Goal: Information Seeking & Learning: Learn about a topic

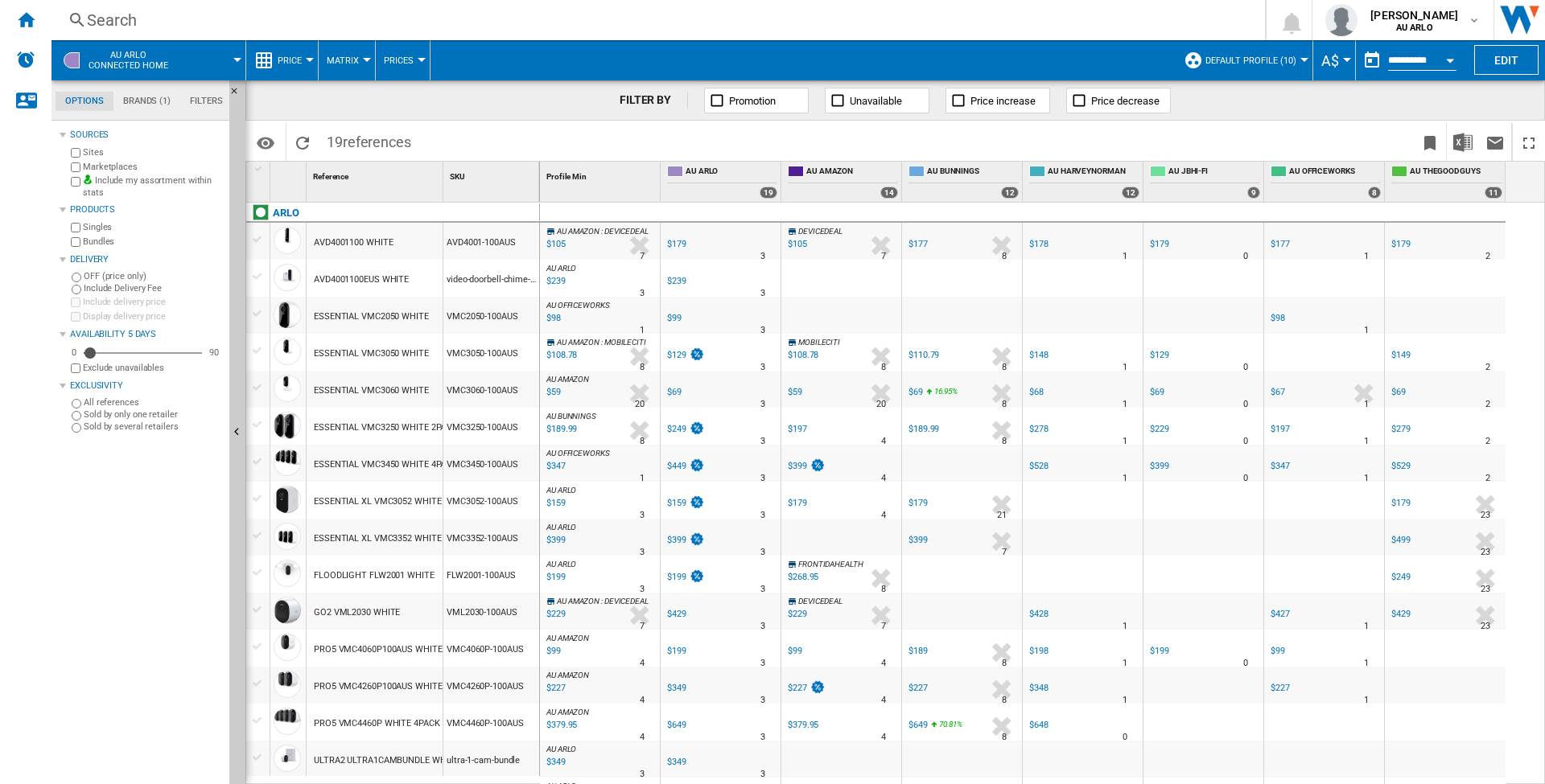
click at [153, 60] on span "AU ARLO Connected home" at bounding box center [128, 60] width 79 height 21
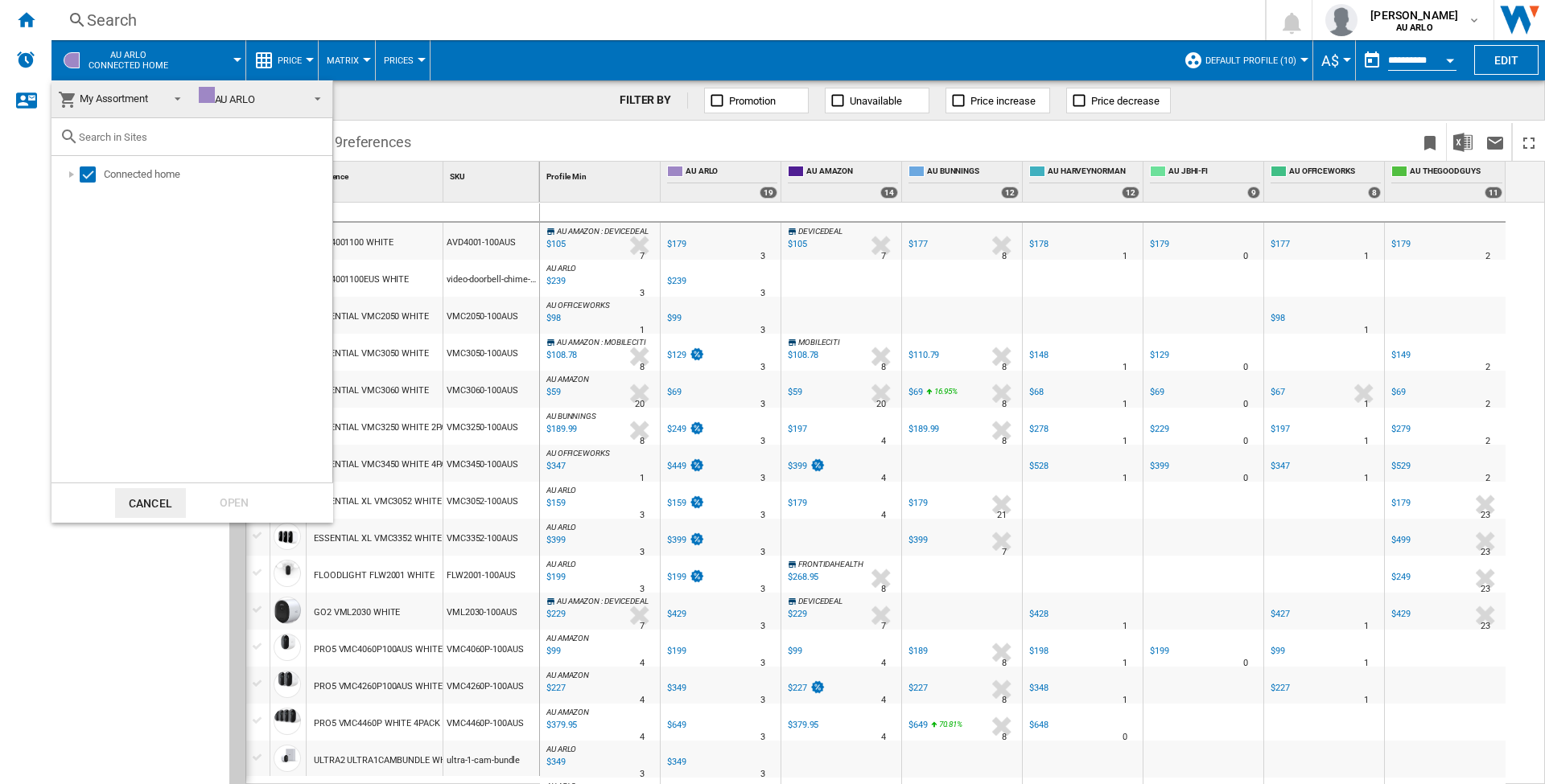
click at [746, 43] on md-backdrop at bounding box center [772, 392] width 1545 height 784
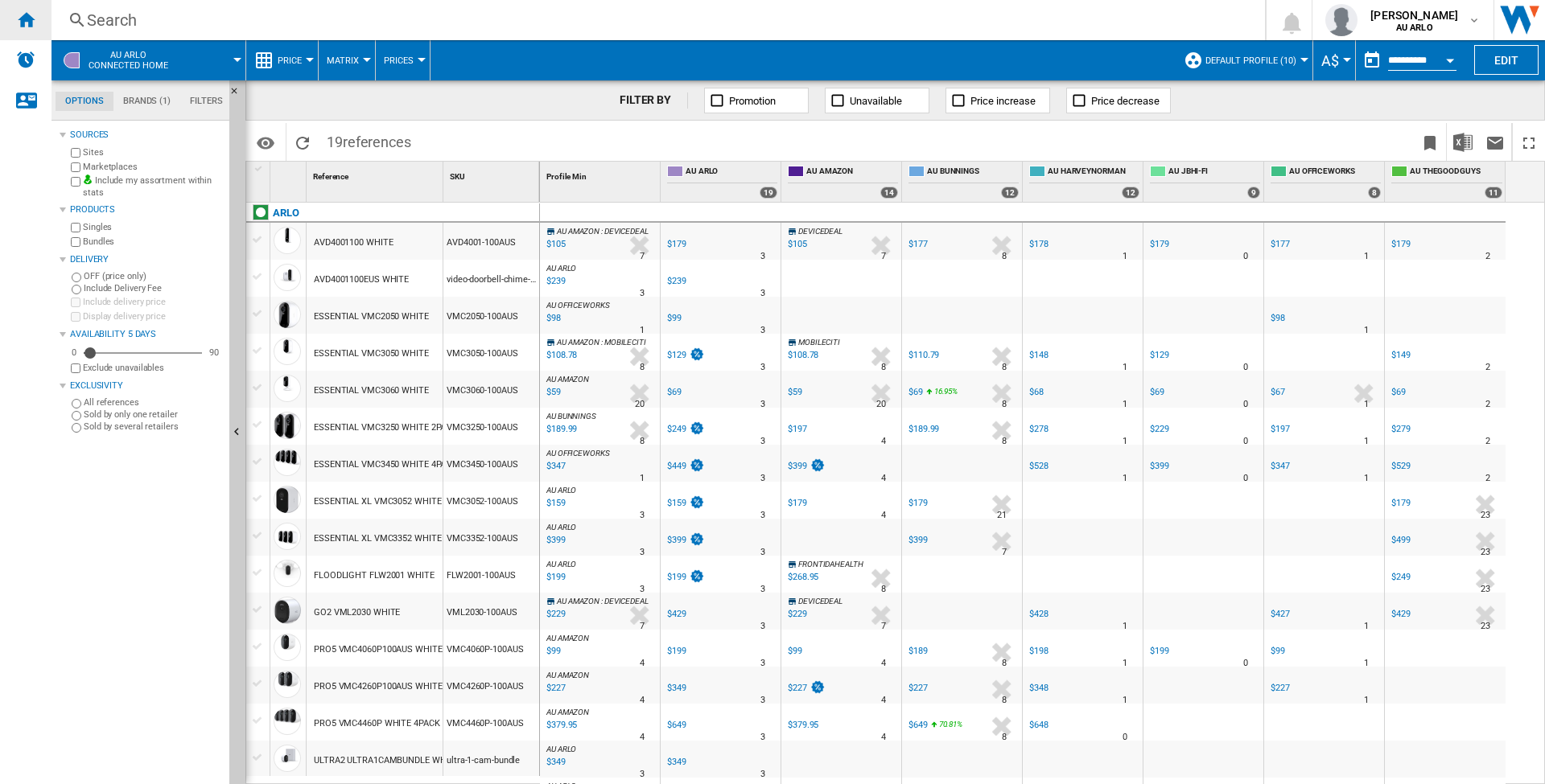
click at [36, 16] on div "Home" at bounding box center [25, 20] width 51 height 41
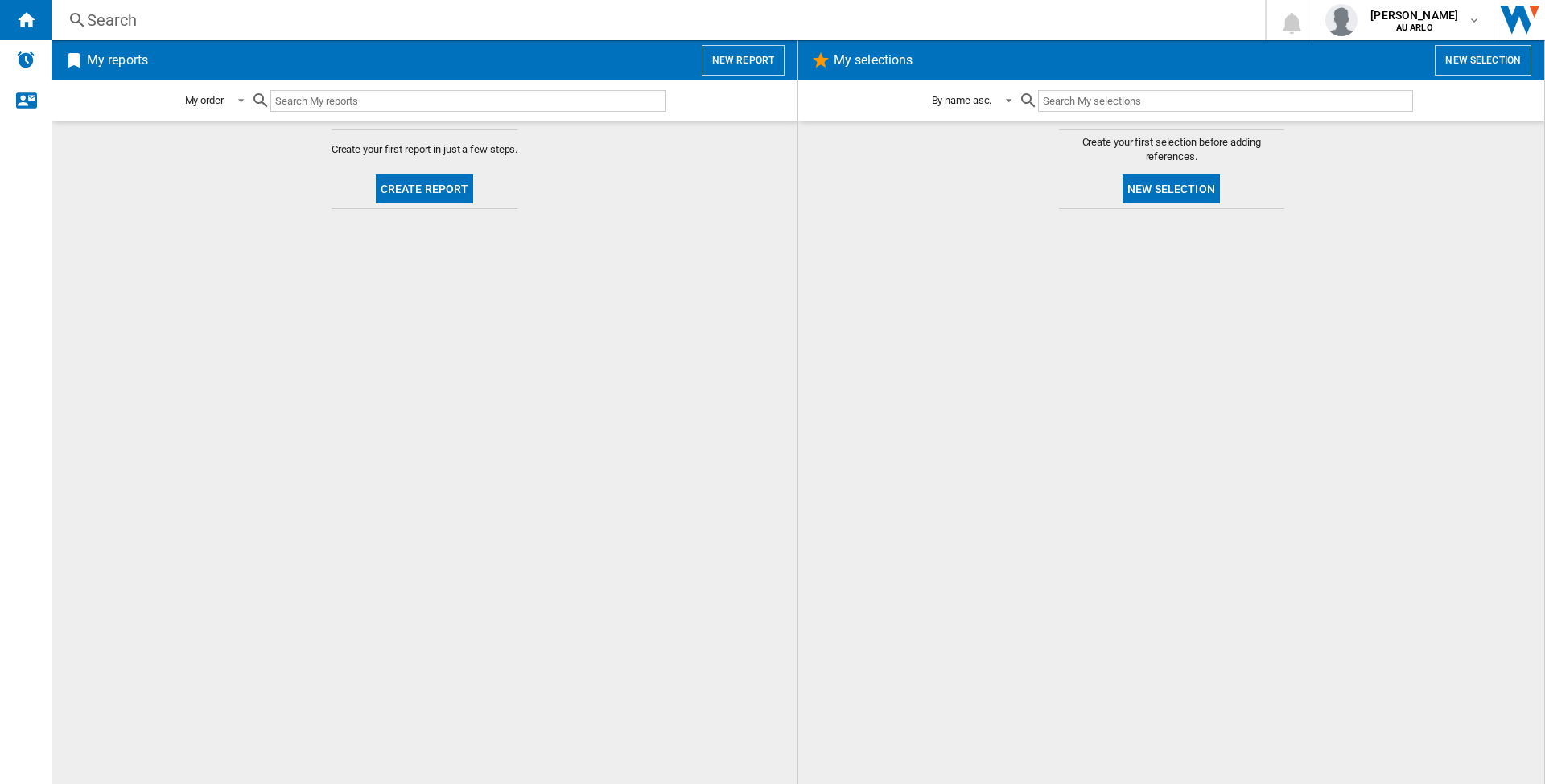
click at [435, 189] on button "Create report" at bounding box center [424, 189] width 98 height 29
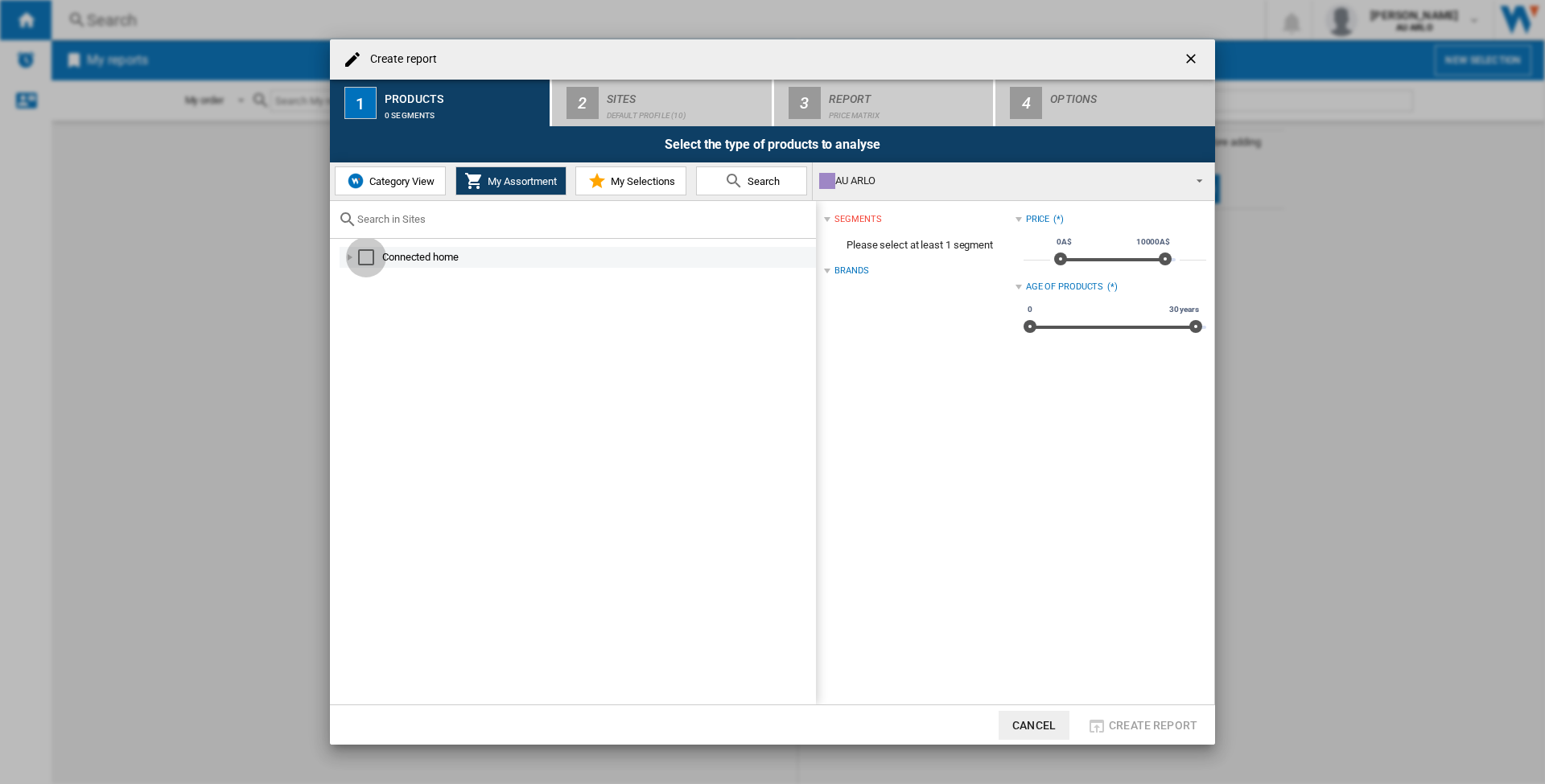
click at [366, 256] on div "Select" at bounding box center [366, 257] width 16 height 16
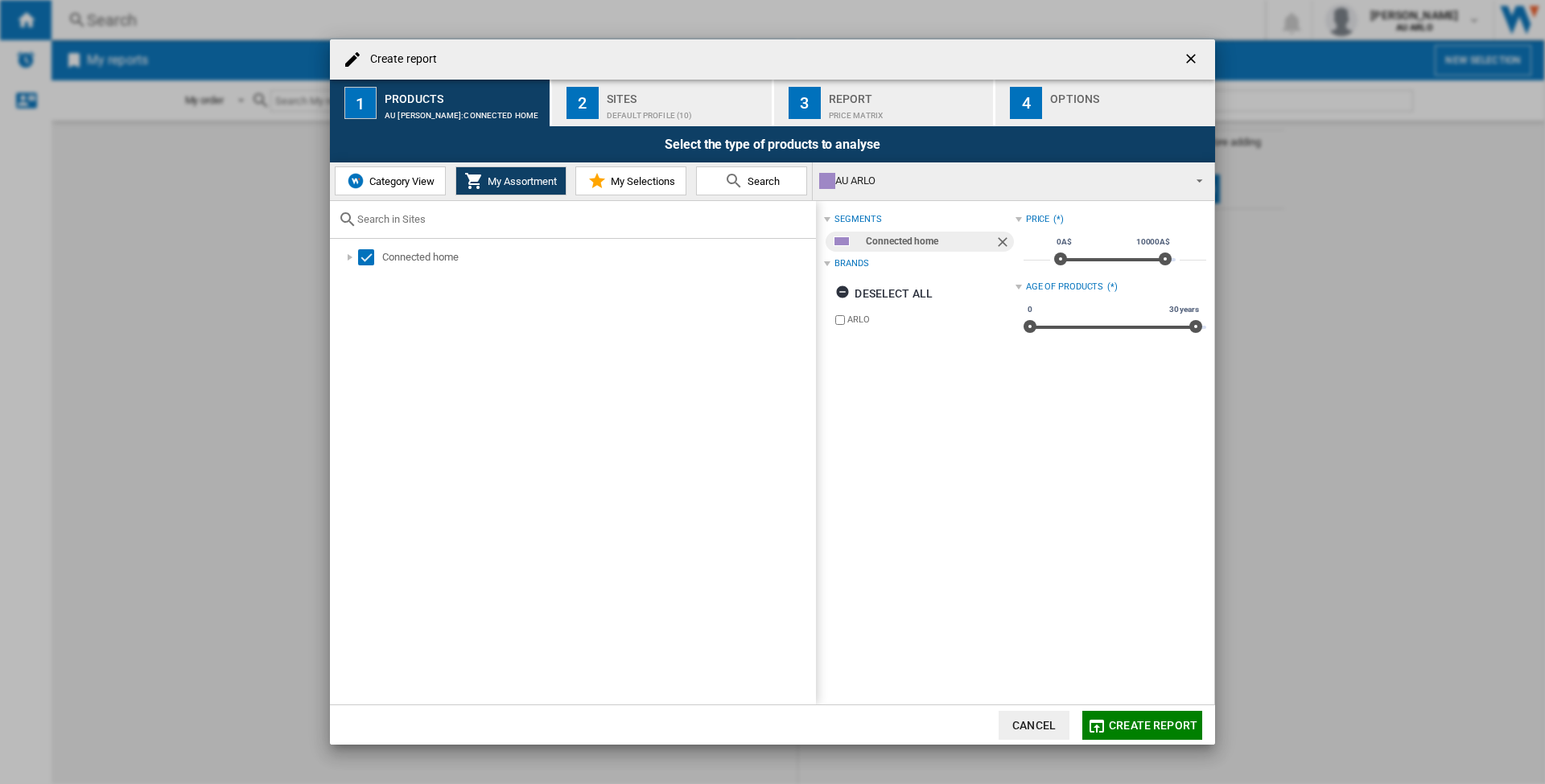
click at [857, 261] on div "Brands" at bounding box center [851, 263] width 33 height 13
click at [547, 181] on span "My Assortment" at bounding box center [520, 180] width 73 height 12
click at [644, 180] on span "My Selections" at bounding box center [641, 180] width 69 height 12
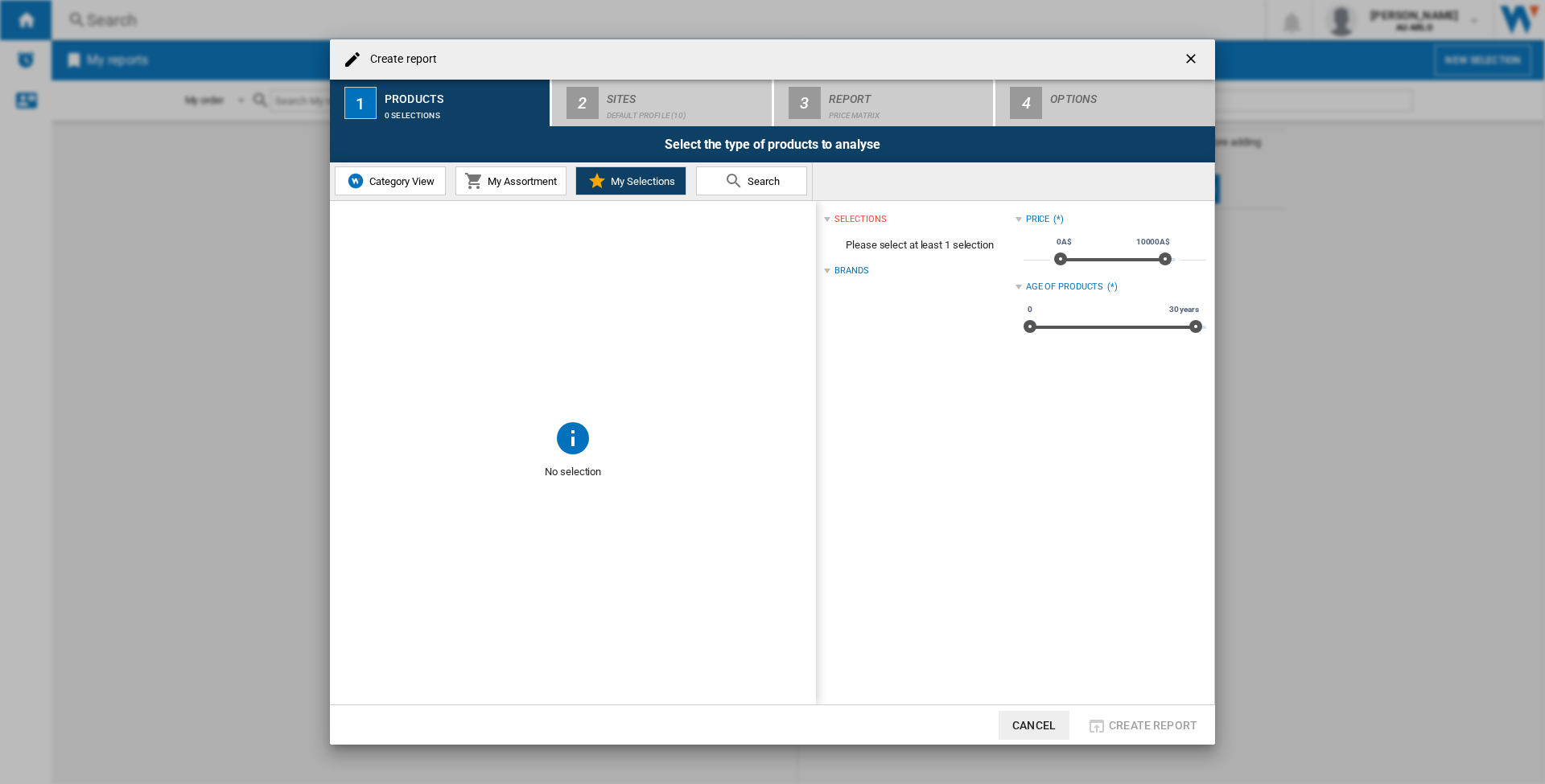
click at [859, 272] on div "Brands" at bounding box center [851, 271] width 33 height 13
click at [541, 177] on span "My Assortment" at bounding box center [520, 180] width 73 height 12
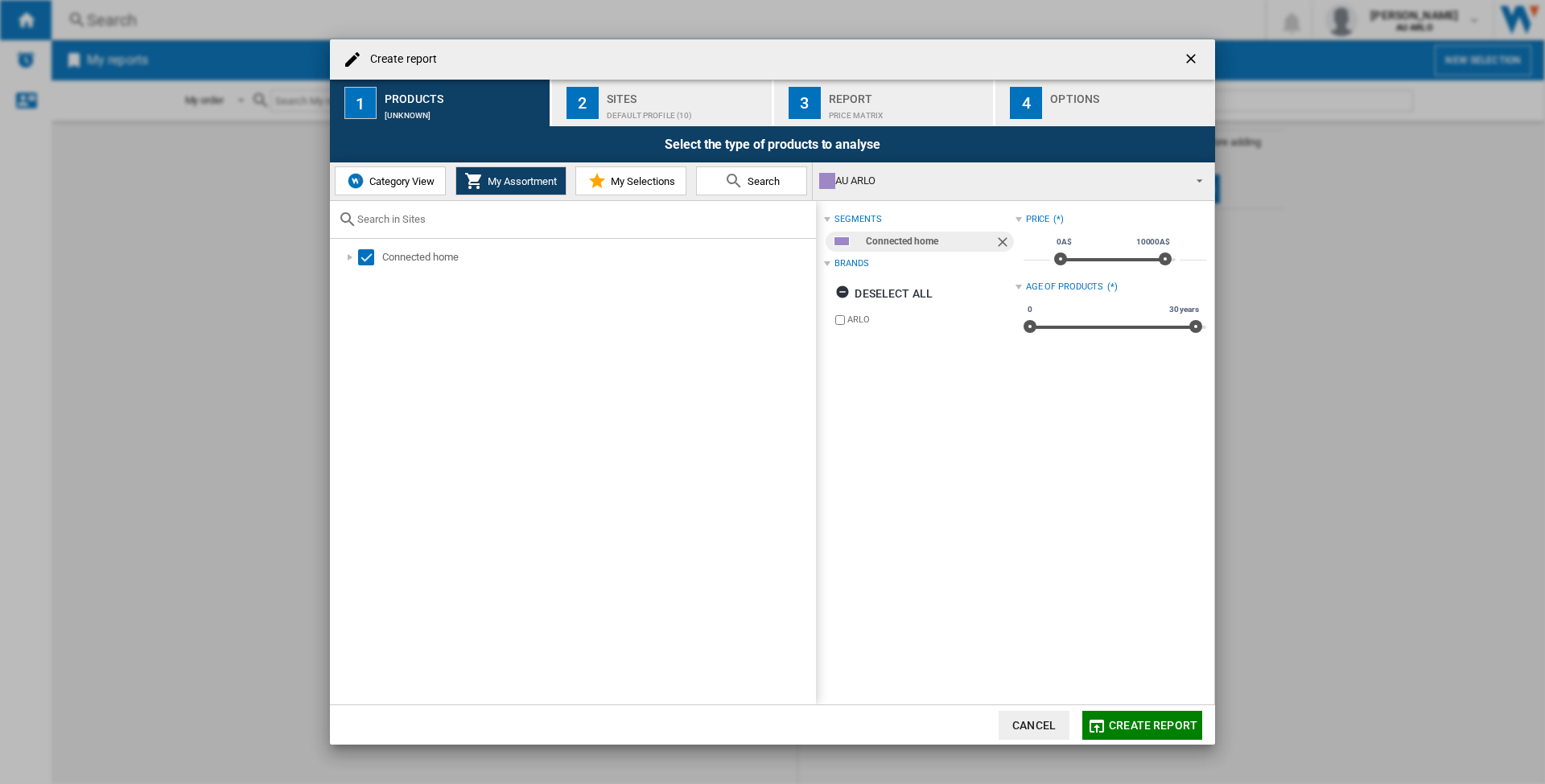
click at [414, 184] on span "Category View" at bounding box center [400, 180] width 69 height 12
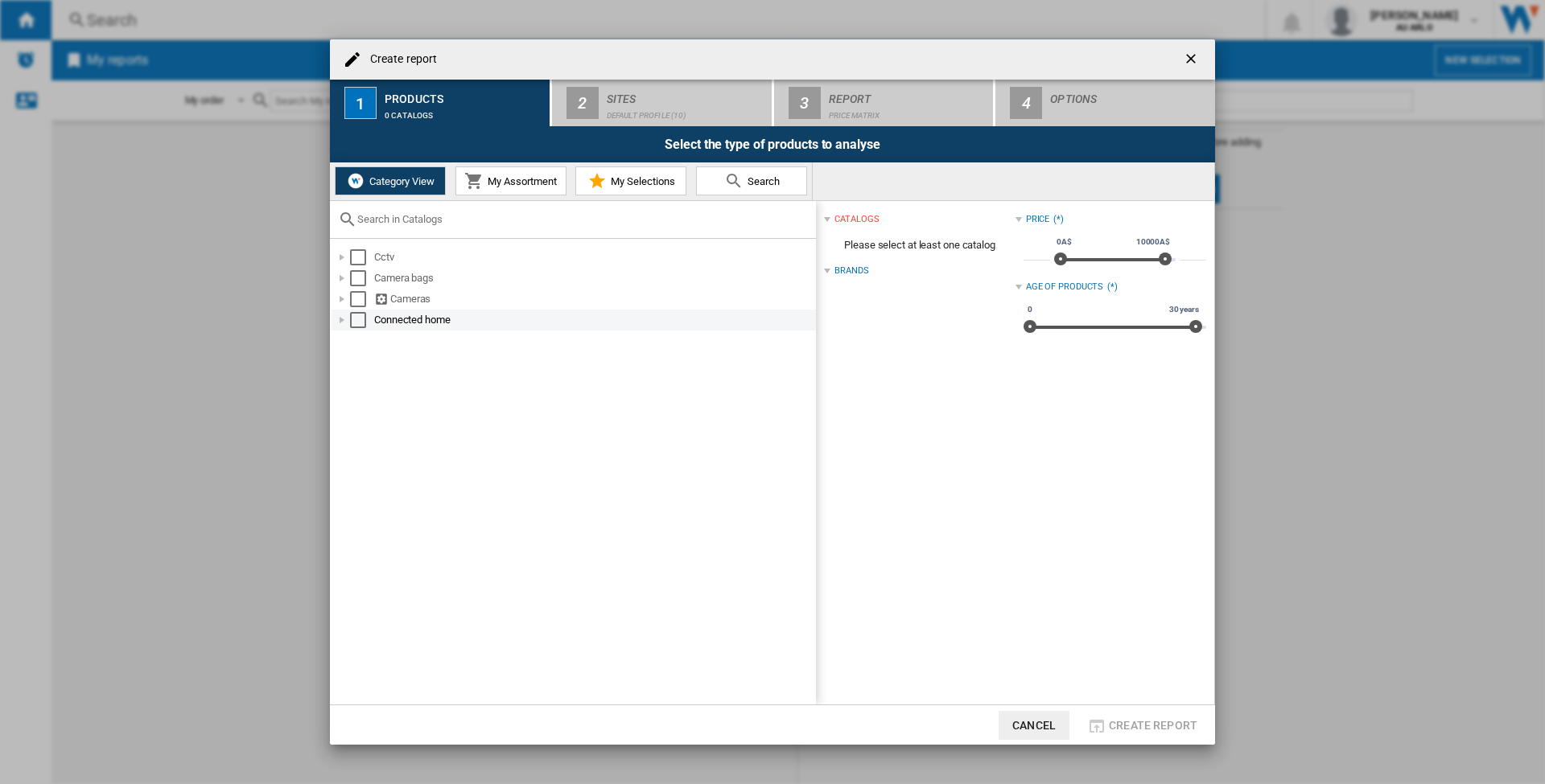
click at [346, 318] on div "Create report ..." at bounding box center [342, 320] width 16 height 16
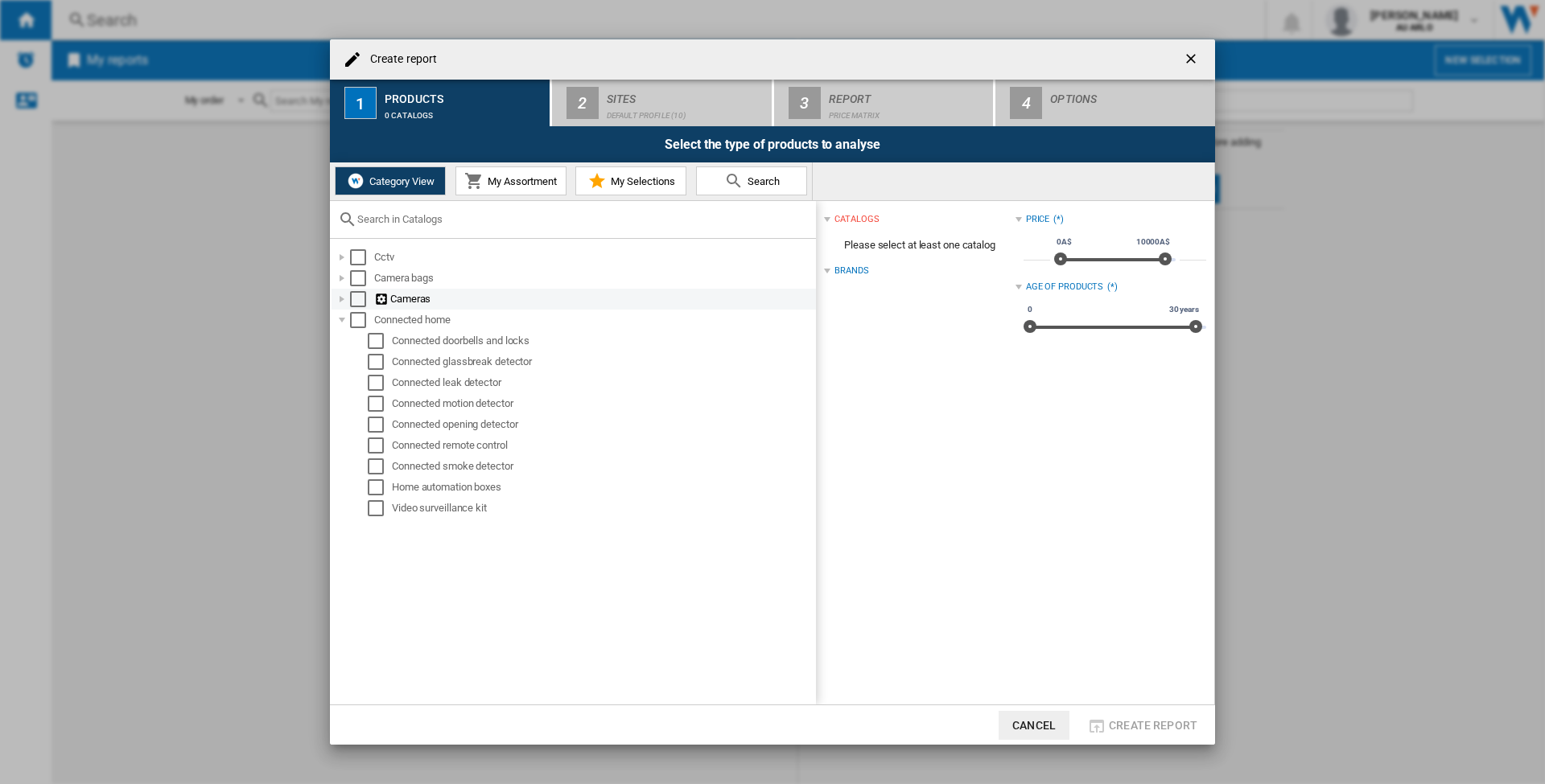
click at [357, 297] on div "Select" at bounding box center [358, 300] width 16 height 16
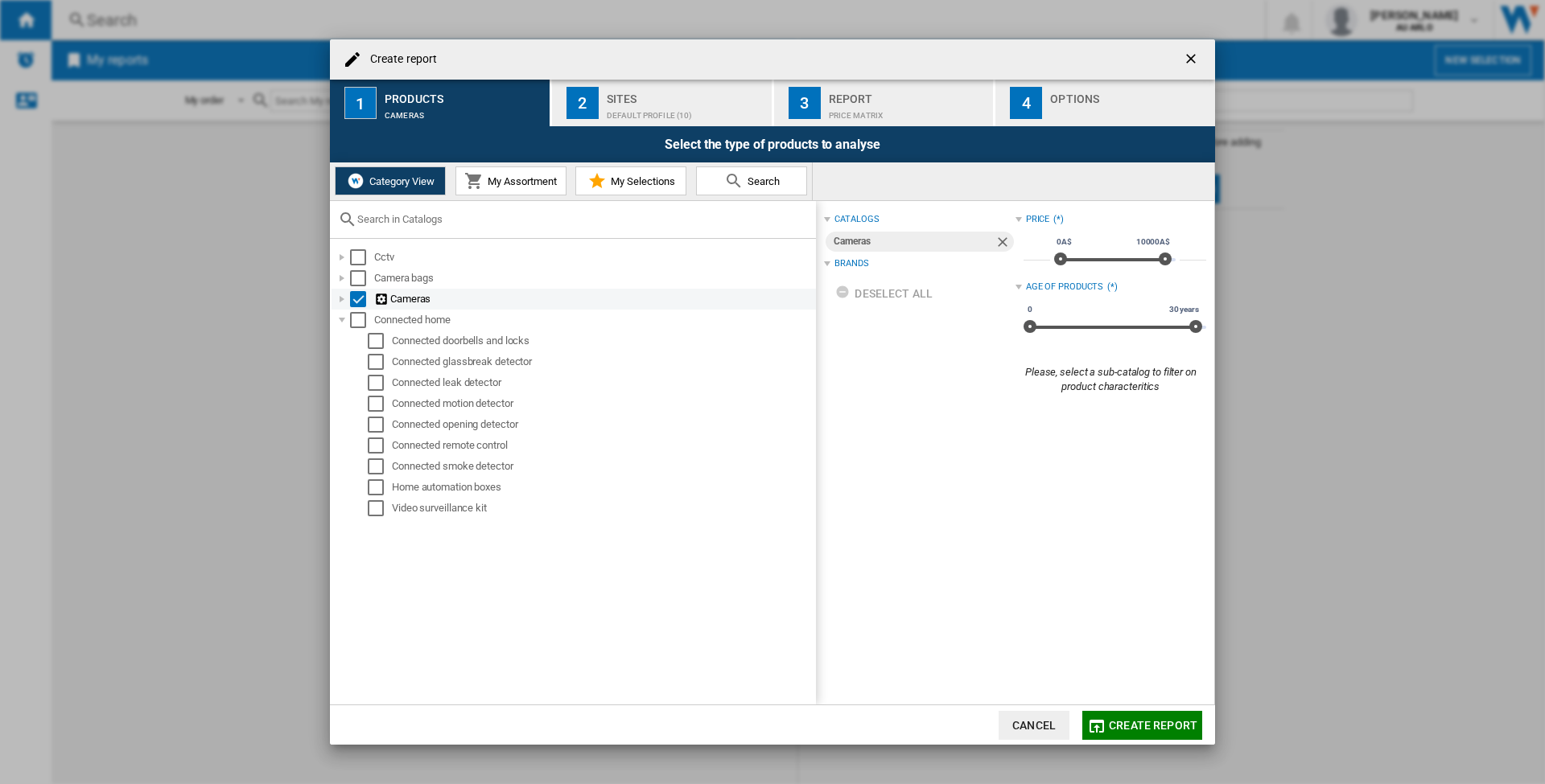
click at [346, 299] on div "Create report ..." at bounding box center [342, 300] width 16 height 16
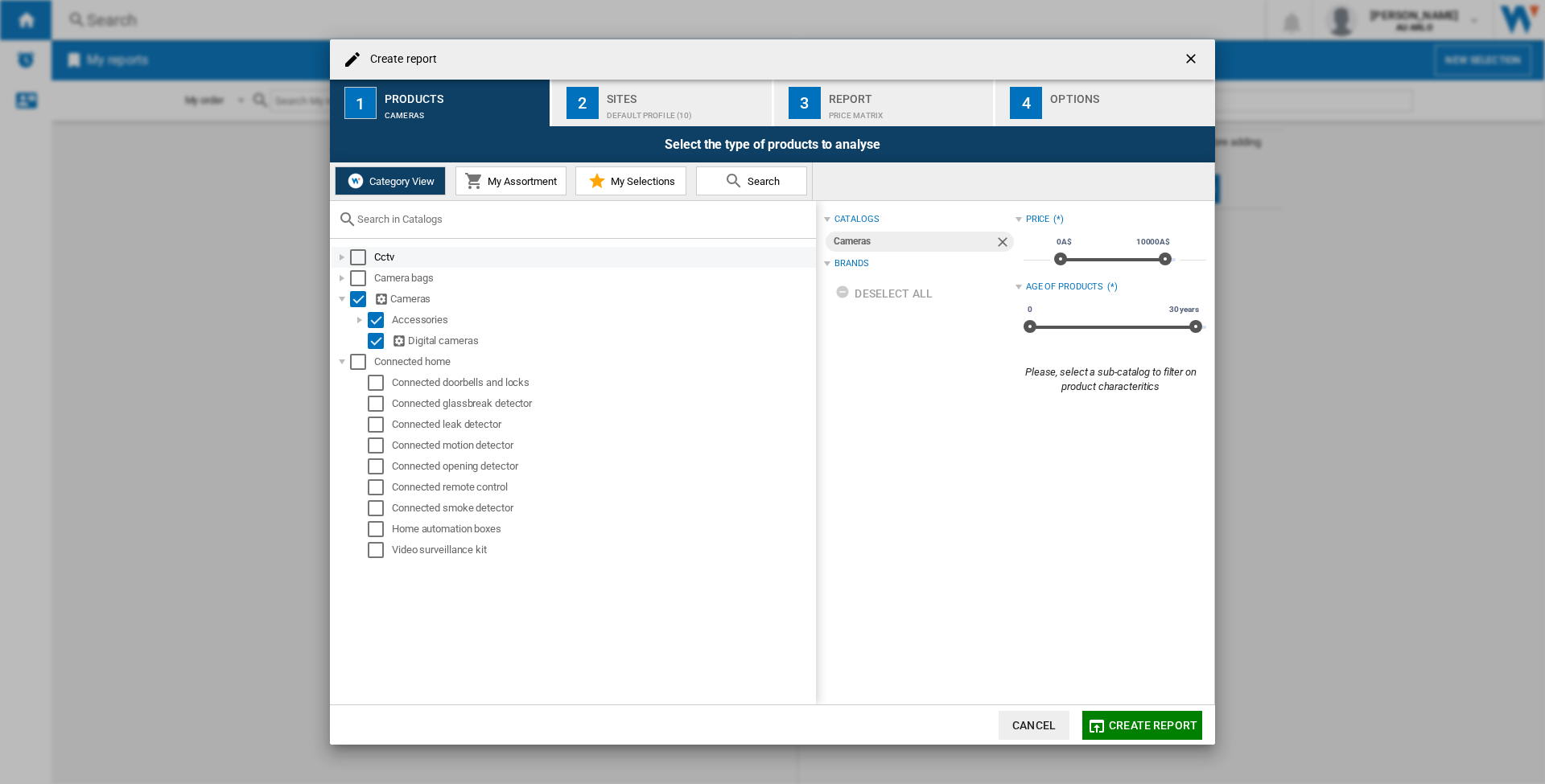
click at [342, 256] on div "Create report ..." at bounding box center [342, 257] width 16 height 16
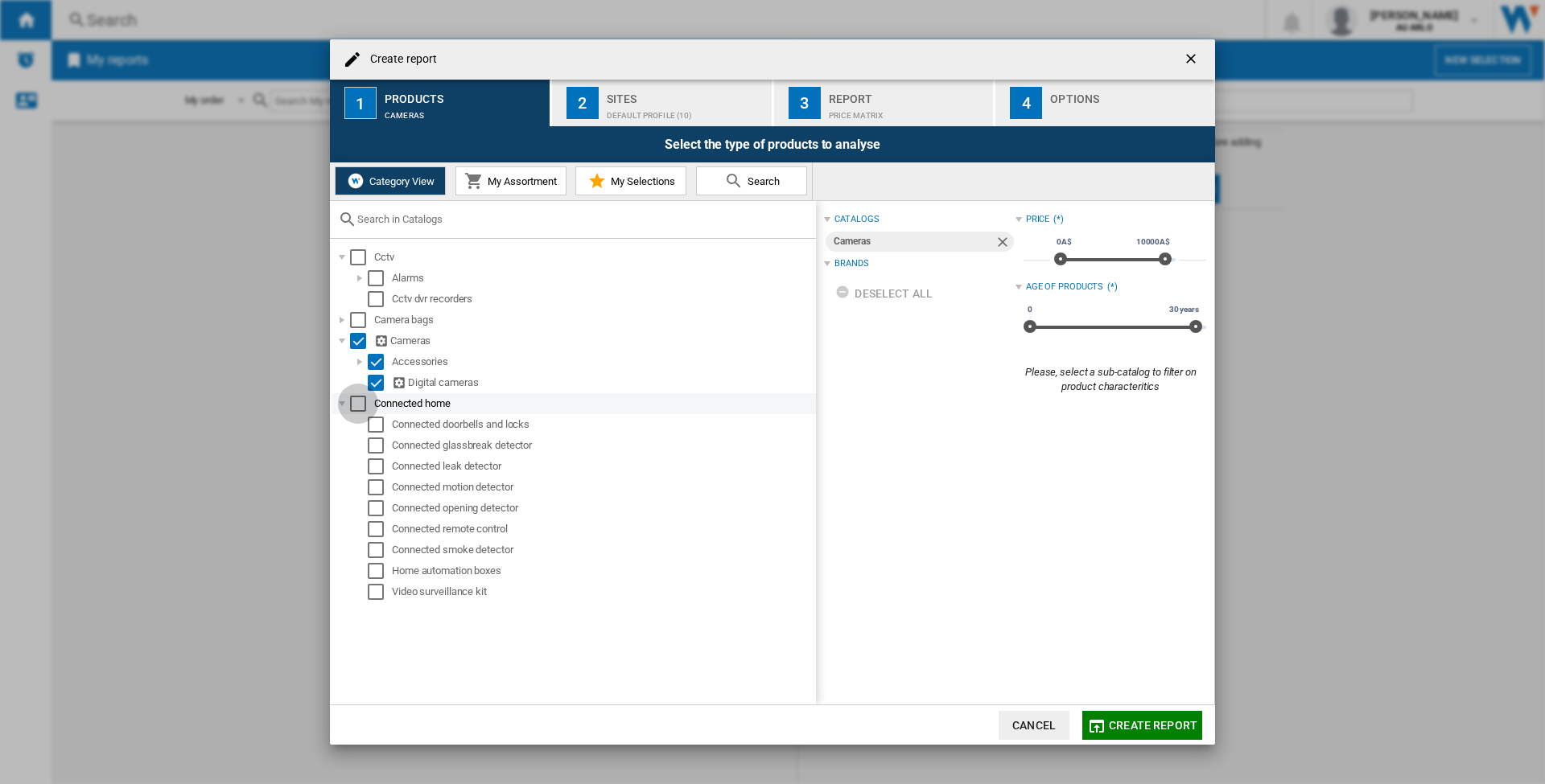
click at [361, 403] on div "Select" at bounding box center [358, 404] width 16 height 16
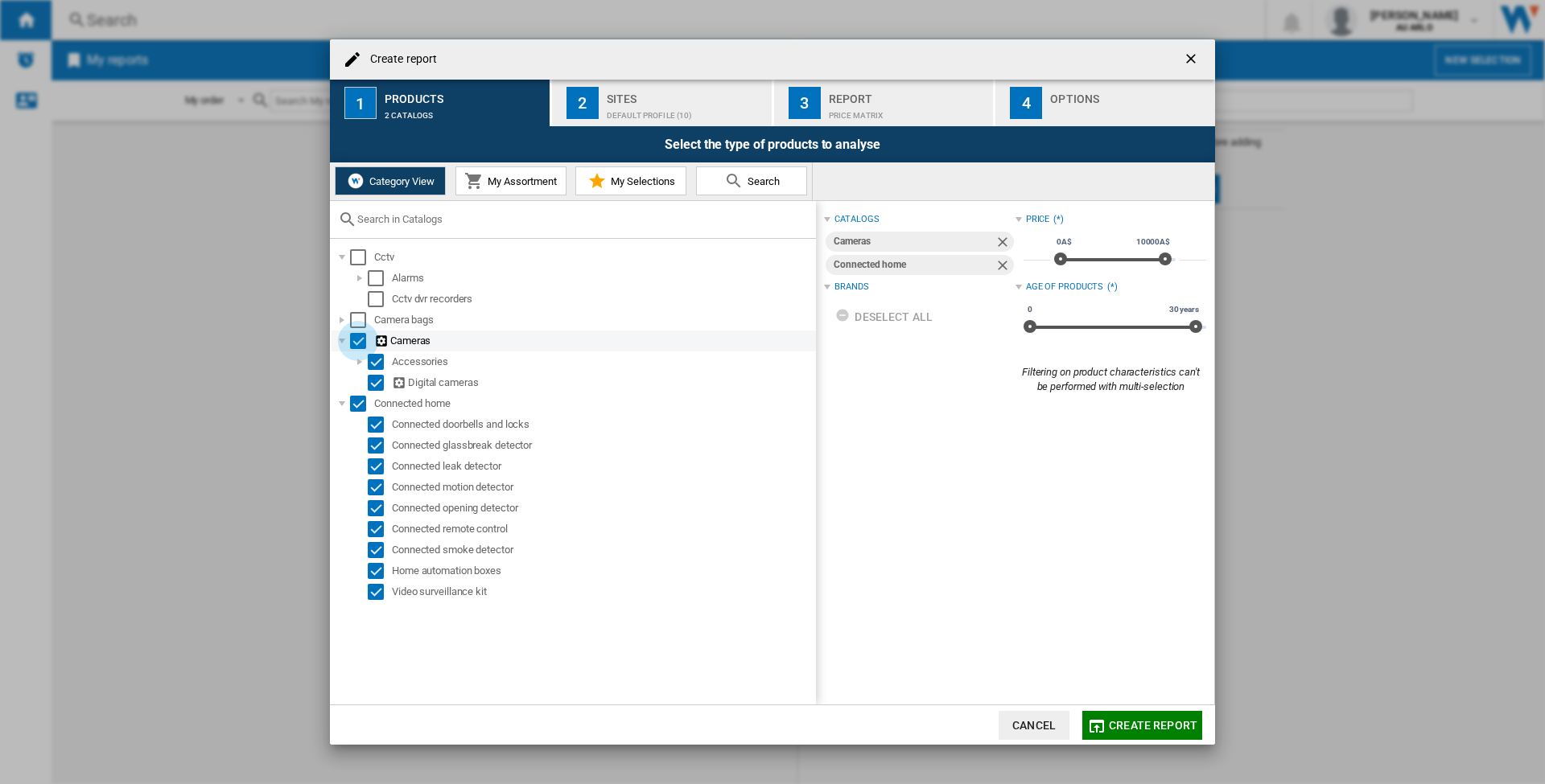
click at [356, 338] on div "Select" at bounding box center [358, 341] width 16 height 16
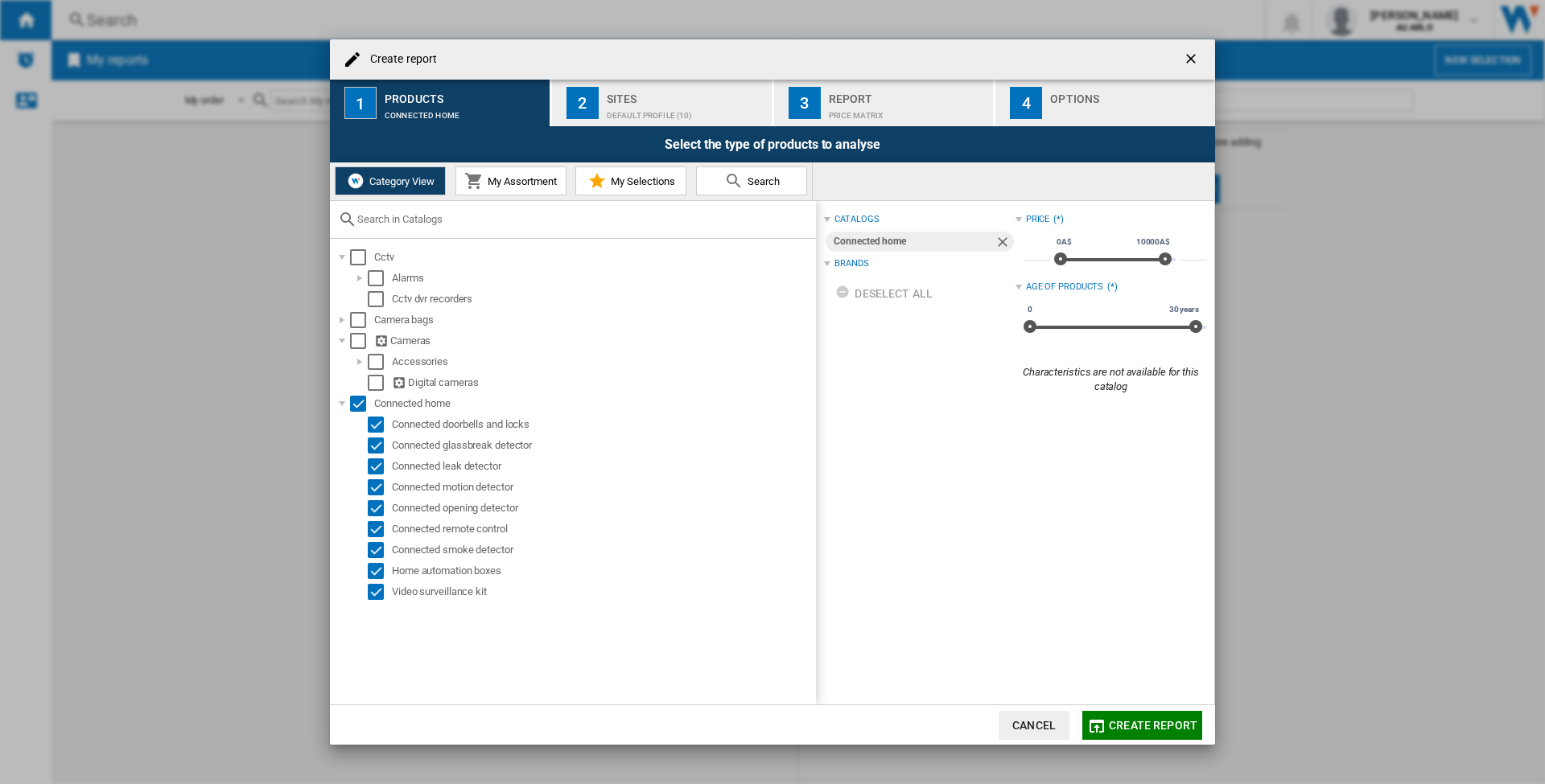
click at [856, 263] on div "Brands" at bounding box center [851, 263] width 33 height 13
click at [649, 108] on div "Default profile (10)" at bounding box center [686, 111] width 159 height 17
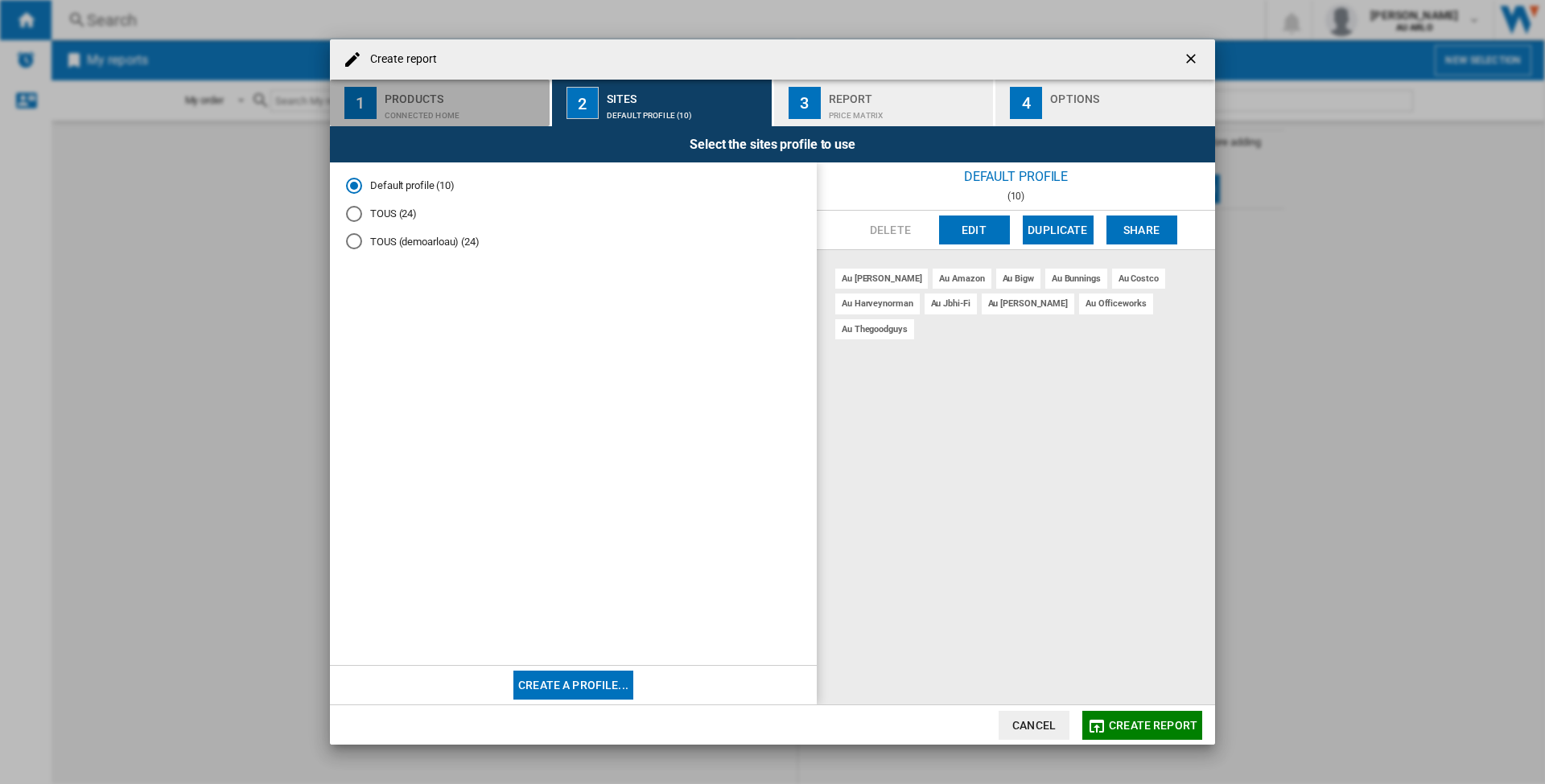
click at [502, 106] on div "Connected home" at bounding box center [464, 111] width 159 height 17
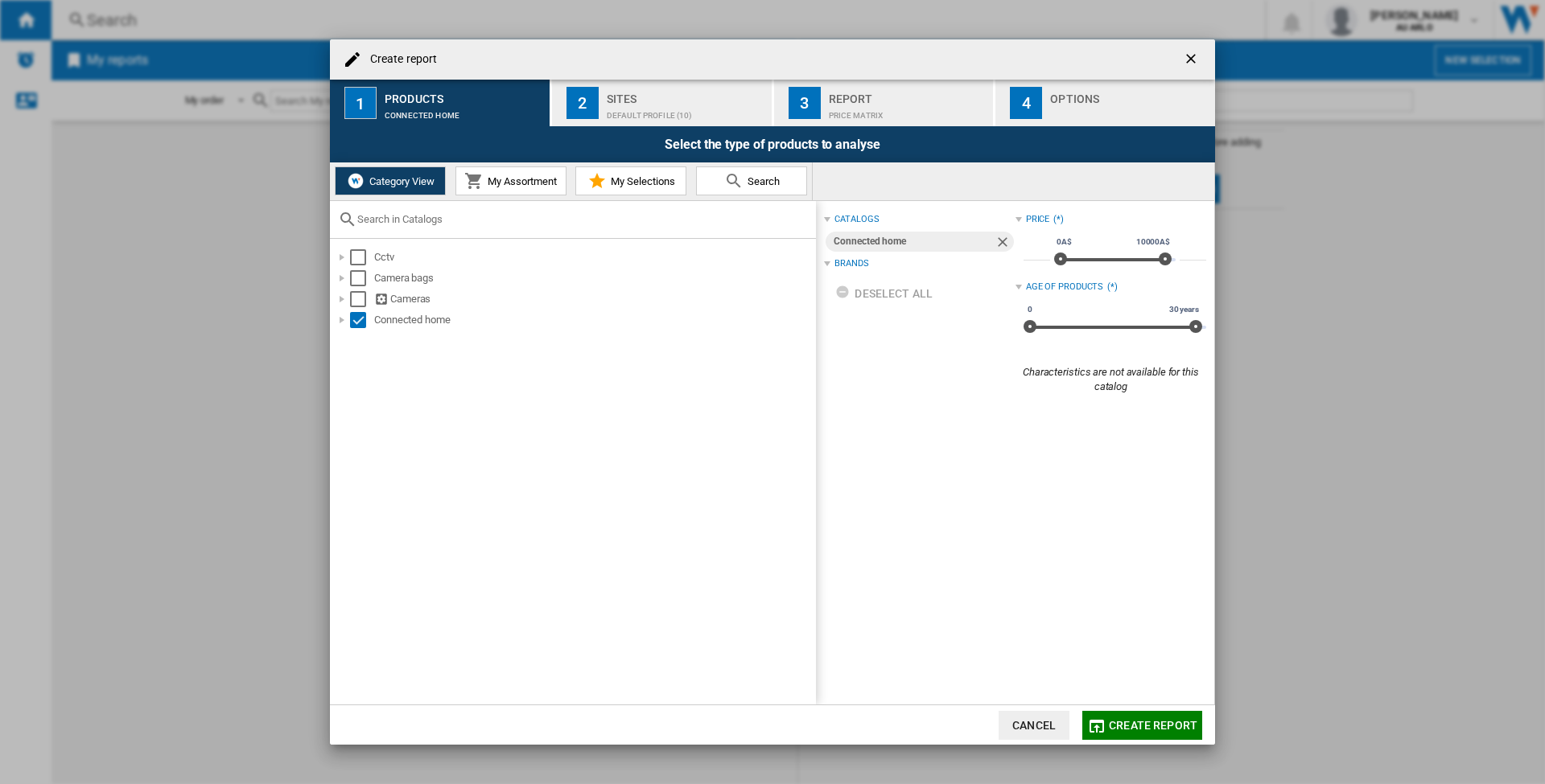
click at [859, 263] on div "Brands" at bounding box center [851, 263] width 33 height 13
click at [1195, 54] on ng-md-icon "getI18NText('BUTTONS.CLOSE_DIALOG')" at bounding box center [1192, 60] width 19 height 19
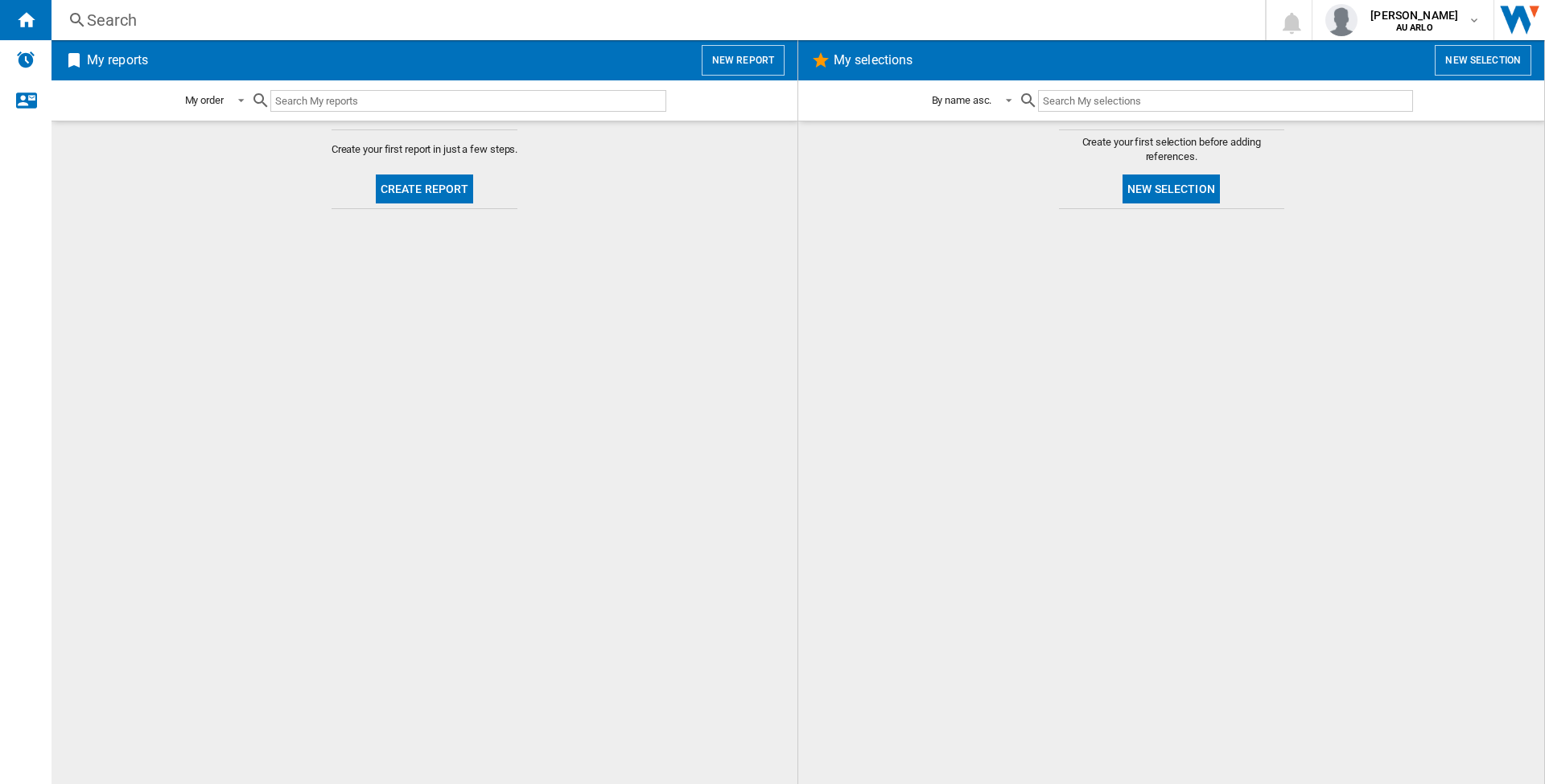
click at [444, 191] on button "Create report" at bounding box center [424, 189] width 98 height 29
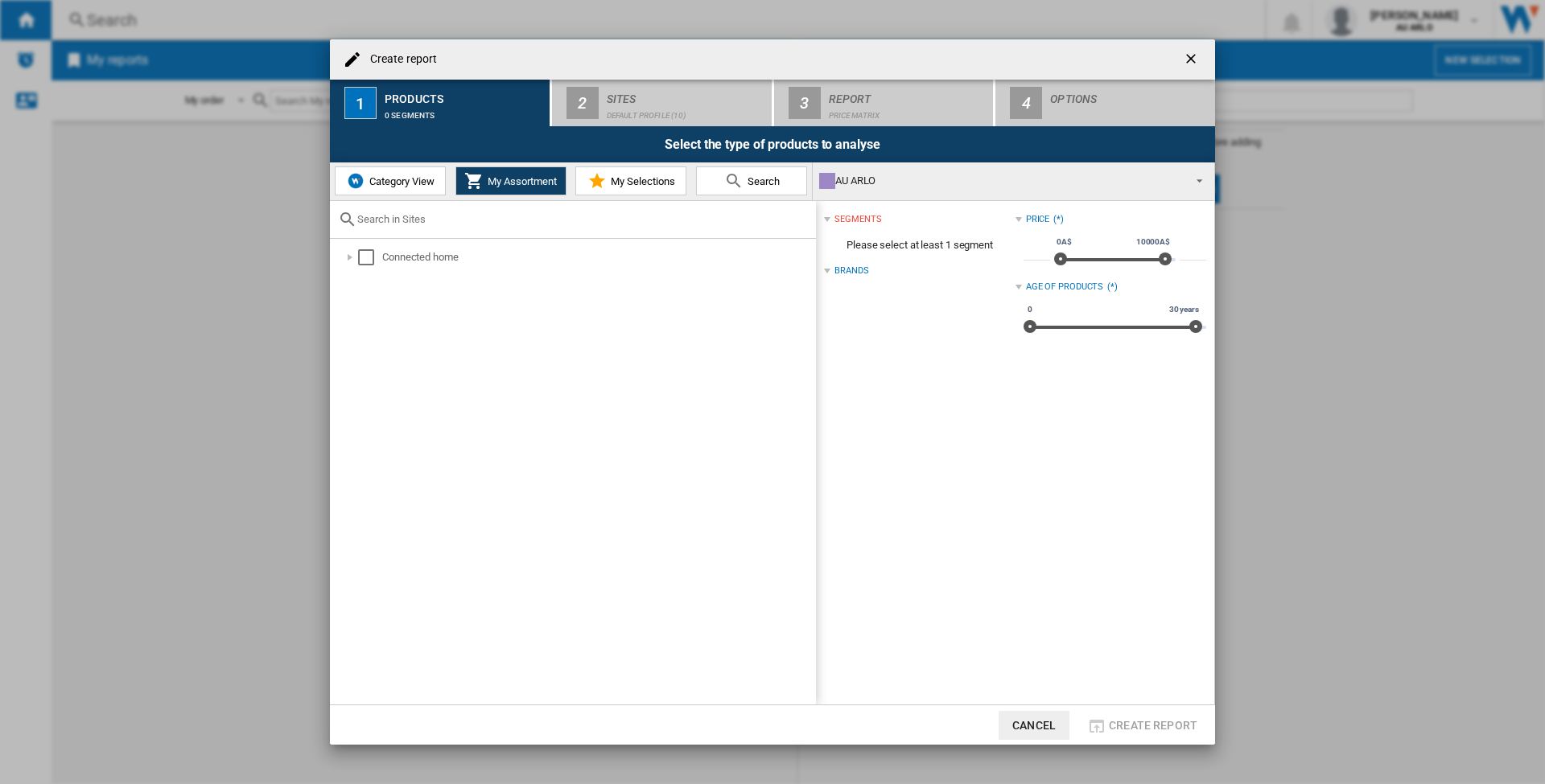
click at [393, 181] on span "Category View" at bounding box center [400, 180] width 69 height 12
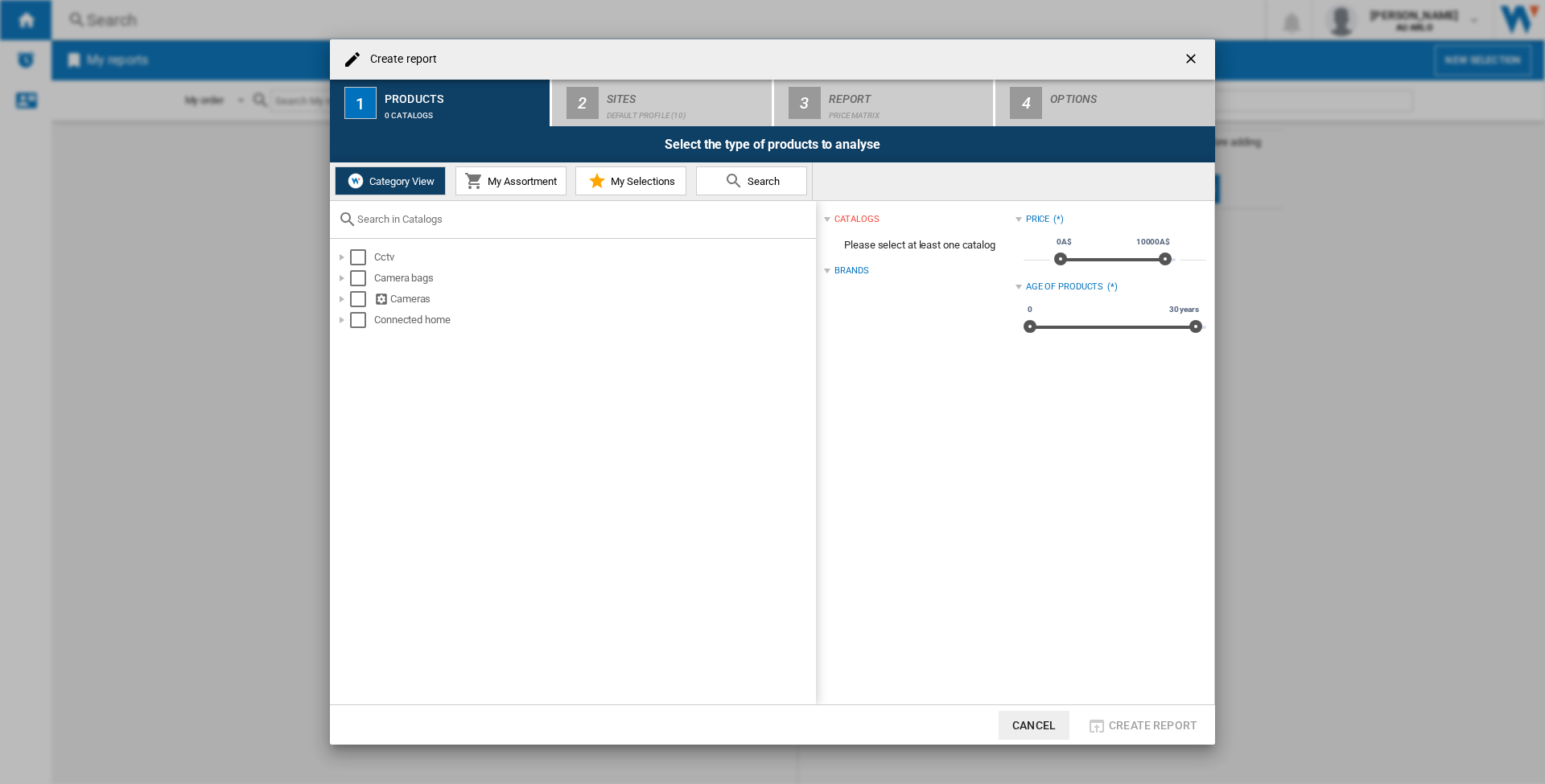
click at [866, 268] on div "Brands" at bounding box center [851, 271] width 33 height 13
click at [862, 268] on div "Brands" at bounding box center [851, 271] width 33 height 13
click at [358, 317] on div "Select" at bounding box center [358, 320] width 16 height 16
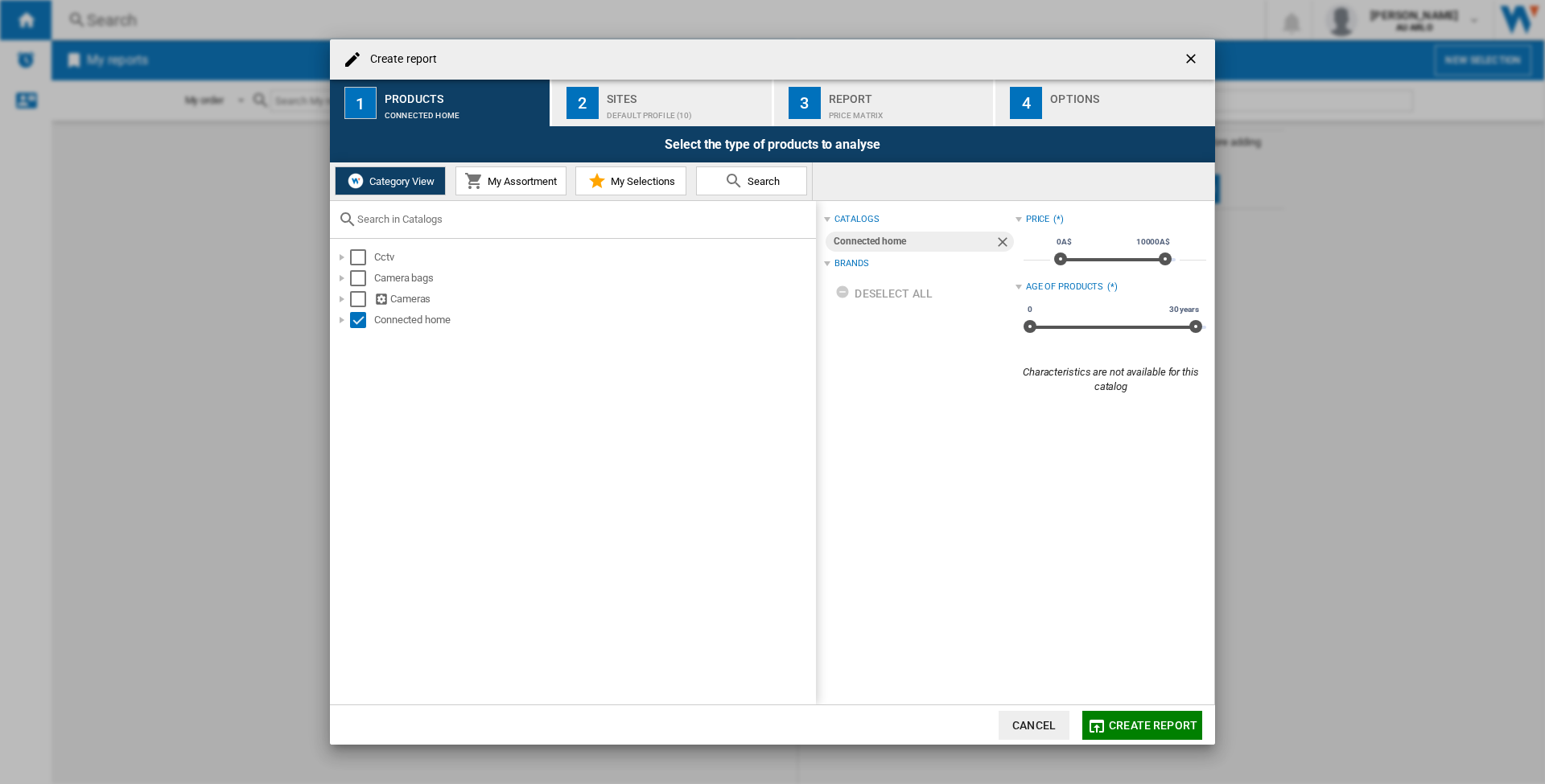
click at [1154, 721] on span "Create report" at bounding box center [1153, 725] width 88 height 13
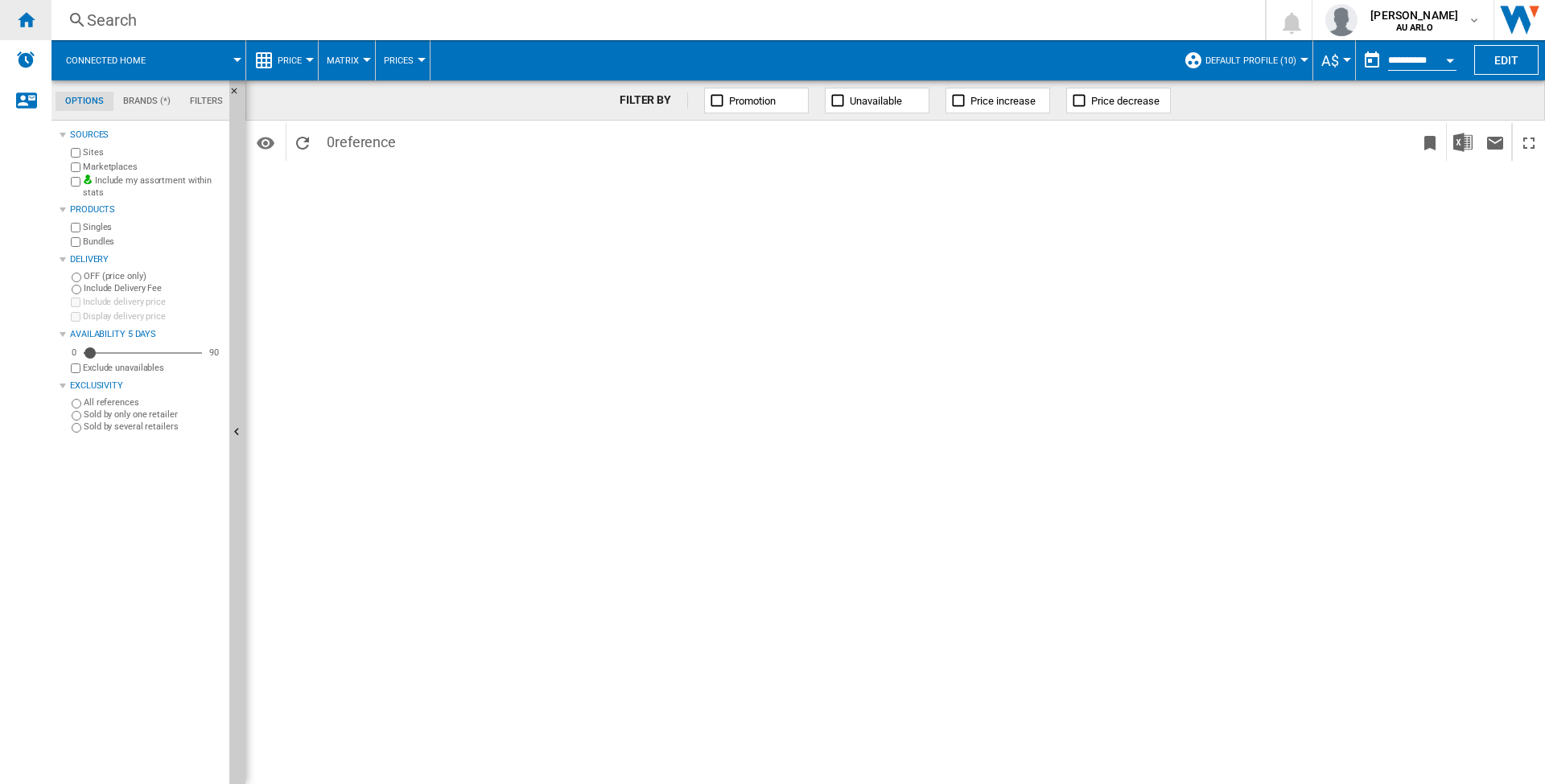
click at [34, 20] on div "Home" at bounding box center [25, 20] width 51 height 41
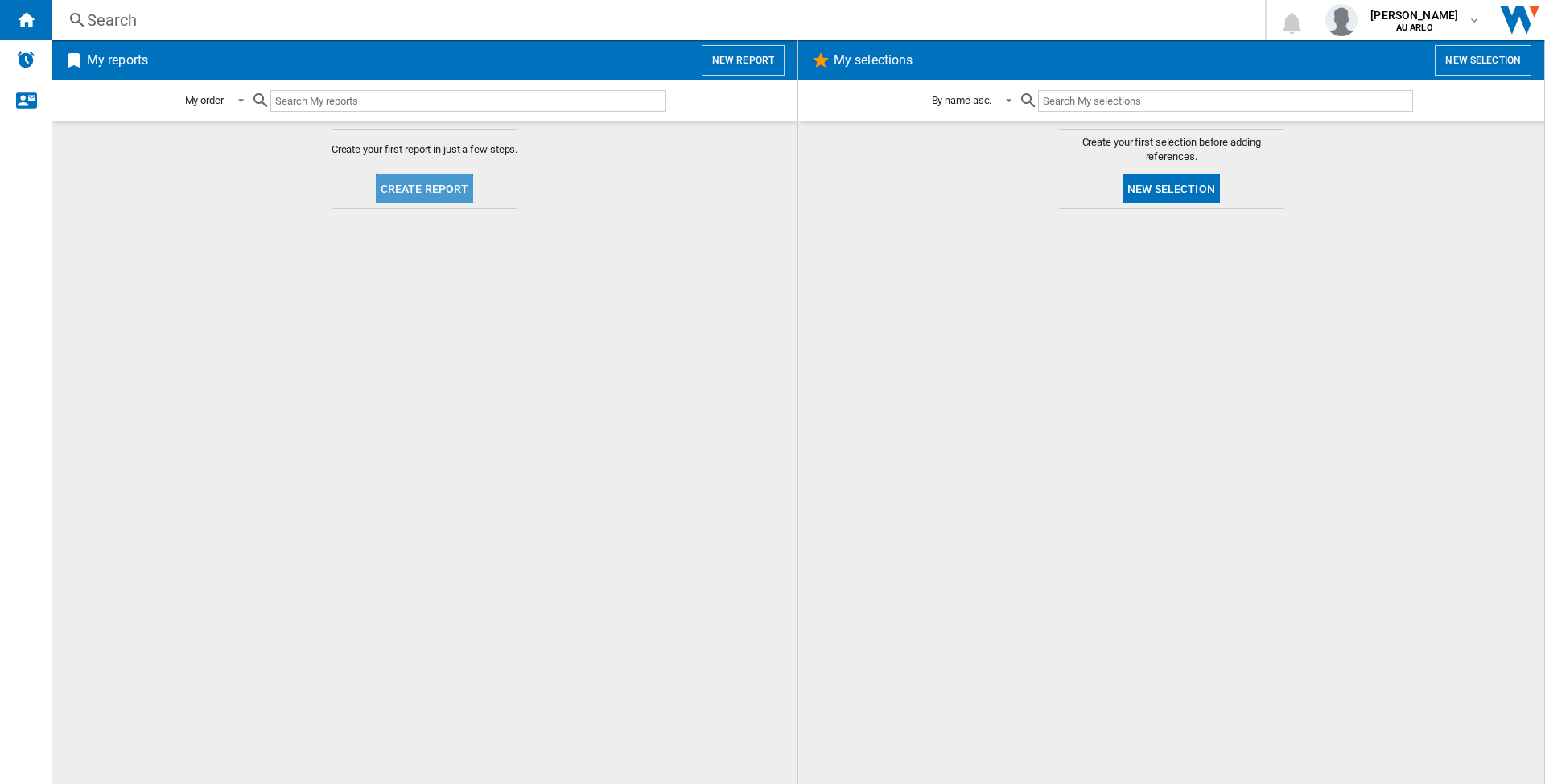
click at [458, 189] on button "Create report" at bounding box center [424, 189] width 98 height 29
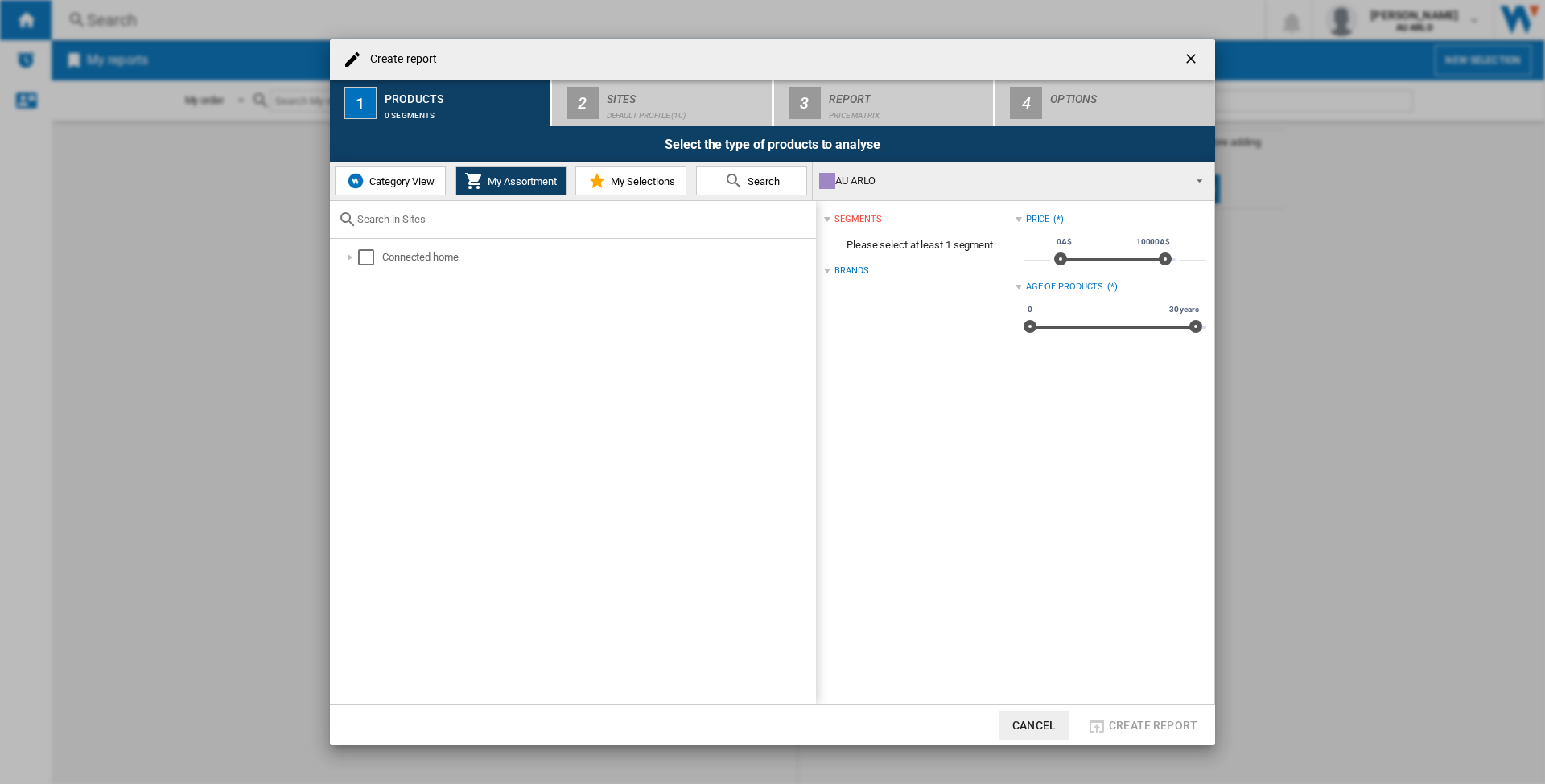
click at [423, 186] on span "Category View" at bounding box center [400, 180] width 69 height 12
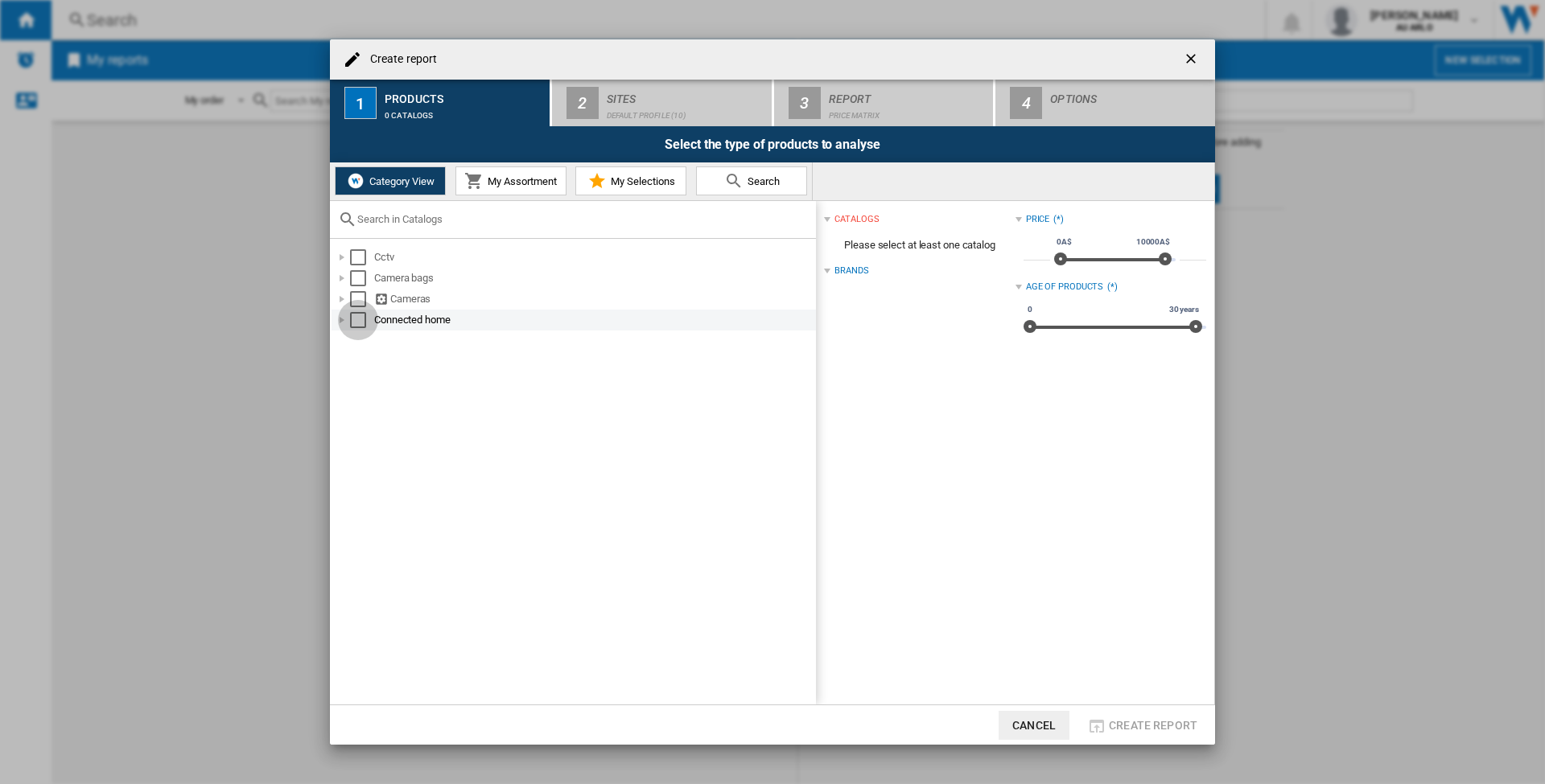
click at [355, 319] on div "Select" at bounding box center [358, 320] width 16 height 16
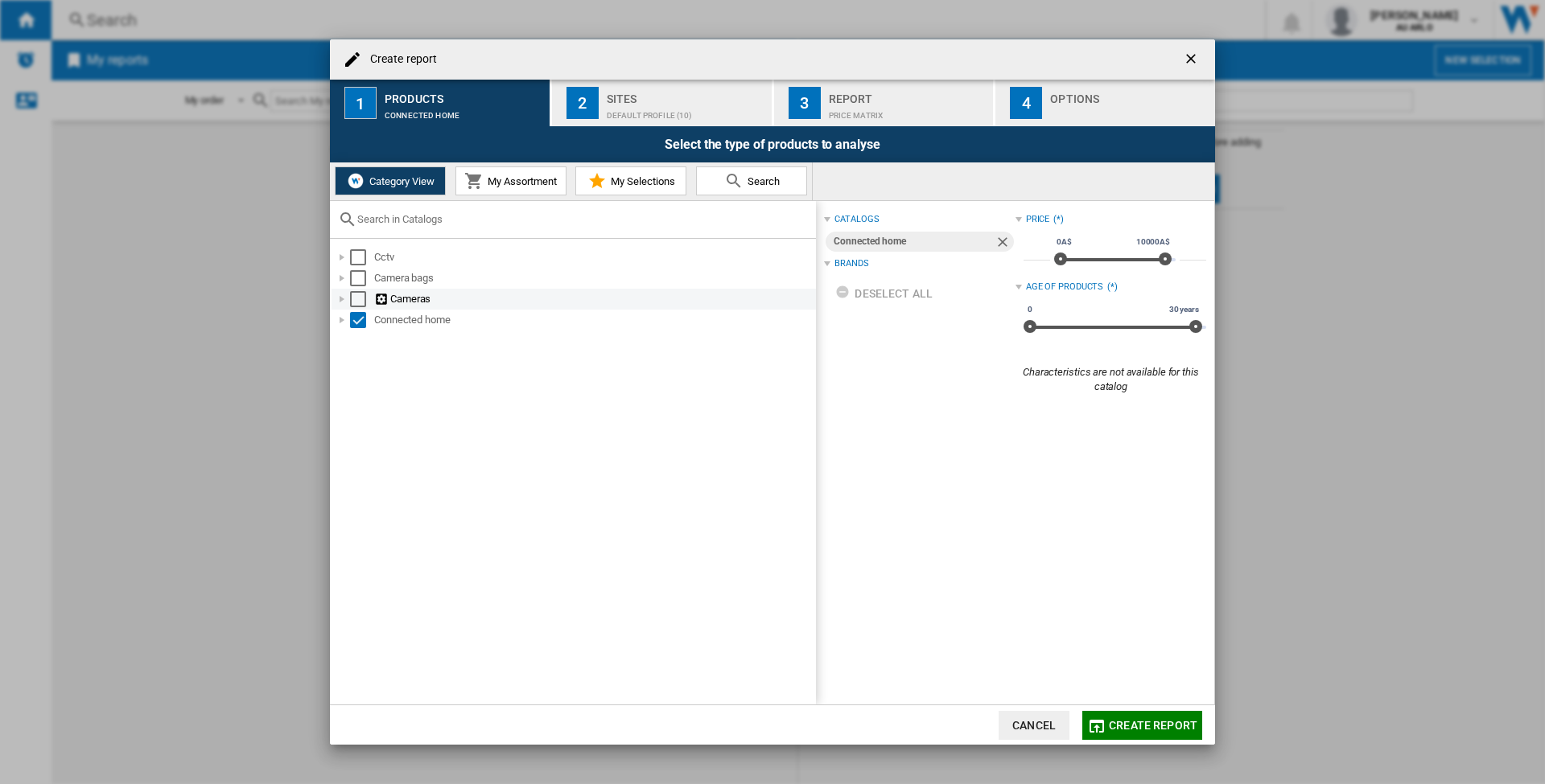
click at [357, 296] on div "Select" at bounding box center [358, 300] width 16 height 16
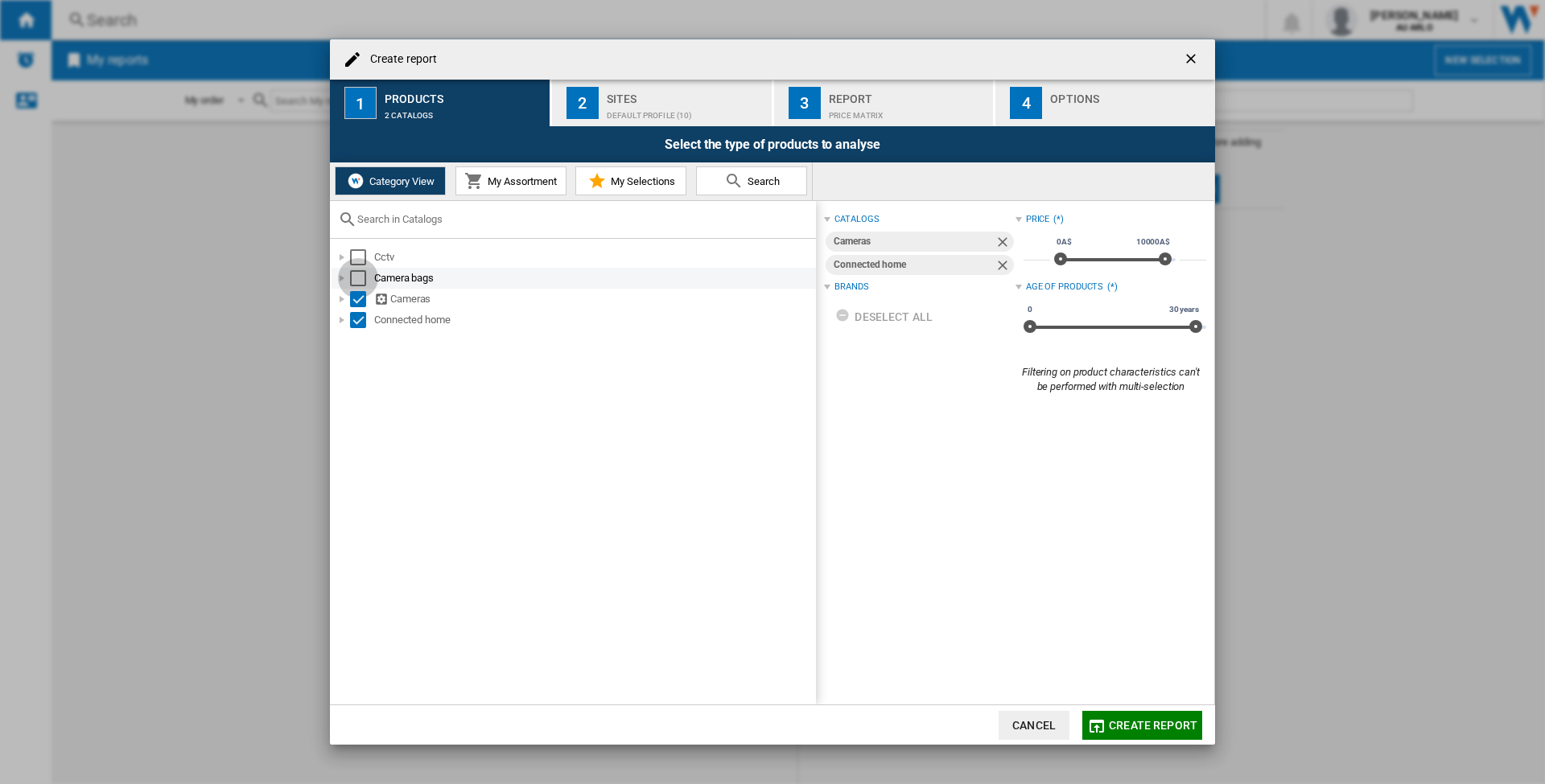
click at [360, 272] on div "Select" at bounding box center [358, 279] width 16 height 16
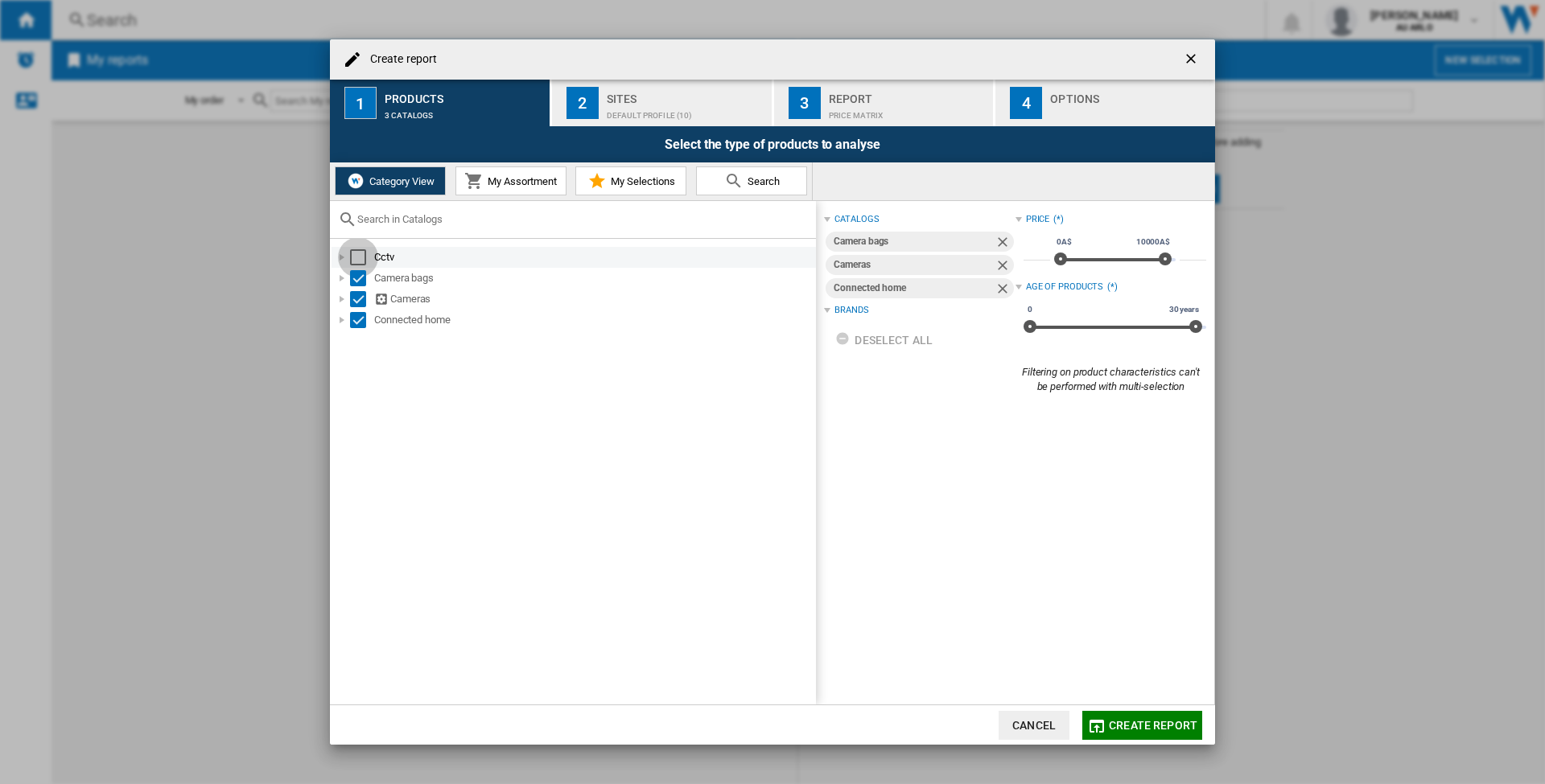
click at [362, 256] on div "Select" at bounding box center [358, 257] width 16 height 16
click at [661, 180] on span "My Selections" at bounding box center [641, 180] width 69 height 12
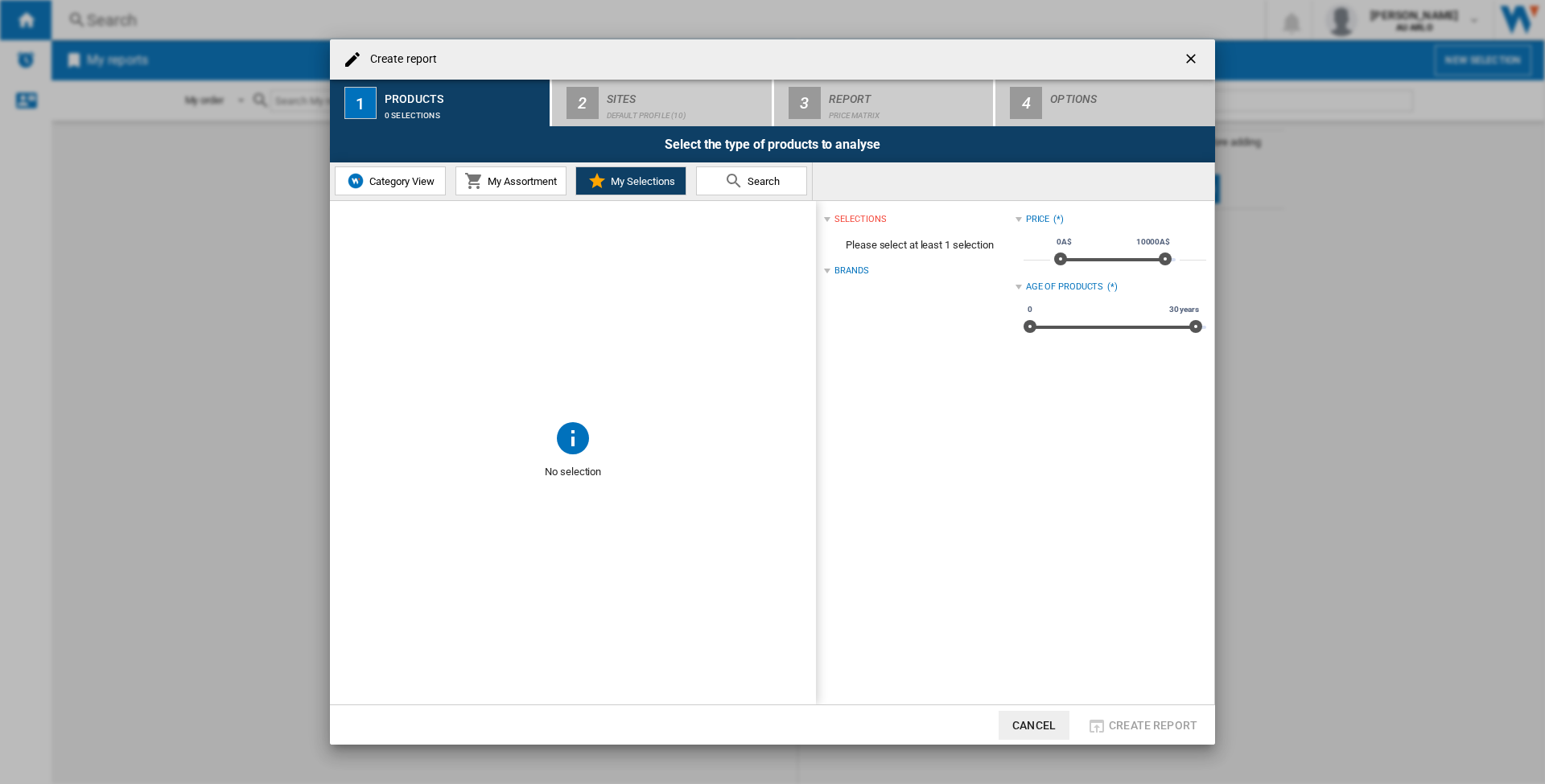
click at [784, 183] on button "Search" at bounding box center [751, 181] width 111 height 29
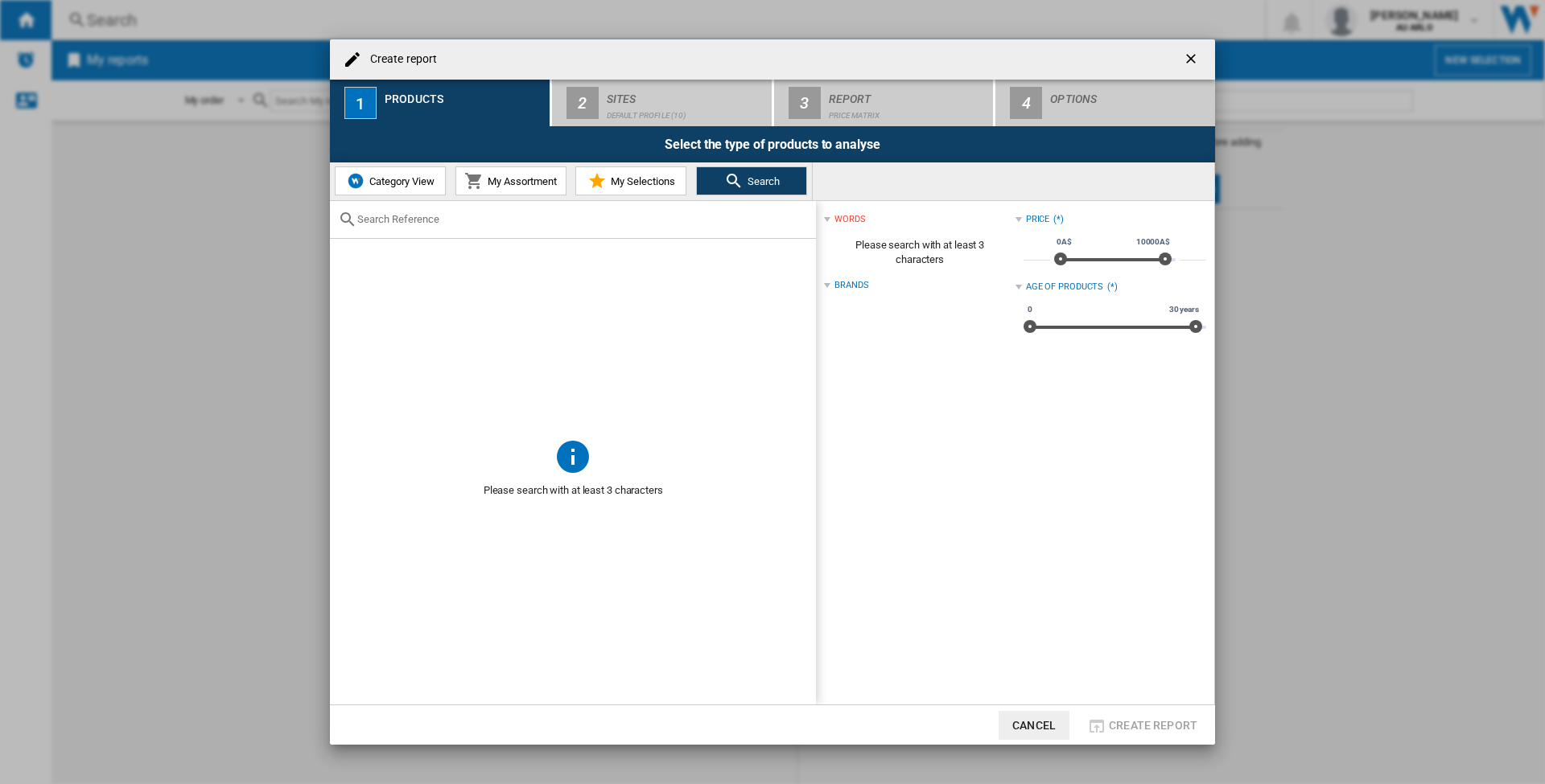
click at [408, 179] on span "Category View" at bounding box center [400, 180] width 69 height 12
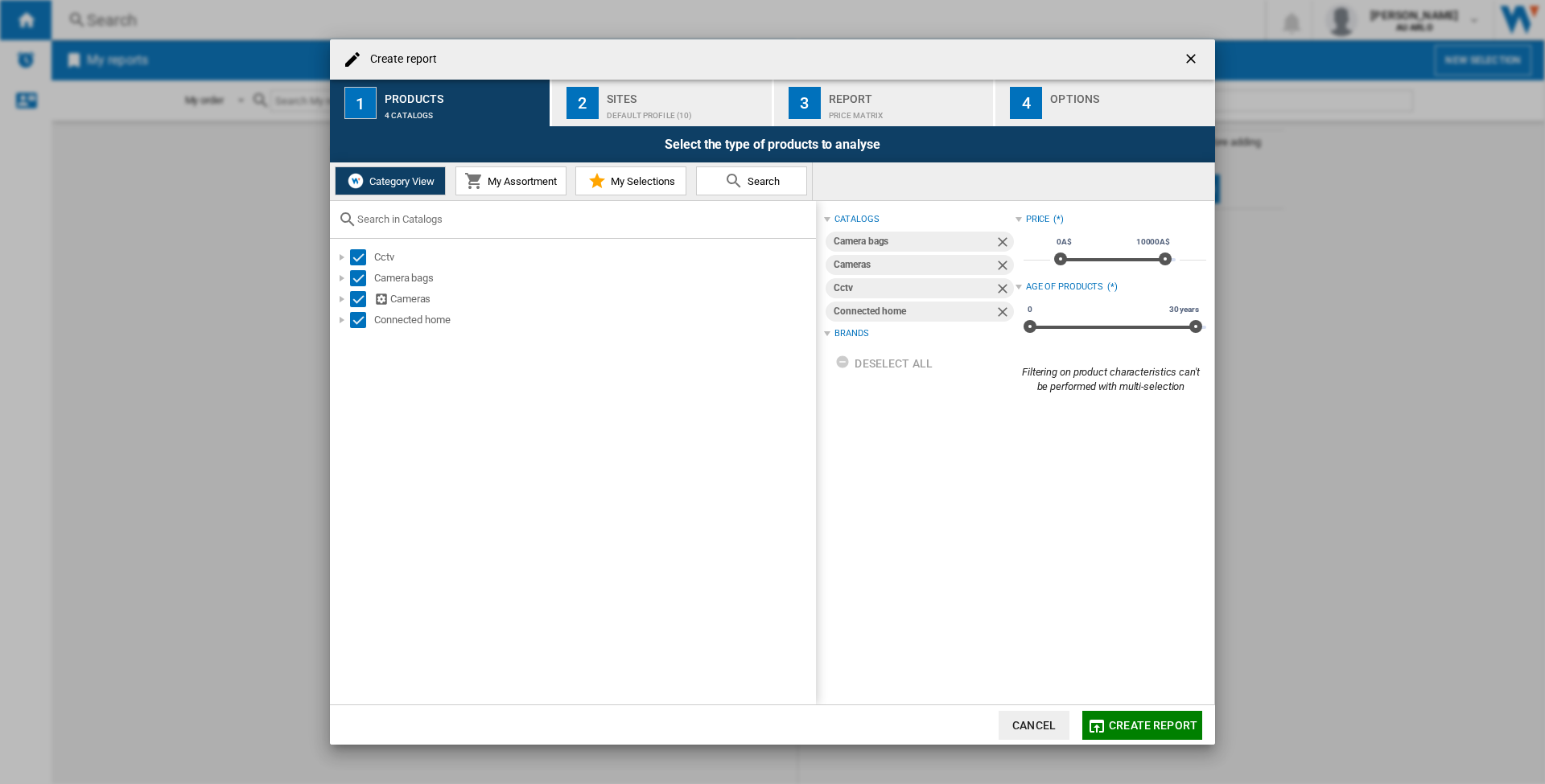
click at [514, 183] on span "My Assortment" at bounding box center [520, 180] width 73 height 12
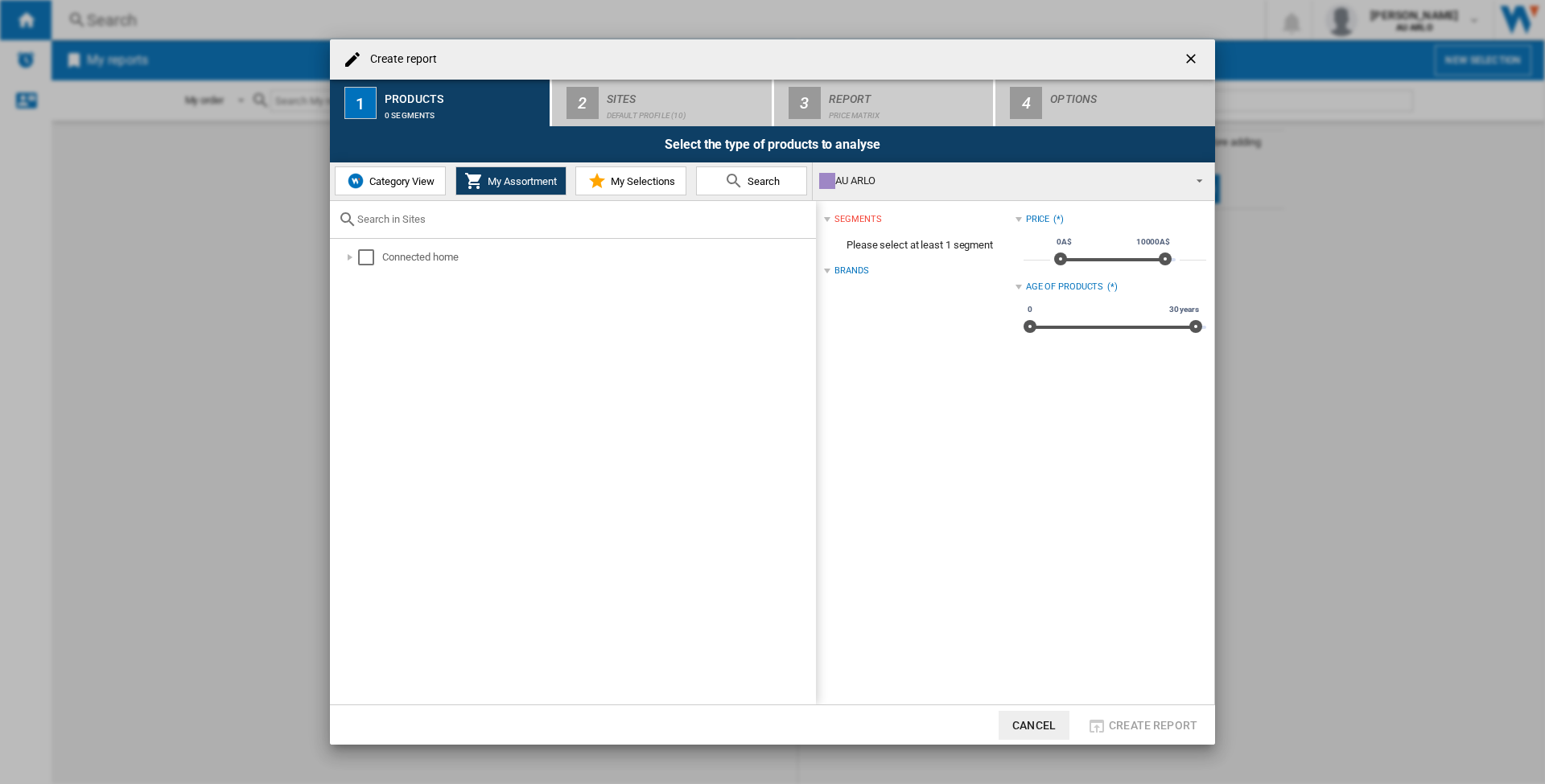
click at [405, 181] on span "Category View" at bounding box center [400, 180] width 69 height 12
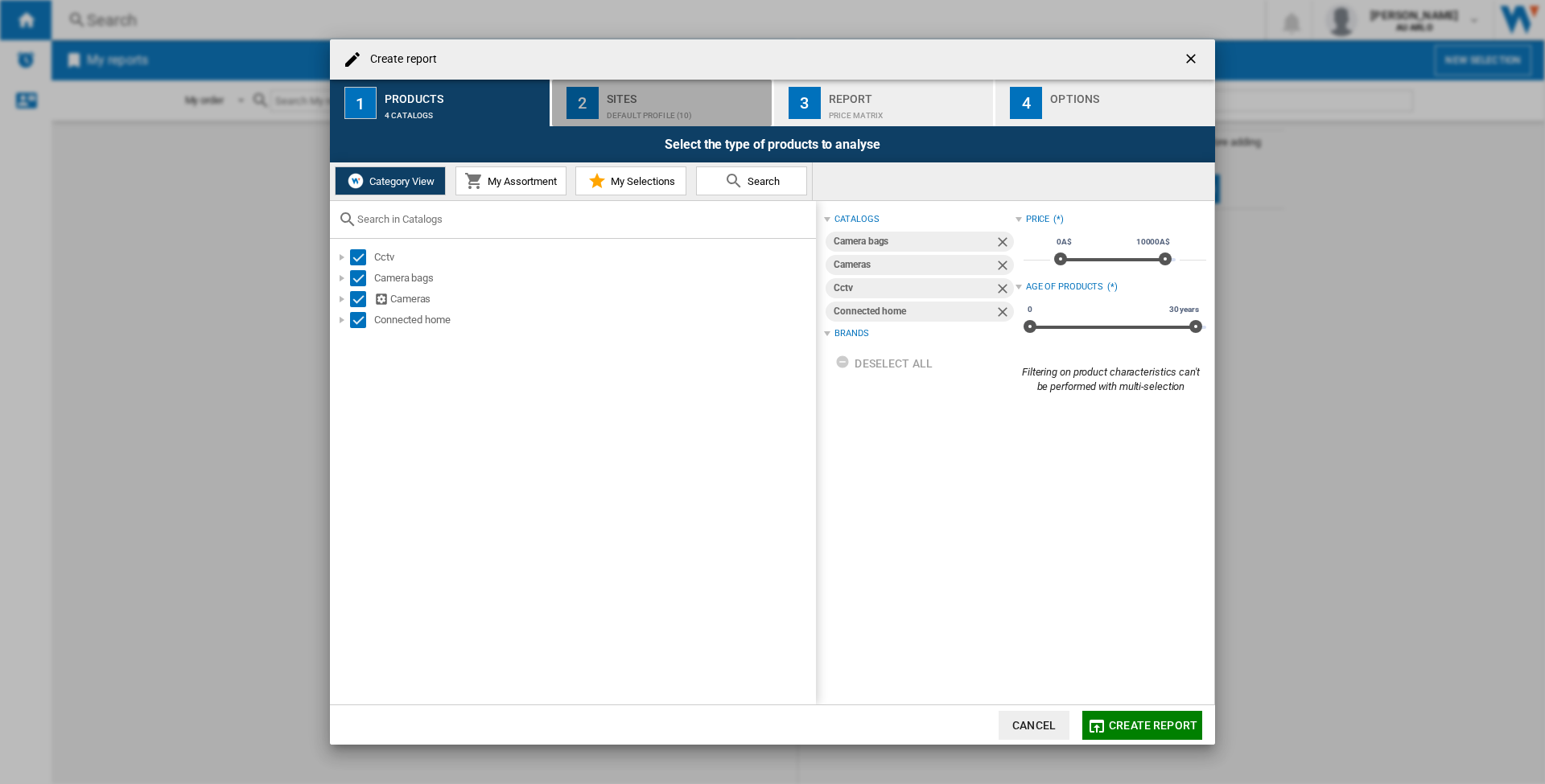
click at [609, 103] on div "Default profile (10)" at bounding box center [686, 111] width 159 height 17
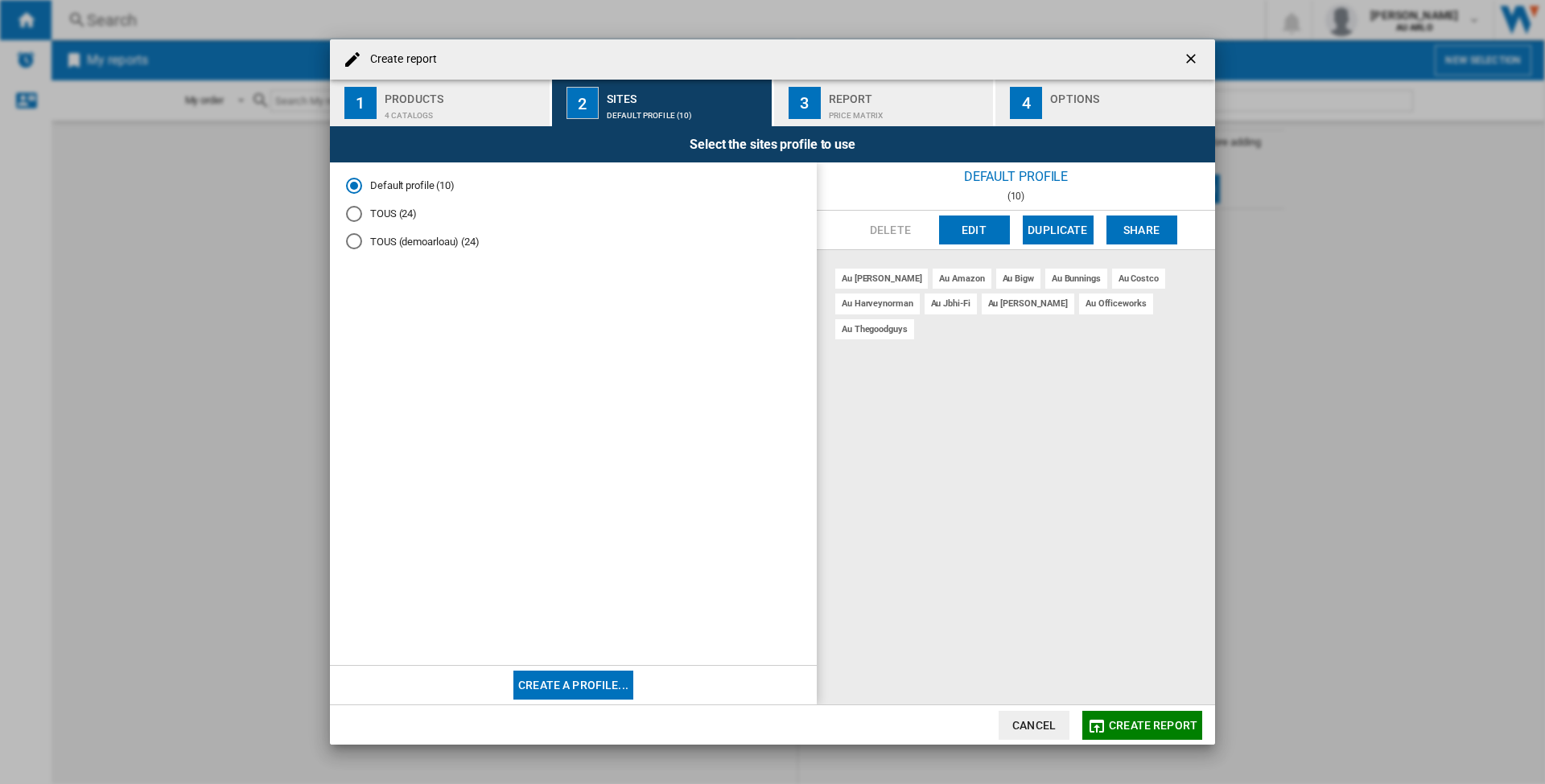
click at [423, 110] on div "4 catalogs" at bounding box center [464, 111] width 159 height 17
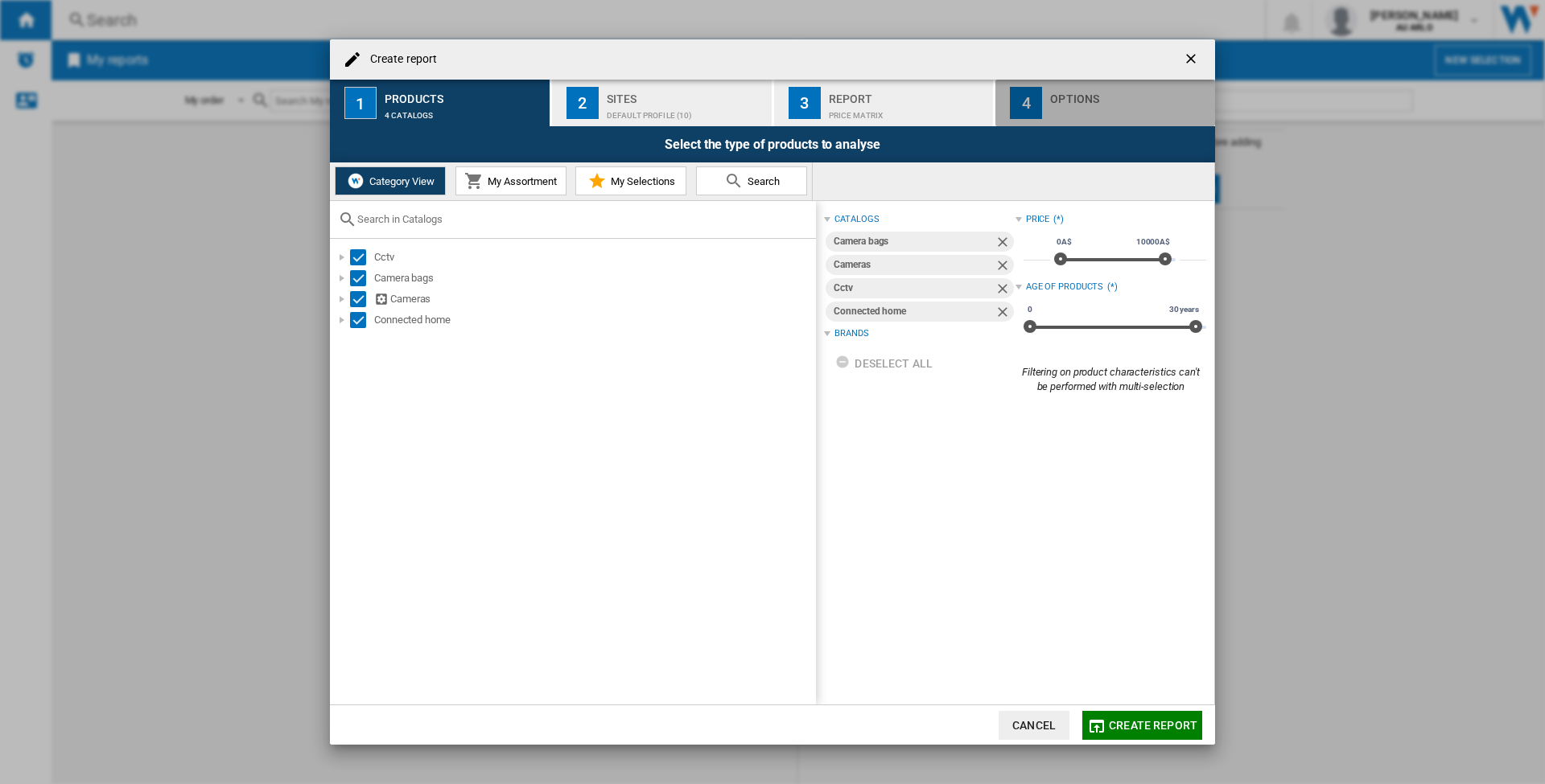
click at [1096, 105] on div "Create report ..." at bounding box center [1130, 111] width 159 height 17
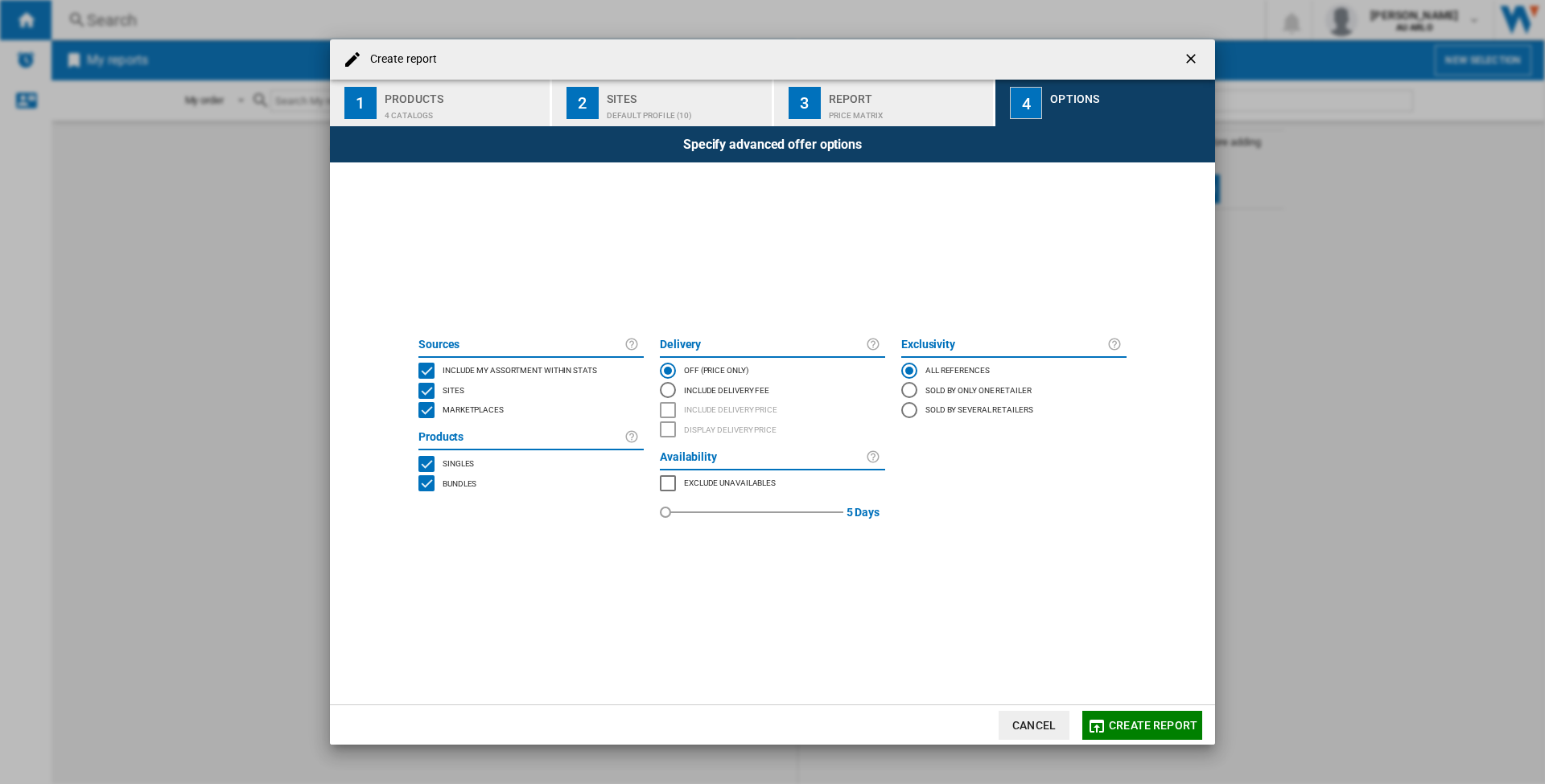
click at [1193, 61] on ng-md-icon "getI18NText('BUTTONS.CLOSE_DIALOG')" at bounding box center [1192, 60] width 19 height 19
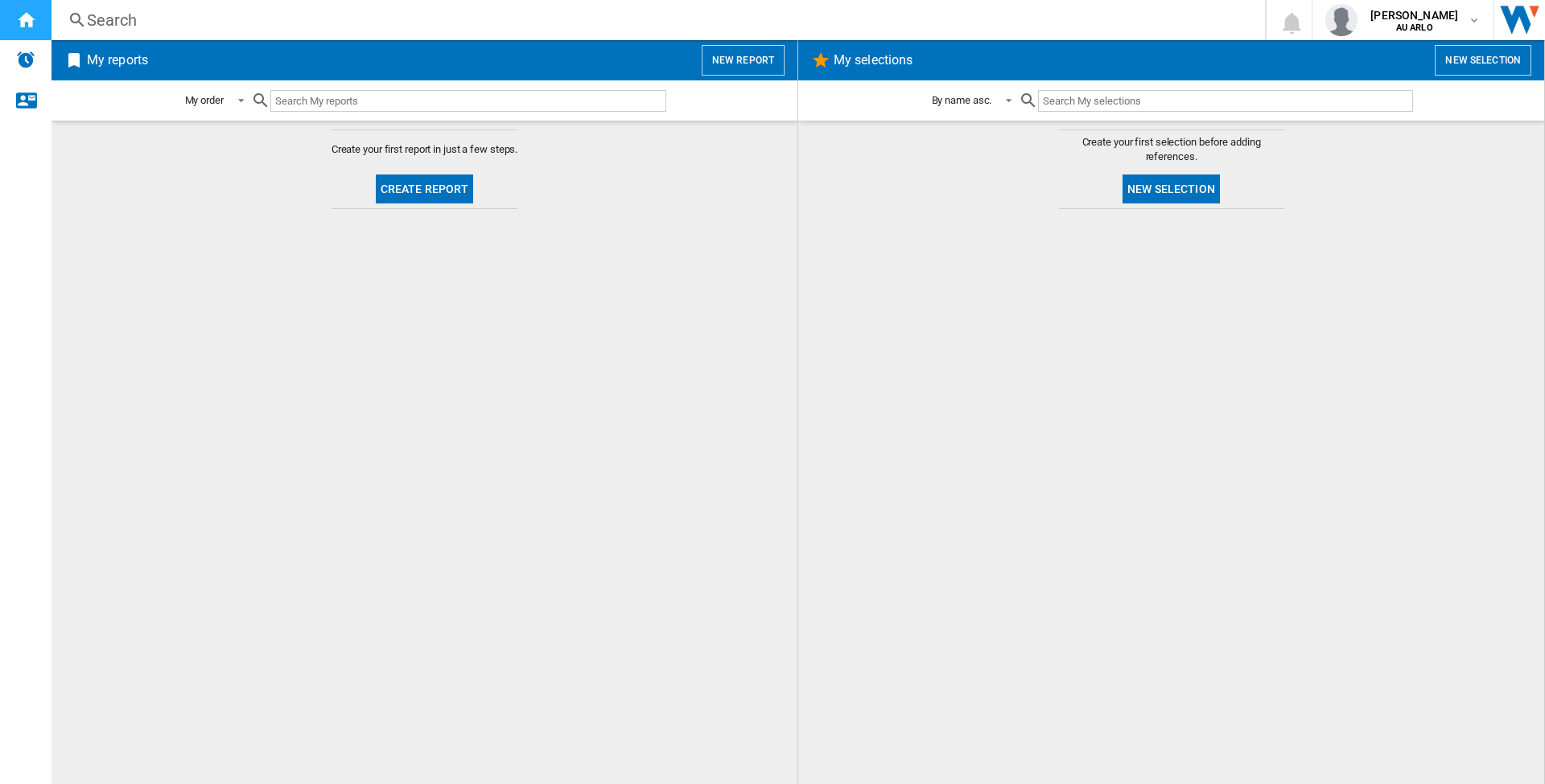
click at [40, 19] on div "Home" at bounding box center [25, 20] width 51 height 41
click at [430, 191] on button "Create report" at bounding box center [424, 189] width 98 height 29
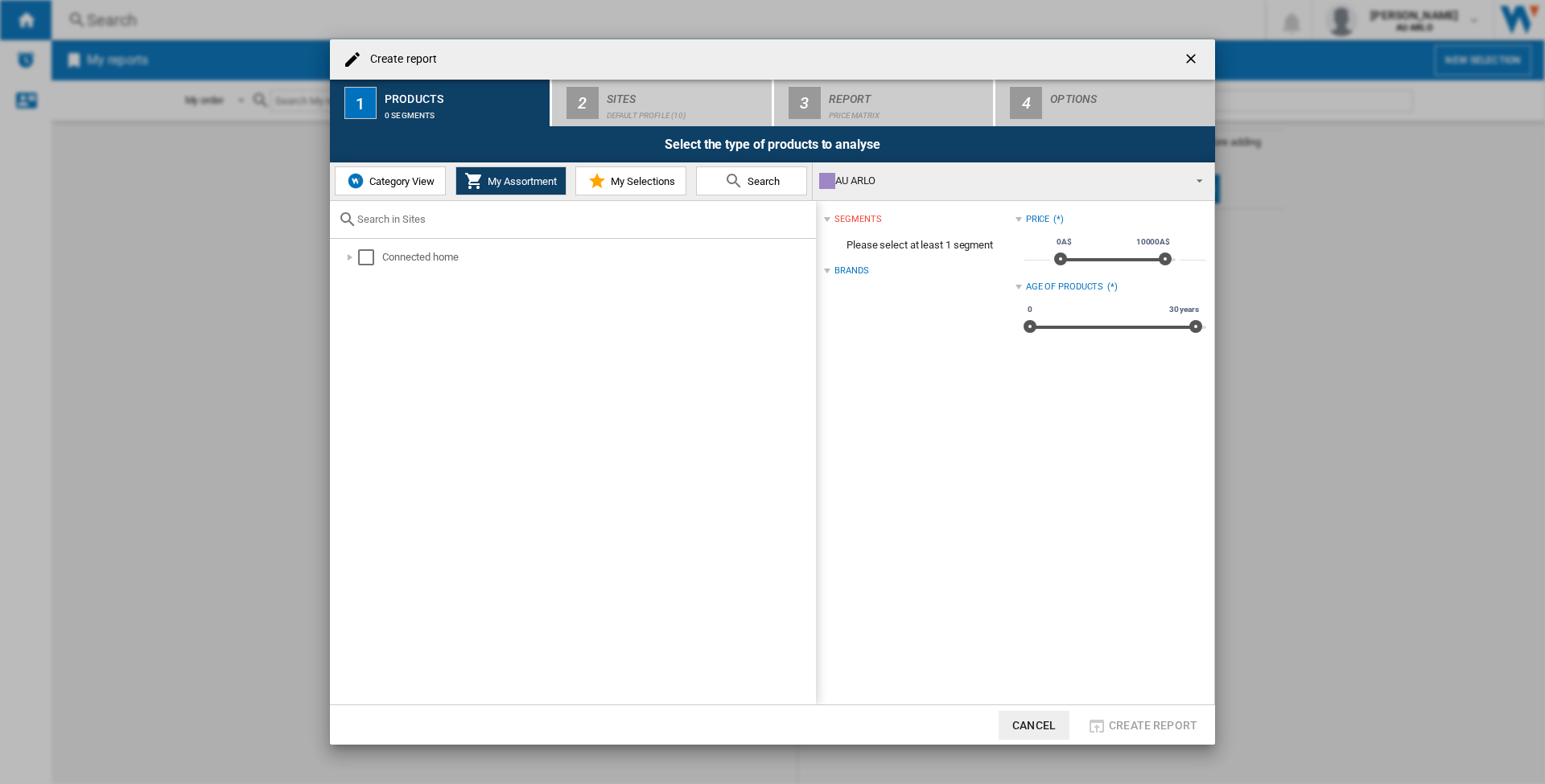
click at [407, 182] on span "Category View" at bounding box center [400, 180] width 69 height 12
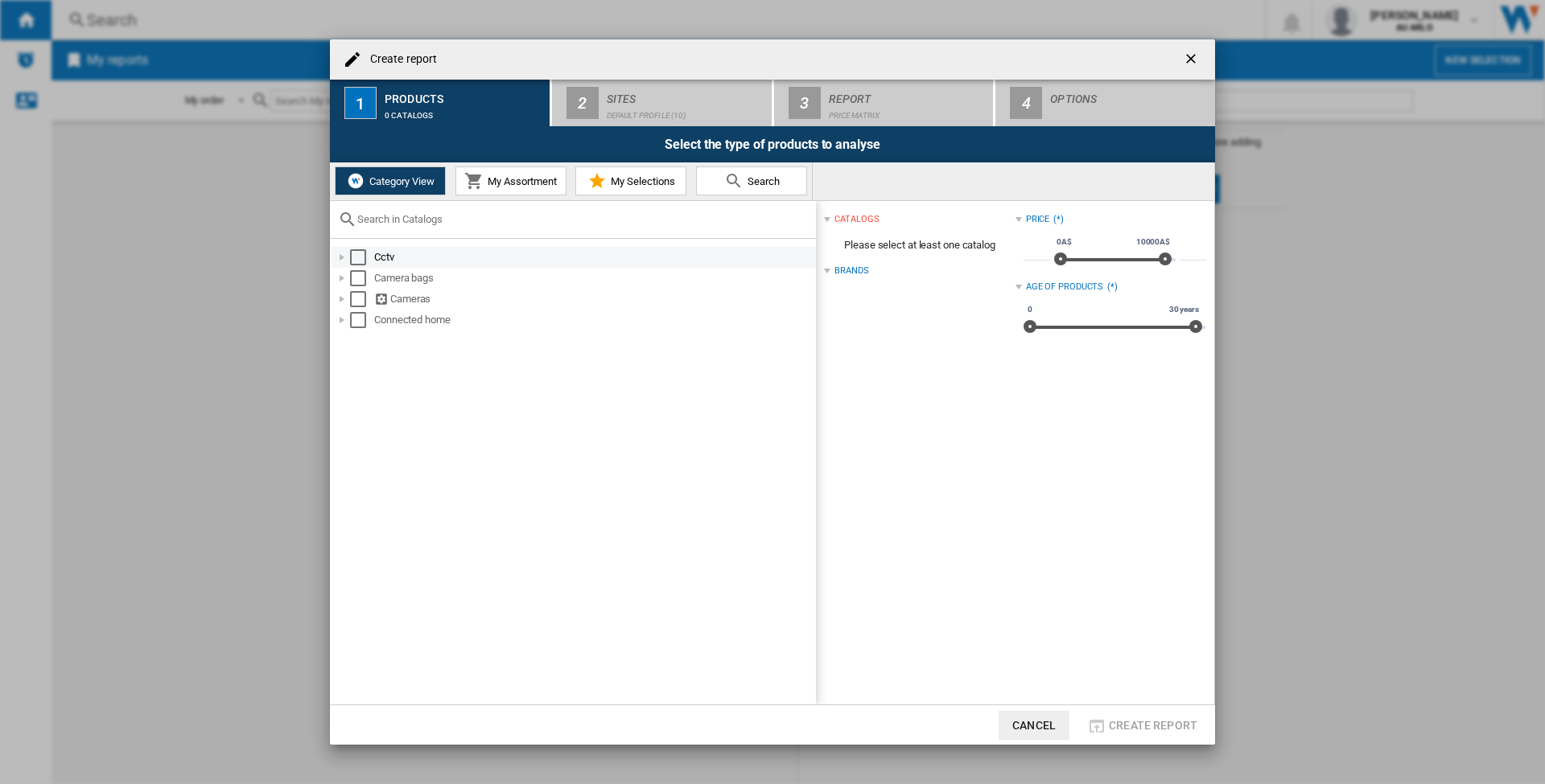
click at [361, 261] on div "Select" at bounding box center [358, 257] width 16 height 16
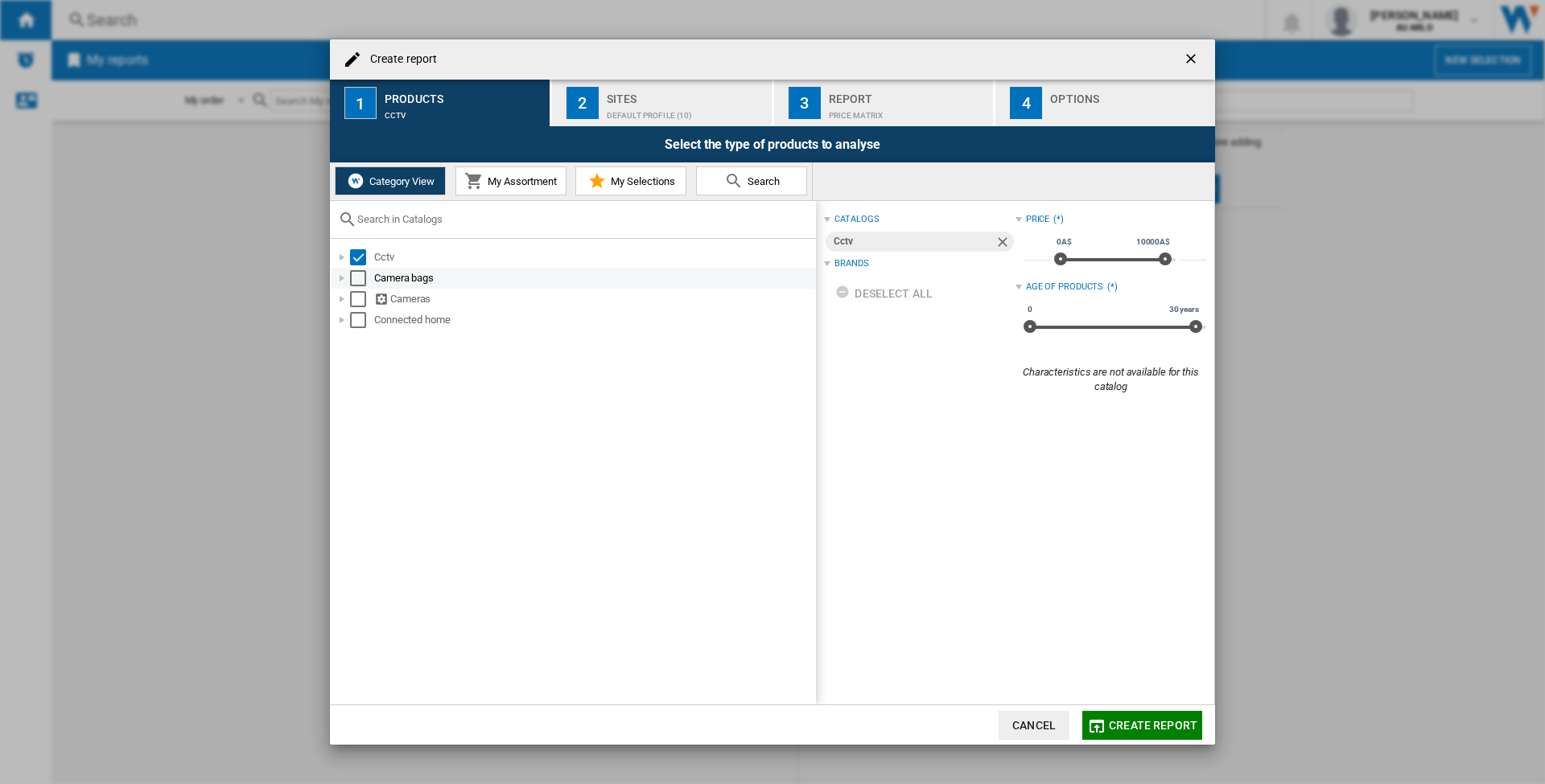
click at [366, 280] on md-checkbox "Select" at bounding box center [362, 279] width 24 height 16
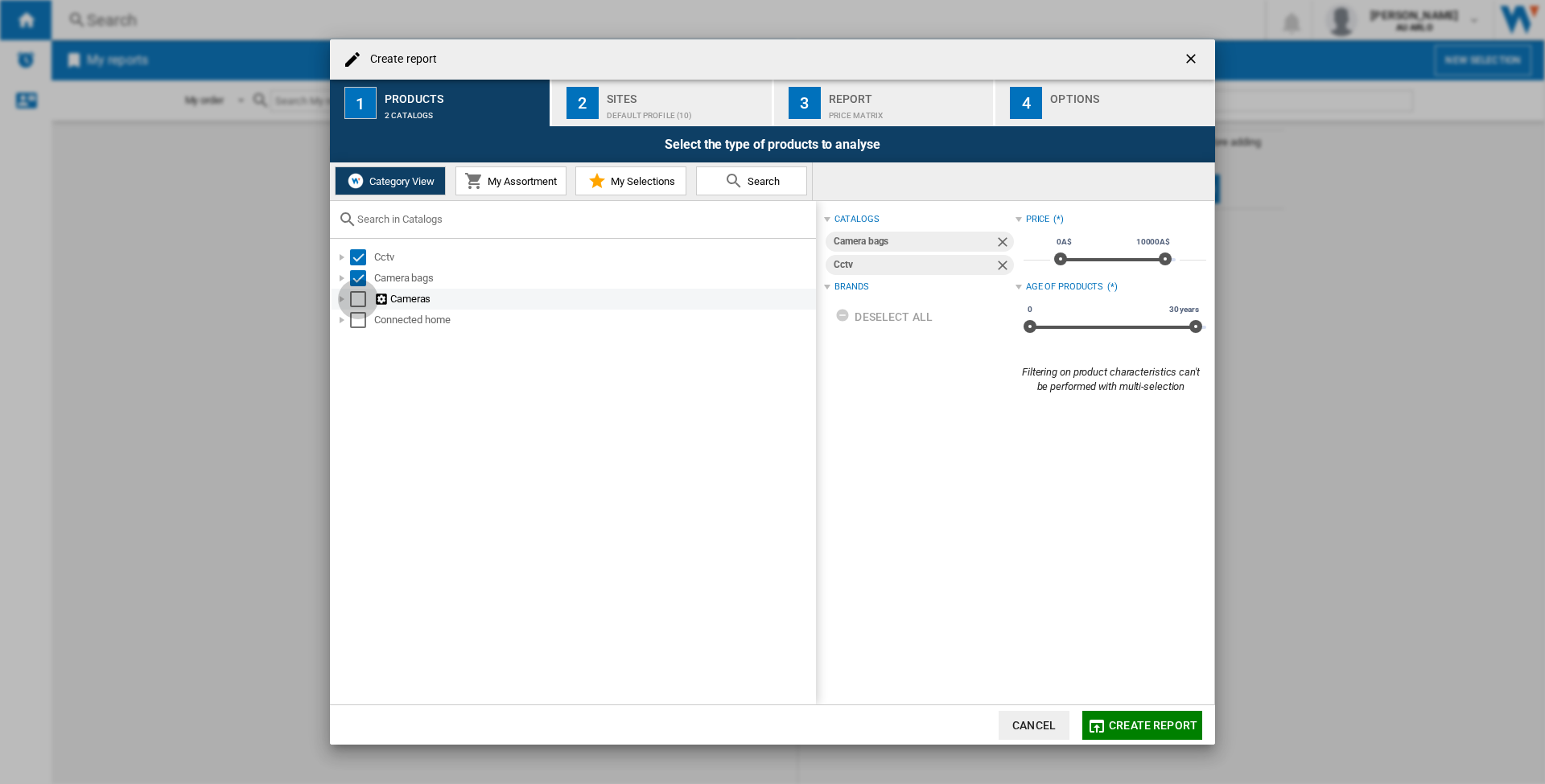
click at [365, 300] on div "Select" at bounding box center [358, 300] width 16 height 16
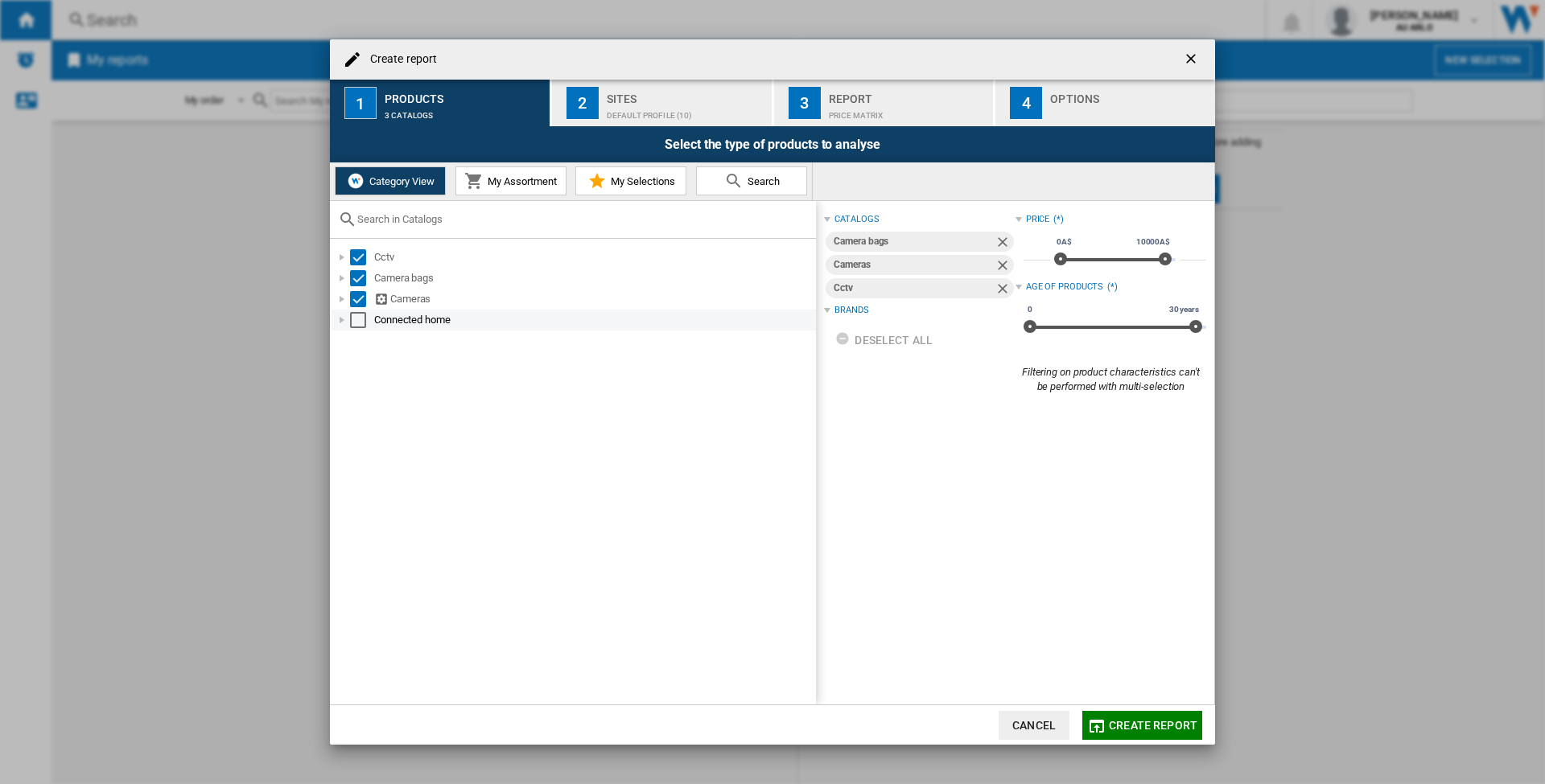
drag, startPoint x: 356, startPoint y: 318, endPoint x: 389, endPoint y: 325, distance: 33.7
click at [356, 318] on div "Select" at bounding box center [358, 320] width 16 height 16
click at [1002, 287] on ng-md-icon "Remove" at bounding box center [1004, 290] width 19 height 19
click at [996, 263] on ng-md-icon "Remove" at bounding box center [1004, 266] width 19 height 19
click at [998, 238] on ng-md-icon "Remove" at bounding box center [1004, 244] width 19 height 19
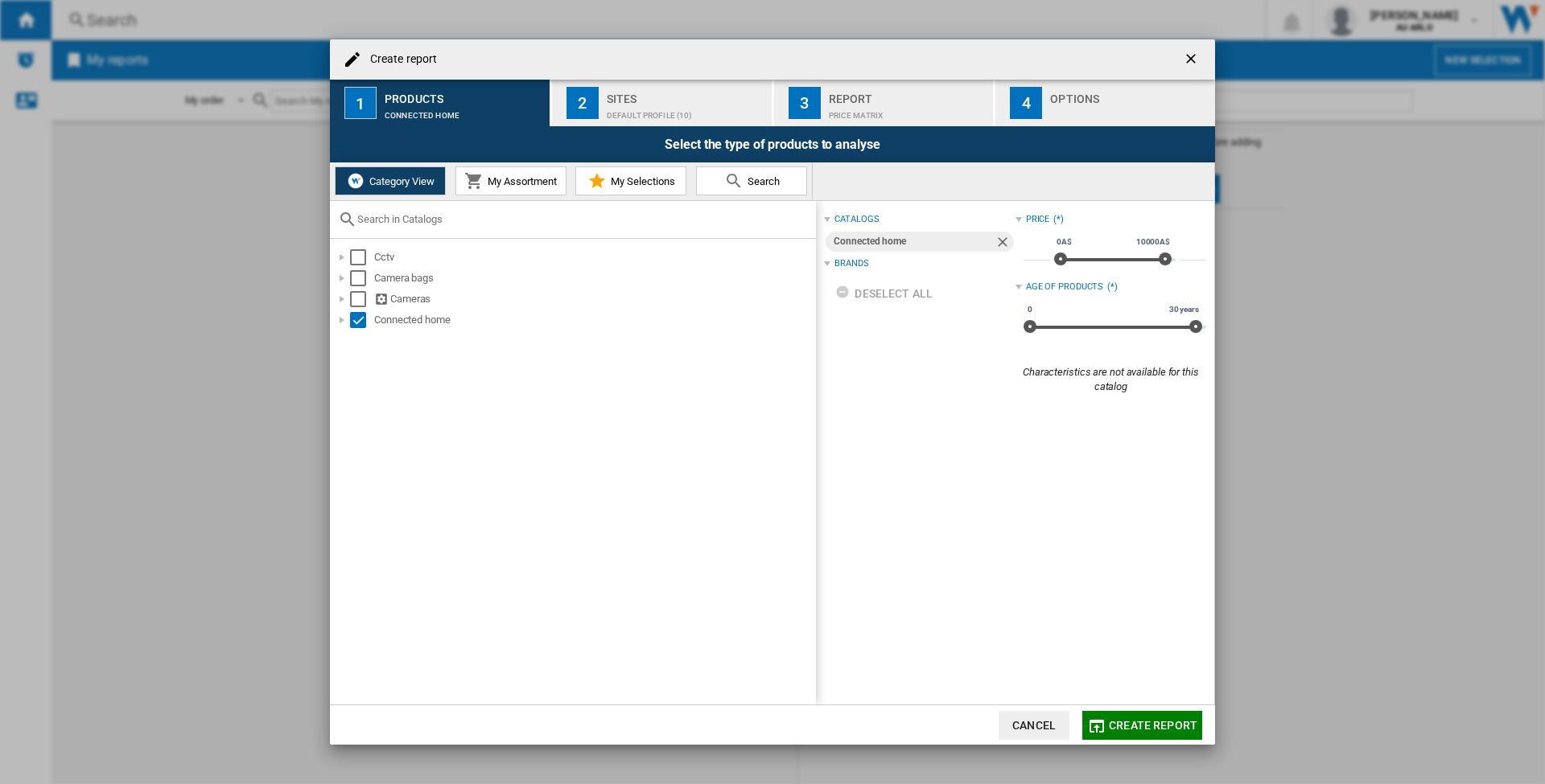
click at [529, 180] on span "My Assortment" at bounding box center [520, 180] width 73 height 12
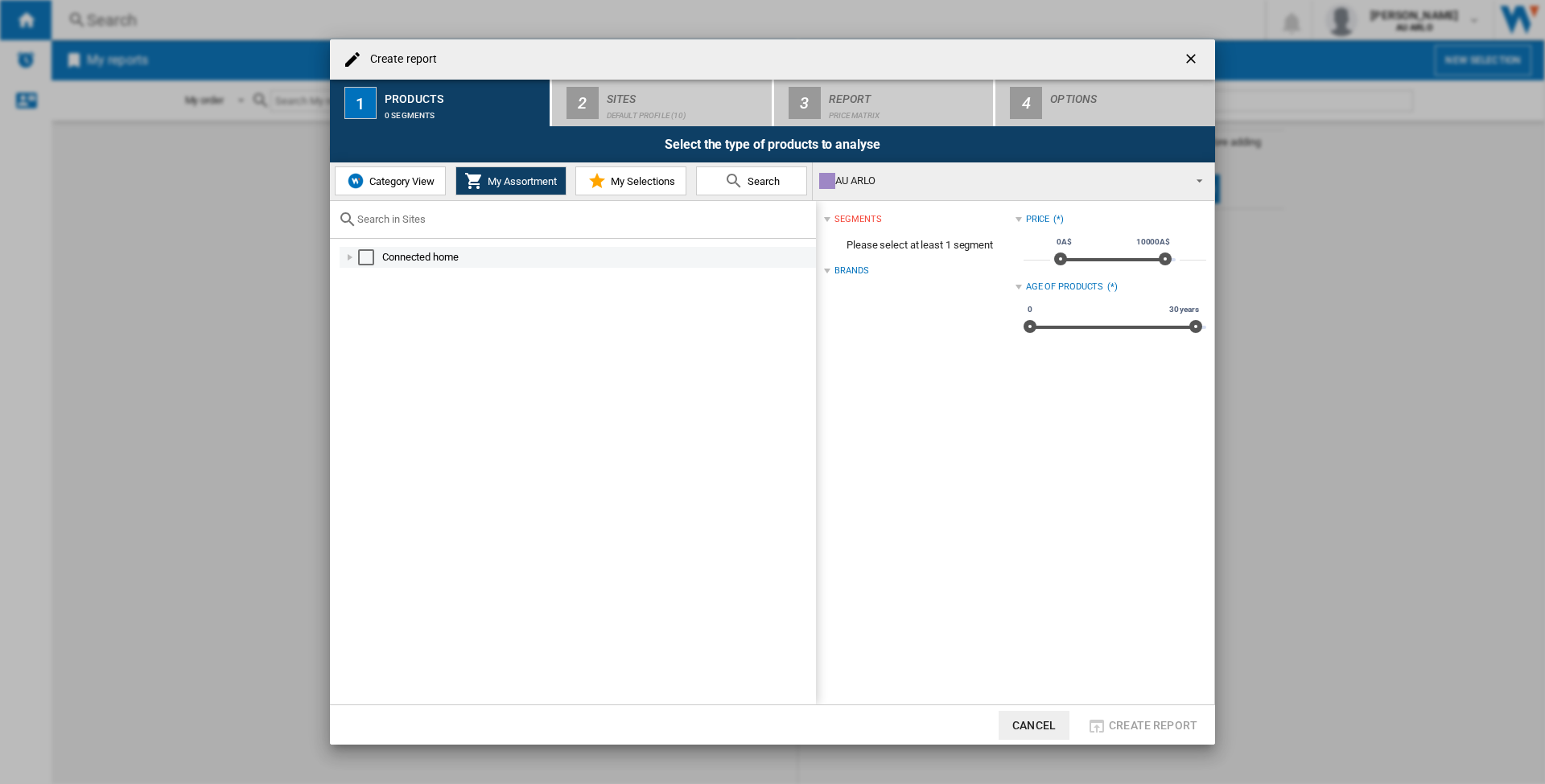
click at [371, 256] on div "Select" at bounding box center [366, 257] width 16 height 16
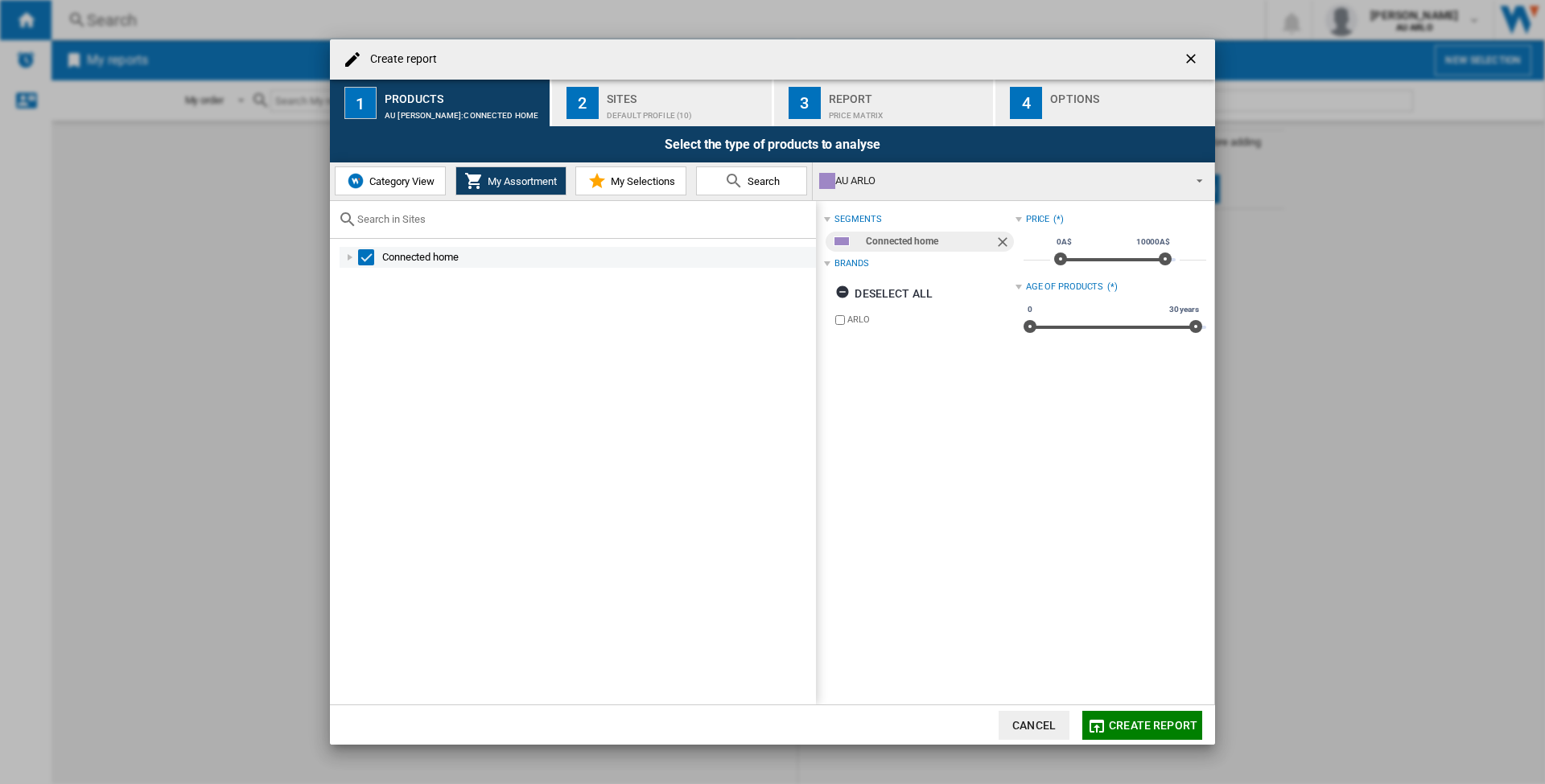
click at [349, 254] on div "Create report ..." at bounding box center [350, 257] width 16 height 16
click at [1191, 60] on ng-md-icon "getI18NText('BUTTONS.CLOSE_DIALOG')" at bounding box center [1192, 60] width 19 height 19
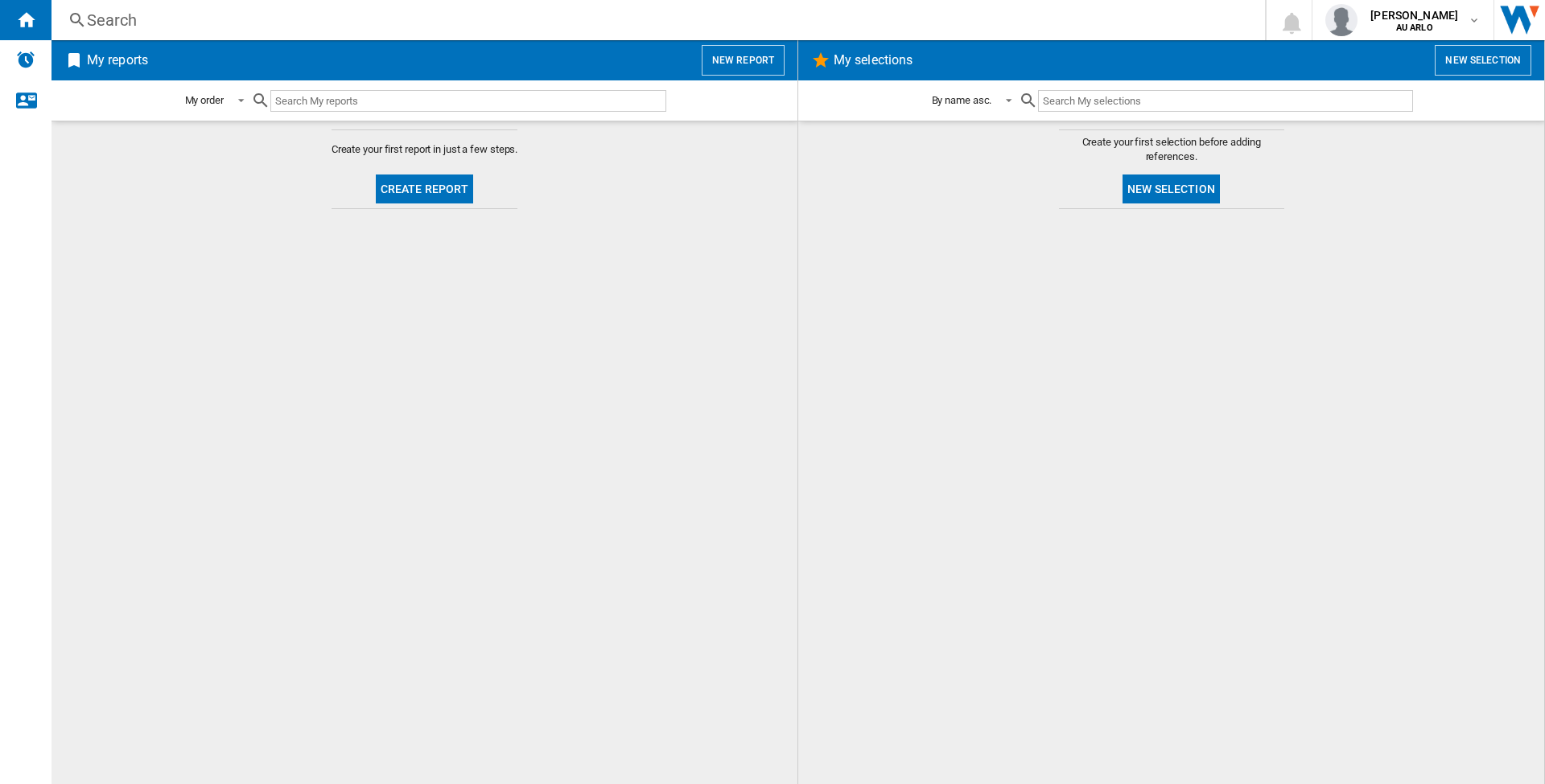
click at [1475, 63] on button "New selection" at bounding box center [1483, 60] width 97 height 31
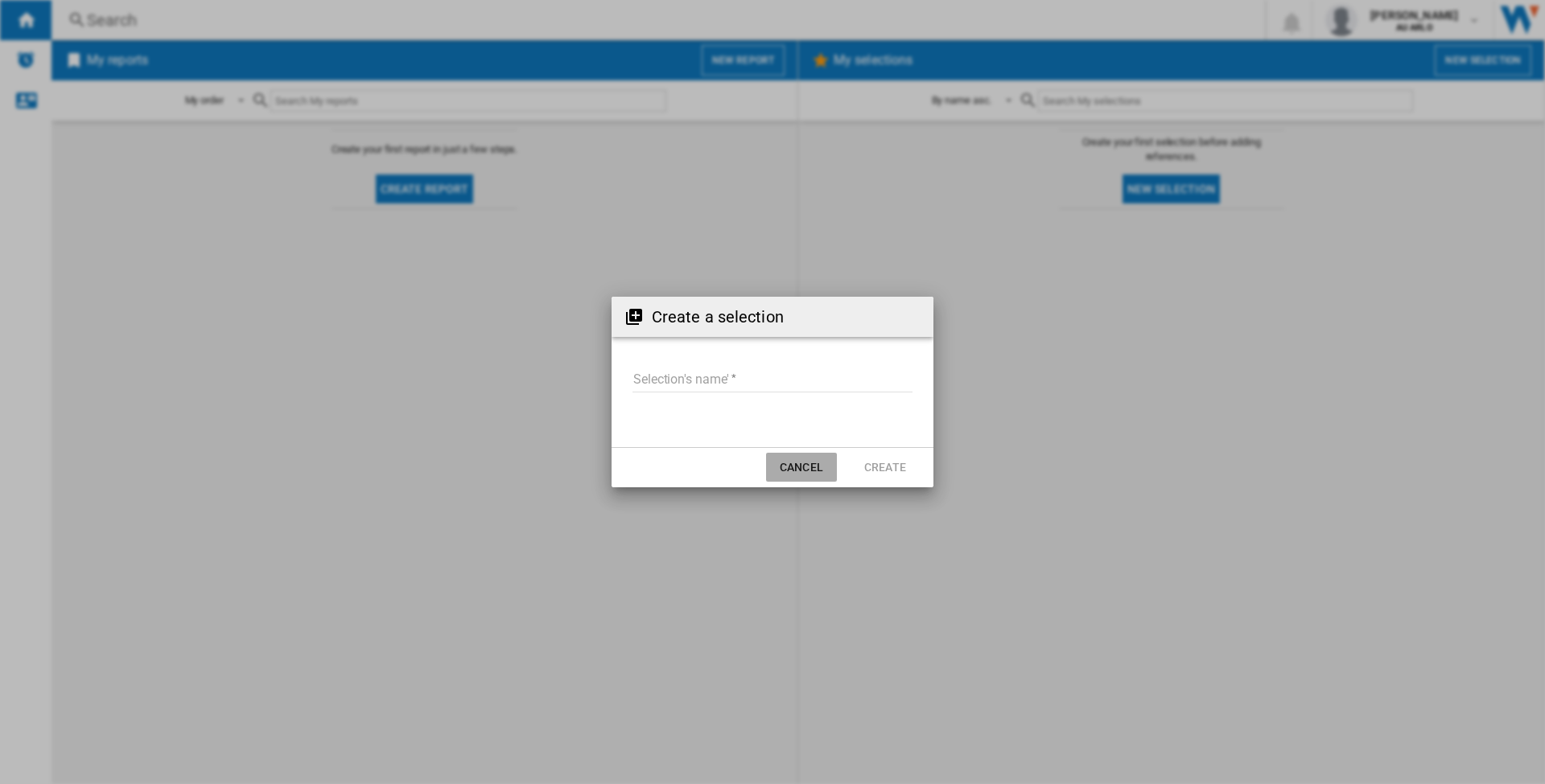
drag, startPoint x: 807, startPoint y: 466, endPoint x: 667, endPoint y: 421, distance: 147.1
click at [804, 466] on button "Cancel" at bounding box center [801, 467] width 70 height 29
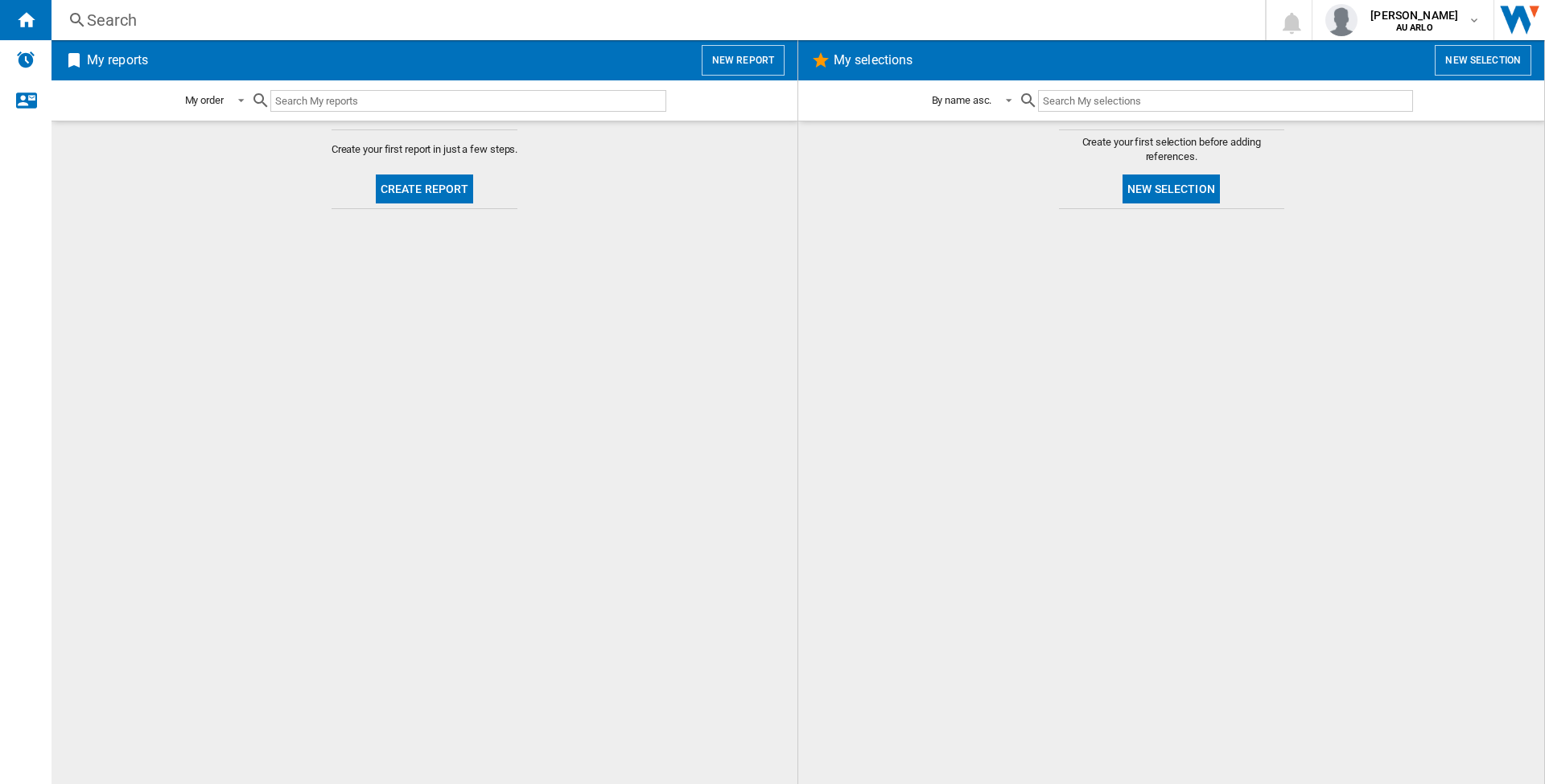
click at [420, 190] on button "Create report" at bounding box center [424, 189] width 98 height 29
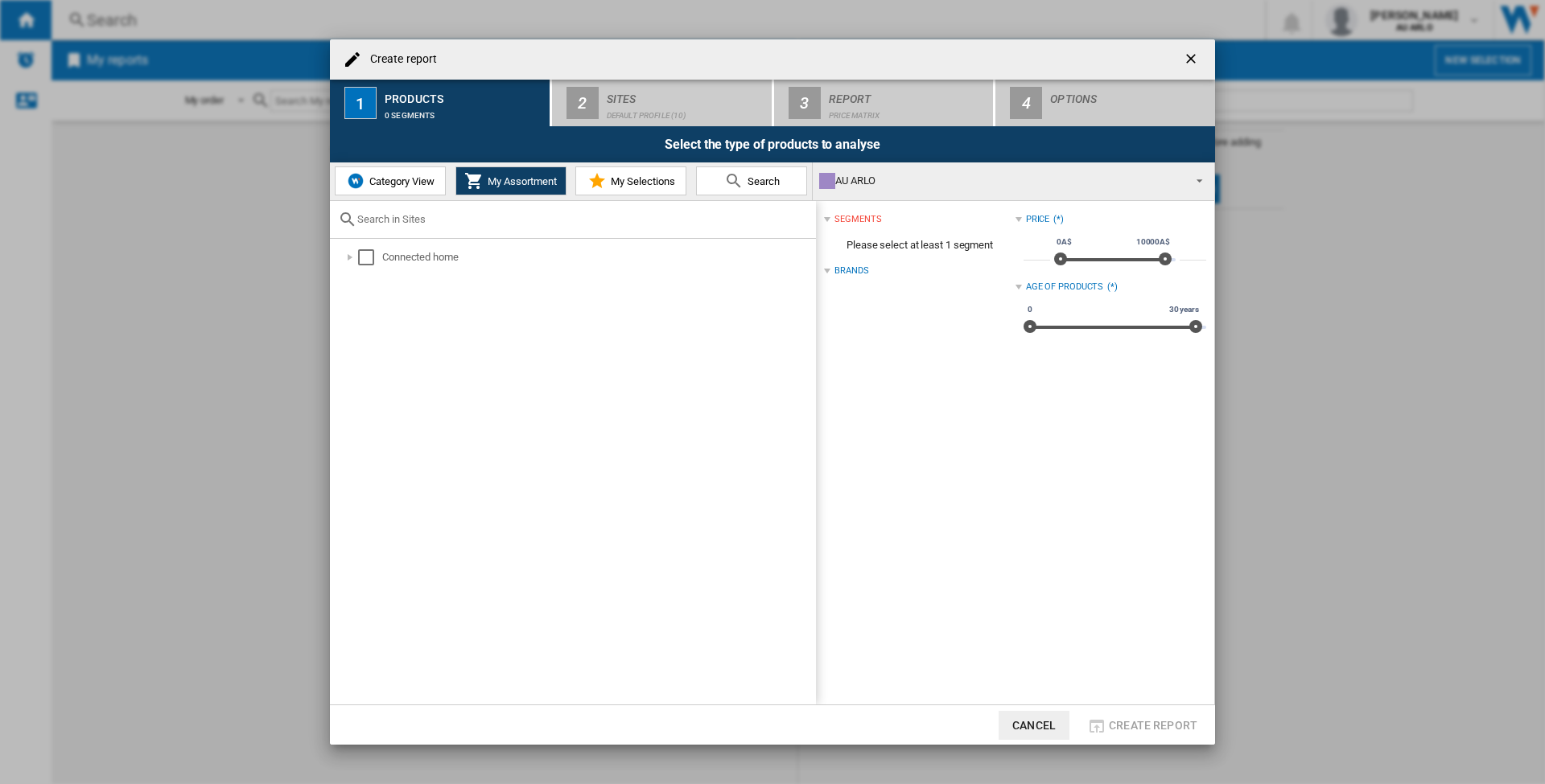
click at [412, 186] on span "Category View" at bounding box center [400, 180] width 69 height 12
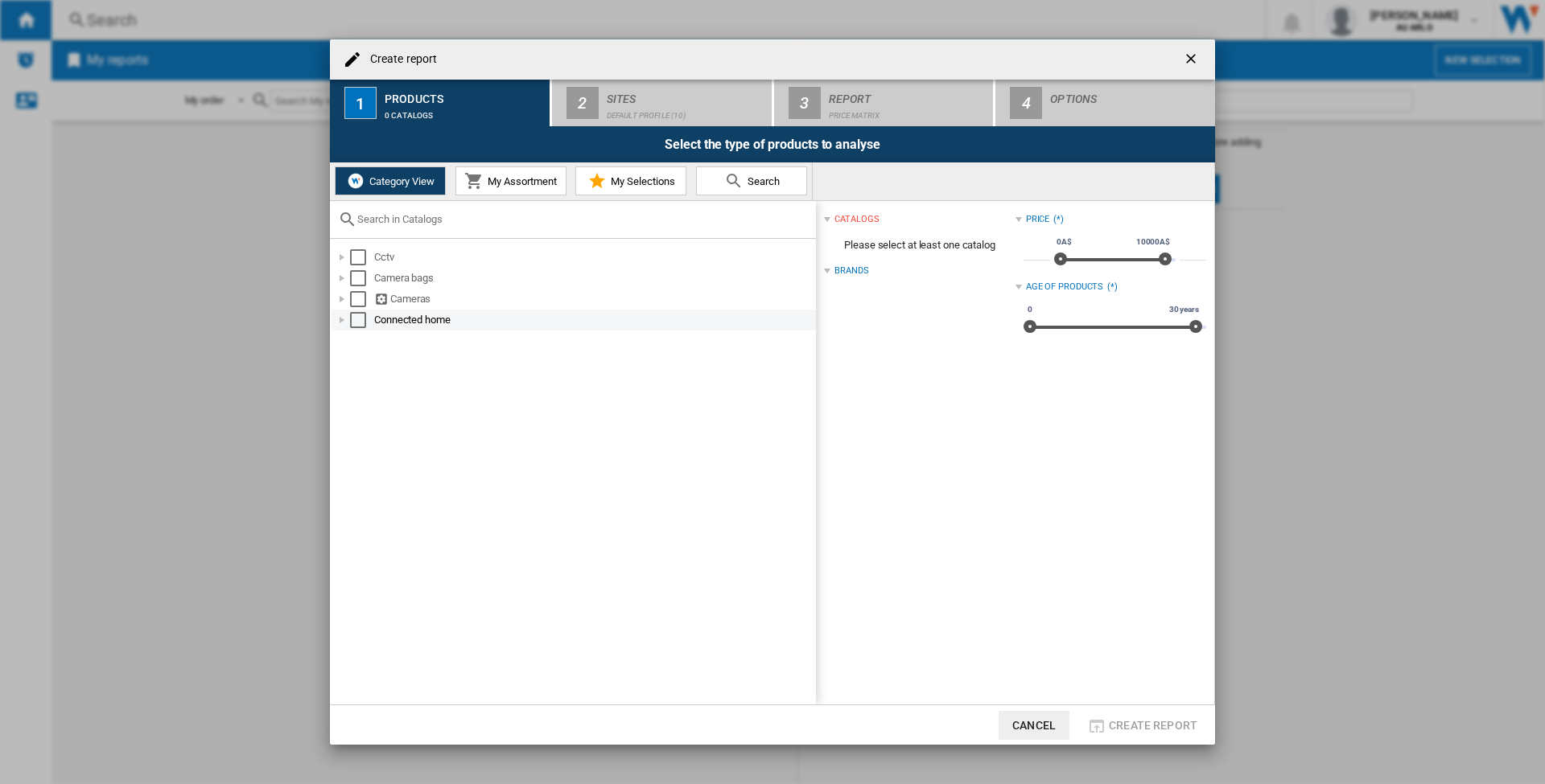
click at [340, 322] on div "Create report ..." at bounding box center [342, 320] width 16 height 16
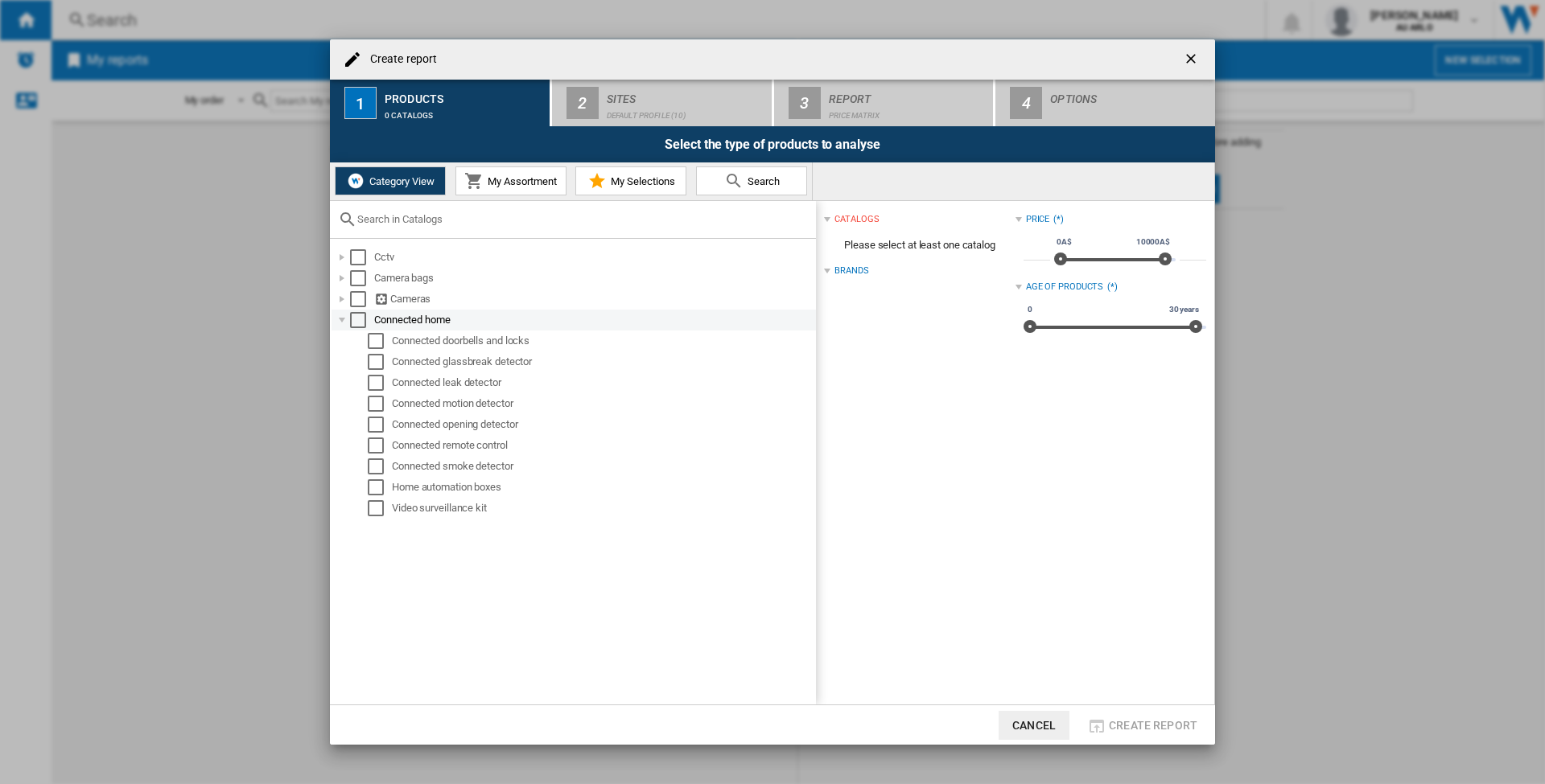
click at [340, 322] on div "Create report ..." at bounding box center [342, 320] width 16 height 16
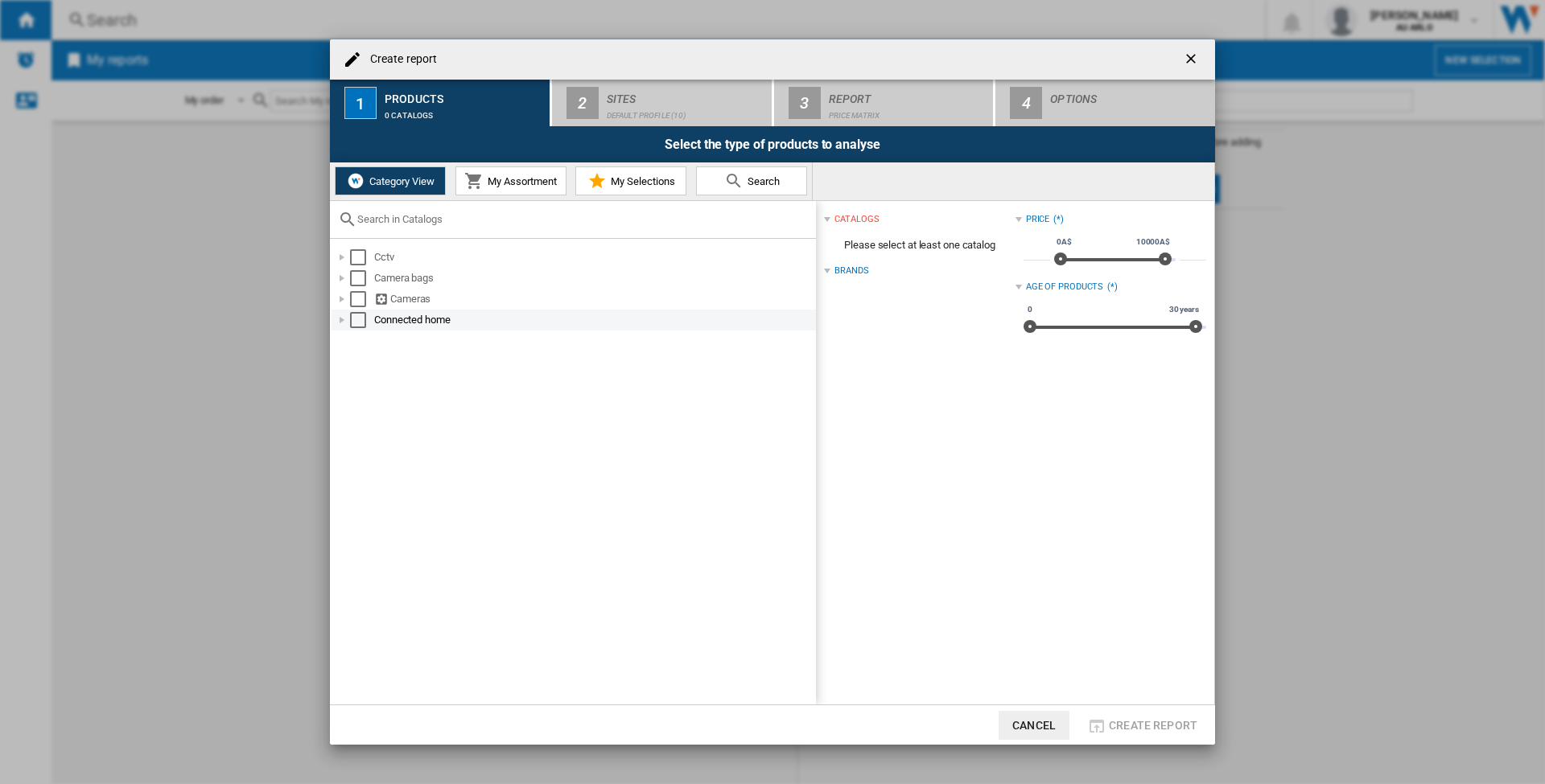
click at [356, 319] on div "Select" at bounding box center [358, 320] width 16 height 16
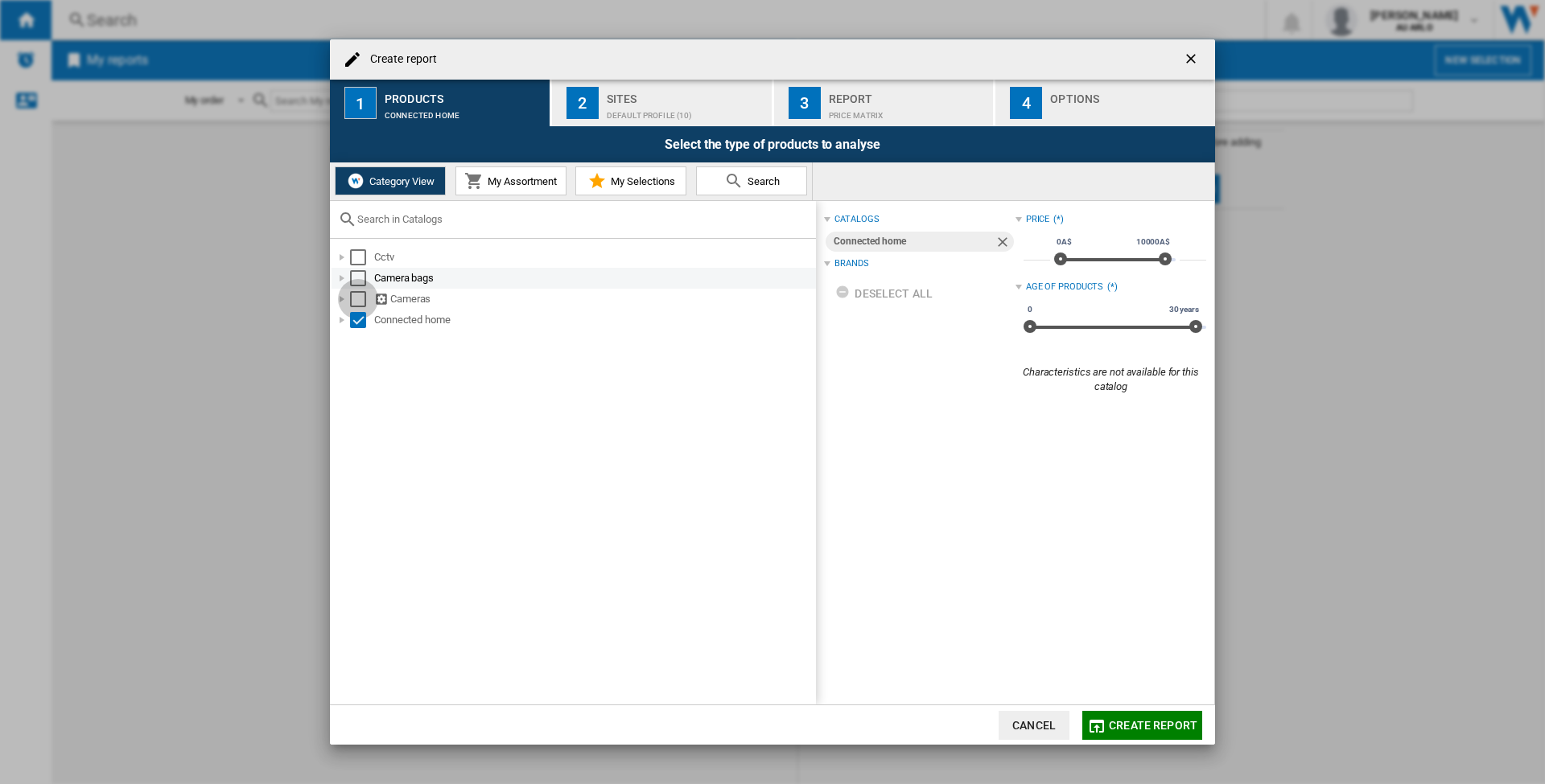
drag, startPoint x: 360, startPoint y: 297, endPoint x: 359, endPoint y: 284, distance: 13.0
click at [360, 296] on div "Select" at bounding box center [358, 300] width 16 height 16
click at [359, 279] on div "Select" at bounding box center [358, 279] width 16 height 16
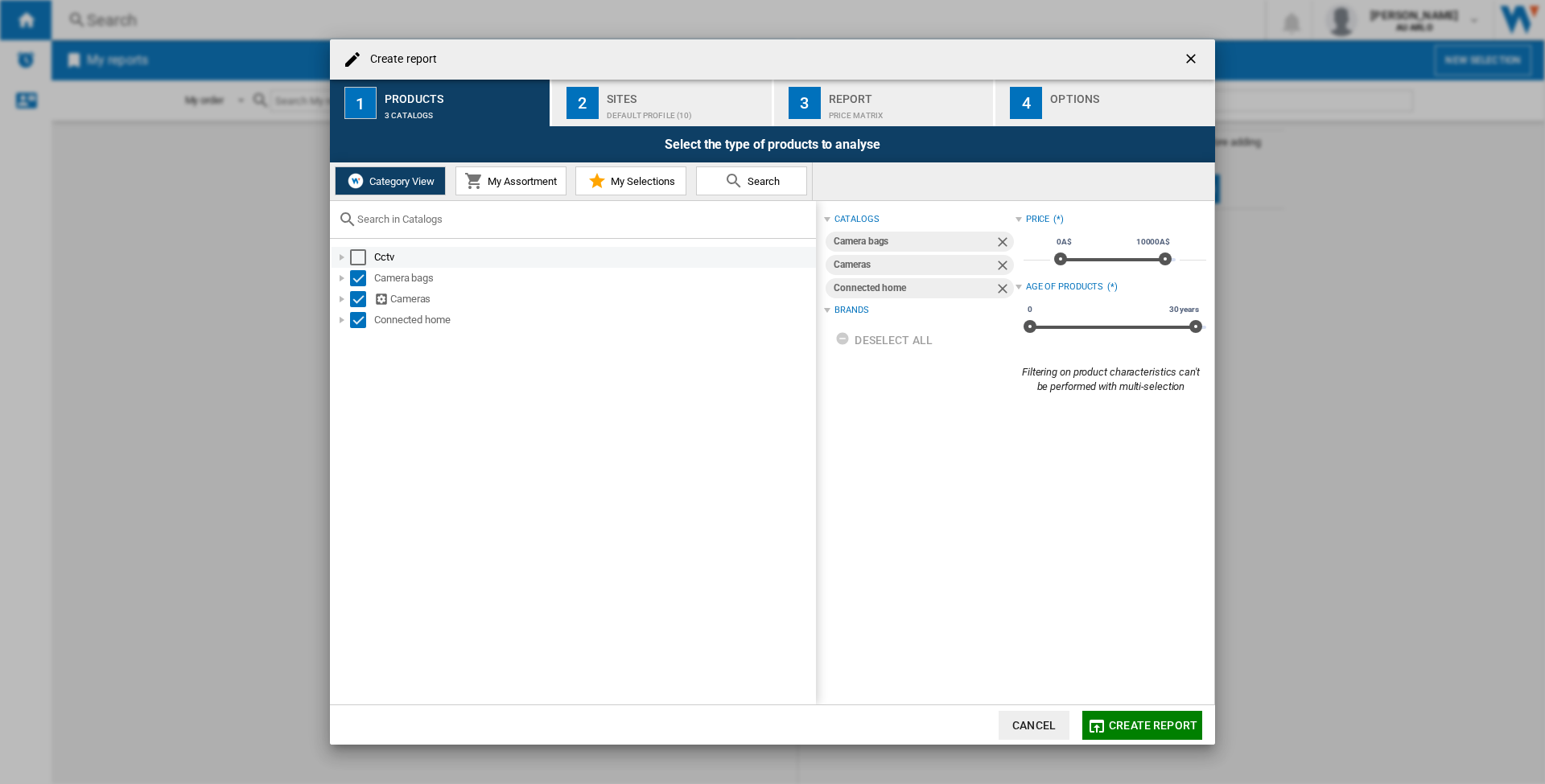
click at [359, 250] on div "Select" at bounding box center [358, 257] width 16 height 16
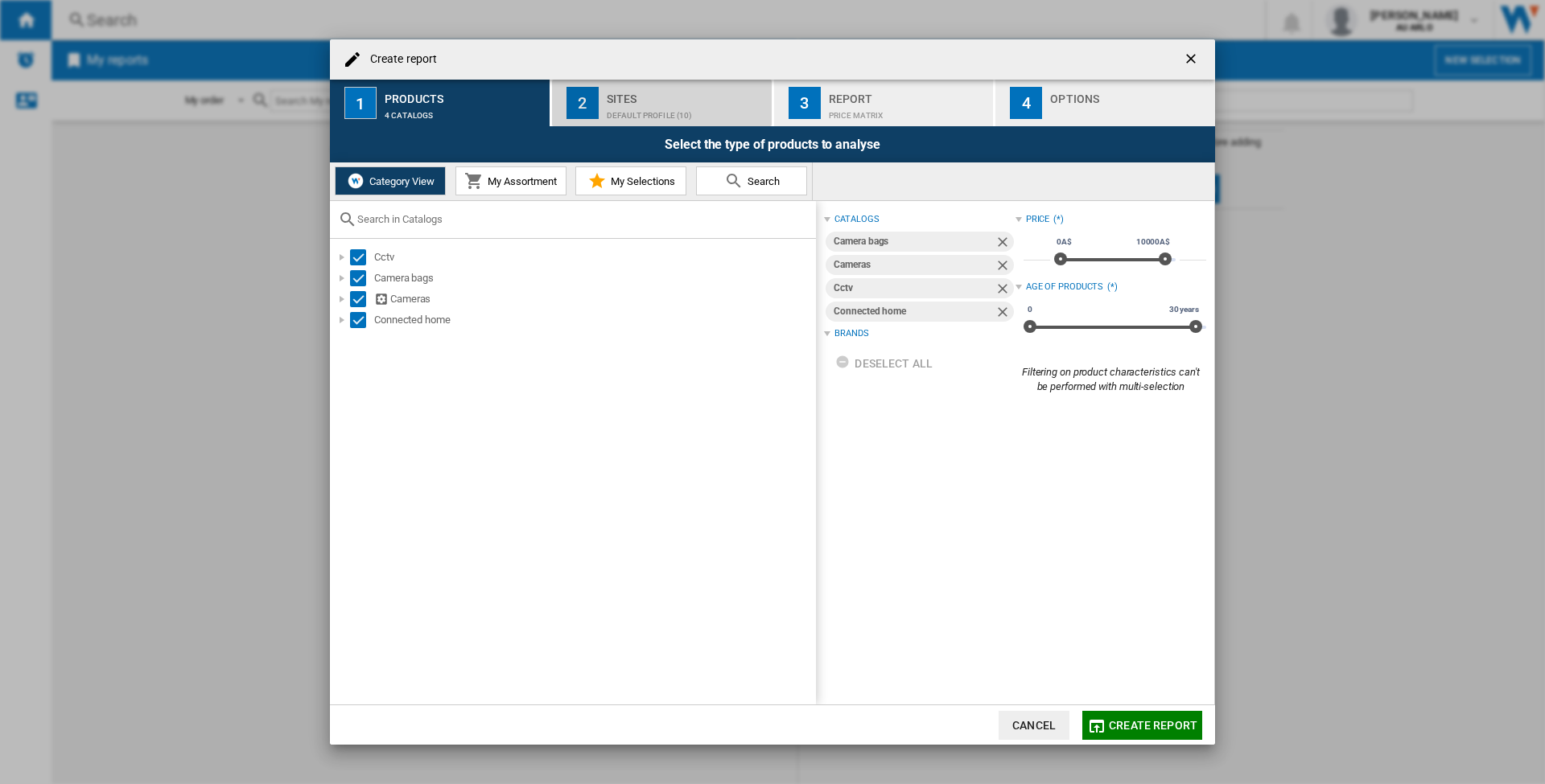
click at [683, 117] on div "Default profile (10)" at bounding box center [686, 111] width 159 height 17
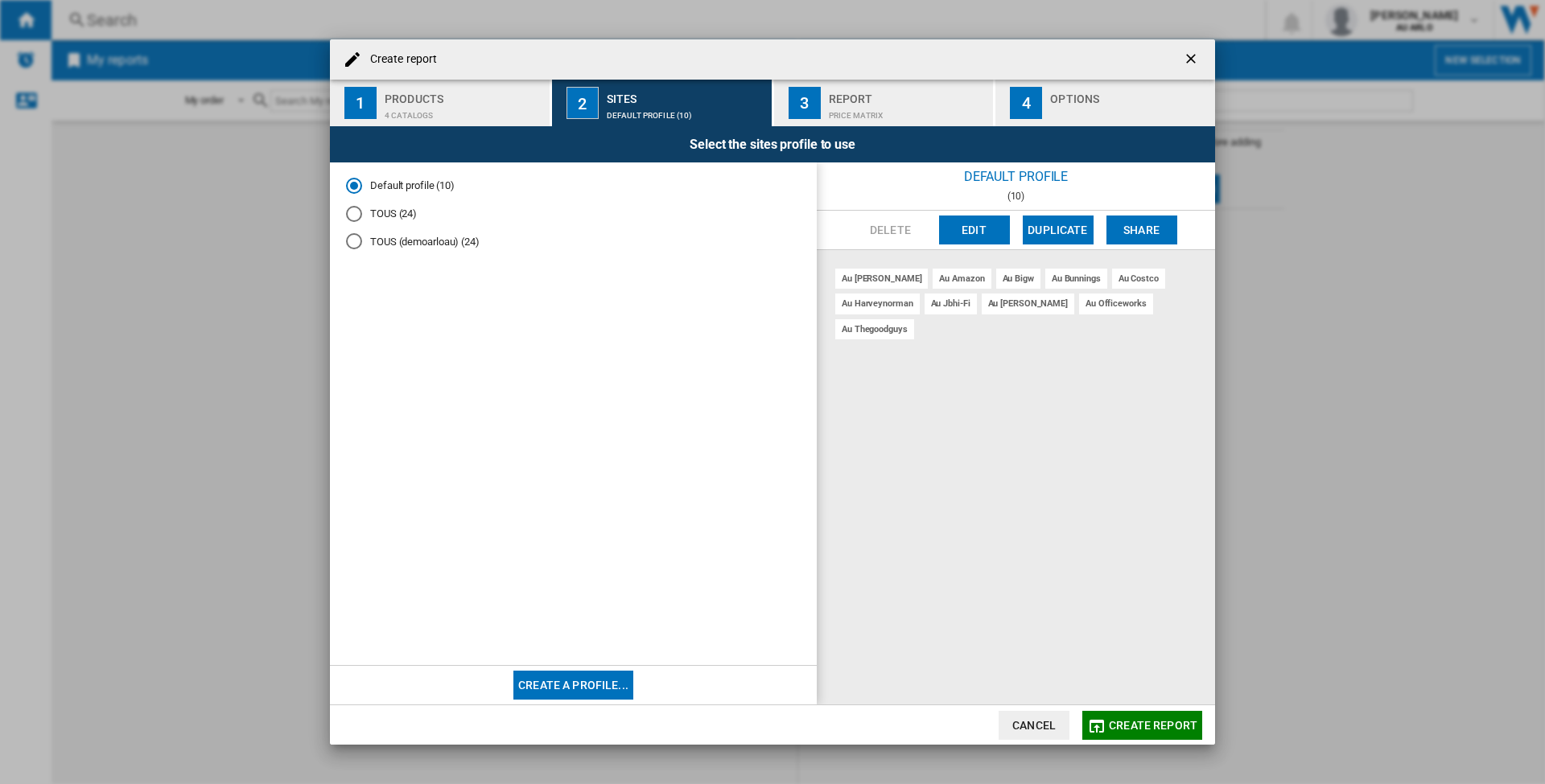
click at [847, 115] on div "Price Matrix" at bounding box center [909, 111] width 159 height 17
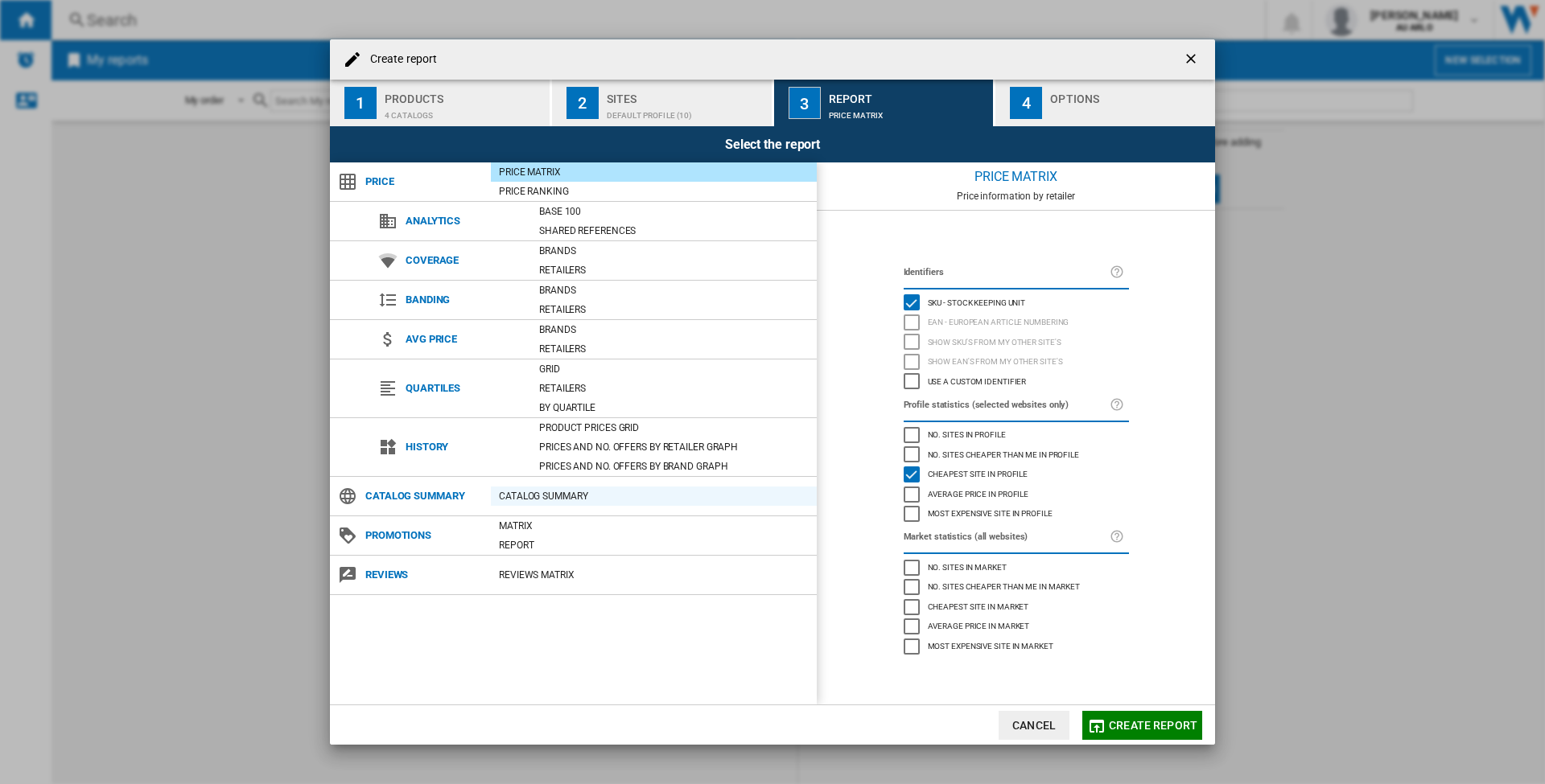
click at [584, 492] on div "Catalog Summary" at bounding box center [653, 496] width 326 height 16
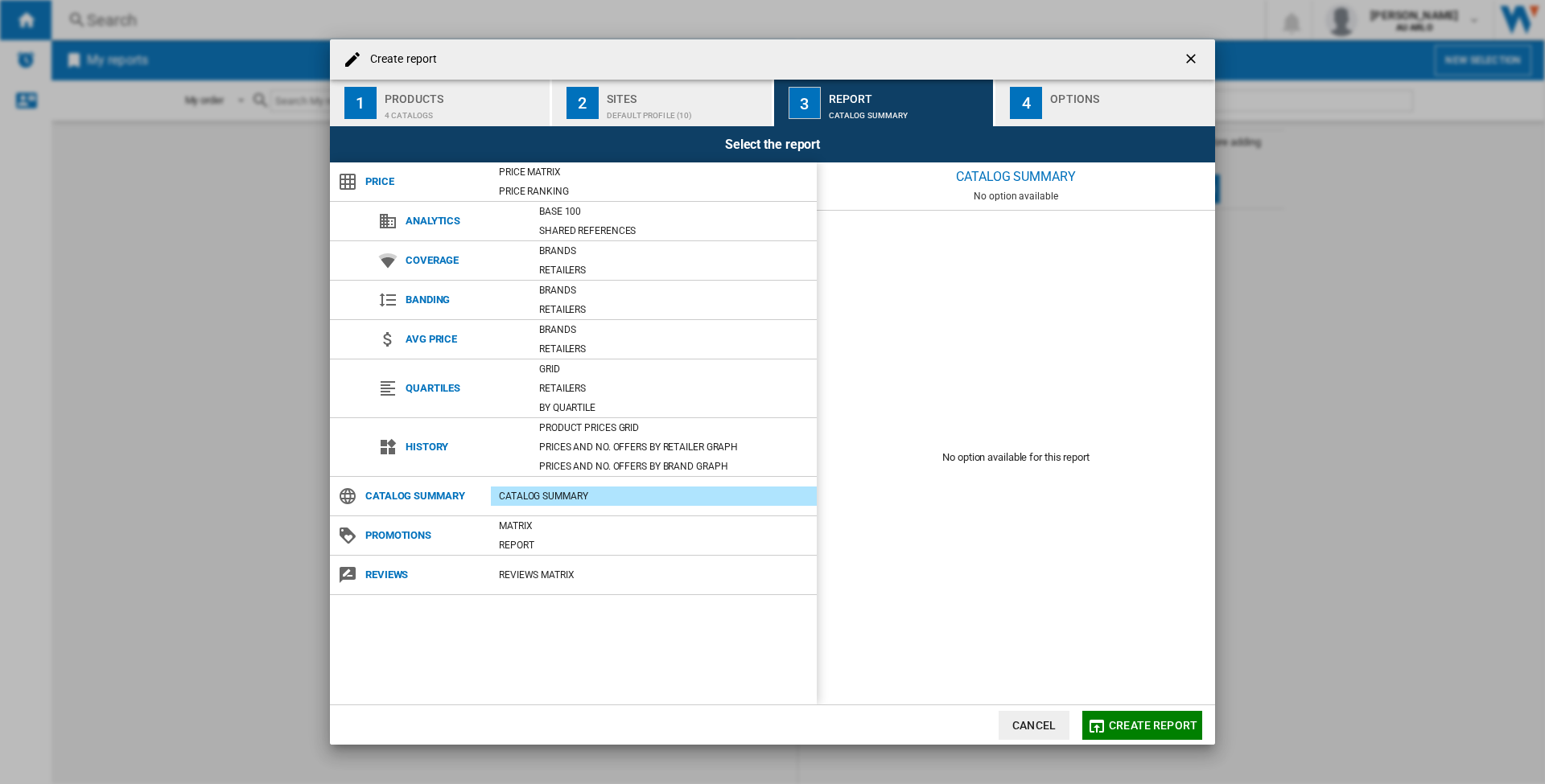
click at [1163, 722] on span "Create report" at bounding box center [1153, 725] width 88 height 13
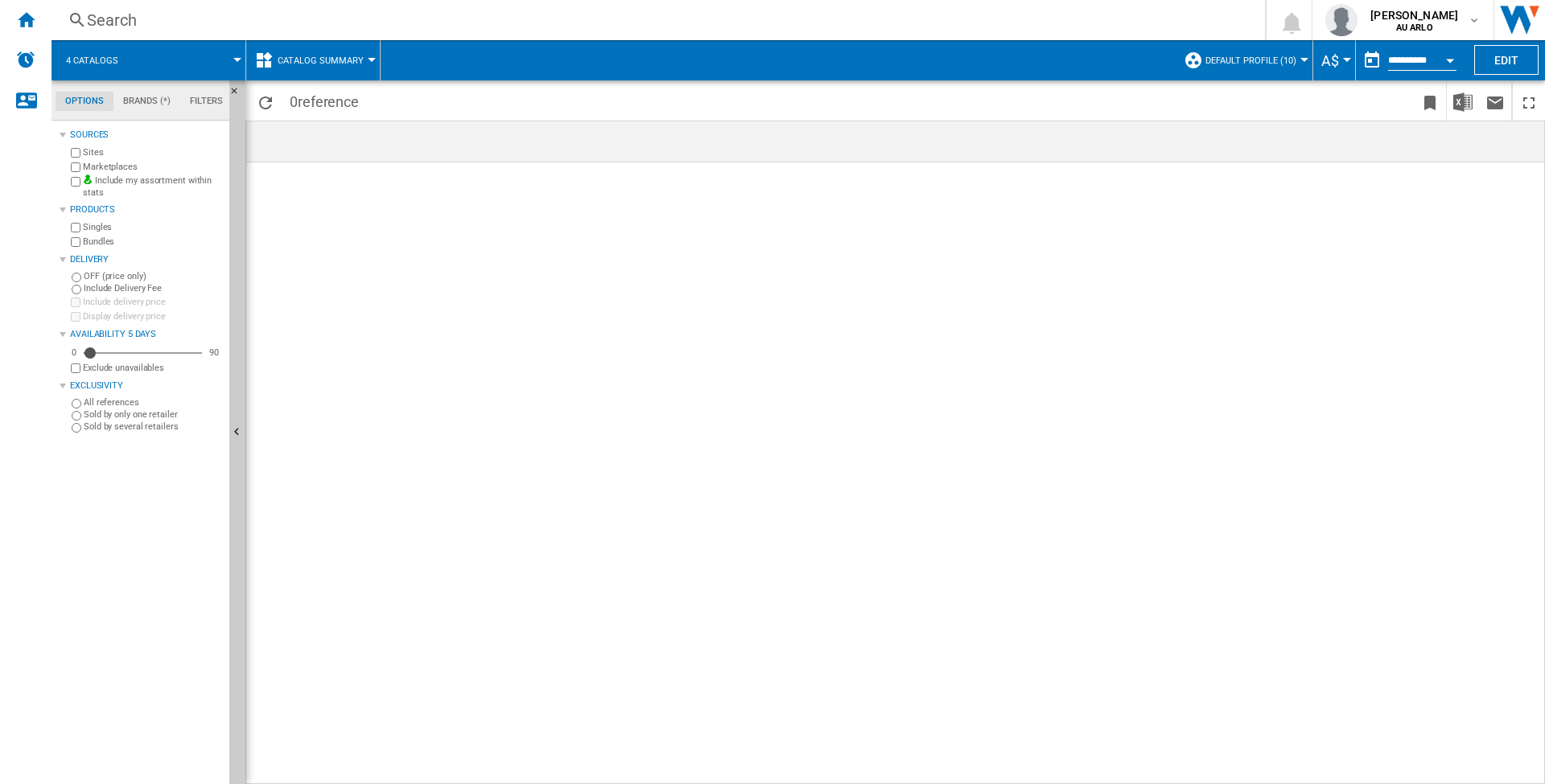
click at [1253, 56] on span "Default profile (10)" at bounding box center [1251, 61] width 91 height 11
click at [1272, 187] on span "Edit "Default profile"..." at bounding box center [1265, 185] width 145 height 14
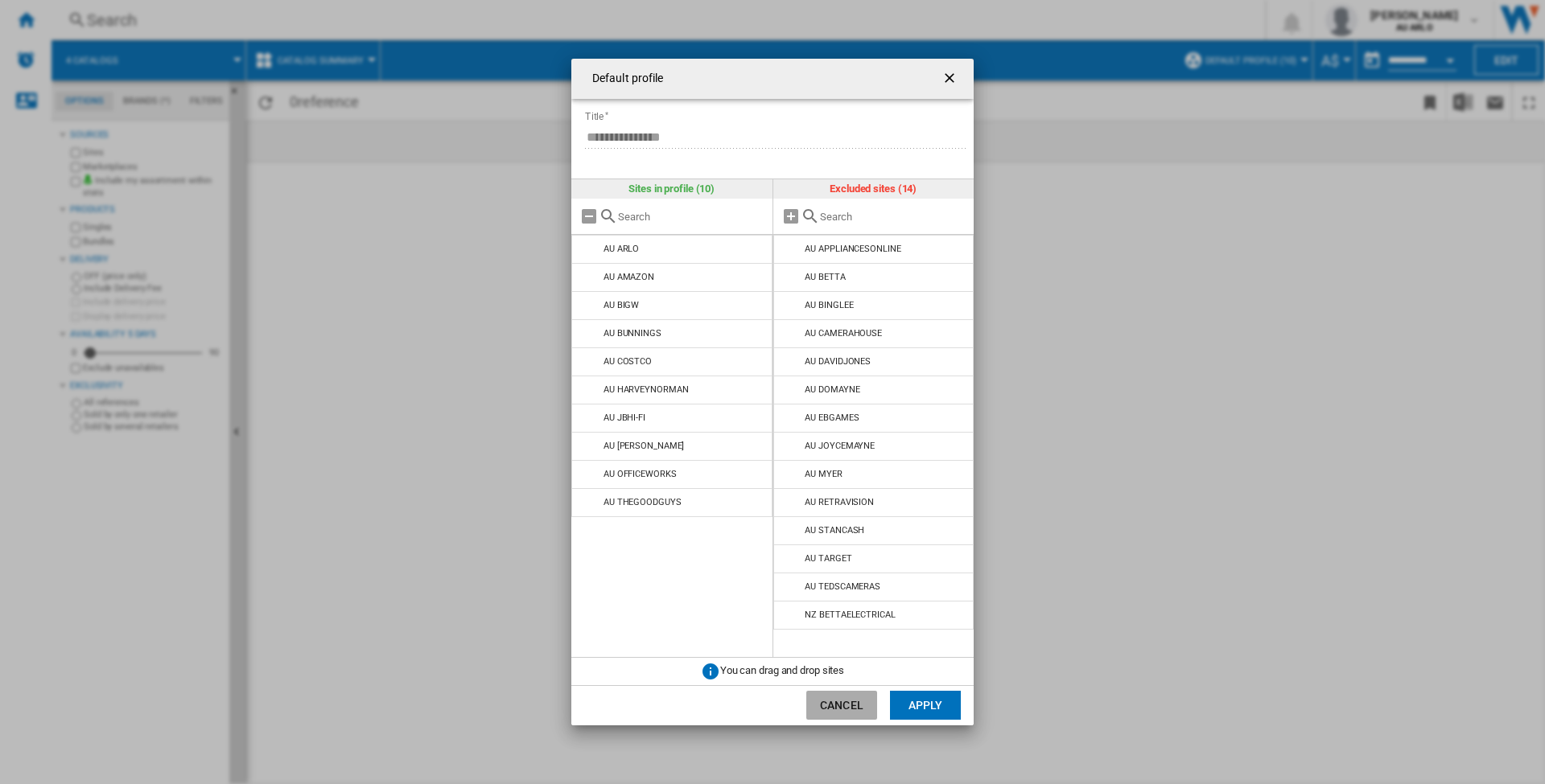
click at [855, 709] on button "Cancel" at bounding box center [842, 706] width 70 height 29
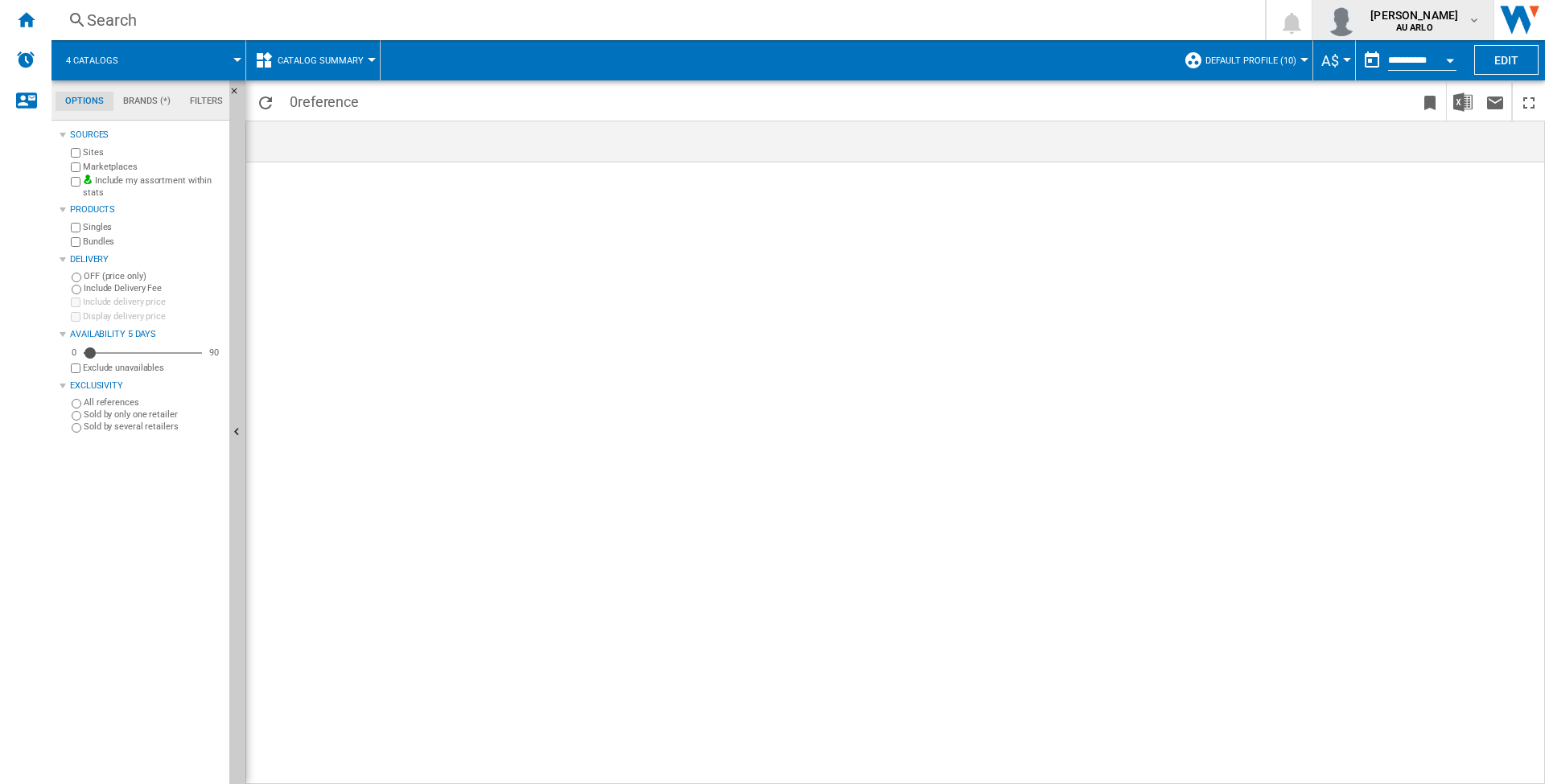
click at [1432, 14] on span "[PERSON_NAME]" at bounding box center [1414, 15] width 88 height 16
click at [1408, 96] on button "My settings" at bounding box center [1404, 95] width 154 height 32
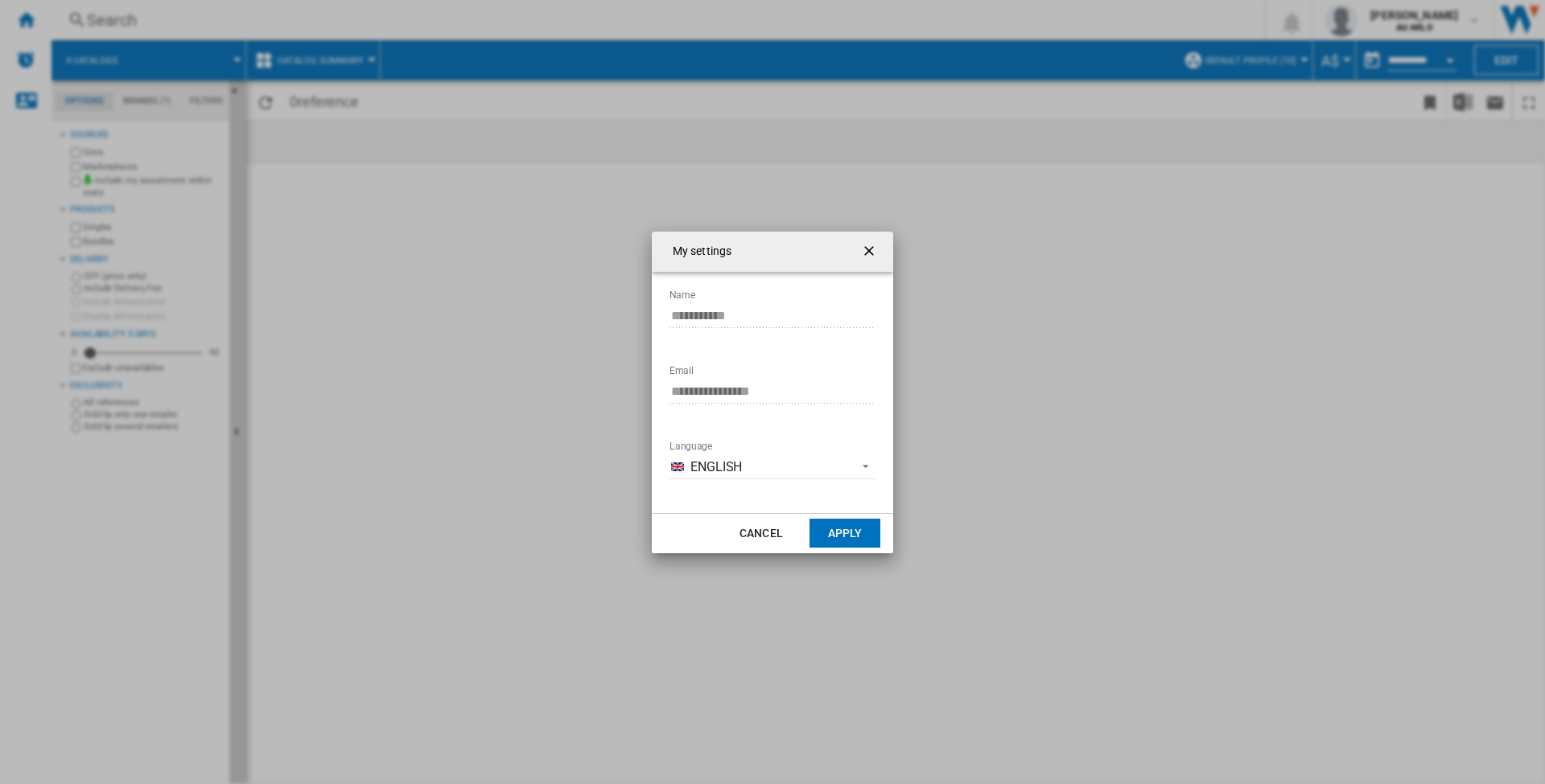
click at [873, 253] on ng-md-icon "getI18NText('BUTTONS.CLOSE_DIALOG')" at bounding box center [870, 252] width 19 height 19
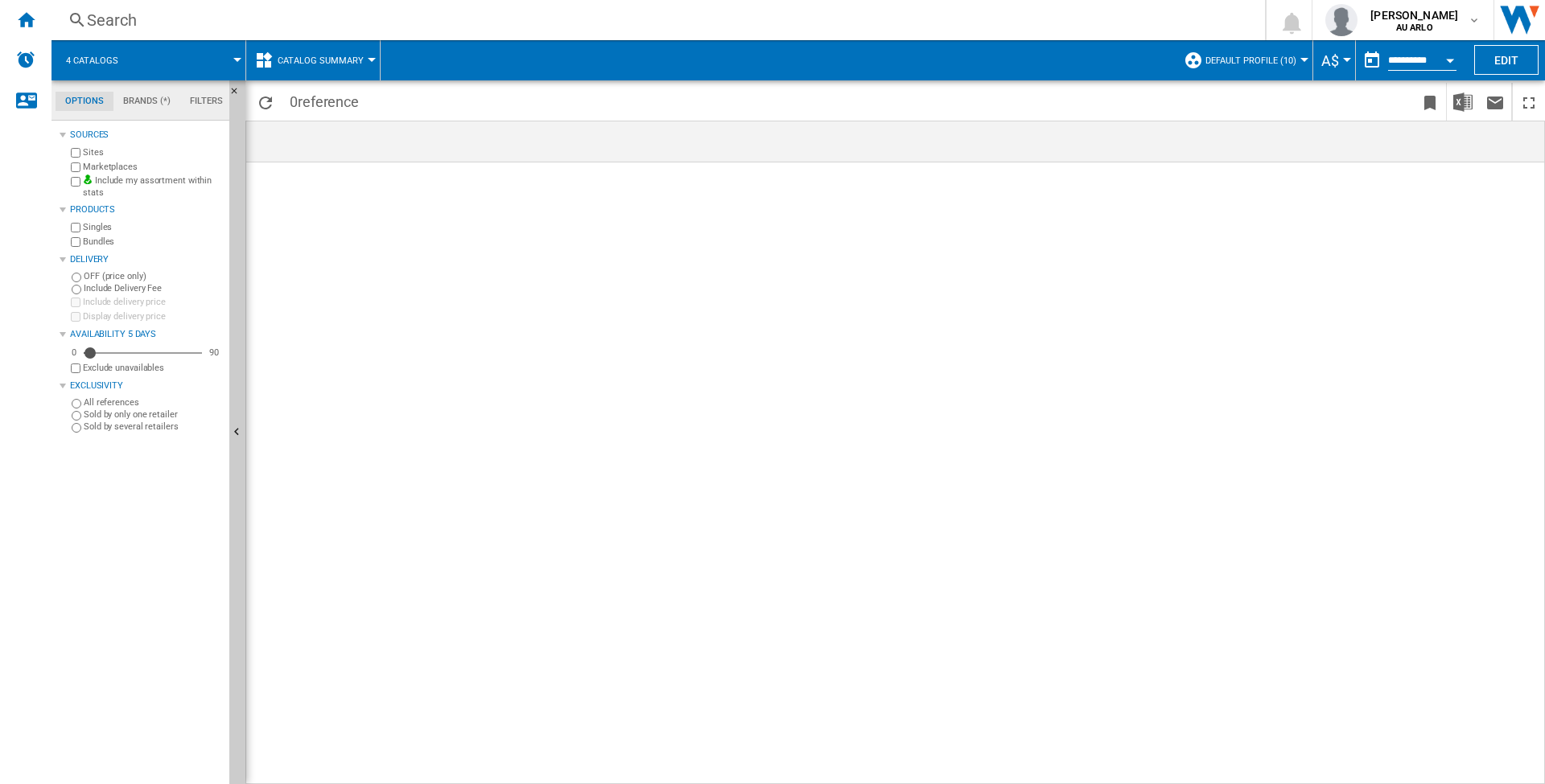
click at [350, 62] on span "Catalog Summary" at bounding box center [320, 61] width 86 height 11
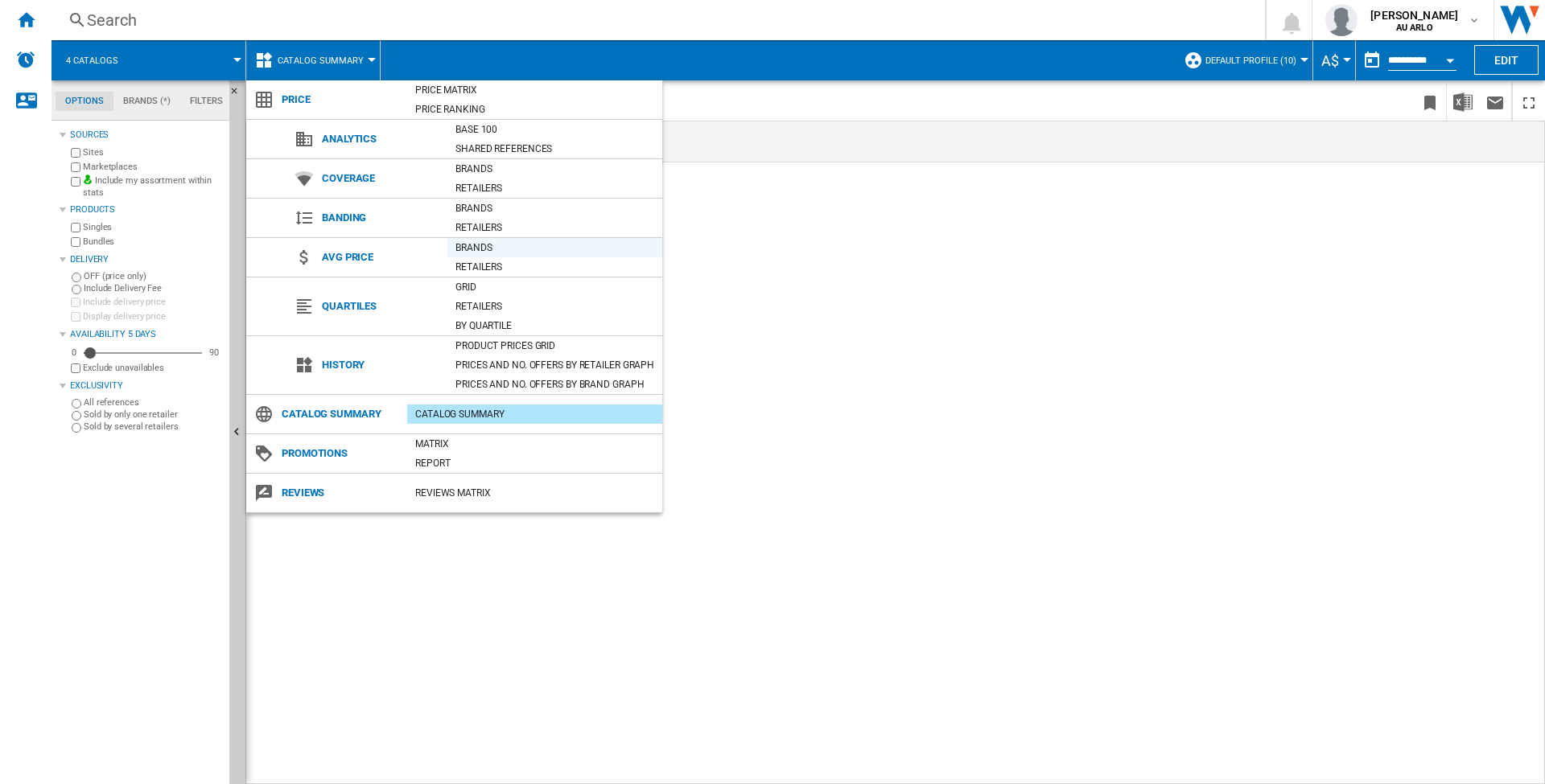
click at [479, 242] on div "Brands" at bounding box center [555, 248] width 215 height 16
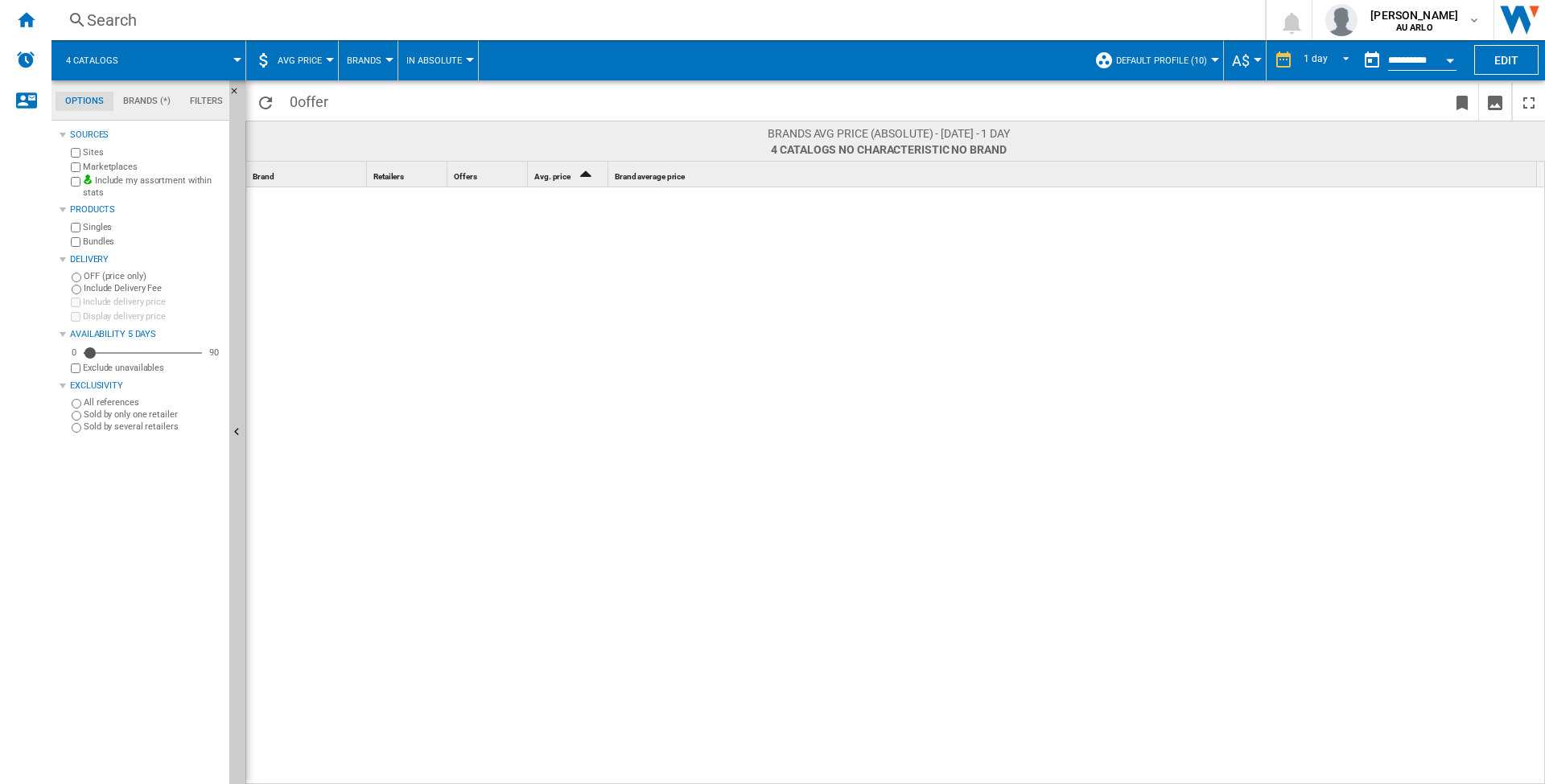
click at [353, 56] on span "Brands" at bounding box center [364, 61] width 34 height 11
click at [368, 95] on span "Brands" at bounding box center [370, 100] width 38 height 14
click at [237, 57] on md-menu "4 catalogs" at bounding box center [149, 60] width 195 height 41
click at [214, 59] on span at bounding box center [189, 60] width 97 height 41
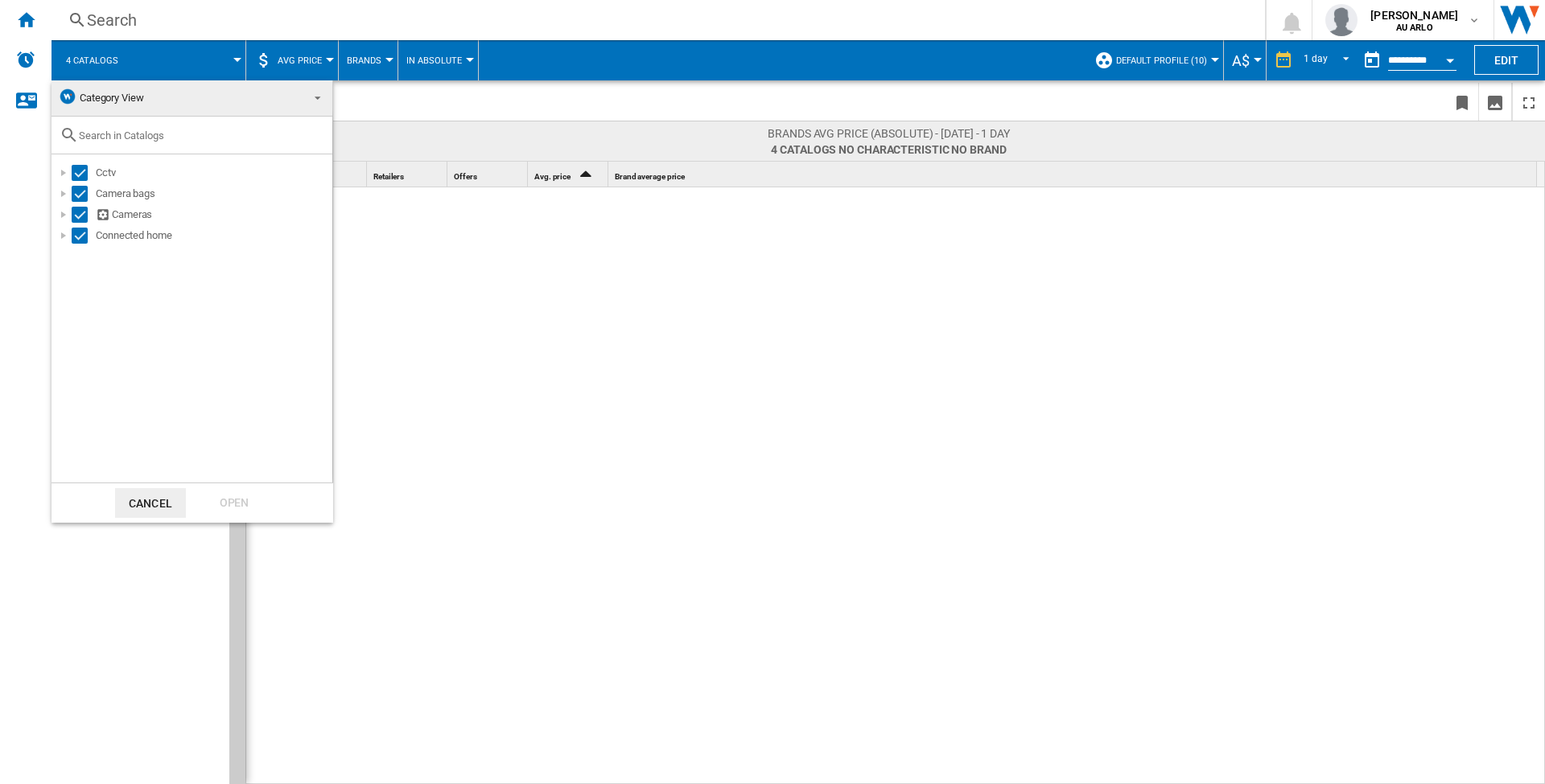
click at [467, 356] on md-backdrop at bounding box center [772, 392] width 1545 height 784
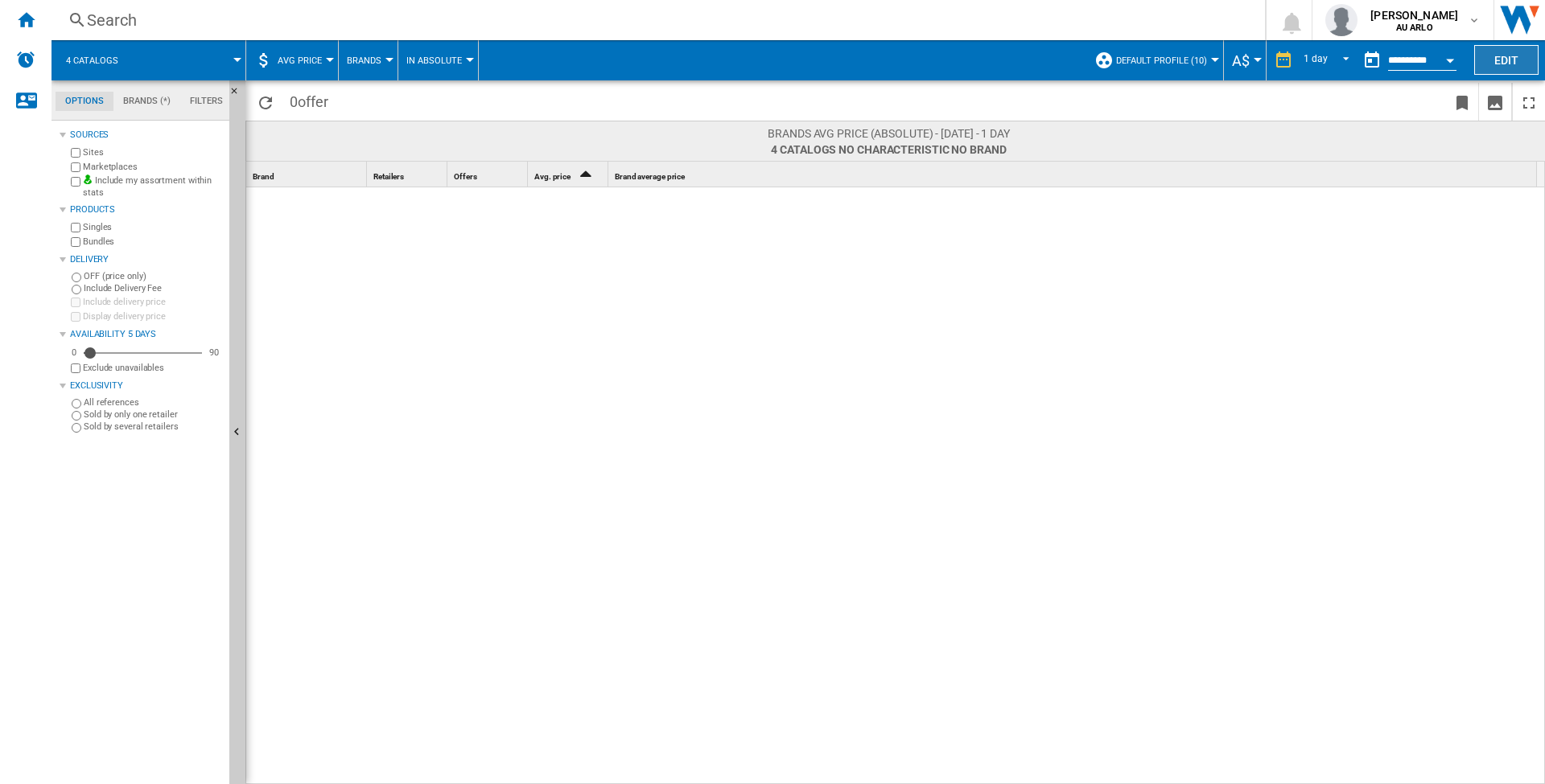
click at [1502, 54] on button "Edit" at bounding box center [1506, 60] width 64 height 30
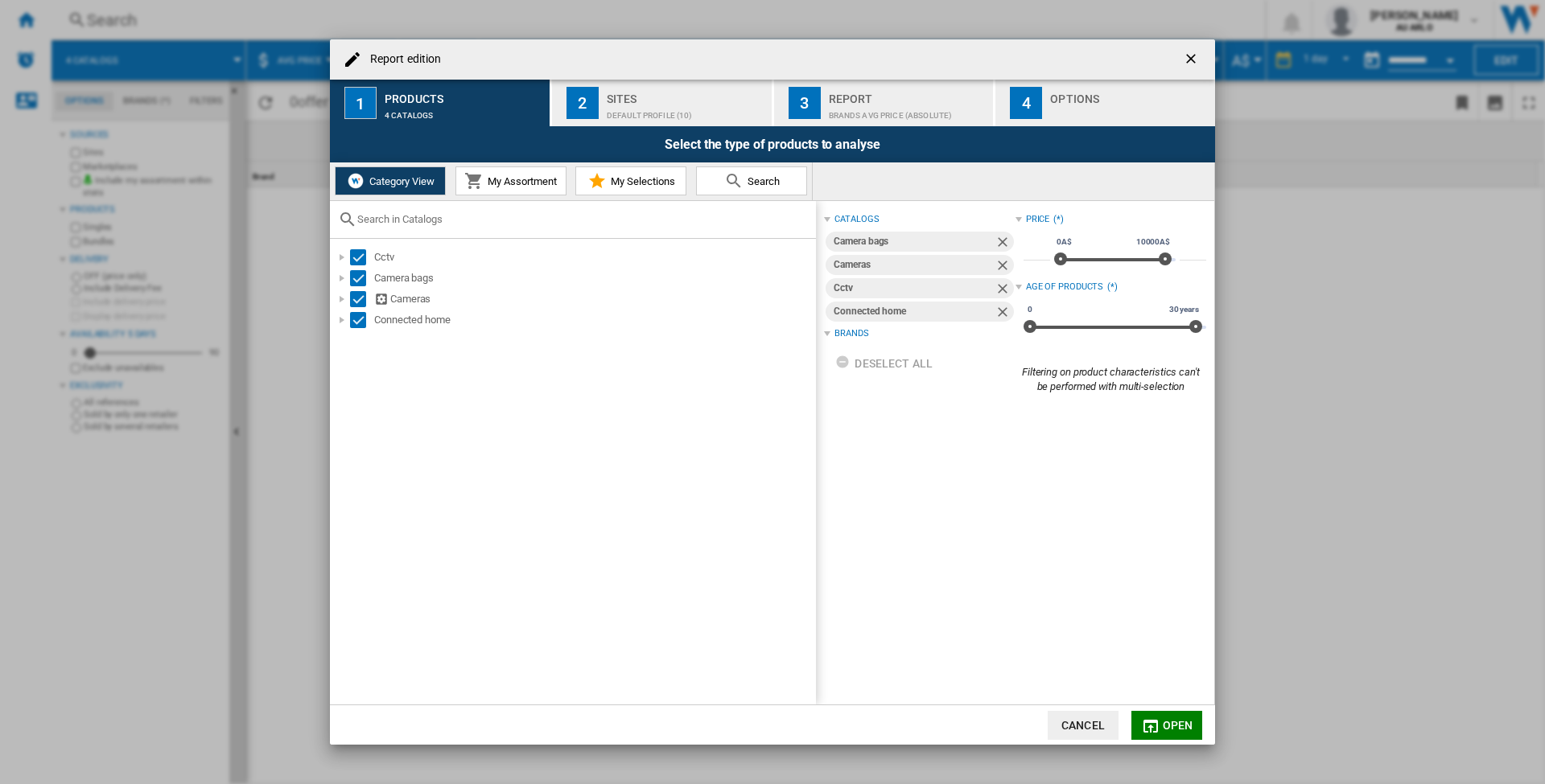
click at [1084, 734] on button "Cancel" at bounding box center [1083, 725] width 70 height 29
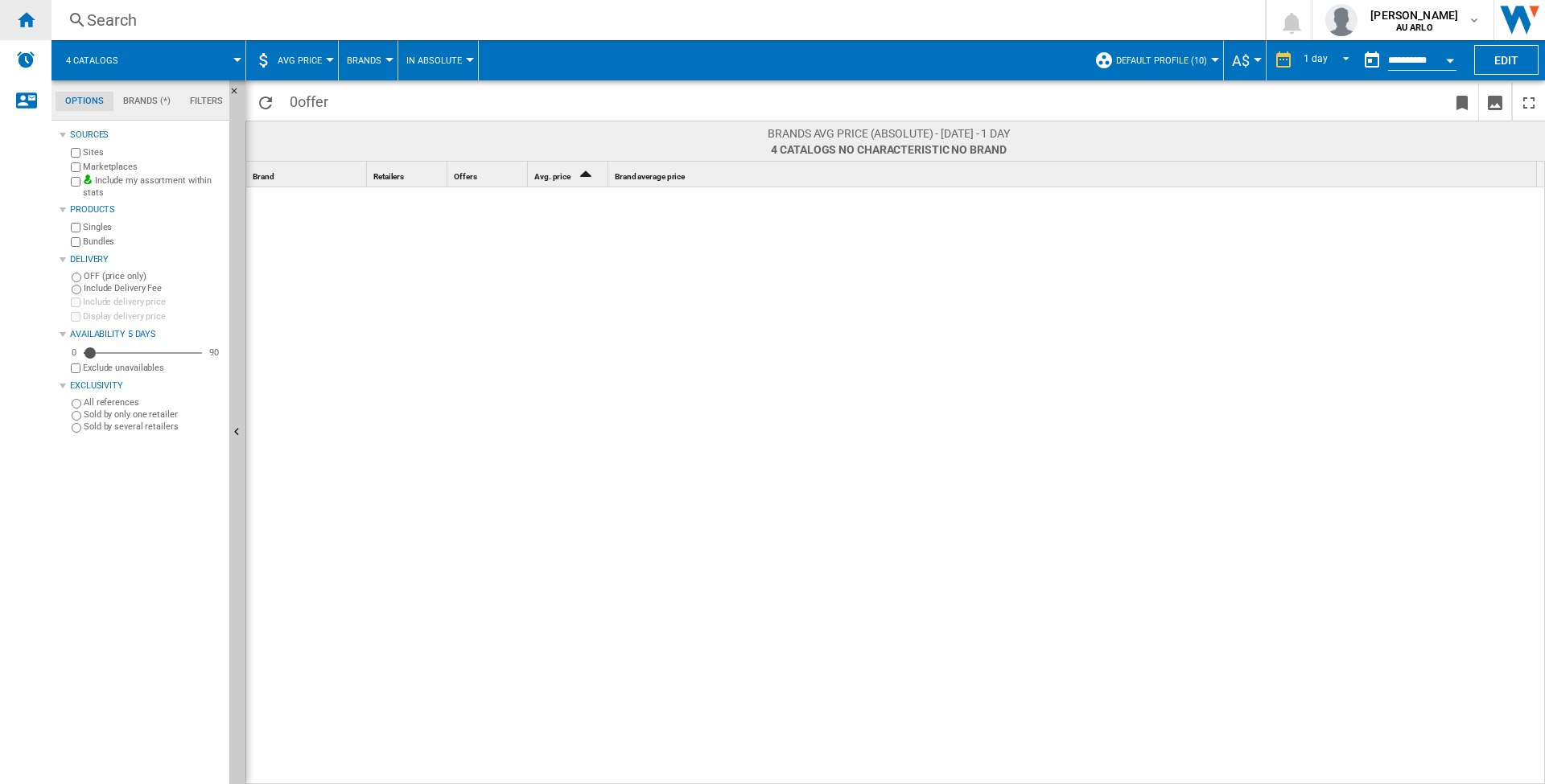
click at [15, 12] on div "Home" at bounding box center [25, 20] width 51 height 41
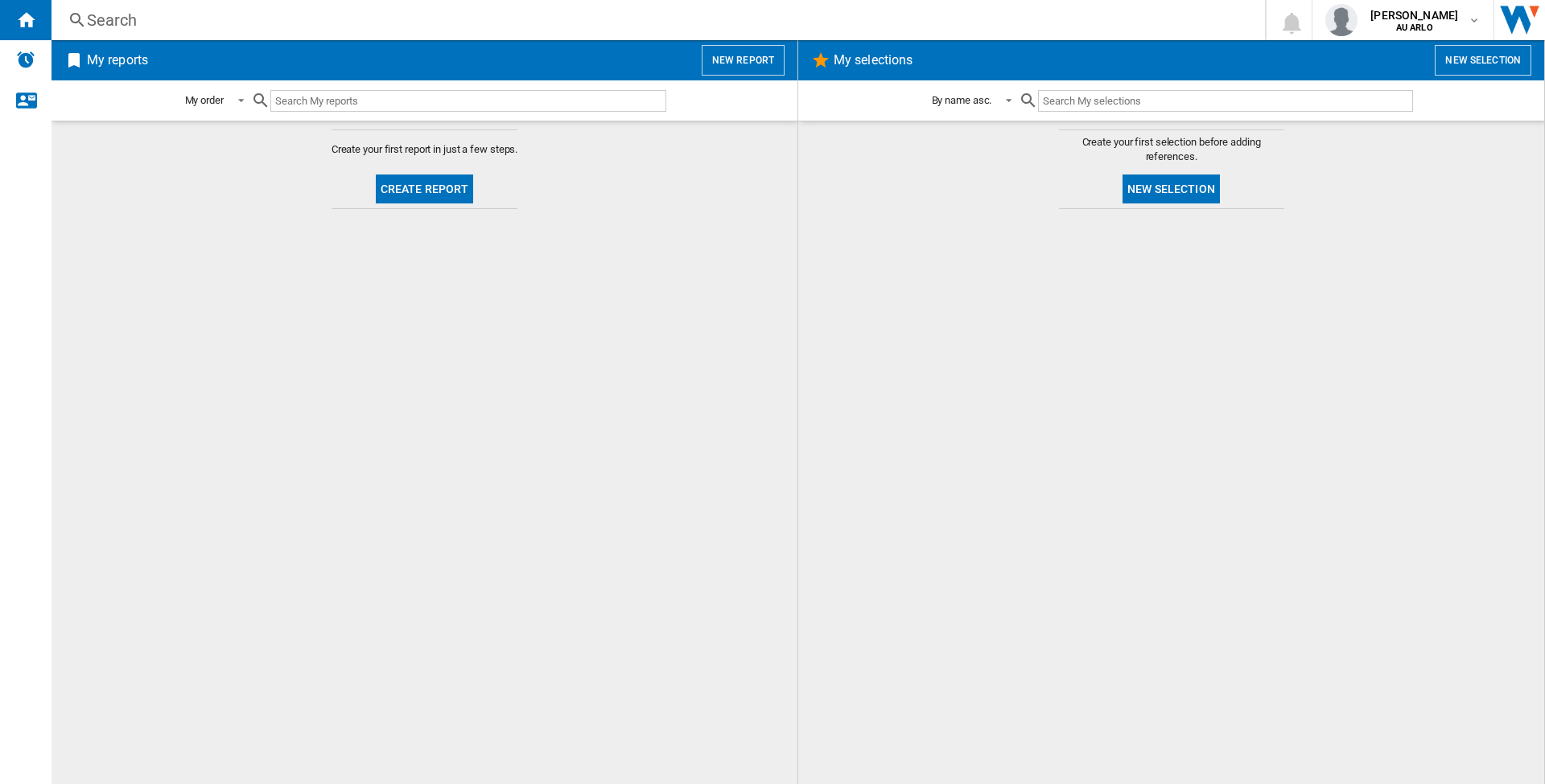
click at [456, 175] on button "Create report" at bounding box center [424, 189] width 98 height 29
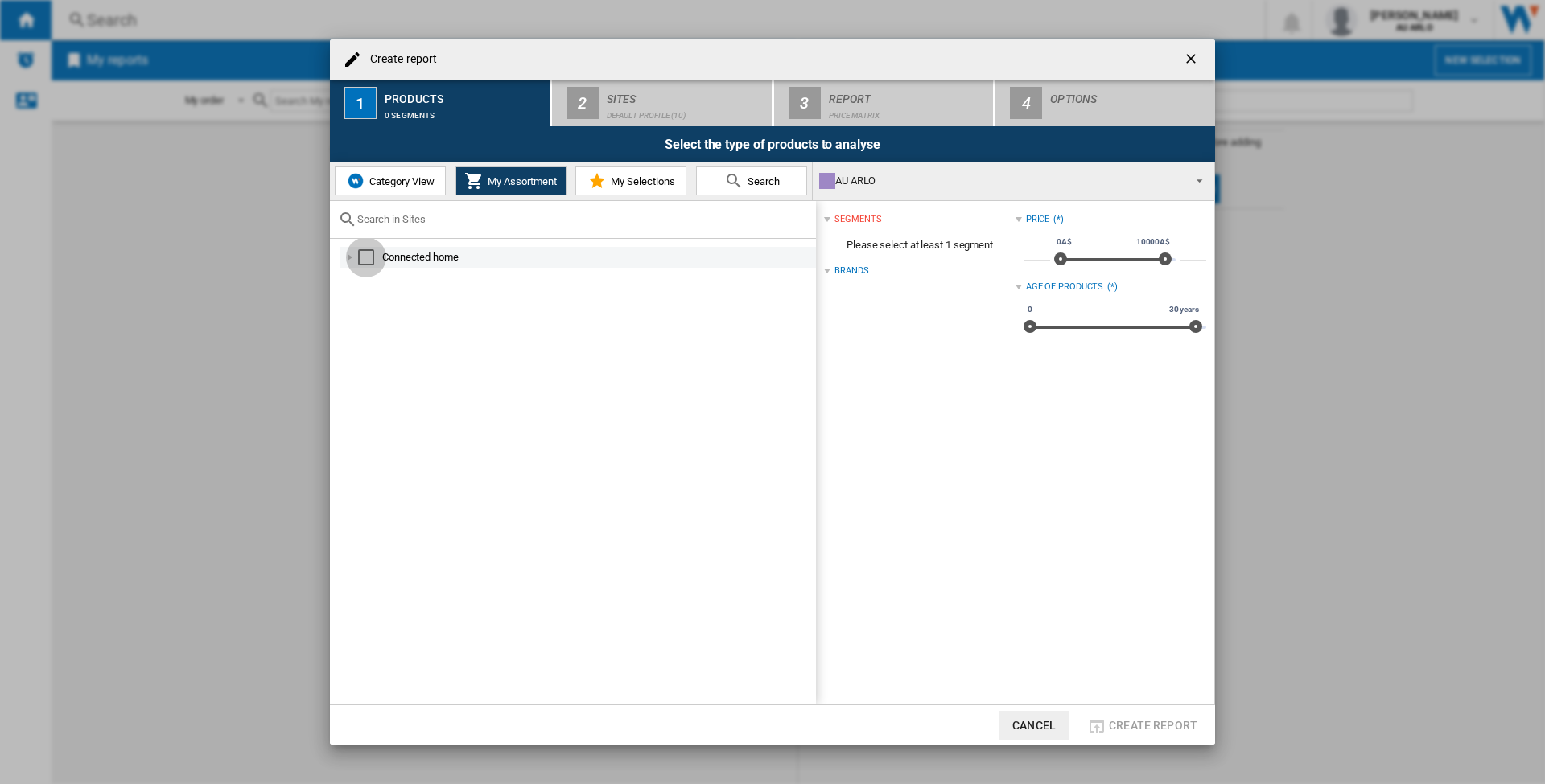
click at [370, 254] on div "Select" at bounding box center [366, 257] width 16 height 16
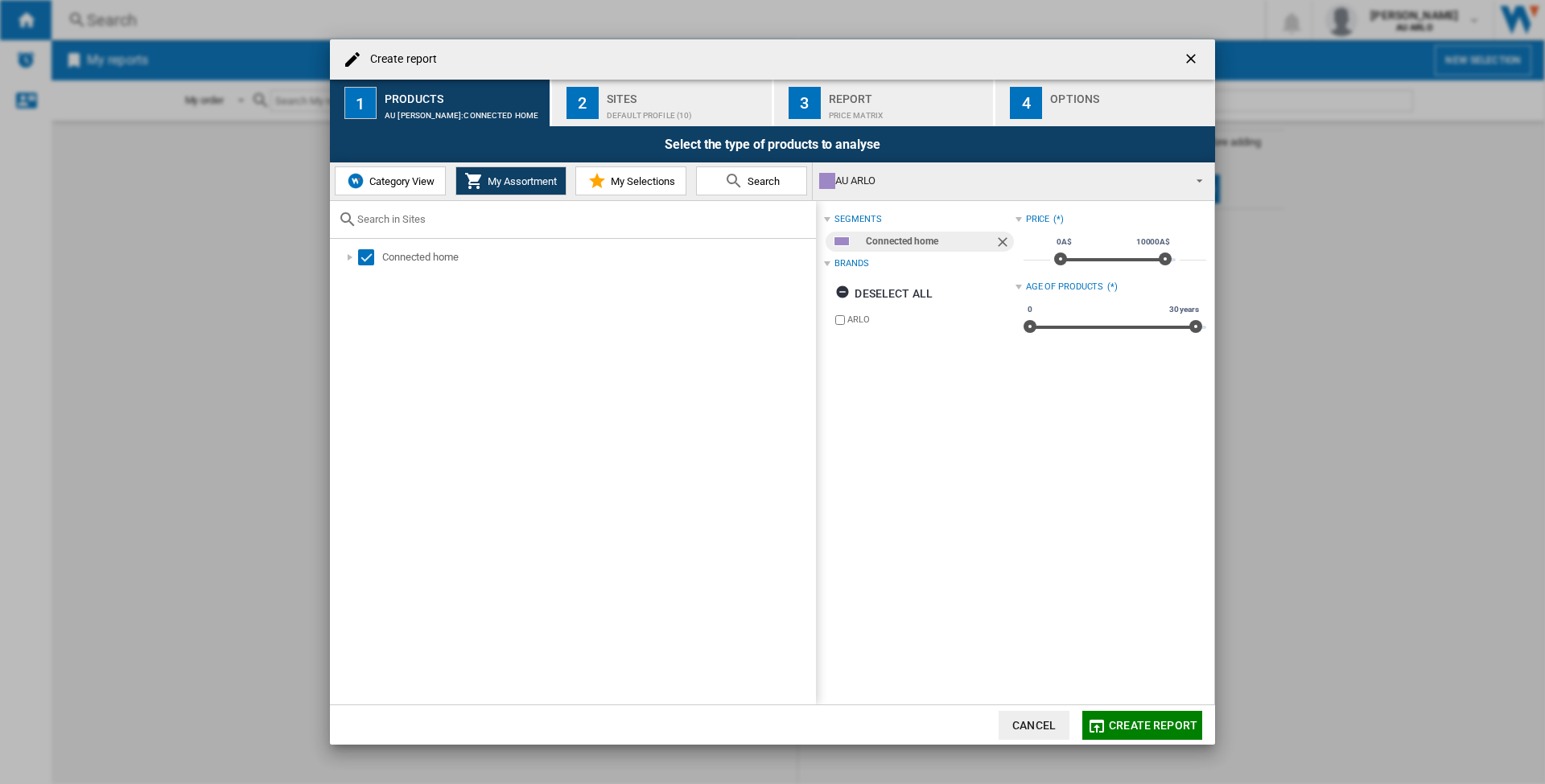
click at [407, 180] on span "Category View" at bounding box center [400, 180] width 69 height 12
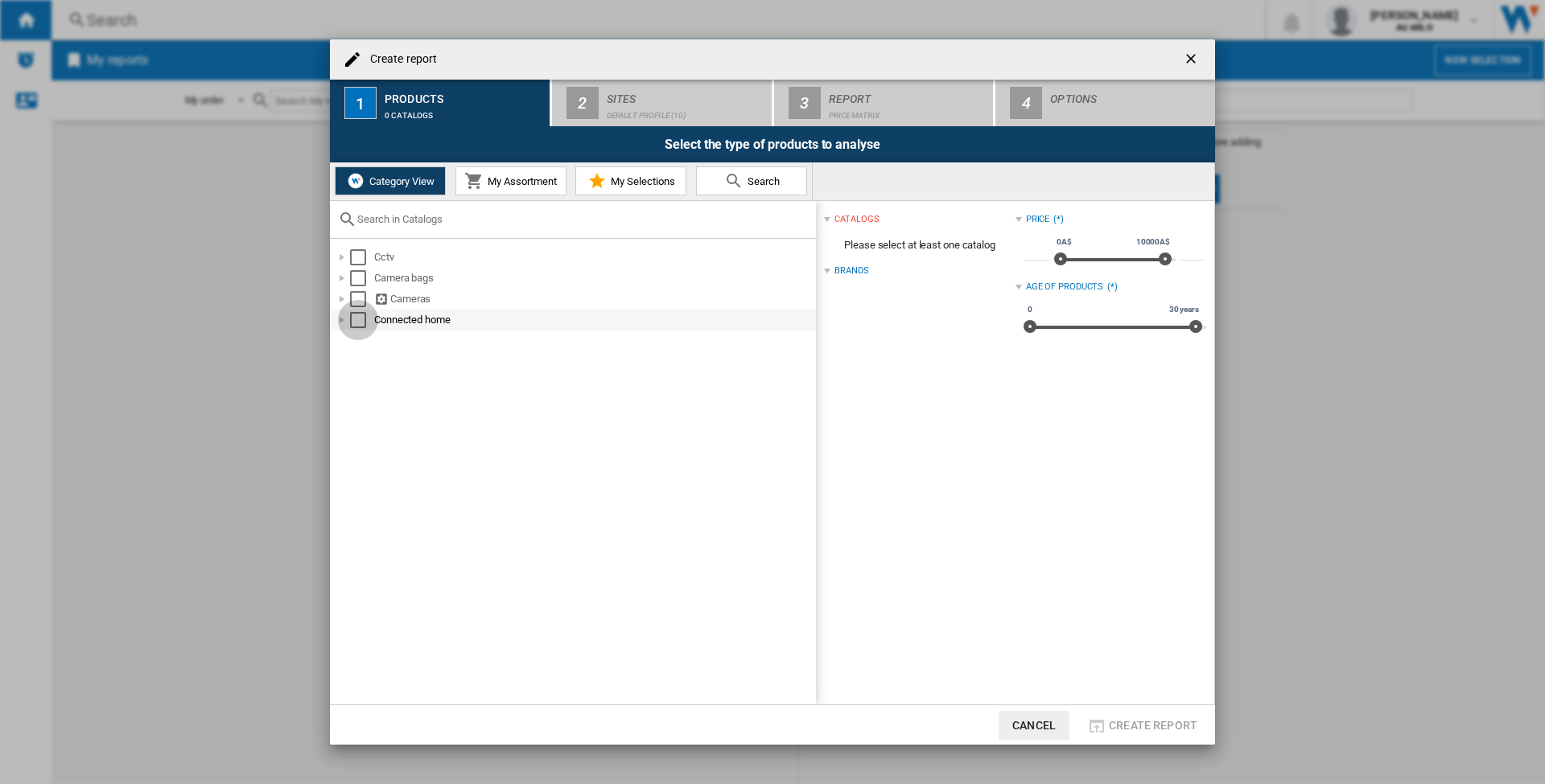
click at [359, 318] on div "Select" at bounding box center [358, 320] width 16 height 16
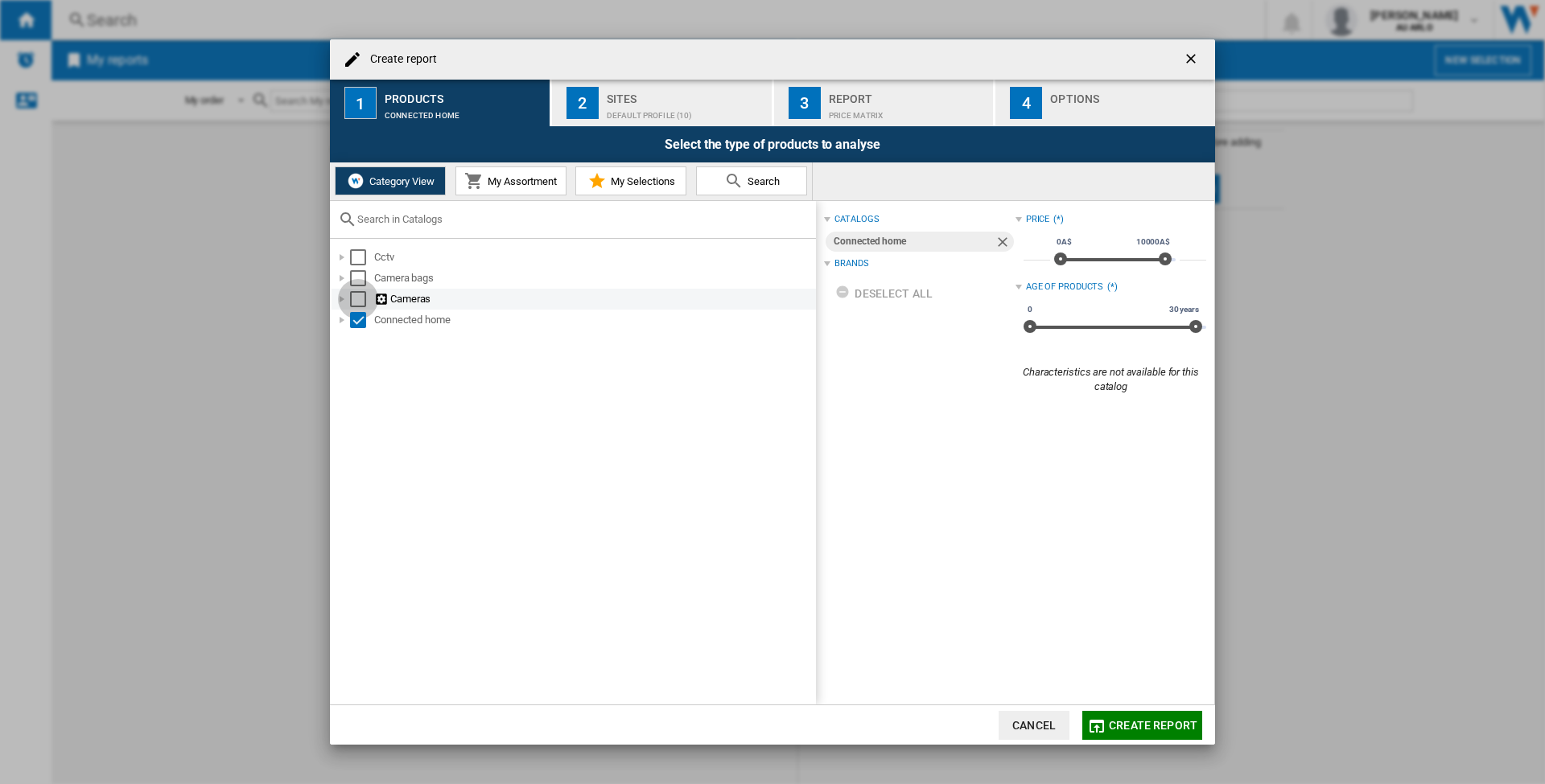
click at [356, 296] on div "Select" at bounding box center [358, 300] width 16 height 16
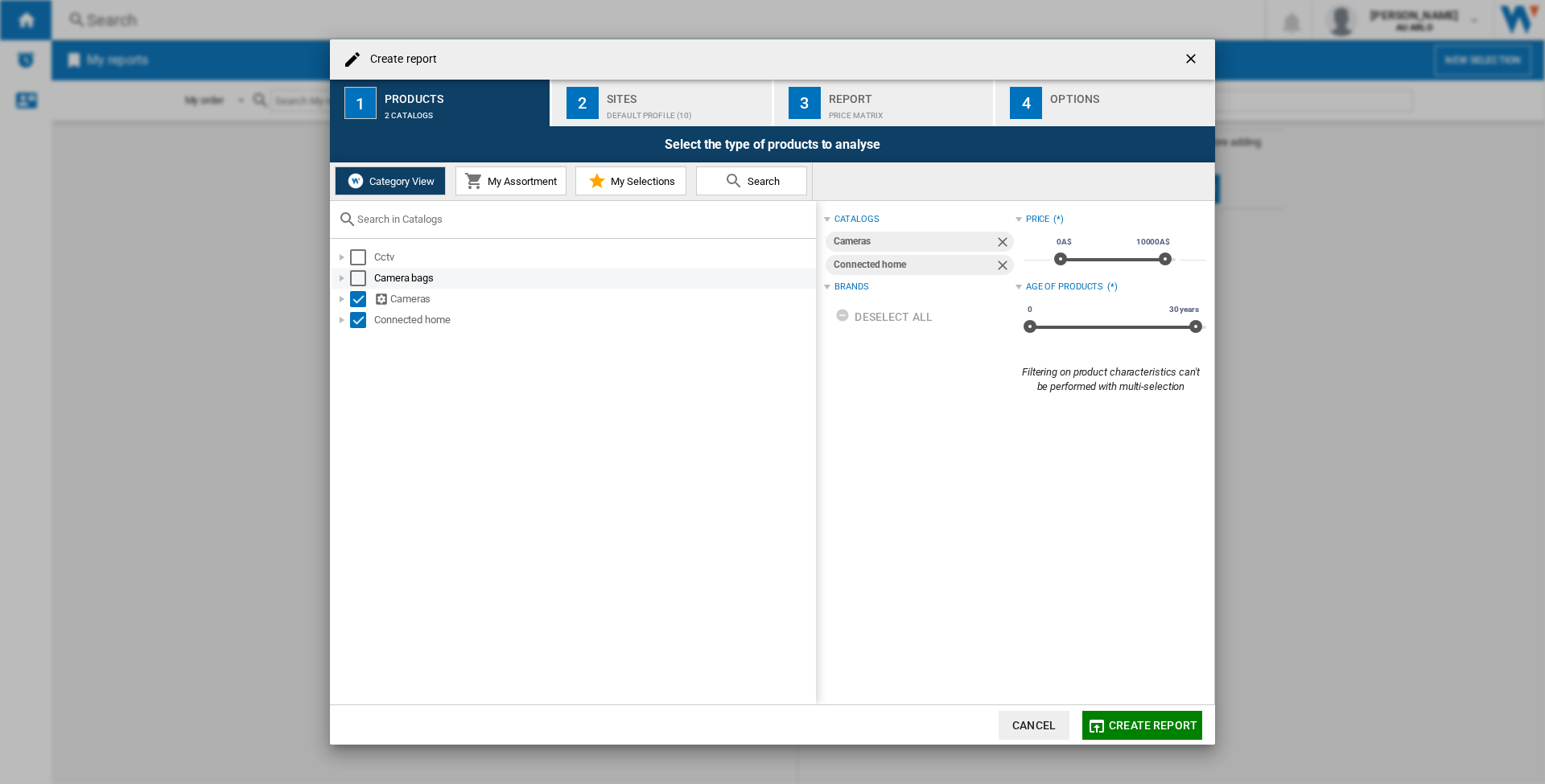
click at [362, 273] on div "Select" at bounding box center [358, 279] width 16 height 16
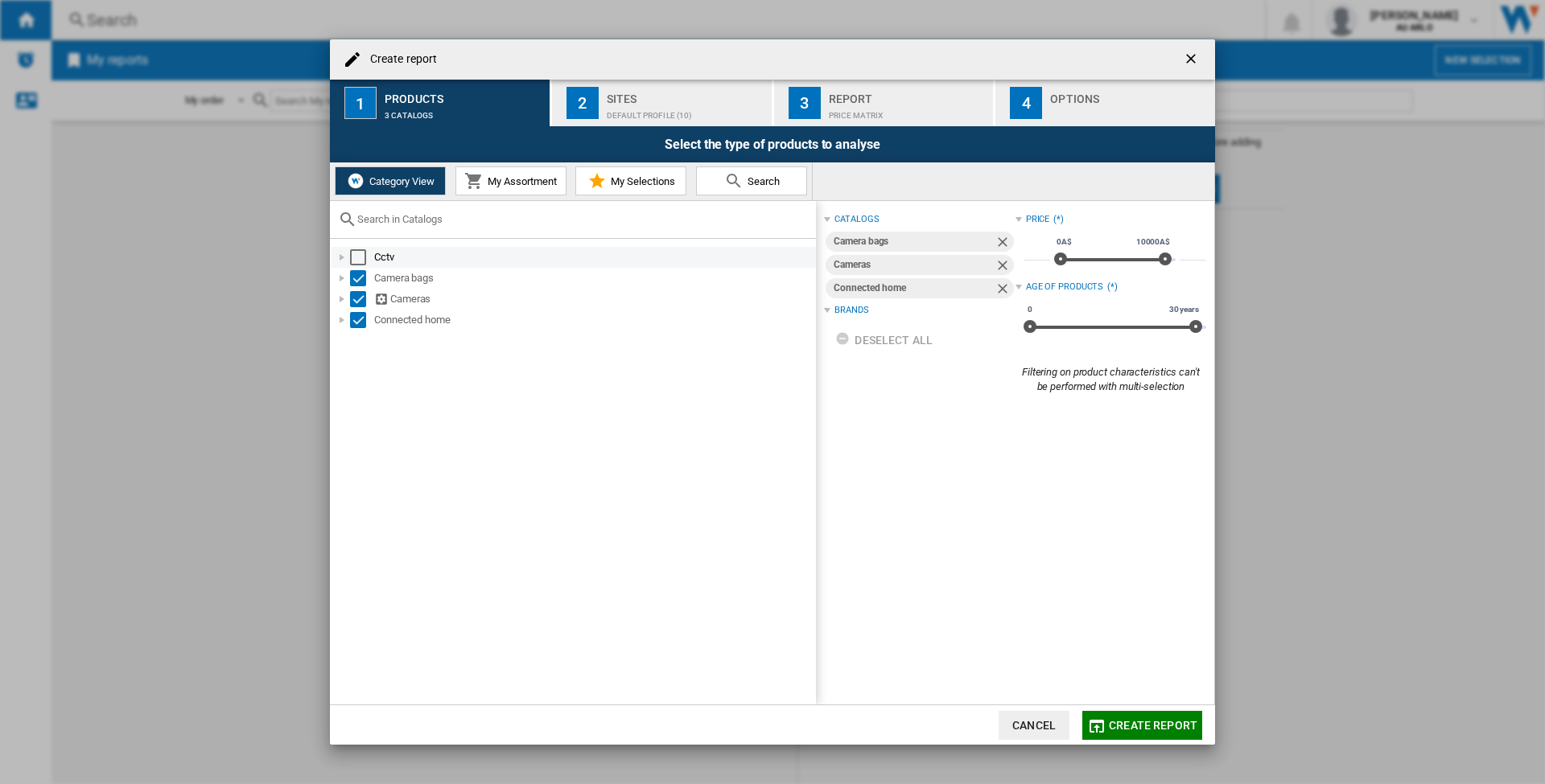
click at [365, 254] on div "Select" at bounding box center [358, 257] width 16 height 16
click at [513, 179] on span "My Assortment" at bounding box center [520, 180] width 73 height 12
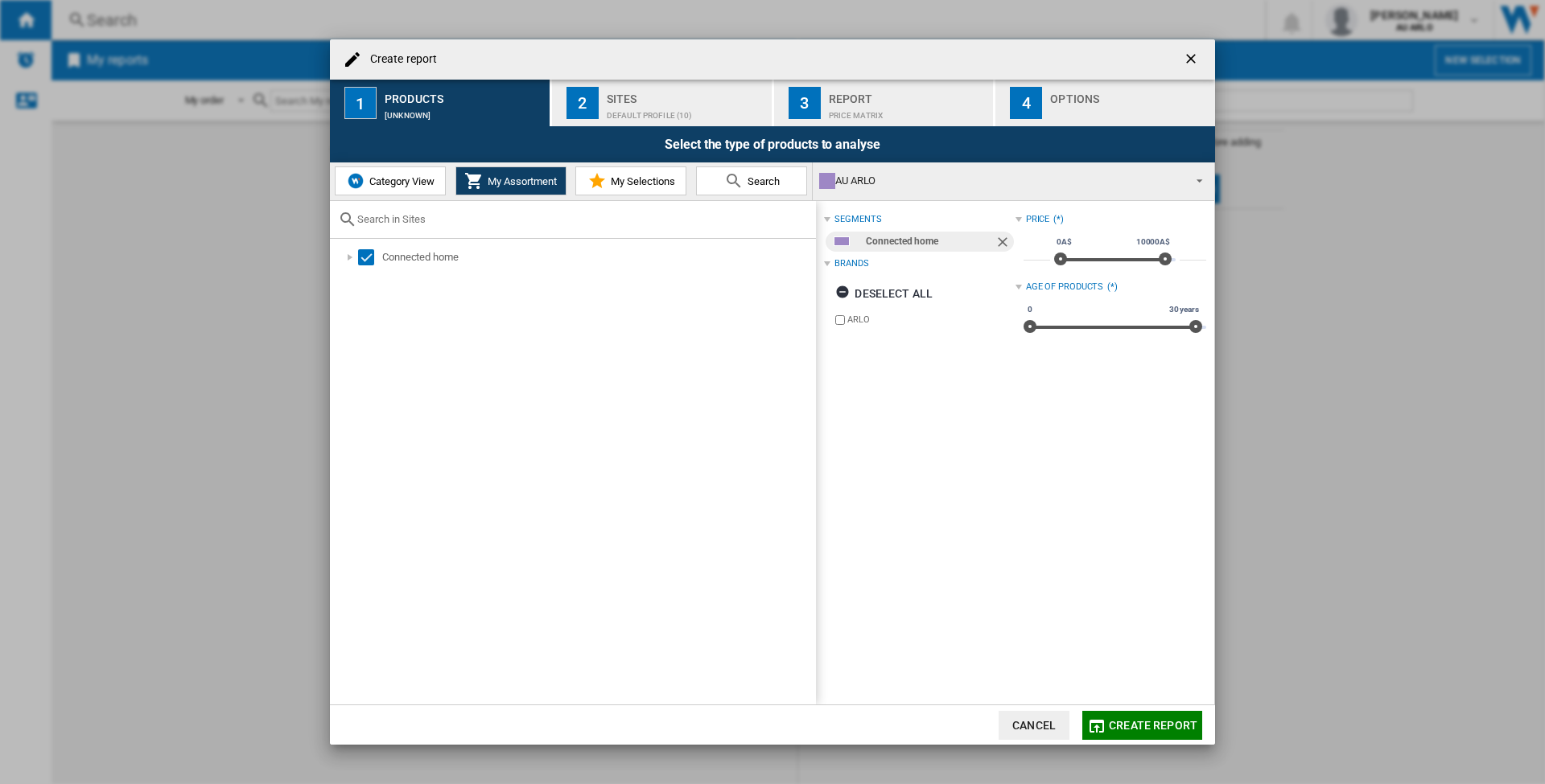
click at [636, 185] on span "My Selections" at bounding box center [641, 180] width 69 height 12
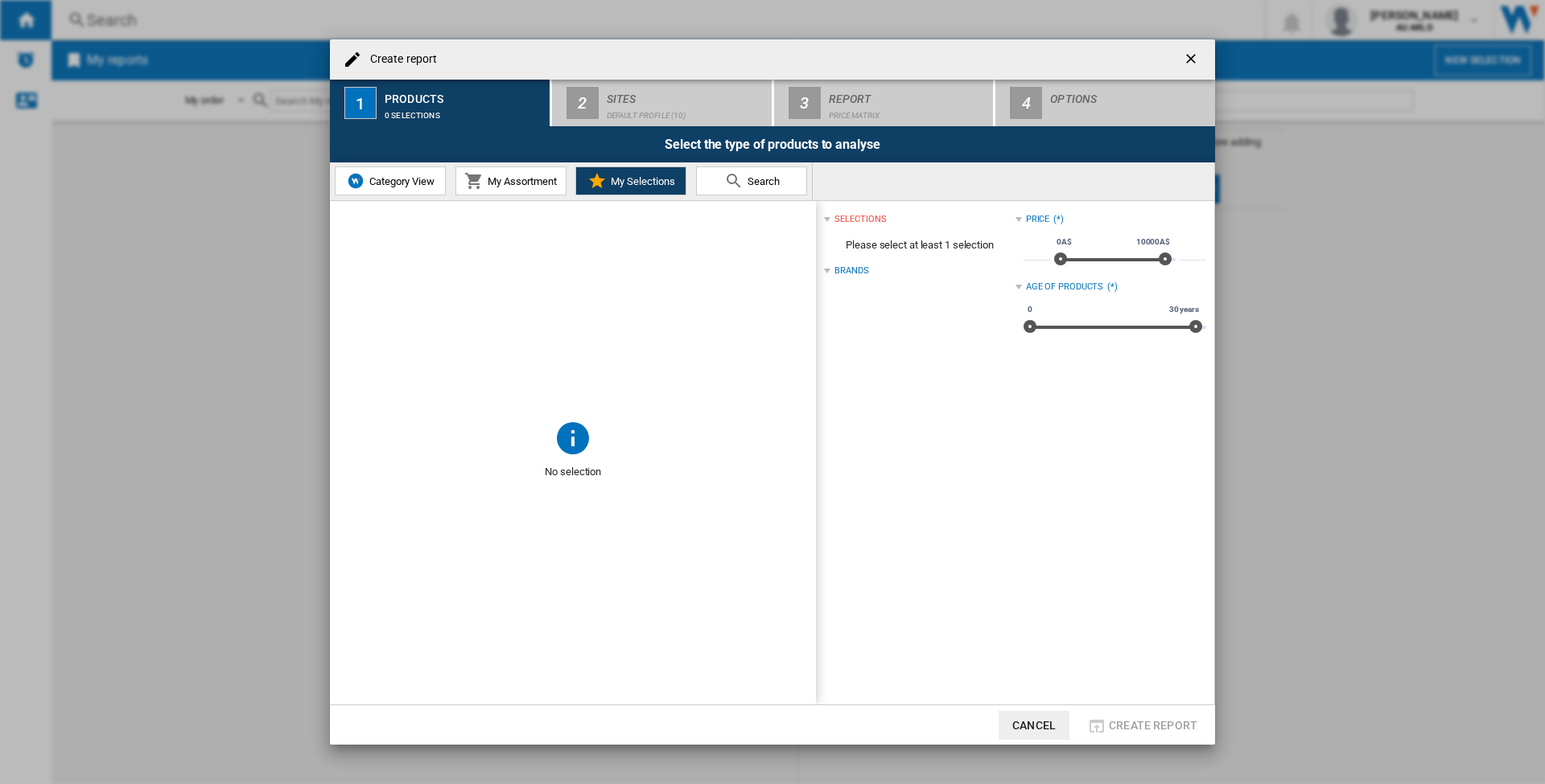
click at [860, 271] on div "Brands" at bounding box center [851, 271] width 33 height 13
click at [754, 187] on span "Search" at bounding box center [762, 180] width 36 height 12
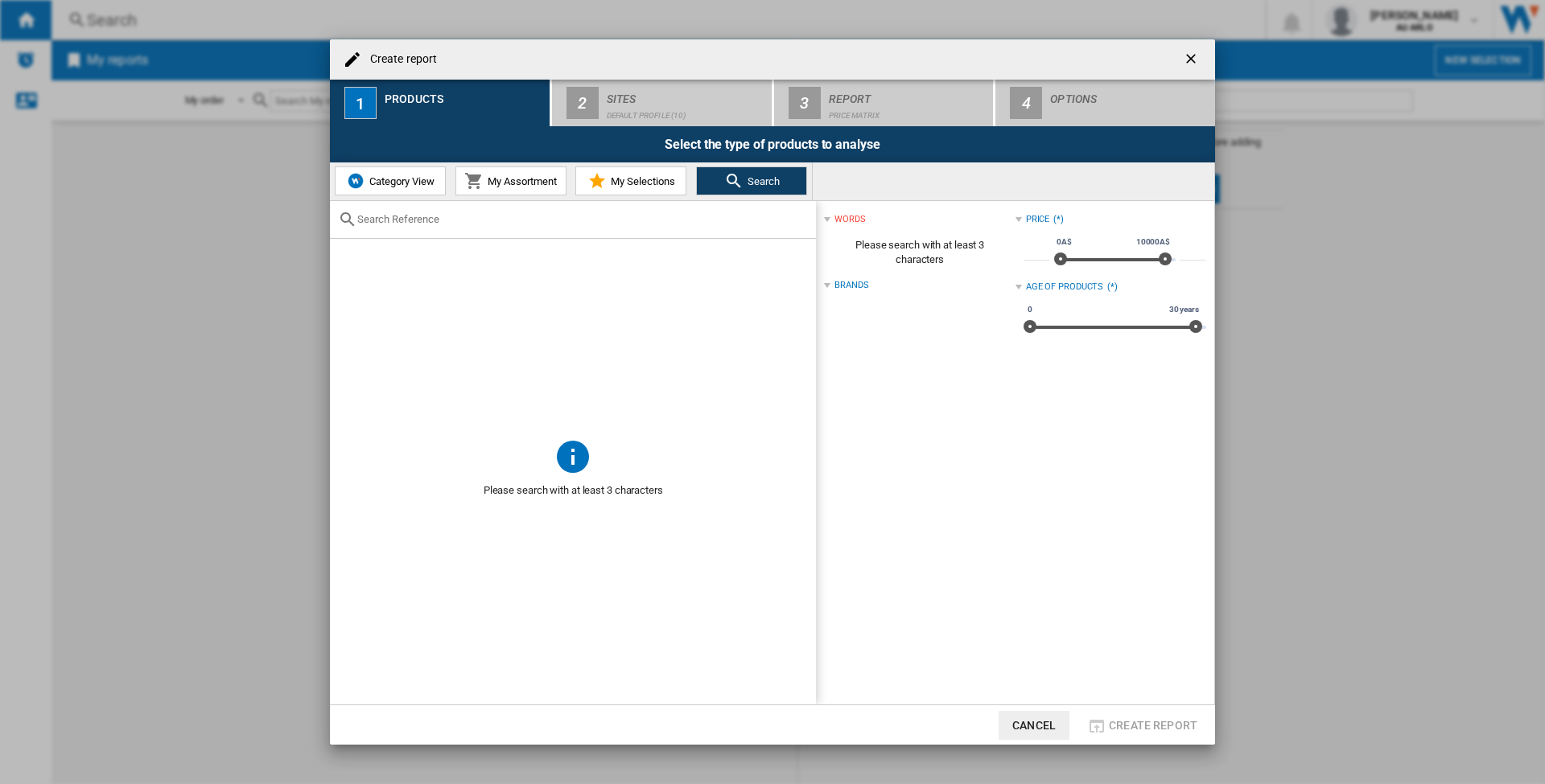
click at [857, 282] on div "Brands" at bounding box center [851, 285] width 33 height 13
click at [413, 179] on span "Category View" at bounding box center [400, 180] width 69 height 12
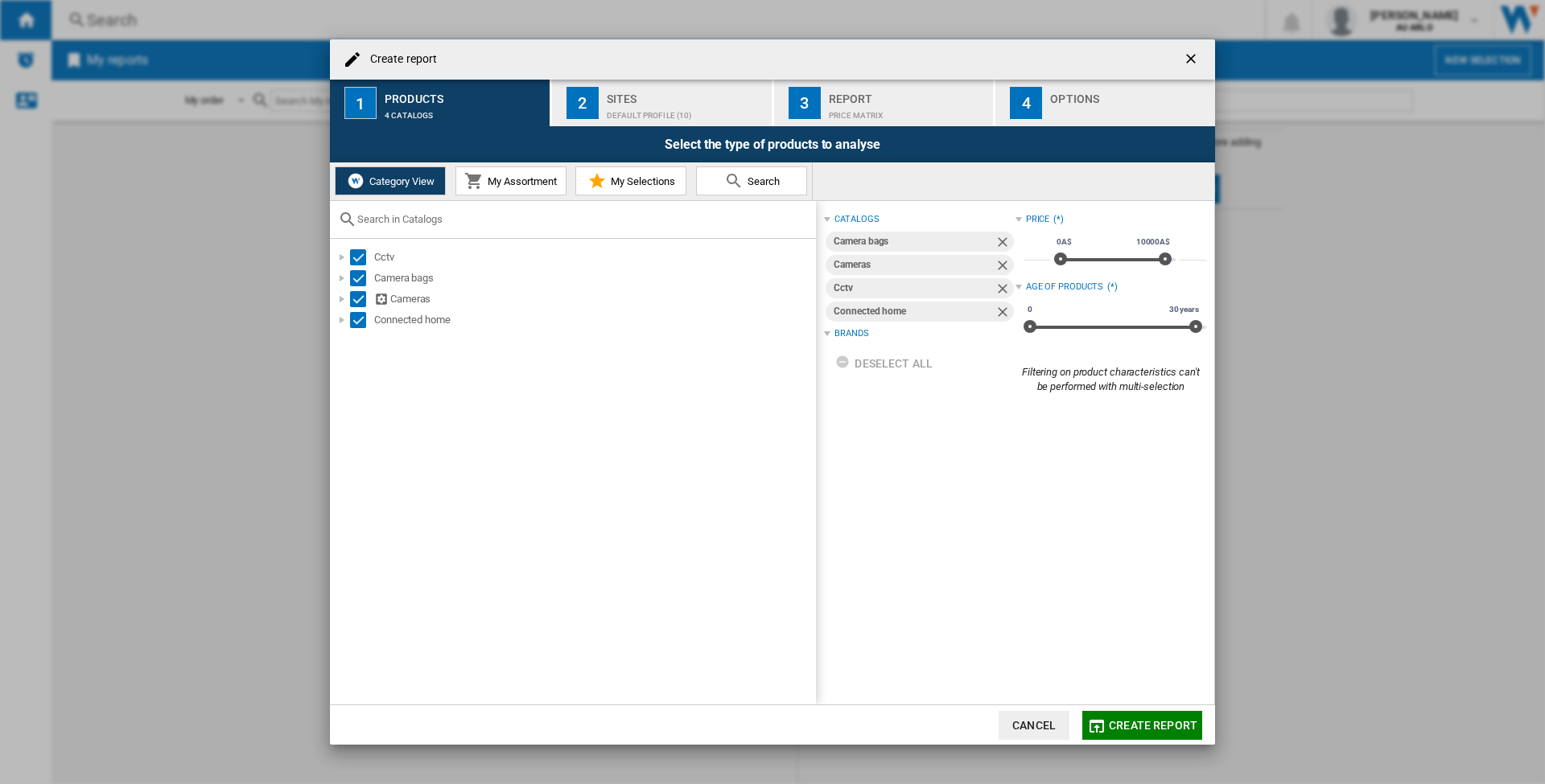
click at [533, 186] on span "My Assortment" at bounding box center [520, 180] width 73 height 12
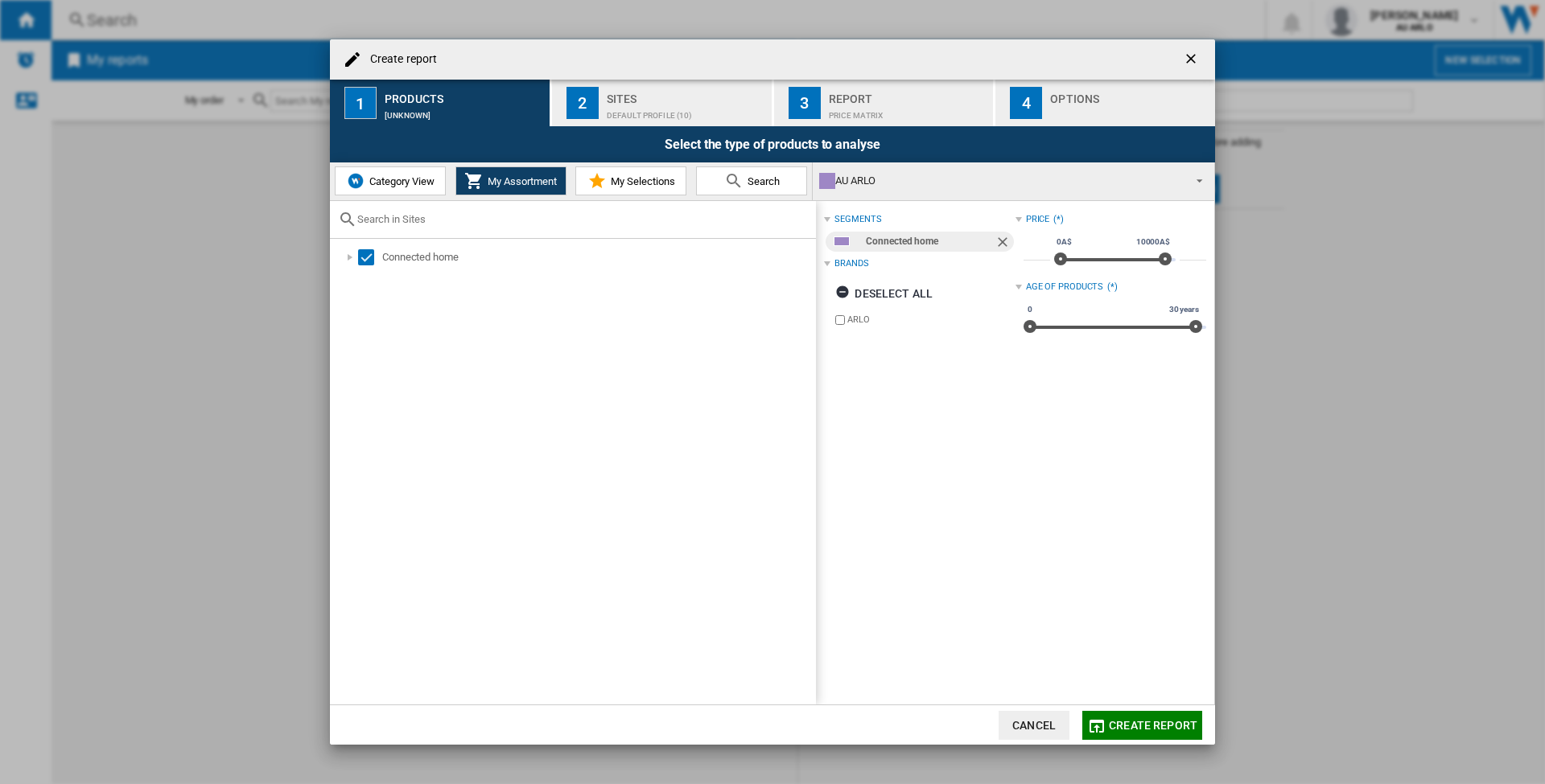
click at [859, 269] on div "Brands" at bounding box center [851, 263] width 33 height 13
click at [858, 266] on div "Brands" at bounding box center [851, 263] width 33 height 13
click at [1194, 62] on ng-md-icon "getI18NText('BUTTONS.CLOSE_DIALOG')" at bounding box center [1192, 60] width 19 height 19
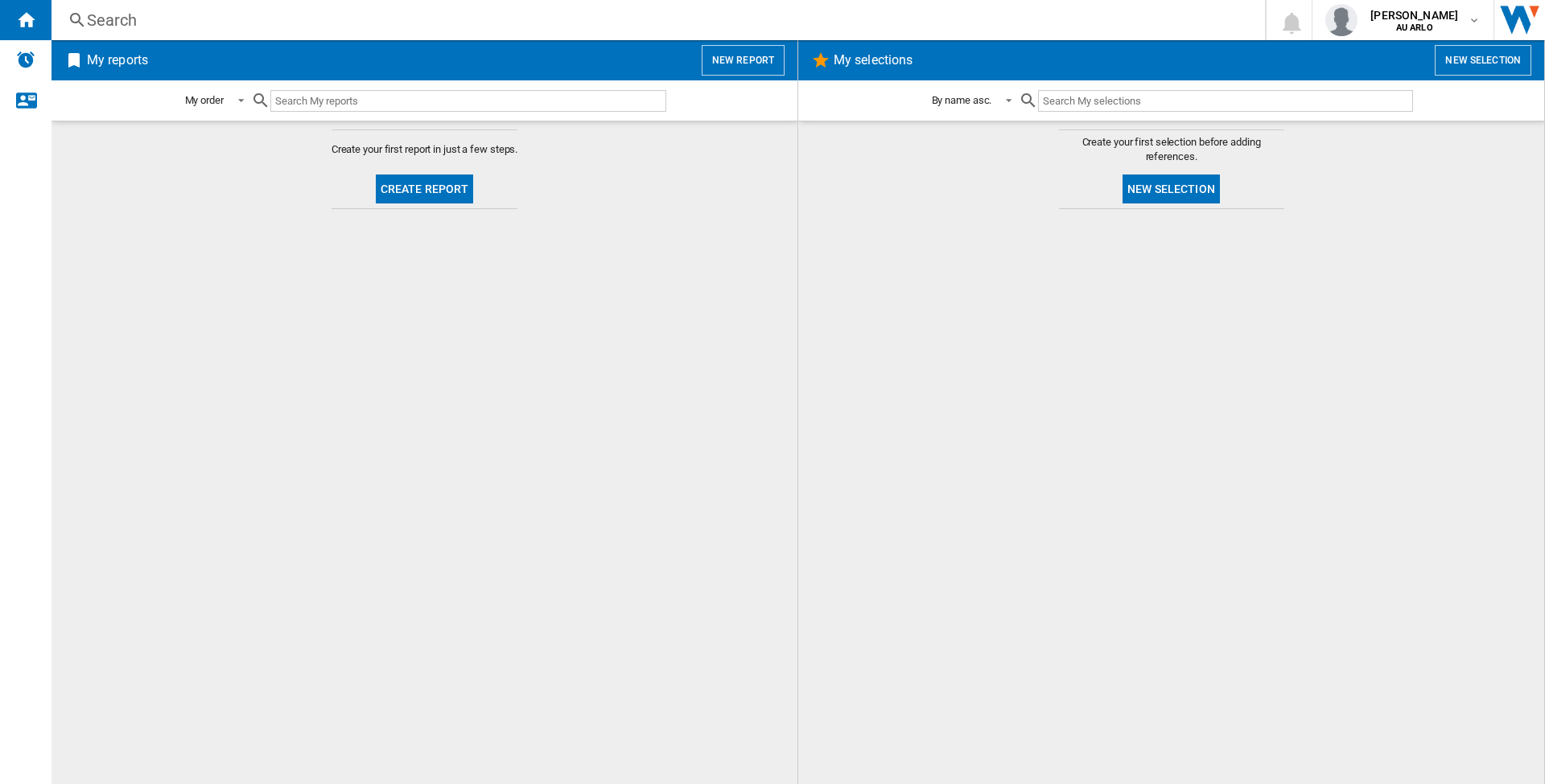
click at [1483, 60] on button "New selection" at bounding box center [1483, 60] width 97 height 31
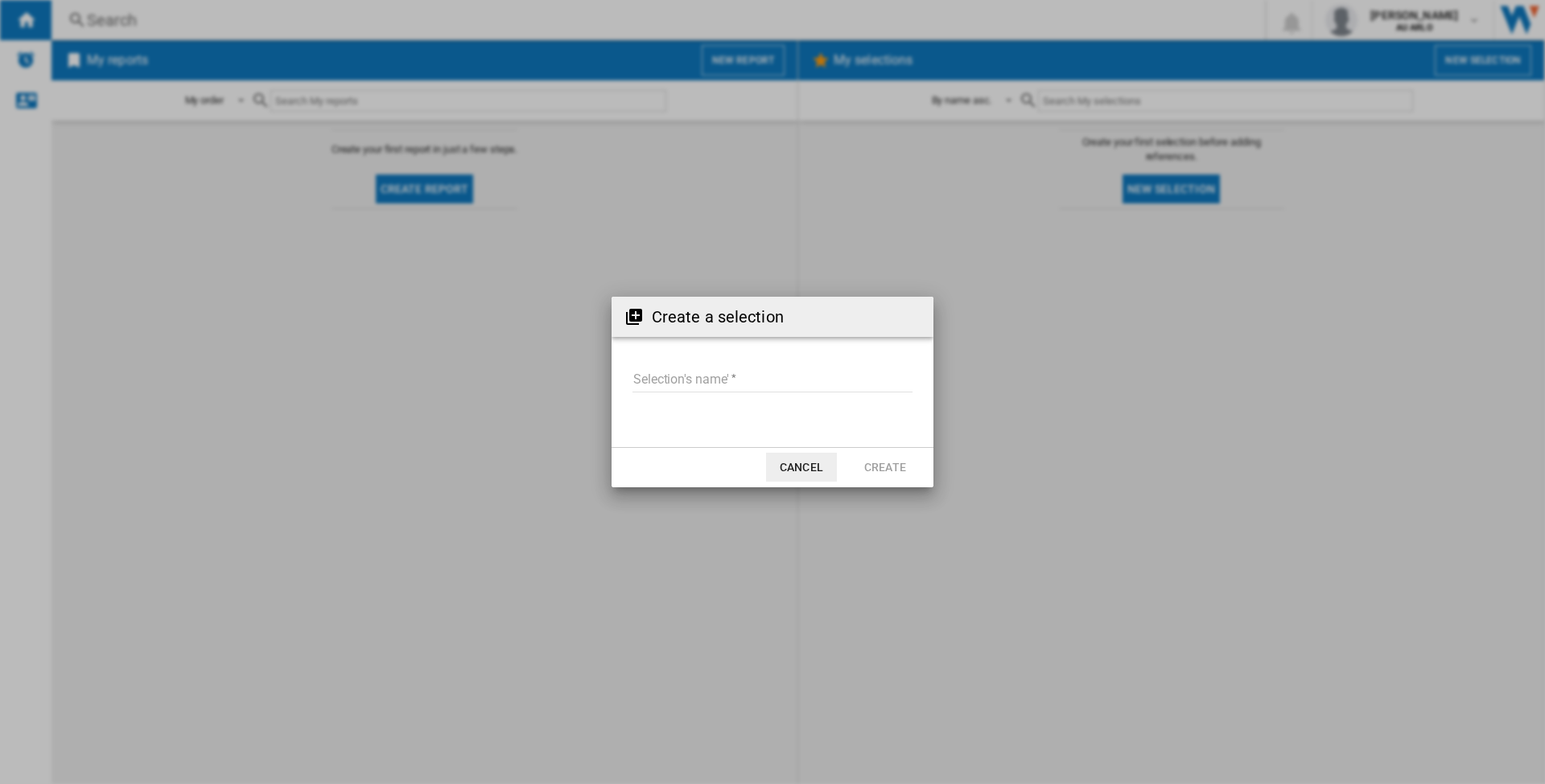
click at [813, 467] on button "Cancel" at bounding box center [801, 467] width 70 height 29
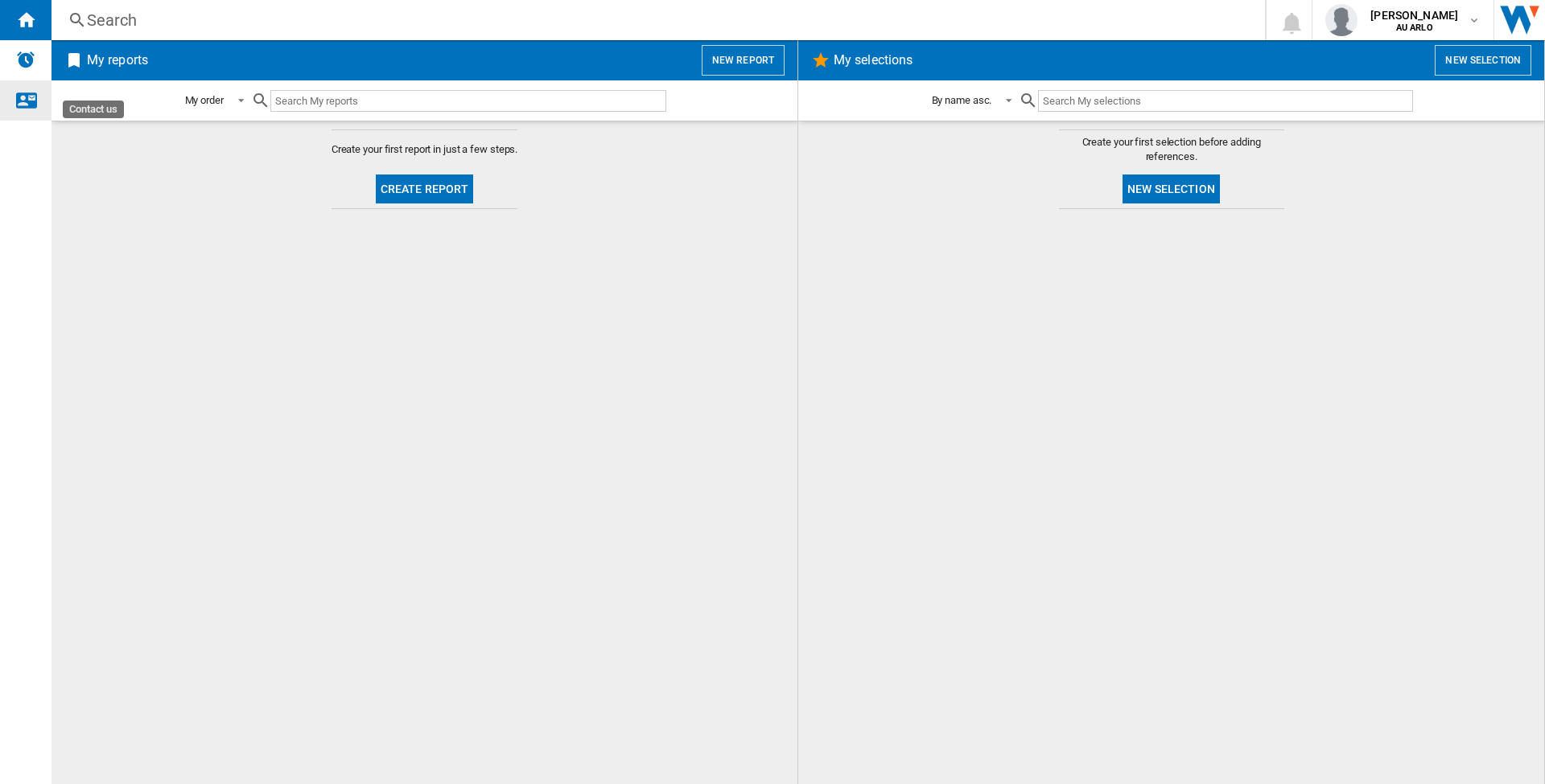
click at [28, 99] on ng-md-icon "Contact us" at bounding box center [25, 99] width 19 height 19
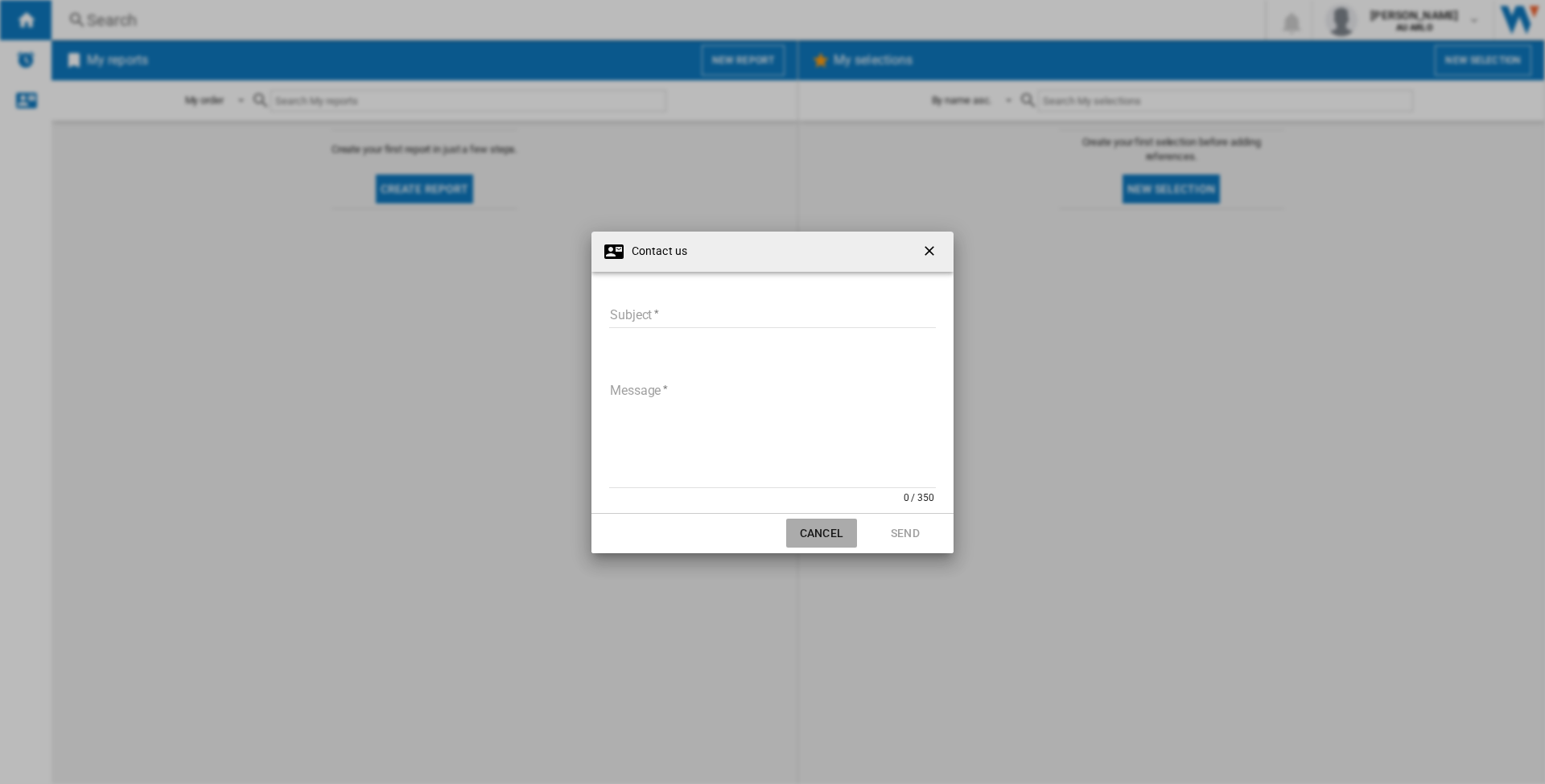
click at [818, 542] on button "Cancel" at bounding box center [821, 533] width 70 height 29
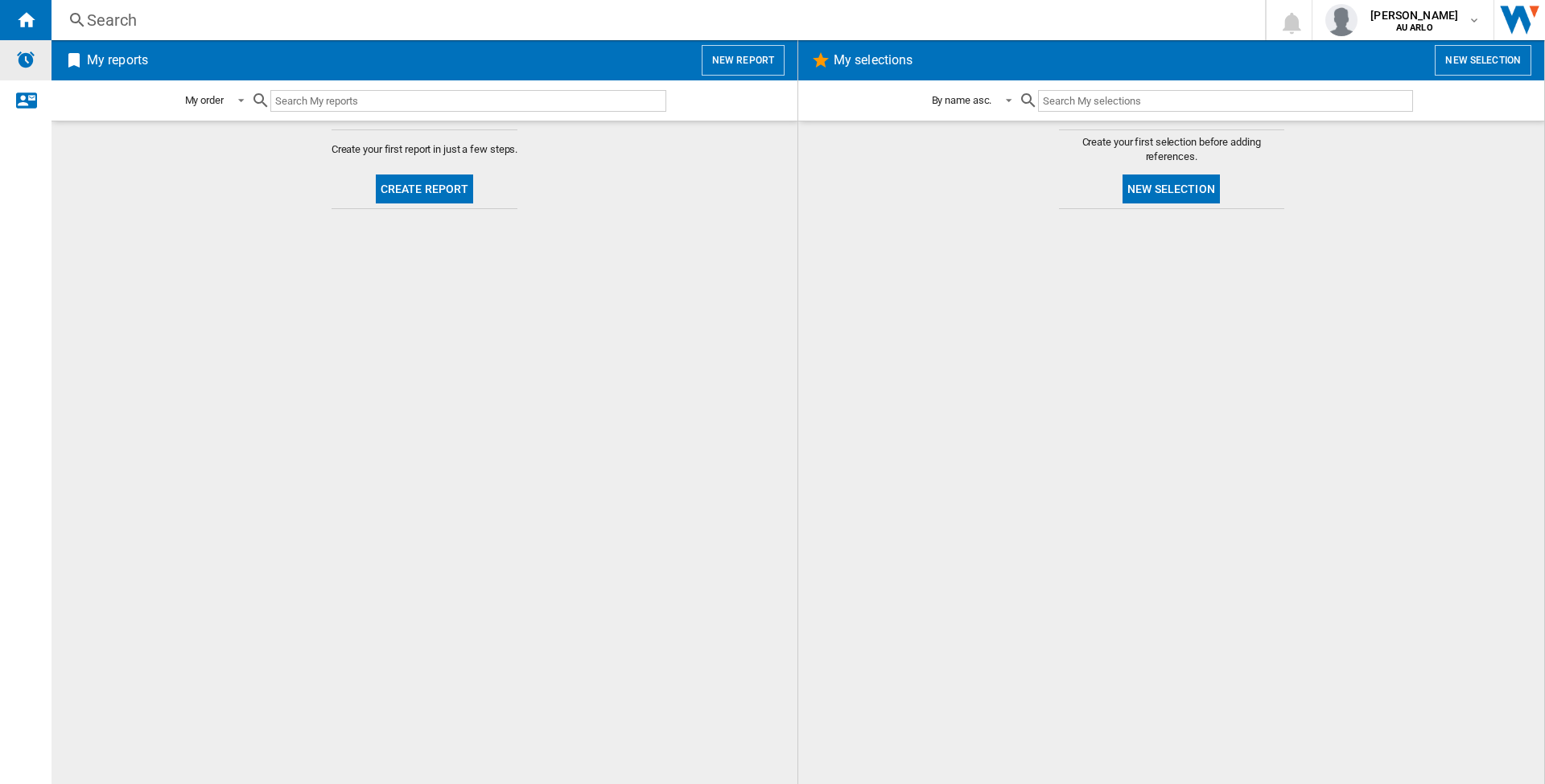
click at [28, 60] on img "Alerts" at bounding box center [25, 59] width 19 height 19
click at [237, 97] on span at bounding box center [236, 100] width 19 height 14
click at [235, 135] on div "By report type" at bounding box center [215, 140] width 61 height 14
click at [237, 100] on div "By report type" at bounding box center [216, 100] width 61 height 12
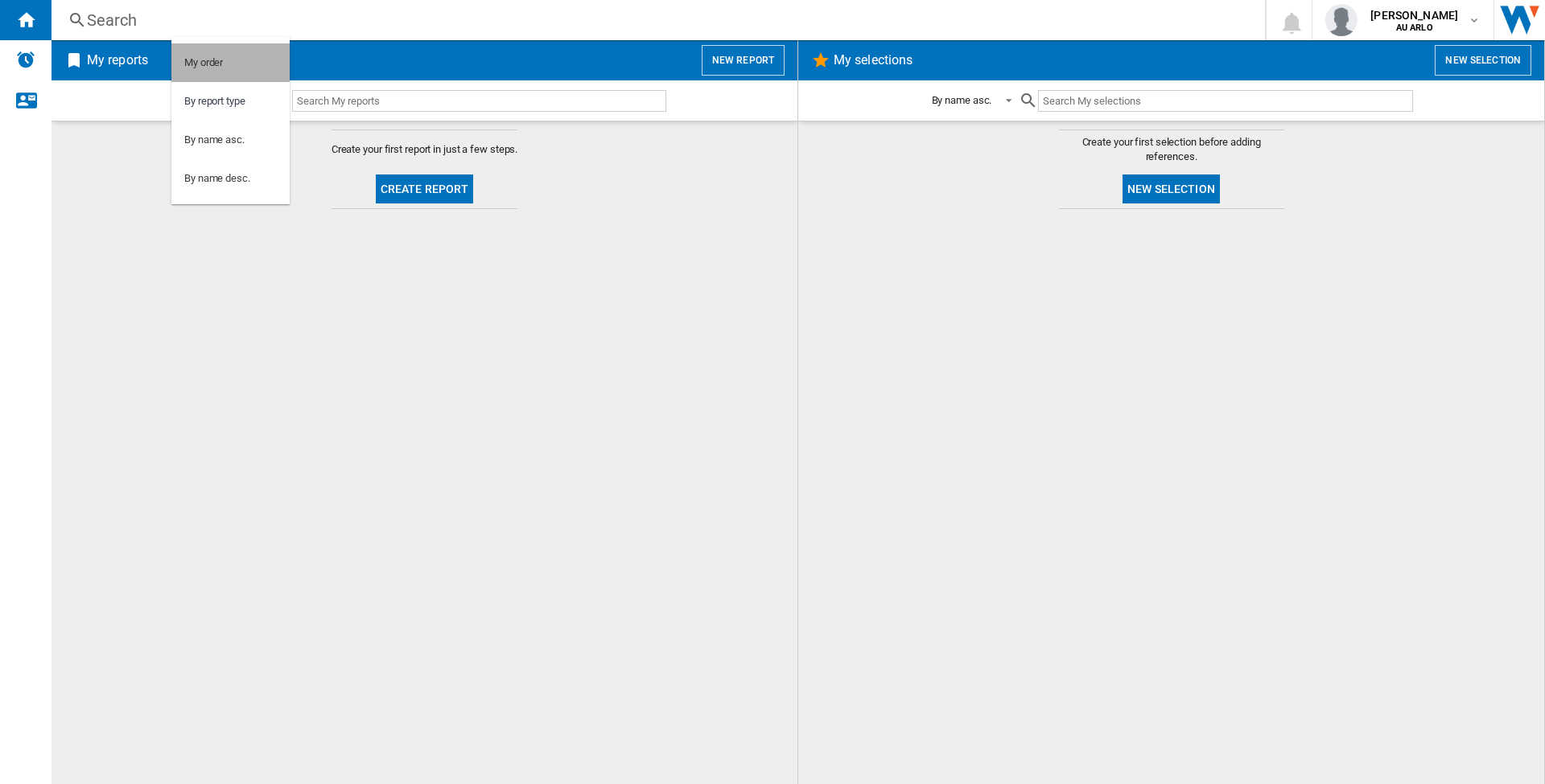
click at [227, 58] on md-option "My order" at bounding box center [230, 62] width 118 height 39
click at [417, 186] on button "Create report" at bounding box center [424, 189] width 98 height 29
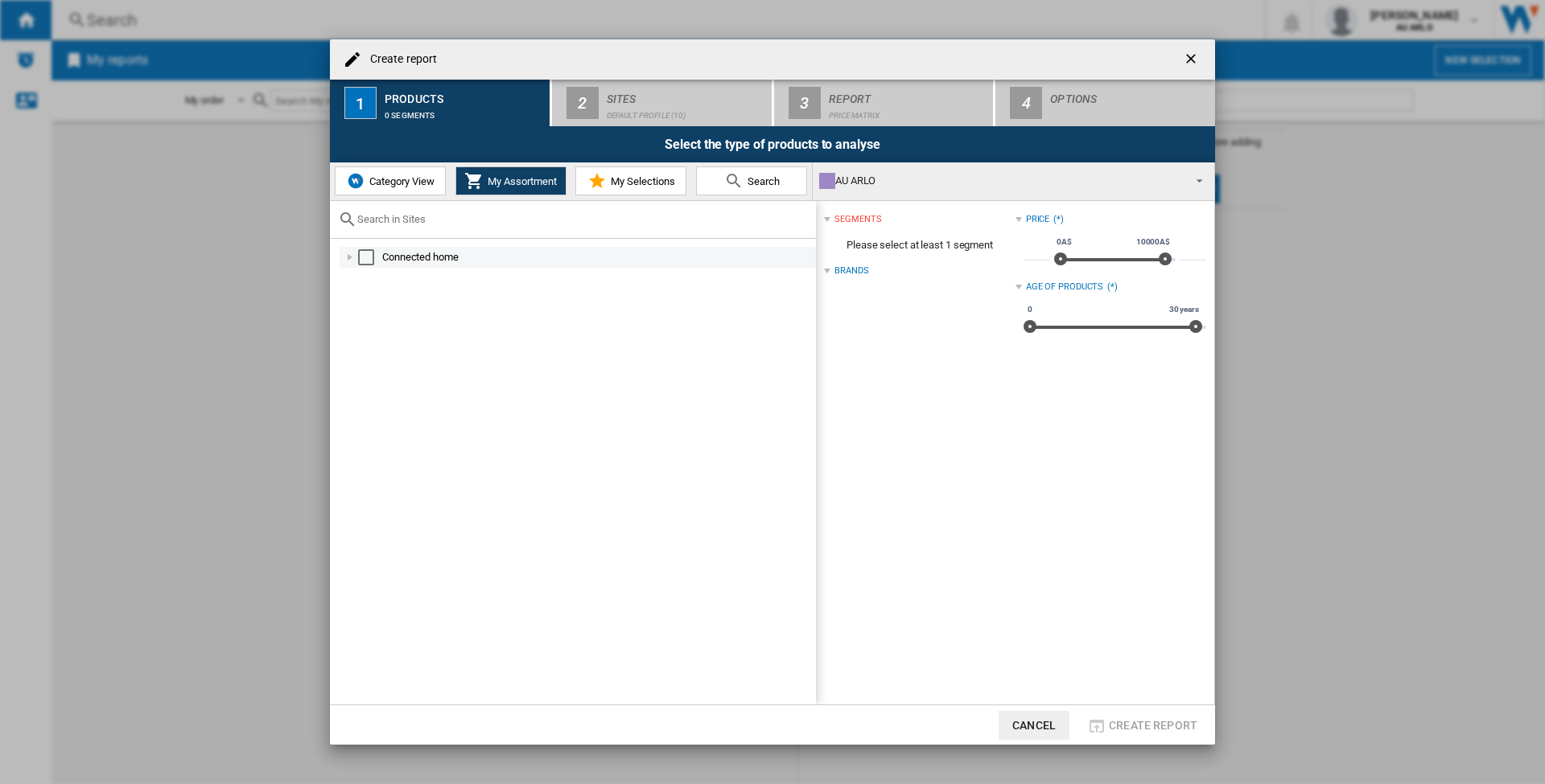
click at [401, 257] on div "Connected home" at bounding box center [598, 257] width 431 height 16
click at [439, 254] on div "Connected home" at bounding box center [598, 257] width 431 height 16
click at [368, 256] on div "Select" at bounding box center [366, 257] width 16 height 16
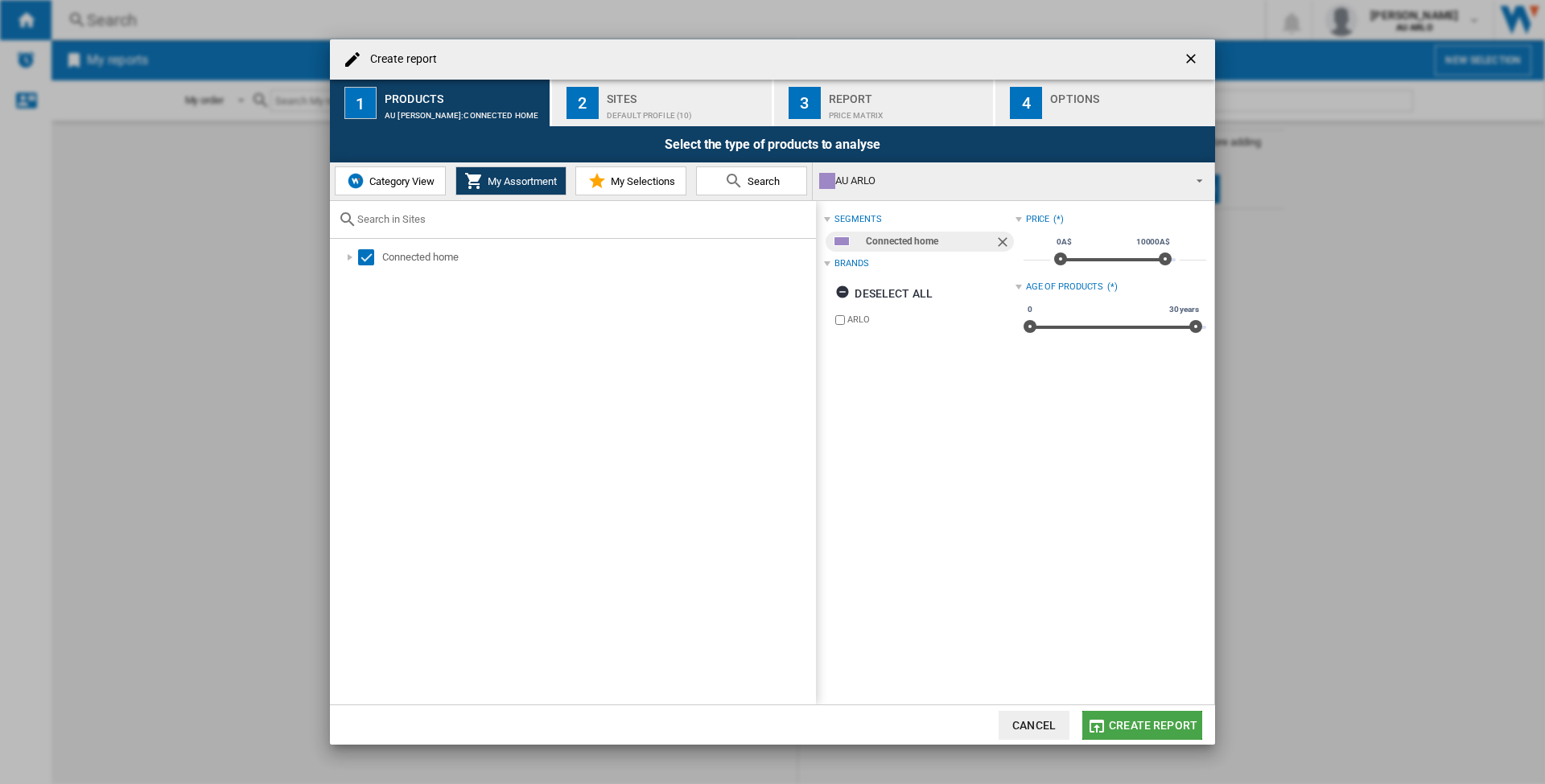
click at [1157, 717] on button "Create report" at bounding box center [1142, 725] width 120 height 29
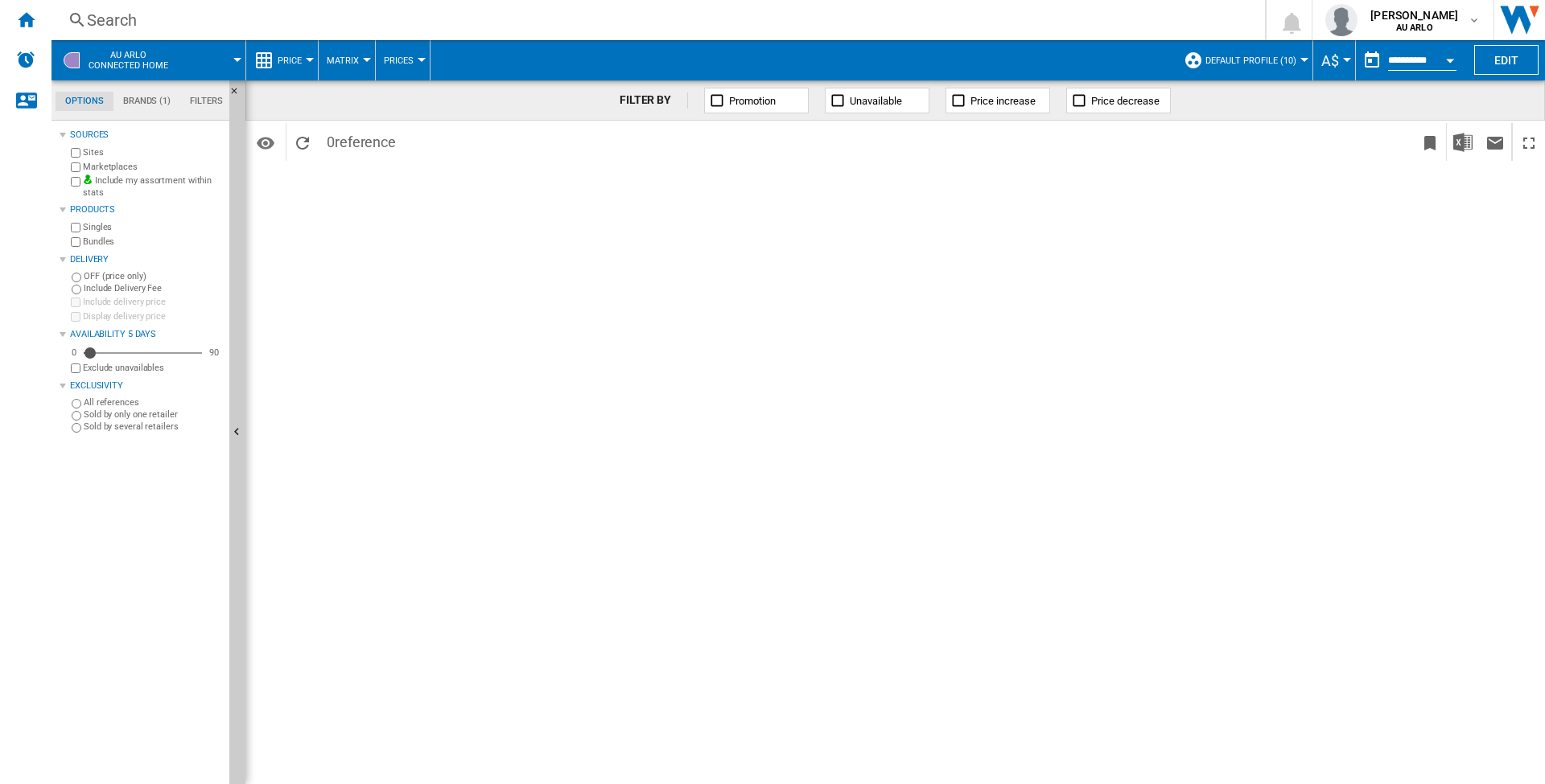
click at [212, 60] on span at bounding box center [214, 60] width 47 height 41
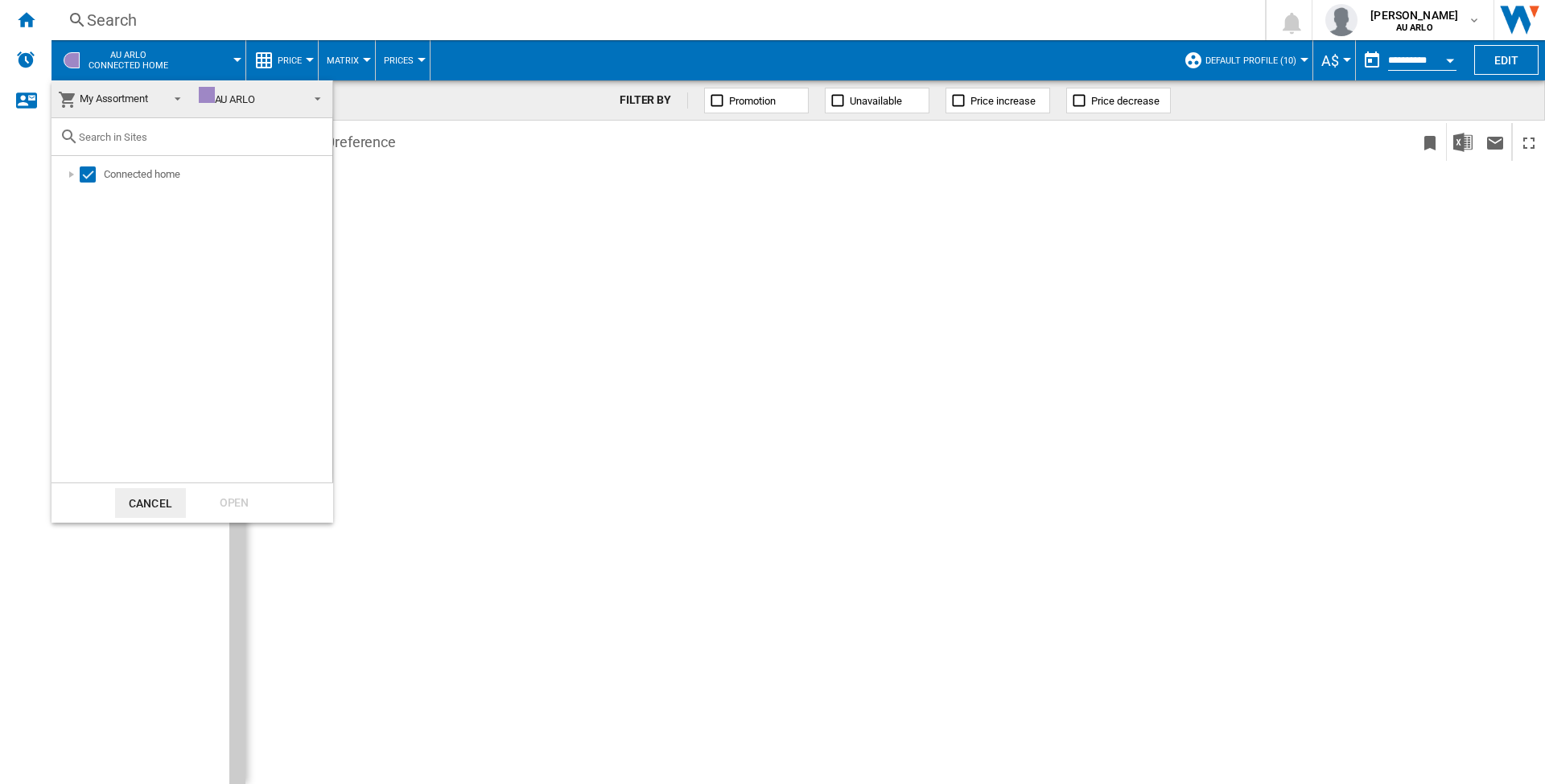
drag, startPoint x: 575, startPoint y: 304, endPoint x: 463, endPoint y: 160, distance: 182.4
click at [572, 291] on md-backdrop at bounding box center [772, 392] width 1545 height 784
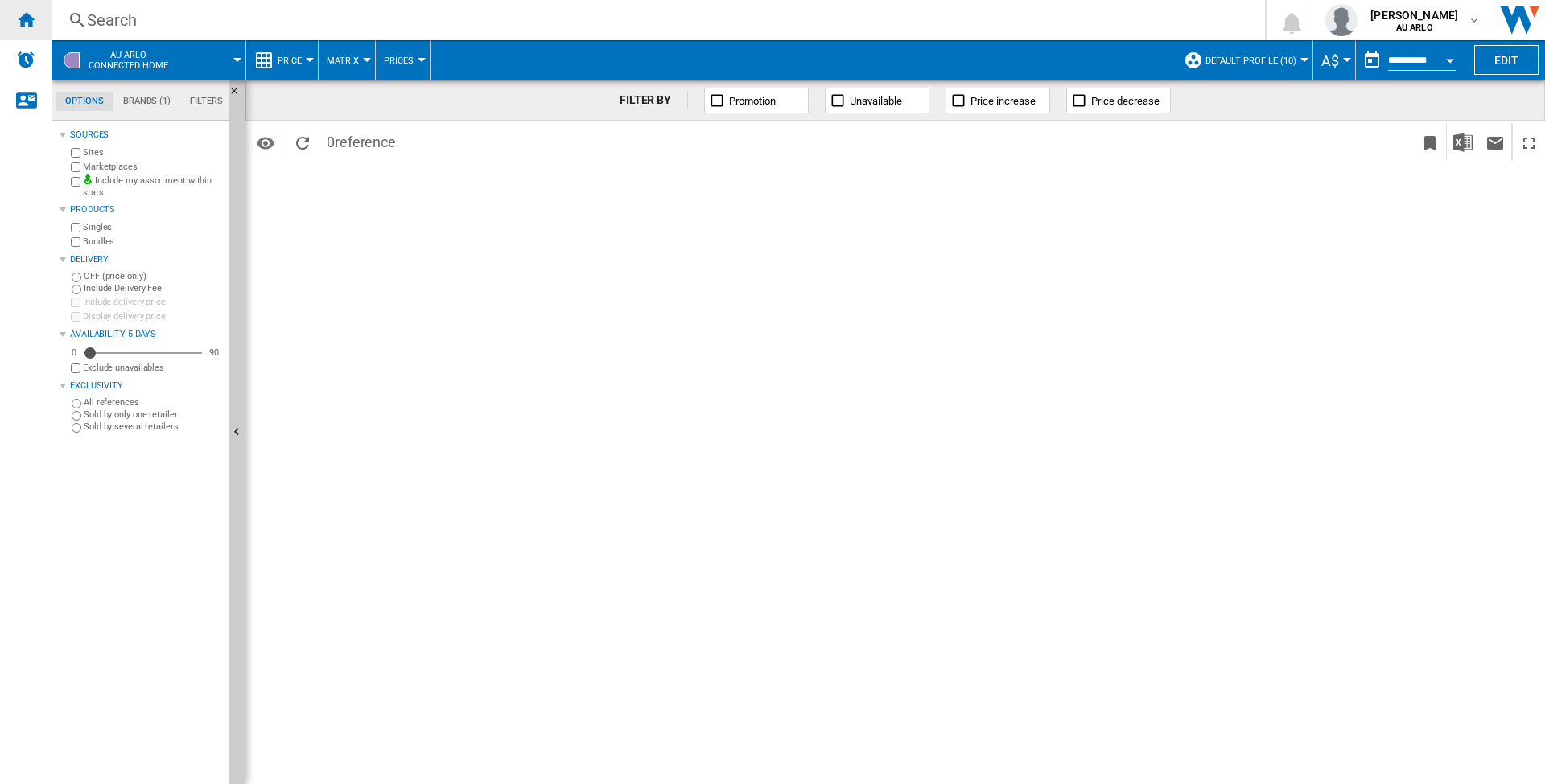
click at [23, 16] on ng-md-icon "Home" at bounding box center [25, 19] width 19 height 19
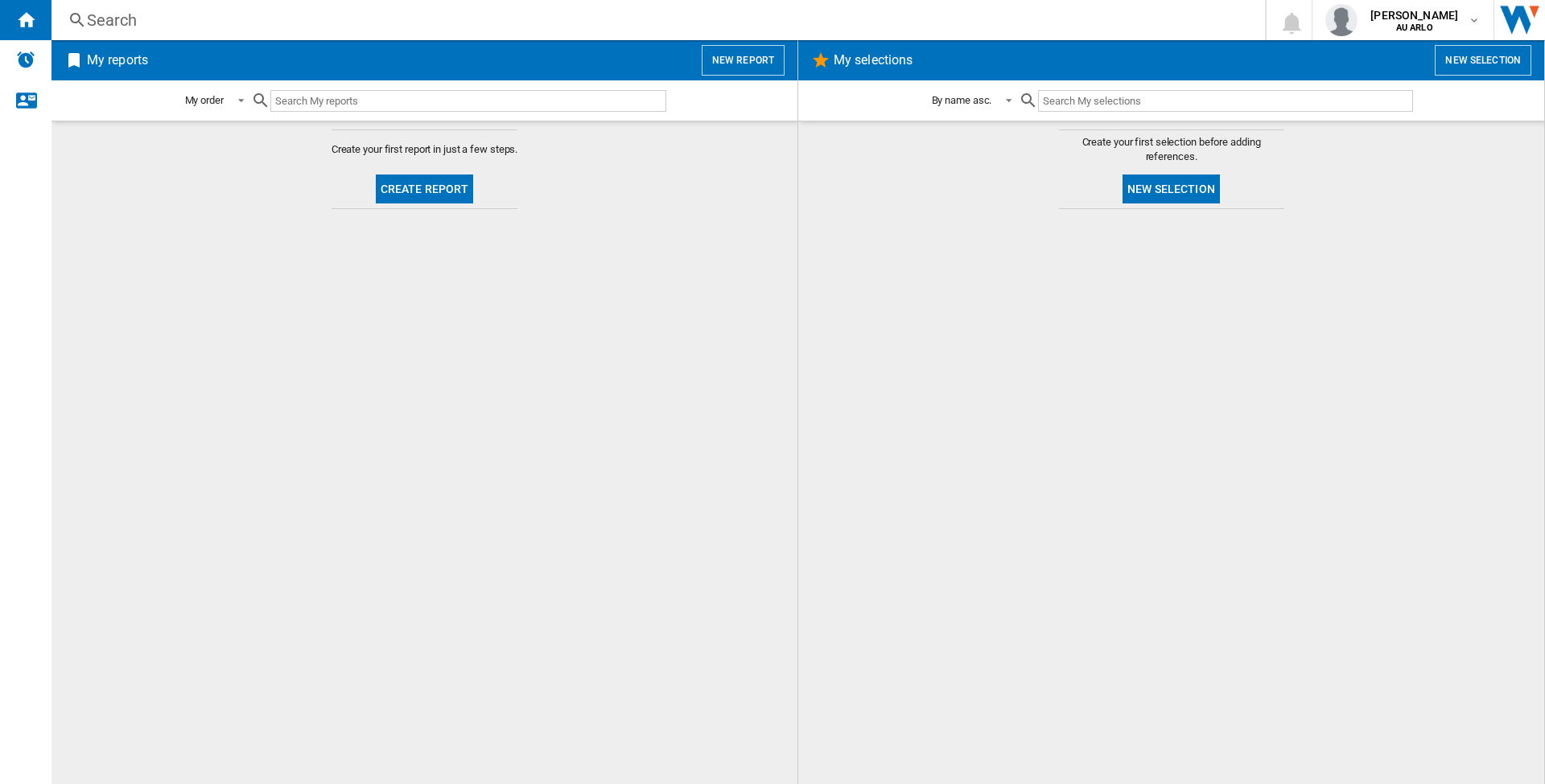
click at [431, 194] on button "Create report" at bounding box center [424, 189] width 98 height 29
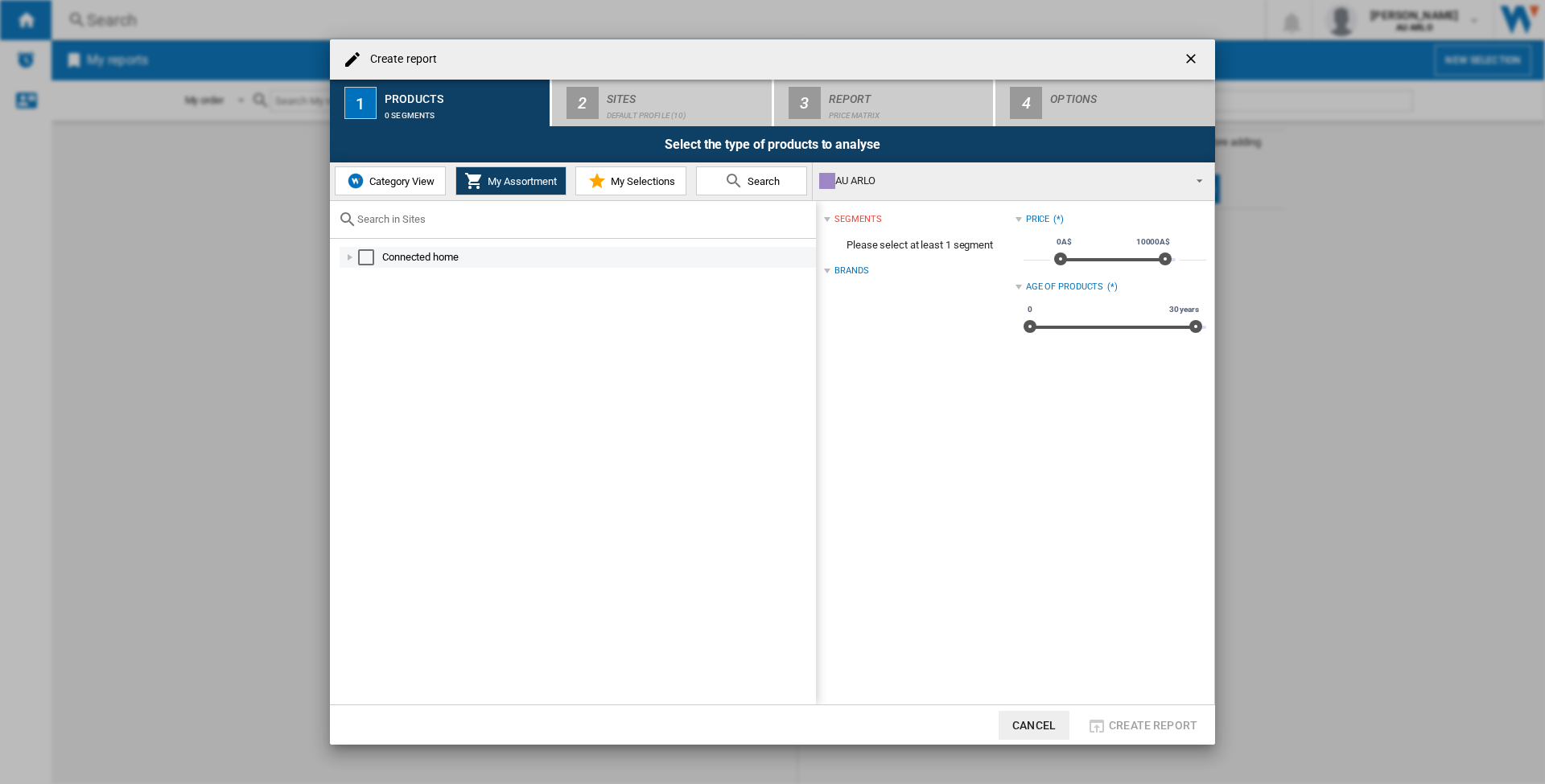
click at [404, 262] on div "Connected home" at bounding box center [598, 257] width 431 height 16
click at [368, 255] on div "Select" at bounding box center [366, 257] width 16 height 16
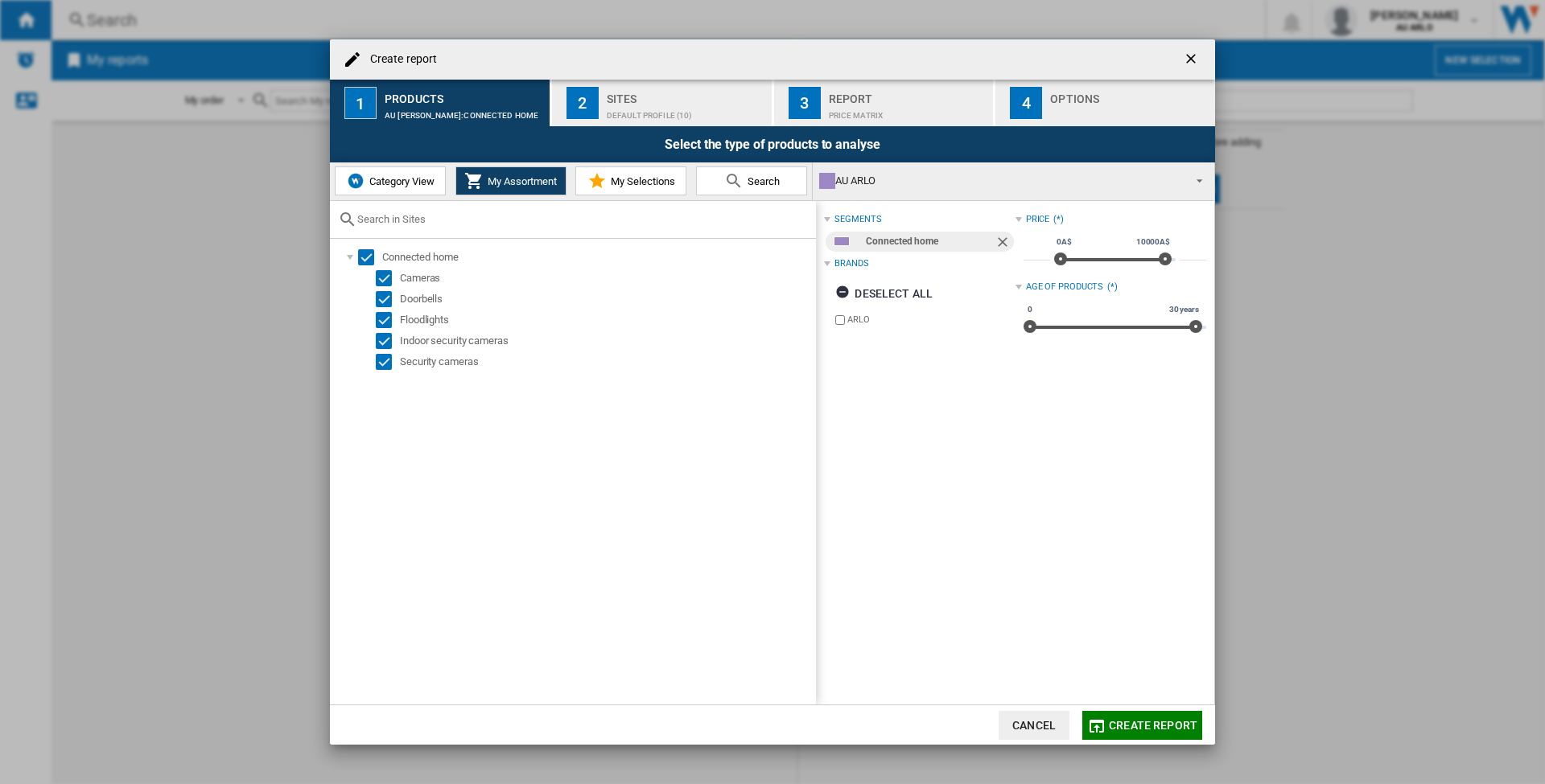
click at [1142, 728] on span "Create report" at bounding box center [1153, 725] width 88 height 13
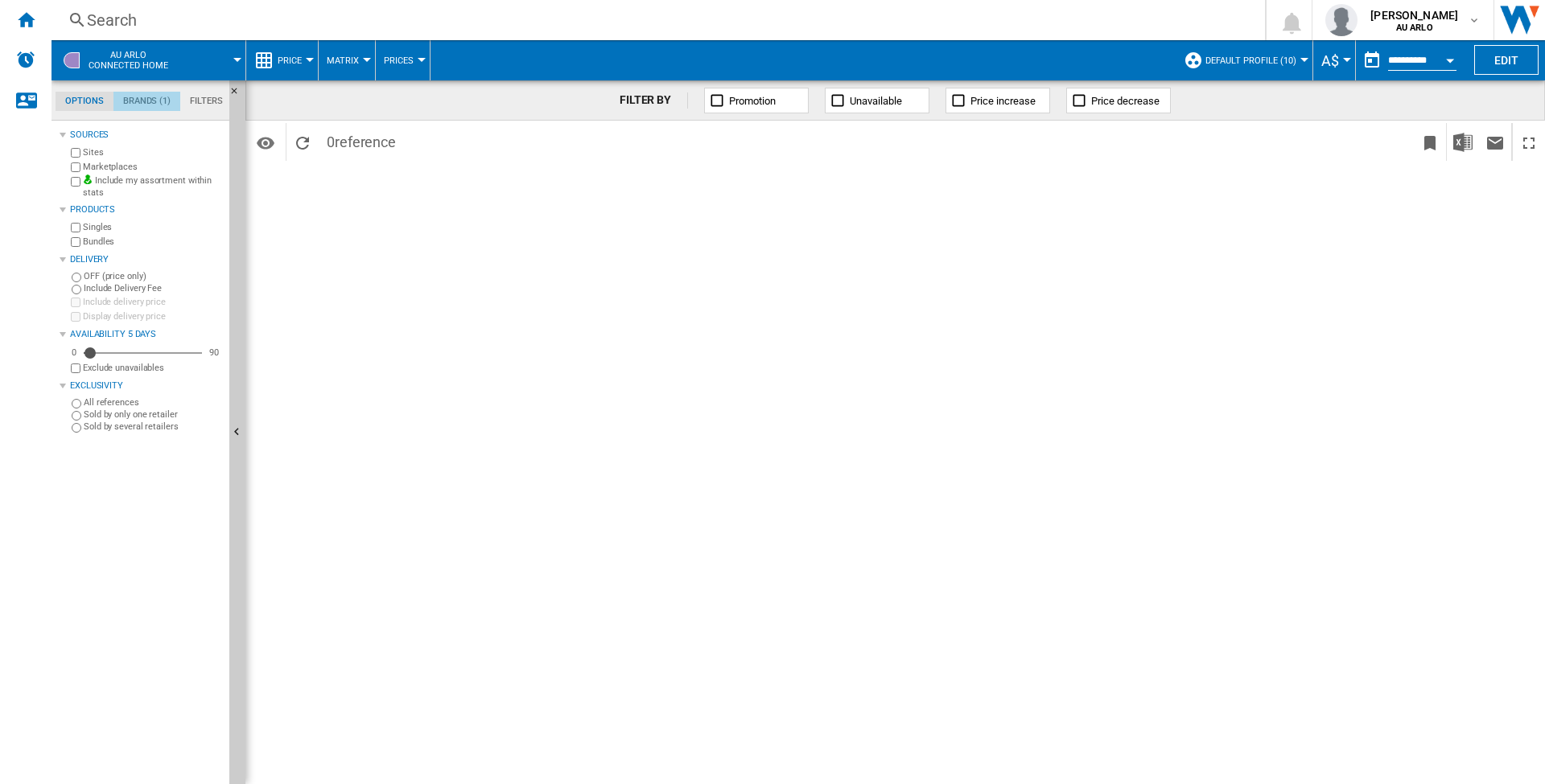
click at [149, 100] on md-tab-item "Brands (1)" at bounding box center [147, 101] width 67 height 19
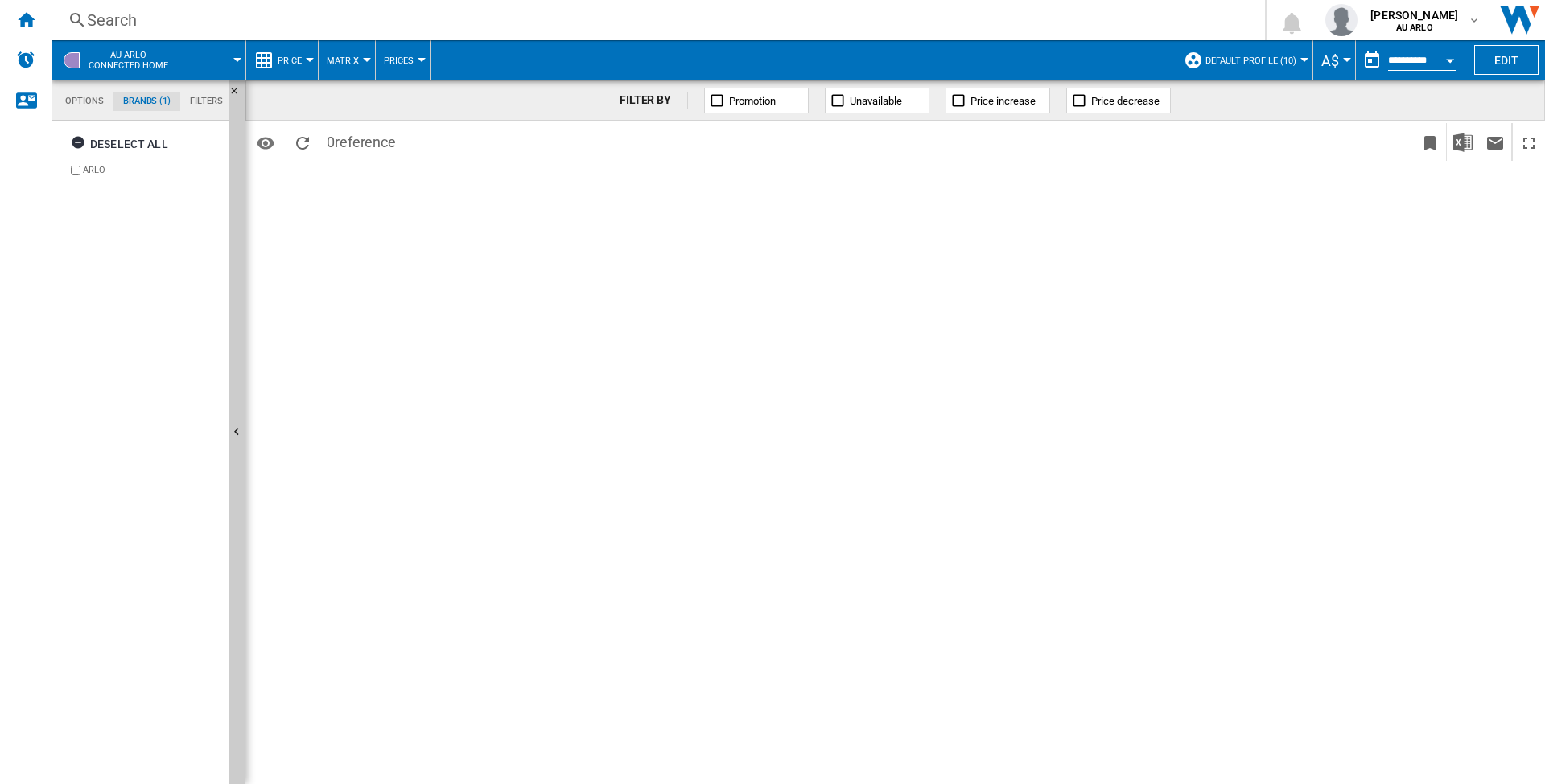
click at [212, 101] on md-tab-item "Filters" at bounding box center [207, 101] width 52 height 19
type input "*"
drag, startPoint x: 106, startPoint y: 175, endPoint x: 138, endPoint y: 177, distance: 32.1
click at [91, 175] on div "* 0A$ 10000A$ 0A$ 10000A$ *****" at bounding box center [145, 168] width 155 height 45
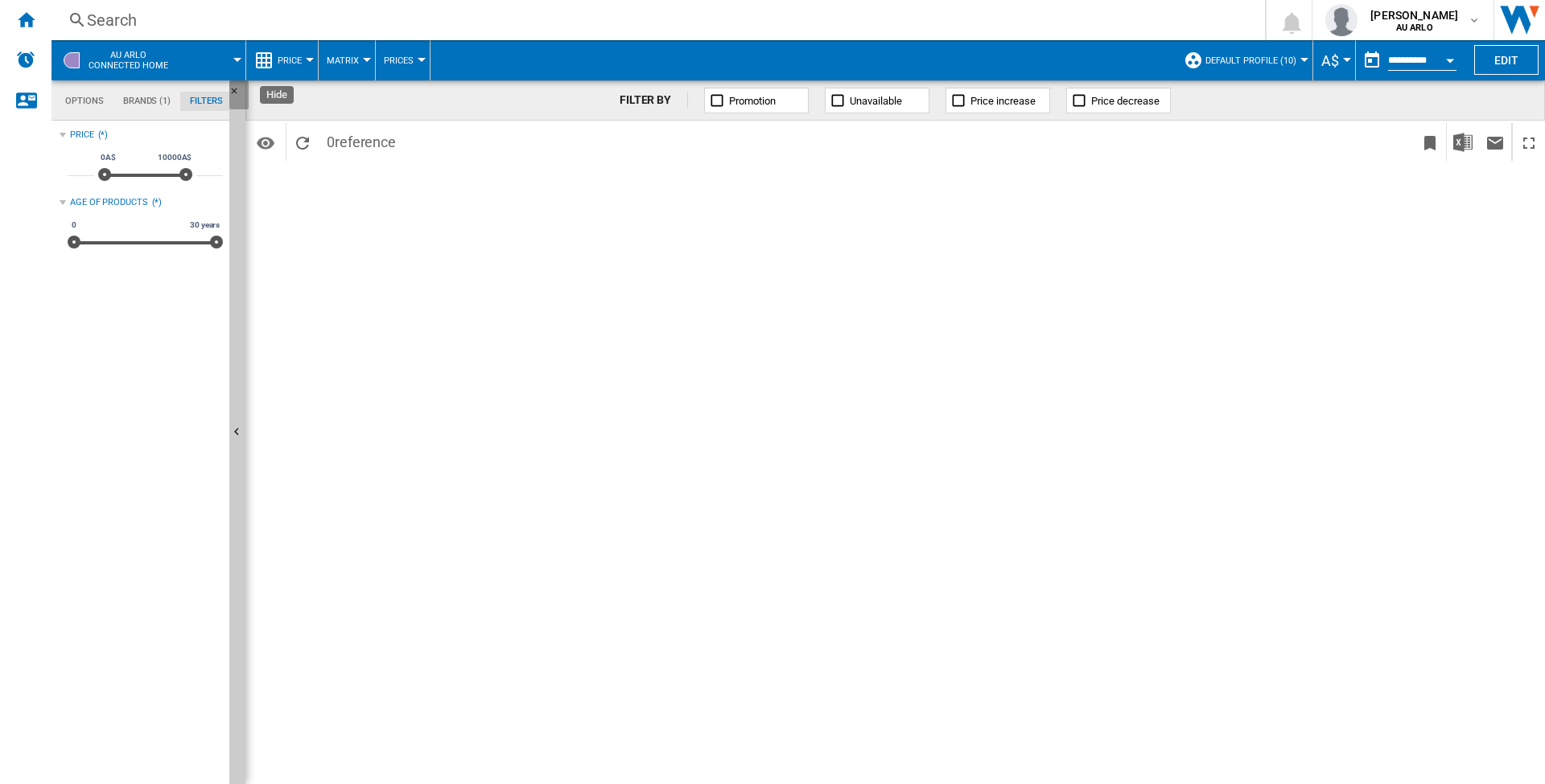
click at [235, 90] on ng-md-icon "Hide" at bounding box center [238, 95] width 19 height 19
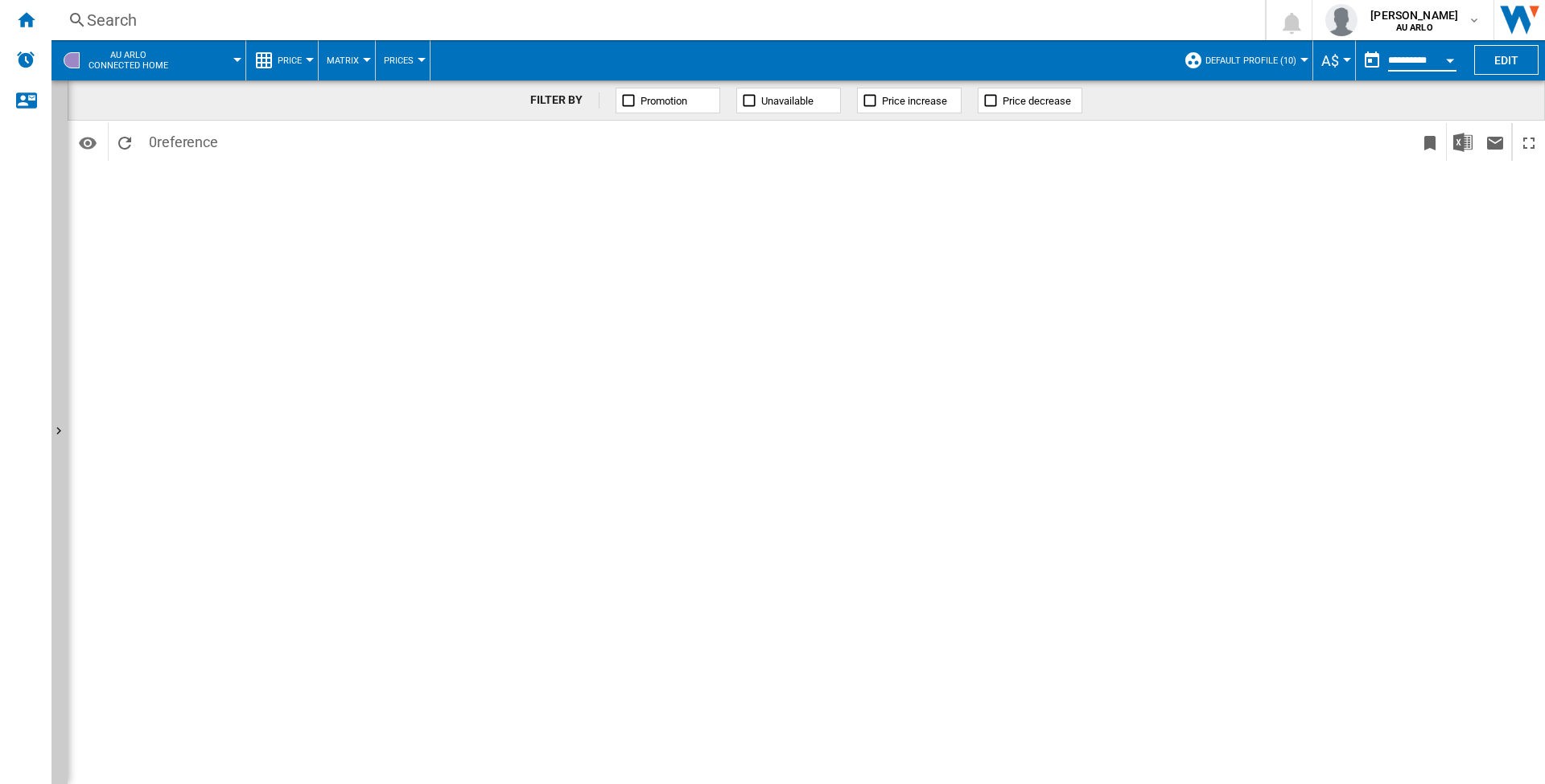
click at [1426, 60] on input "**********" at bounding box center [1422, 63] width 69 height 14
click at [1449, 58] on button "Open calendar" at bounding box center [1450, 58] width 29 height 29
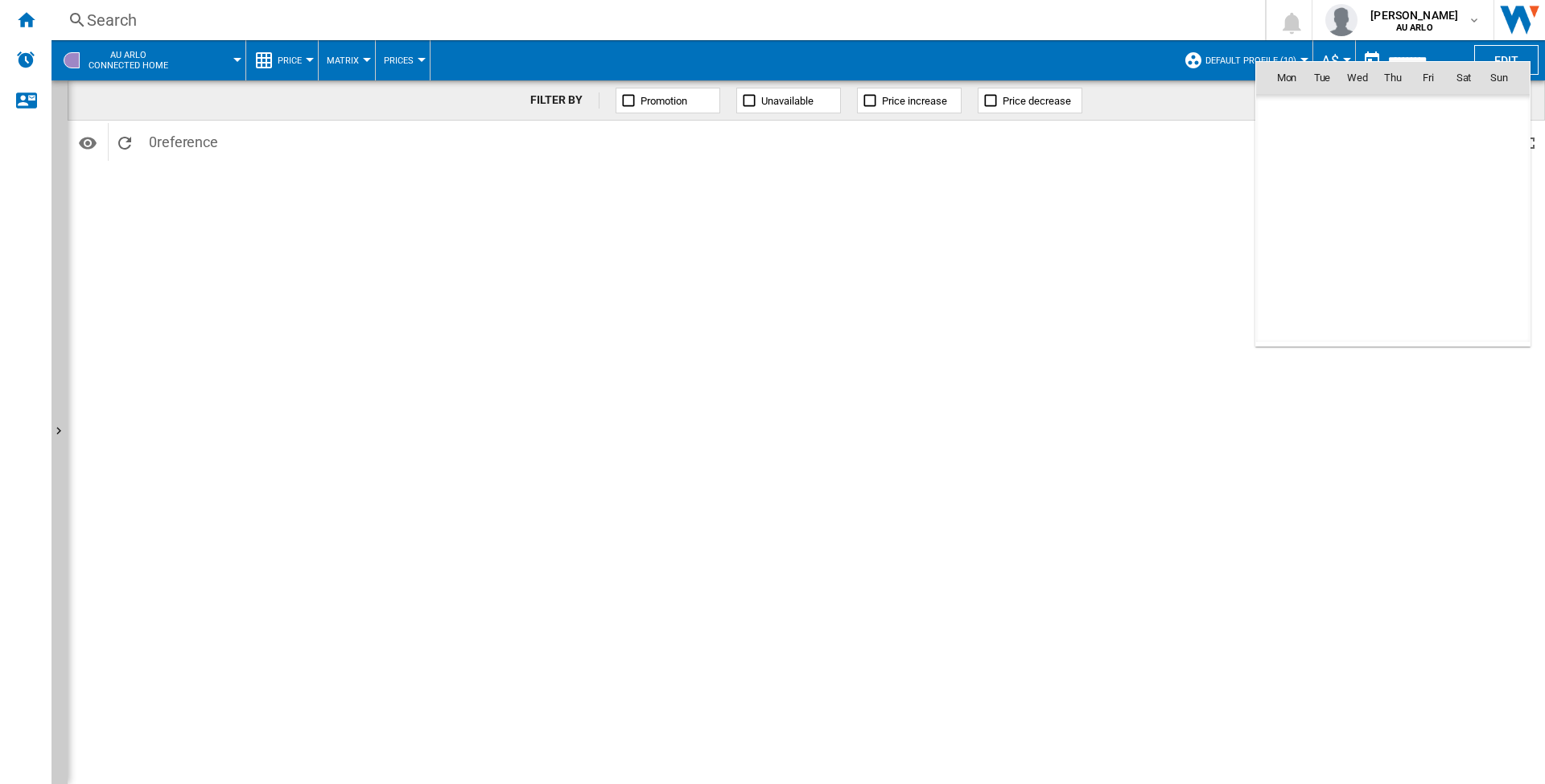
scroll to position [7675, 0]
click at [1287, 219] on span "15" at bounding box center [1287, 219] width 32 height 32
type input "**********"
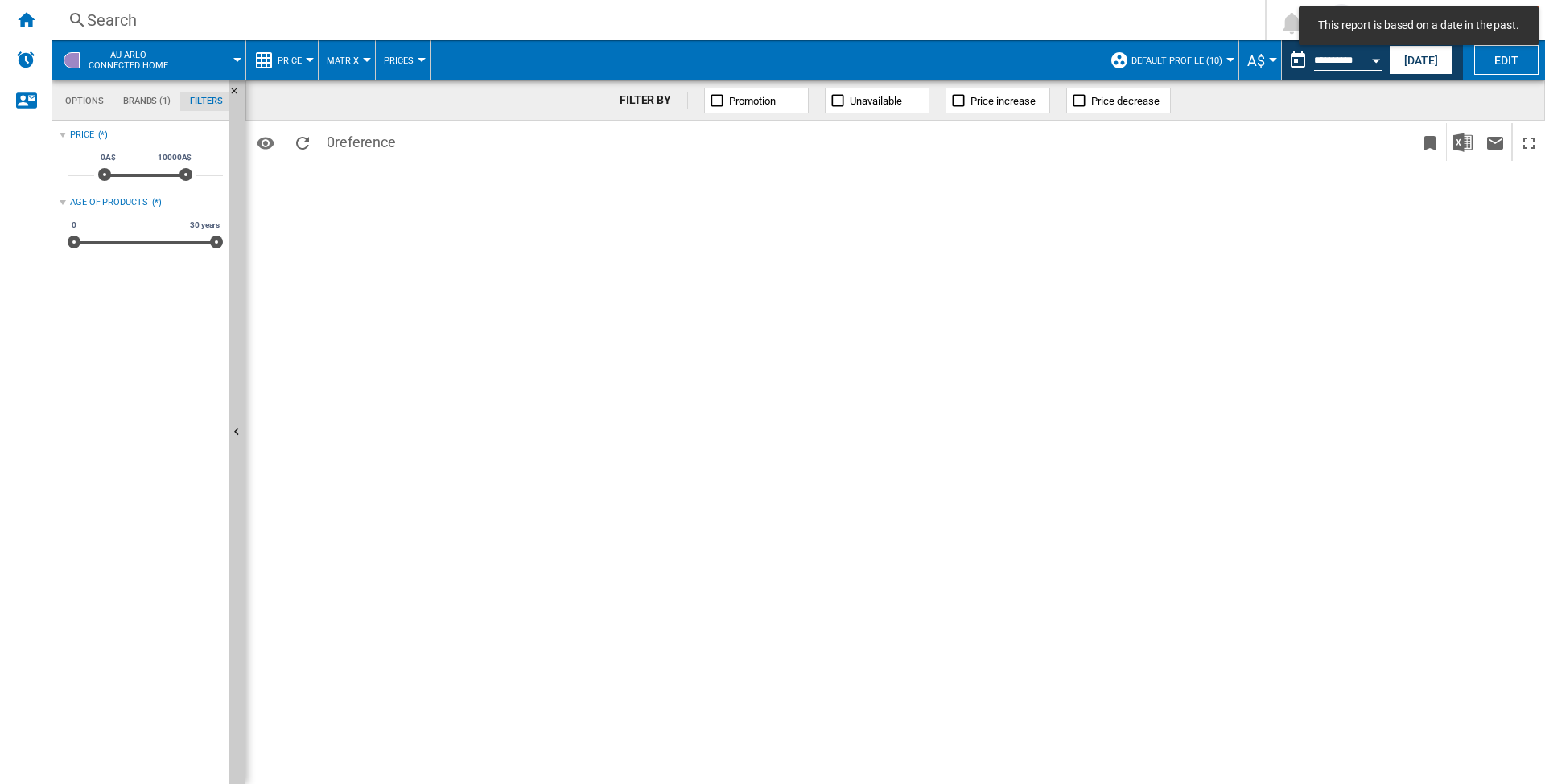
click at [1353, 134] on span at bounding box center [1162, 142] width 505 height 38
click at [1216, 57] on span "Default profile (10)" at bounding box center [1177, 61] width 91 height 11
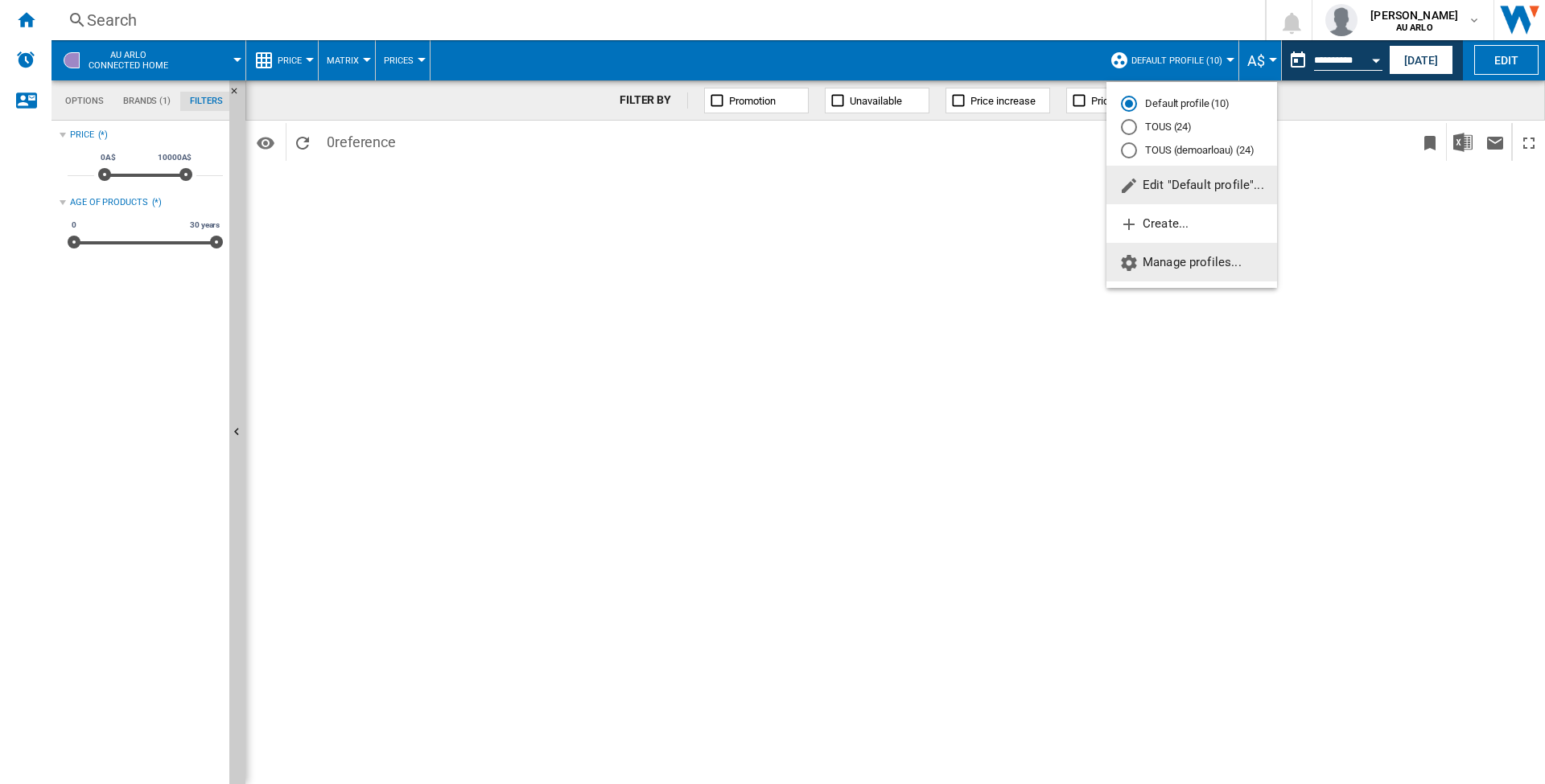
click at [1196, 254] on button "Manage profiles..." at bounding box center [1191, 262] width 171 height 39
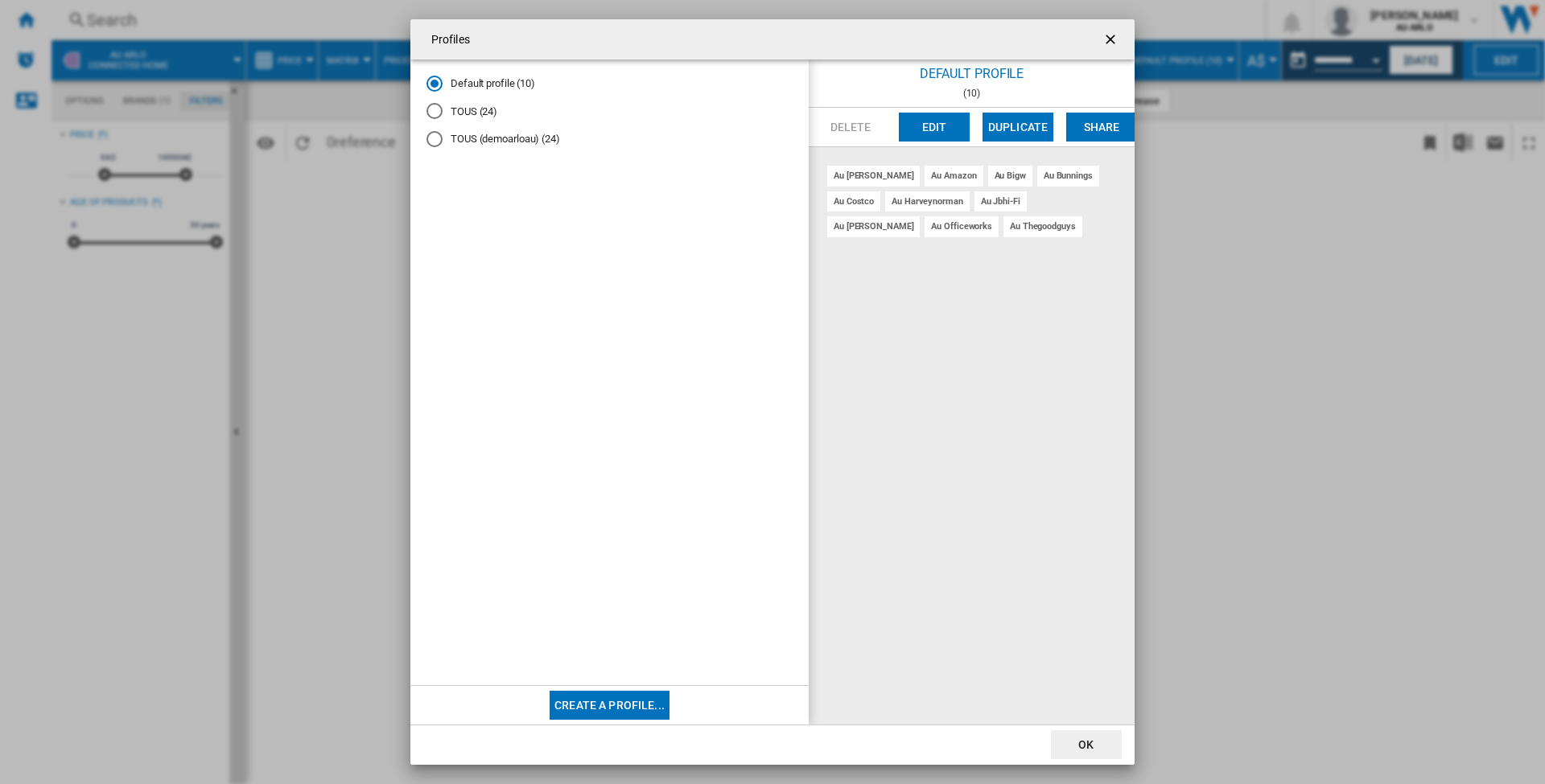
click at [464, 109] on md-radio-button "TOUS (24)" at bounding box center [610, 111] width 366 height 15
click at [921, 128] on button "Edit" at bounding box center [934, 127] width 70 height 29
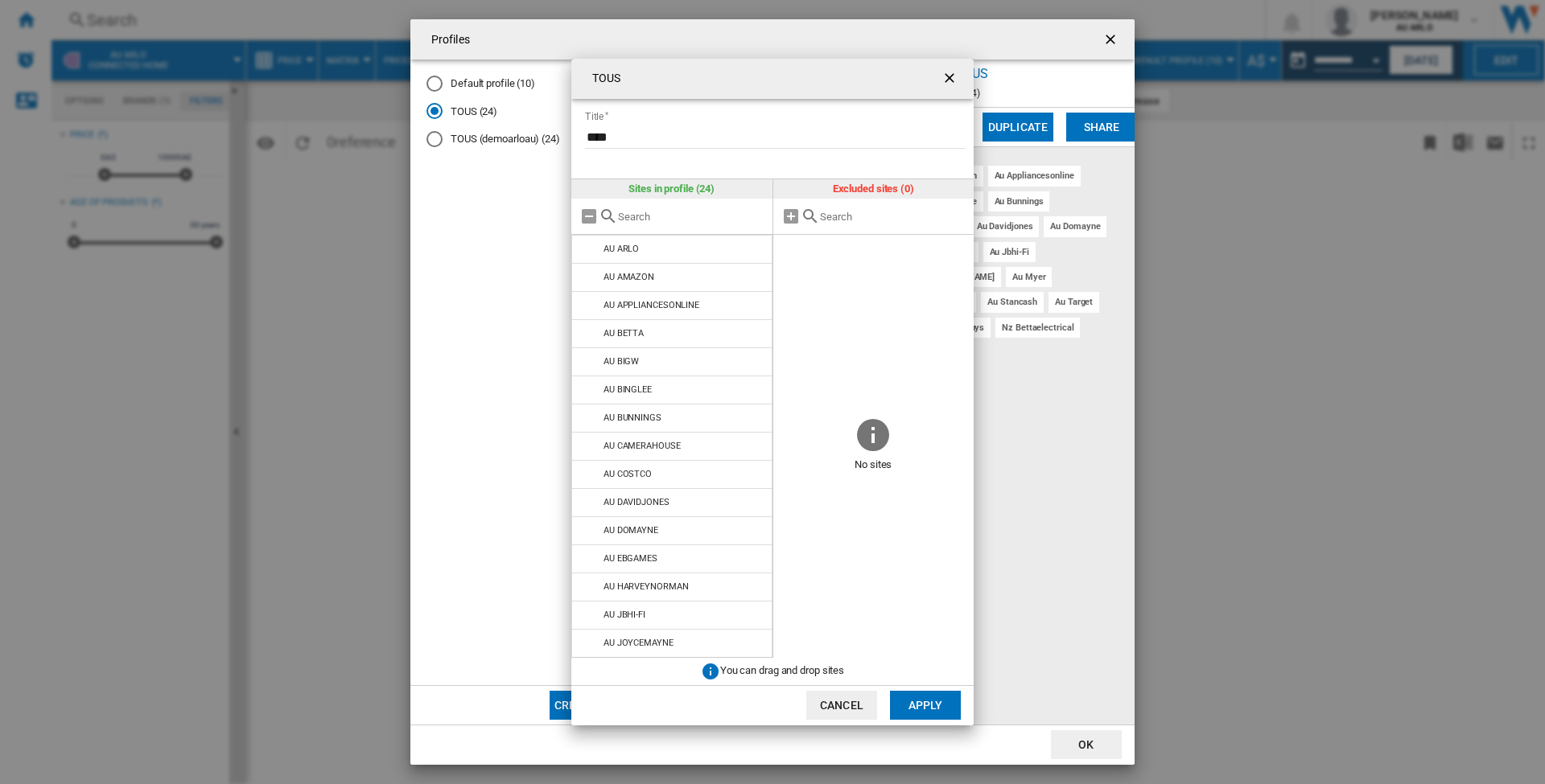
click at [849, 706] on button "Cancel" at bounding box center [842, 706] width 70 height 29
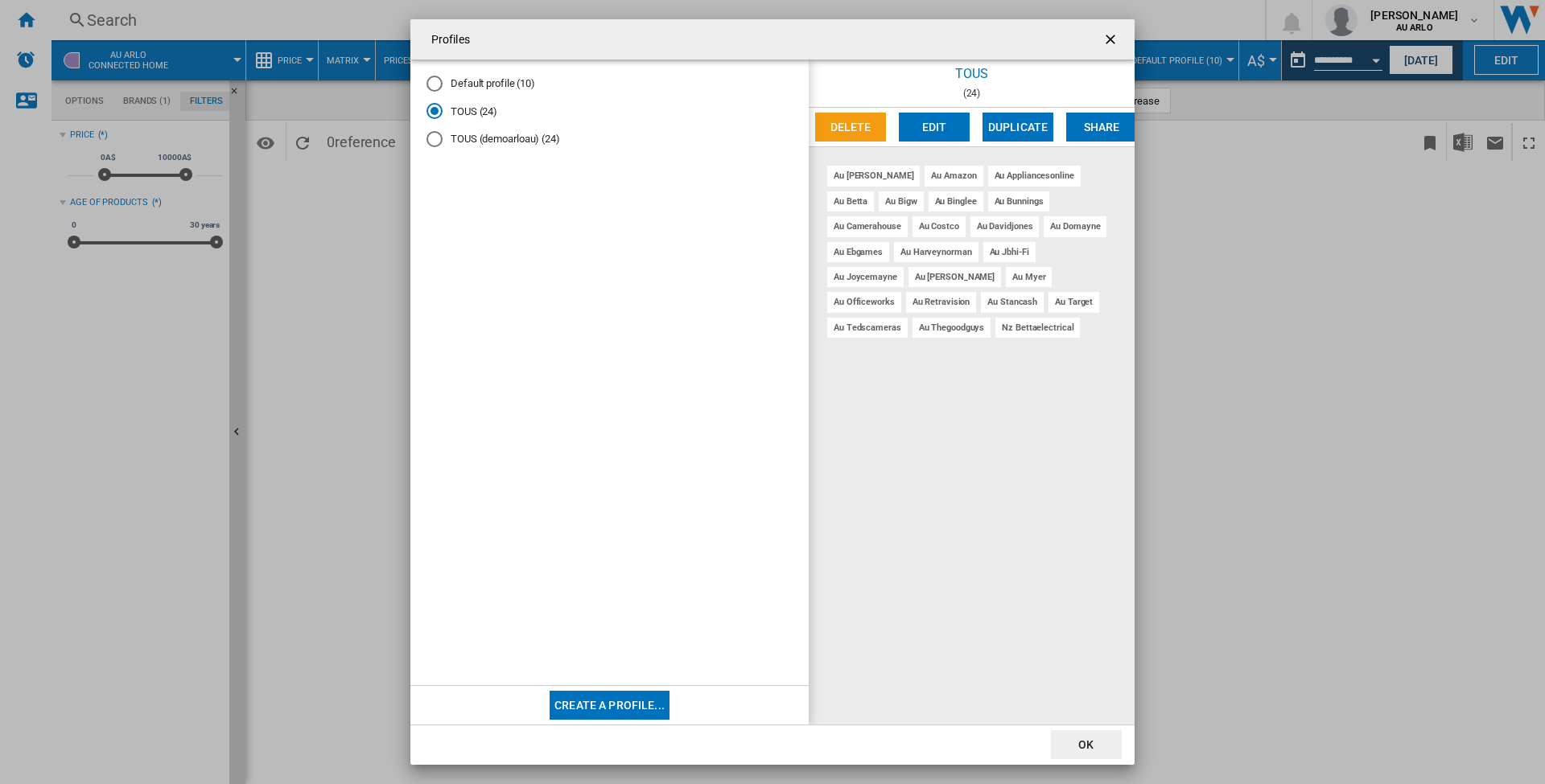
click at [950, 125] on button "Edit" at bounding box center [934, 127] width 70 height 29
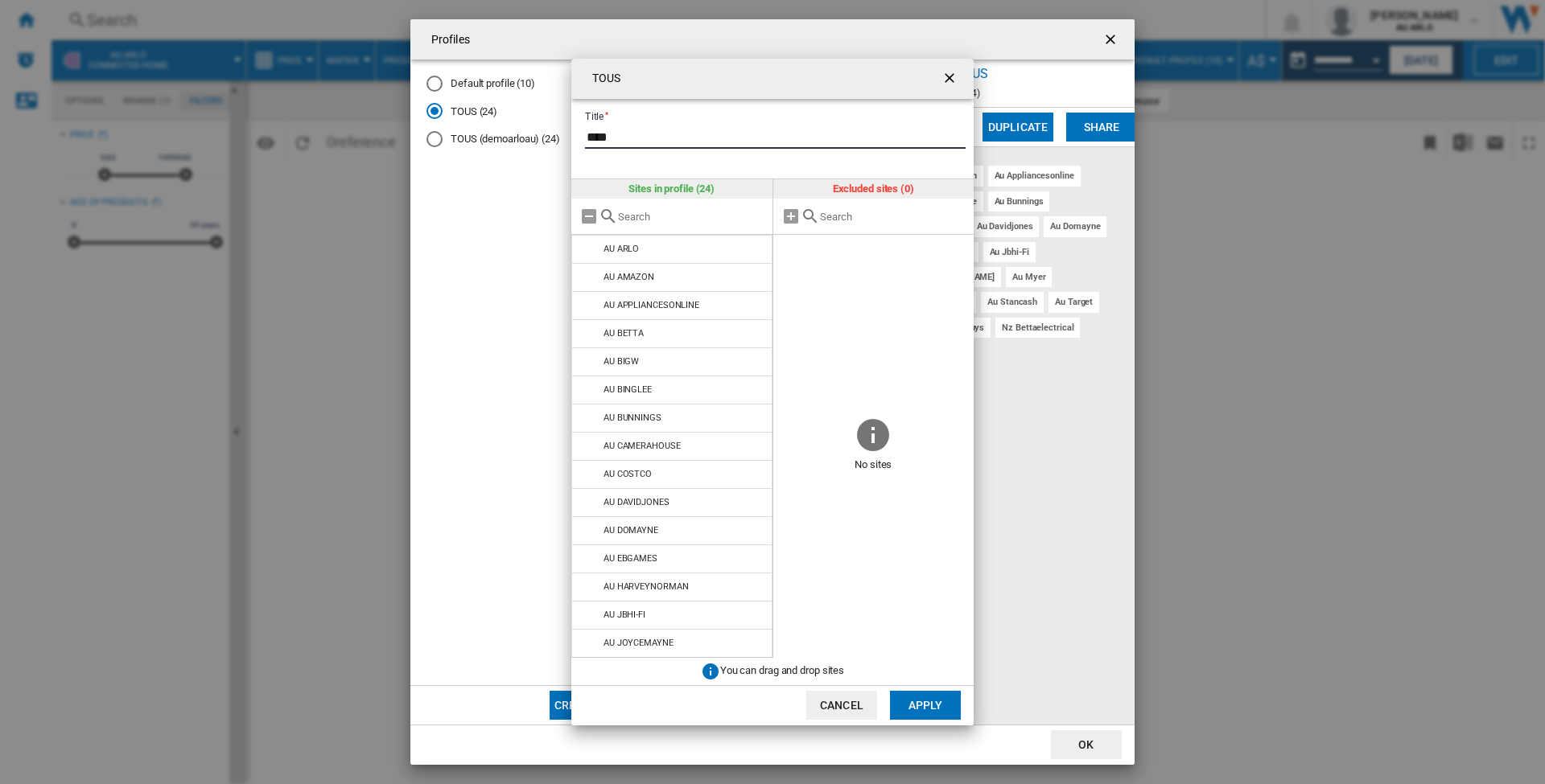
drag, startPoint x: 682, startPoint y: 134, endPoint x: 569, endPoint y: 137, distance: 113.0
click at [569, 137] on div "TOUS Title **** Sites in profile (24) AU [GEOGRAPHIC_DATA] AU AMAZON AU APPLIAN…" at bounding box center [772, 392] width 1545 height 784
type input "*********"
click at [935, 699] on button "Apply" at bounding box center [925, 706] width 70 height 29
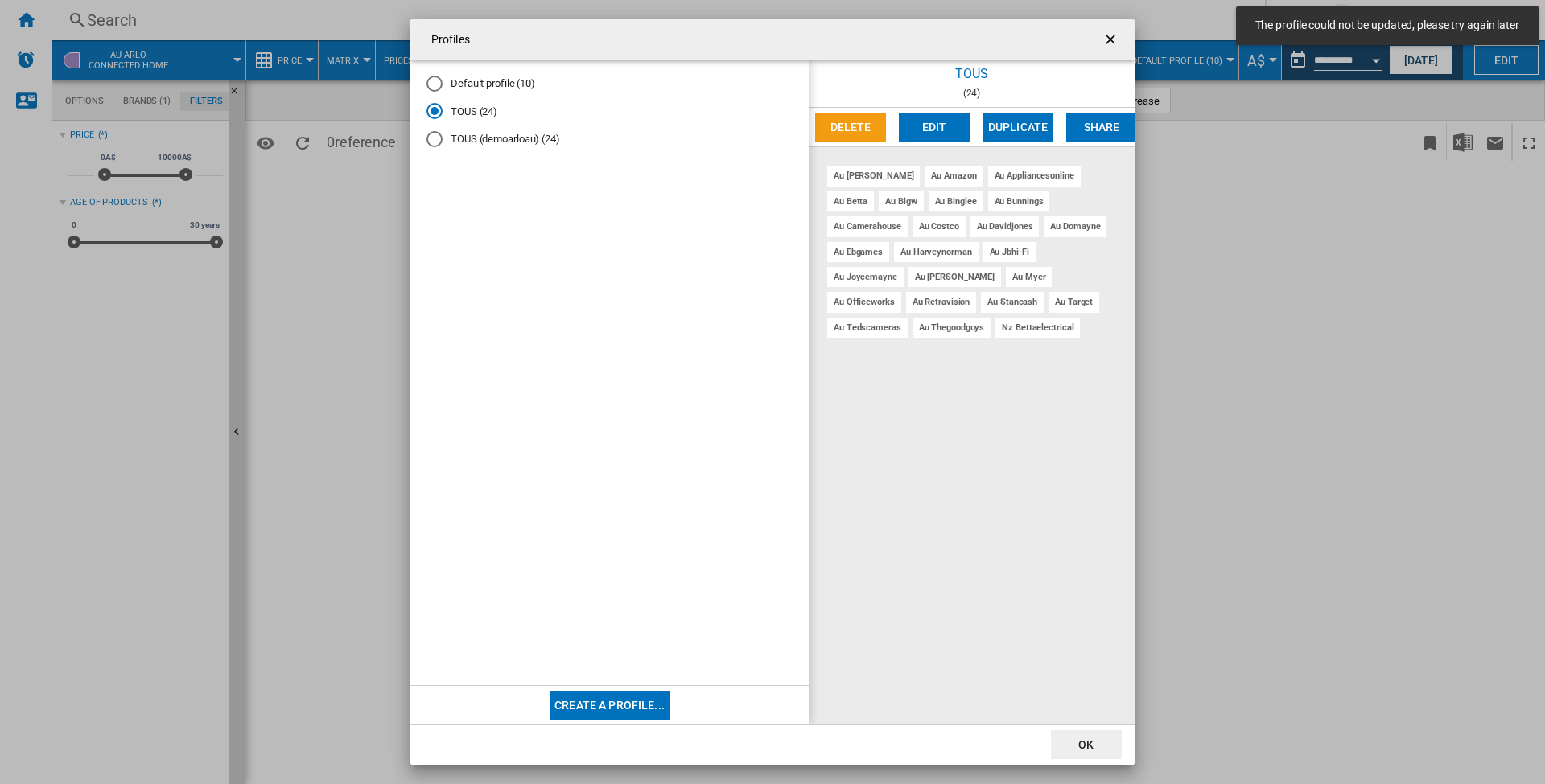
click at [512, 139] on md-radio-button "TOUS (demoarloau) (24)" at bounding box center [610, 139] width 366 height 15
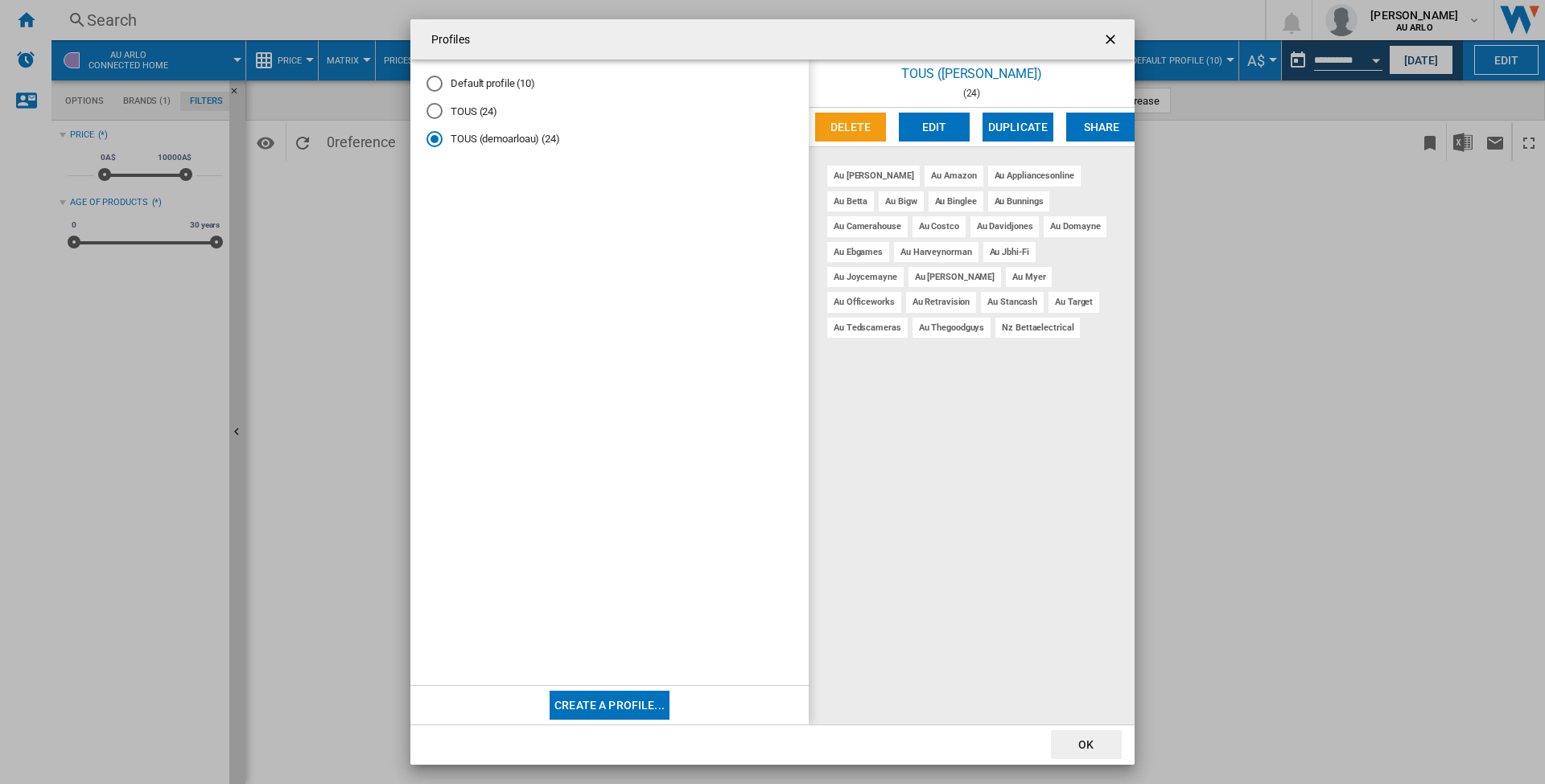
click at [847, 118] on button "Delete" at bounding box center [850, 127] width 70 height 29
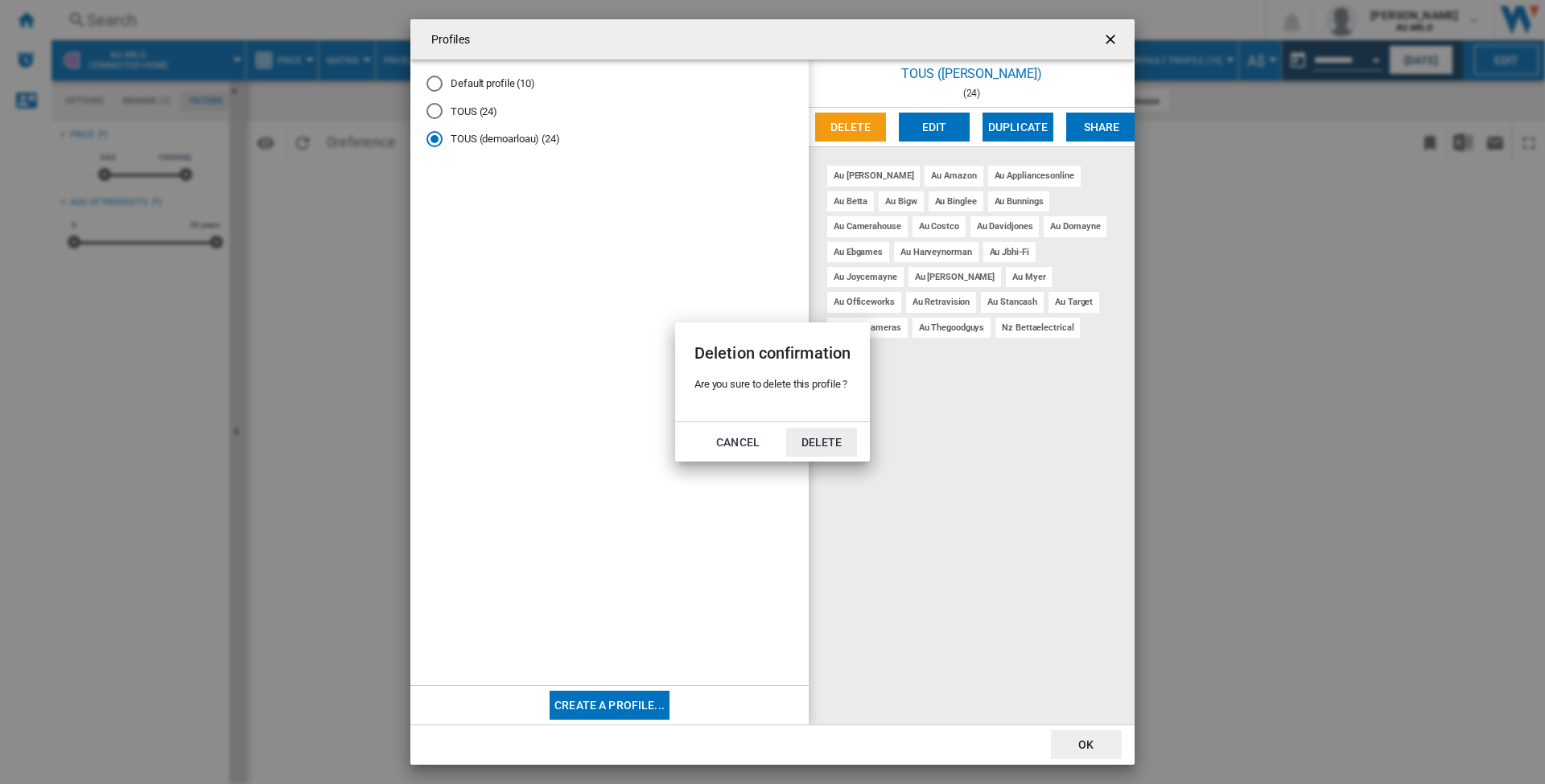
click at [828, 436] on button "Delete" at bounding box center [821, 442] width 70 height 29
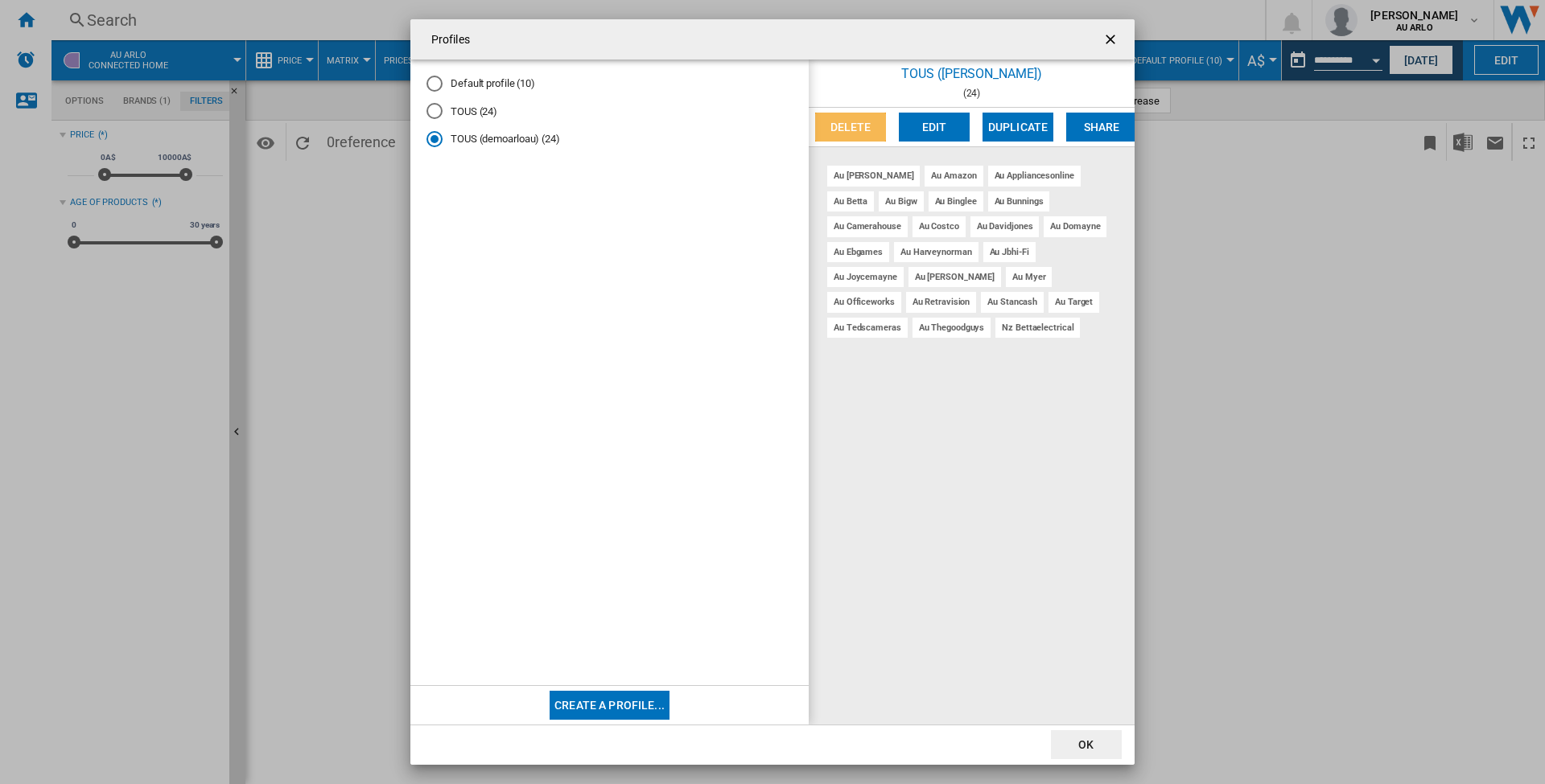
click at [848, 125] on button "Delete" at bounding box center [850, 127] width 70 height 29
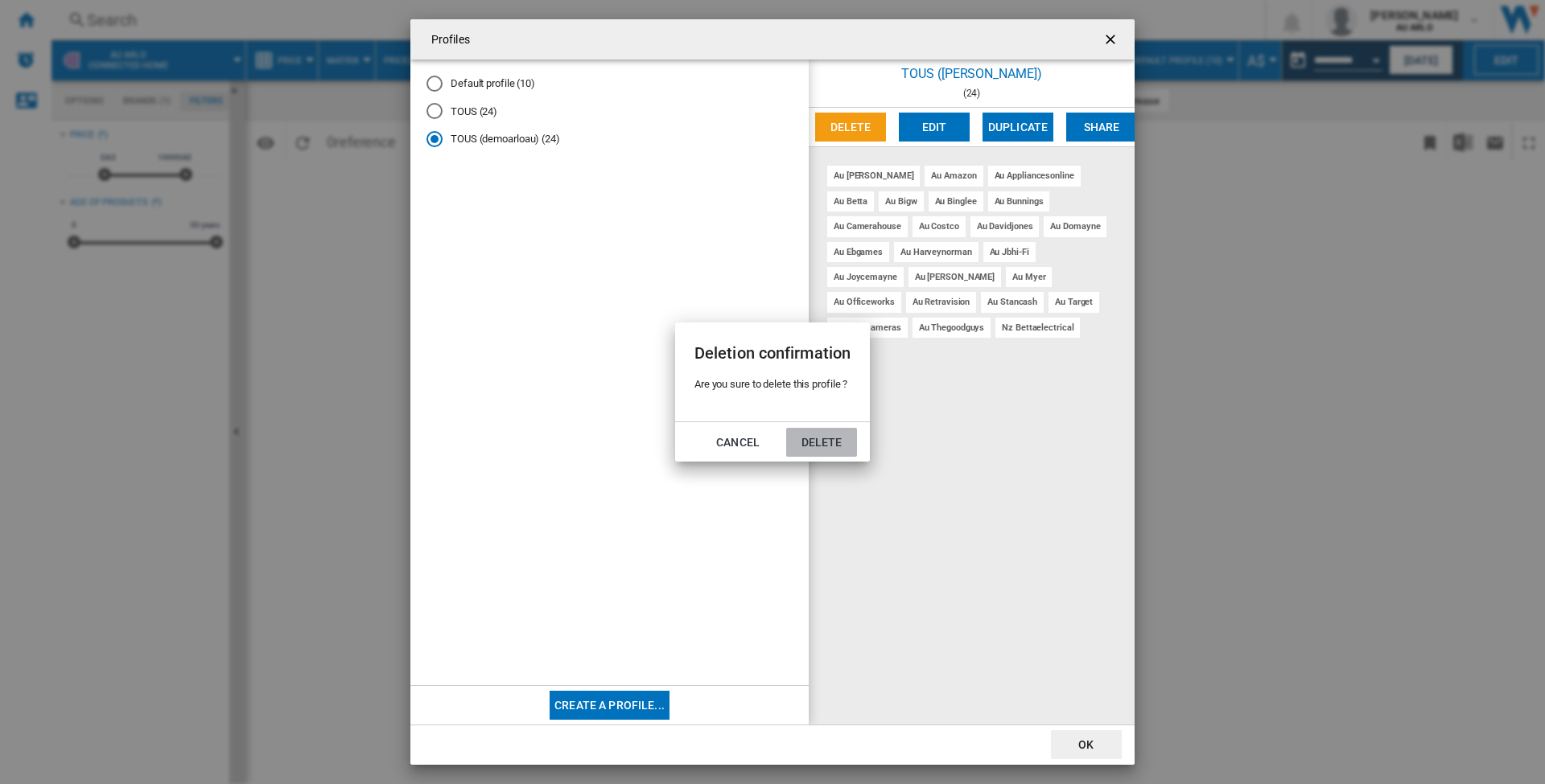
click at [823, 442] on button "Delete" at bounding box center [821, 442] width 70 height 29
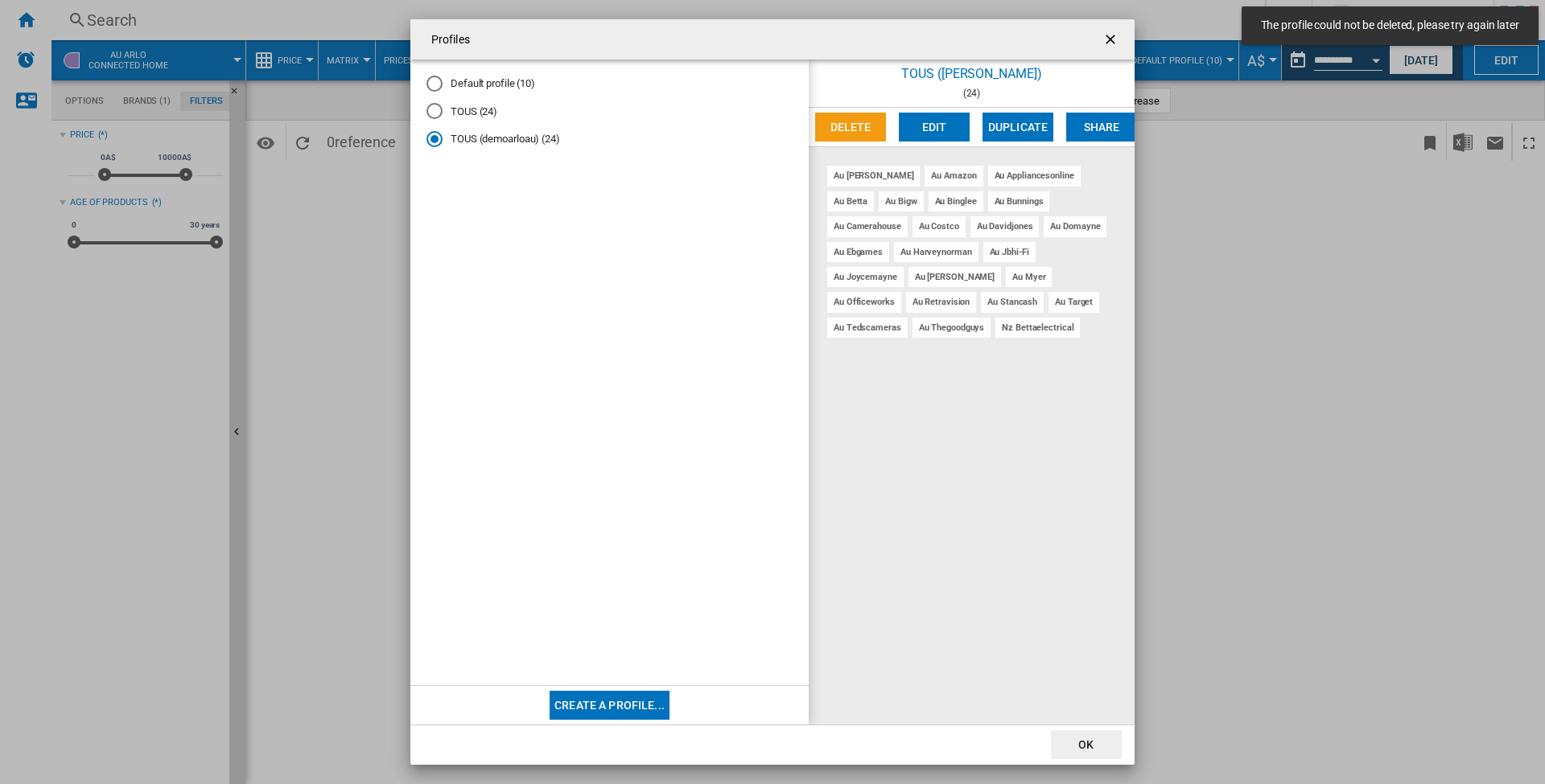
click at [1104, 747] on button "OK" at bounding box center [1087, 745] width 70 height 29
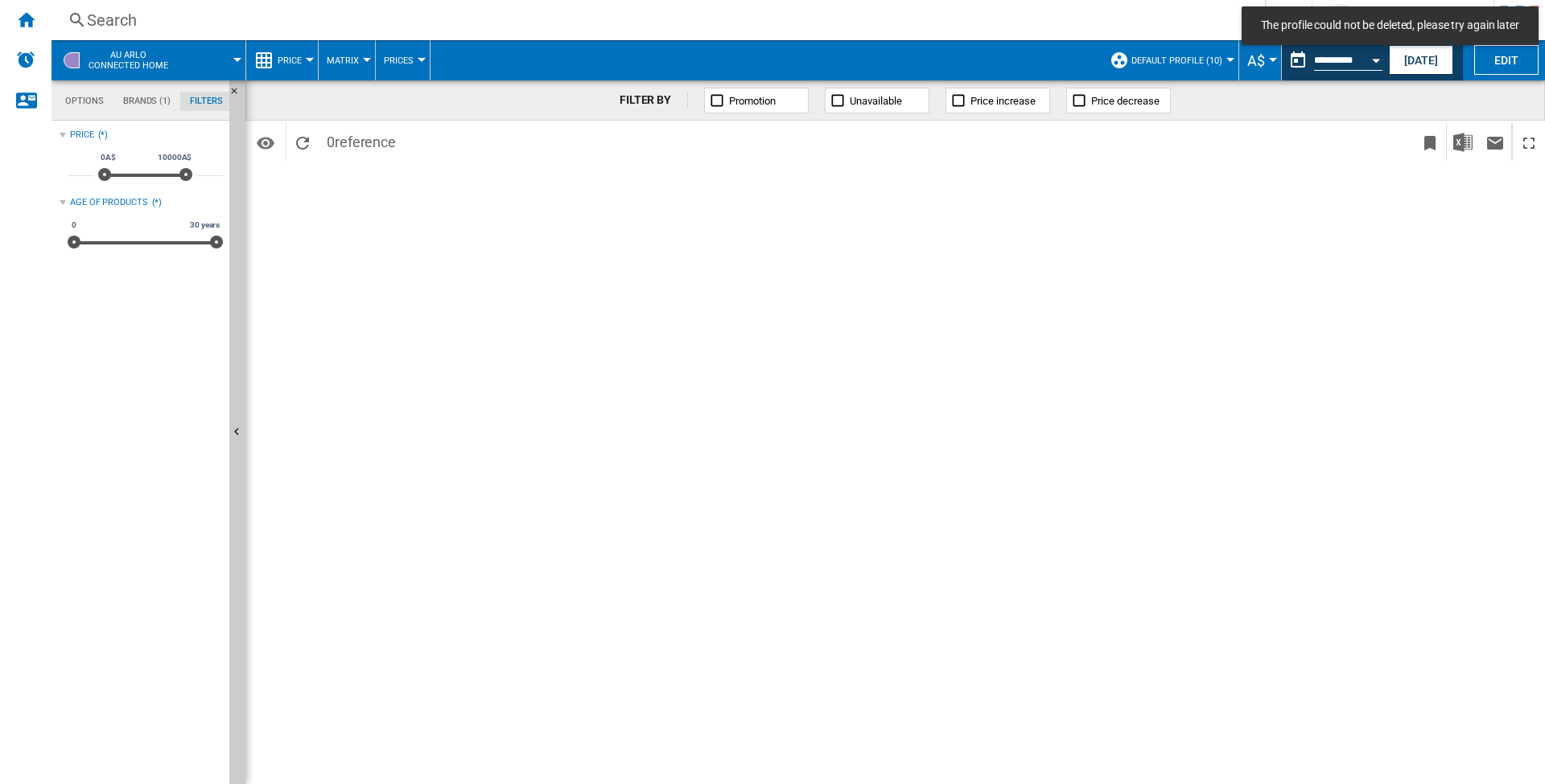
click at [1212, 58] on span "Default profile (10)" at bounding box center [1177, 61] width 91 height 11
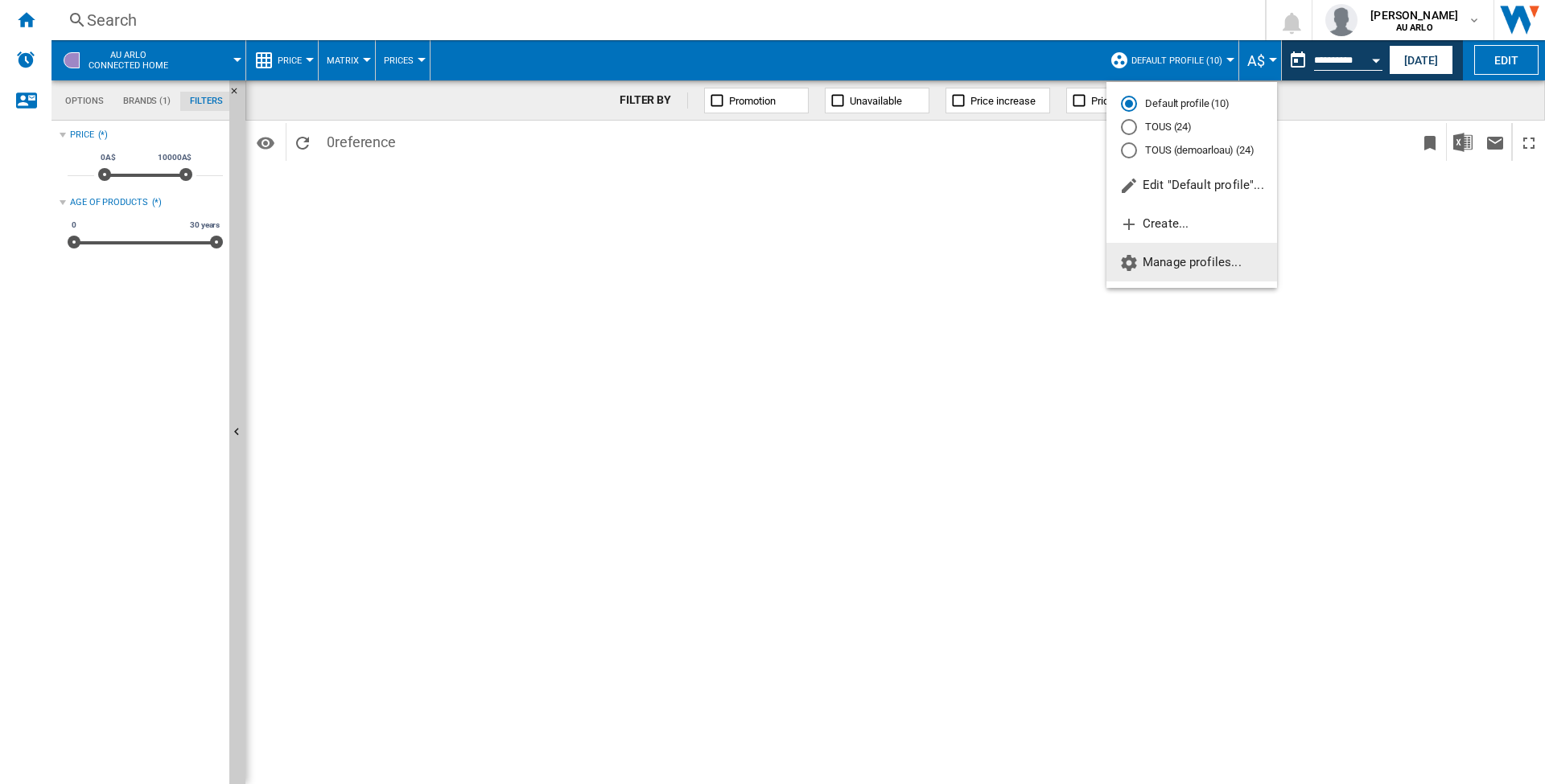
click at [1217, 248] on button "Manage profiles..." at bounding box center [1191, 262] width 171 height 39
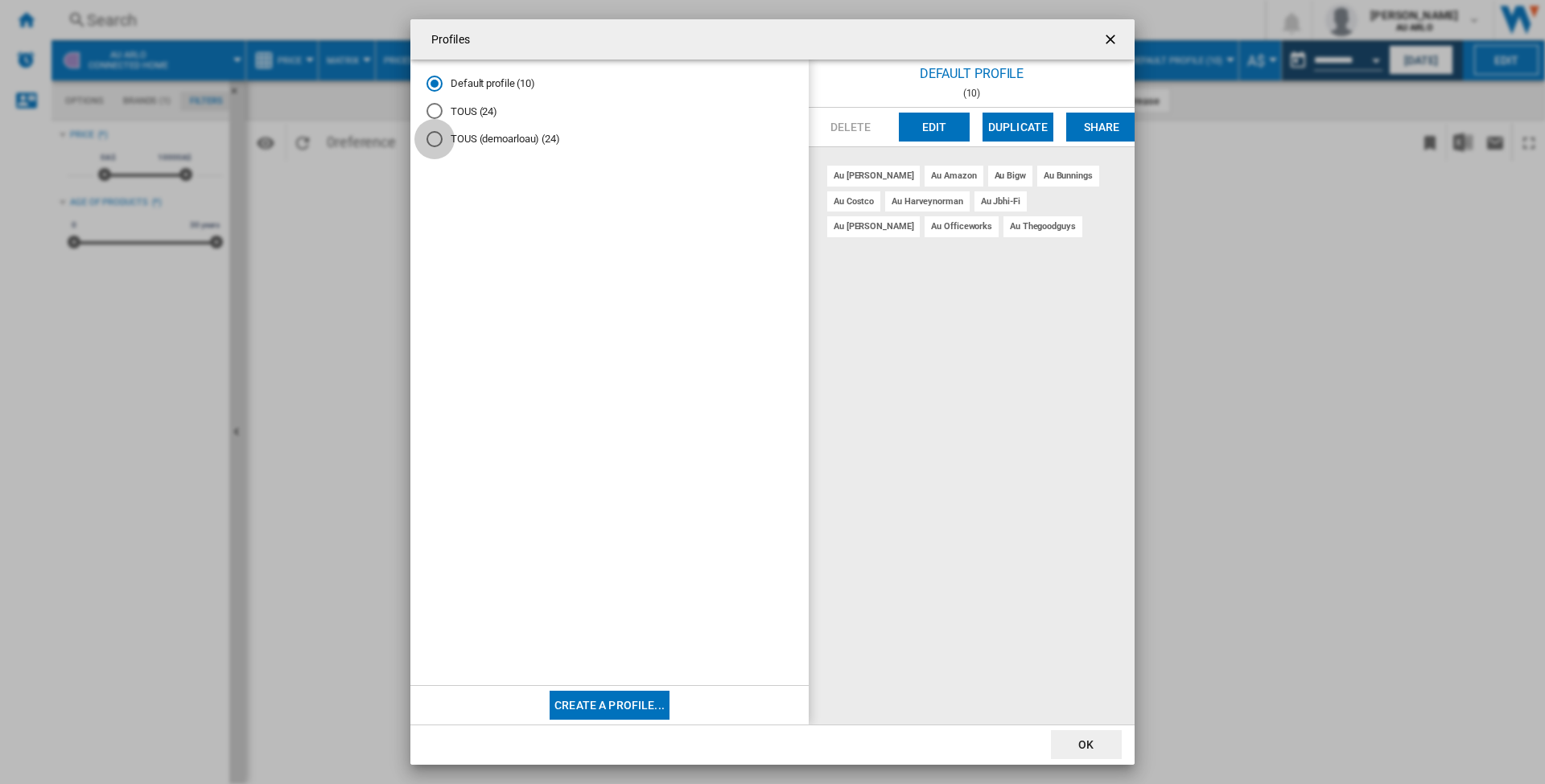
click at [434, 137] on div "TOUS (demoarloau) (24)" at bounding box center [435, 139] width 16 height 16
click at [947, 130] on button "Edit" at bounding box center [934, 127] width 70 height 29
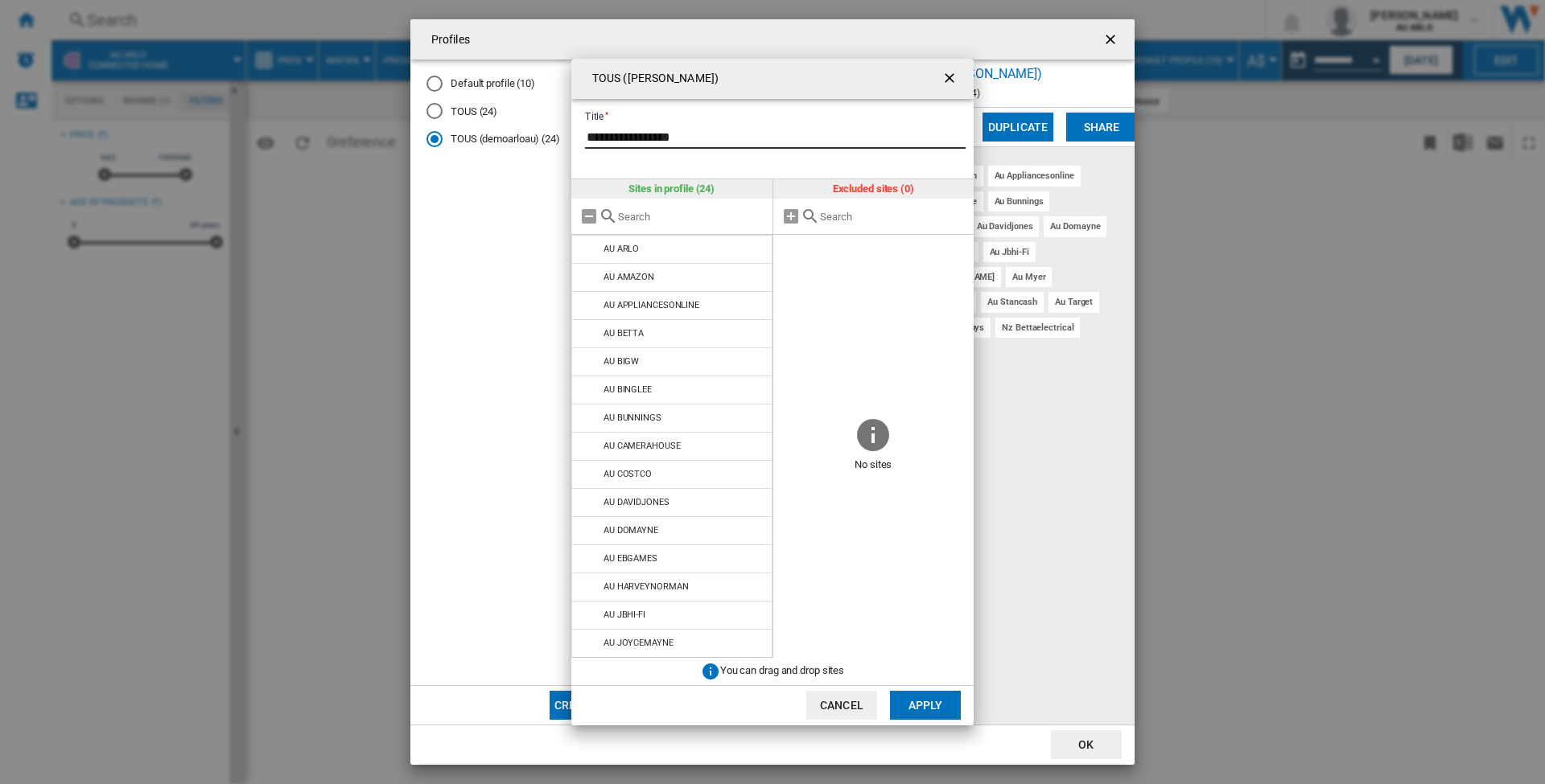
drag, startPoint x: 690, startPoint y: 137, endPoint x: 571, endPoint y: 134, distance: 119.0
click at [571, 134] on div "**********" at bounding box center [772, 139] width 402 height 80
type input "**********"
click at [589, 645] on md-icon "TOUS (demoarloau) ..." at bounding box center [589, 642] width 19 height 19
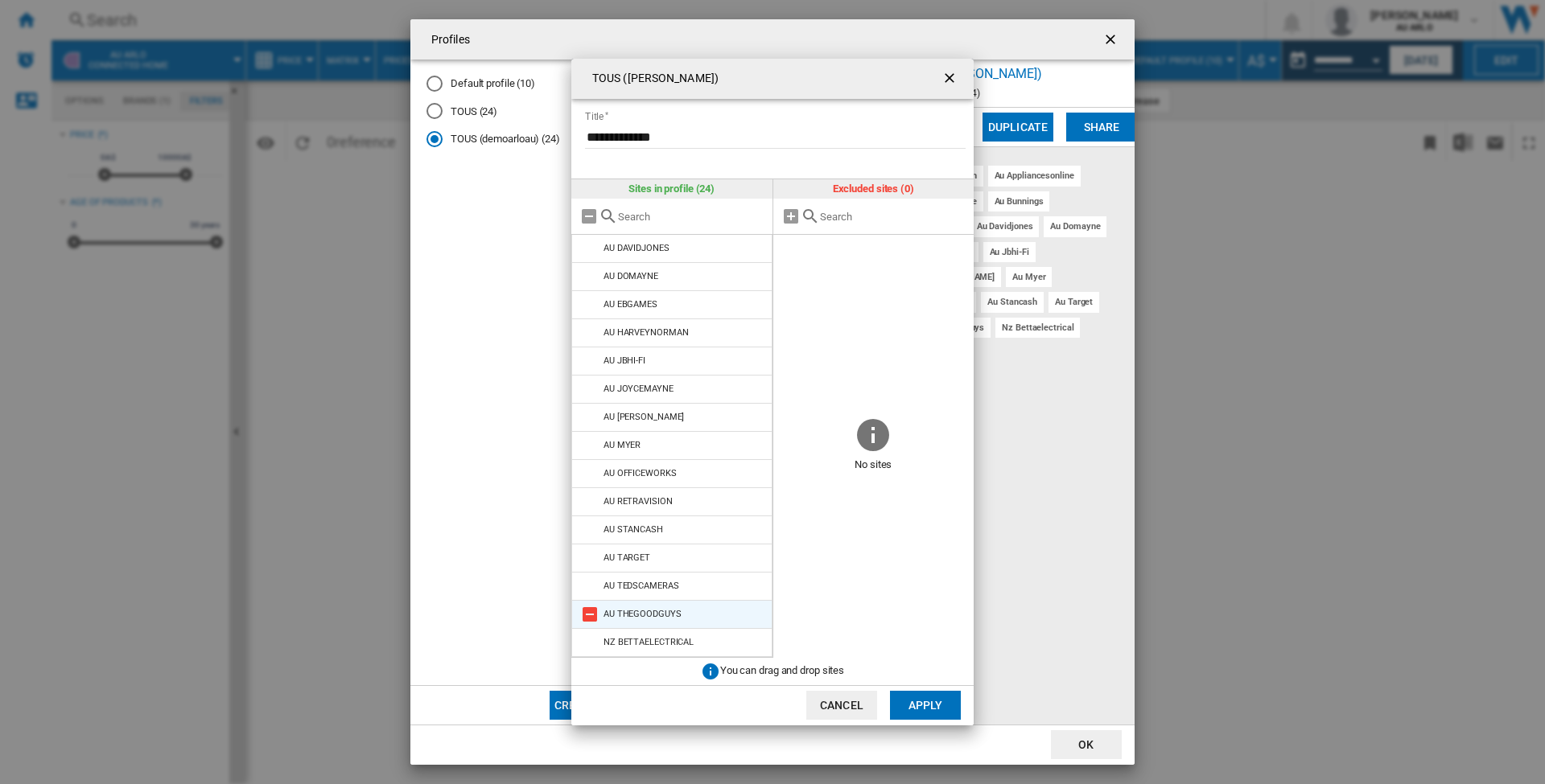
scroll to position [226, 0]
click at [914, 702] on button "Apply" at bounding box center [925, 706] width 70 height 29
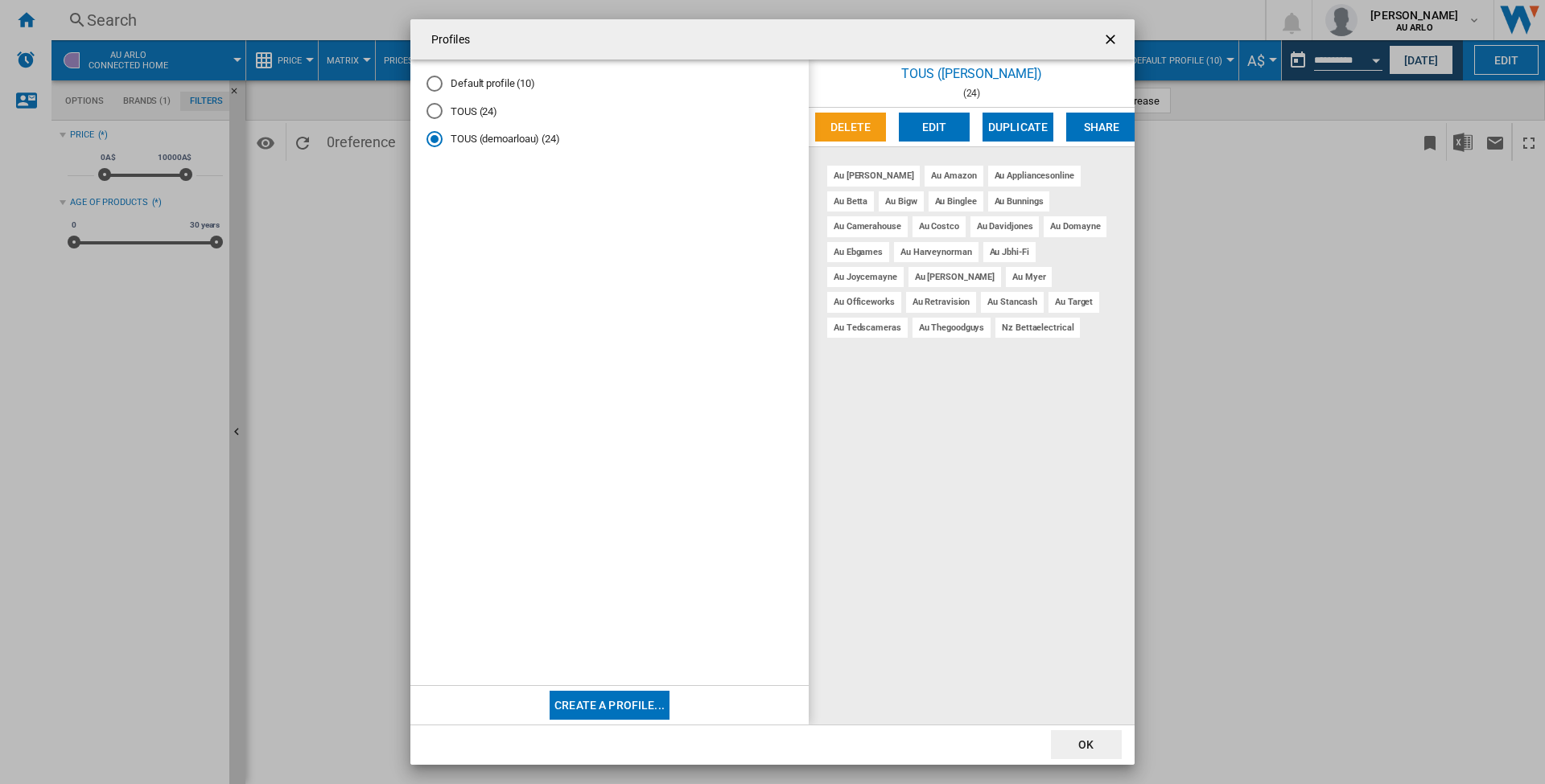
click at [470, 109] on md-radio-button "TOUS (24)" at bounding box center [610, 111] width 366 height 15
click at [483, 135] on md-radio-button "TOUS (demoarloau) (24)" at bounding box center [610, 139] width 366 height 15
click at [472, 104] on md-radio-button "TOUS (24)" at bounding box center [610, 111] width 366 height 15
click at [1094, 743] on button "OK" at bounding box center [1087, 745] width 70 height 29
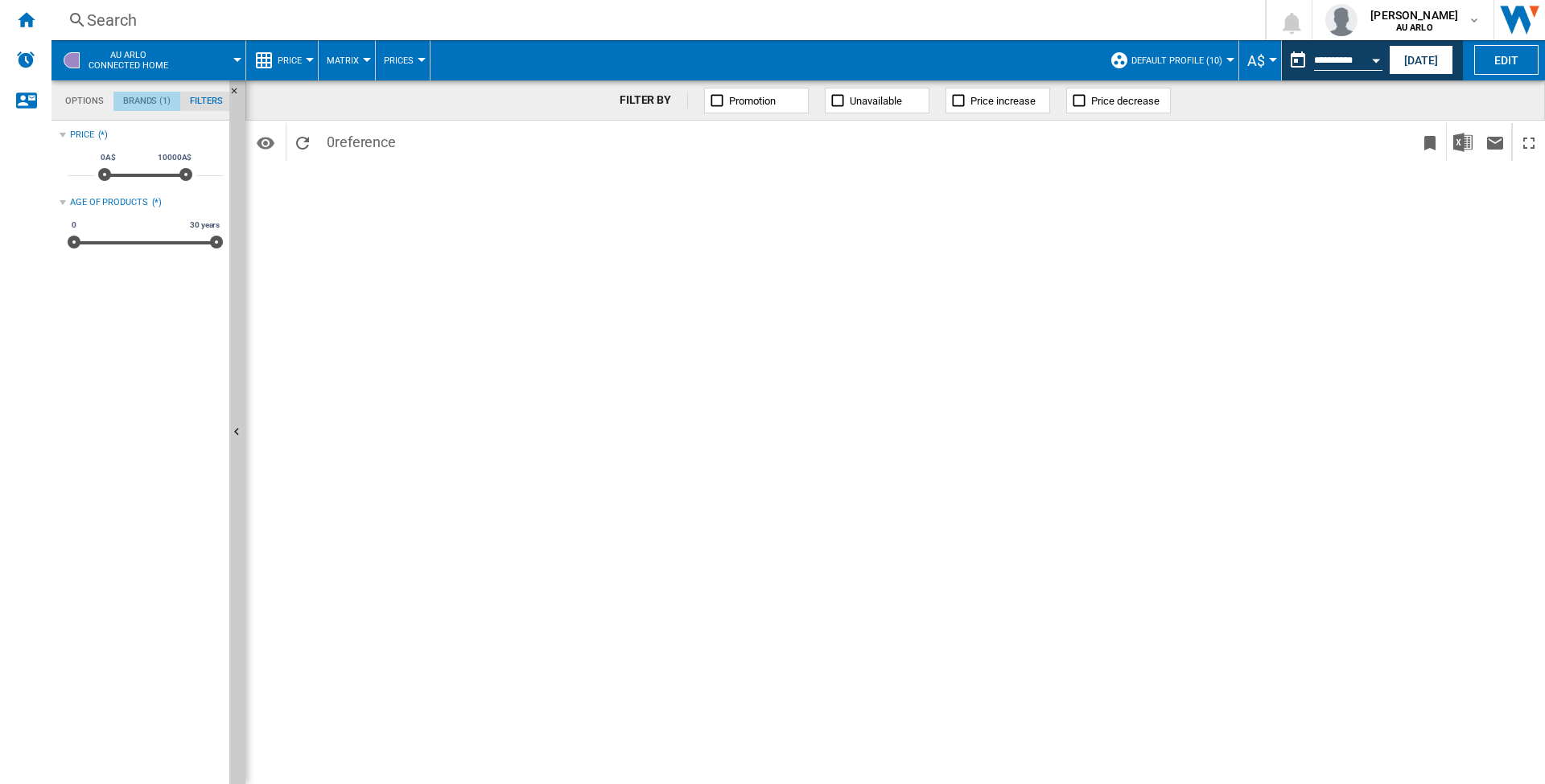
click at [164, 95] on md-tab-item "Brands (1)" at bounding box center [147, 101] width 67 height 19
click at [91, 98] on md-tab-item "Options" at bounding box center [85, 101] width 58 height 19
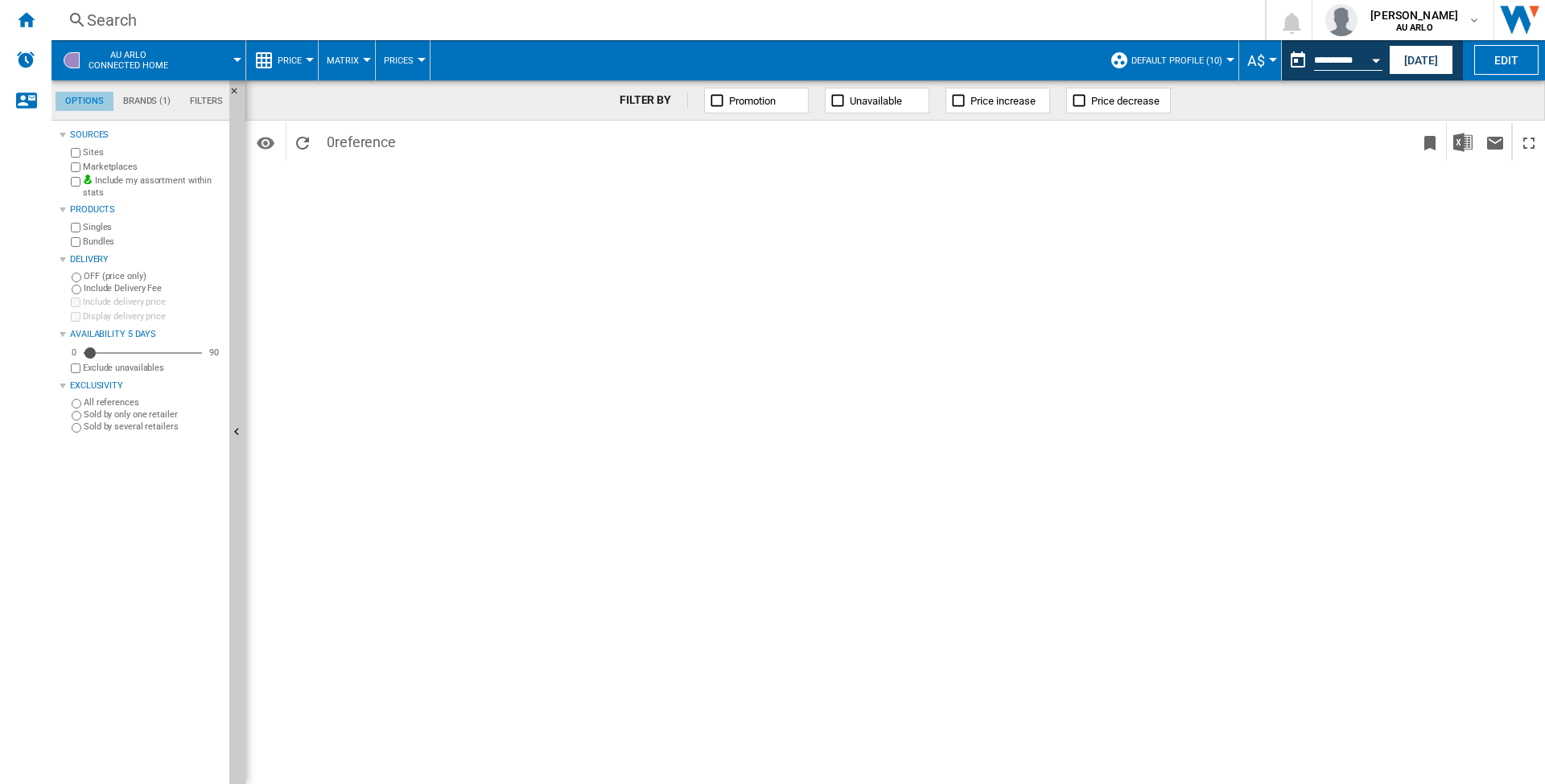
scroll to position [19, 0]
click at [29, 21] on ng-md-icon "Home" at bounding box center [25, 19] width 19 height 19
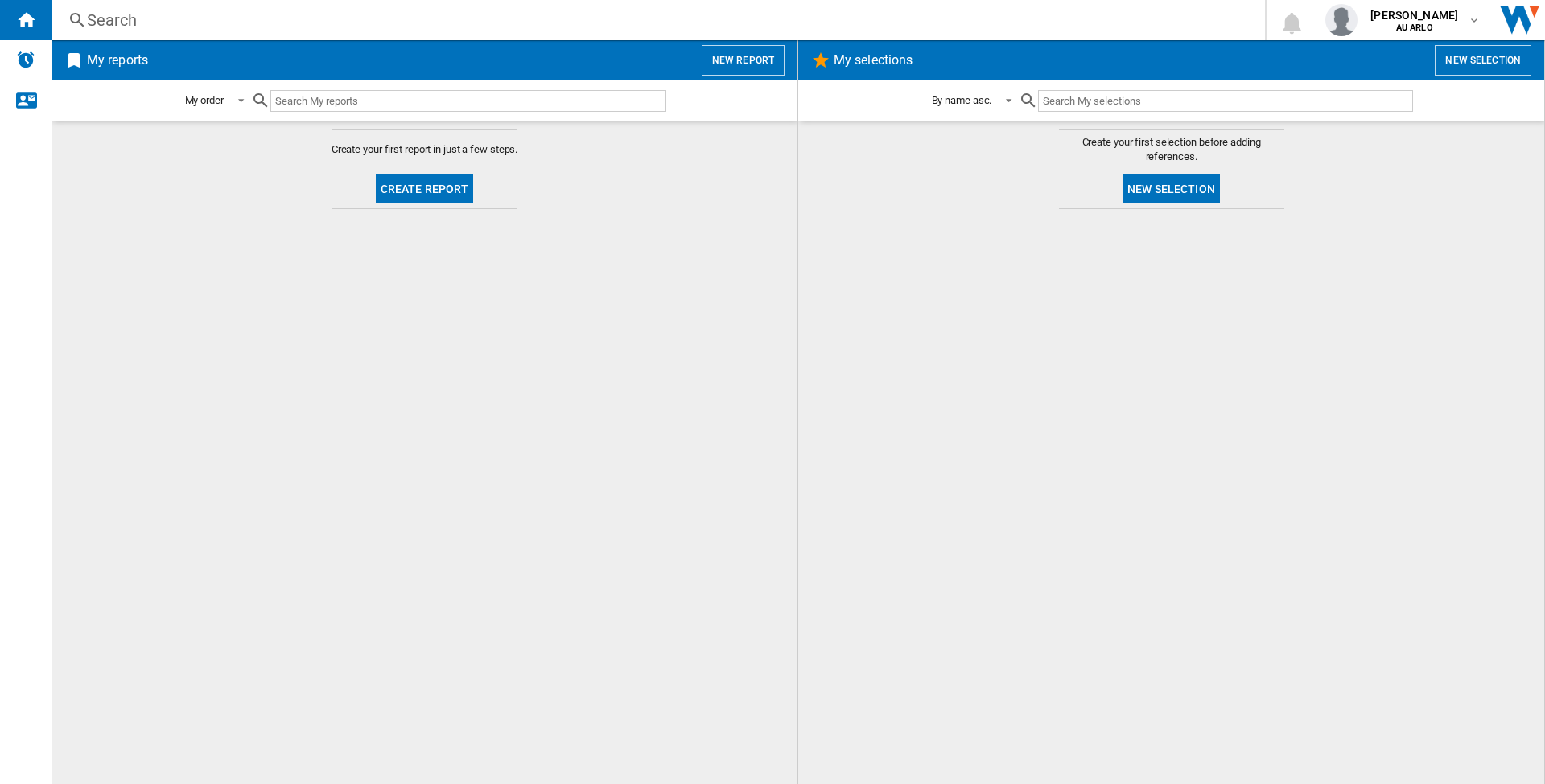
click at [754, 66] on button "New report" at bounding box center [744, 60] width 83 height 31
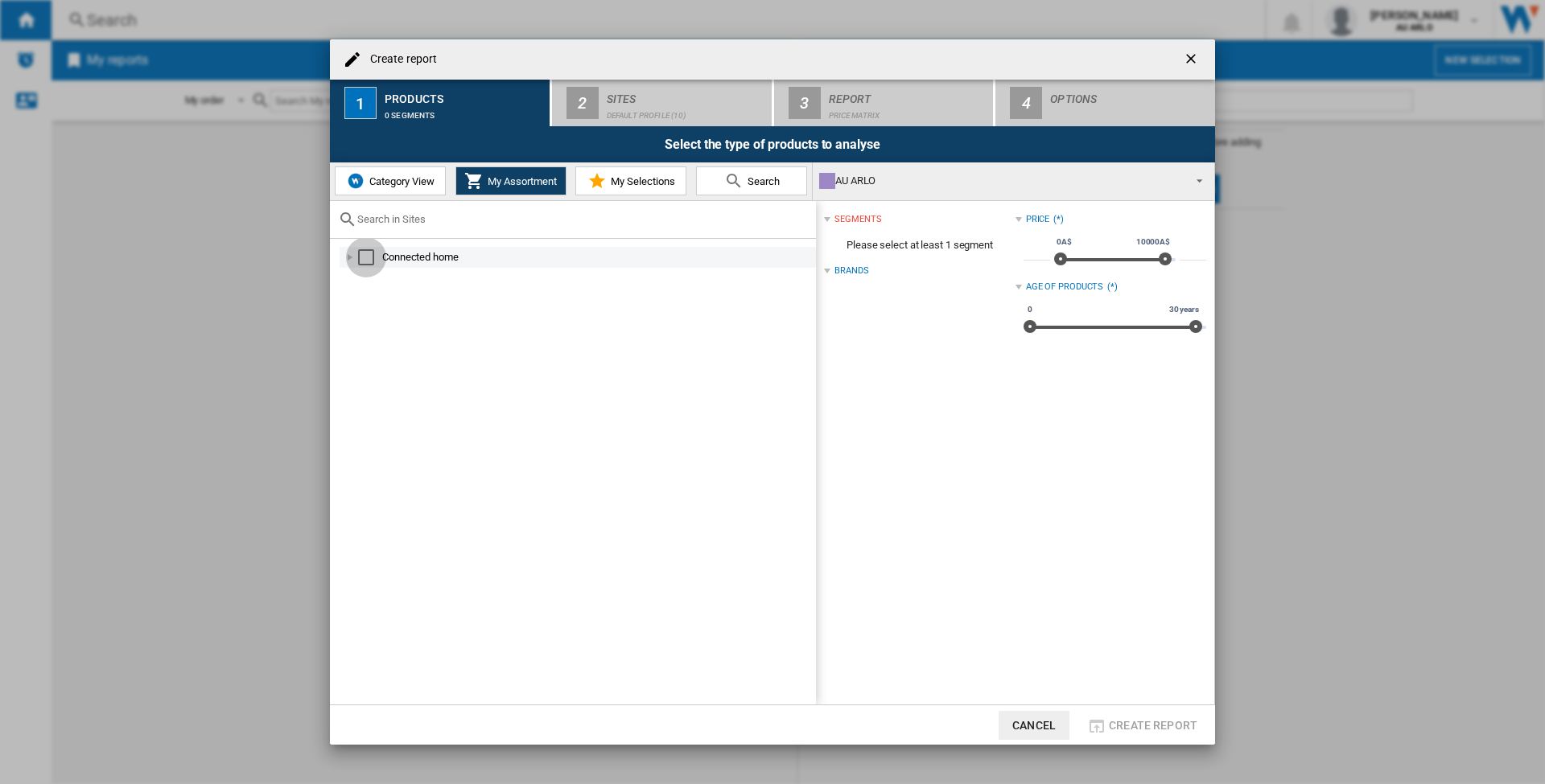
click at [370, 256] on div "Select" at bounding box center [366, 257] width 16 height 16
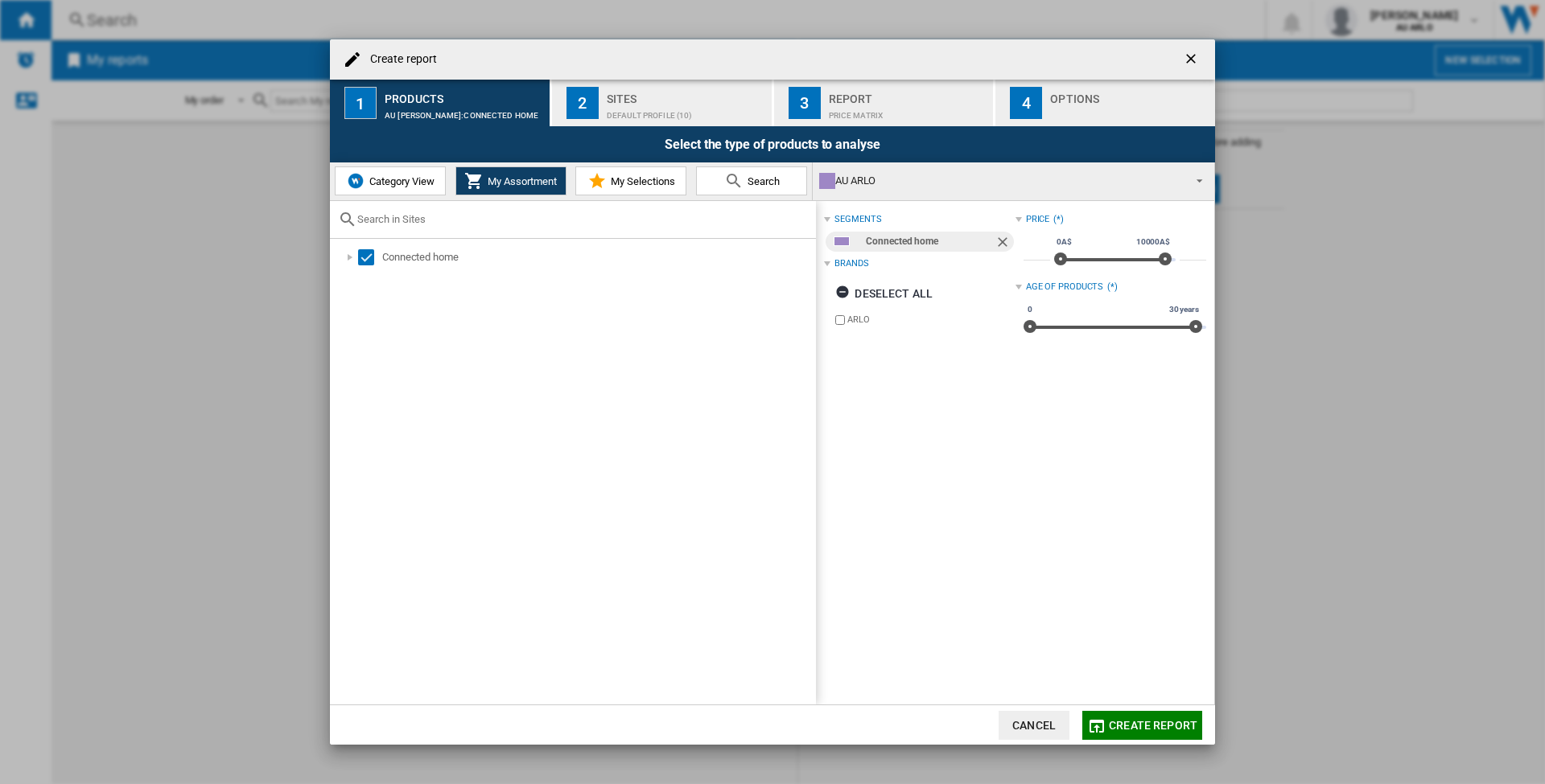
click at [1182, 724] on span "Create report" at bounding box center [1153, 725] width 88 height 13
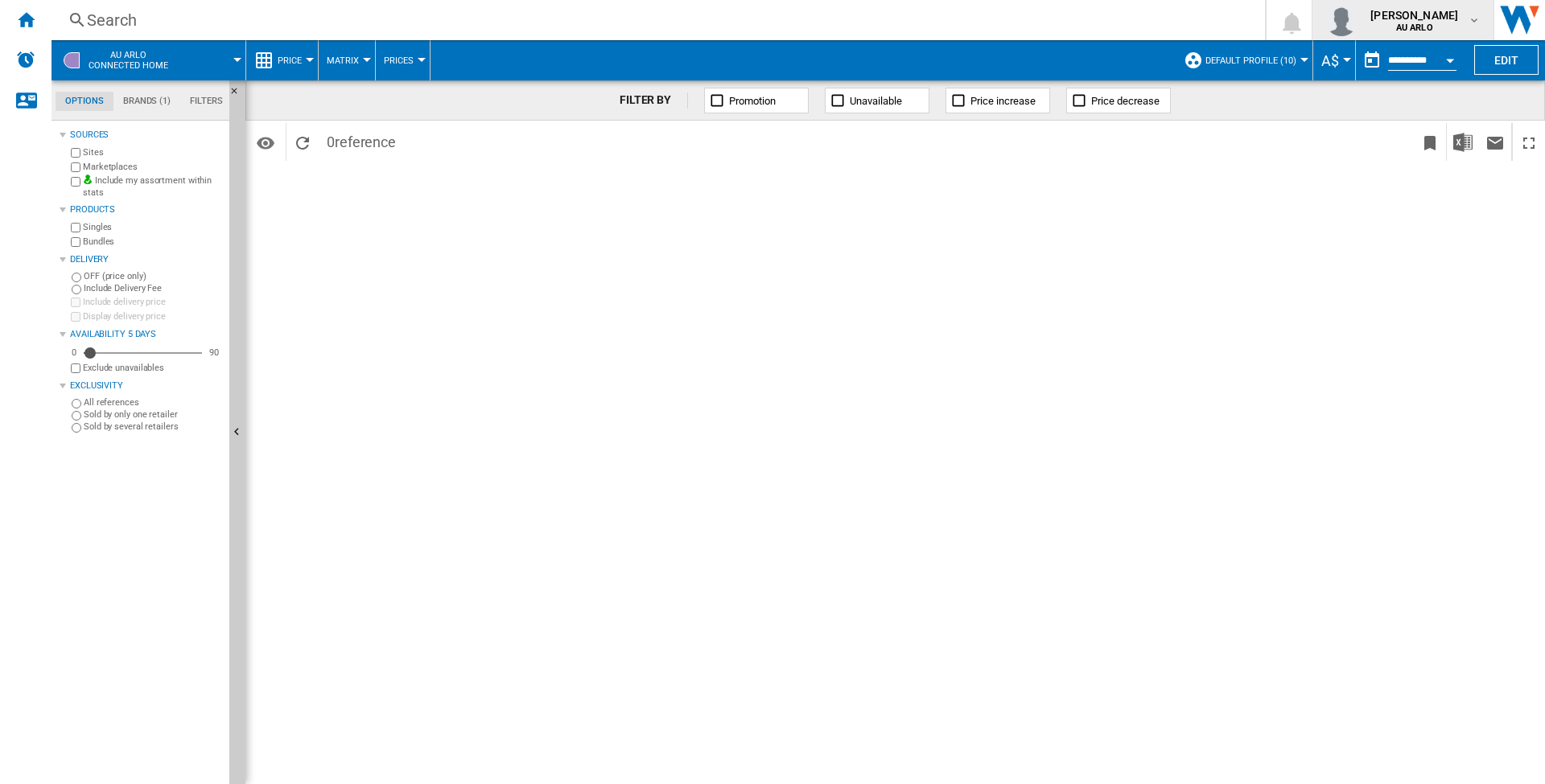
click at [1416, 16] on span "[PERSON_NAME]" at bounding box center [1414, 15] width 88 height 16
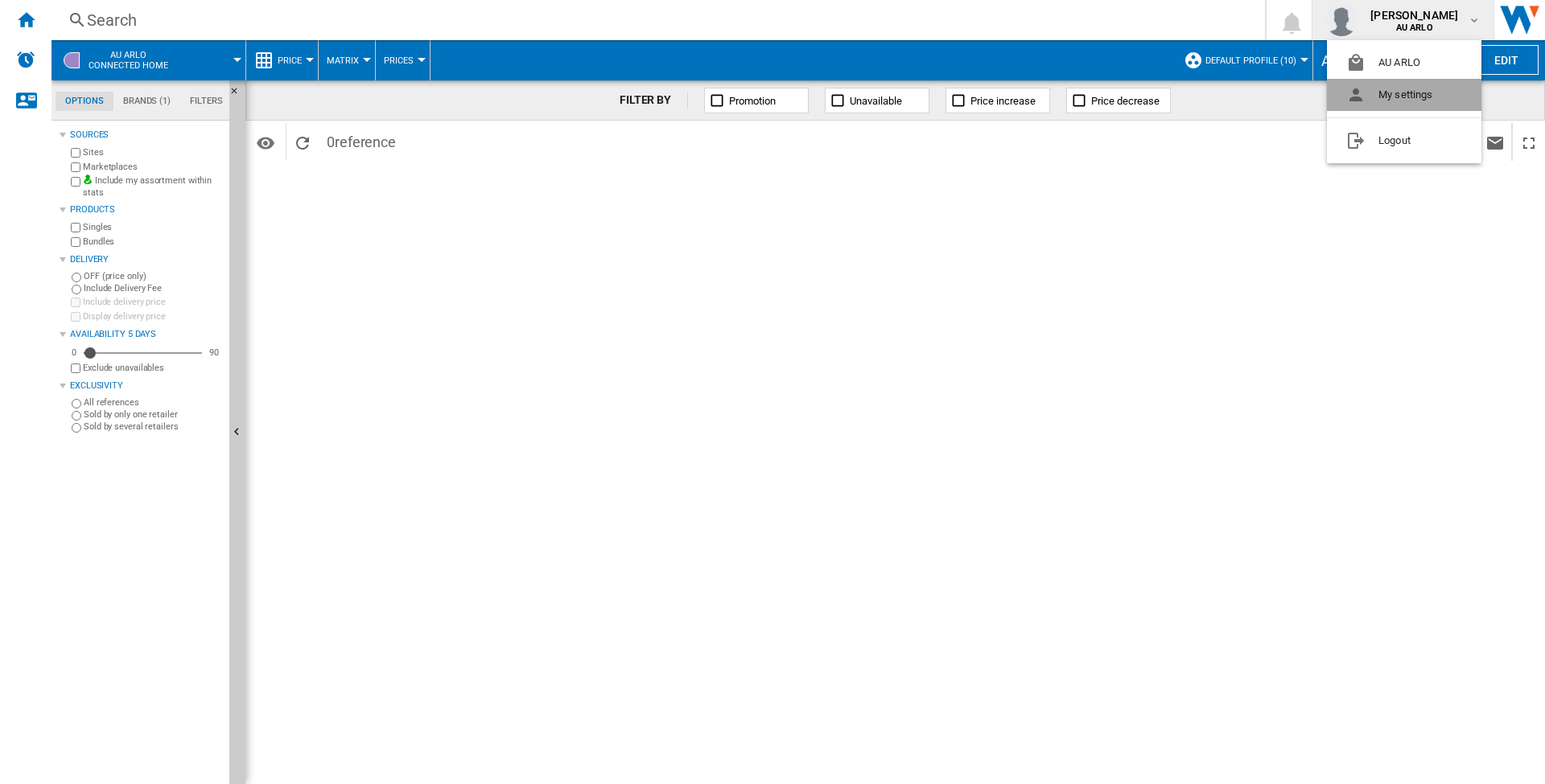
click at [1406, 98] on button "My settings" at bounding box center [1404, 95] width 154 height 32
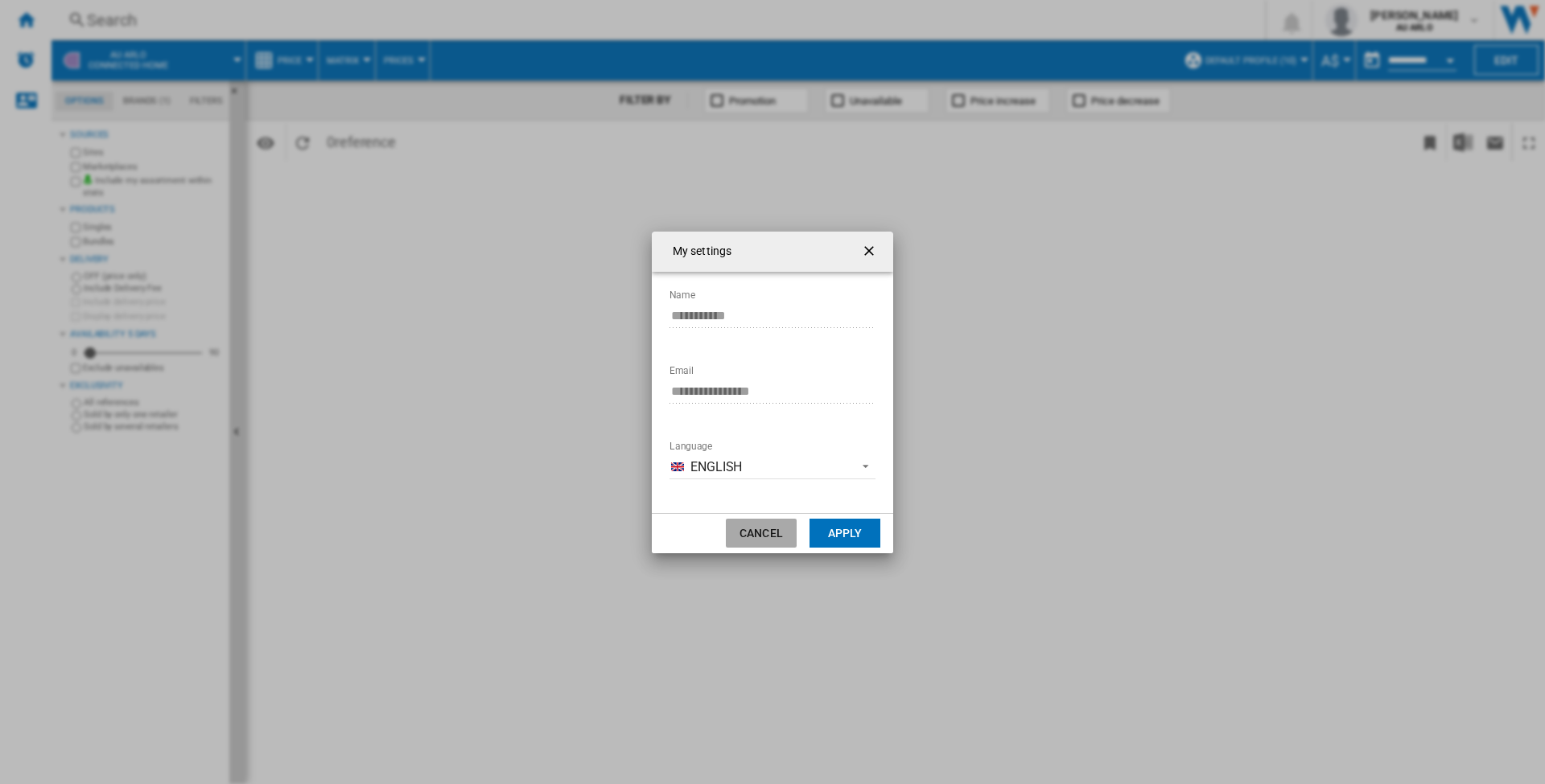
click at [774, 533] on button "Cancel" at bounding box center [761, 533] width 70 height 29
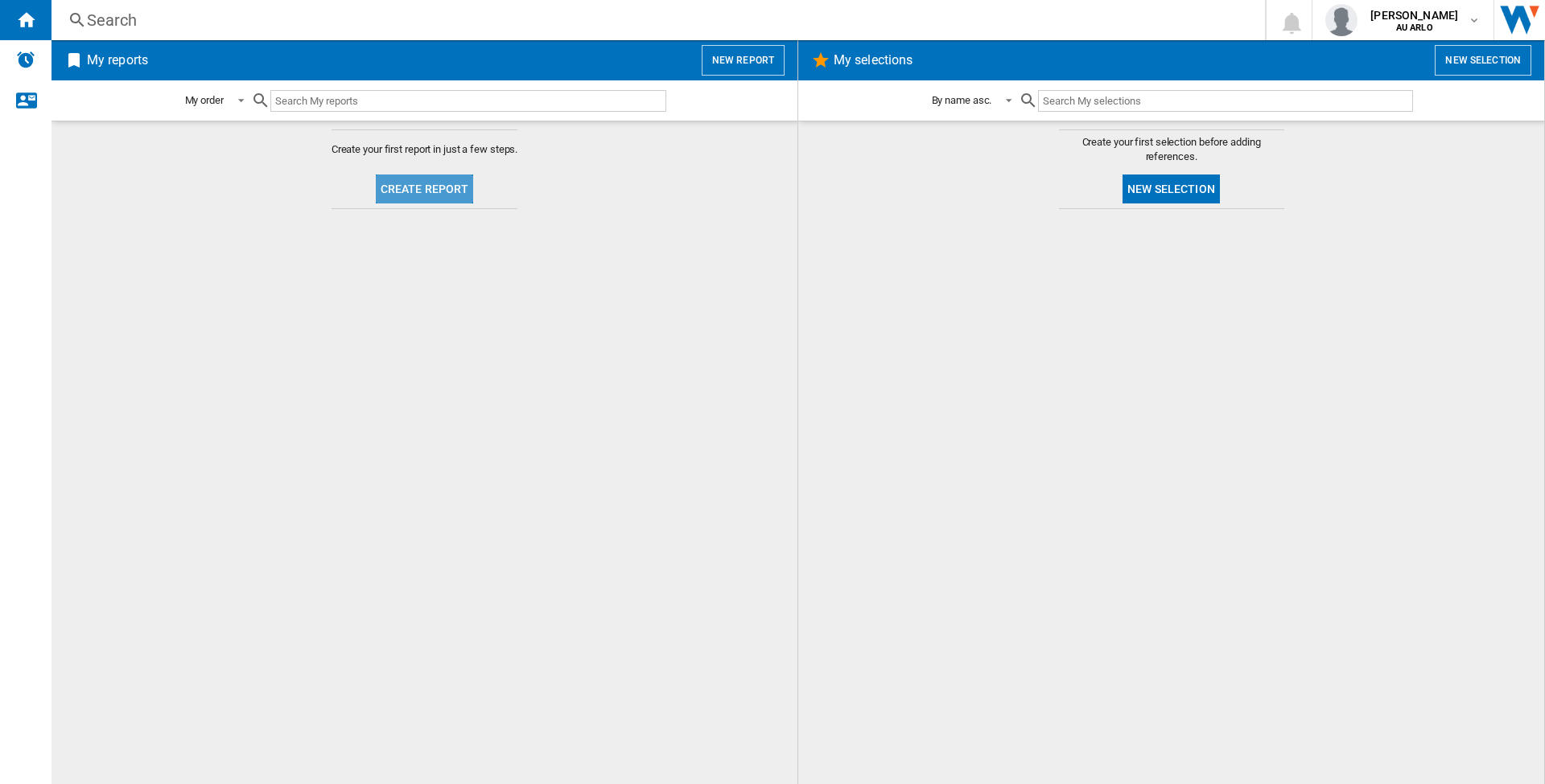
click at [415, 189] on button "Create report" at bounding box center [424, 189] width 98 height 29
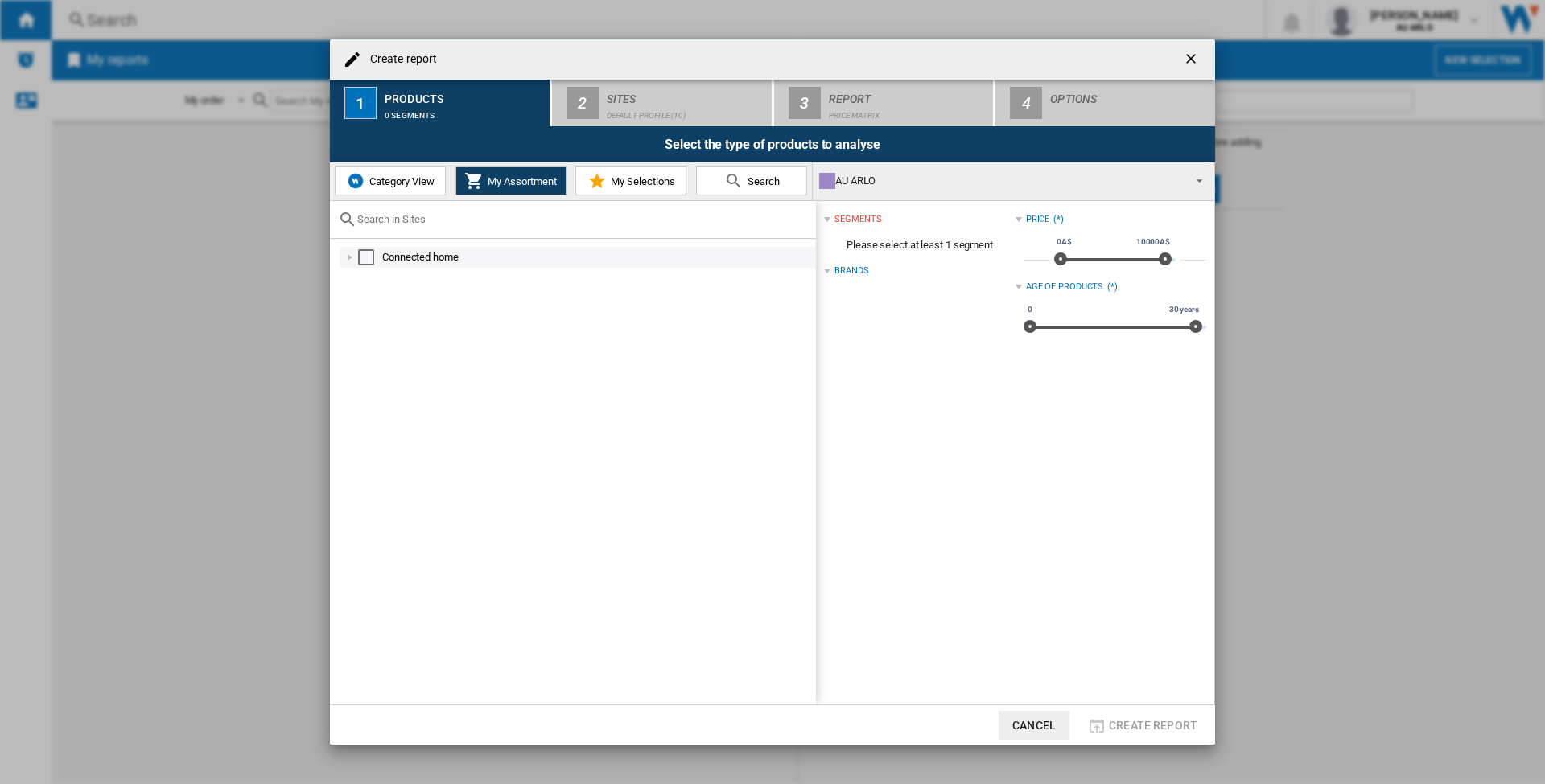
click at [382, 251] on md-checkbox "Select" at bounding box center [370, 257] width 24 height 16
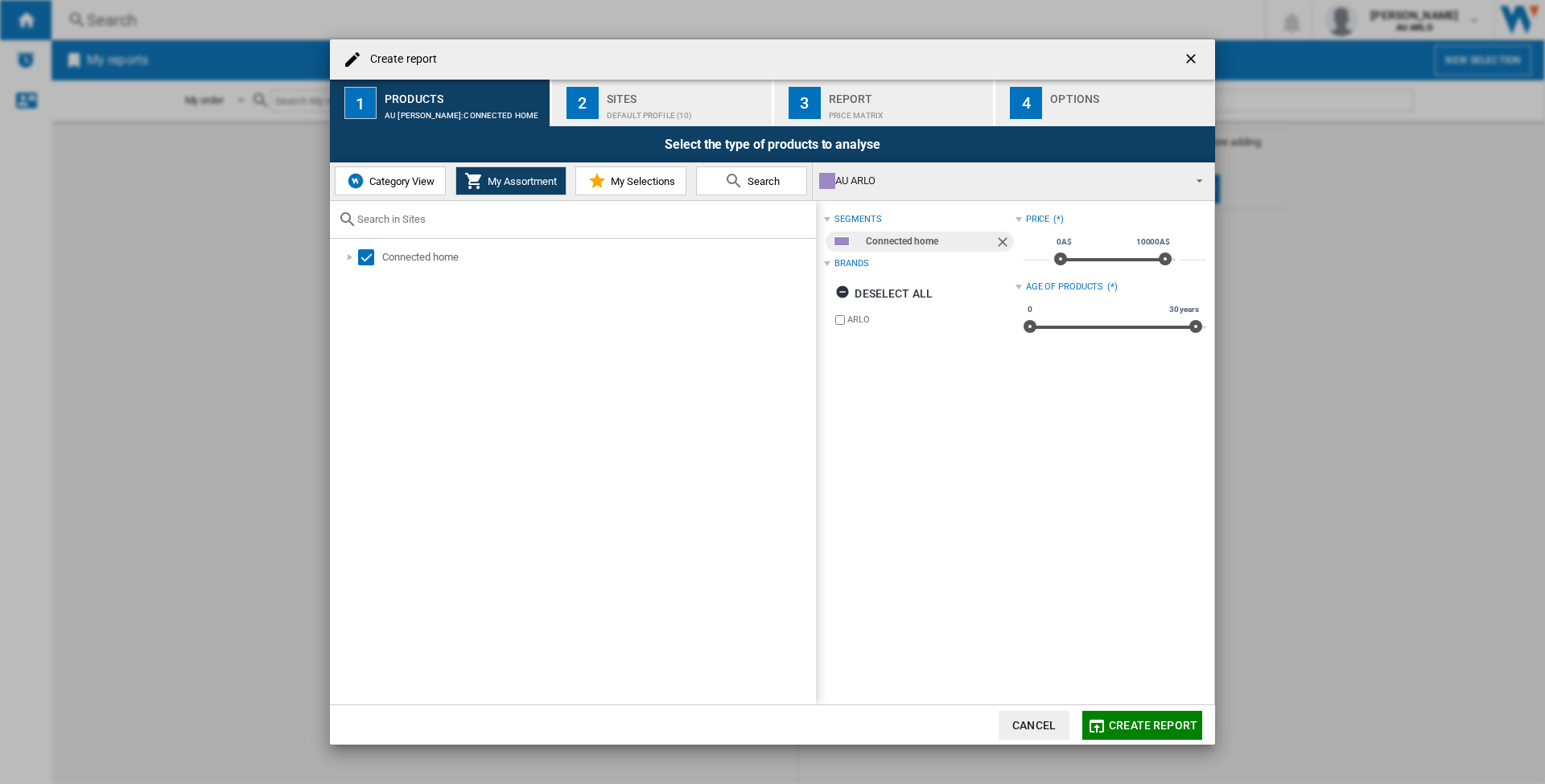
click at [1163, 728] on span "Create report" at bounding box center [1153, 725] width 88 height 13
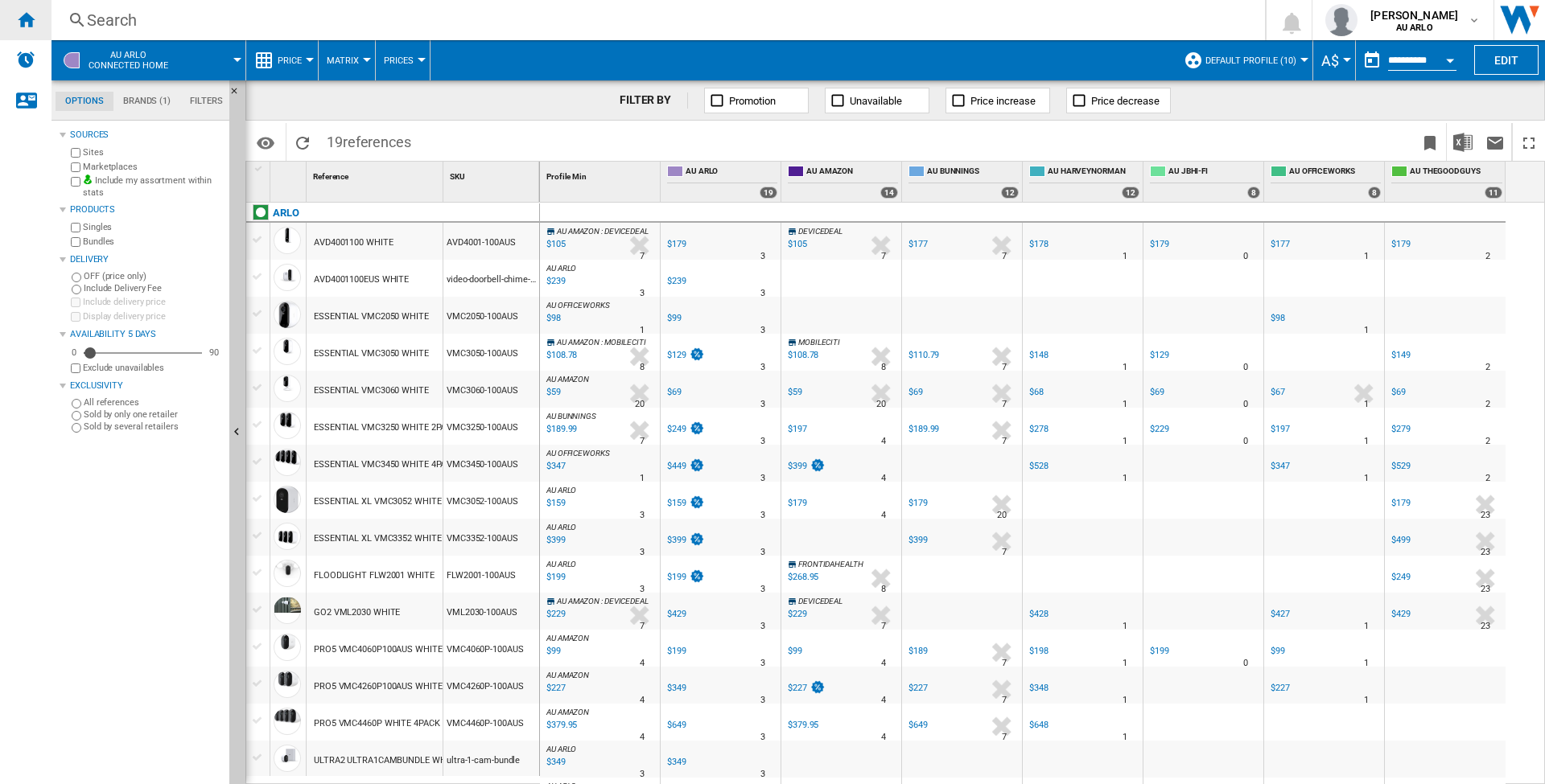
click at [22, 11] on ng-md-icon "Home" at bounding box center [25, 19] width 19 height 19
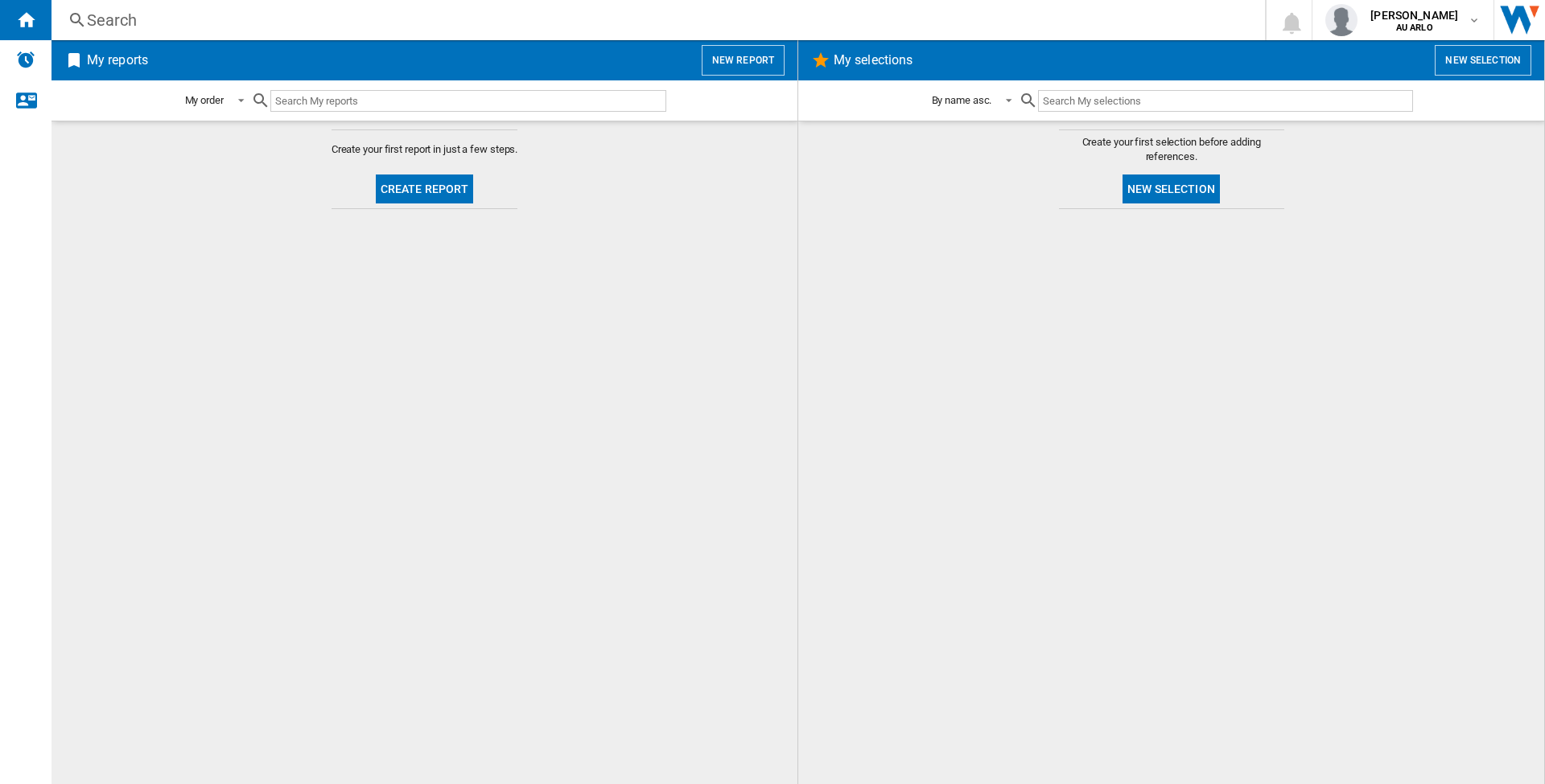
click at [446, 189] on button "Create report" at bounding box center [424, 189] width 98 height 29
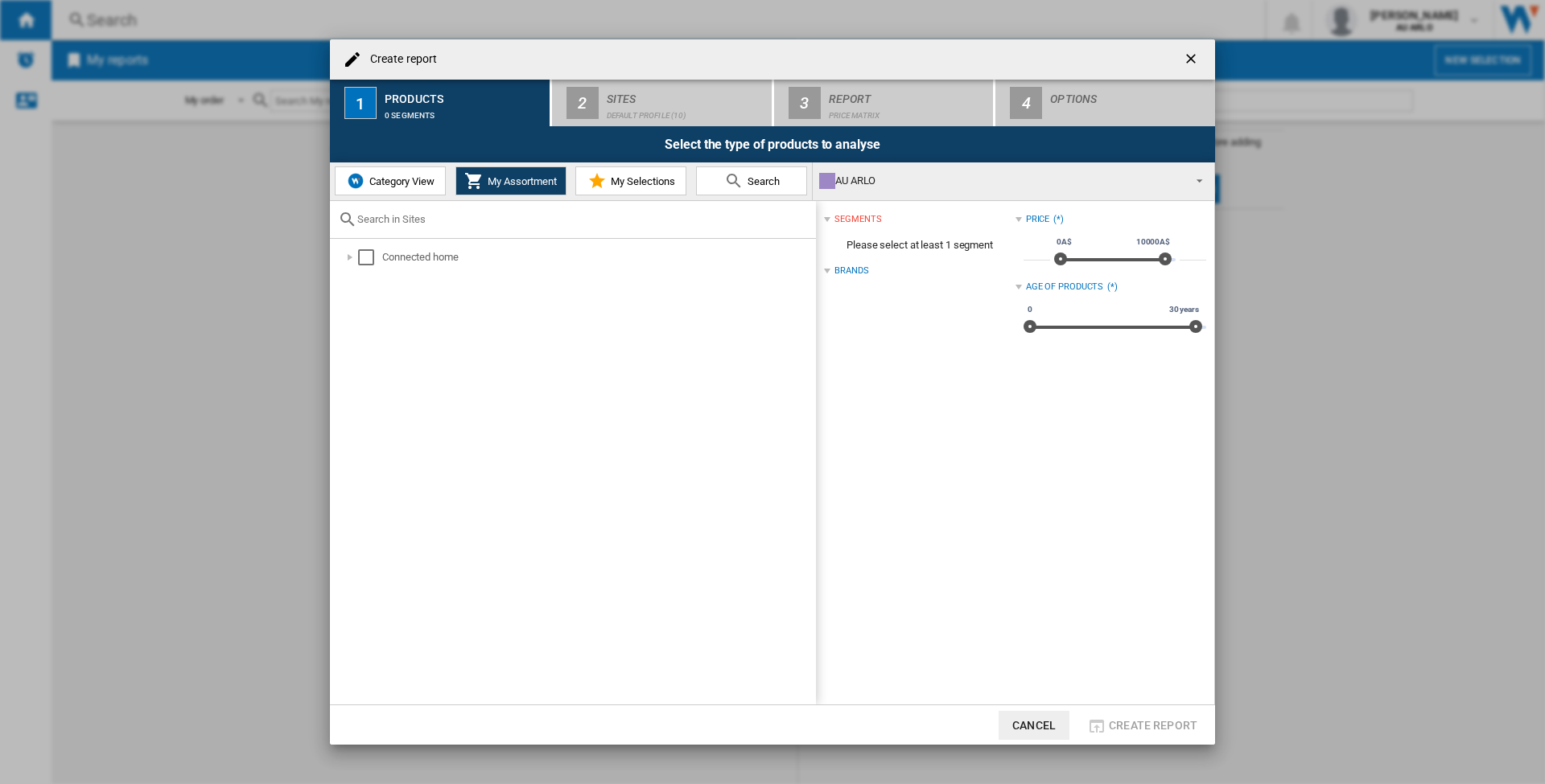
click at [412, 180] on span "Category View" at bounding box center [400, 180] width 69 height 12
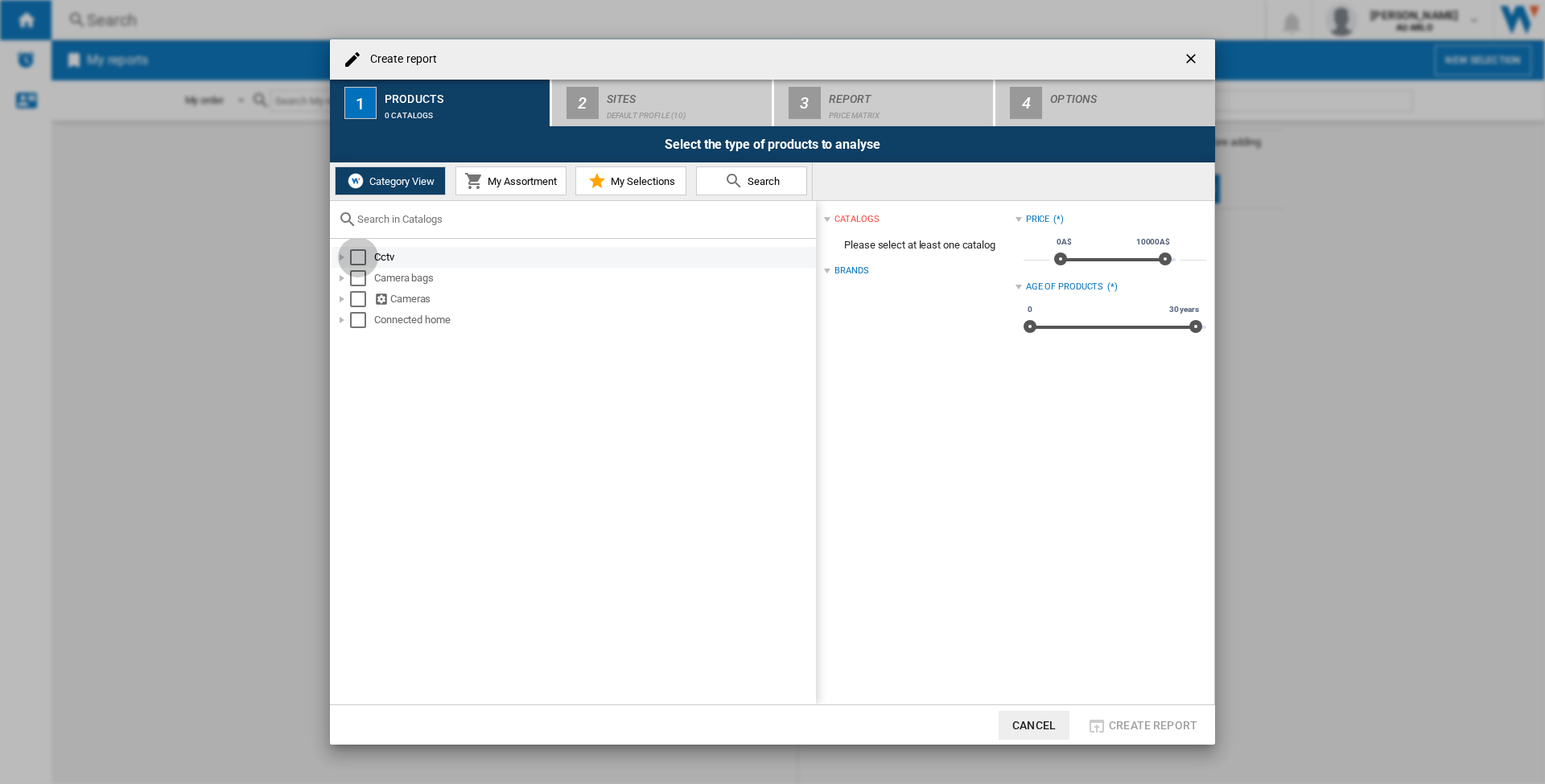
click at [361, 254] on div "Select" at bounding box center [358, 257] width 16 height 16
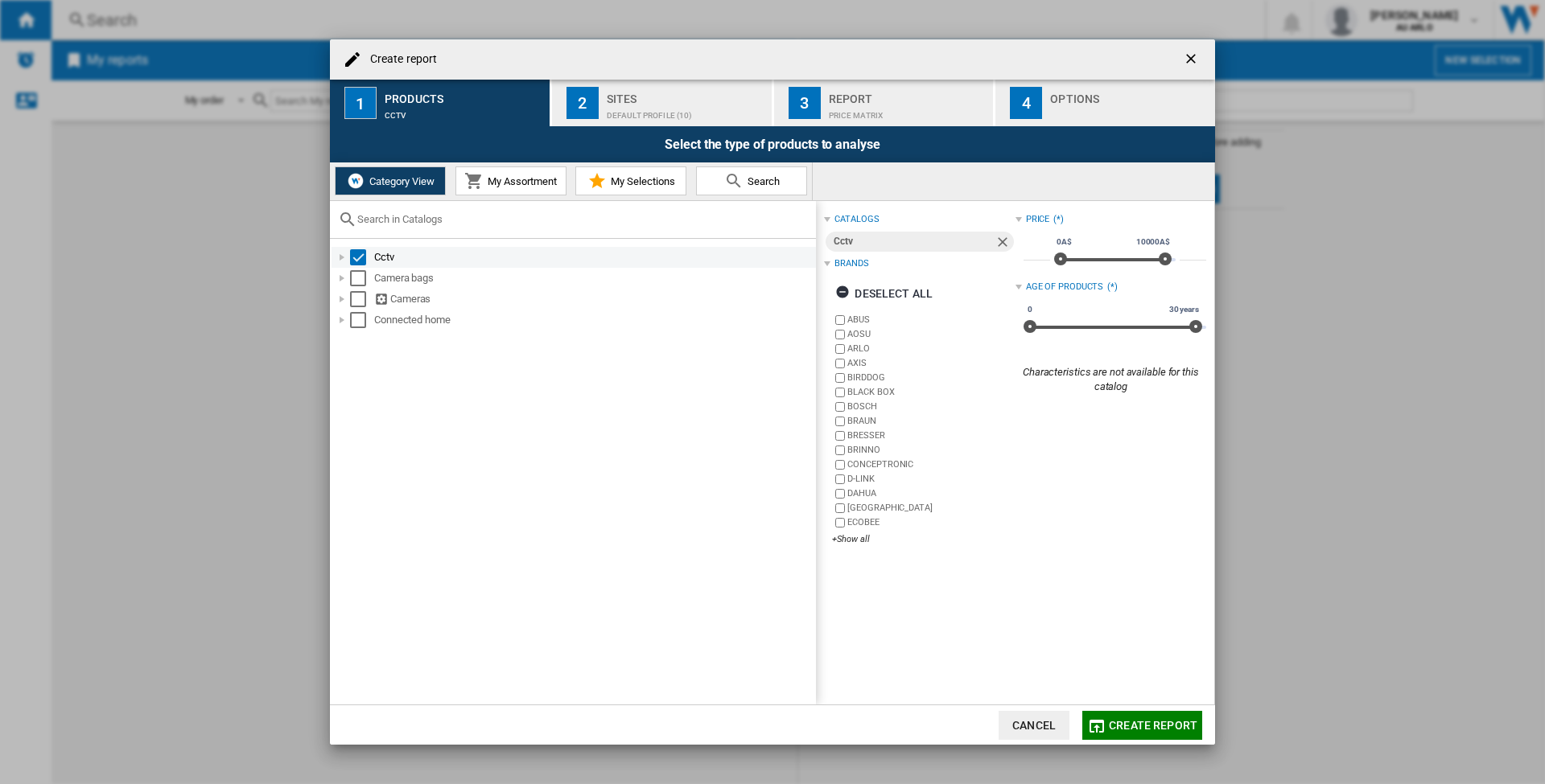
click at [345, 256] on div "Create report ..." at bounding box center [342, 257] width 16 height 16
click at [346, 276] on div "Create report ..." at bounding box center [342, 279] width 16 height 16
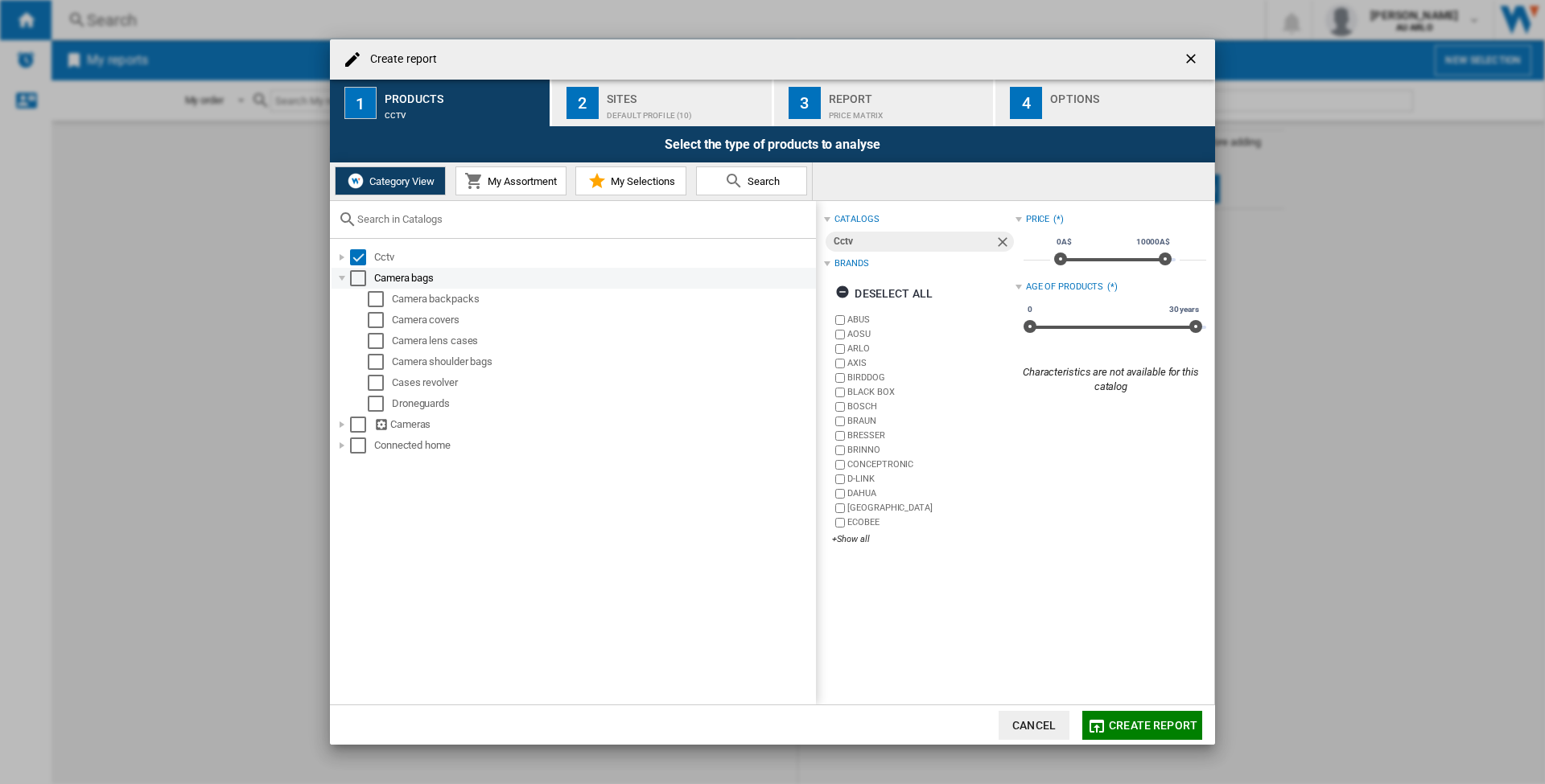
click at [346, 276] on div "Create report ..." at bounding box center [342, 279] width 16 height 16
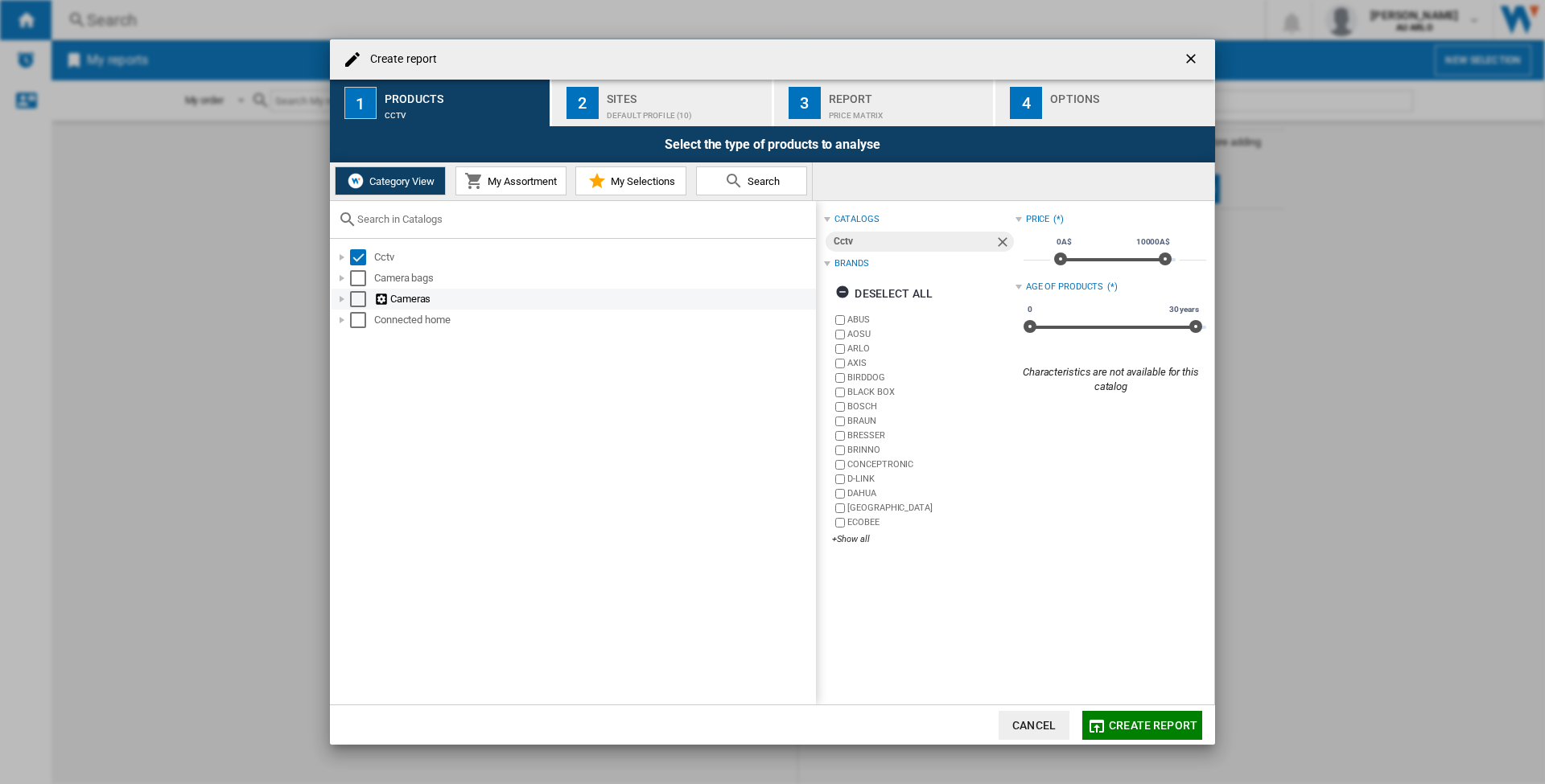
click at [345, 299] on div "Create report ..." at bounding box center [342, 300] width 16 height 16
click at [356, 318] on div "Create report ..." at bounding box center [360, 320] width 16 height 16
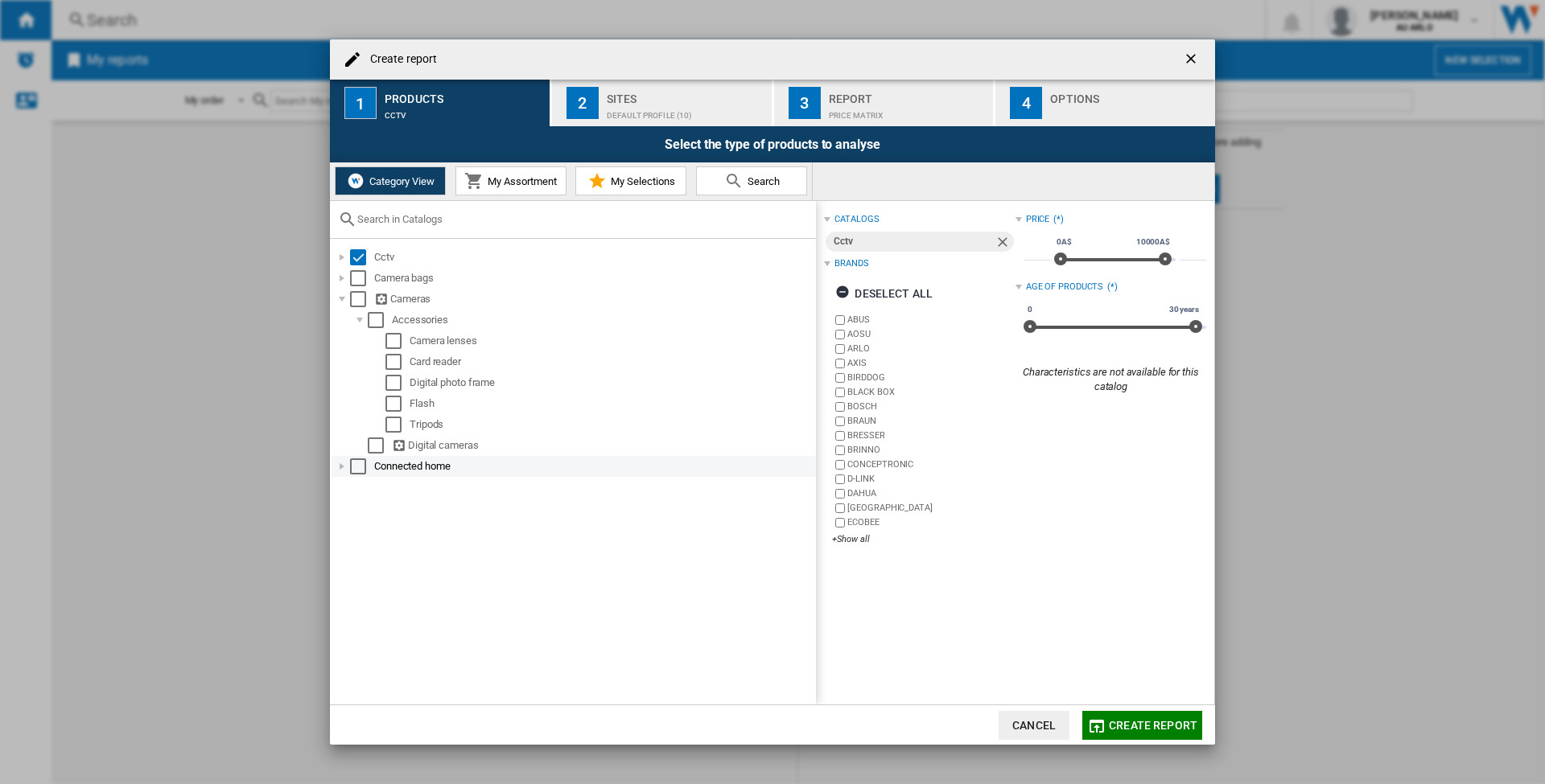
click at [341, 467] on div "Create report ..." at bounding box center [342, 466] width 16 height 16
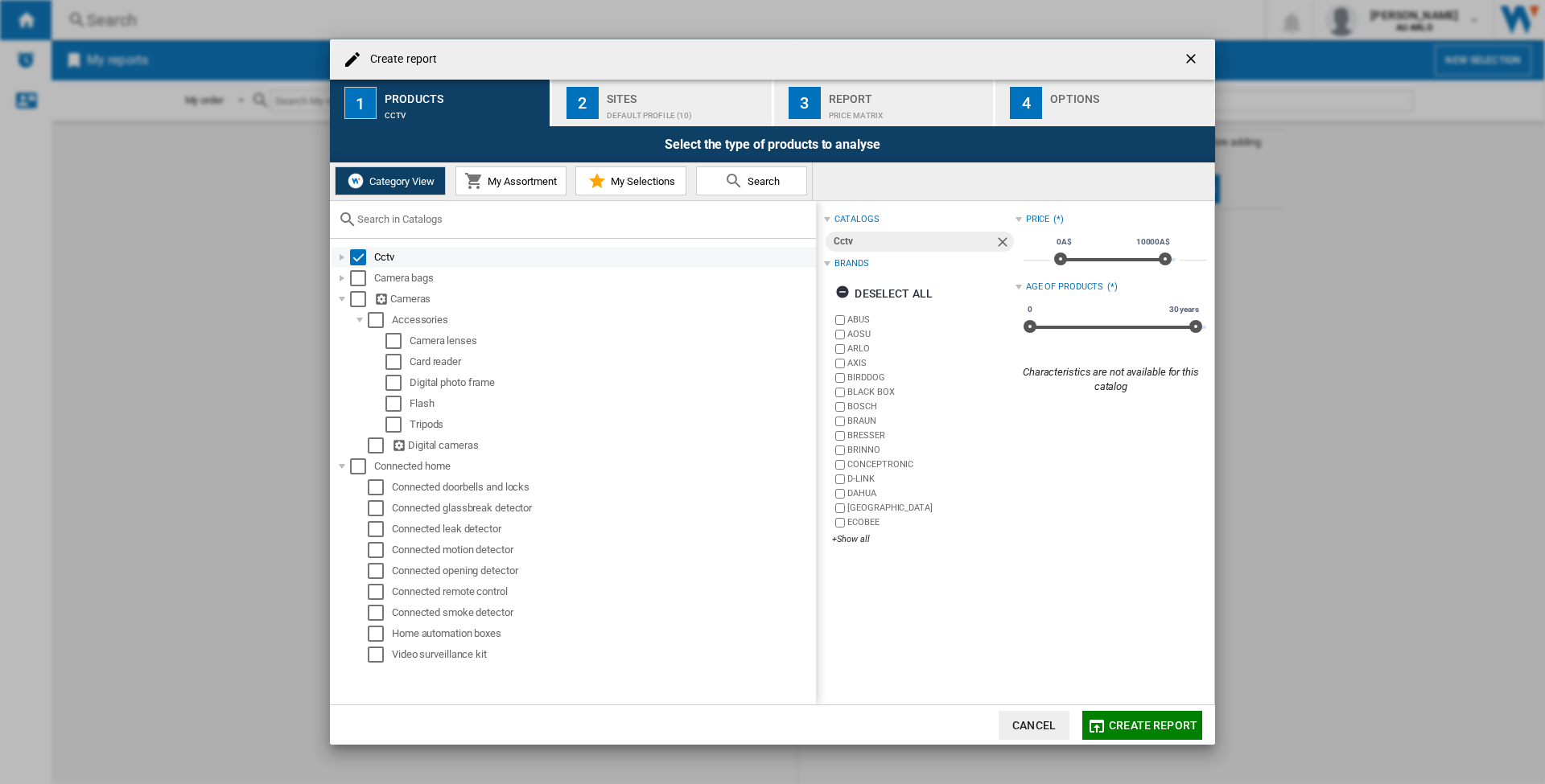
click at [342, 254] on div "Create report ..." at bounding box center [342, 257] width 16 height 16
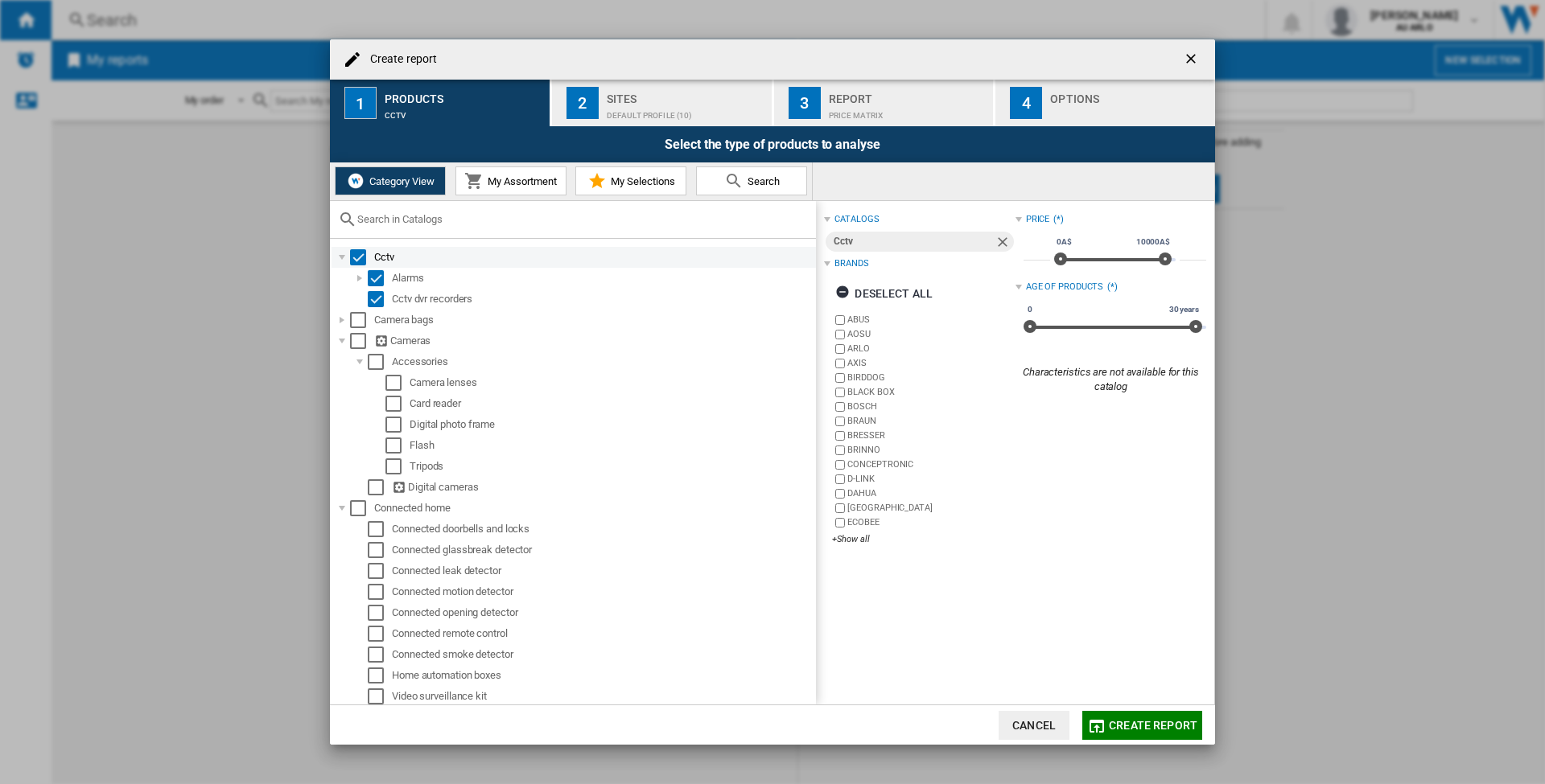
click at [342, 254] on div "Create report ..." at bounding box center [342, 257] width 16 height 16
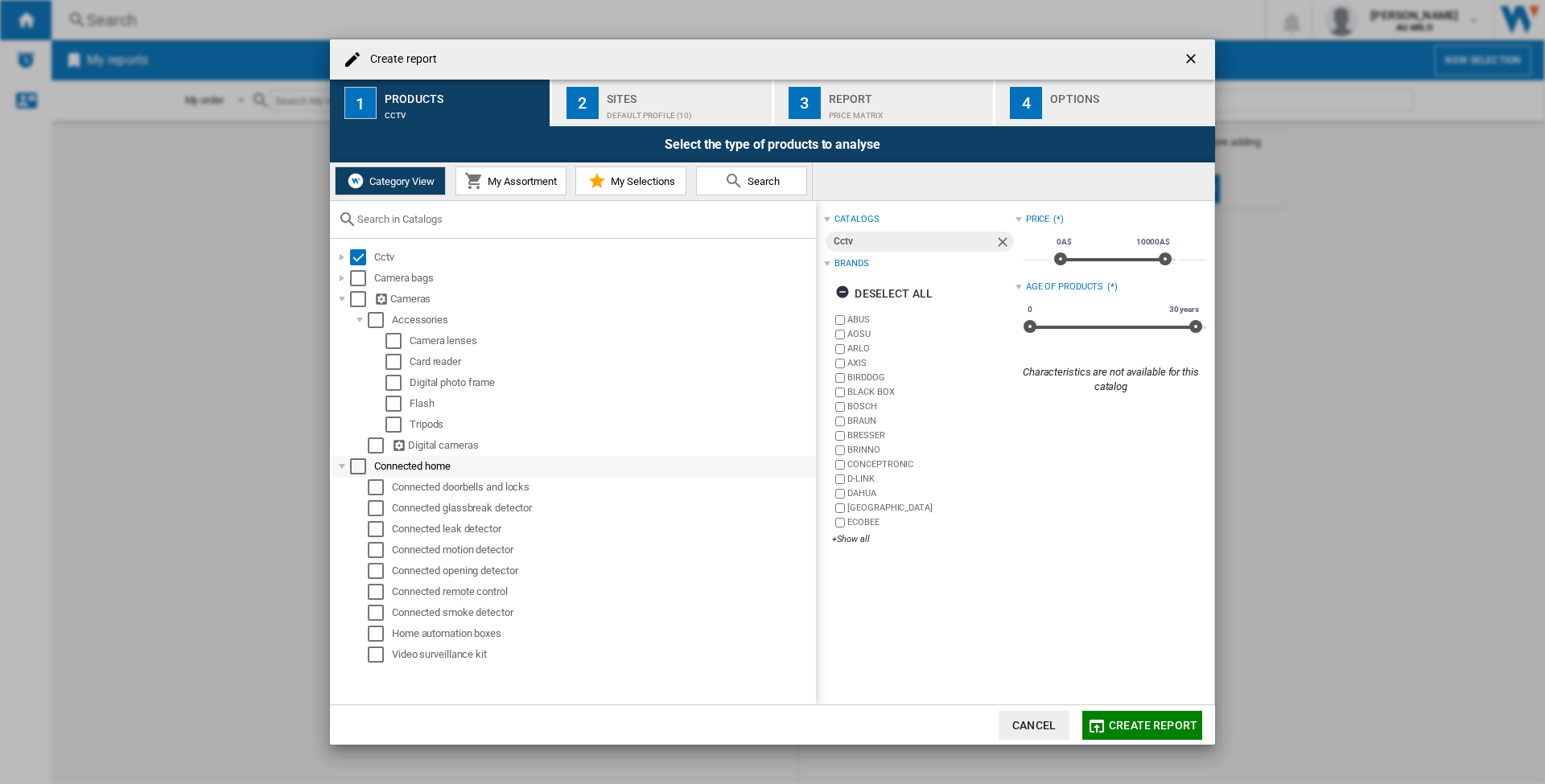
click at [352, 466] on div "Select" at bounding box center [358, 466] width 16 height 16
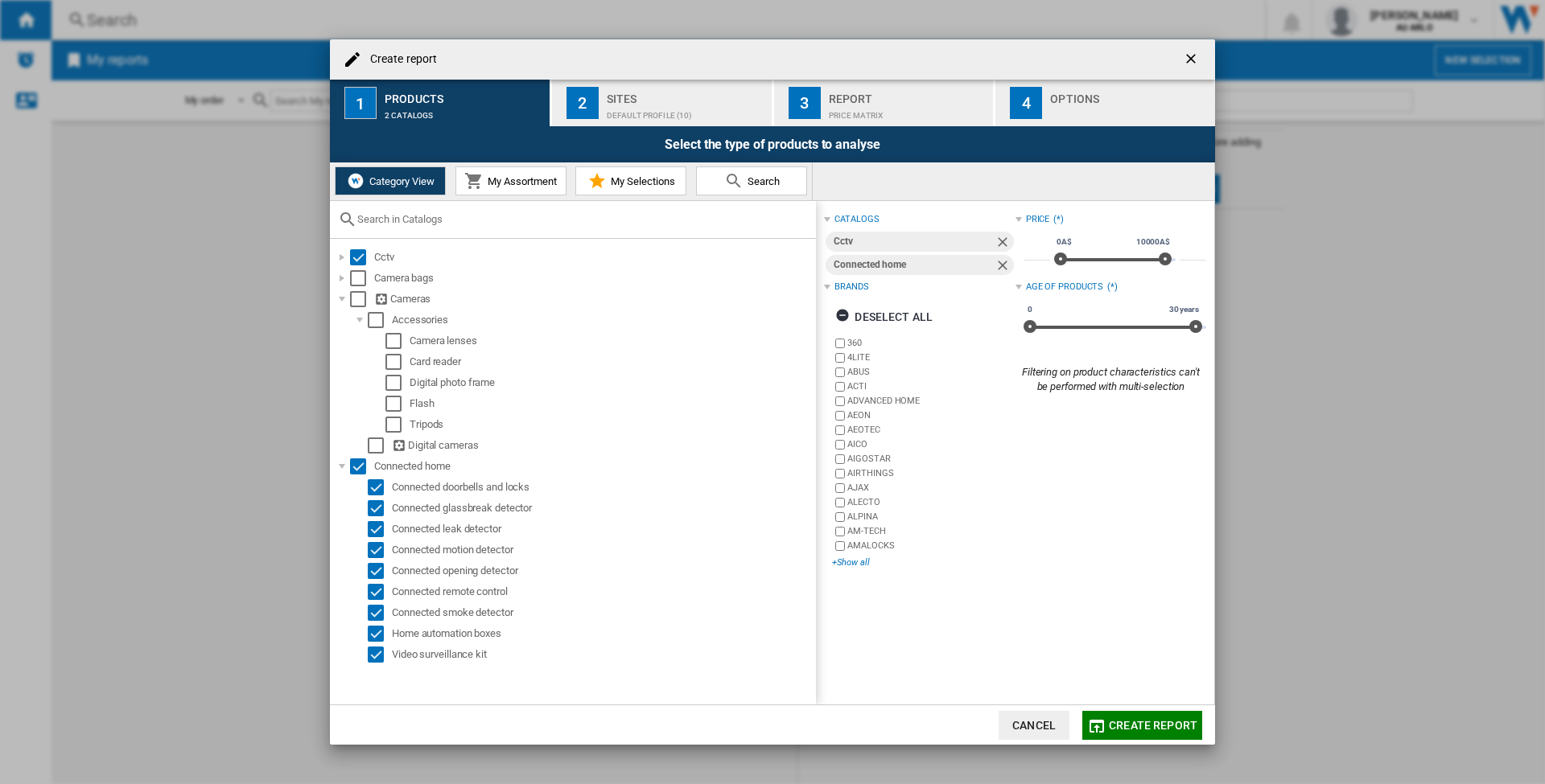
click at [859, 563] on div "+Show all" at bounding box center [923, 562] width 182 height 12
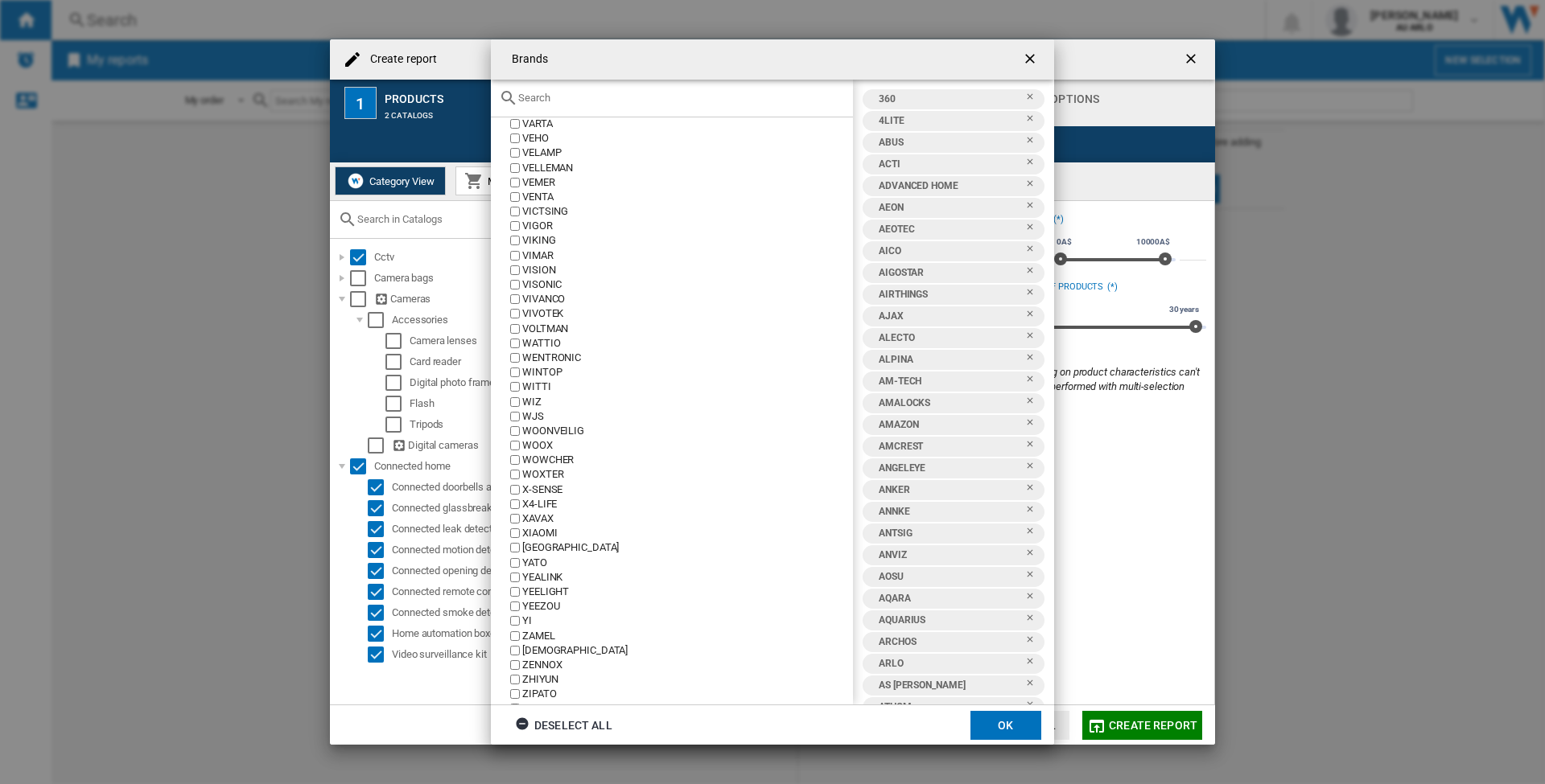
scroll to position [7756, 0]
click at [579, 728] on div "Deselect all" at bounding box center [564, 725] width 97 height 29
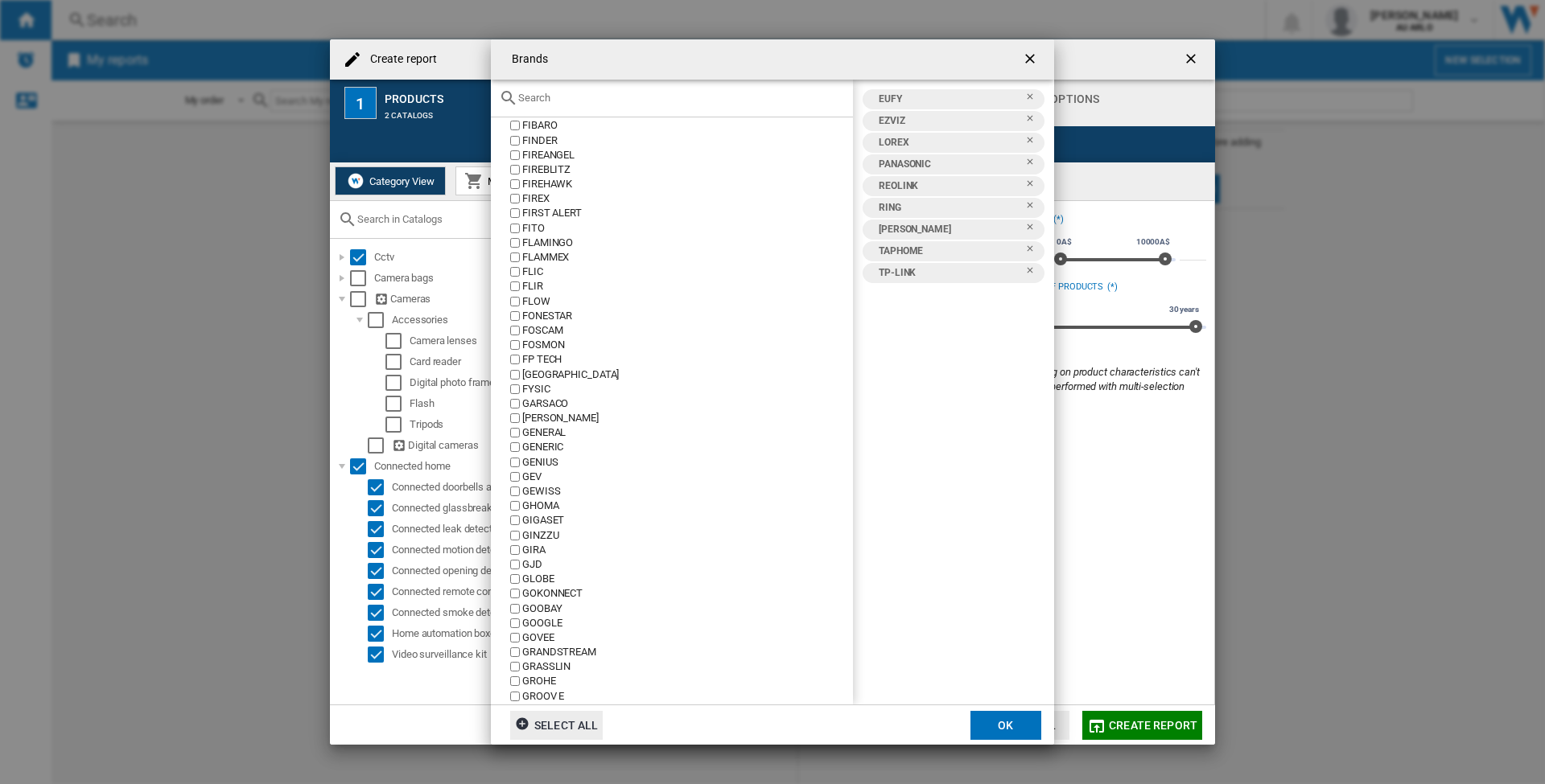
scroll to position [2404, 0]
click at [1028, 180] on ng-md-icon "Remove" at bounding box center [1034, 188] width 19 height 19
click at [1002, 729] on button "OK" at bounding box center [1005, 725] width 70 height 29
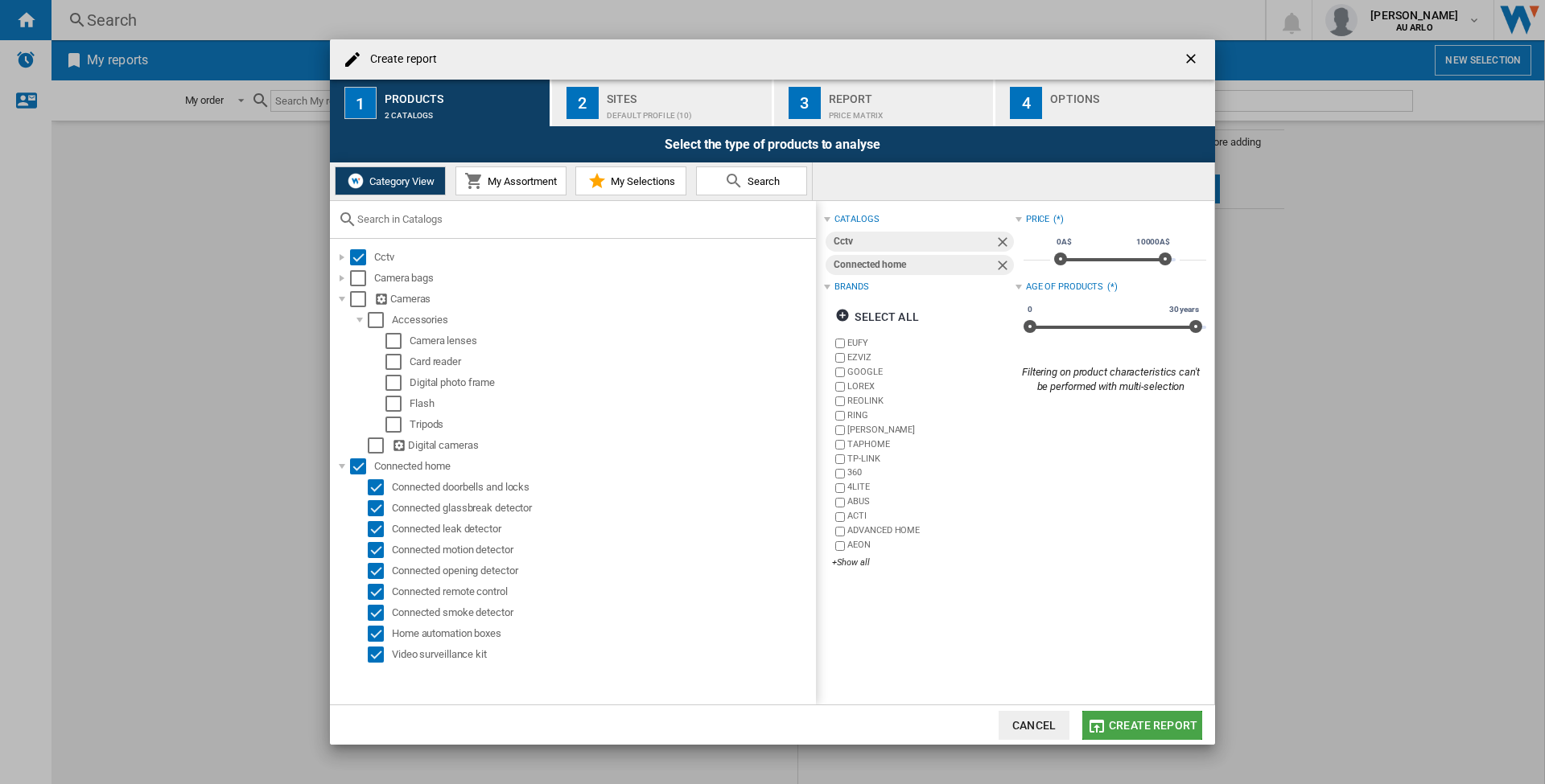
click at [1144, 728] on span "Create report" at bounding box center [1153, 725] width 88 height 13
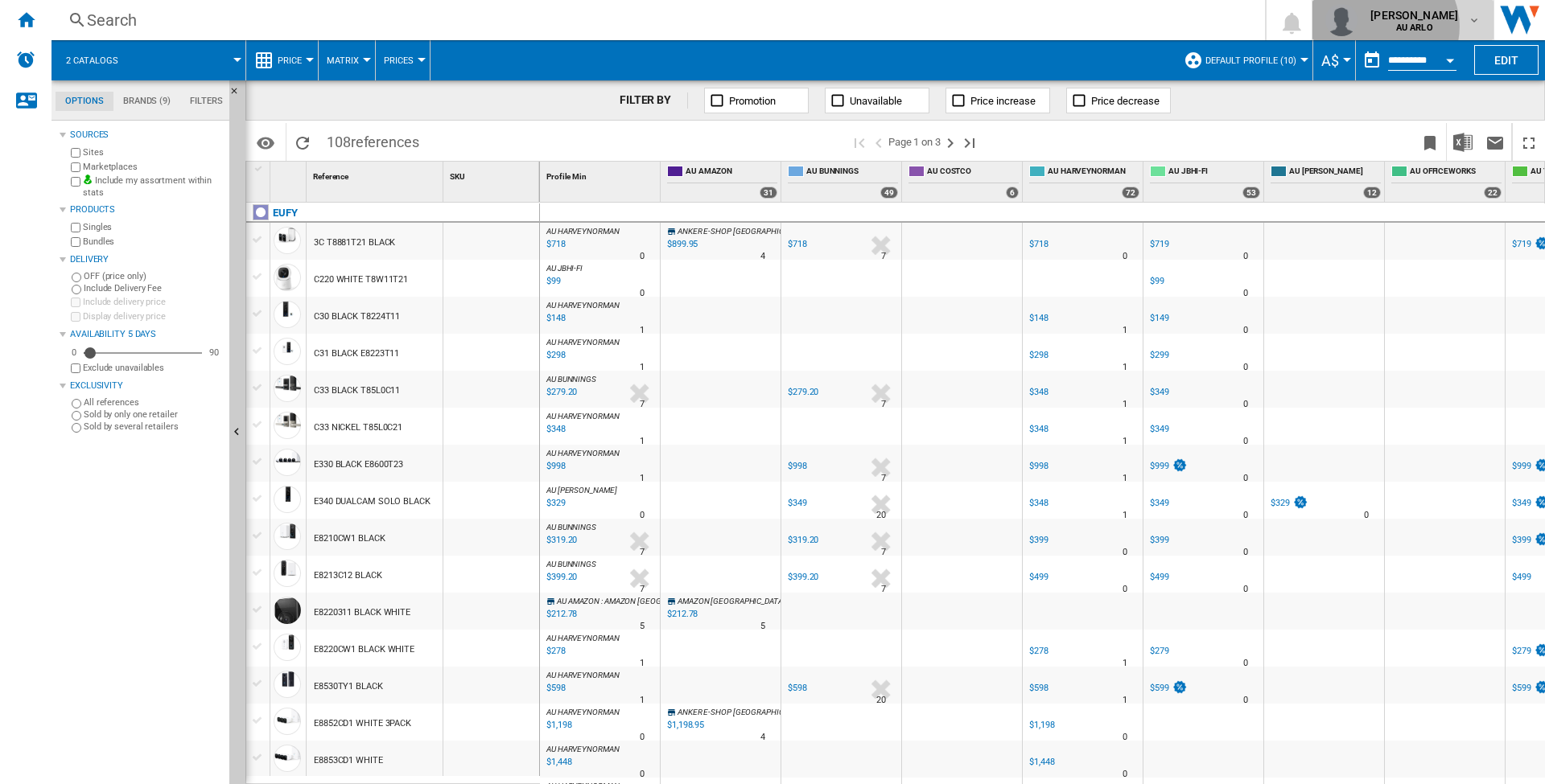
click at [1398, 26] on b "AU ARLO" at bounding box center [1414, 28] width 37 height 11
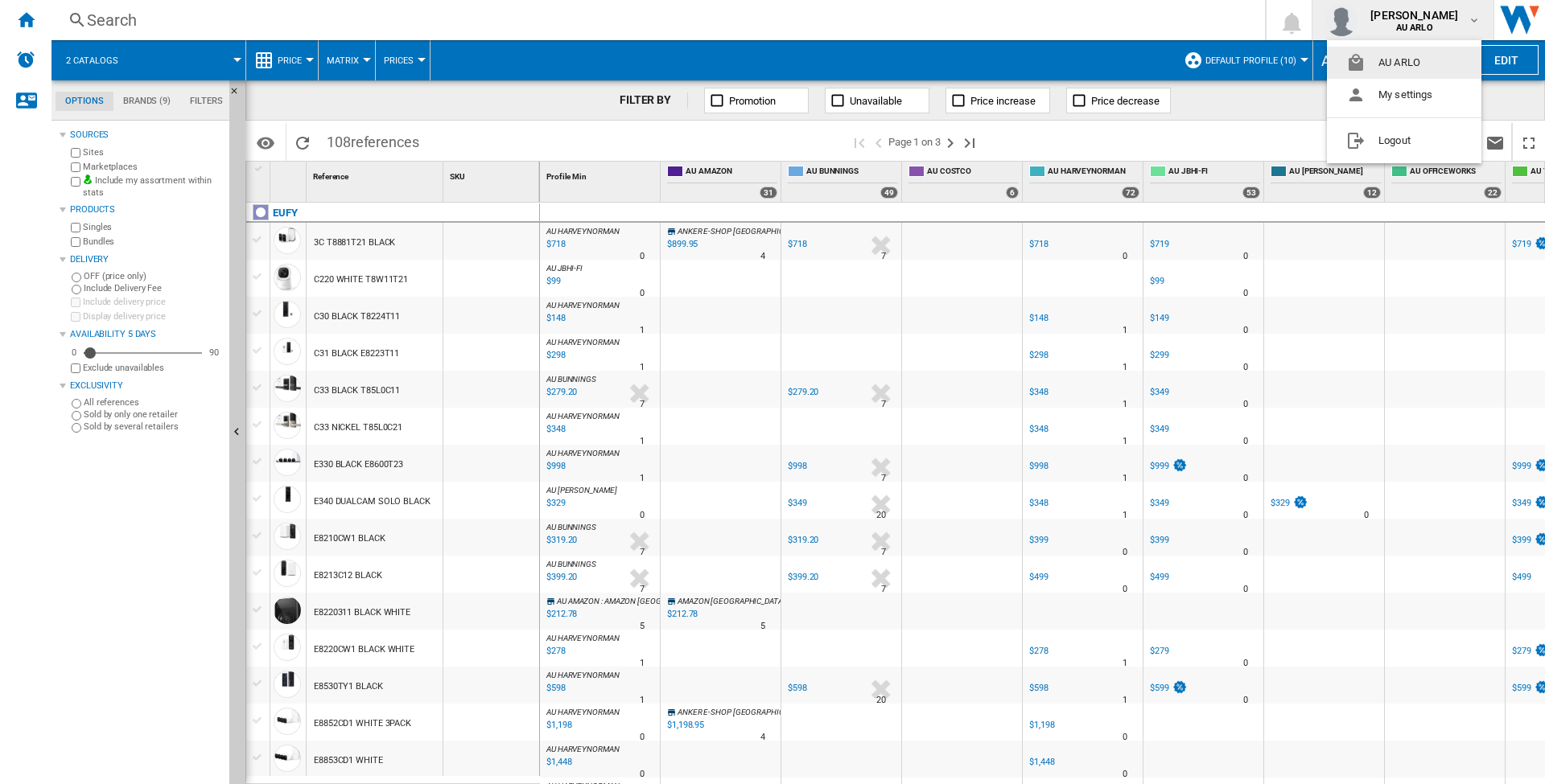
click at [1263, 63] on md-backdrop at bounding box center [772, 392] width 1545 height 784
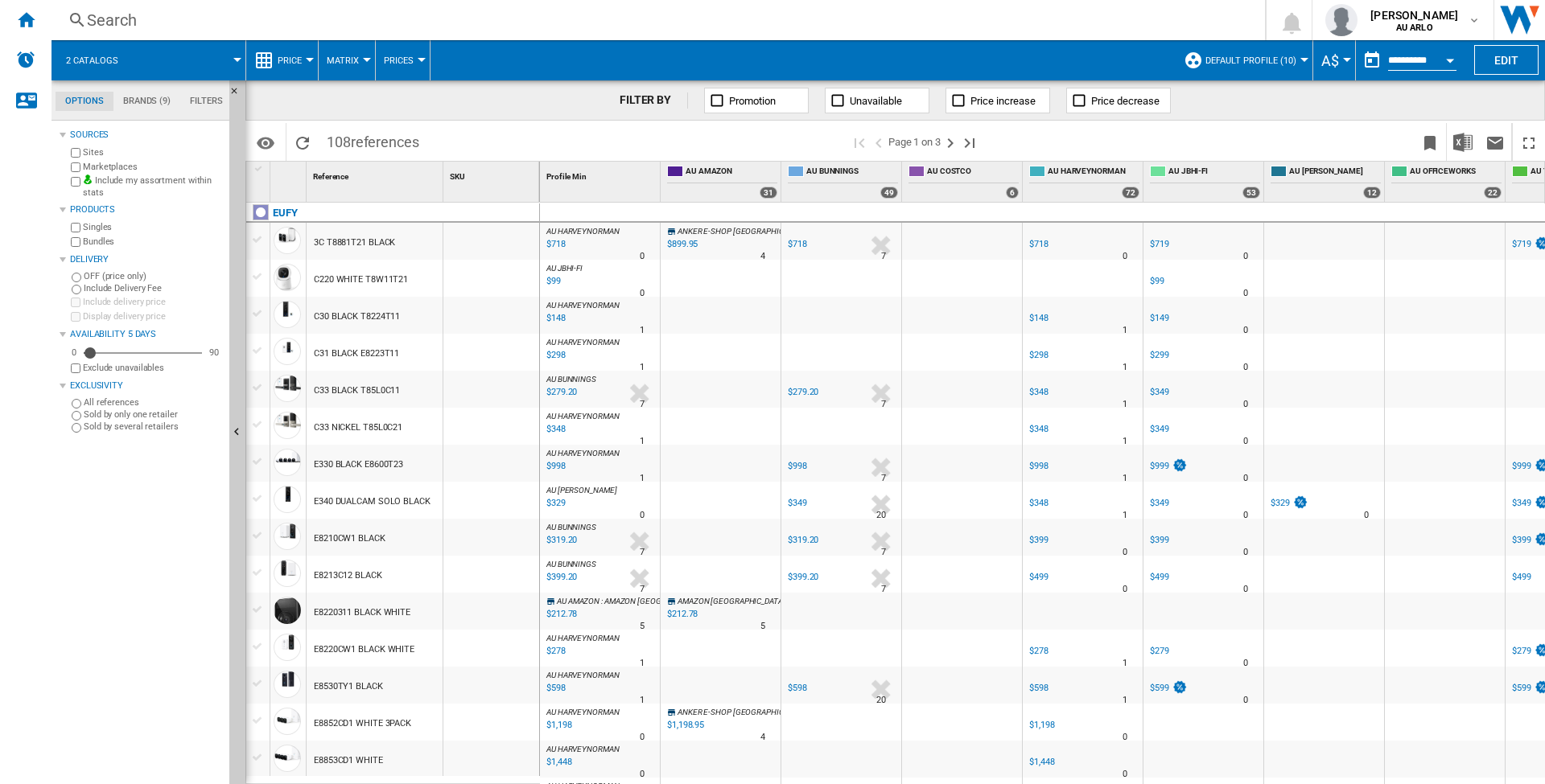
click at [1261, 58] on span "Default profile (10)" at bounding box center [1251, 61] width 91 height 11
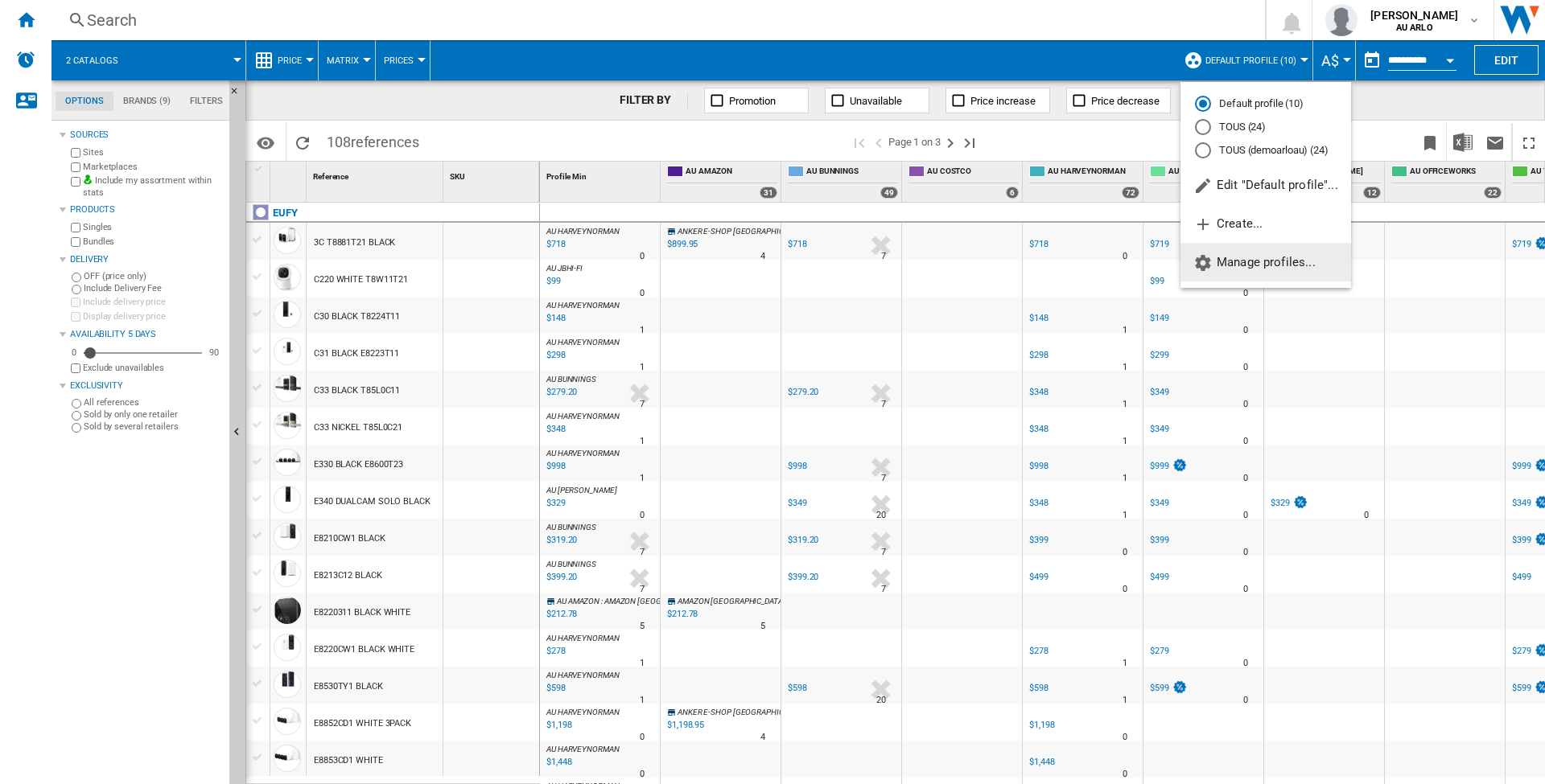
click at [1268, 255] on span "Manage profiles..." at bounding box center [1254, 263] width 123 height 14
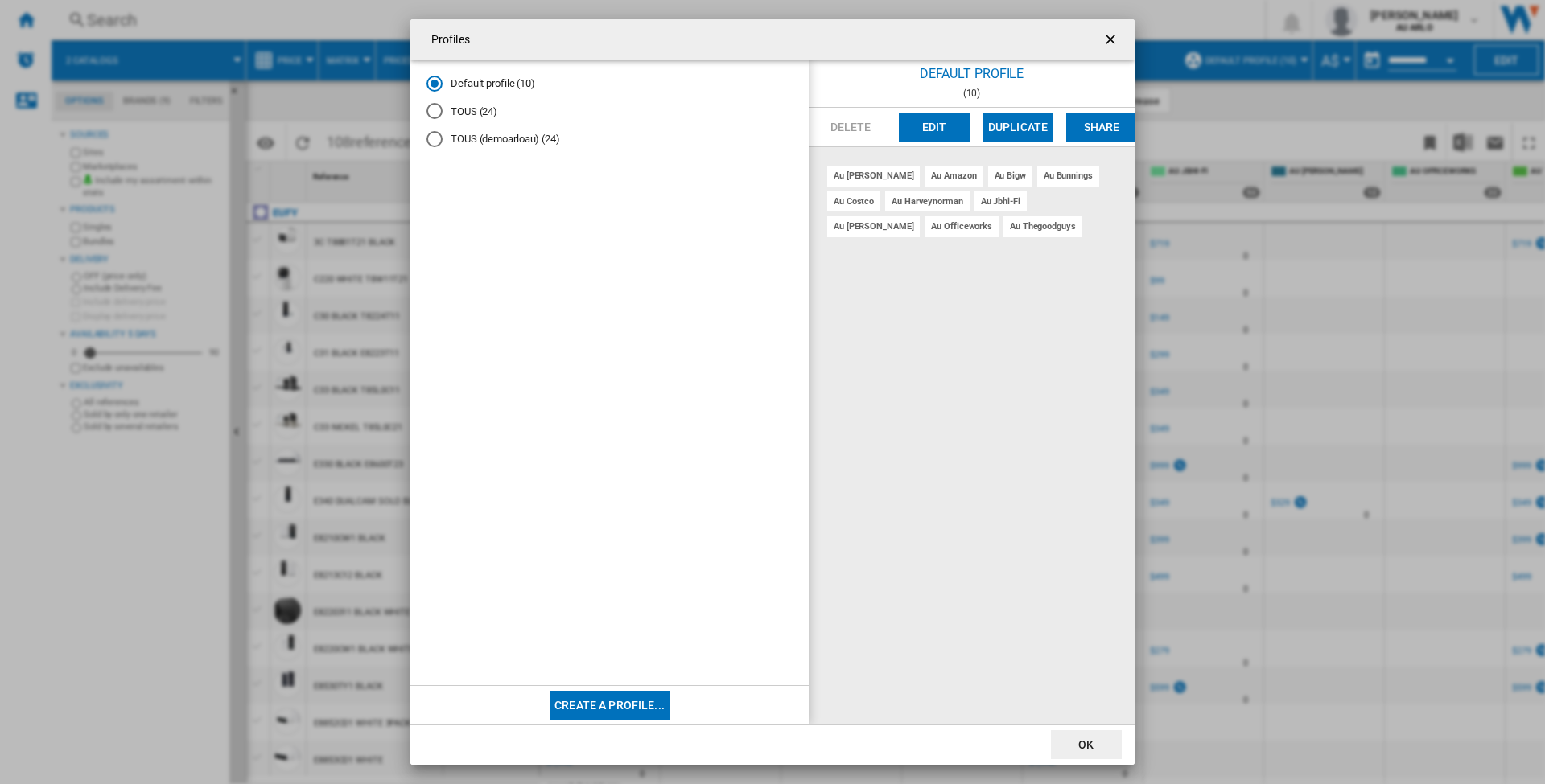
click at [474, 143] on md-radio-button "TOUS (demoarloau) (24)" at bounding box center [610, 139] width 366 height 15
click at [856, 130] on button "Delete" at bounding box center [850, 127] width 70 height 29
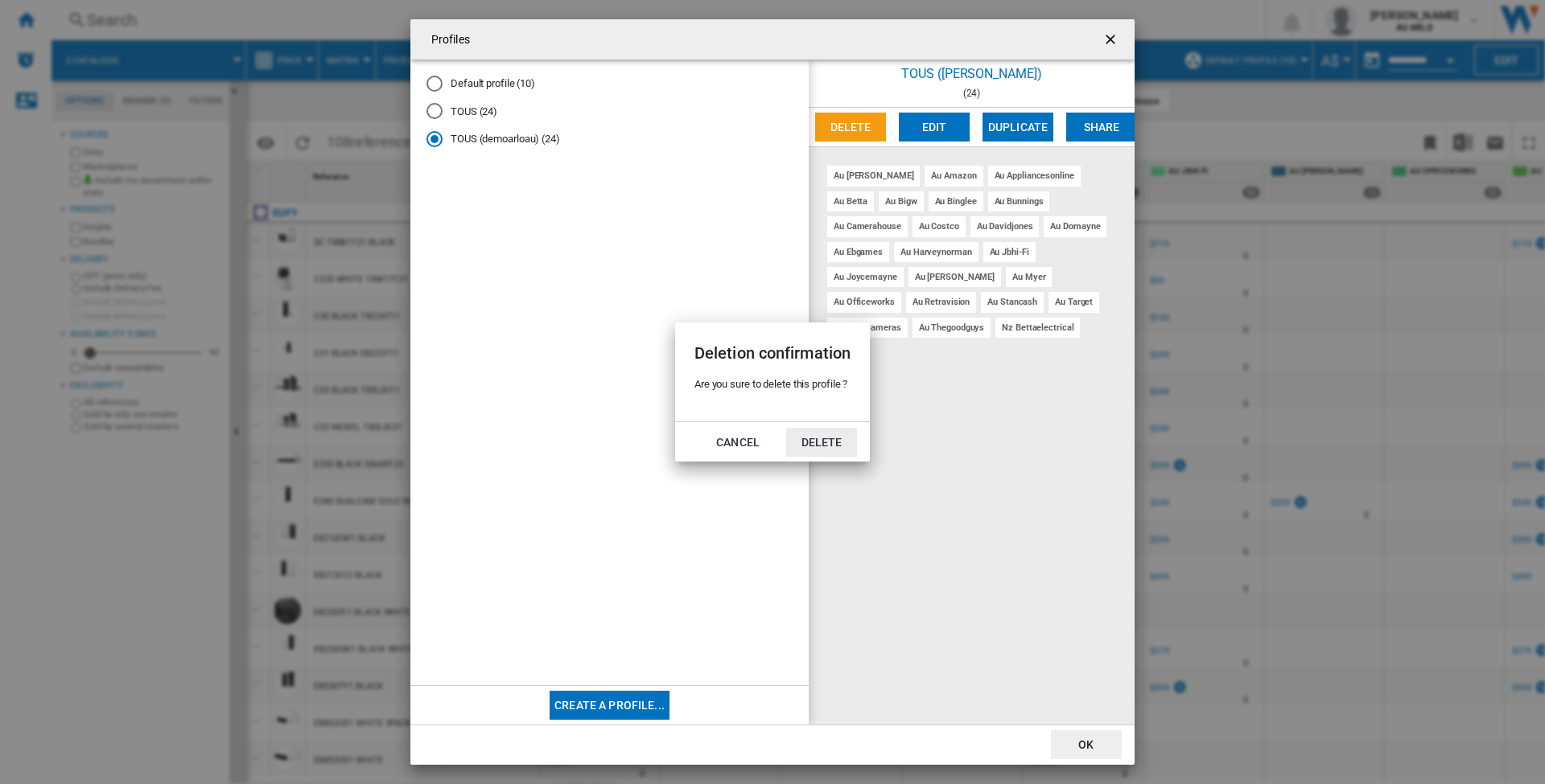
click at [833, 449] on button "Delete" at bounding box center [821, 442] width 70 height 29
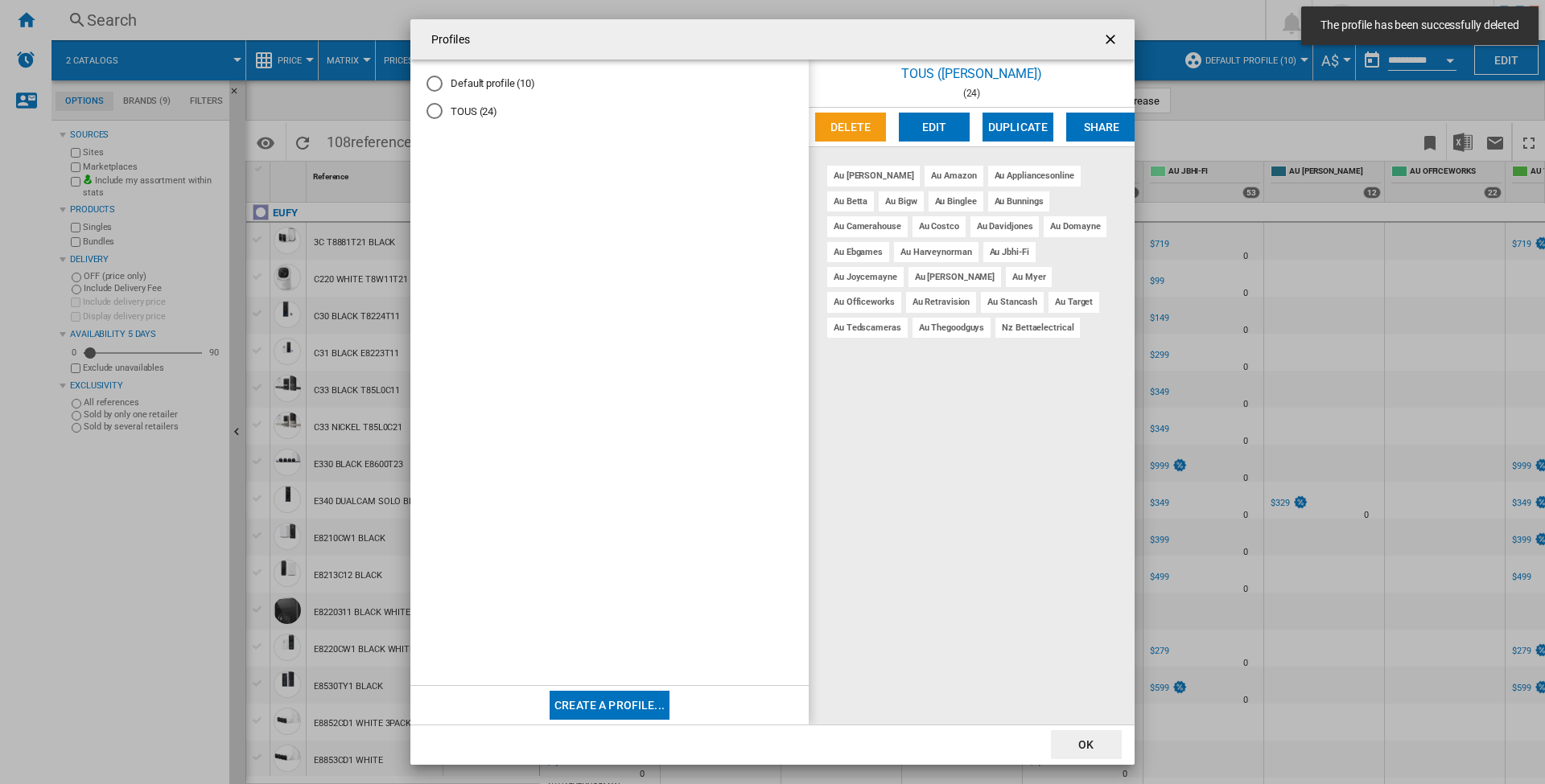
click at [470, 112] on md-radio-button "TOUS (24)" at bounding box center [610, 111] width 366 height 15
click at [933, 130] on button "Edit" at bounding box center [934, 127] width 70 height 29
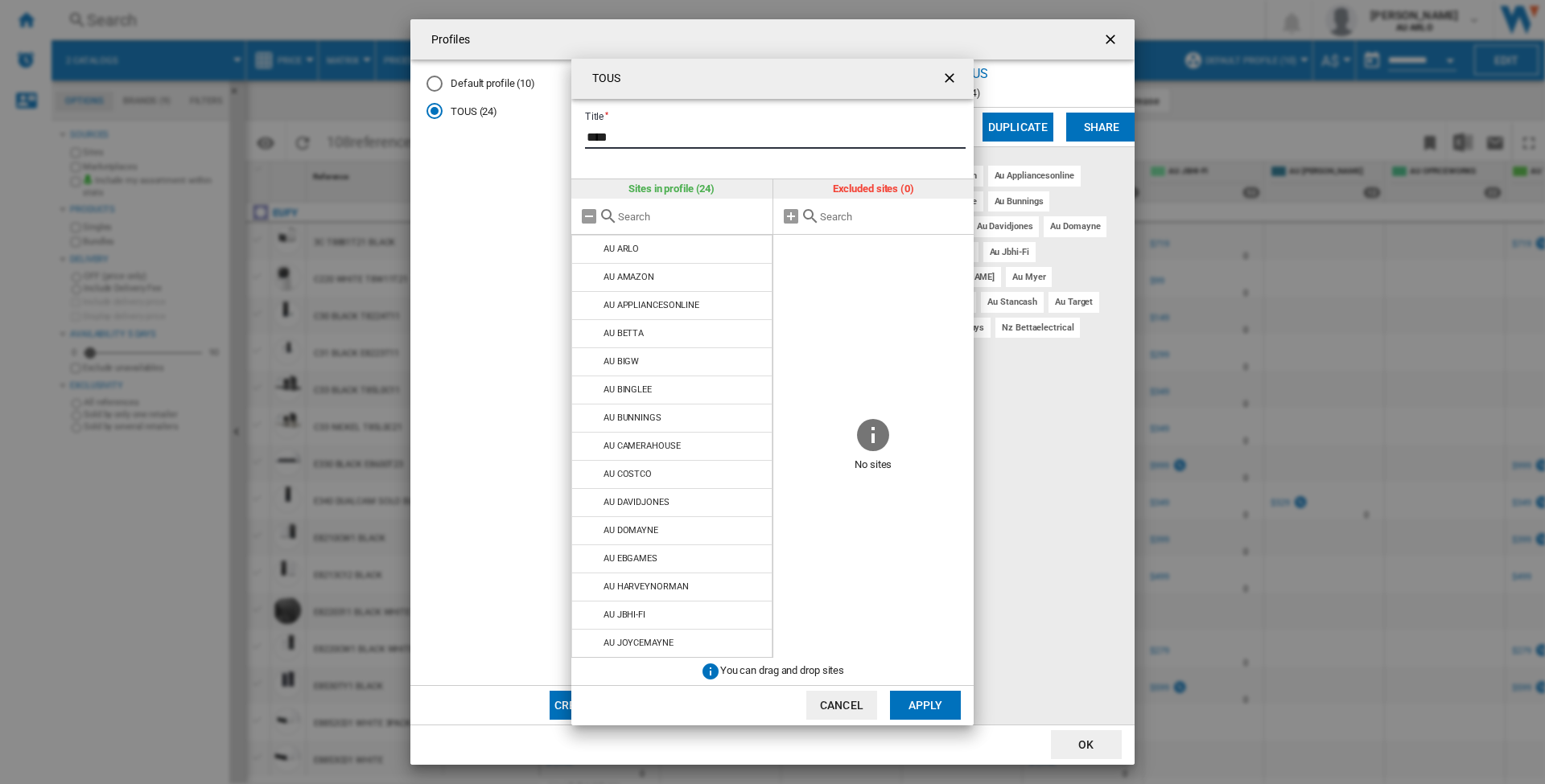
drag, startPoint x: 651, startPoint y: 137, endPoint x: 513, endPoint y: 122, distance: 138.8
click at [513, 122] on div "TOUS Title **** Sites in profile (24) AU [GEOGRAPHIC_DATA] AU AMAZON AU APPLIAN…" at bounding box center [772, 392] width 1545 height 784
type input "*********"
click at [591, 643] on md-icon at bounding box center [589, 642] width 19 height 19
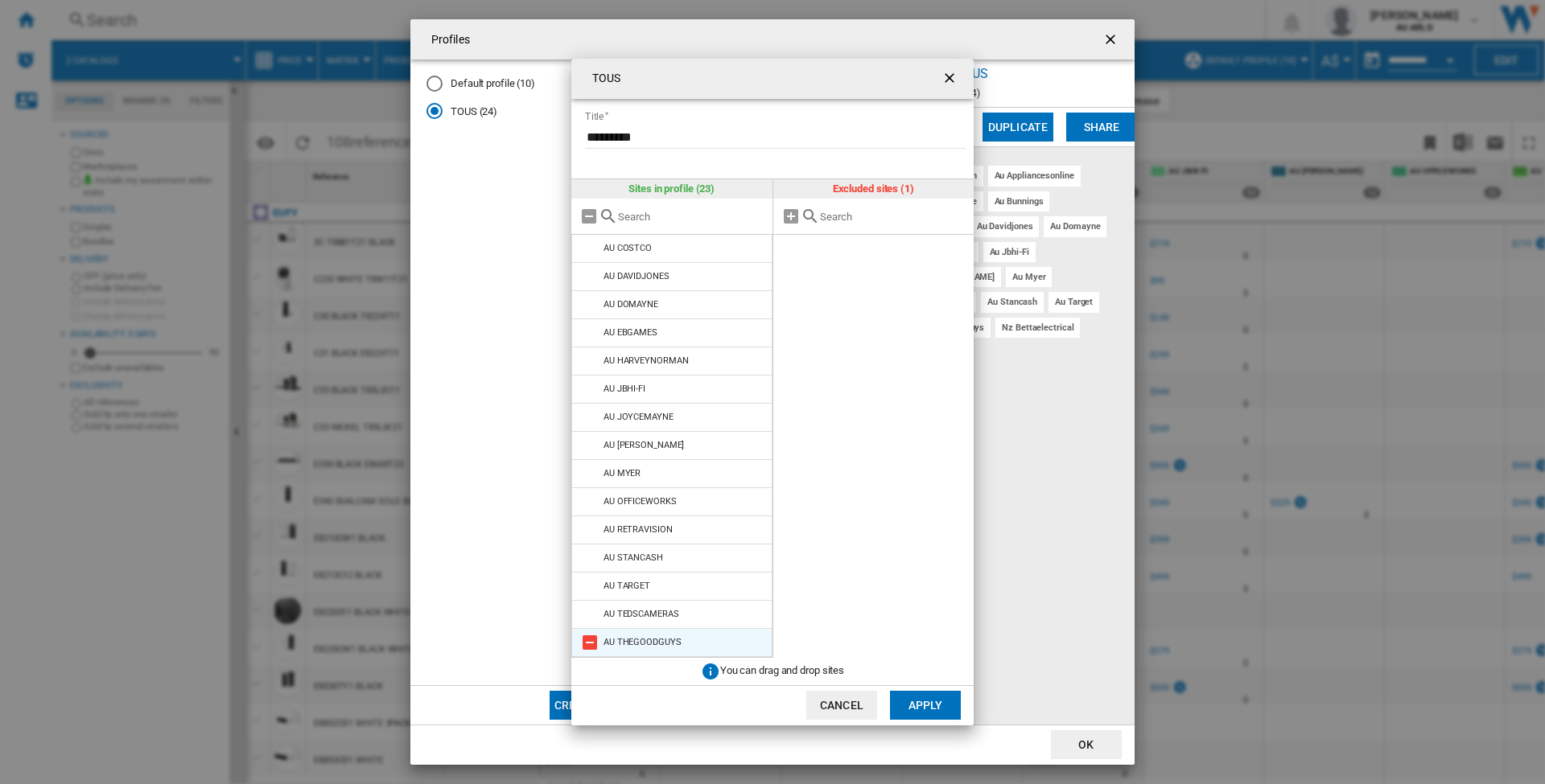
scroll to position [226, 0]
click at [923, 707] on button "Apply" at bounding box center [925, 706] width 70 height 29
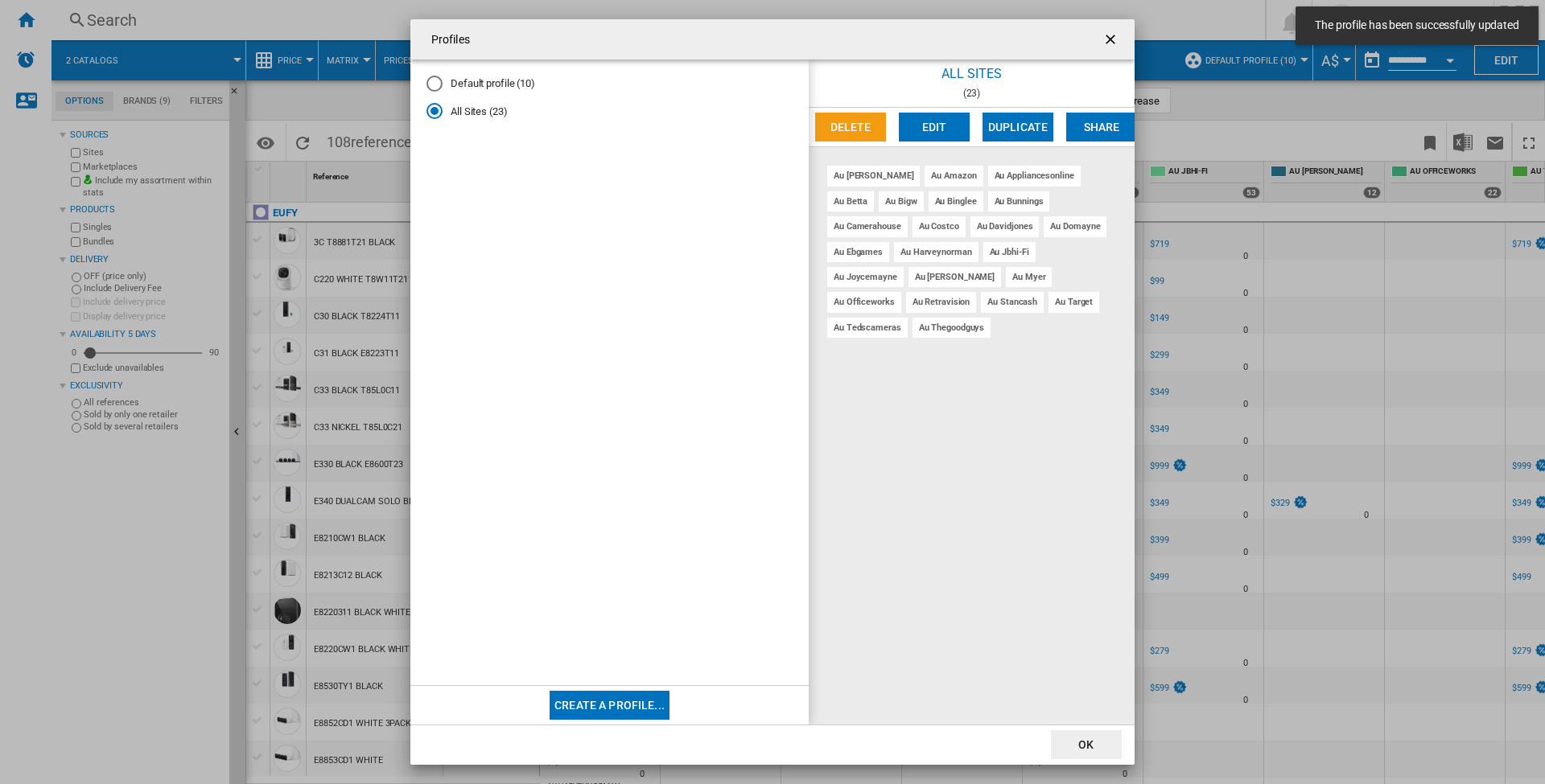
click at [1086, 752] on button "OK" at bounding box center [1087, 745] width 70 height 29
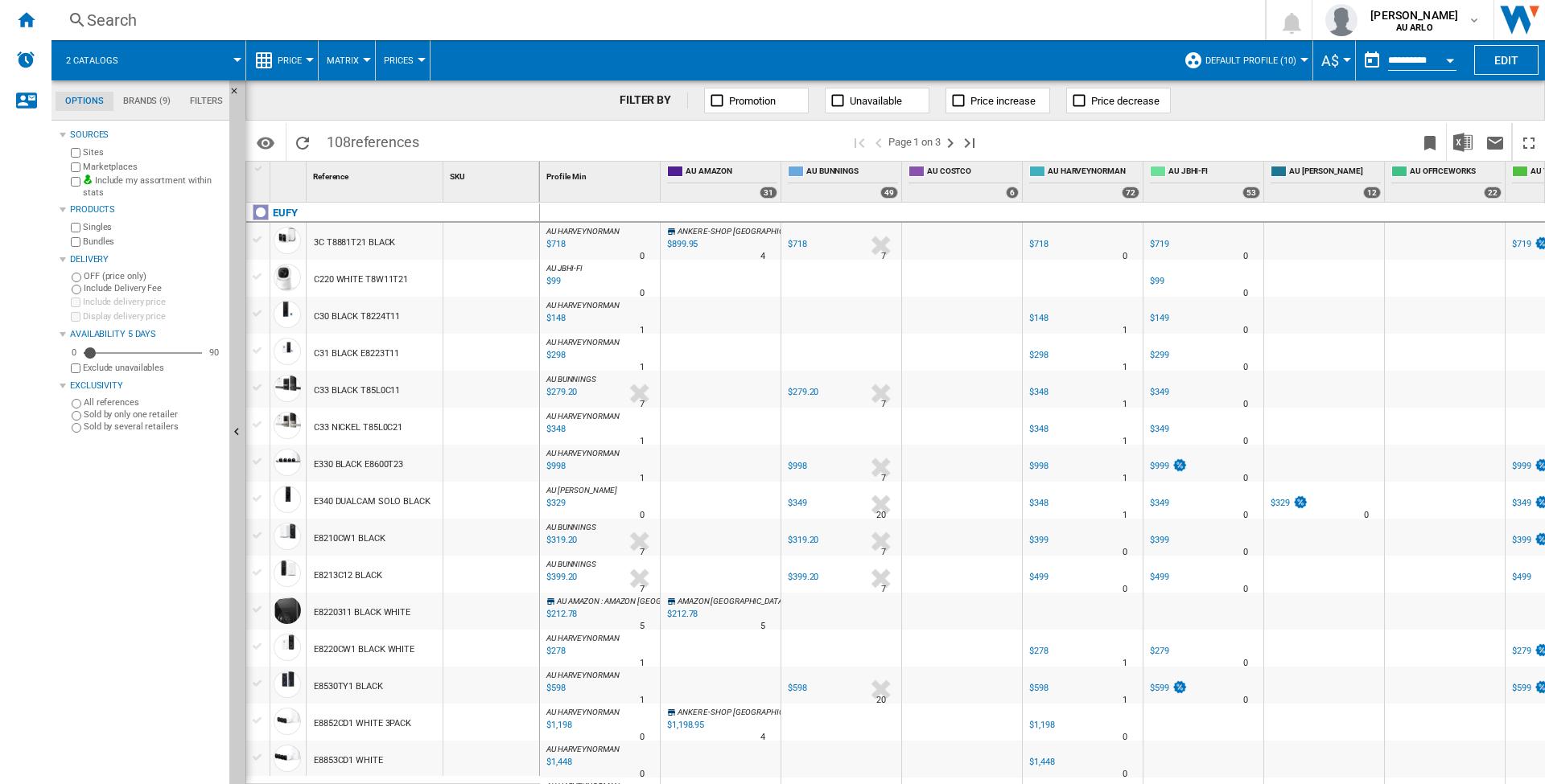
click at [212, 92] on md-tab-item "Filters" at bounding box center [207, 101] width 52 height 19
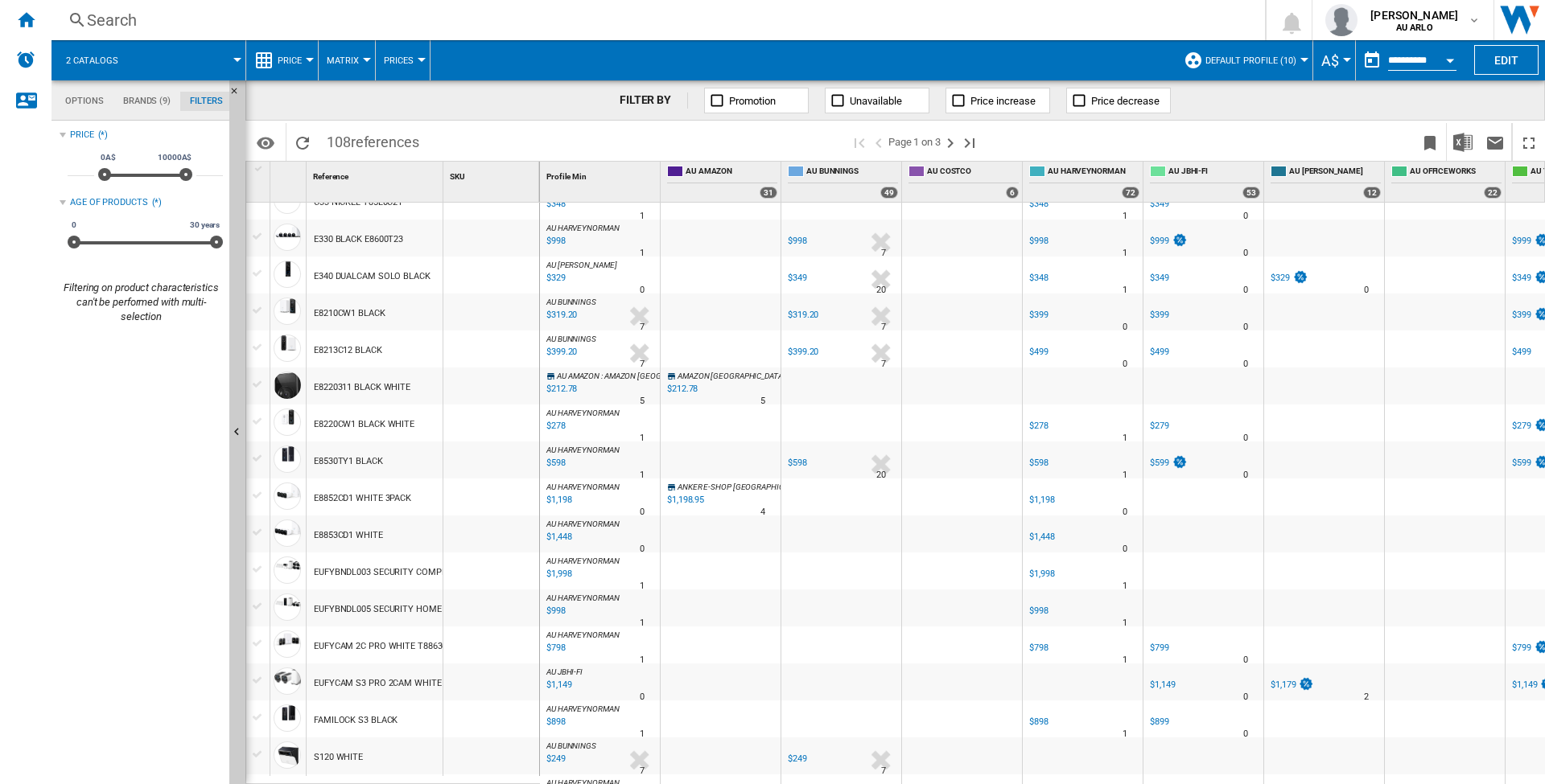
scroll to position [235, 0]
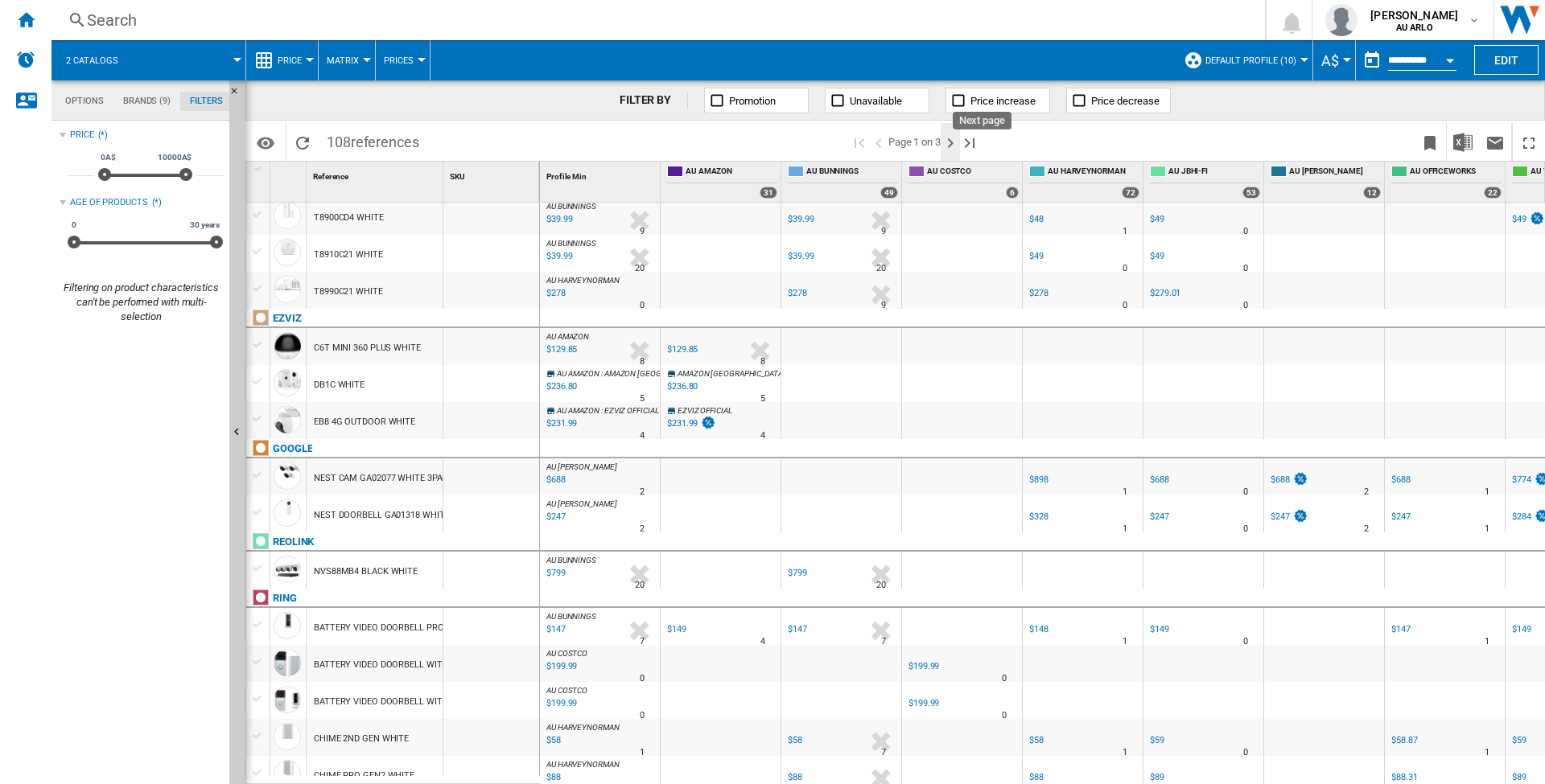
click at [949, 141] on ng-md-icon "Next page" at bounding box center [949, 143] width 19 height 19
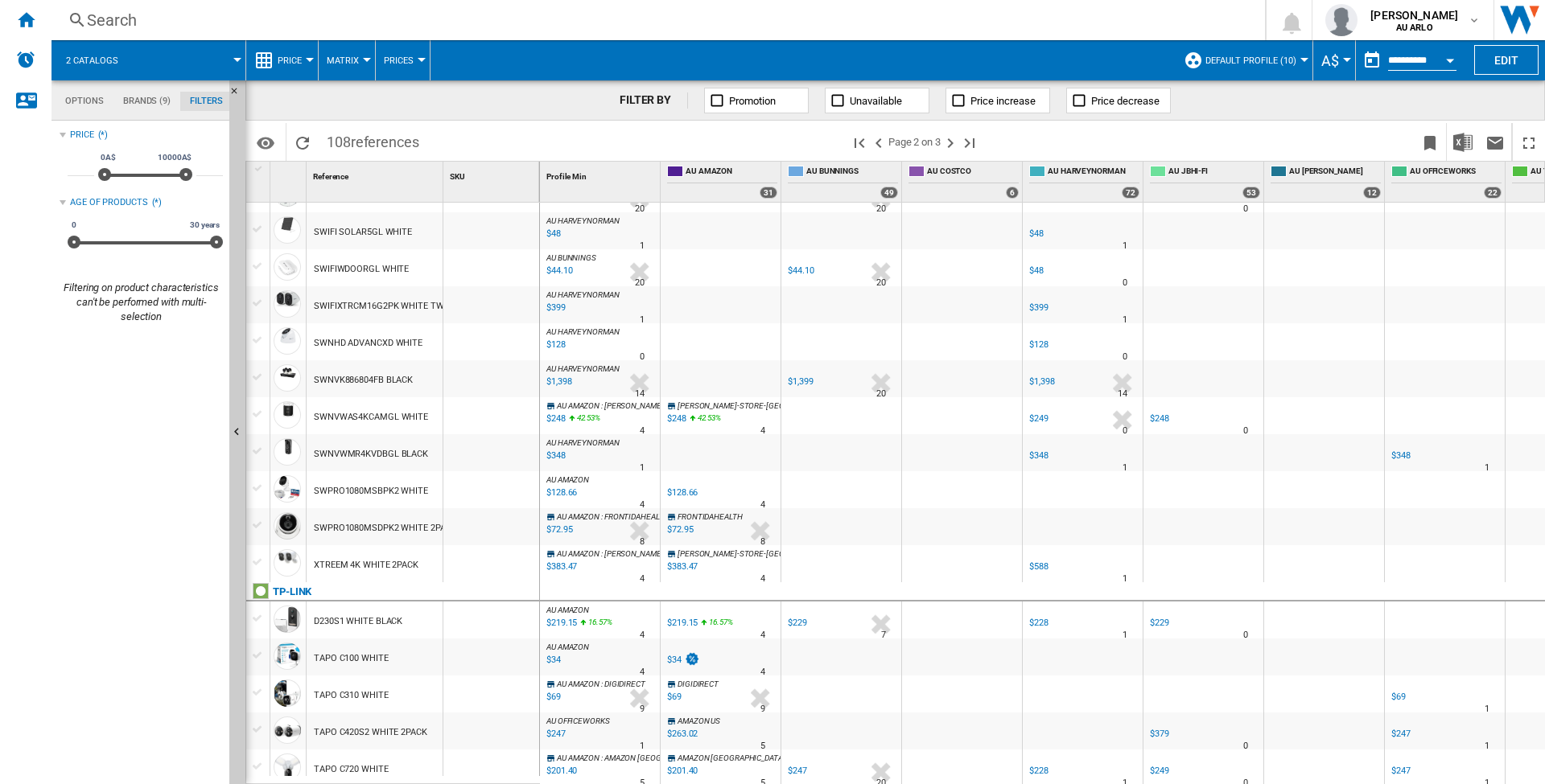
click at [379, 657] on div "TAPO C100 WHITE" at bounding box center [351, 659] width 75 height 37
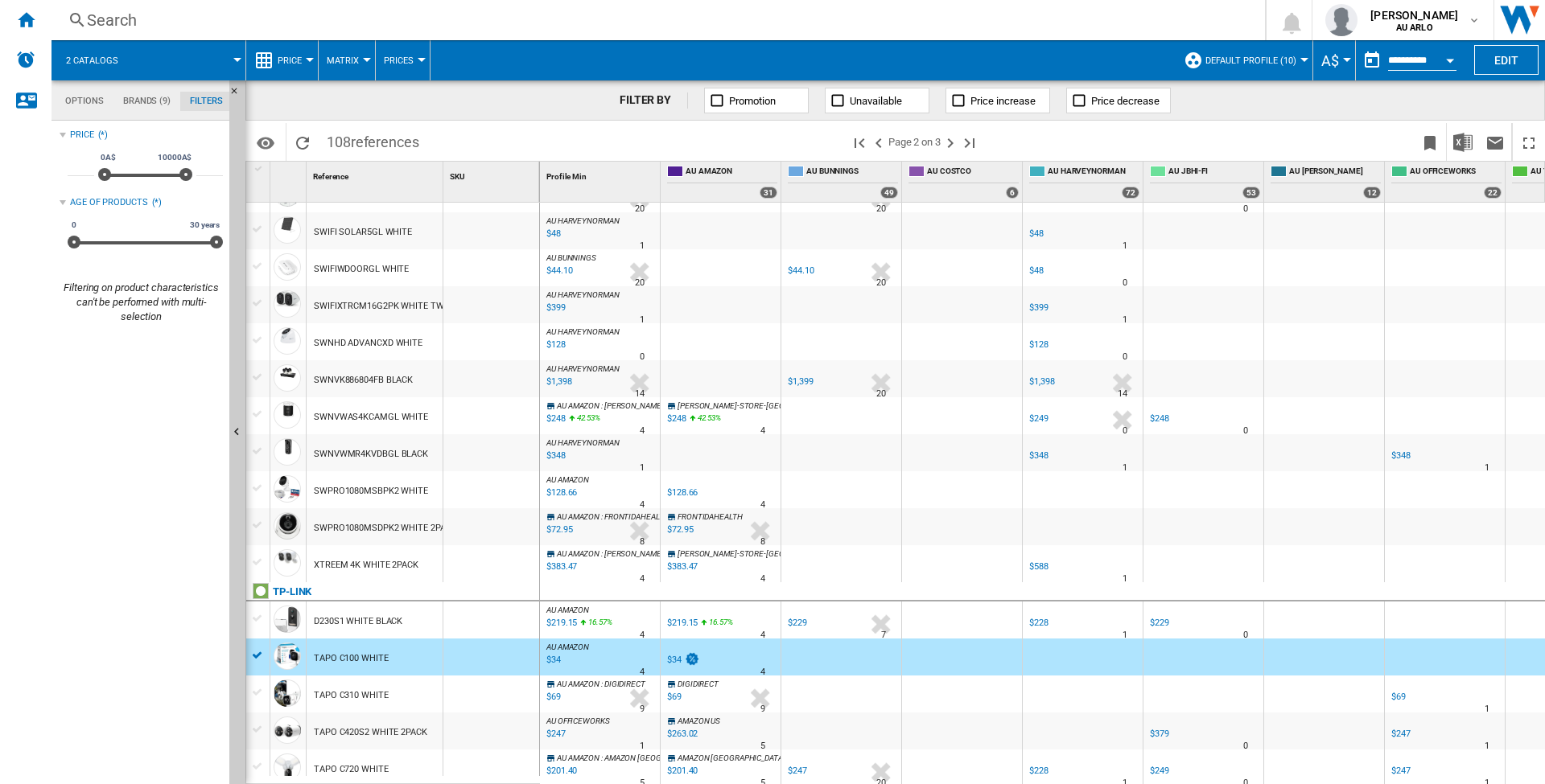
click at [1187, 172] on span "AU JBHI-FI" at bounding box center [1215, 172] width 92 height 14
click at [1184, 667] on div at bounding box center [1203, 657] width 120 height 37
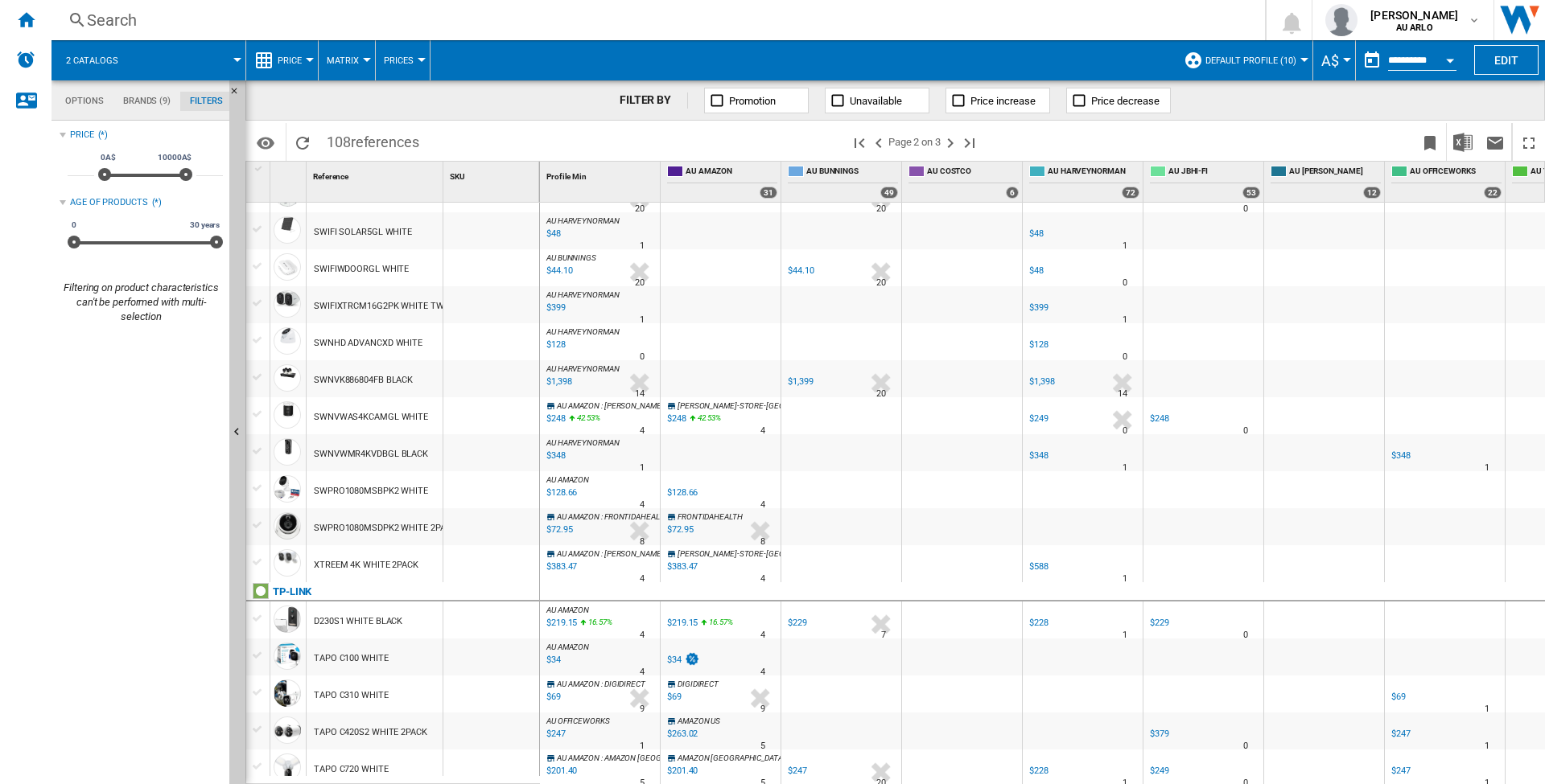
click at [1193, 166] on div "AU JBHI-FI" at bounding box center [1205, 173] width 110 height 20
click at [1195, 171] on span "AU JBHI-FI" at bounding box center [1215, 172] width 92 height 14
click at [514, 175] on div "SKU 1" at bounding box center [493, 174] width 93 height 25
click at [1531, 150] on ng-md-icon "Maximize" at bounding box center [1529, 143] width 19 height 19
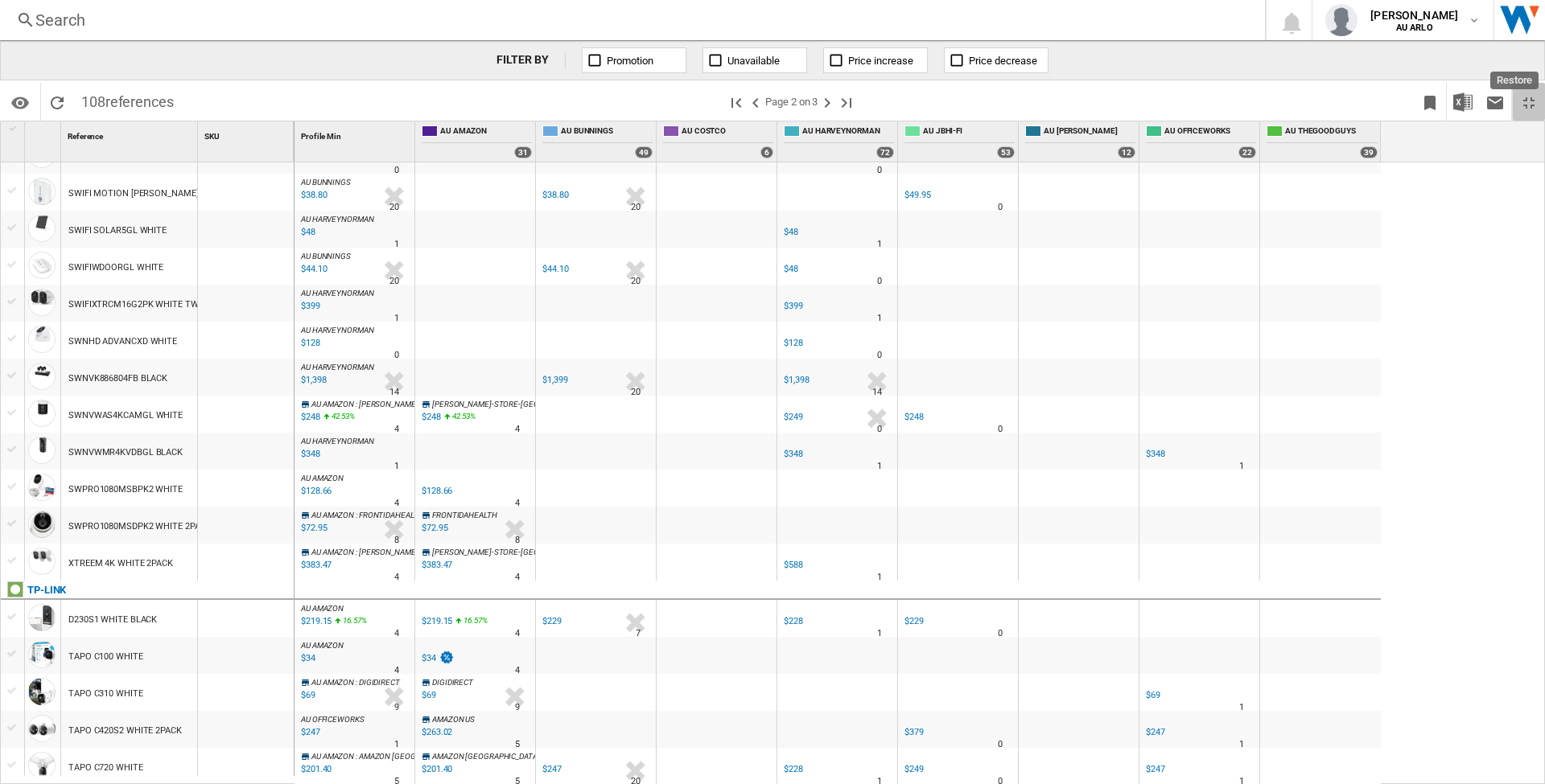
click at [1533, 100] on ng-md-icon "Restore" at bounding box center [1529, 102] width 19 height 19
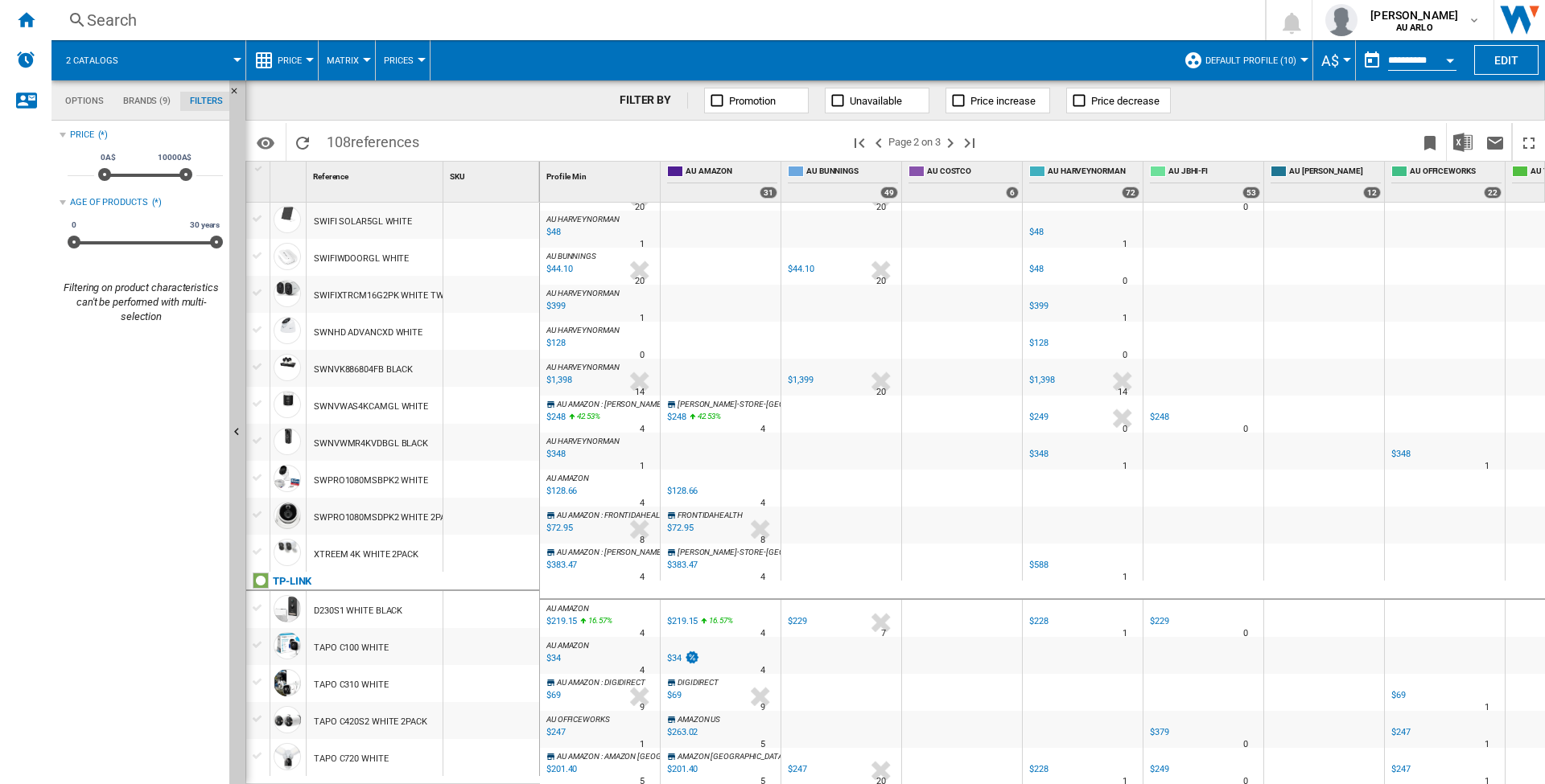
click at [365, 644] on div "TAPO C100 WHITE" at bounding box center [351, 648] width 75 height 37
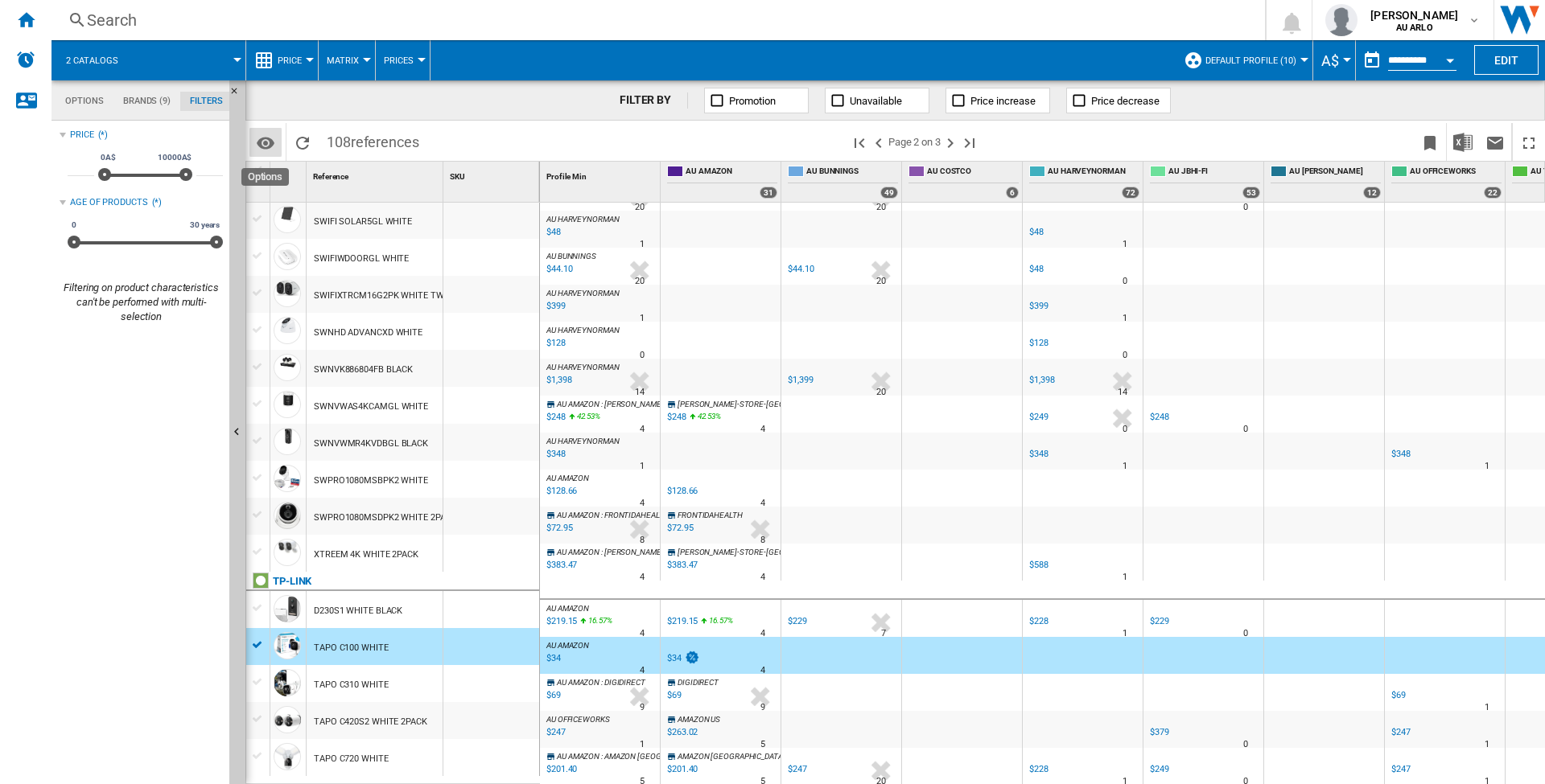
click at [261, 137] on md-icon "Options" at bounding box center [265, 143] width 19 height 19
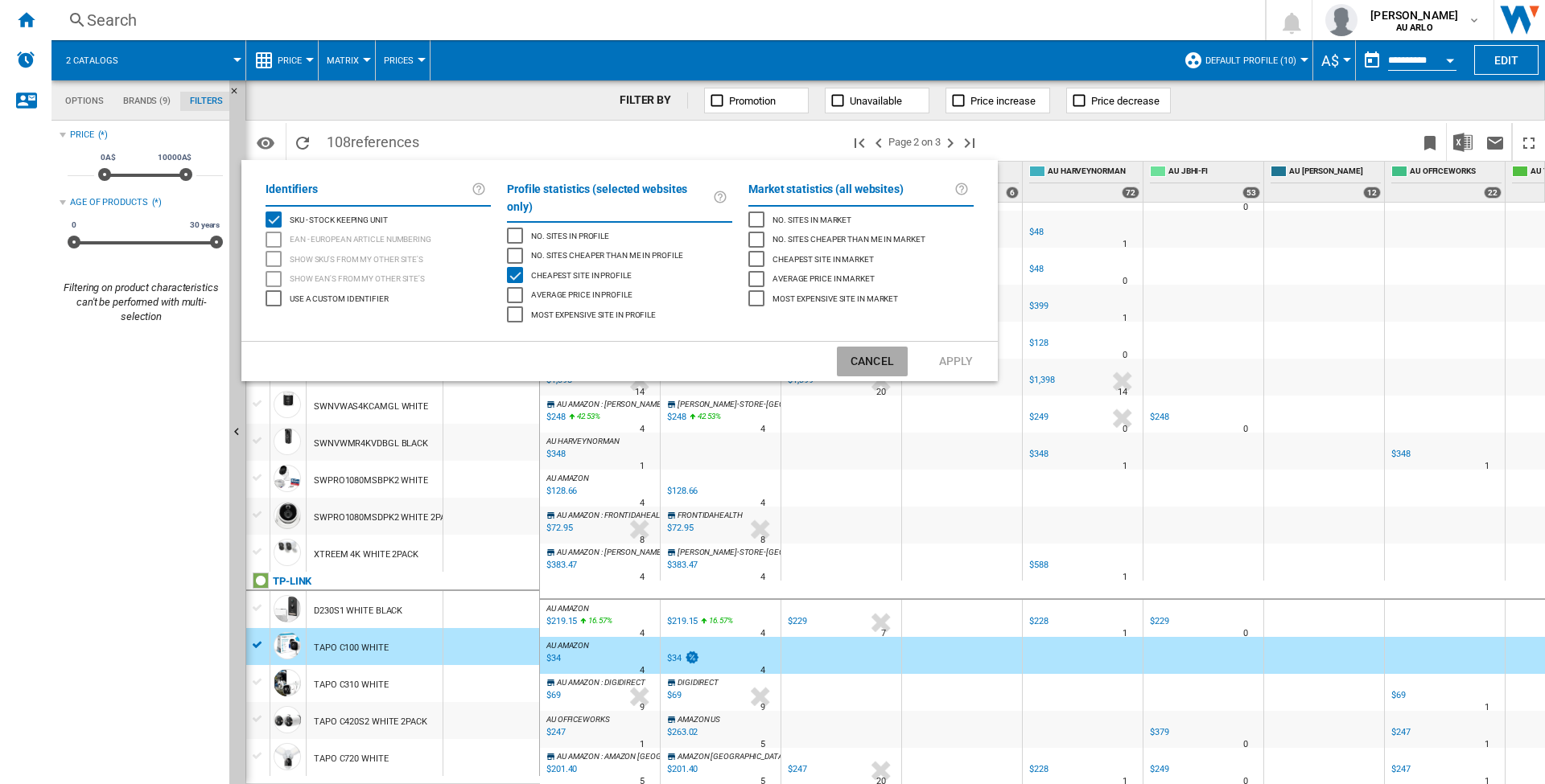
click at [888, 346] on button "Cancel" at bounding box center [872, 361] width 70 height 30
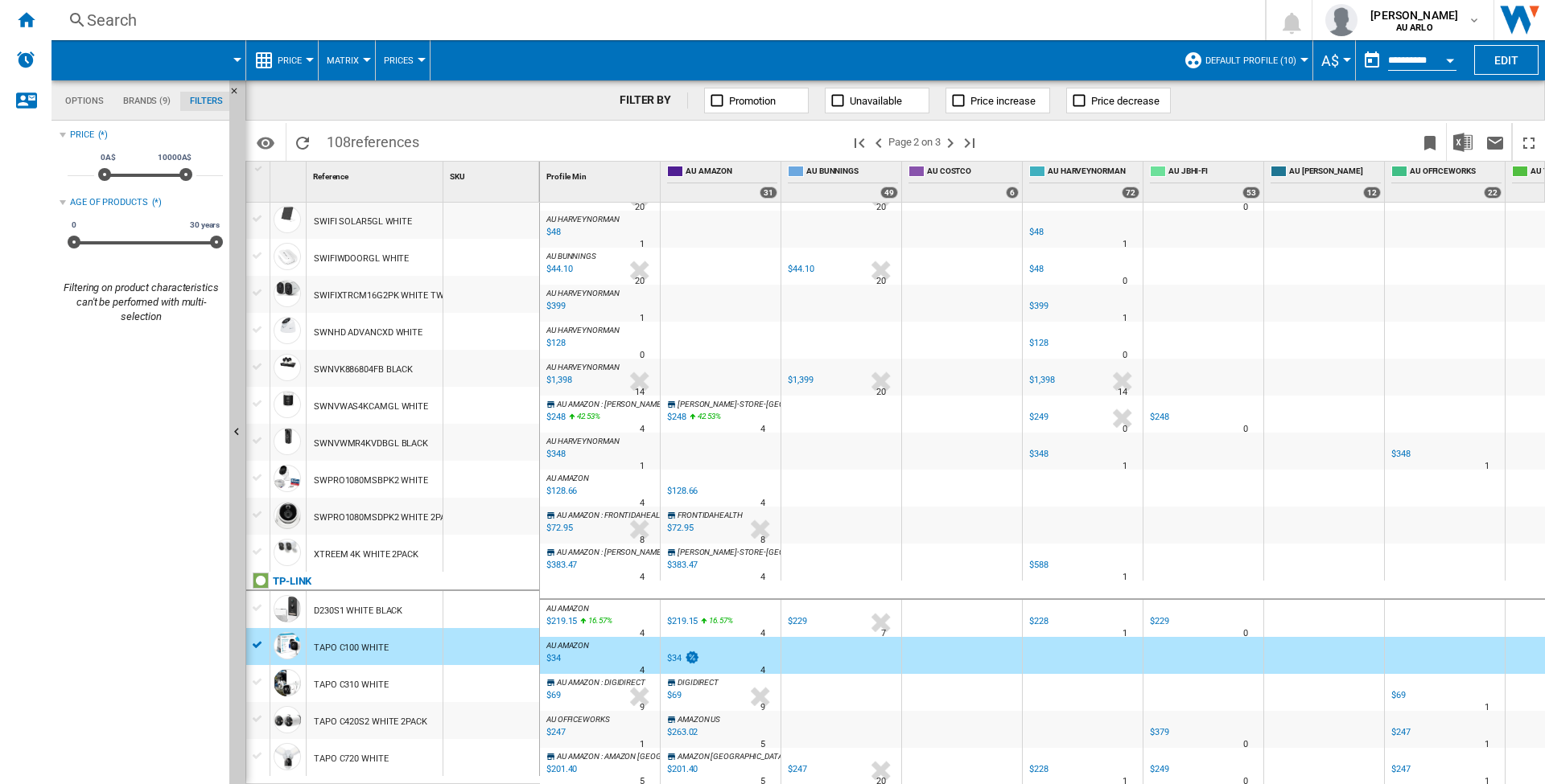
click at [581, 658] on div "AU AMAZON : AU AMAZON -1.0 % $34 % N/A 4 AU AMAZON : AU AMAZON" at bounding box center [600, 659] width 114 height 37
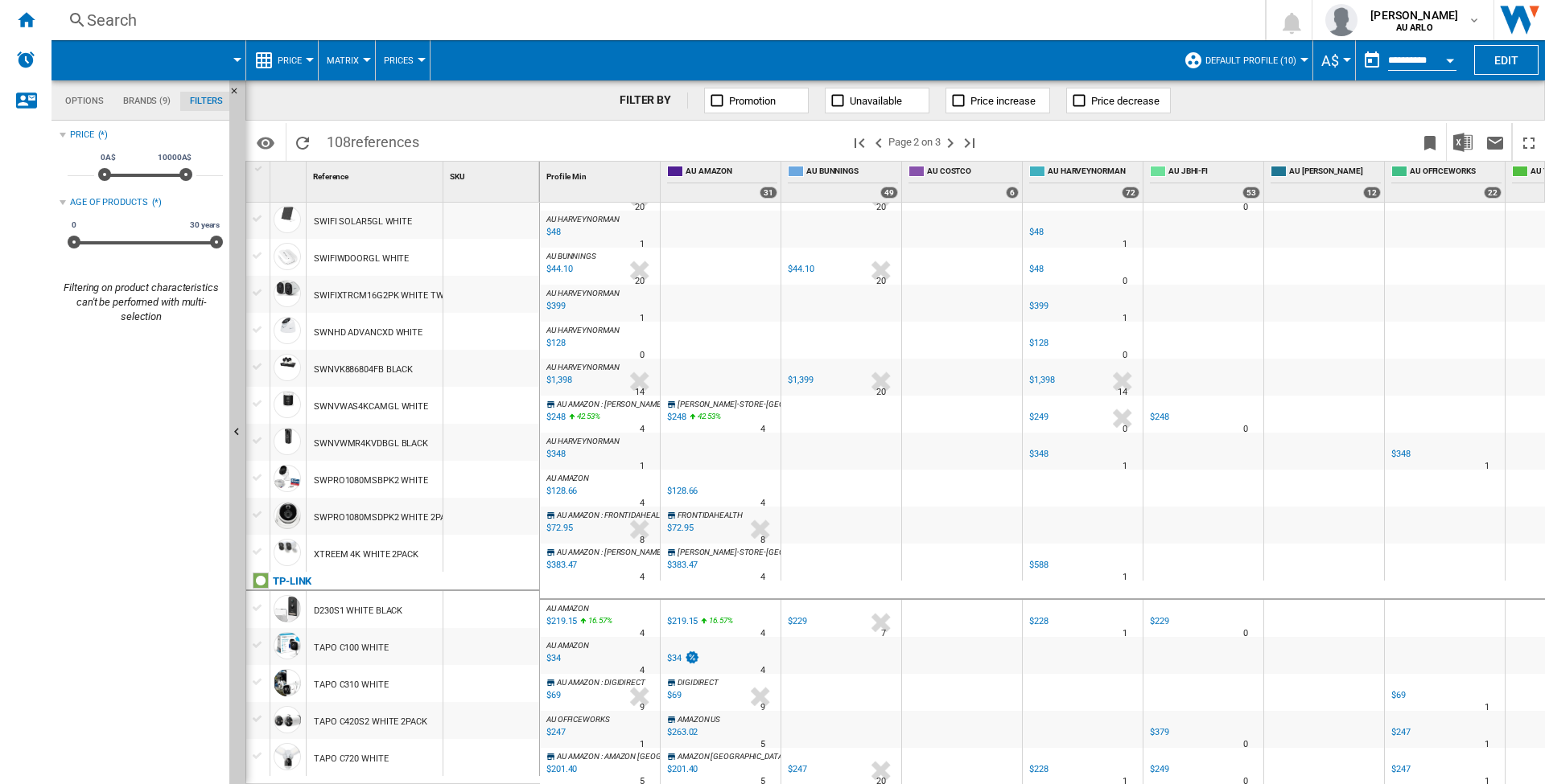
click at [556, 659] on div "-1.0 % $34 % N/A" at bounding box center [560, 669] width 33 height 39
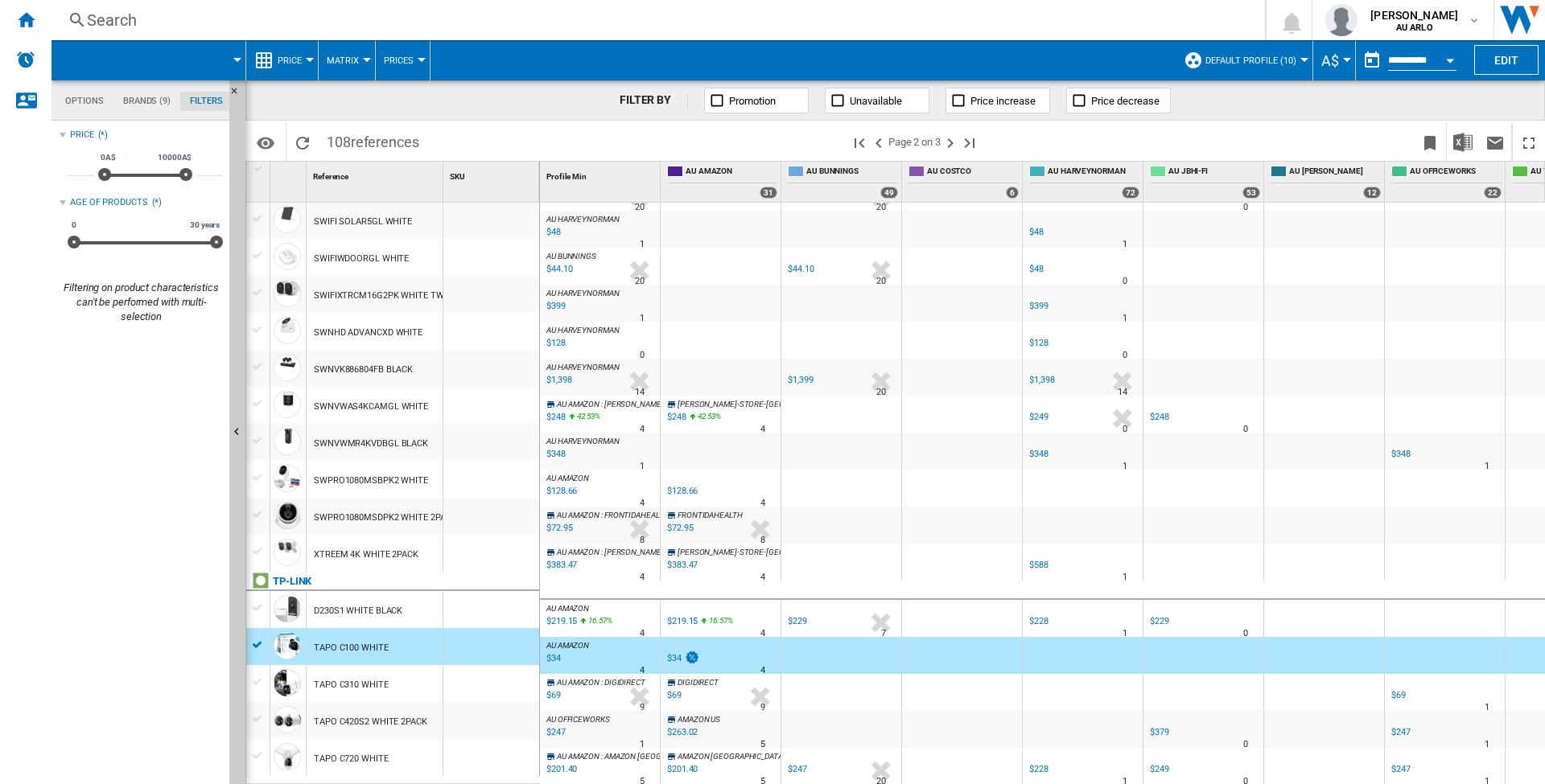
click at [566, 650] on div at bounding box center [565, 669] width 8 height 39
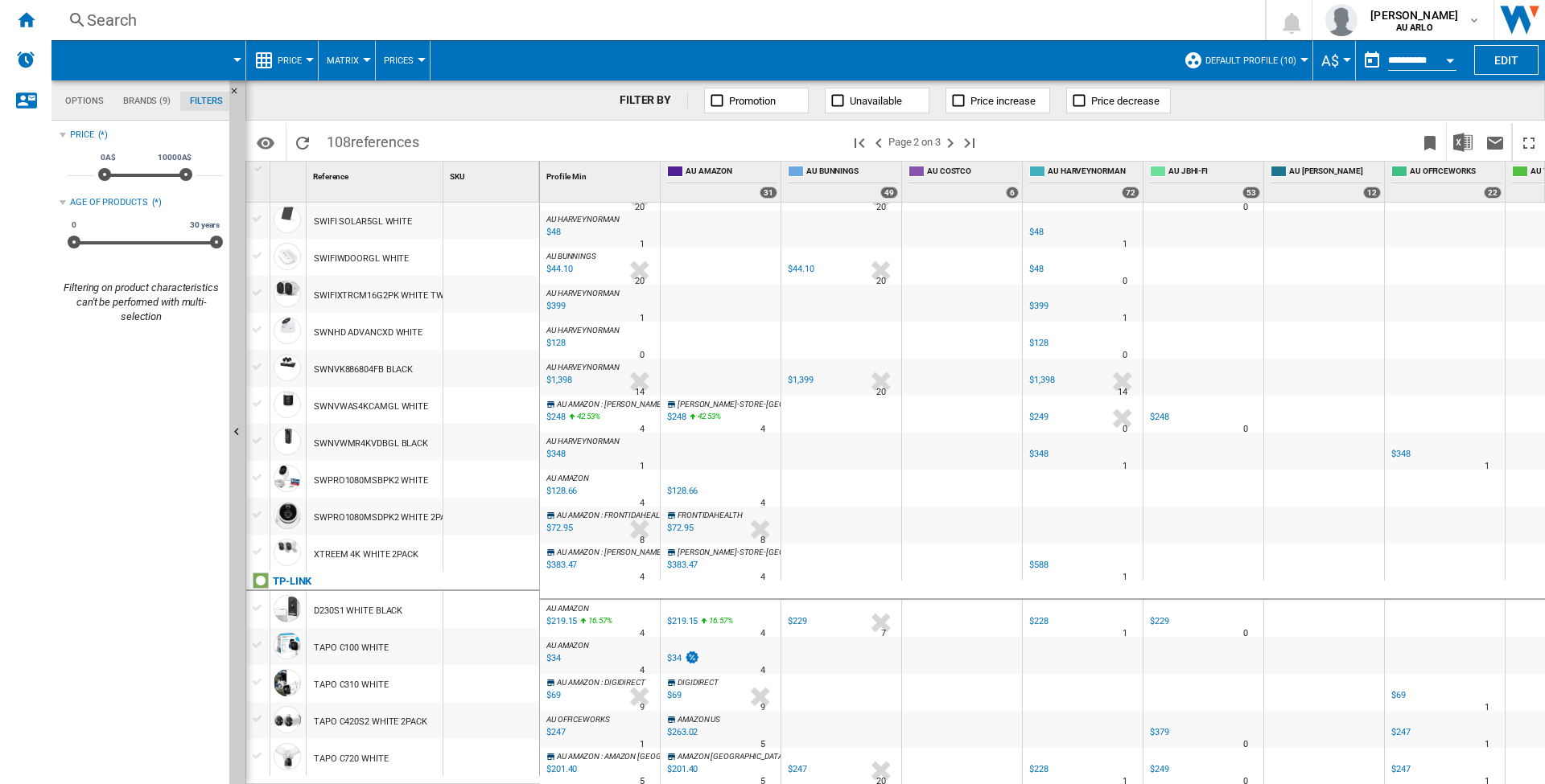
click at [681, 661] on div "-1.0 % $34 % N/A" at bounding box center [690, 669] width 51 height 39
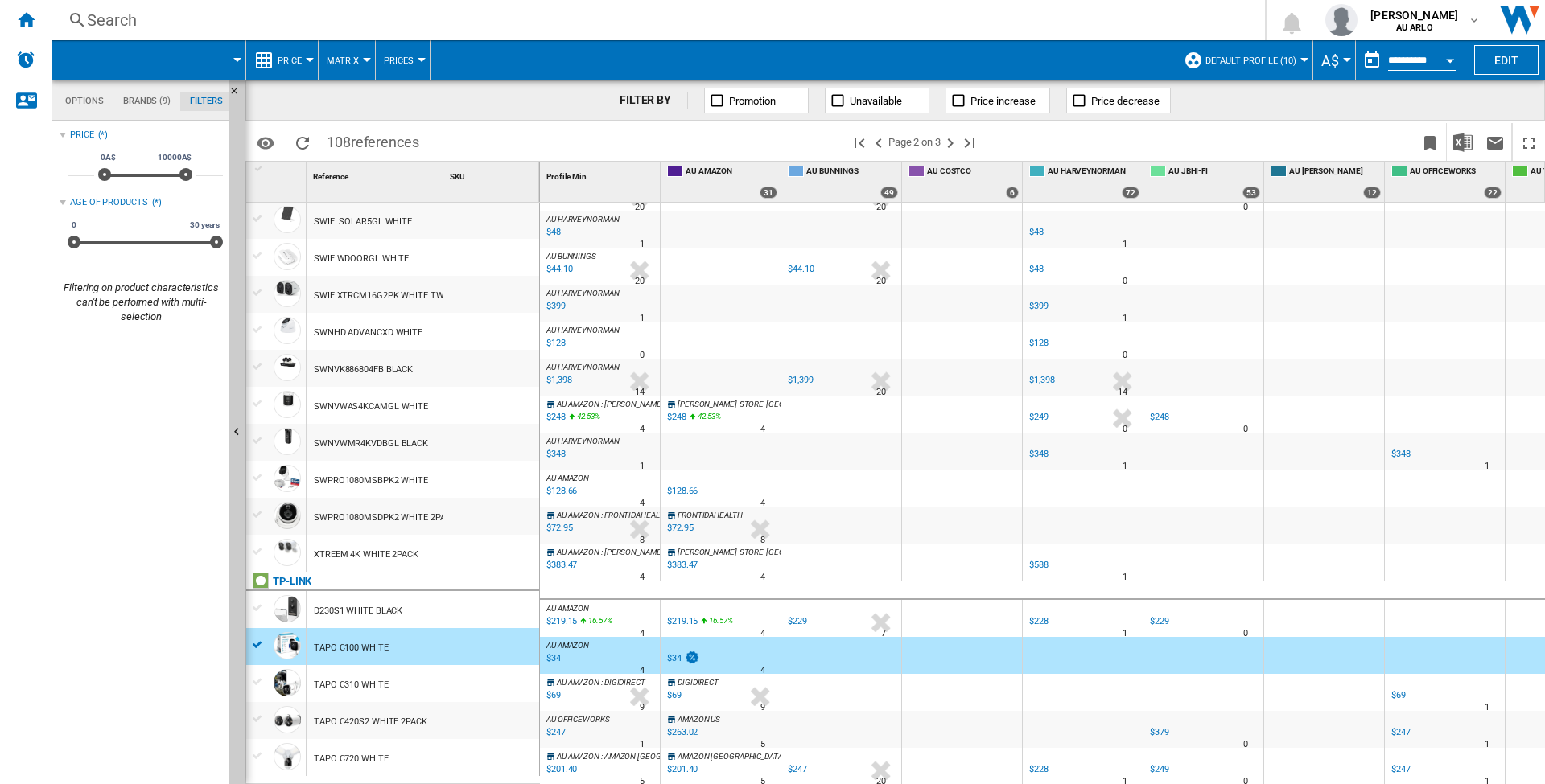
drag, startPoint x: 673, startPoint y: 660, endPoint x: 606, endPoint y: 665, distance: 67.2
click at [670, 660] on div "-1.0 % $34 % N/A" at bounding box center [690, 669] width 51 height 39
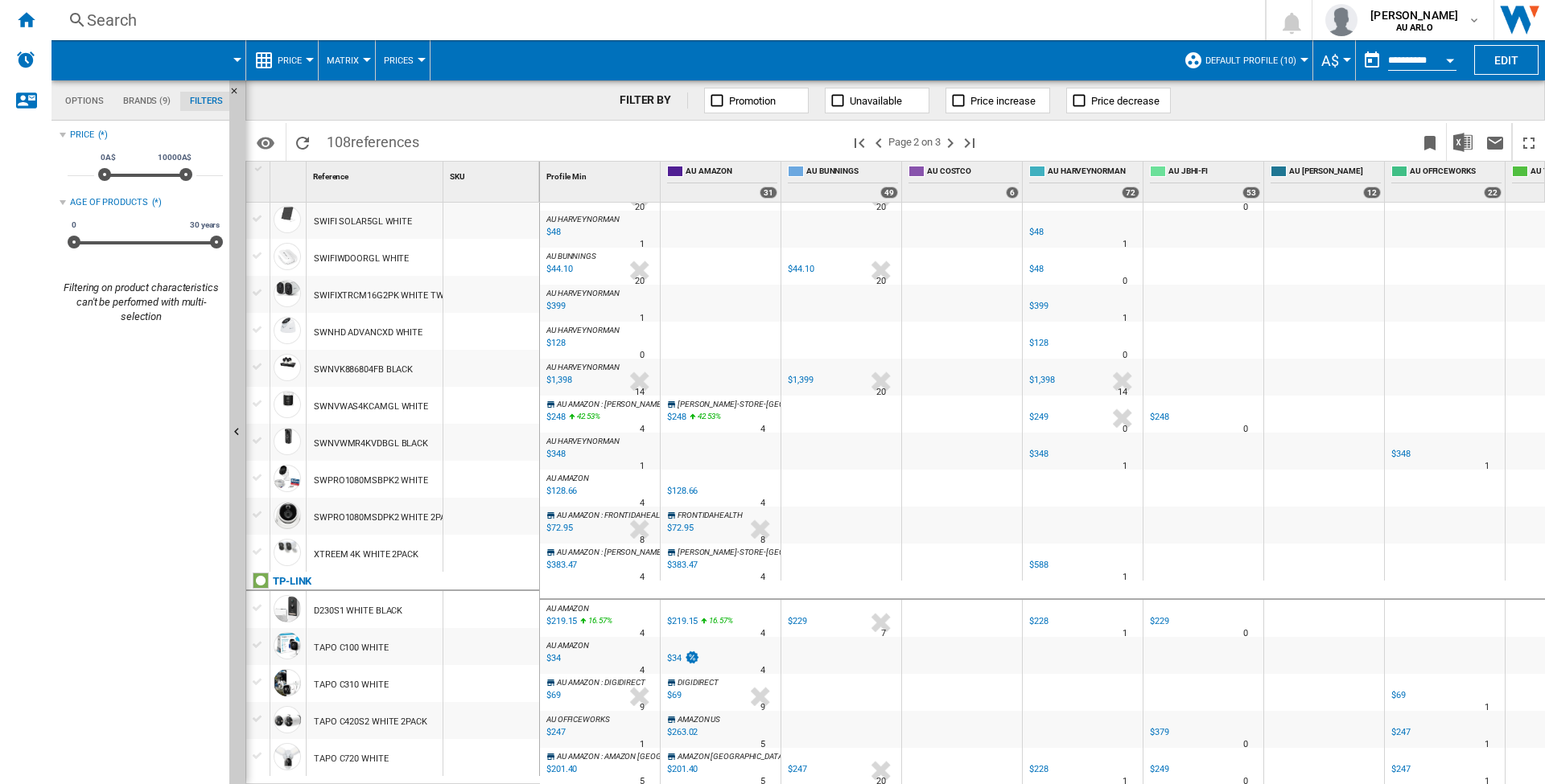
scroll to position [1335, 0]
click at [366, 647] on div "TAPO C100 WHITE" at bounding box center [351, 648] width 75 height 37
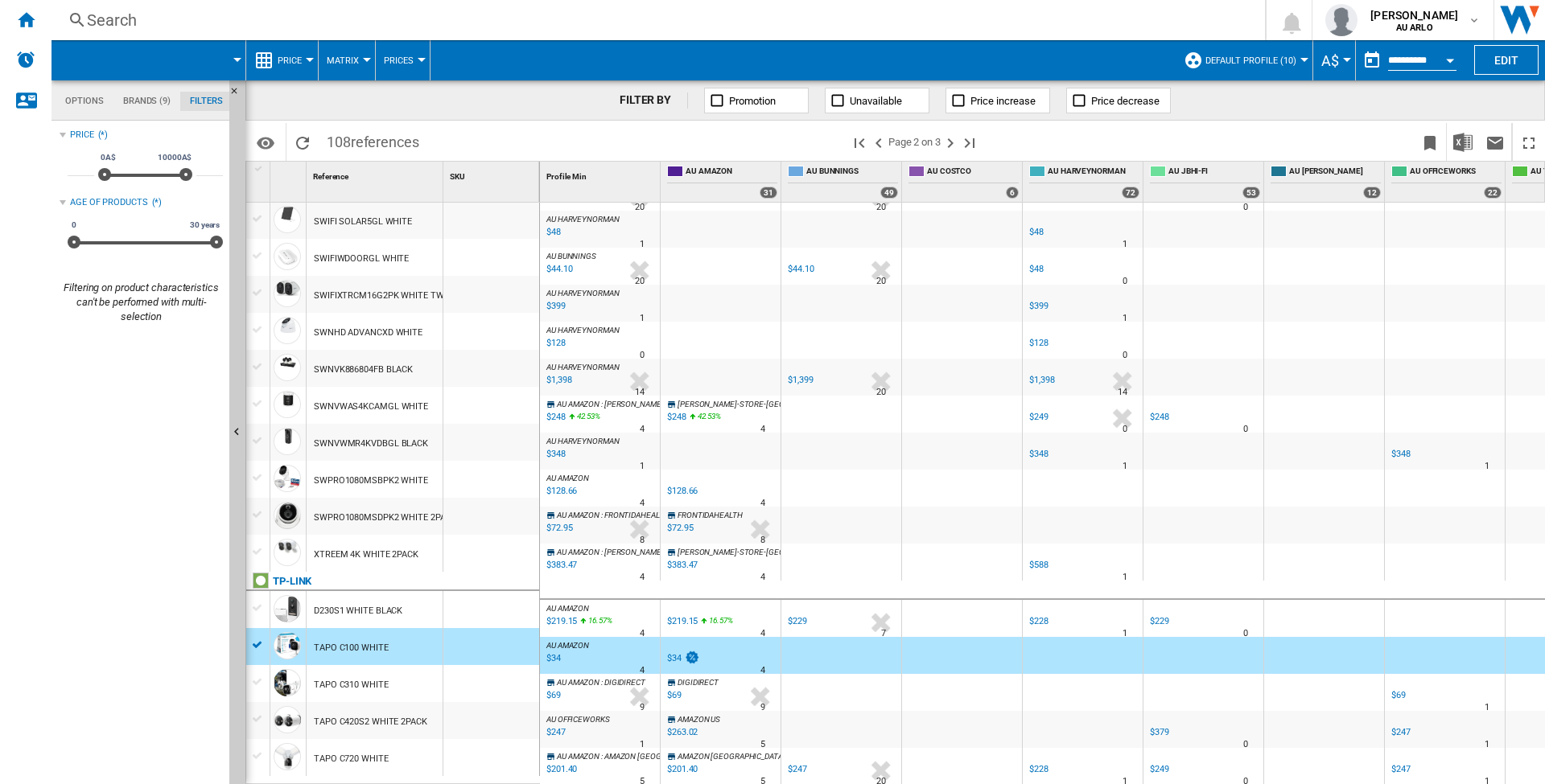
click at [366, 647] on div "TAPO C100 WHITE" at bounding box center [351, 648] width 75 height 37
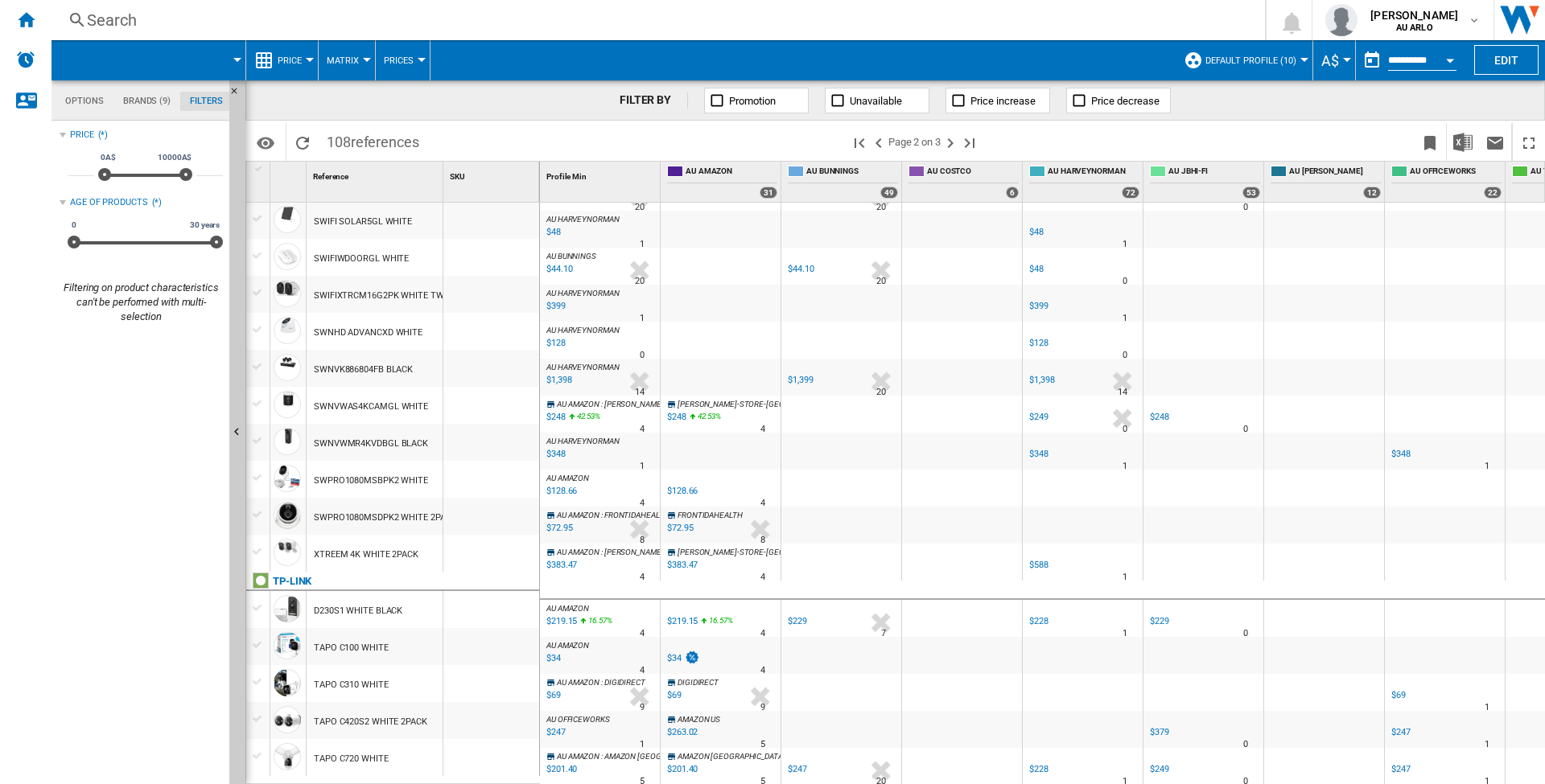
click at [366, 647] on div "TAPO C100 WHITE" at bounding box center [351, 648] width 75 height 37
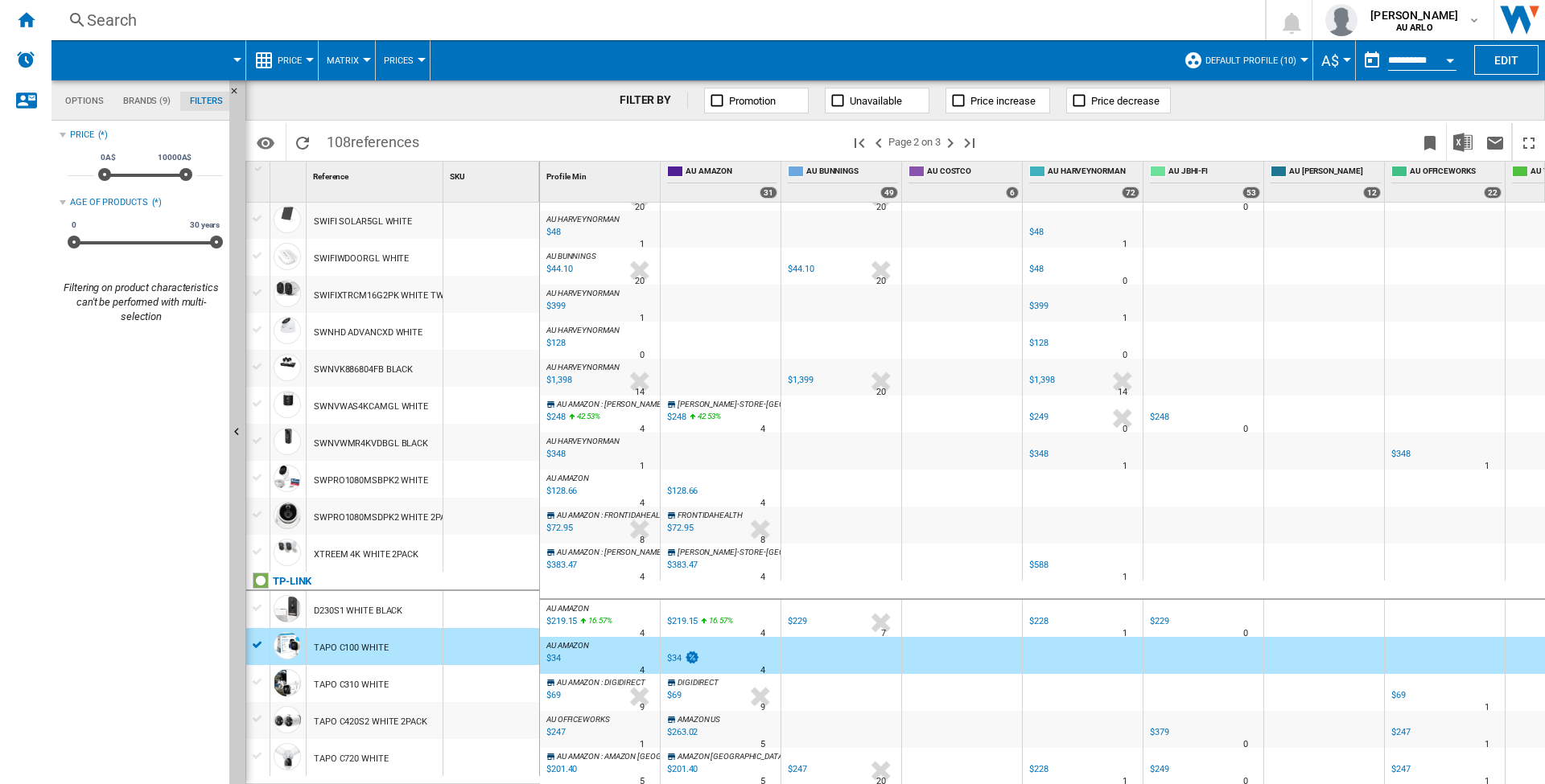
click at [86, 99] on md-tab-item "Options" at bounding box center [85, 101] width 58 height 19
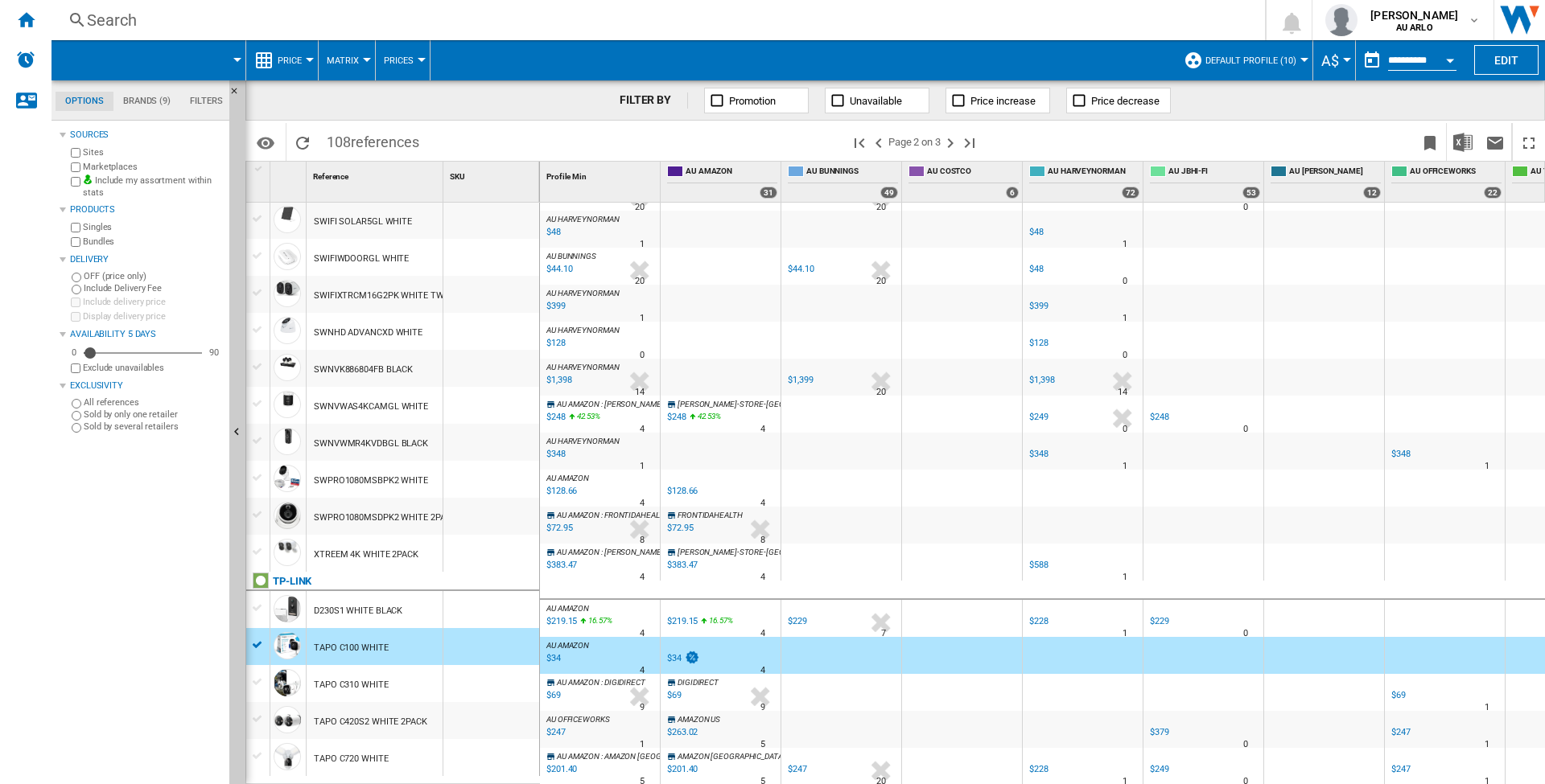
click at [346, 644] on div "TAPO C100 WHITE" at bounding box center [351, 648] width 75 height 37
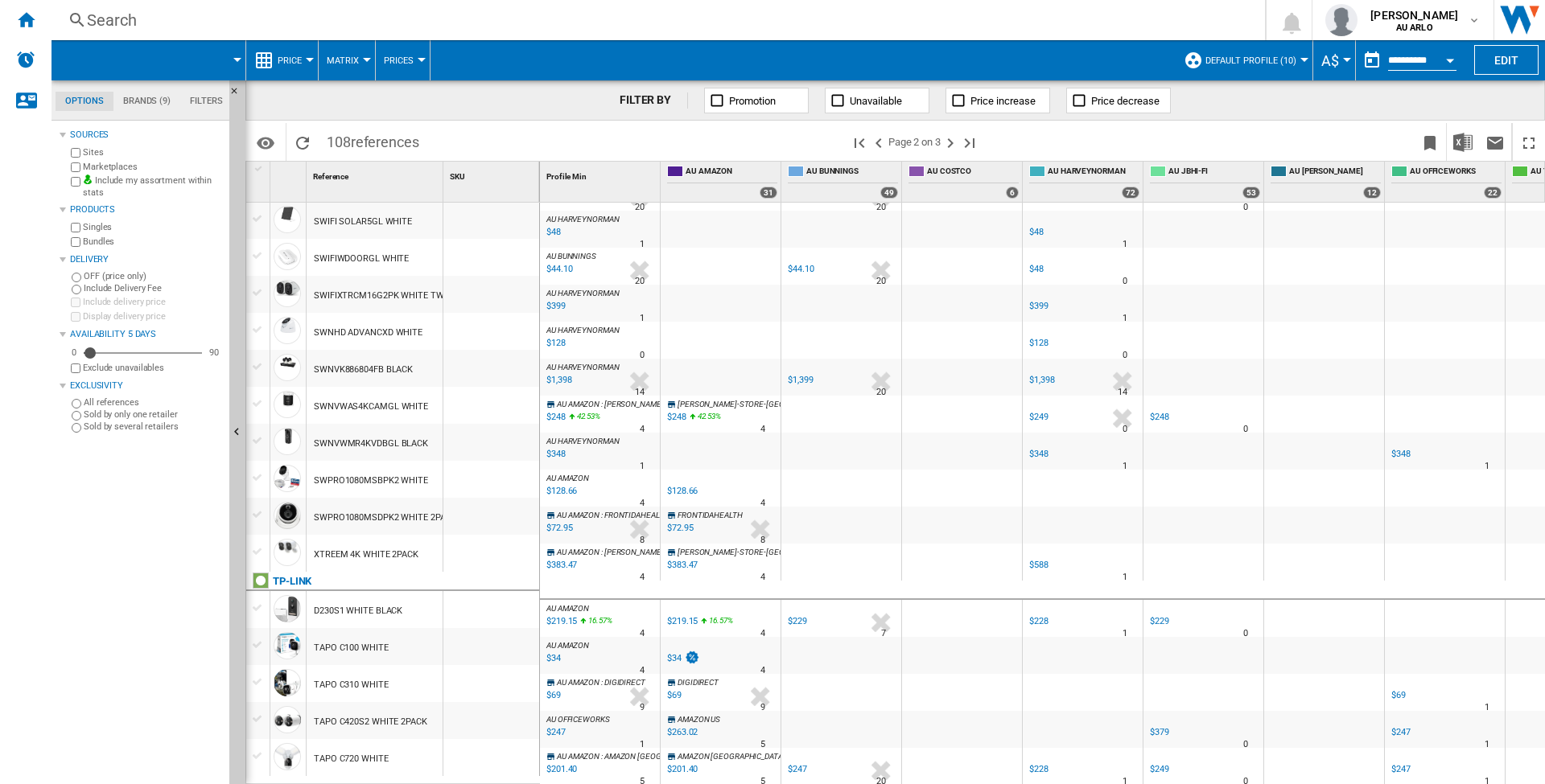
click at [346, 644] on div "TAPO C100 WHITE" at bounding box center [351, 648] width 75 height 37
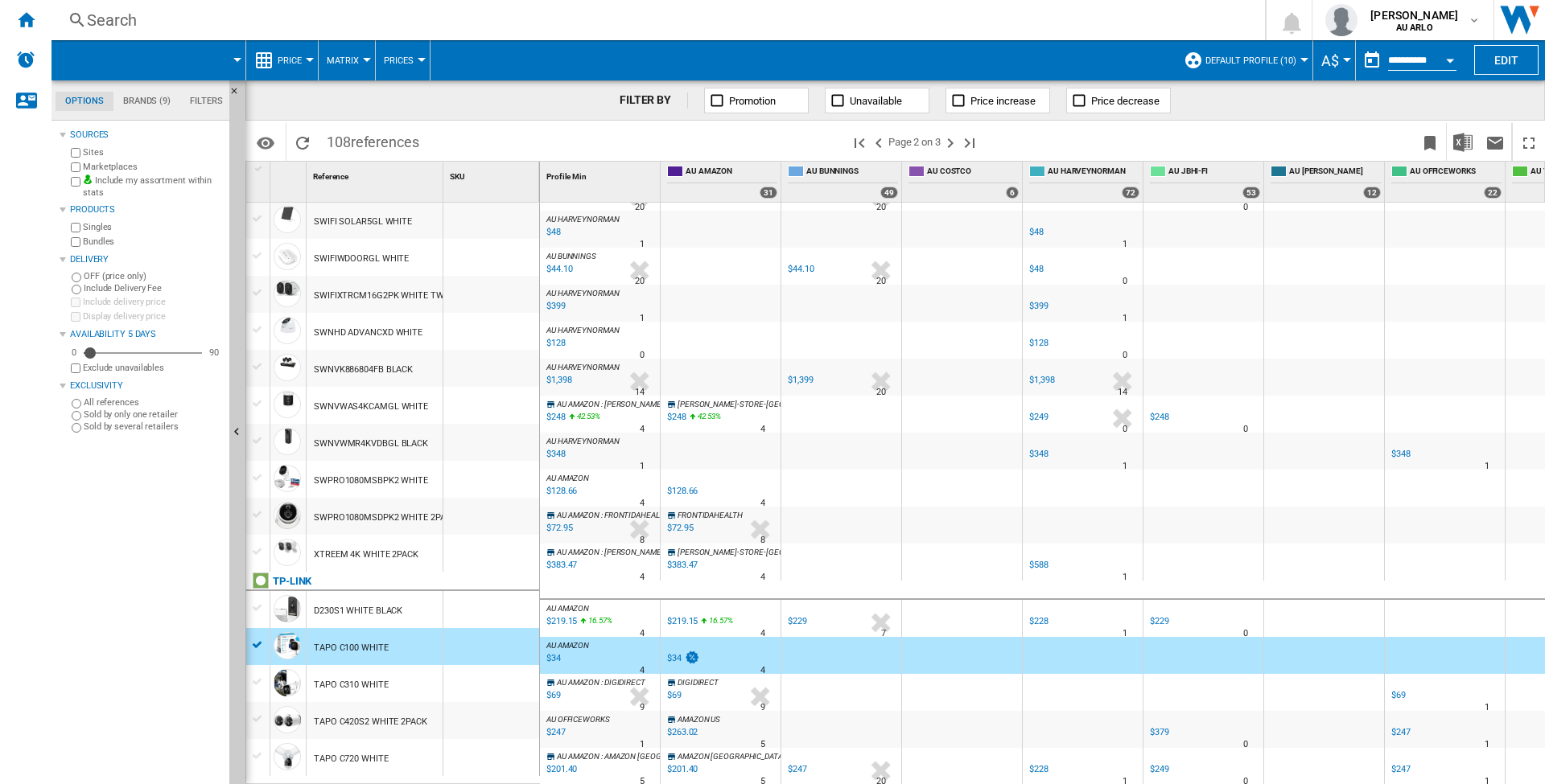
click at [559, 650] on div "$34" at bounding box center [552, 659] width 17 height 16
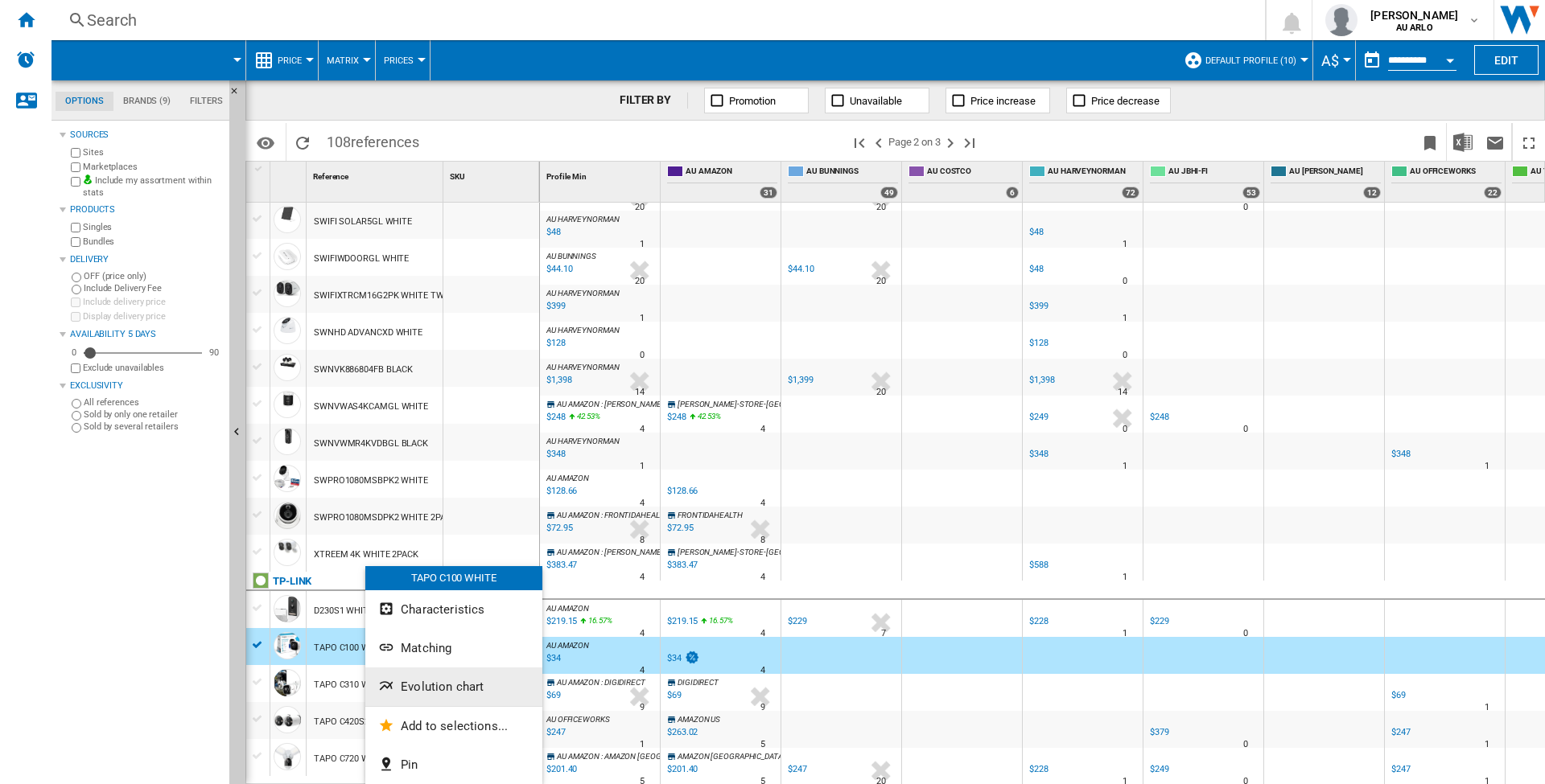
click at [461, 692] on span "Evolution chart" at bounding box center [442, 687] width 83 height 14
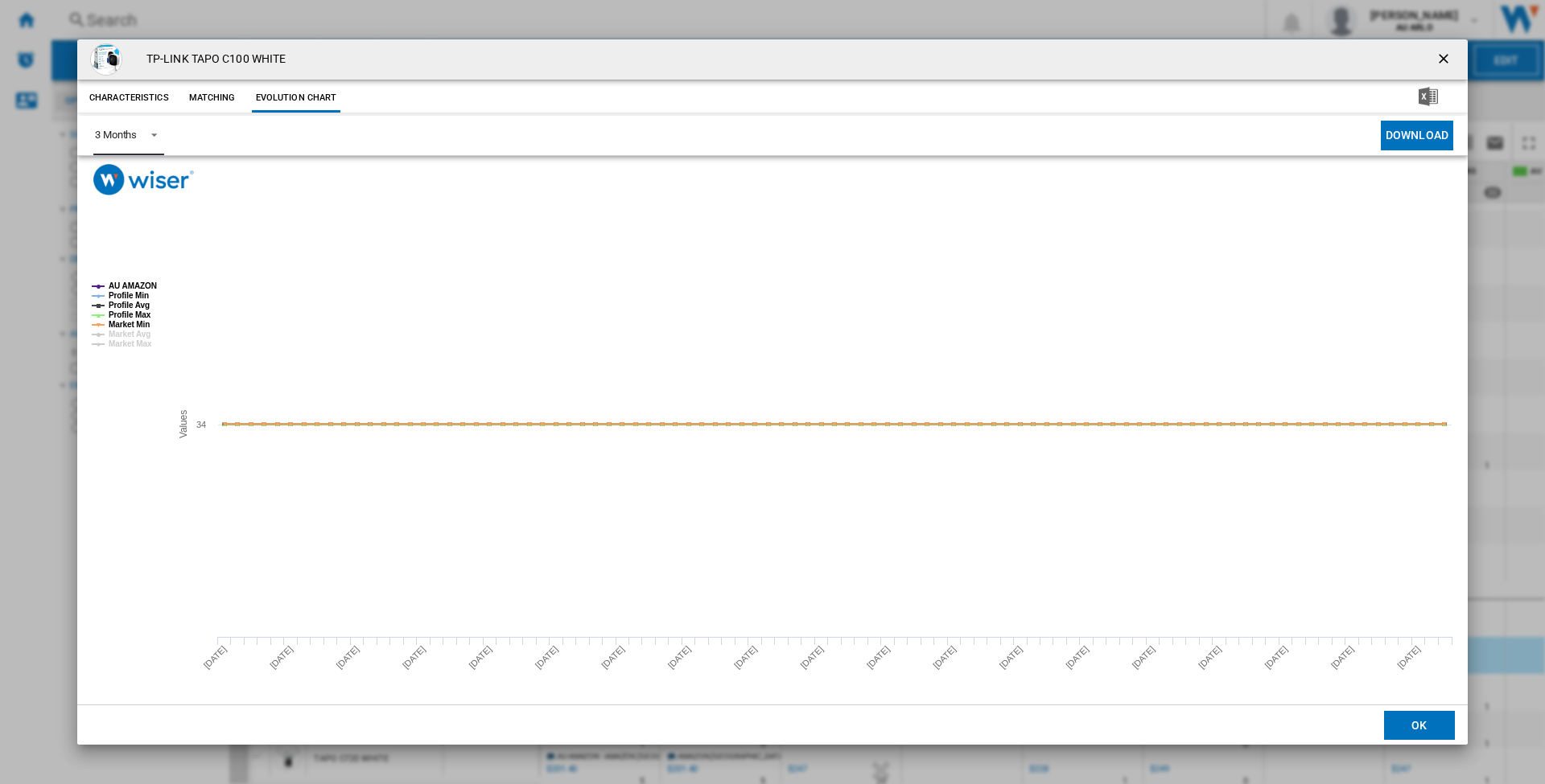
click at [153, 136] on span "Product popup" at bounding box center [149, 134] width 19 height 14
click at [141, 173] on md-option "6 Months" at bounding box center [136, 174] width 109 height 39
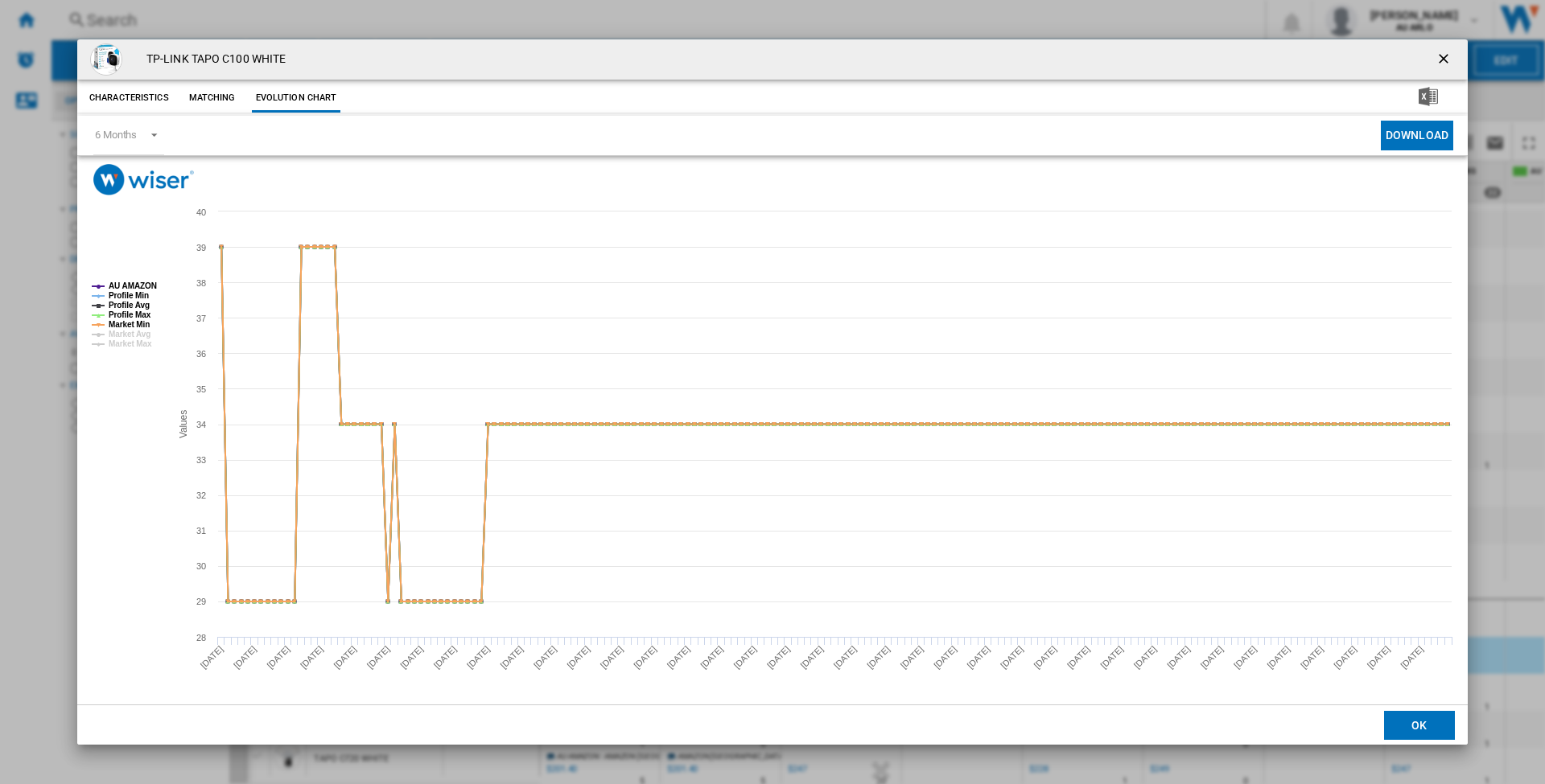
click at [1441, 59] on ng-md-icon "getI18NText('BUTTONS.CLOSE_DIALOG')" at bounding box center [1445, 60] width 19 height 19
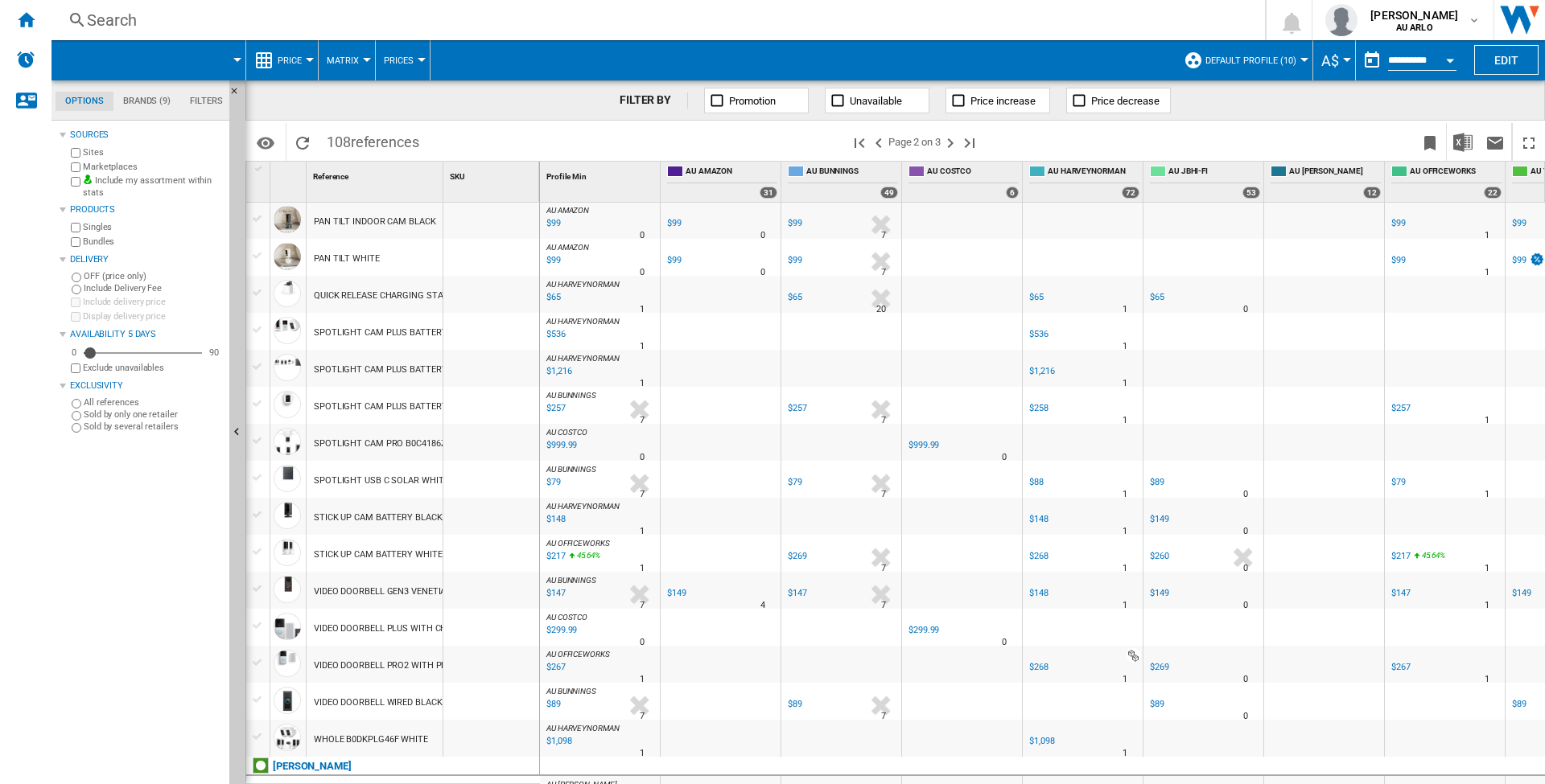
scroll to position [0, 0]
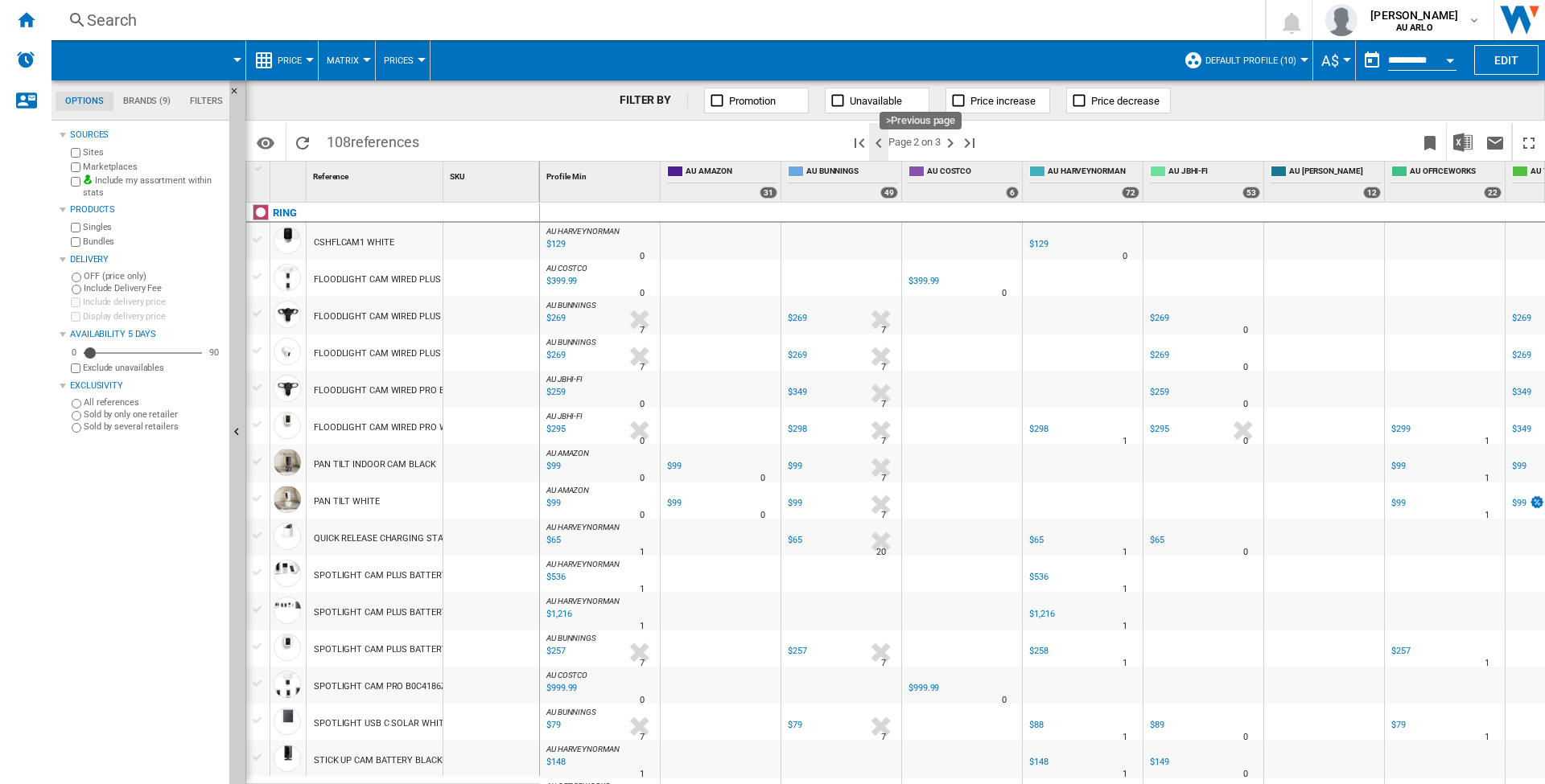
click at [884, 141] on ng-md-icon ">Previous page" at bounding box center [878, 143] width 19 height 19
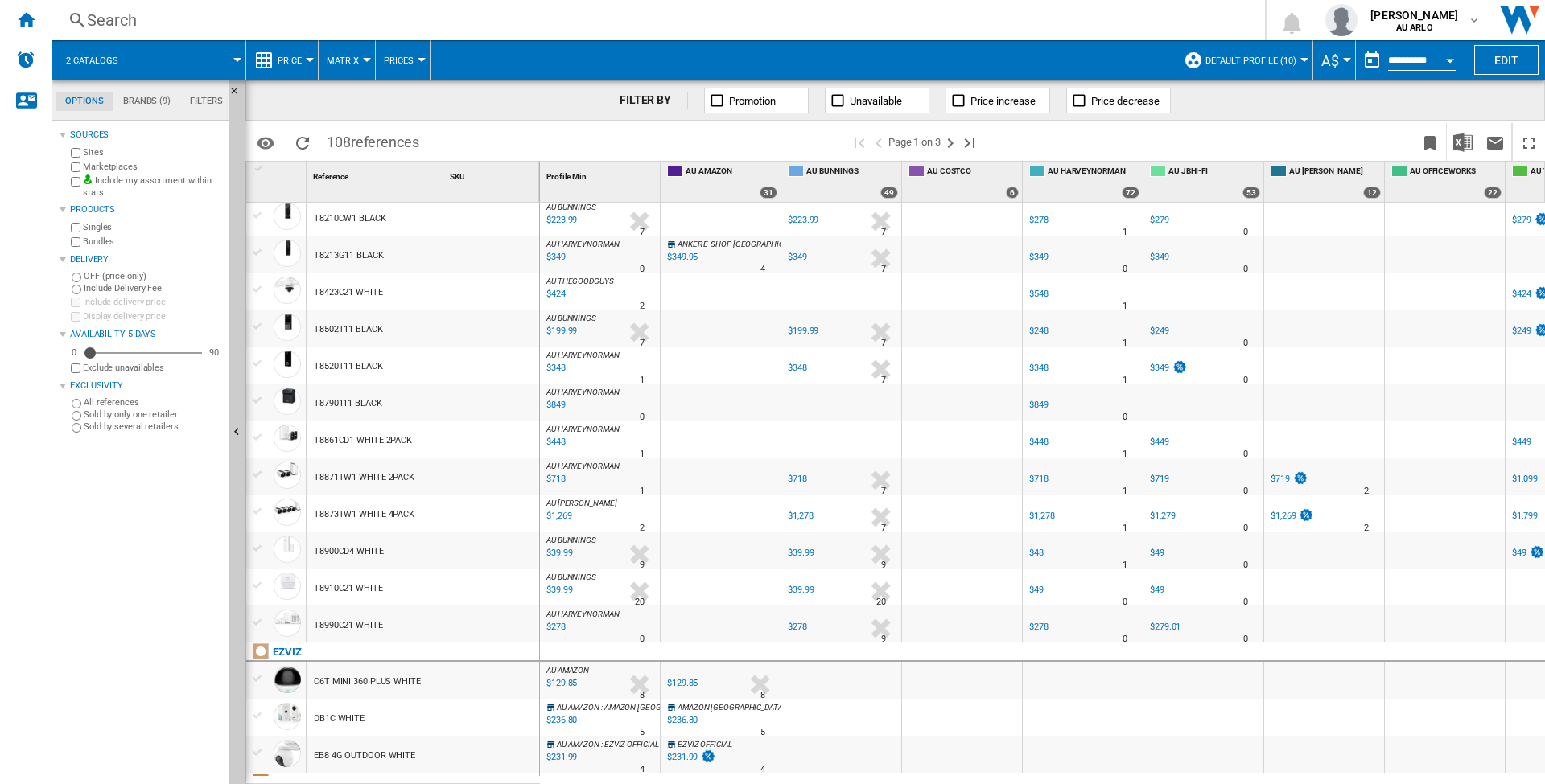
scroll to position [910, 0]
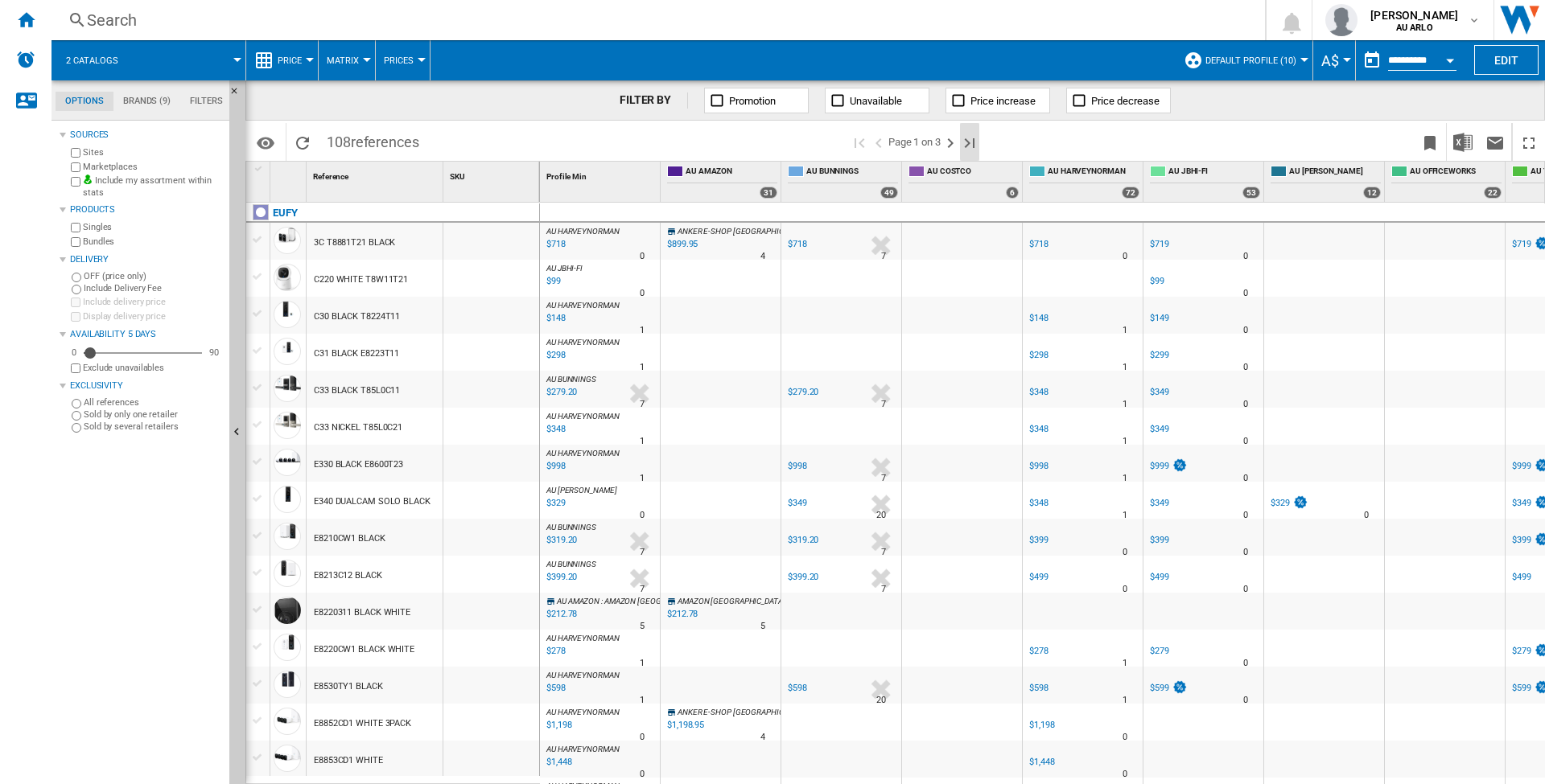
click at [970, 143] on ng-md-icon "Last page" at bounding box center [969, 143] width 19 height 19
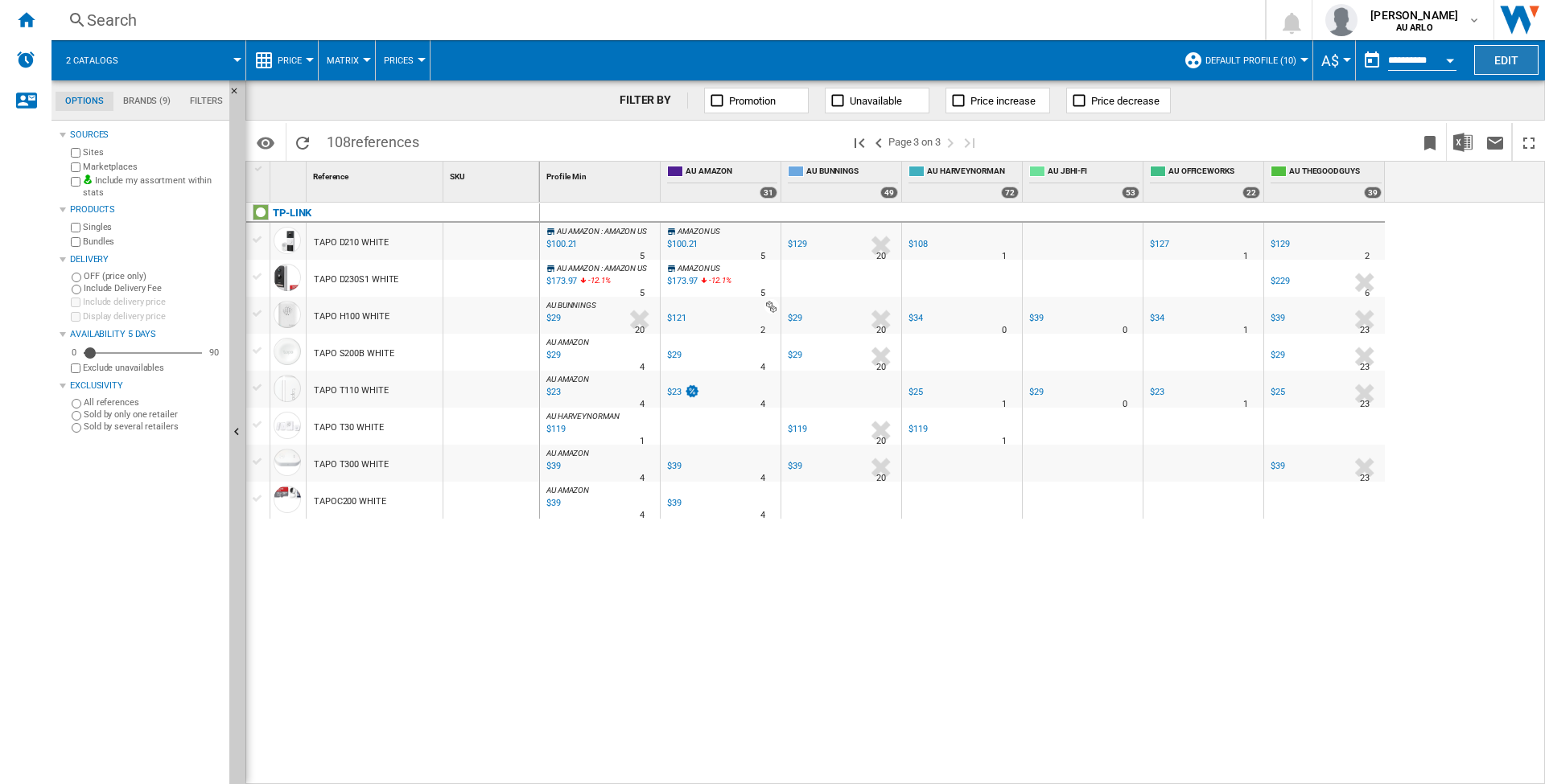
click at [1513, 61] on button "Edit" at bounding box center [1506, 60] width 64 height 30
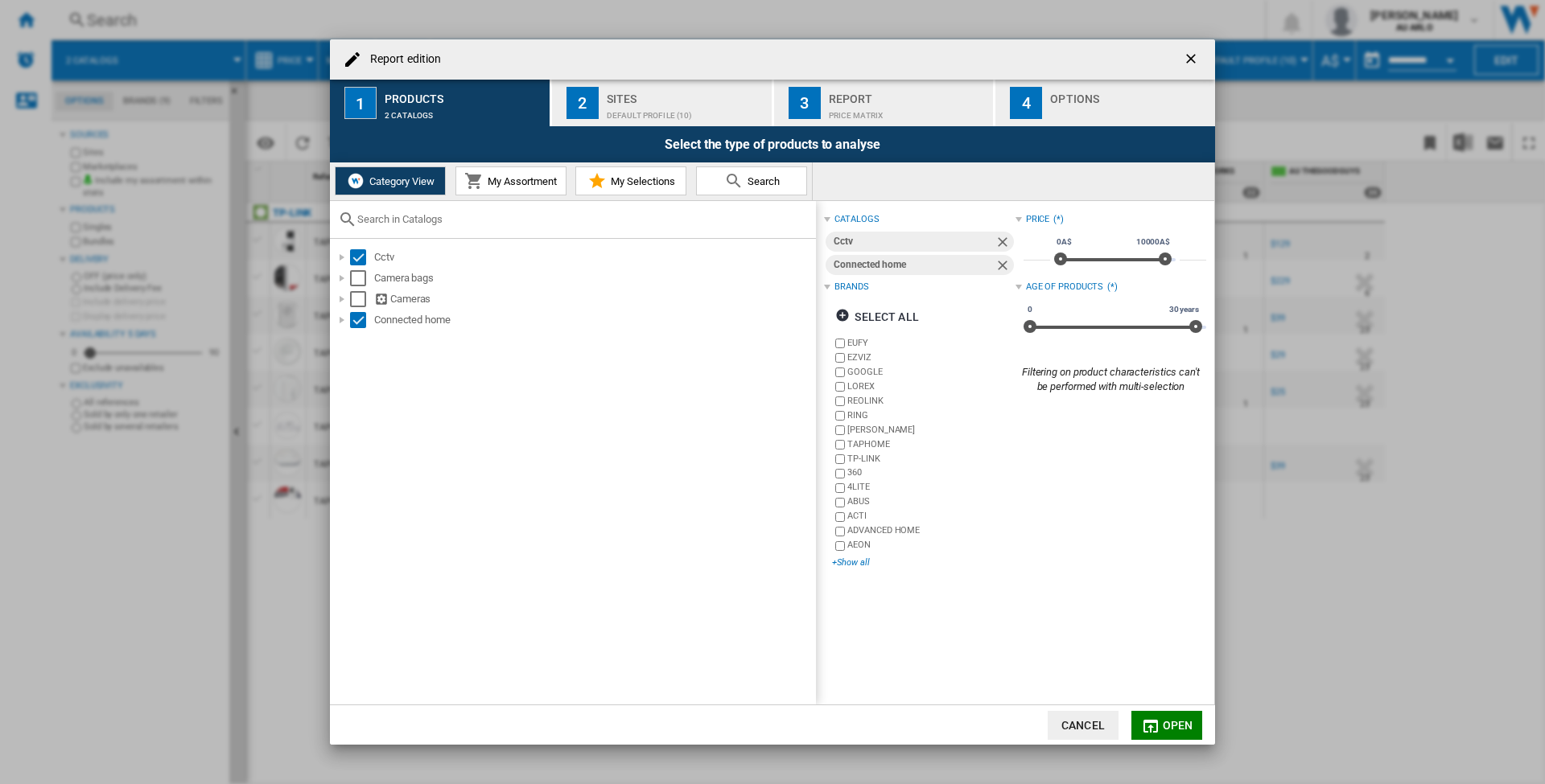
click at [844, 563] on div "+Show all" at bounding box center [923, 562] width 182 height 12
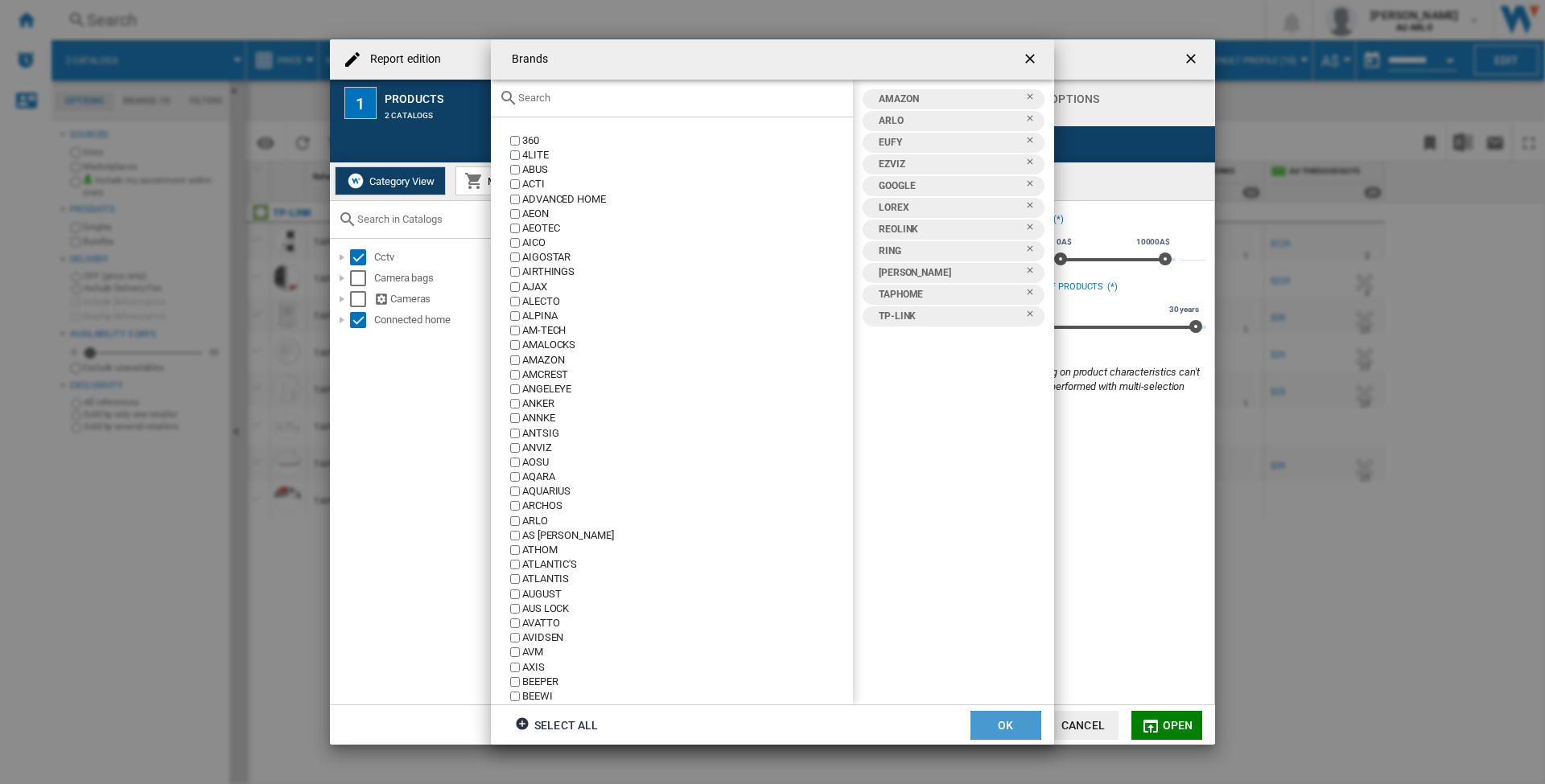
click at [998, 724] on button "OK" at bounding box center [1005, 725] width 70 height 29
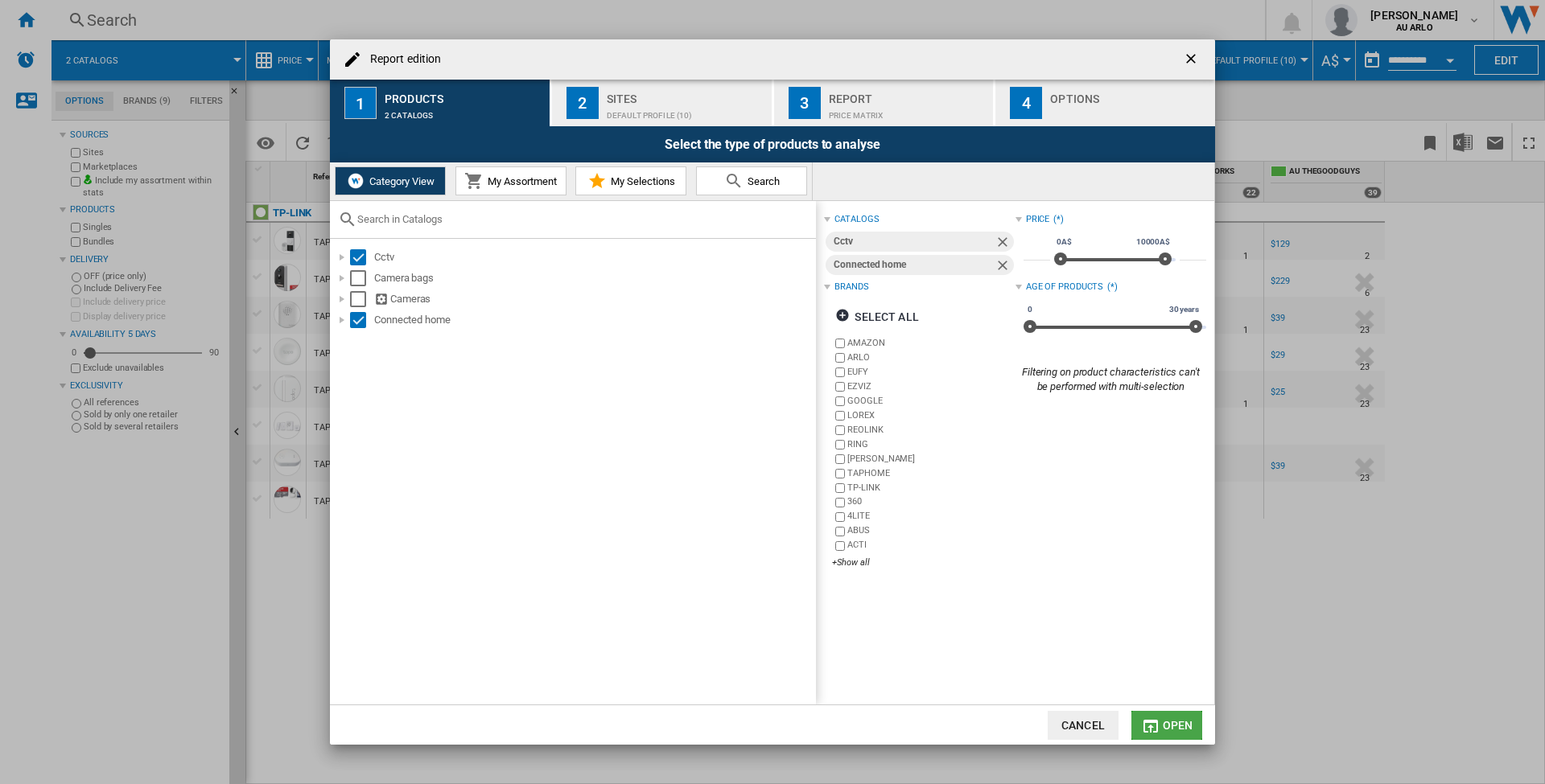
click at [1171, 724] on span "Open" at bounding box center [1179, 725] width 31 height 13
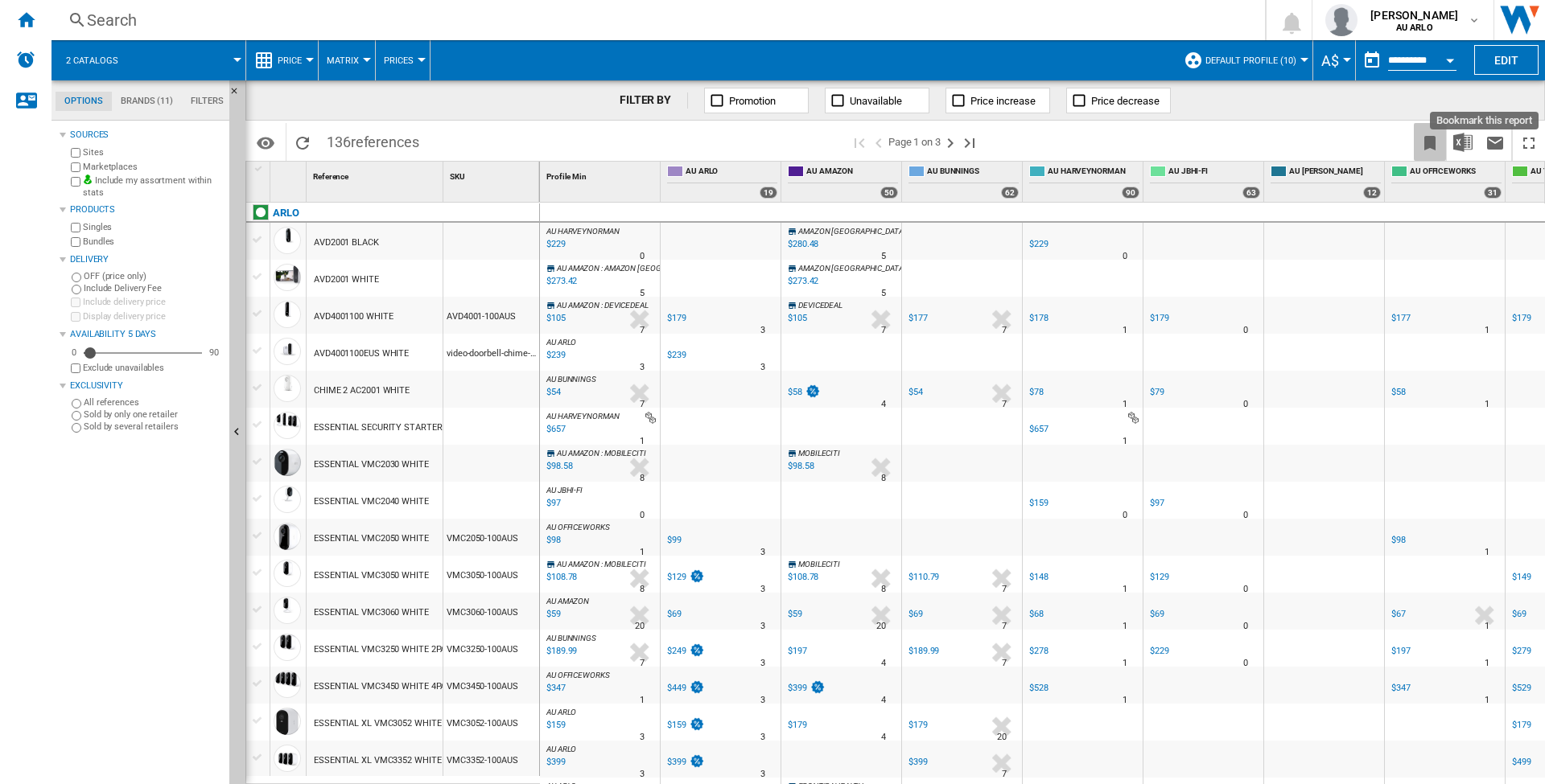
click at [1428, 143] on ng-md-icon "Bookmark this report" at bounding box center [1429, 143] width 19 height 19
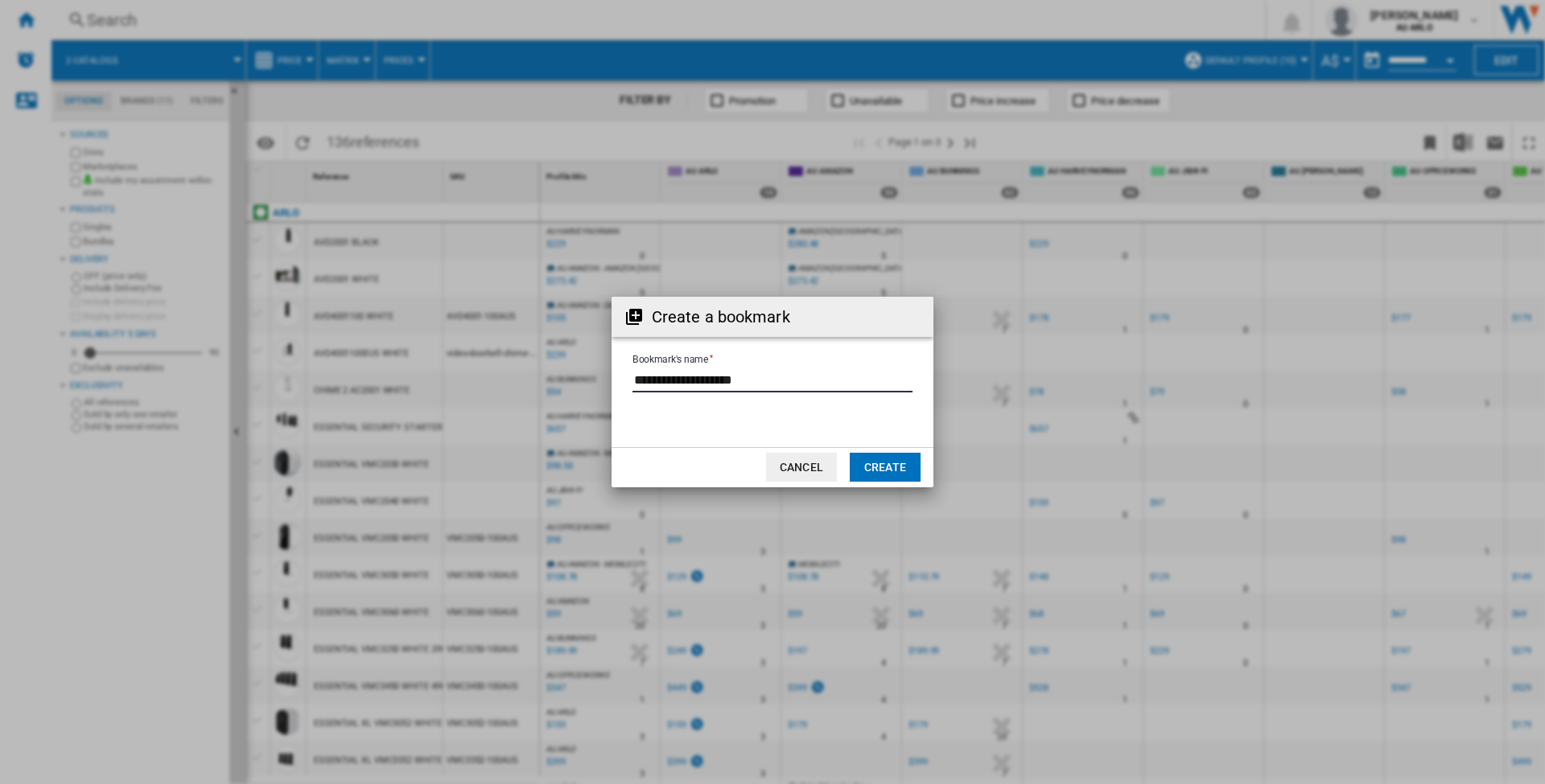
drag, startPoint x: 816, startPoint y: 383, endPoint x: 606, endPoint y: 380, distance: 210.0
click at [606, 380] on div "Create a bookmark Bookmark's name Cancel Create" at bounding box center [772, 392] width 1545 height 784
type input "**********"
click at [902, 468] on button "Create" at bounding box center [885, 467] width 70 height 29
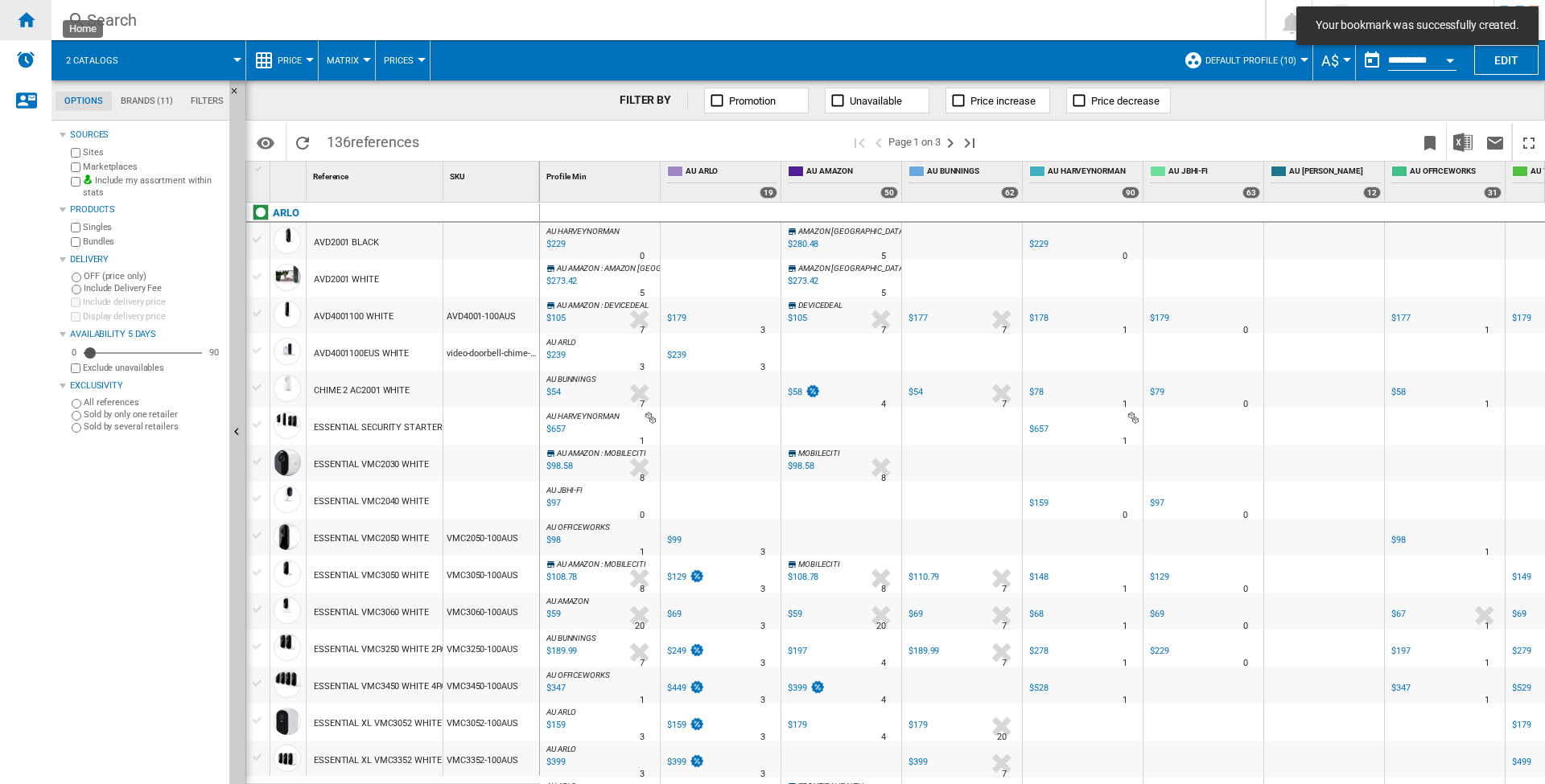
click at [24, 17] on ng-md-icon "Home" at bounding box center [25, 19] width 19 height 19
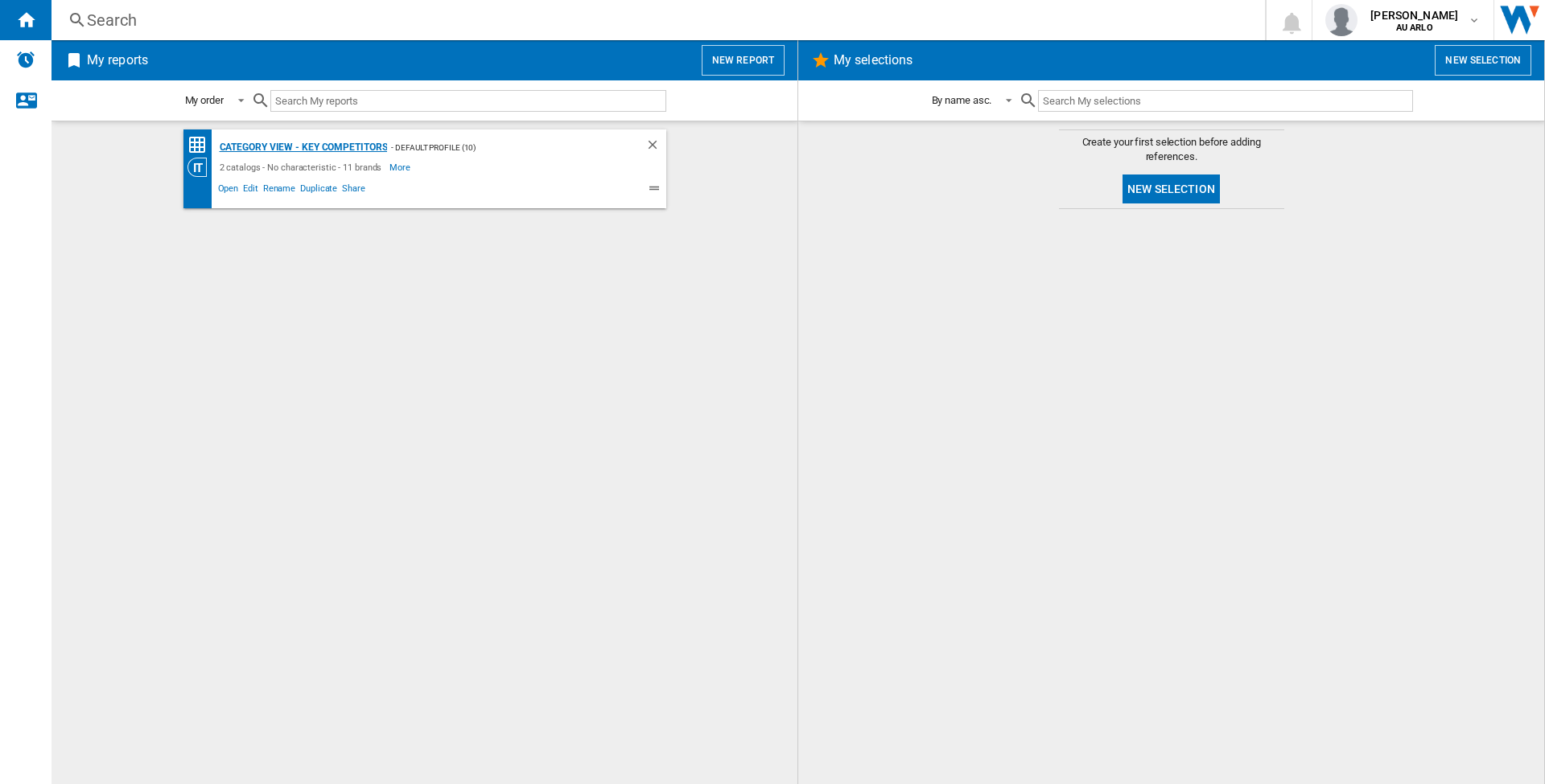
click at [338, 144] on div "Category View - Key Competitors" at bounding box center [301, 147] width 172 height 20
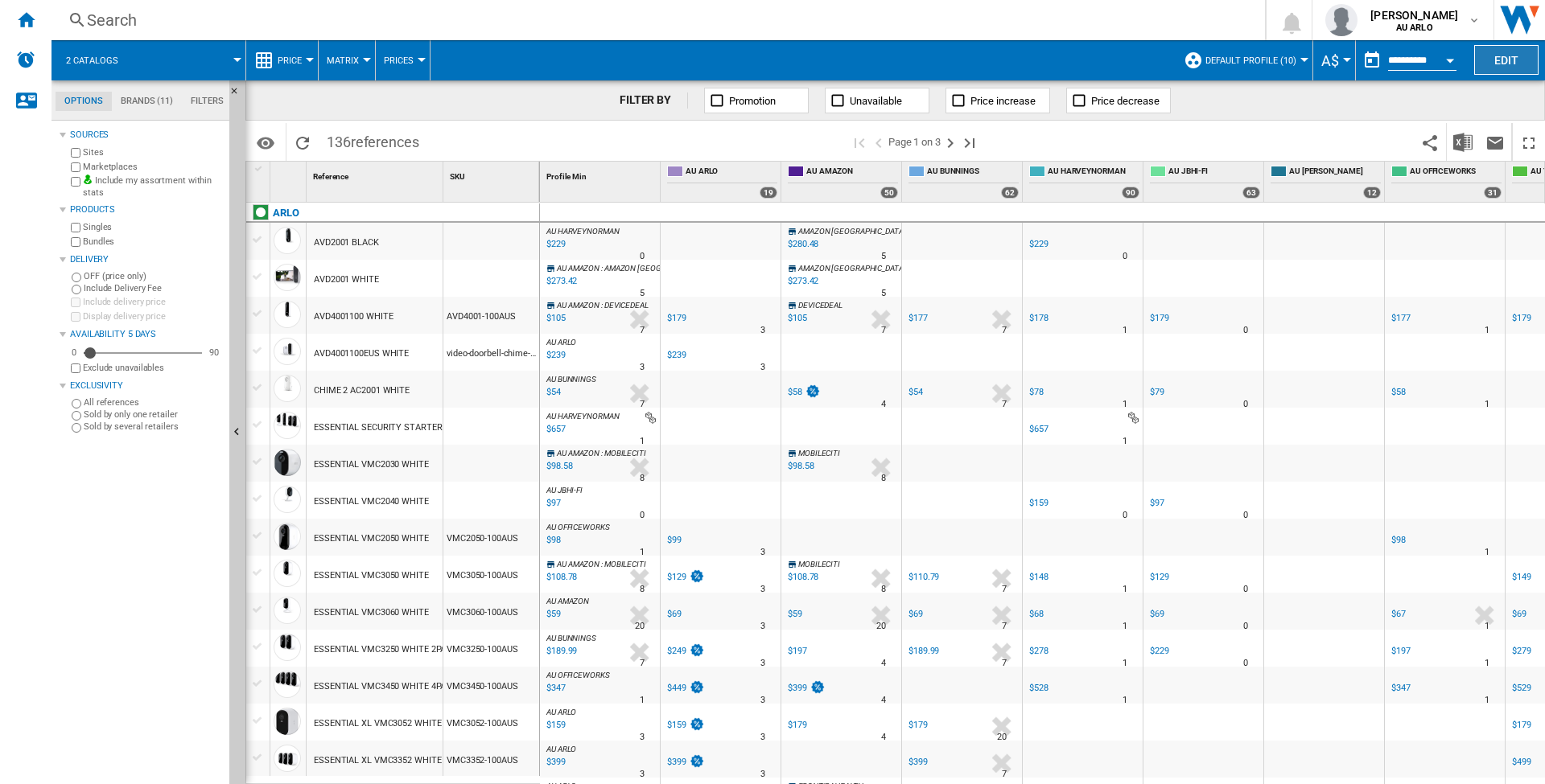
click at [1495, 59] on button "Edit" at bounding box center [1506, 60] width 64 height 30
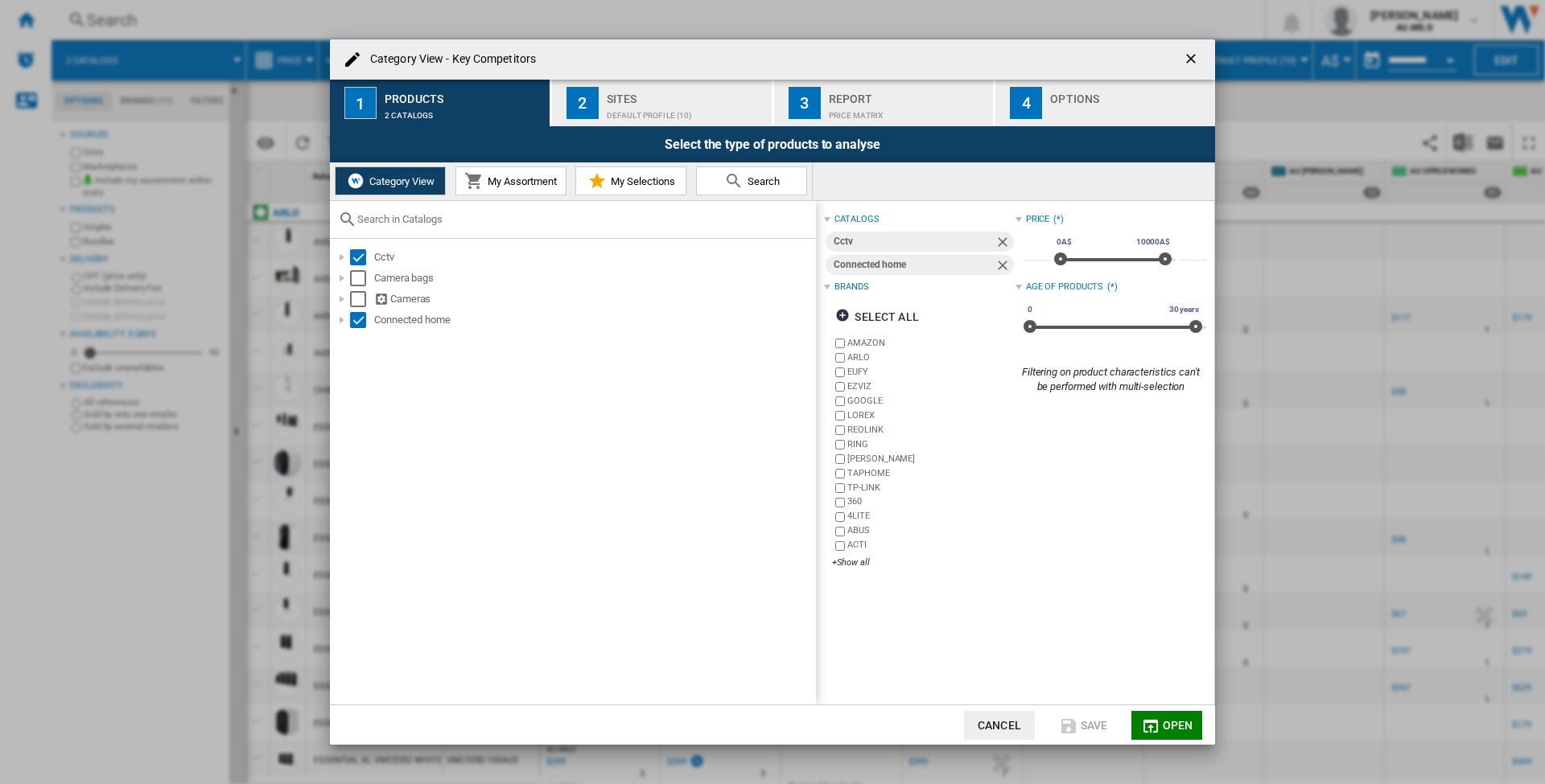
click at [690, 103] on div "Default profile (10)" at bounding box center [686, 111] width 159 height 17
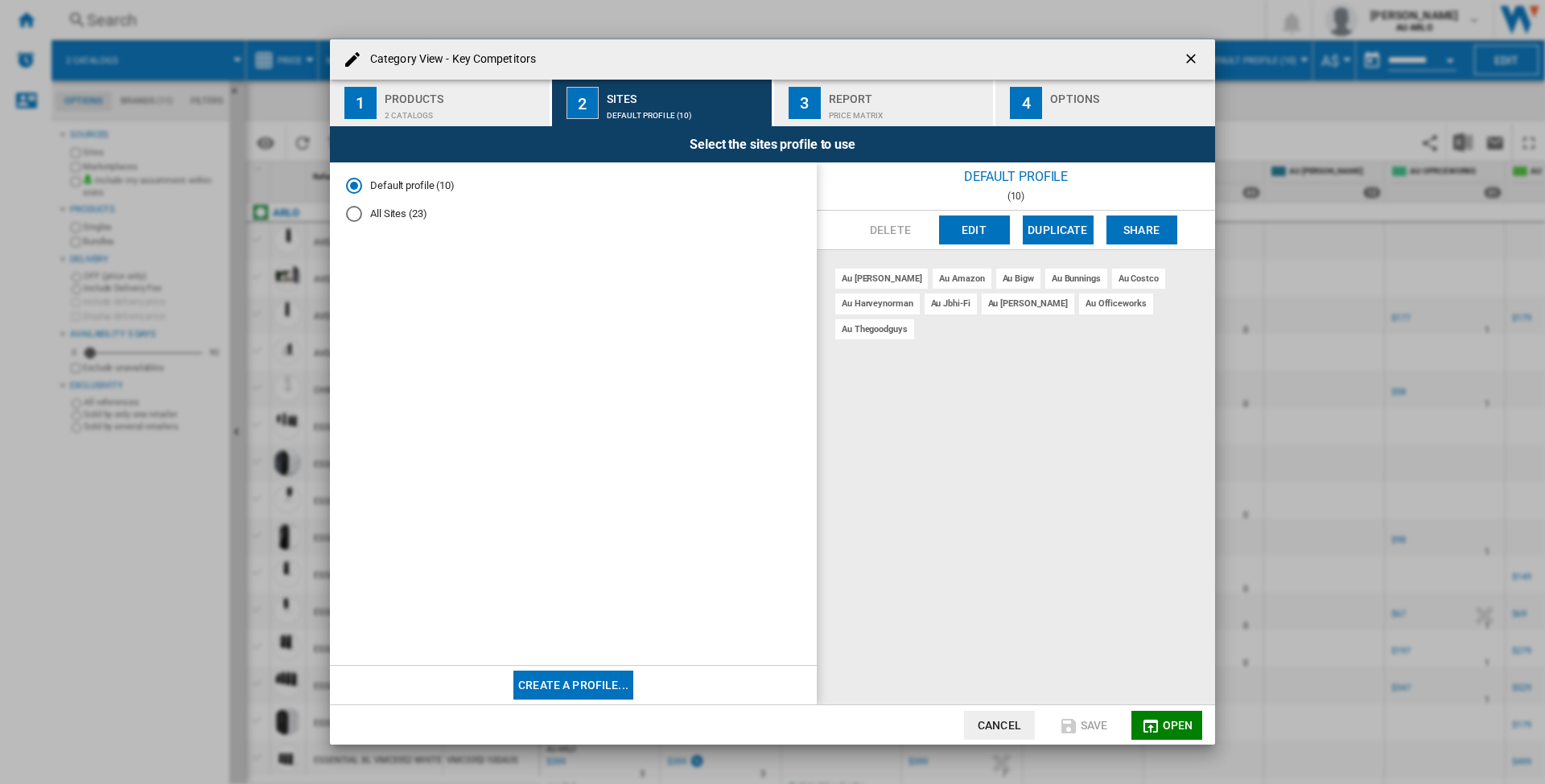
click at [841, 108] on div "Price Matrix" at bounding box center [909, 111] width 159 height 17
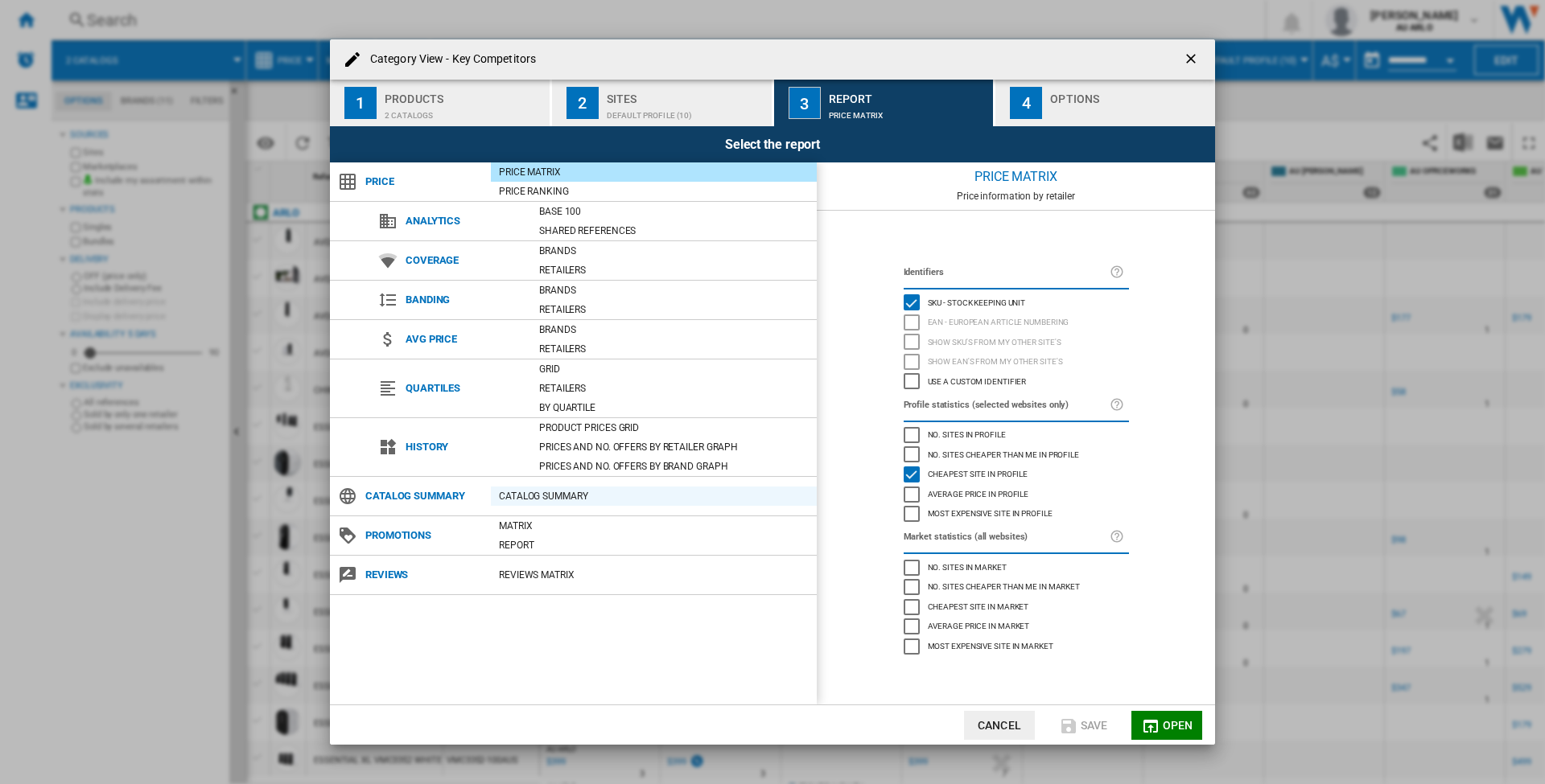
click at [557, 492] on div "Catalog Summary" at bounding box center [653, 496] width 326 height 16
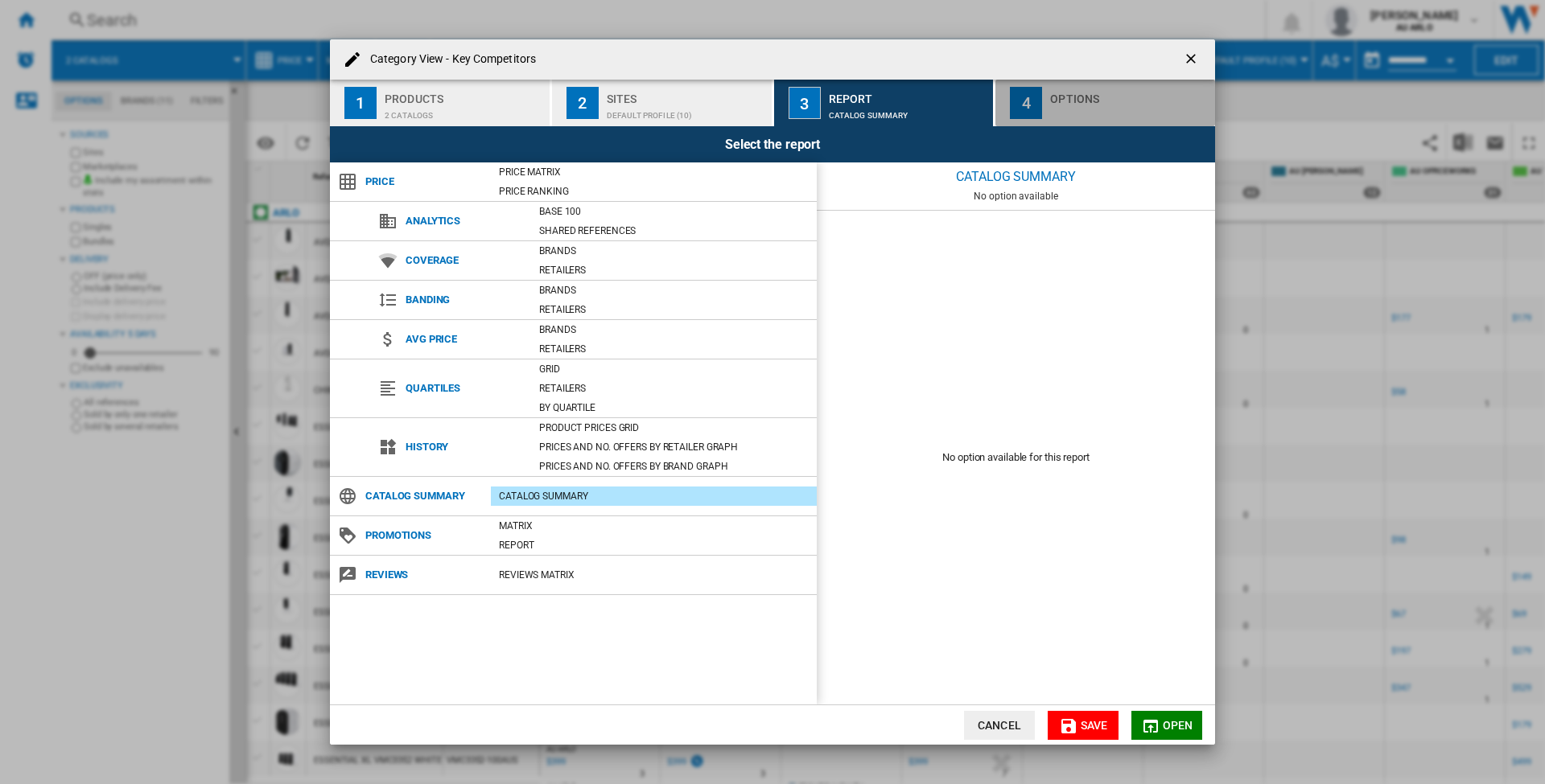
click at [1029, 104] on div "4" at bounding box center [1026, 103] width 32 height 32
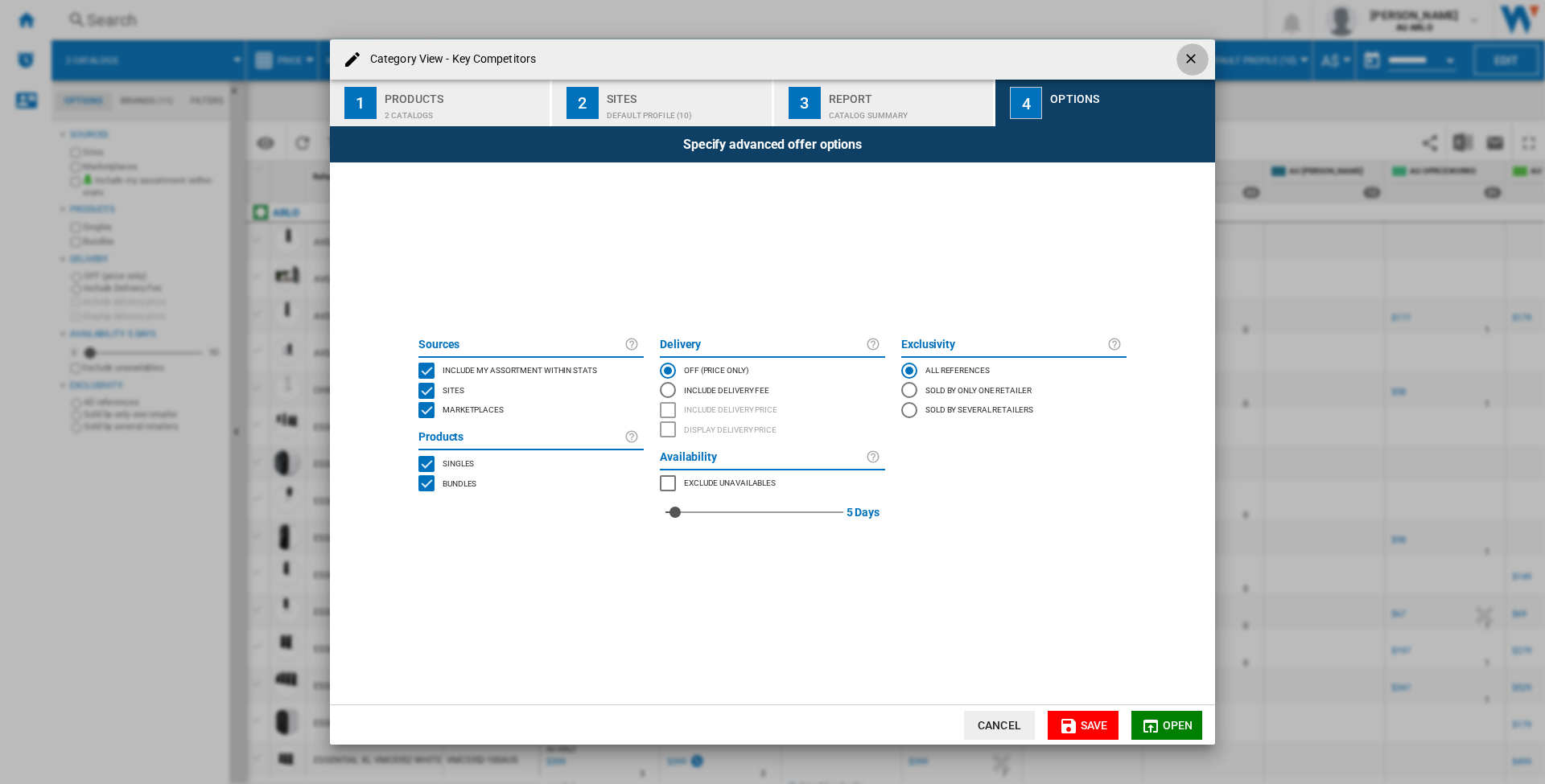
click at [1184, 59] on ng-md-icon "getI18NText('BUTTONS.CLOSE_DIALOG')" at bounding box center [1192, 60] width 19 height 19
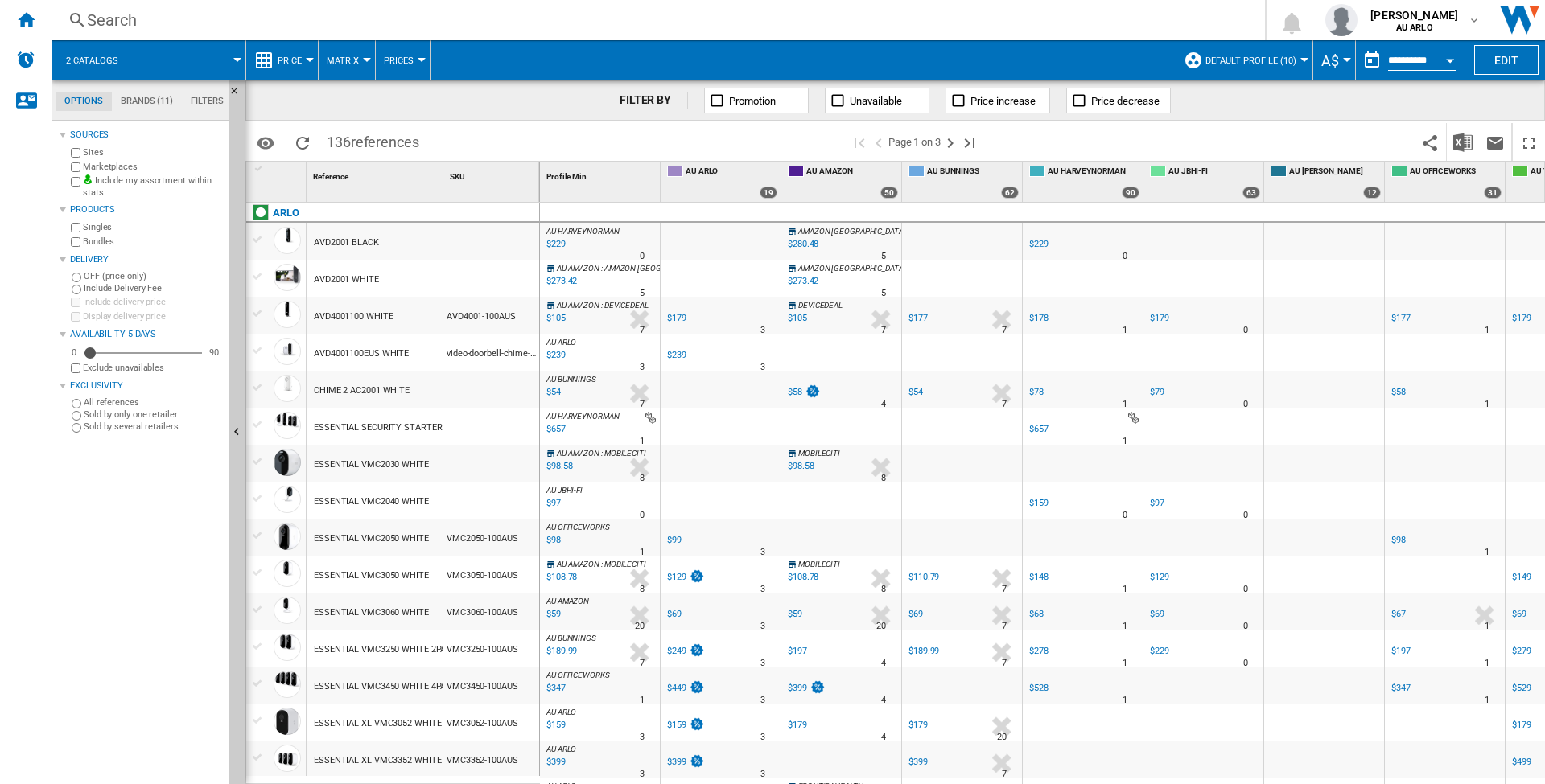
click at [274, 56] on div "Price" at bounding box center [282, 60] width 56 height 41
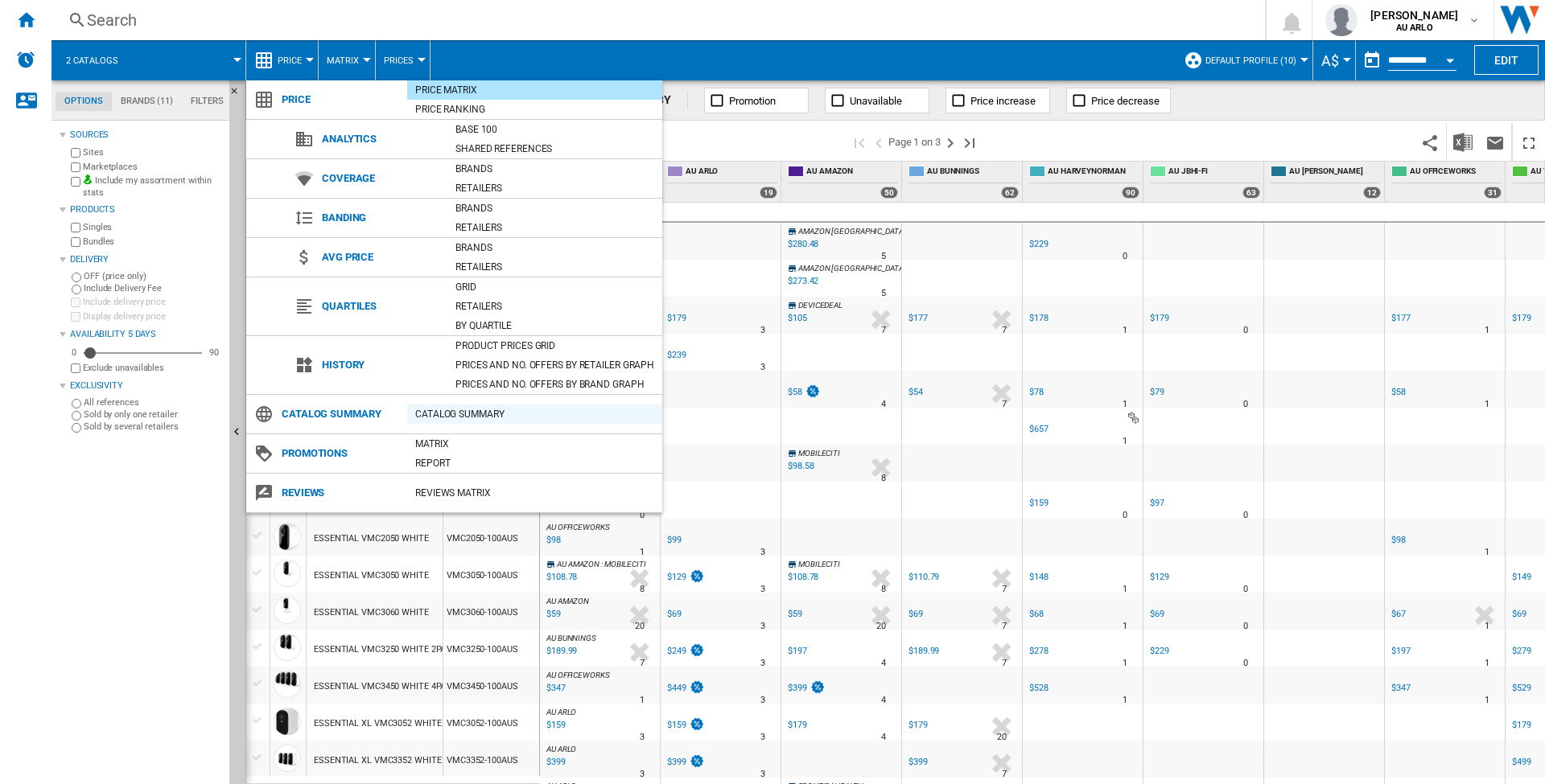
click at [444, 414] on div "Catalog Summary" at bounding box center [534, 414] width 255 height 16
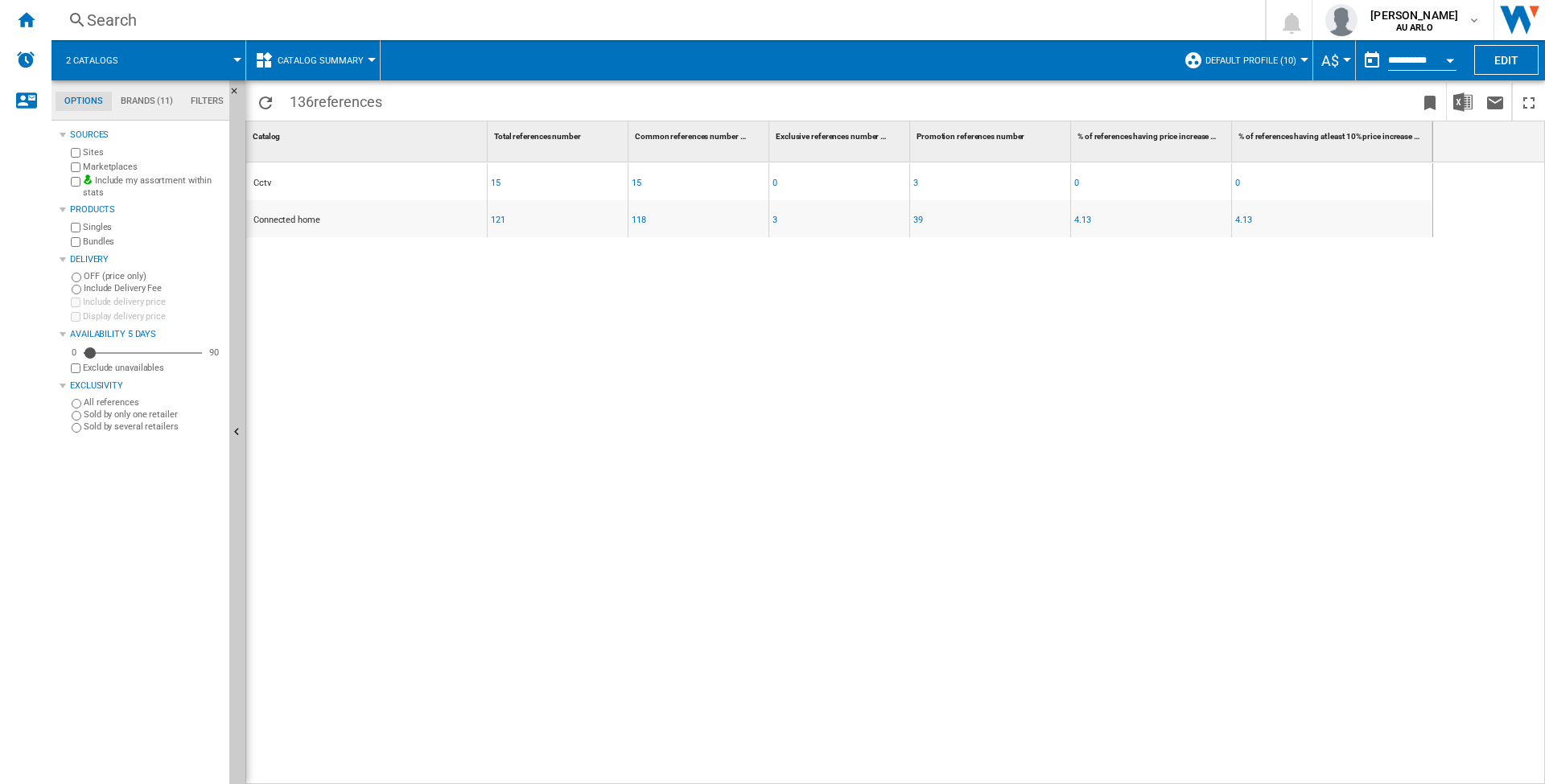
click at [328, 69] on button "Catalog Summary" at bounding box center [325, 60] width 94 height 41
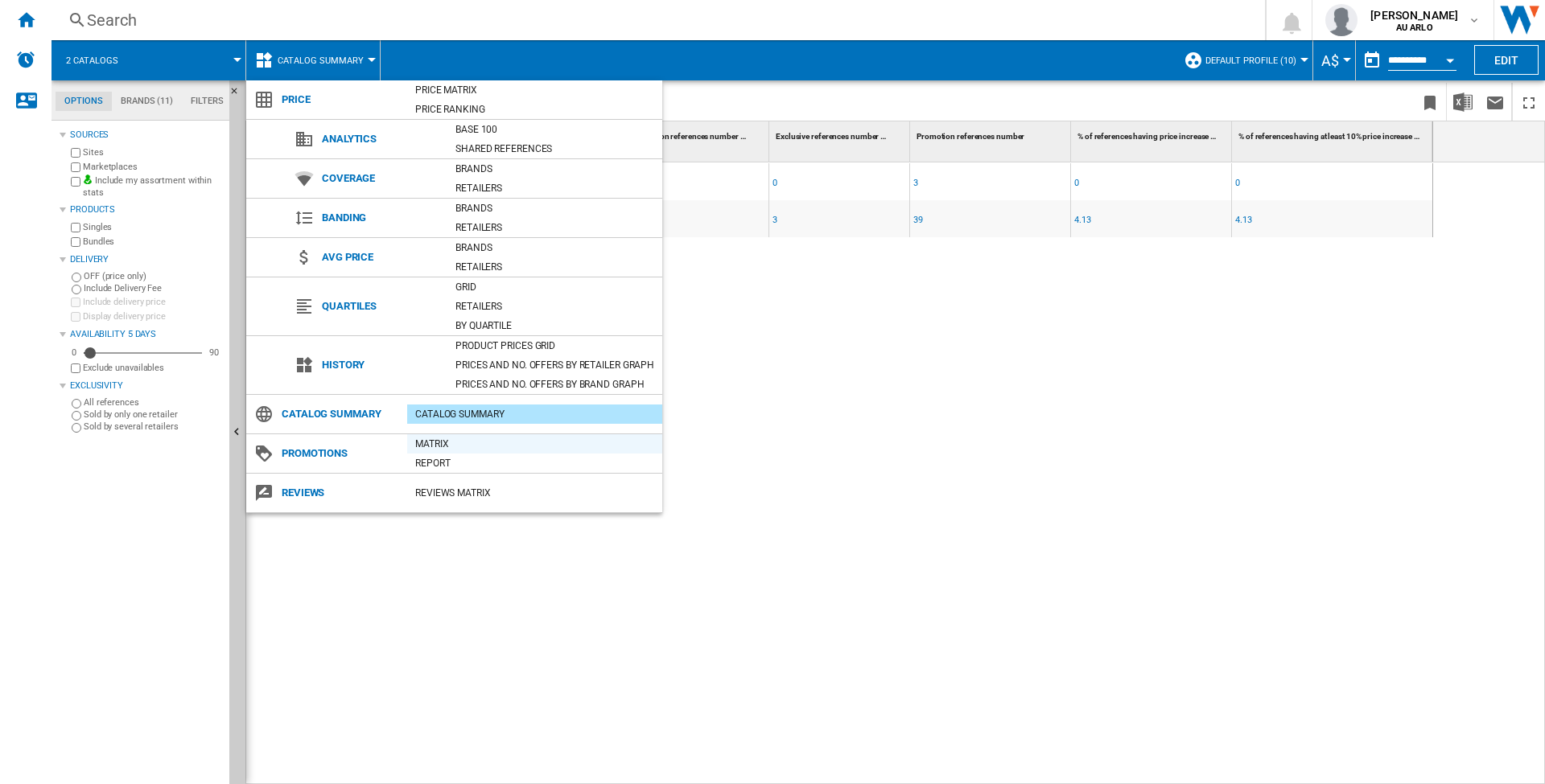
click at [445, 440] on div "Matrix" at bounding box center [534, 444] width 255 height 16
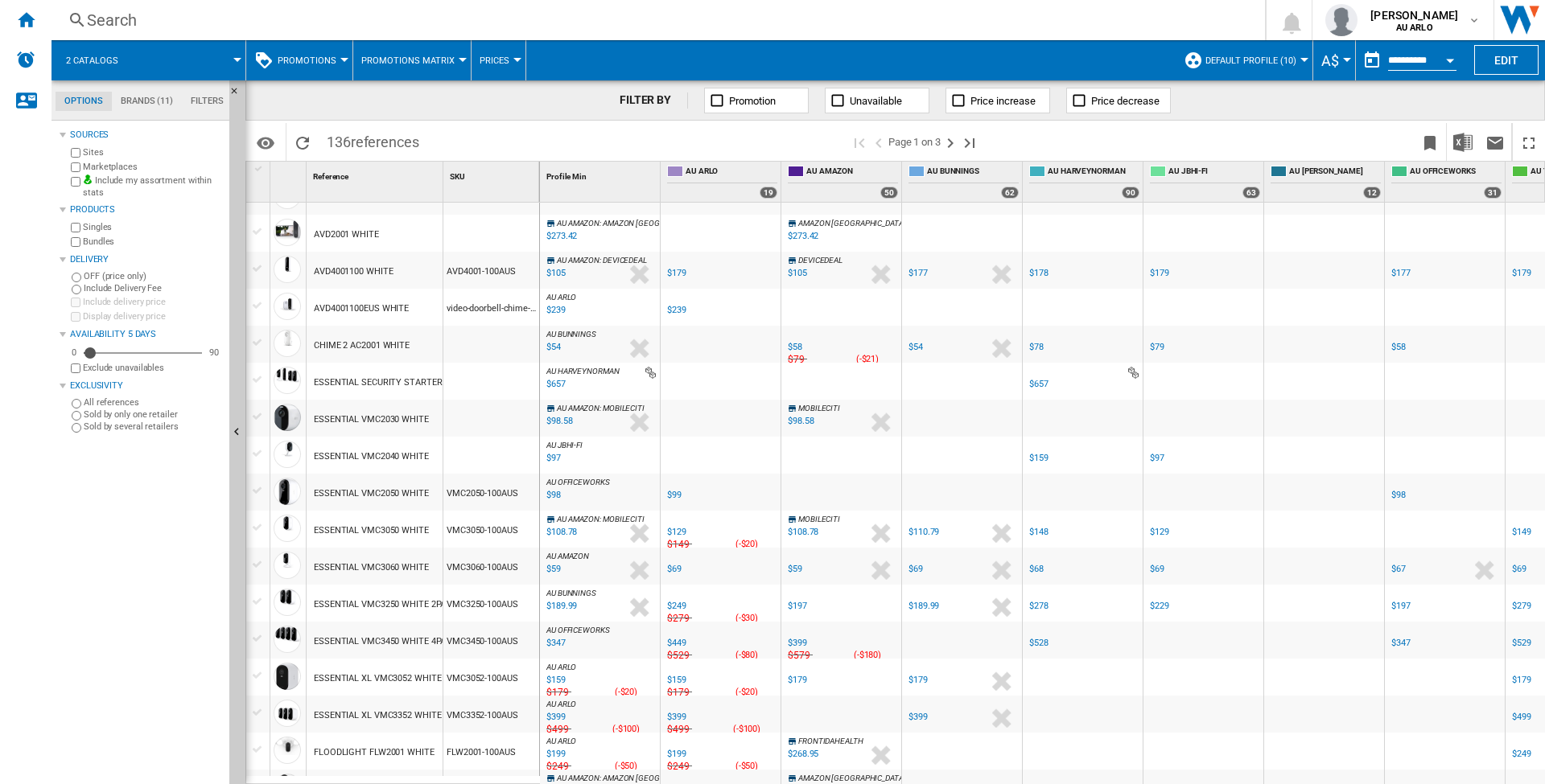
scroll to position [49, 0]
click at [563, 531] on div "$108.78" at bounding box center [562, 529] width 31 height 11
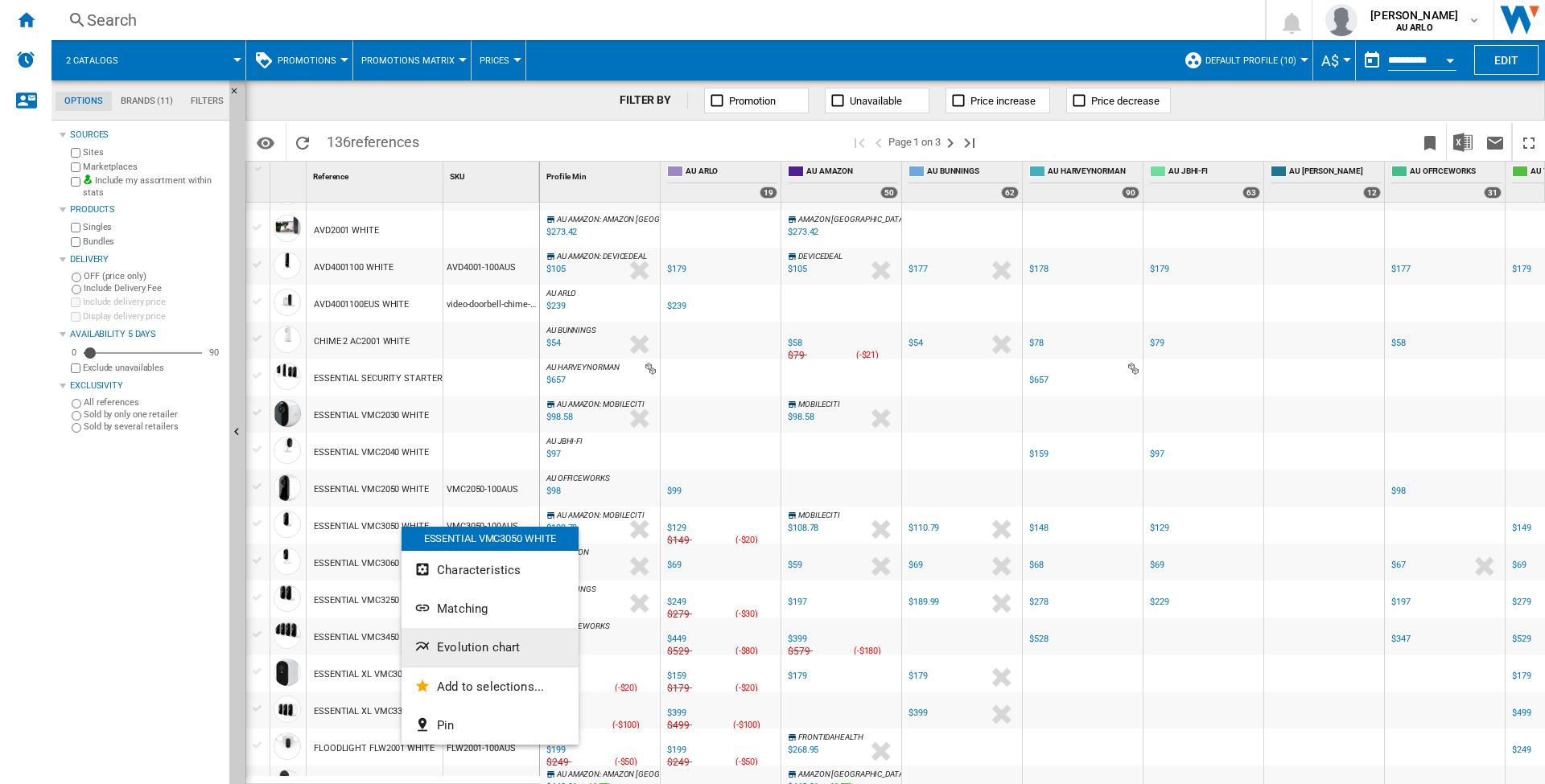
click at [472, 643] on span "Evolution chart" at bounding box center [478, 648] width 83 height 14
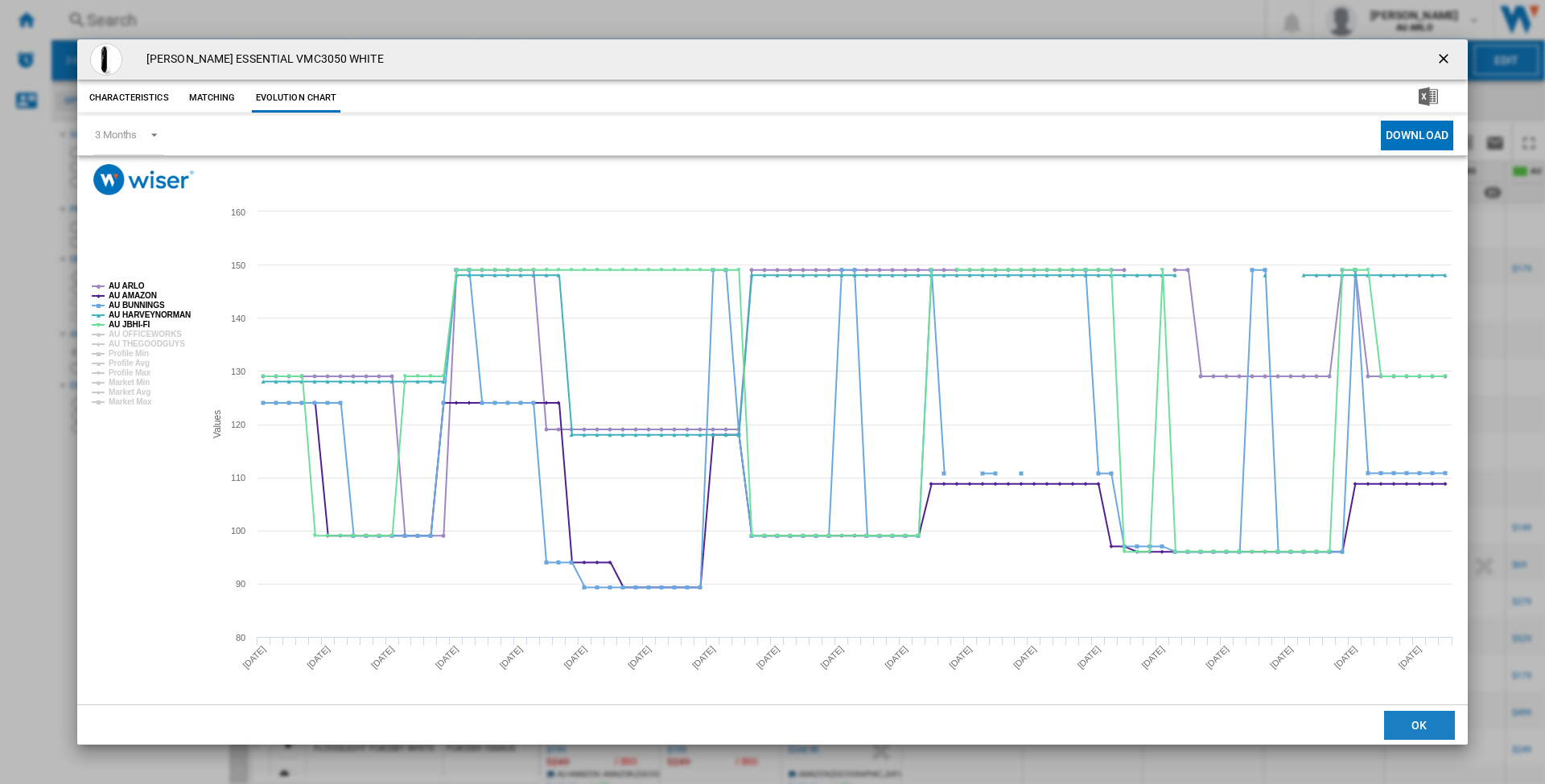
click at [1434, 729] on button "OK" at bounding box center [1420, 725] width 70 height 29
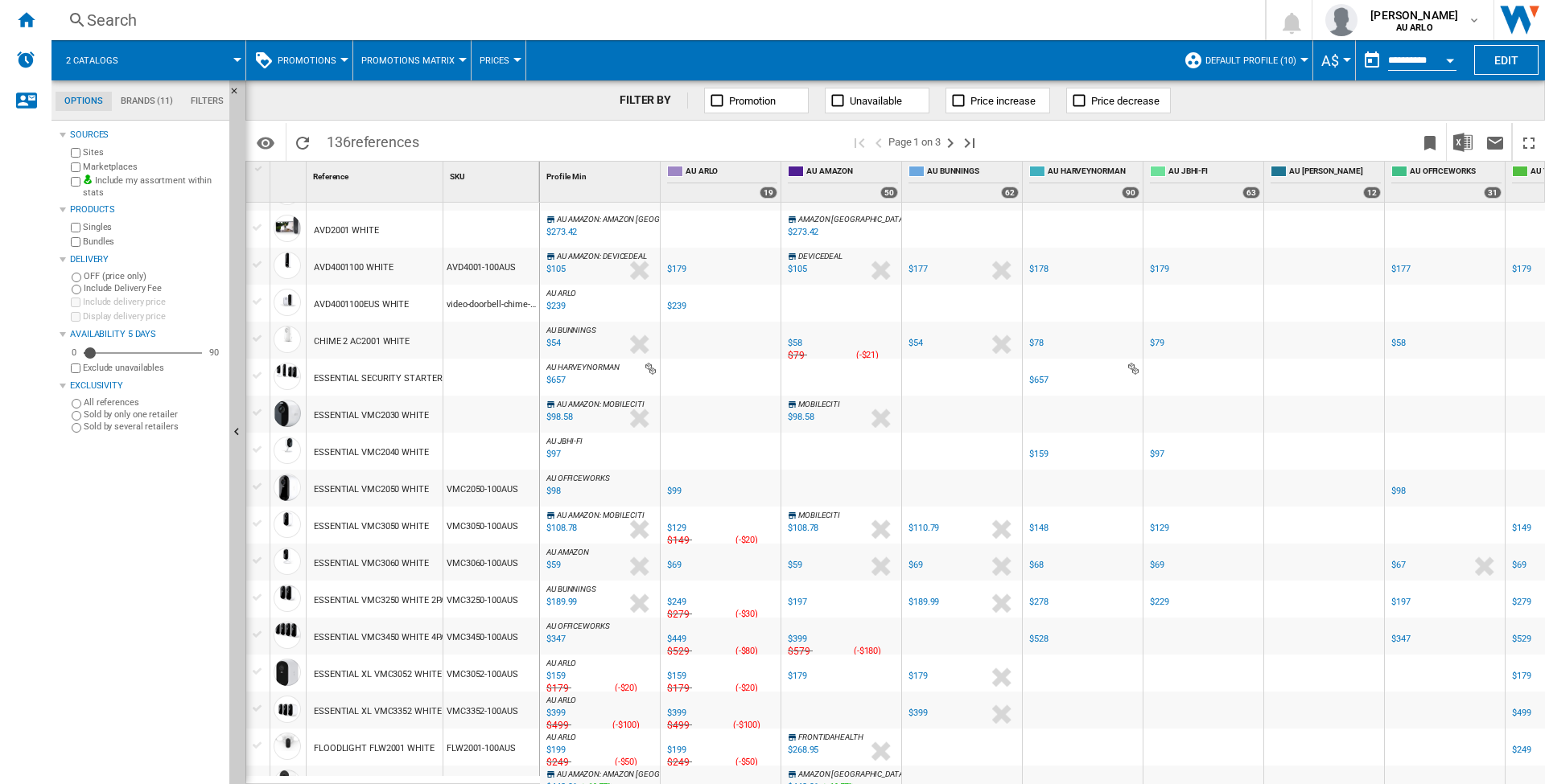
click at [313, 61] on span "Promotions" at bounding box center [307, 61] width 59 height 11
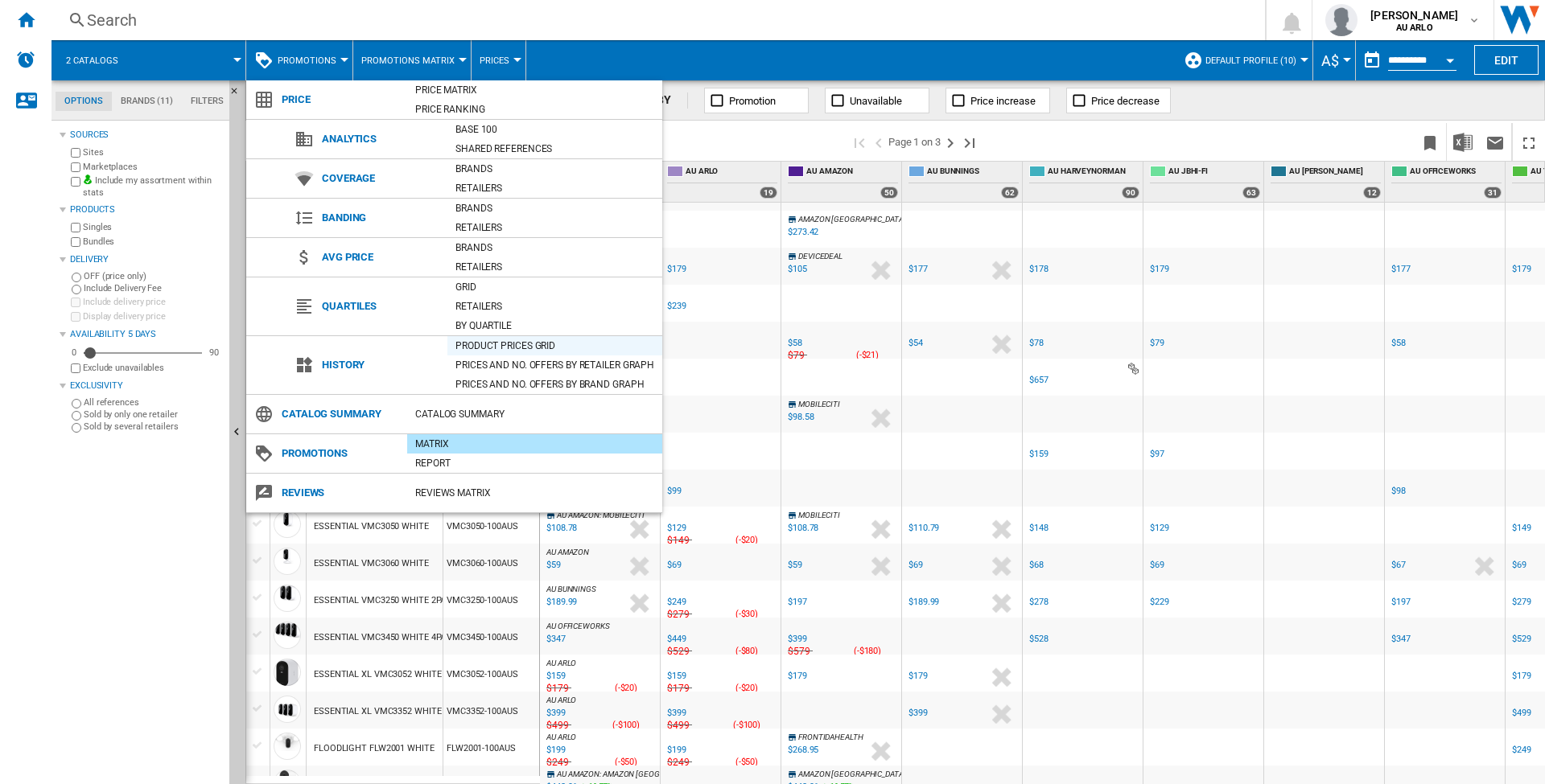
click at [505, 351] on div "Product prices grid" at bounding box center [555, 346] width 215 height 16
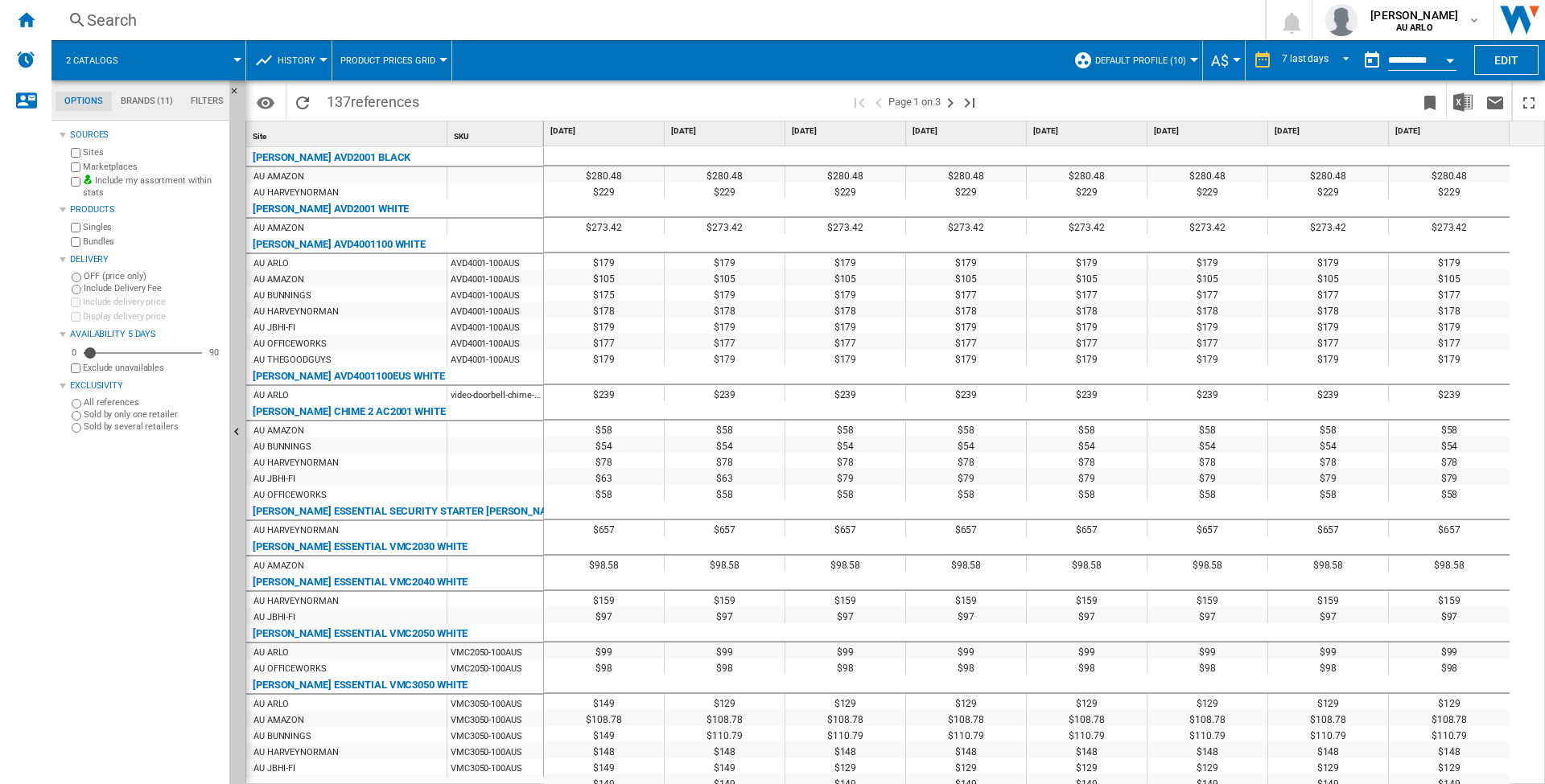
click at [369, 57] on span "Product prices grid" at bounding box center [387, 61] width 95 height 11
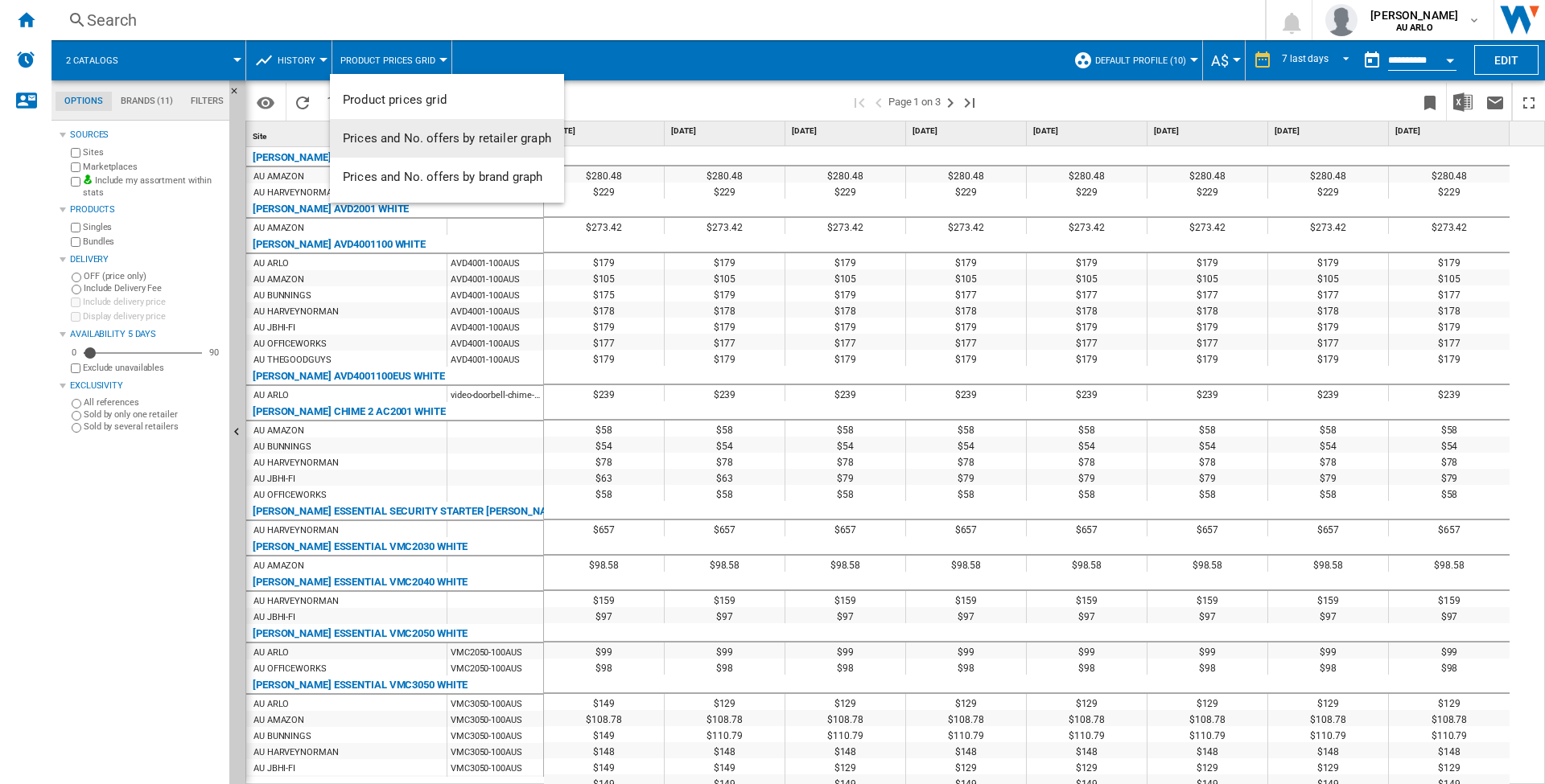
click at [405, 144] on span "Prices and No. offers by retailer graph" at bounding box center [447, 138] width 208 height 14
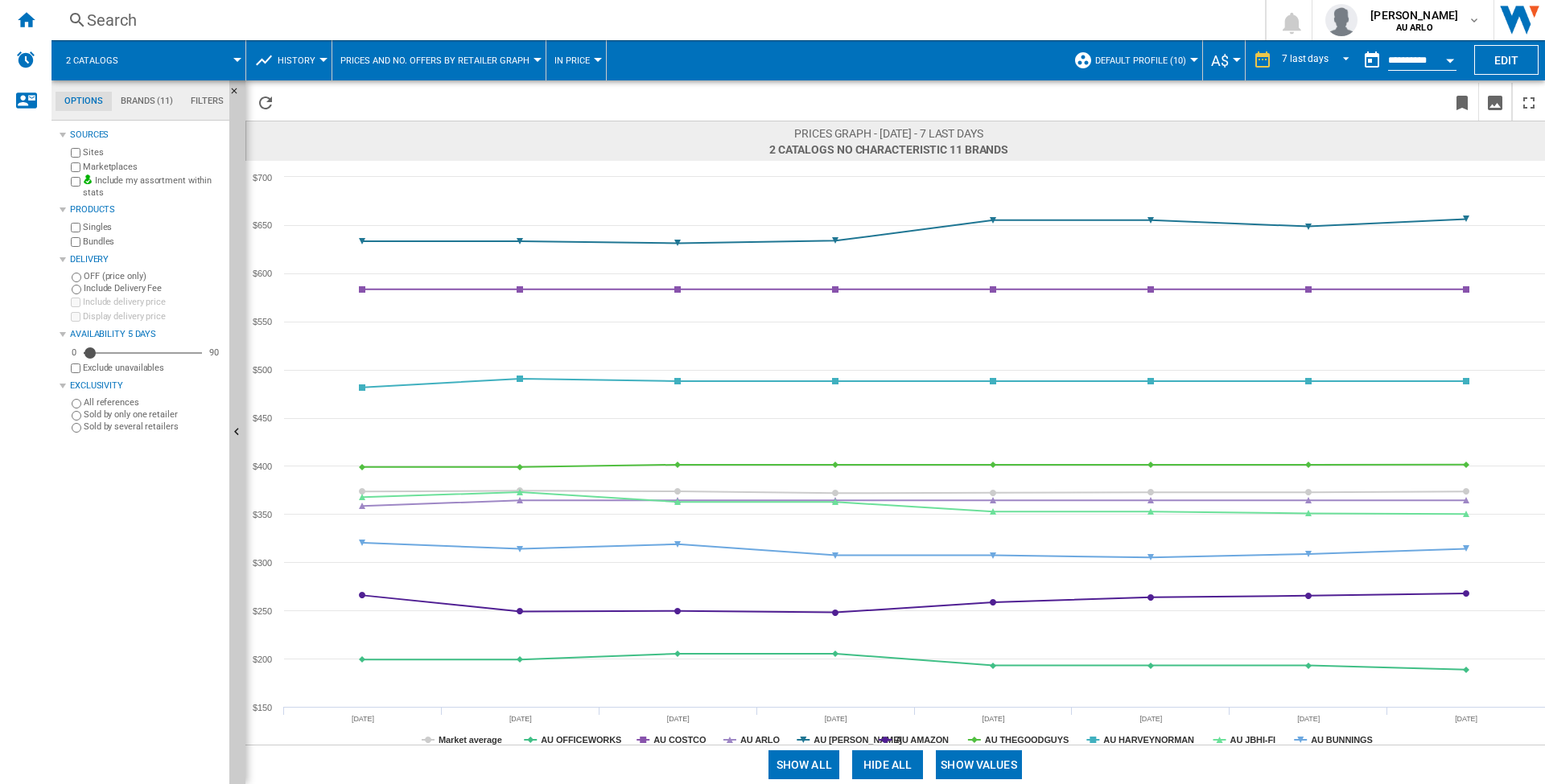
click at [306, 56] on span "History" at bounding box center [297, 61] width 38 height 11
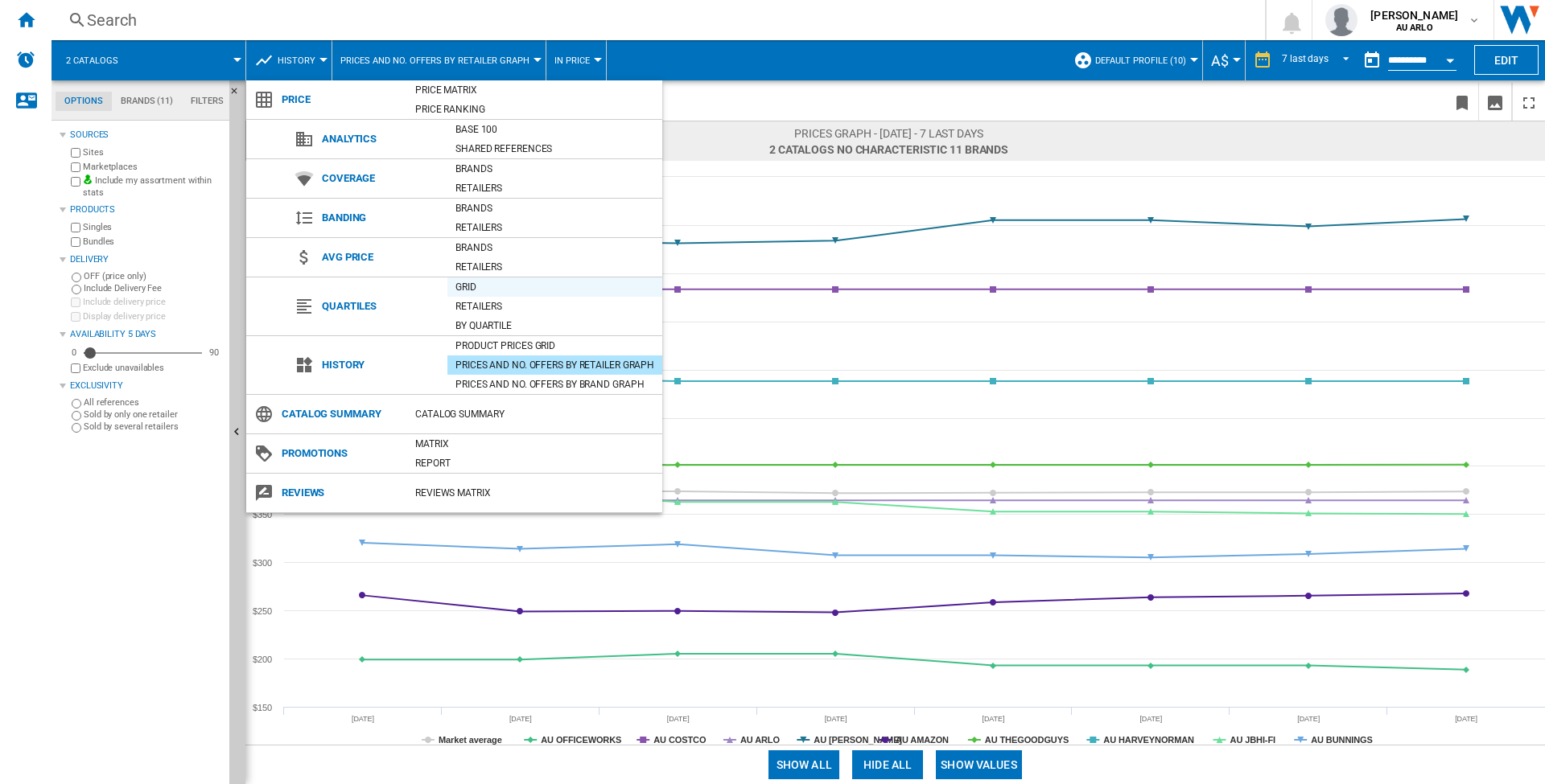
click at [489, 286] on div "Grid" at bounding box center [555, 287] width 215 height 16
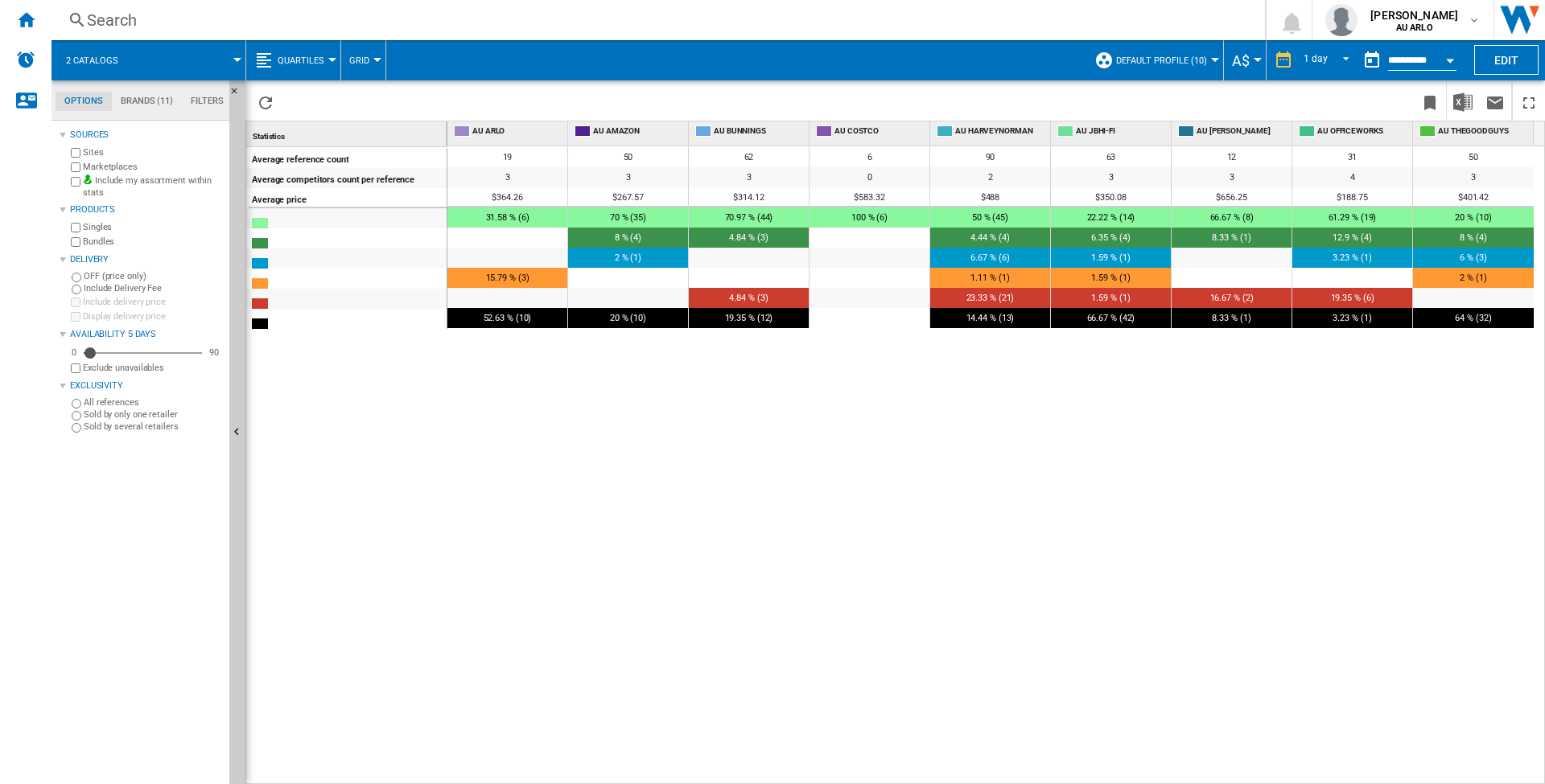
click at [305, 54] on button "Quartiles" at bounding box center [305, 60] width 55 height 41
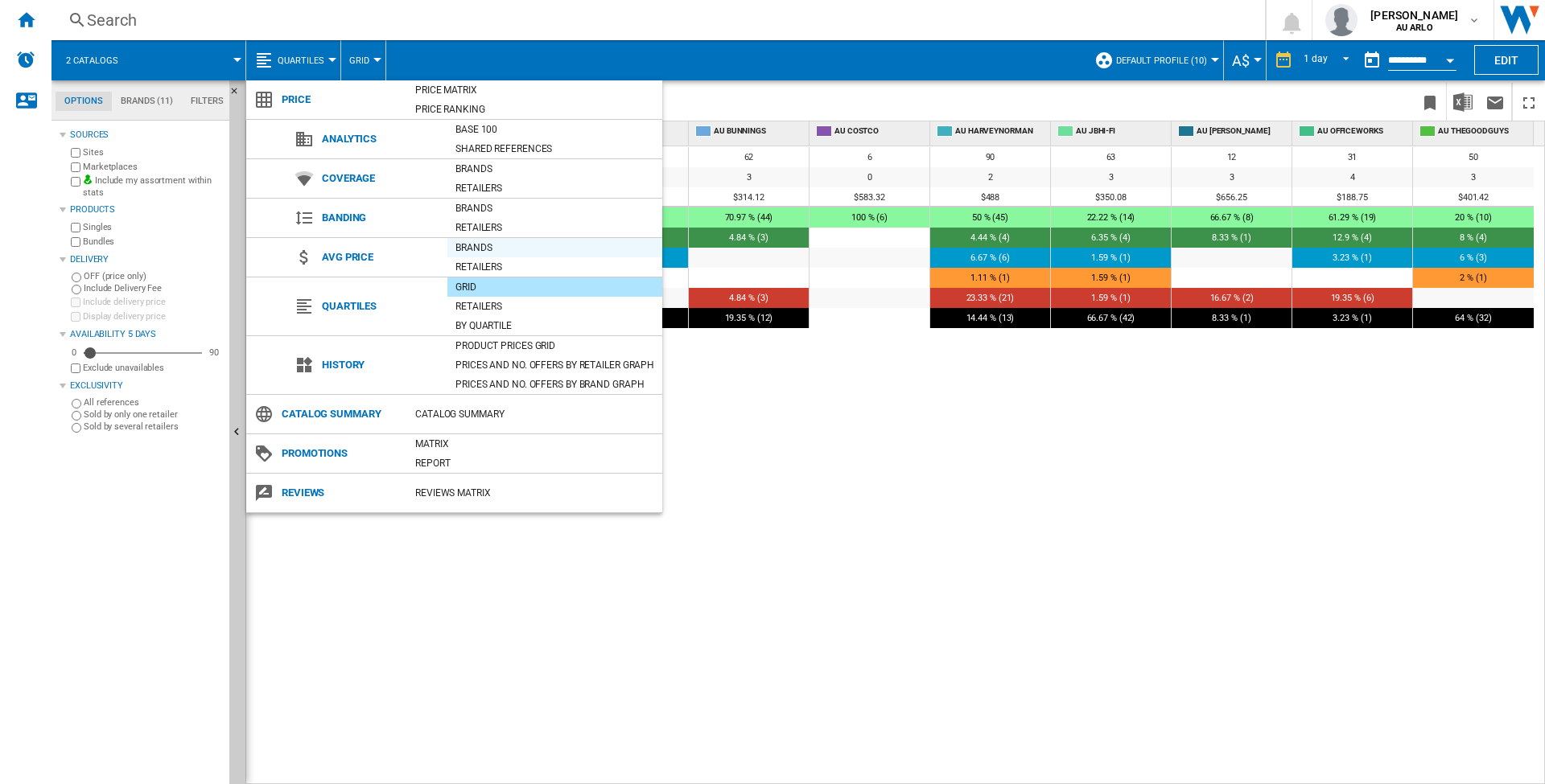
click at [486, 244] on div "Brands" at bounding box center [555, 248] width 215 height 16
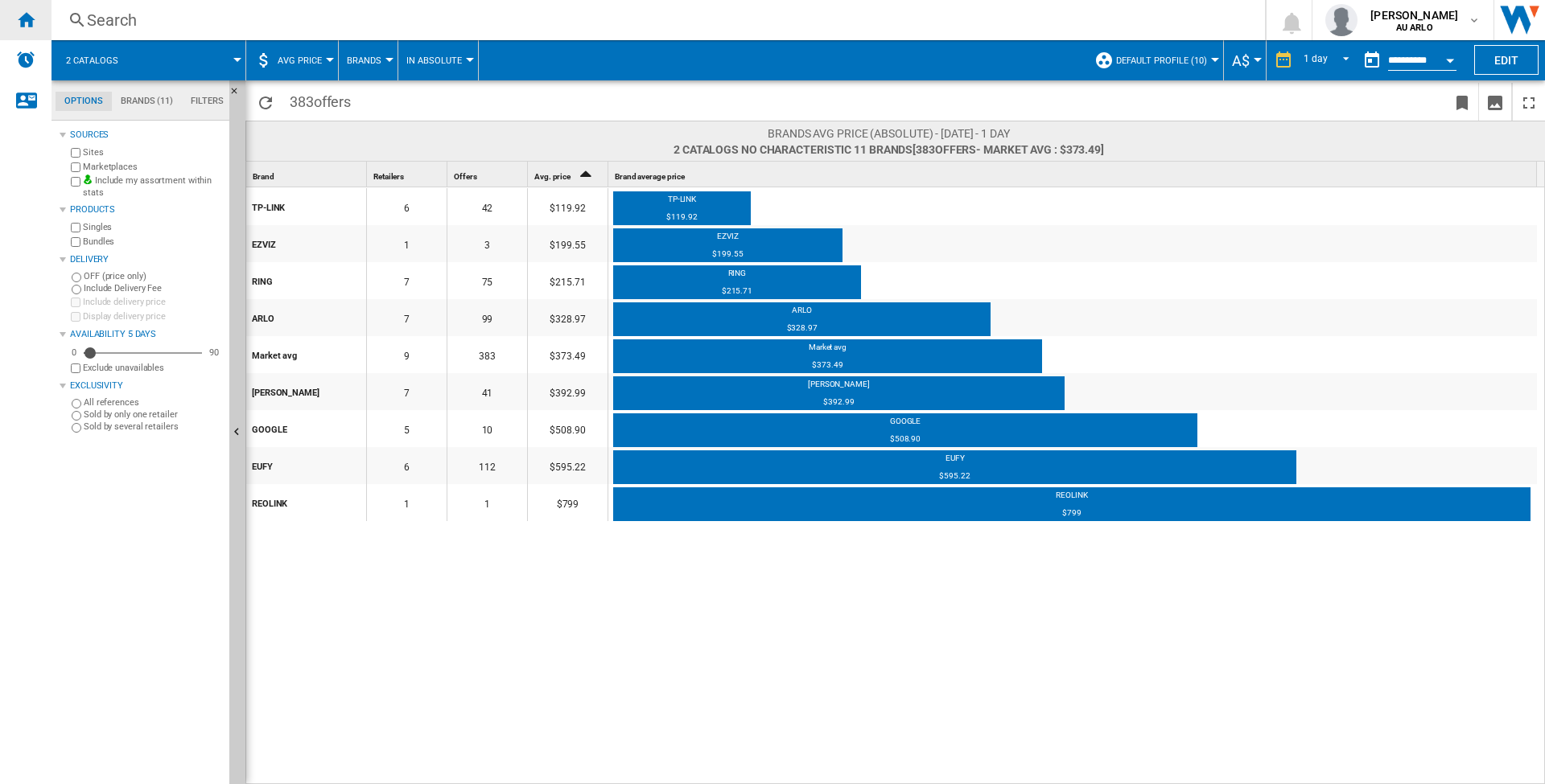
click at [47, 15] on div "Home" at bounding box center [25, 20] width 51 height 41
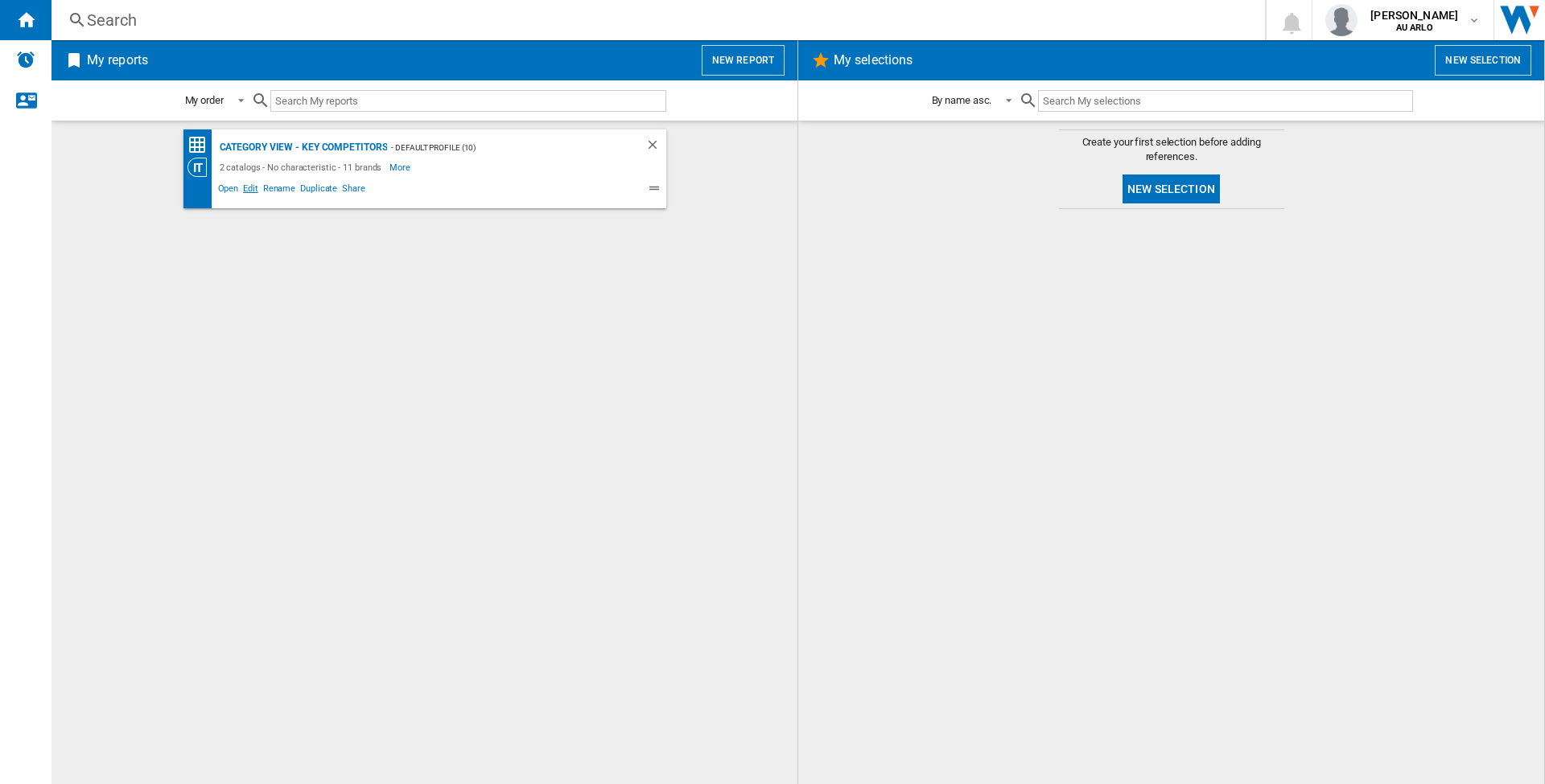
click at [249, 184] on span "Edit" at bounding box center [251, 190] width 20 height 19
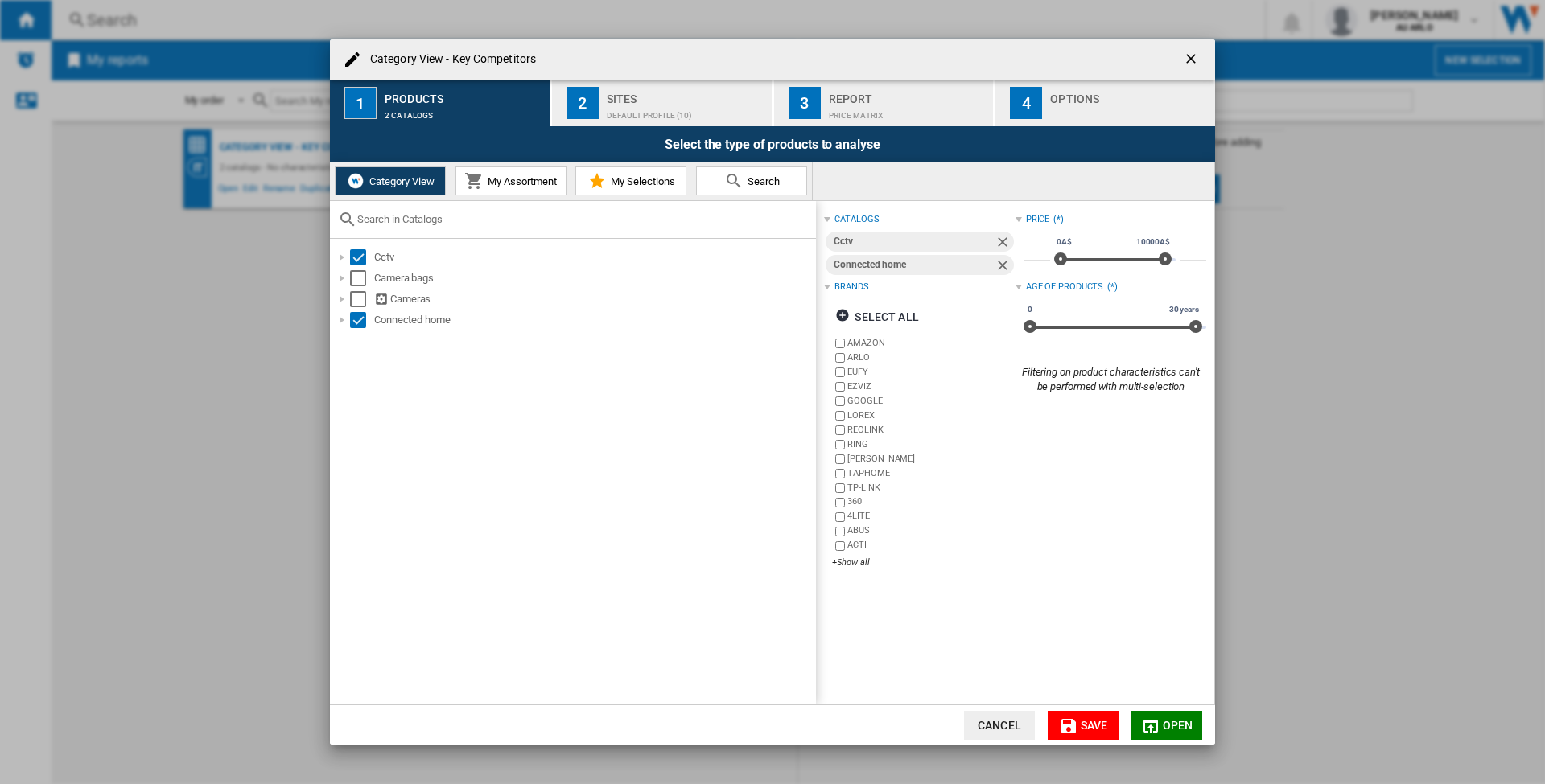
click at [1079, 729] on button "Save" at bounding box center [1083, 725] width 70 height 29
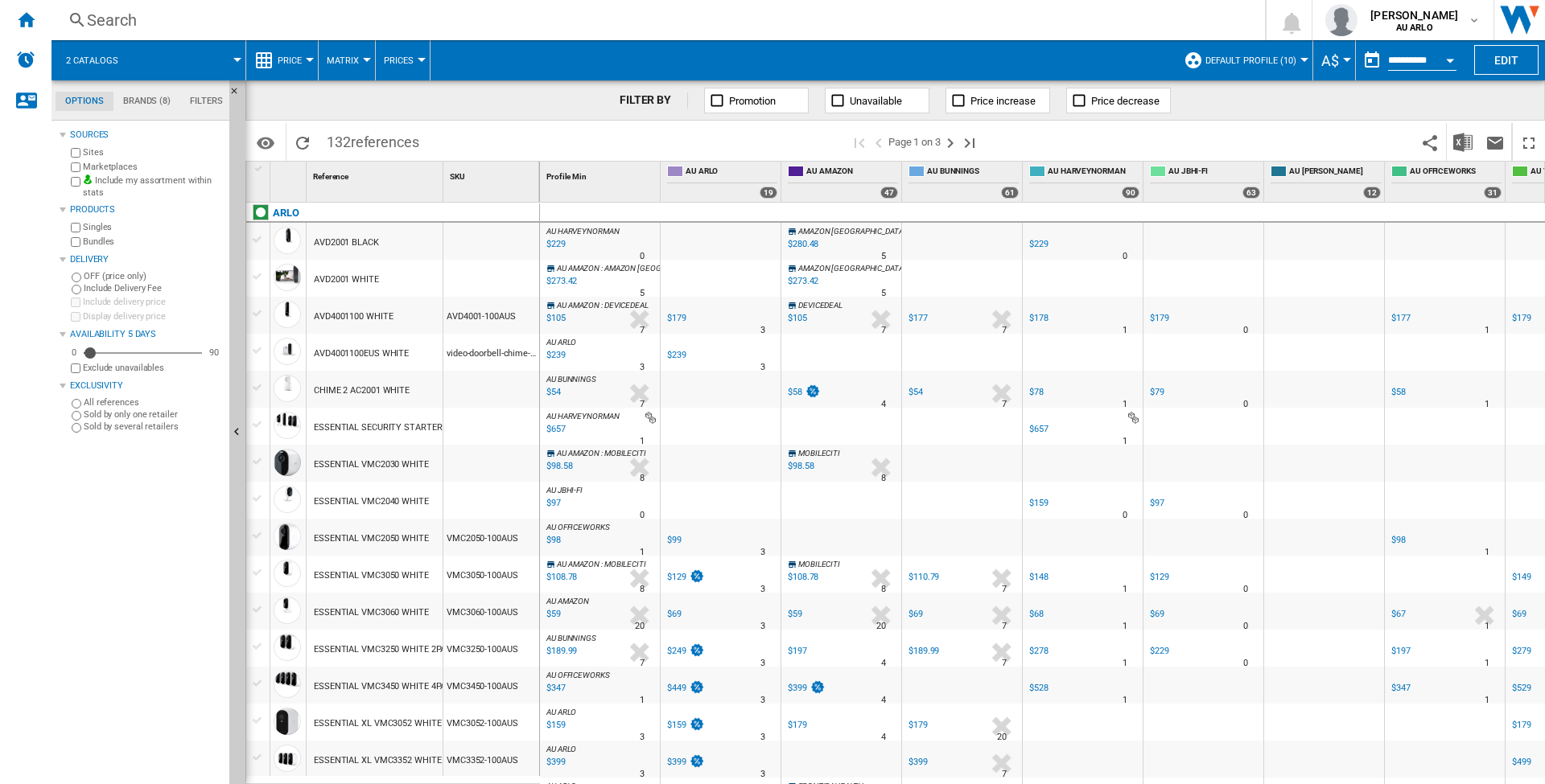
click at [305, 60] on button "Price" at bounding box center [294, 60] width 32 height 41
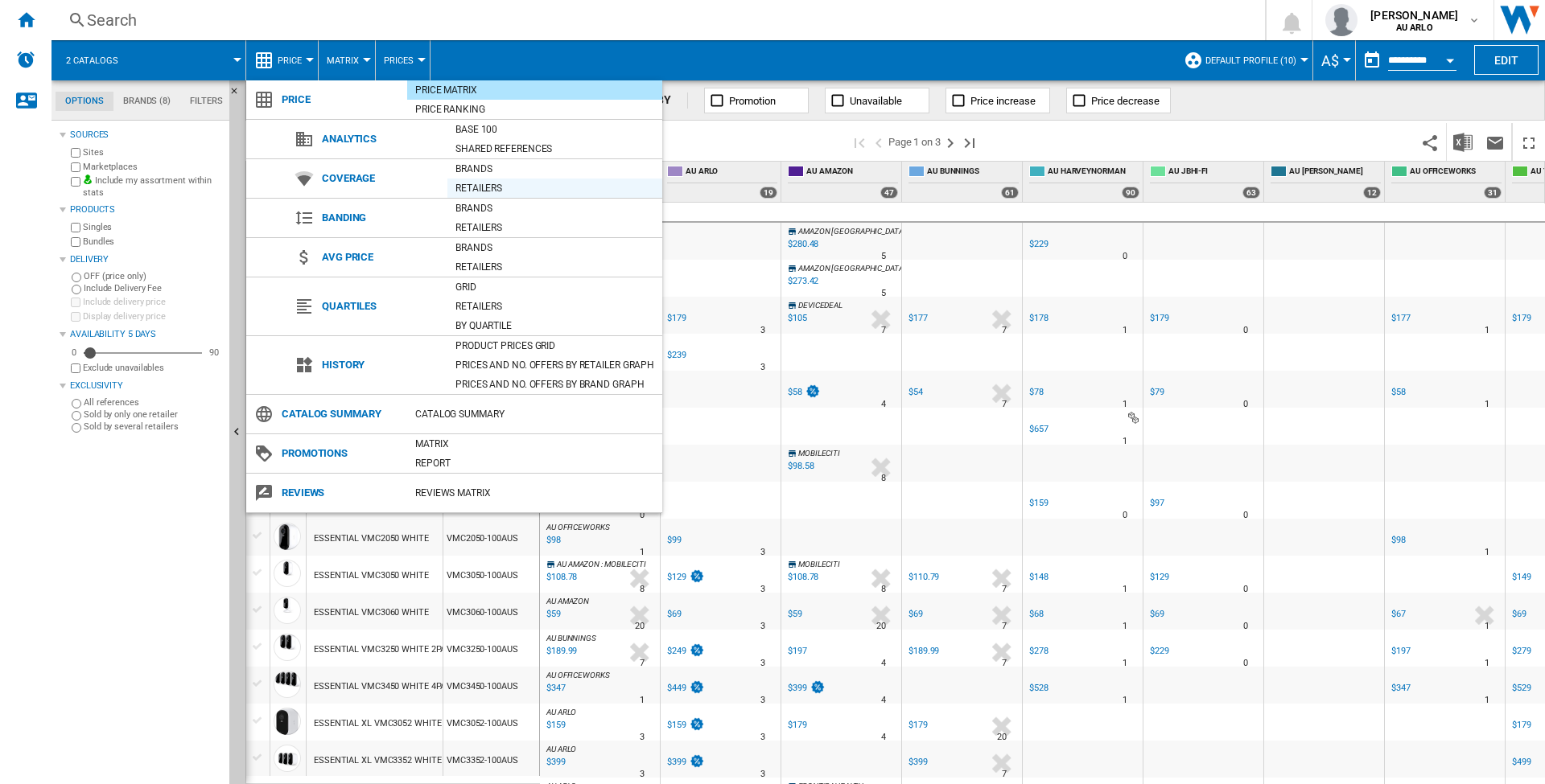
click at [476, 187] on div "Retailers" at bounding box center [555, 189] width 215 height 16
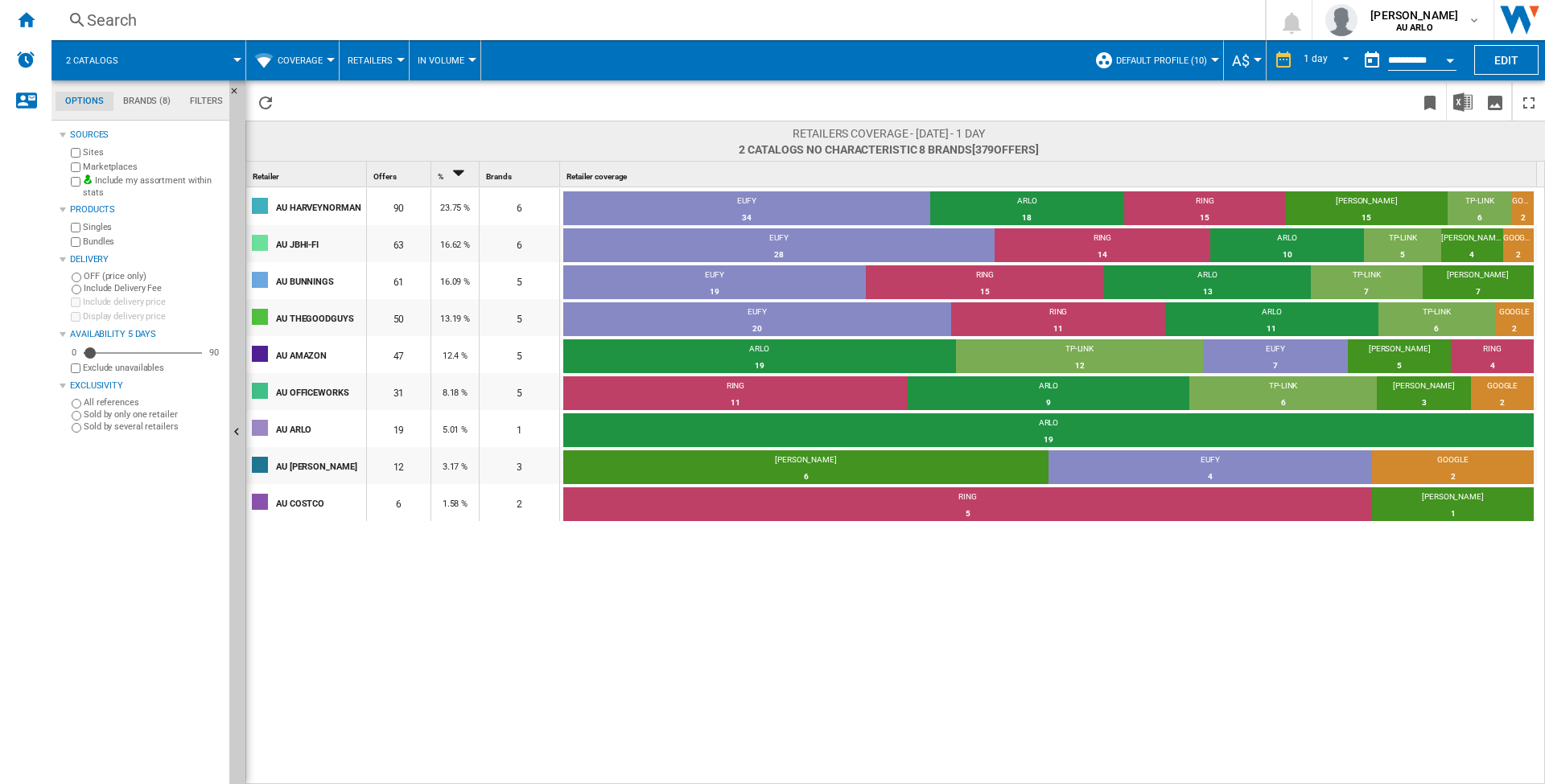
click at [299, 51] on button "Coverage" at bounding box center [304, 60] width 53 height 41
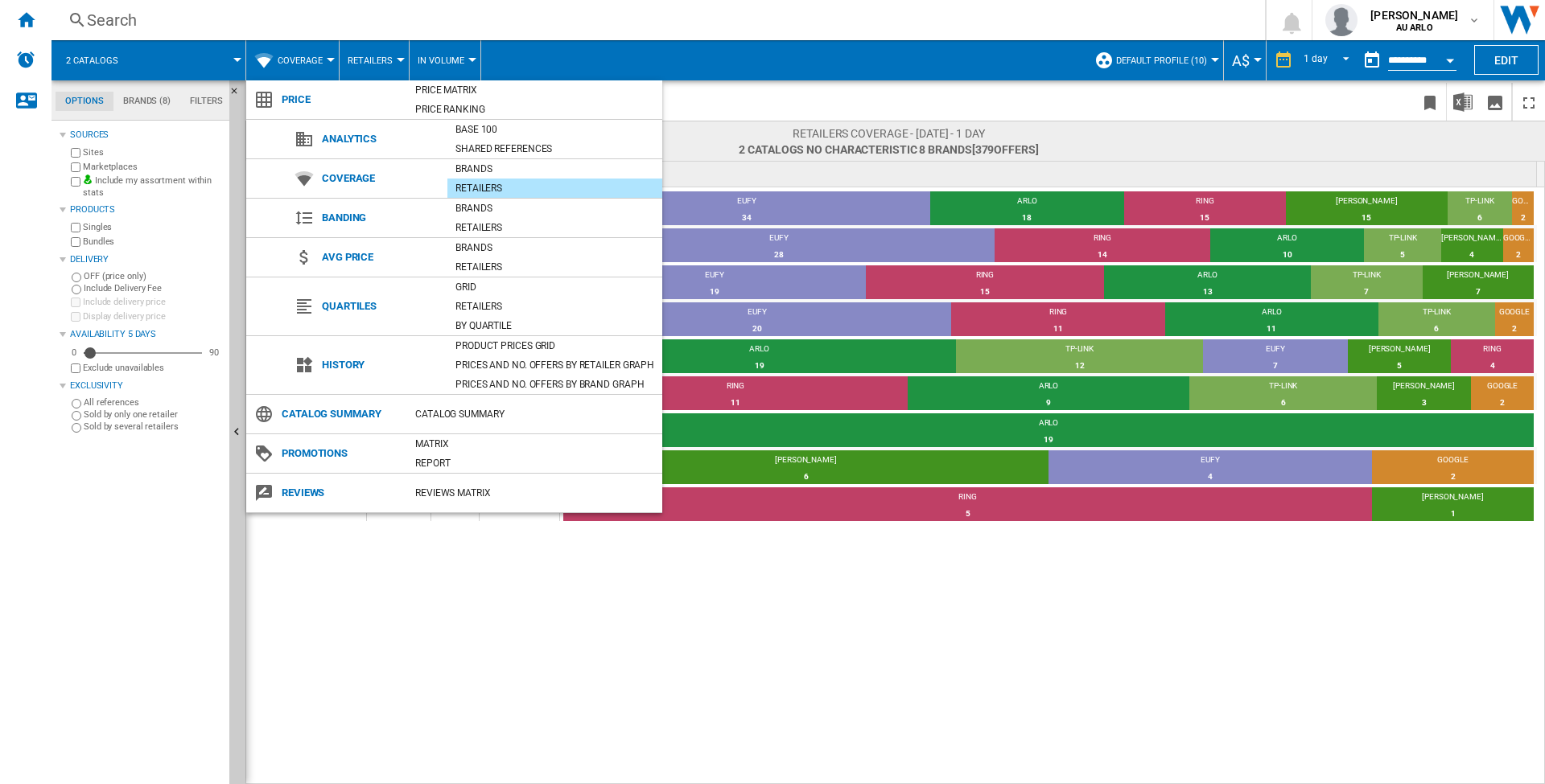
click at [382, 60] on md-backdrop at bounding box center [772, 392] width 1545 height 784
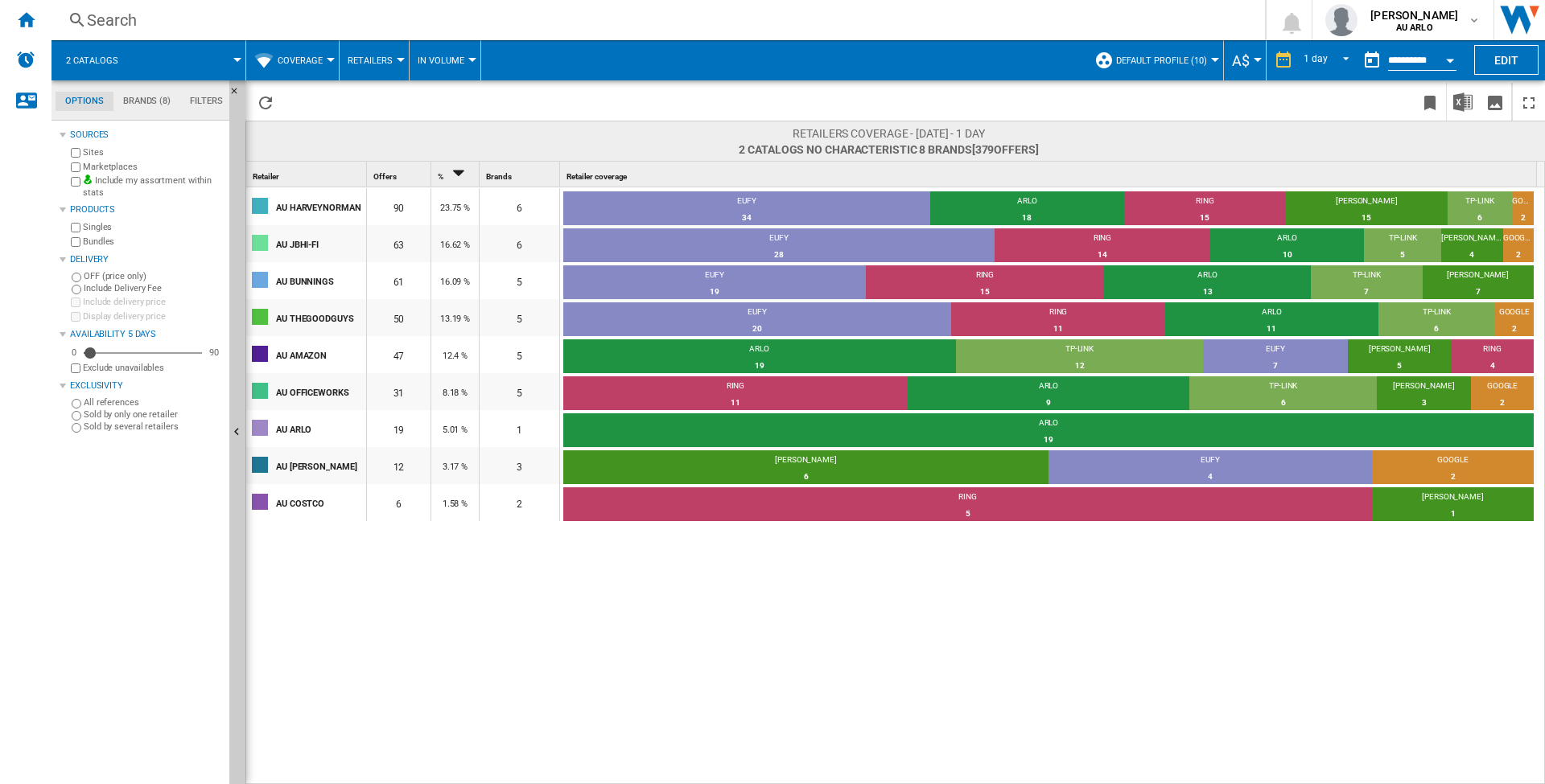
click at [384, 56] on span "Retailers" at bounding box center [370, 61] width 45 height 11
click at [376, 100] on span "Brands" at bounding box center [372, 100] width 38 height 14
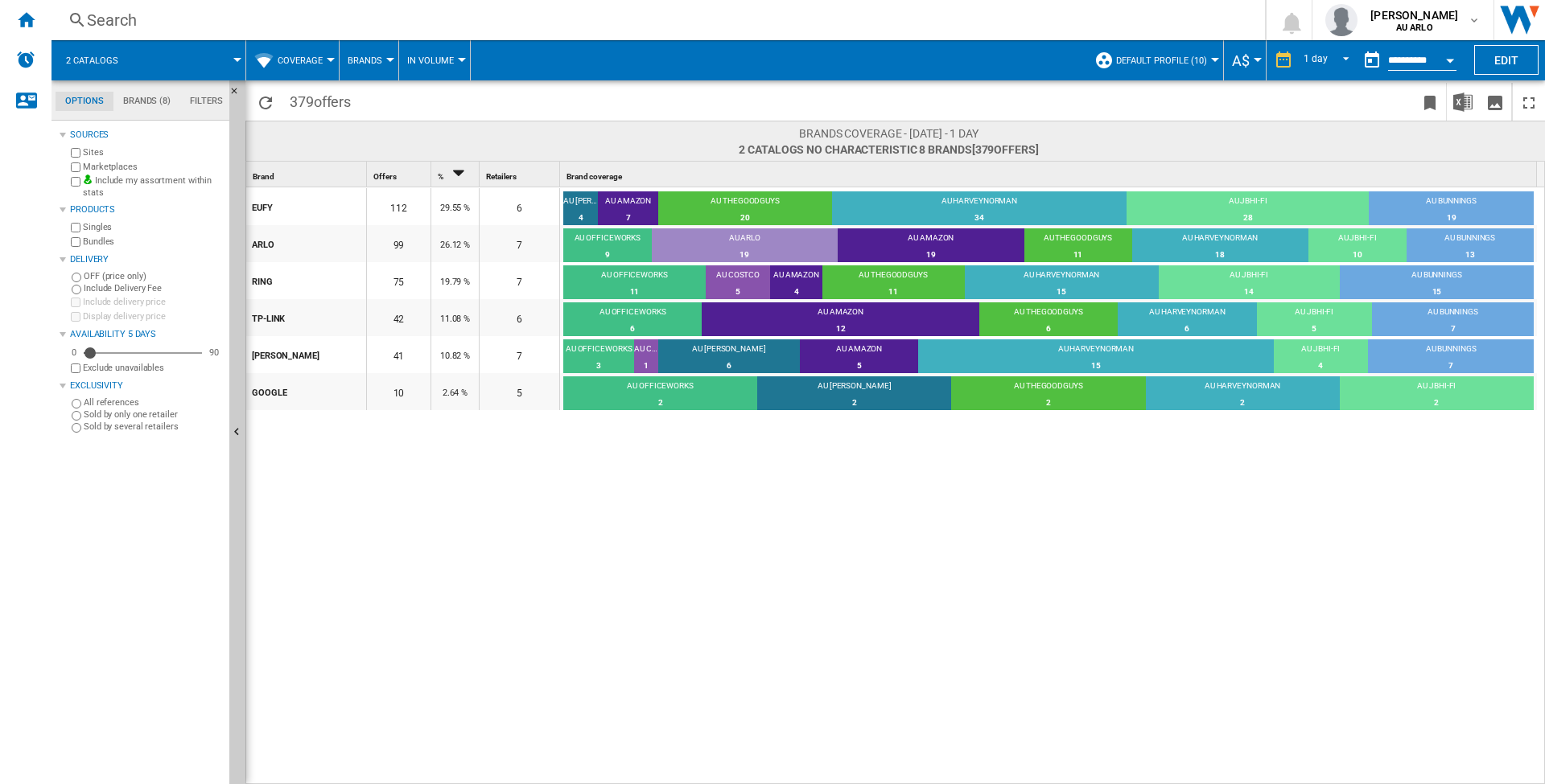
click at [220, 58] on span at bounding box center [189, 60] width 97 height 41
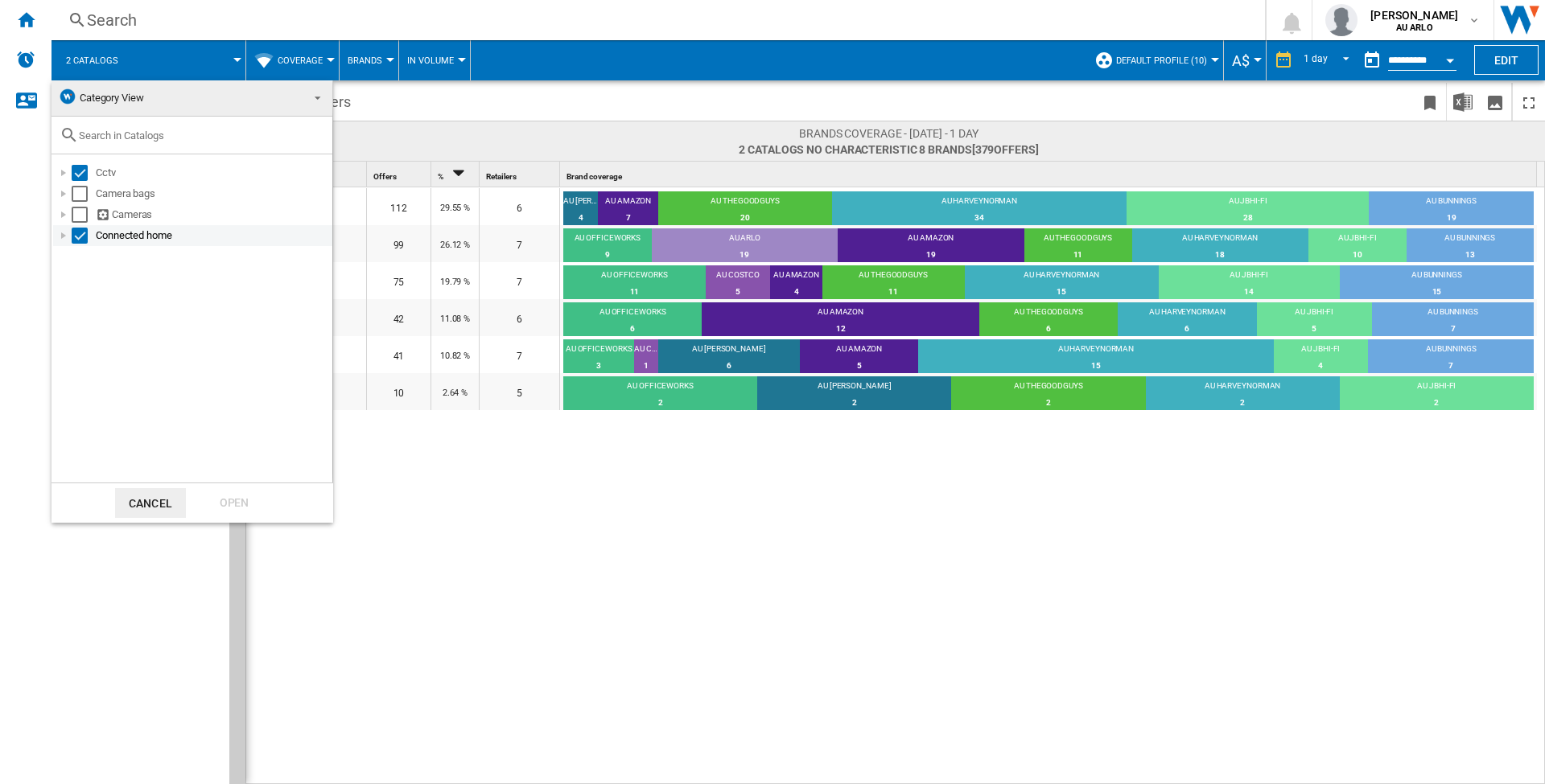
click at [65, 234] on div at bounding box center [64, 235] width 16 height 16
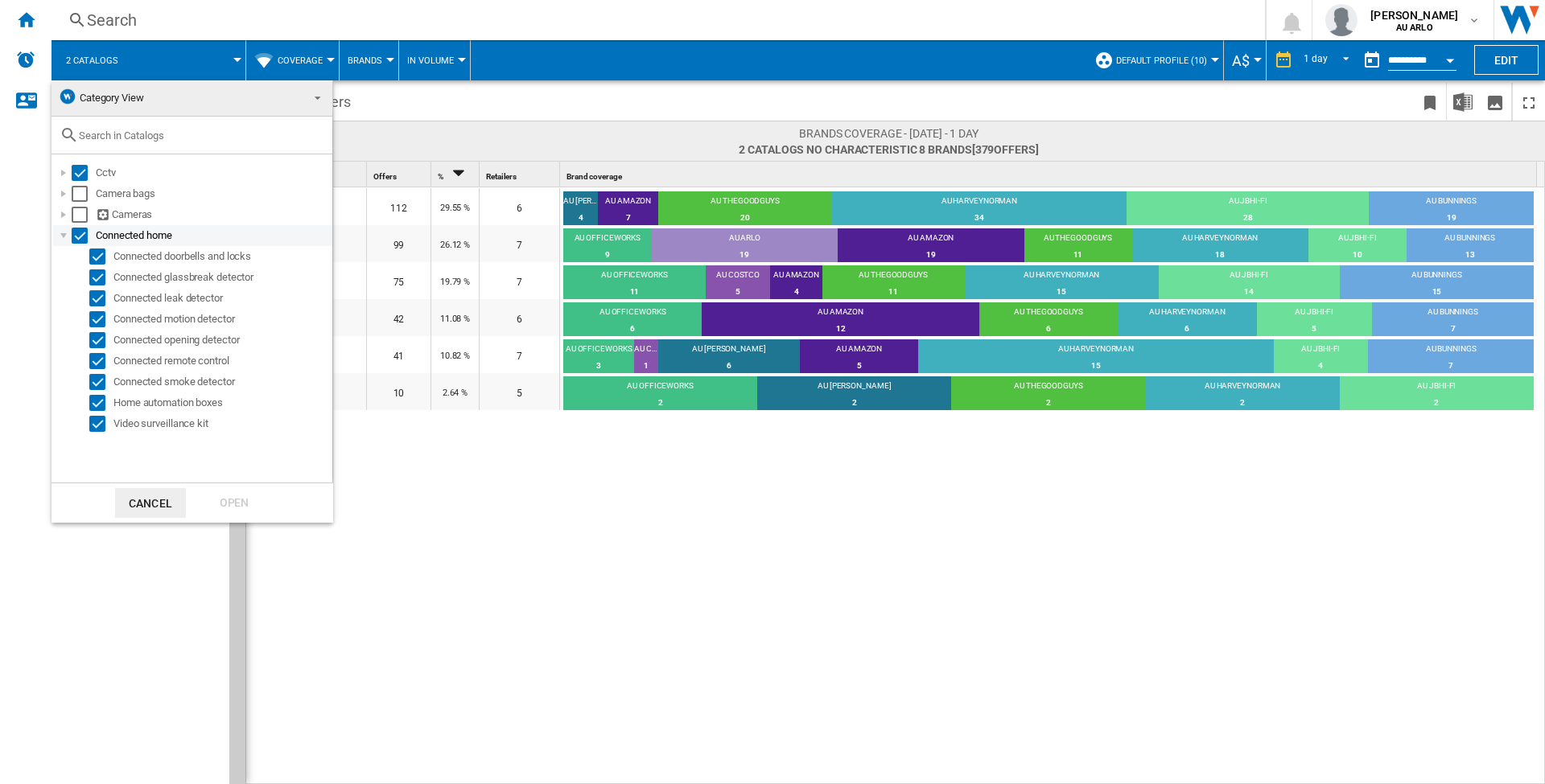
click at [65, 234] on div at bounding box center [64, 235] width 16 height 16
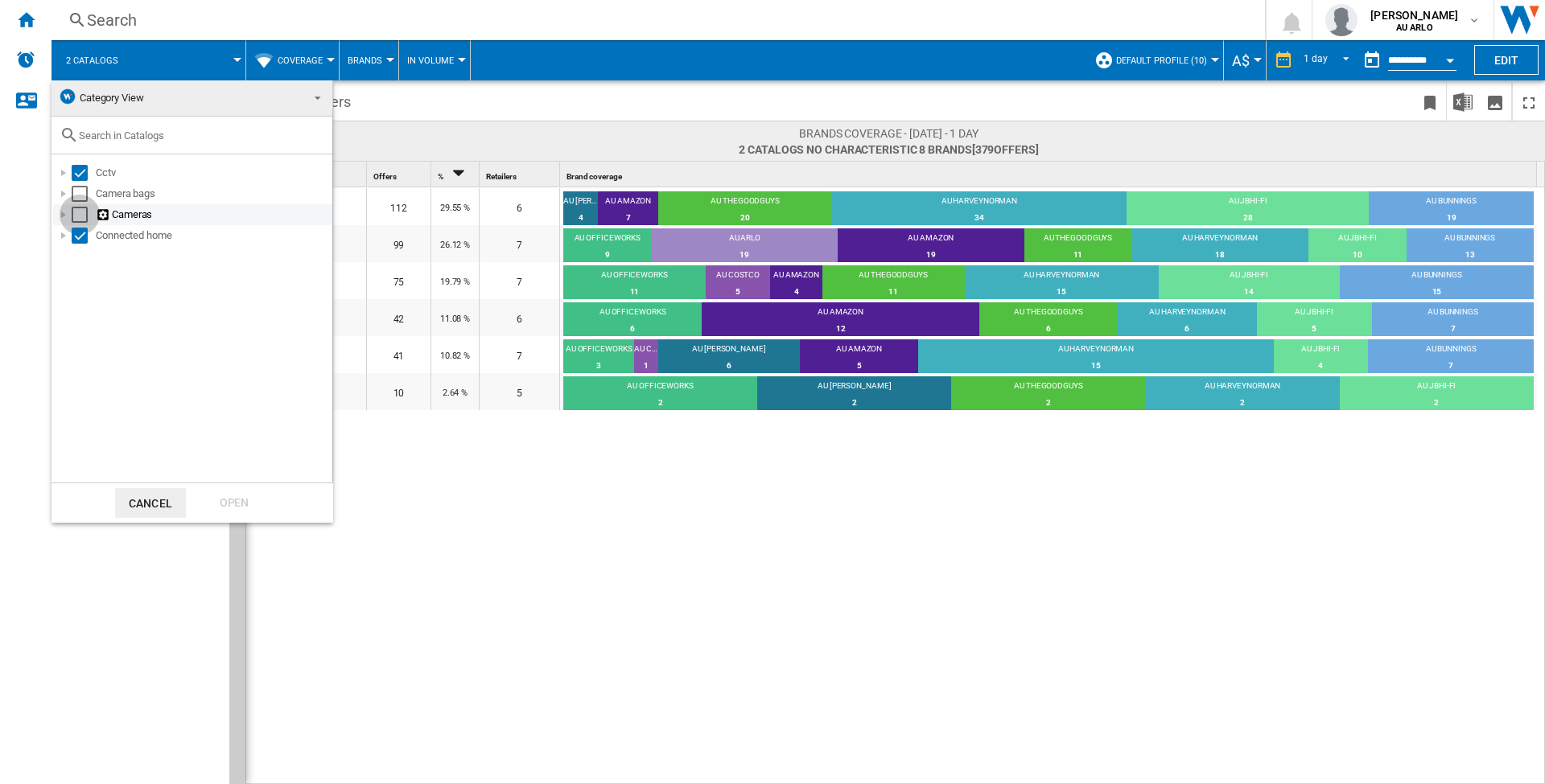
click at [81, 214] on div "Select" at bounding box center [79, 215] width 16 height 16
drag, startPoint x: 80, startPoint y: 194, endPoint x: 183, endPoint y: 371, distance: 204.8
click at [82, 195] on div "Select" at bounding box center [79, 194] width 16 height 16
click at [230, 496] on div "Open" at bounding box center [234, 503] width 70 height 30
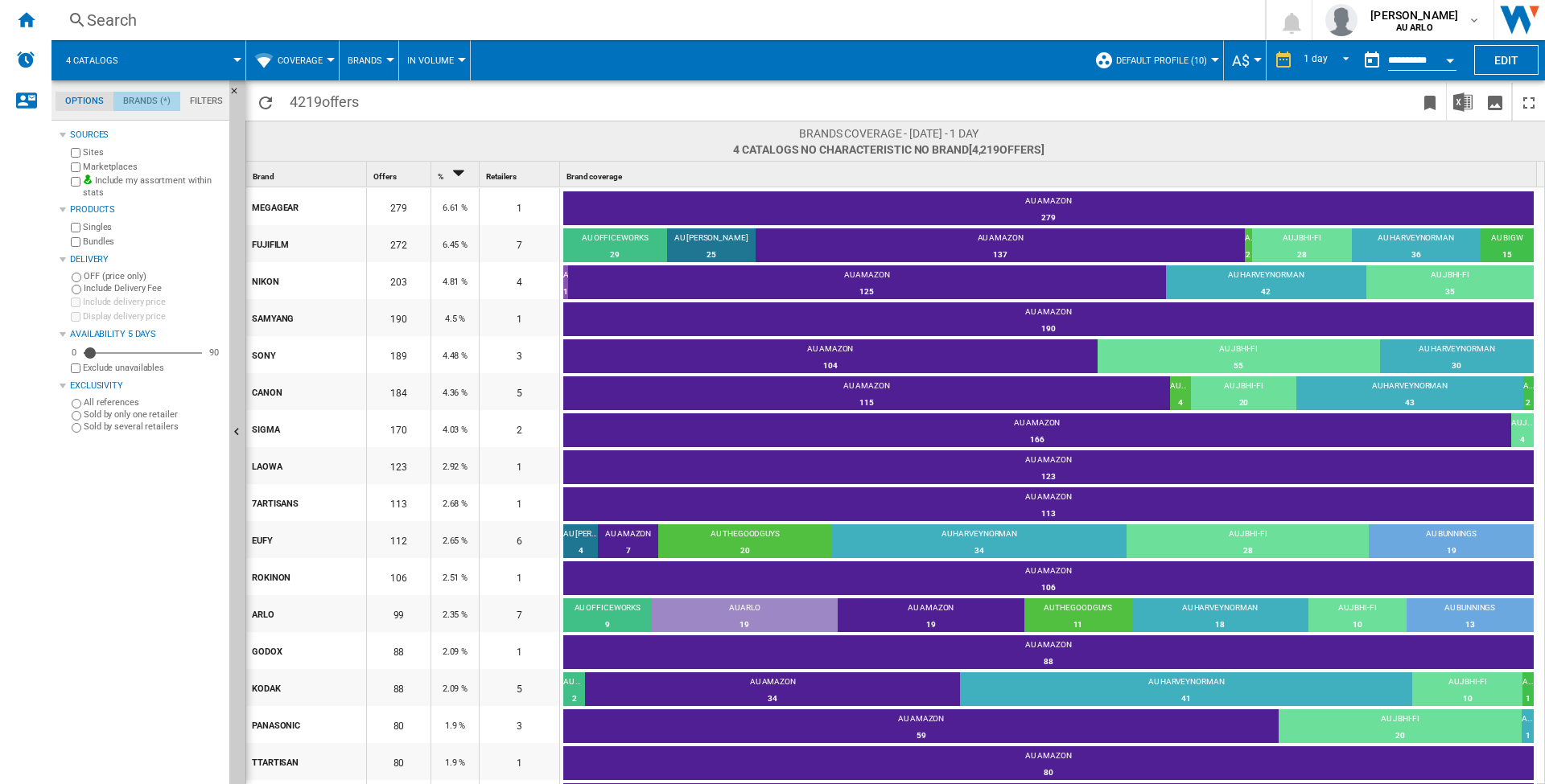
click at [139, 102] on md-tab-item "Brands (*)" at bounding box center [147, 101] width 67 height 19
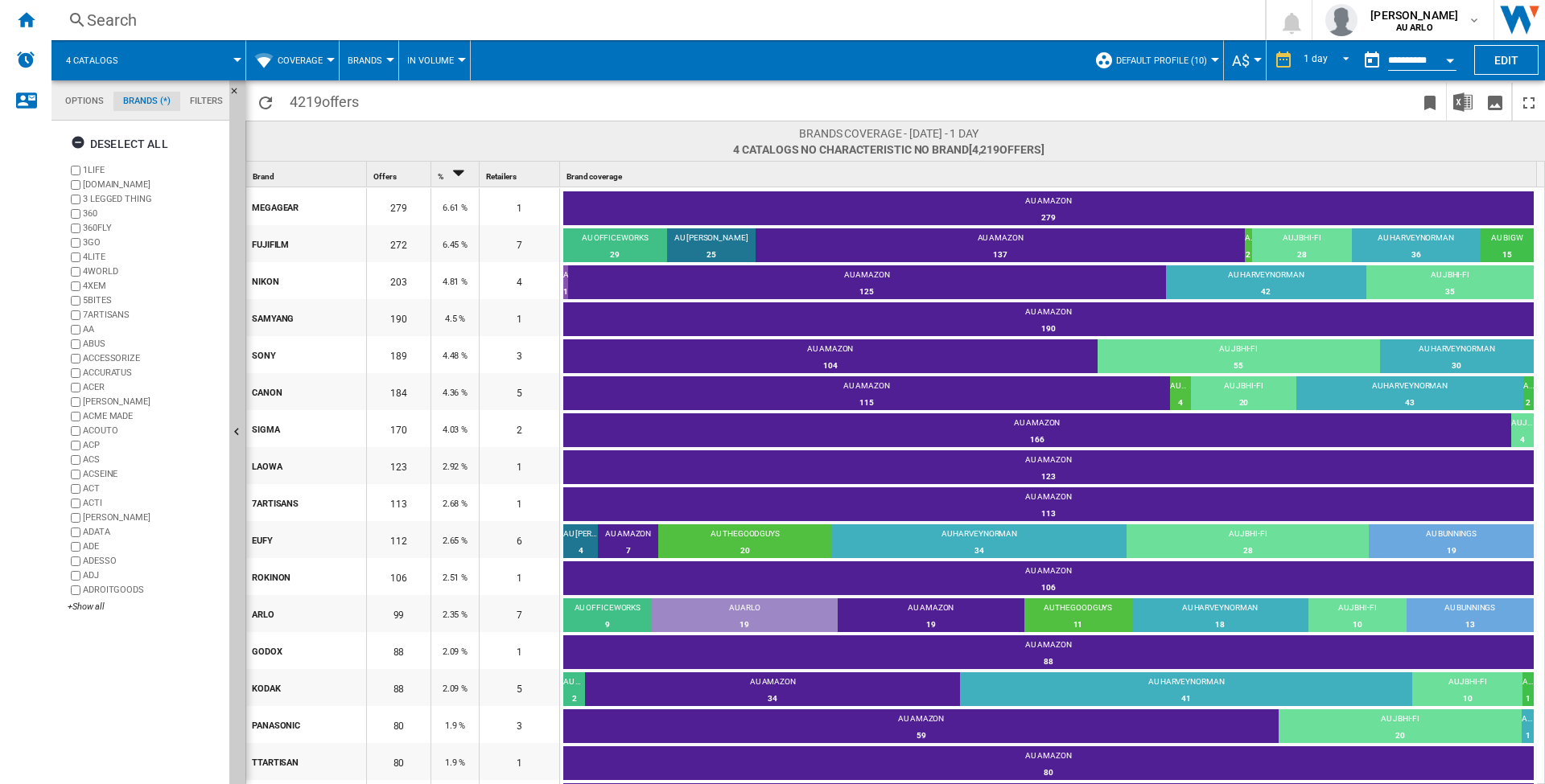
click at [212, 103] on md-tab-item "Filters" at bounding box center [207, 101] width 52 height 19
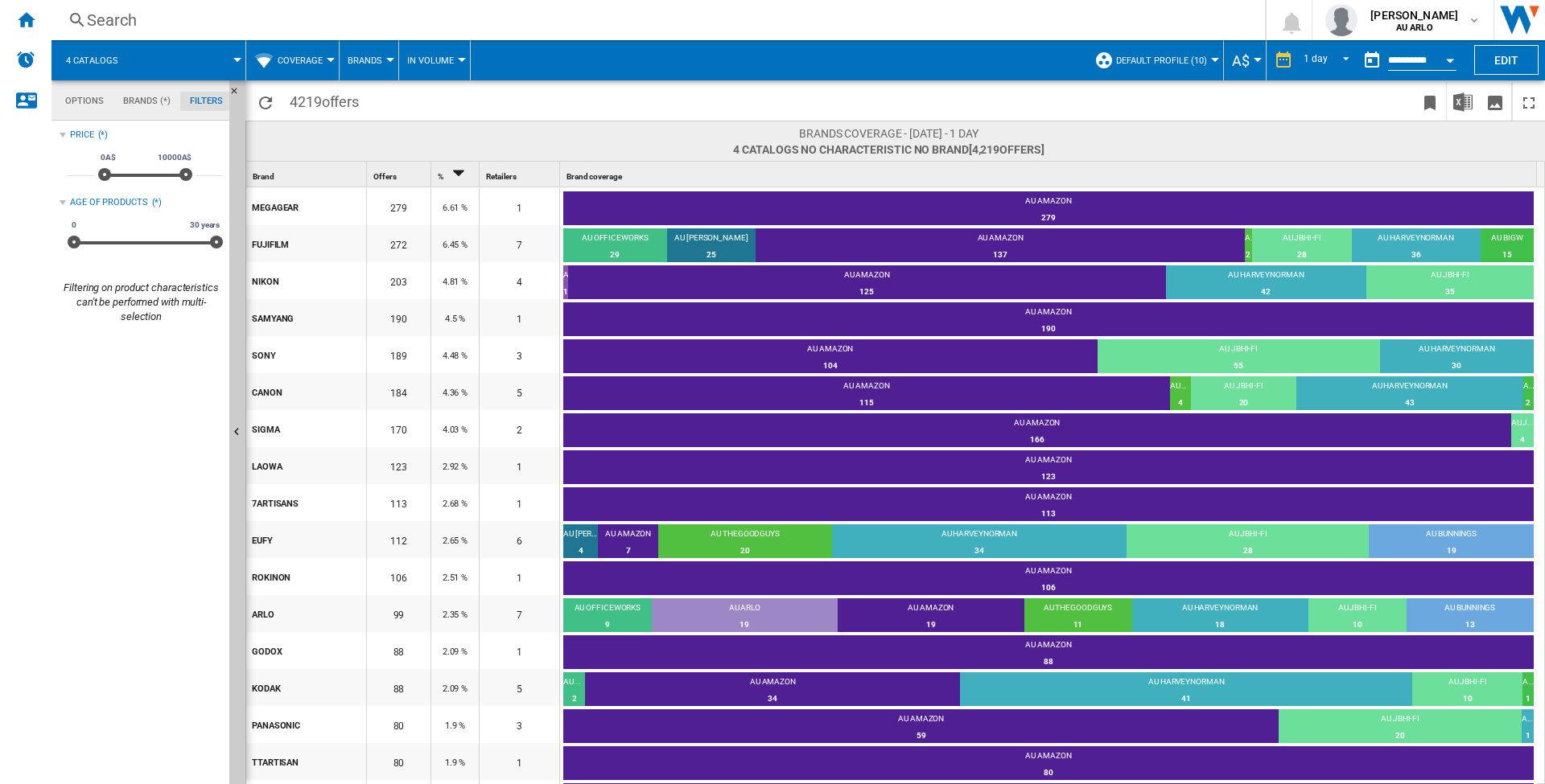
scroll to position [105, 0]
click at [171, 59] on span at bounding box center [189, 60] width 97 height 41
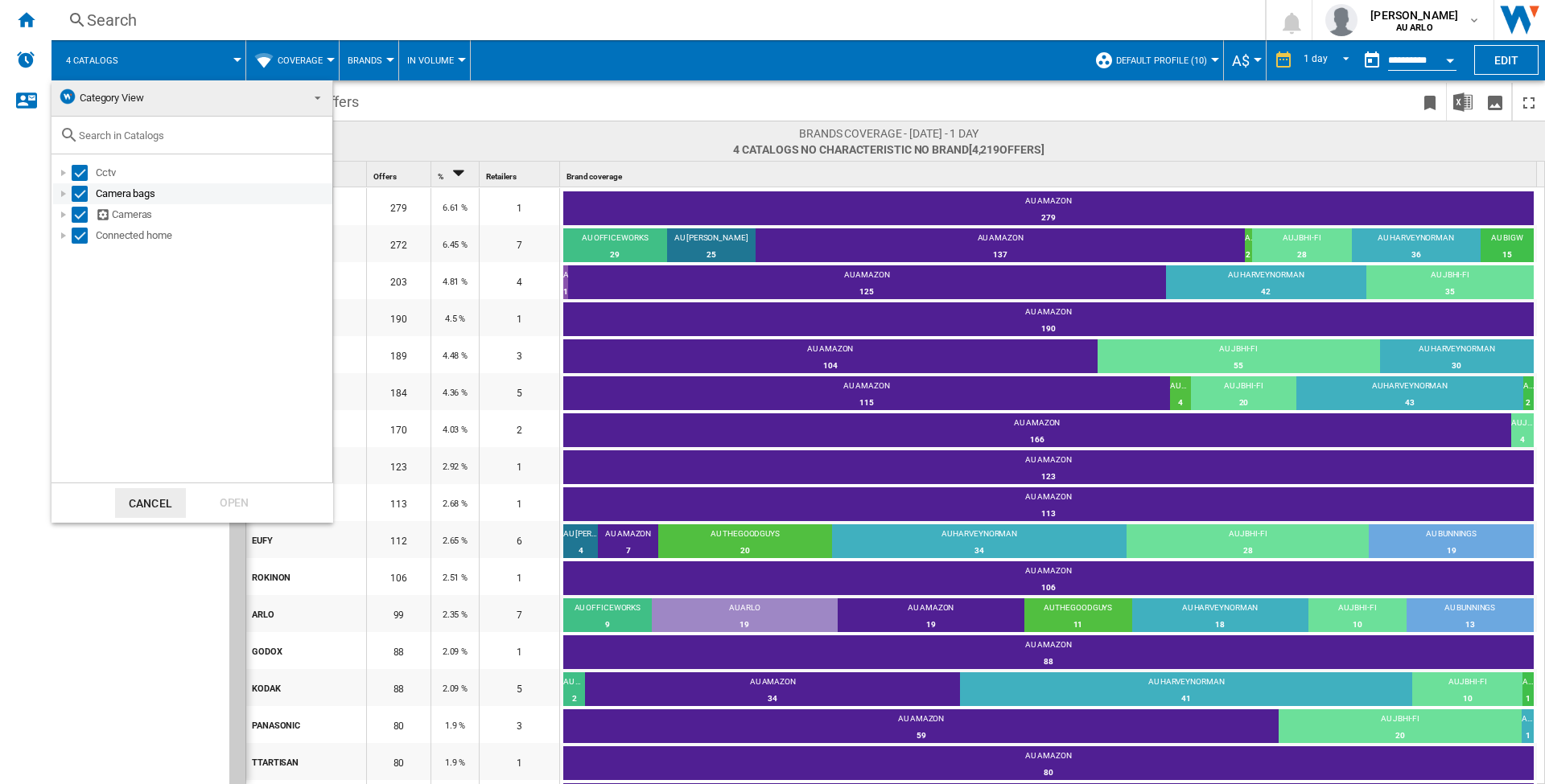
click at [81, 190] on div "Select" at bounding box center [79, 194] width 16 height 16
click at [86, 211] on div "Select" at bounding box center [79, 215] width 16 height 16
click at [65, 235] on div at bounding box center [64, 235] width 16 height 16
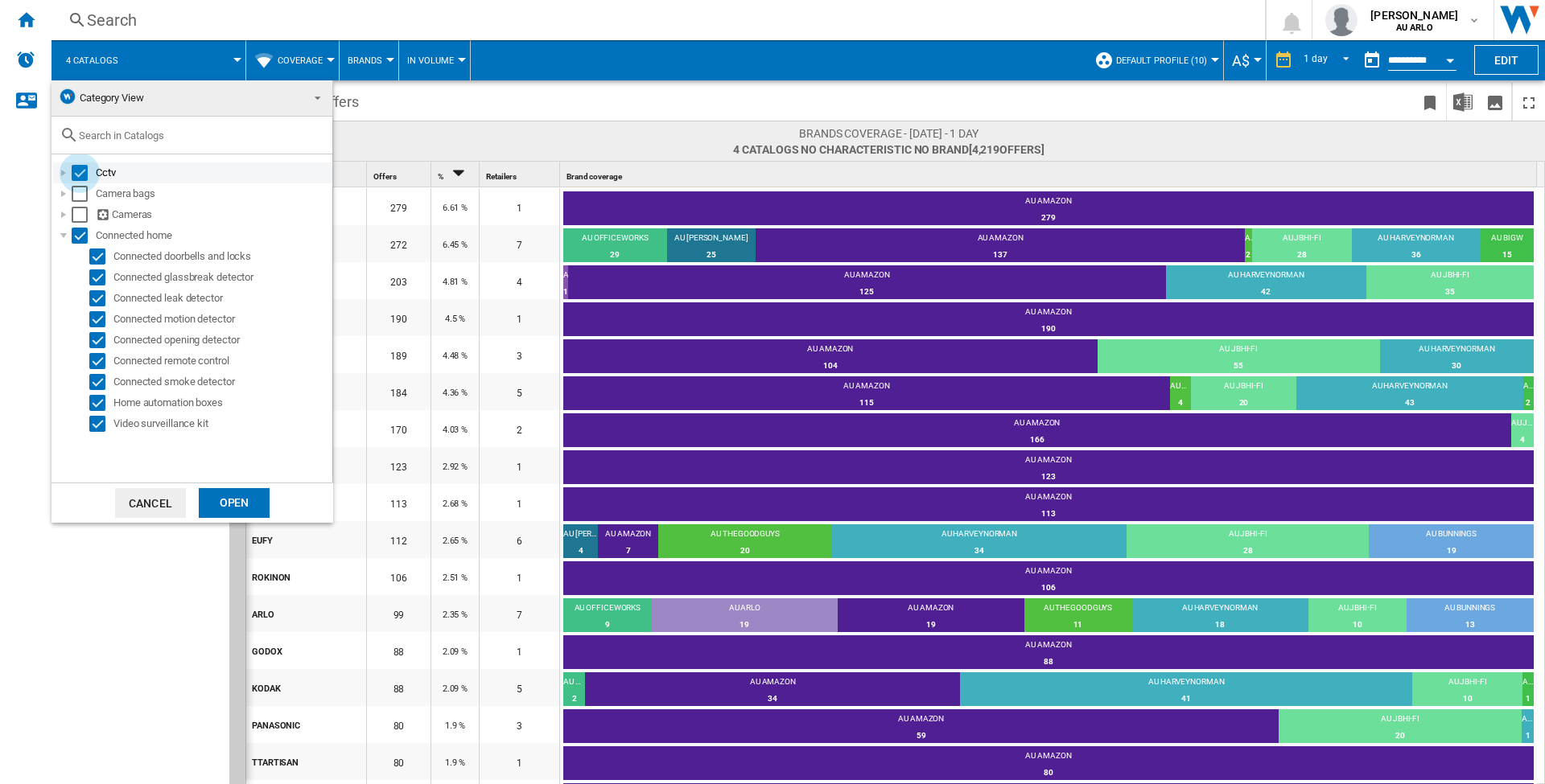
click at [78, 173] on div "Select" at bounding box center [79, 173] width 16 height 16
click at [78, 239] on div "Select" at bounding box center [79, 235] width 16 height 16
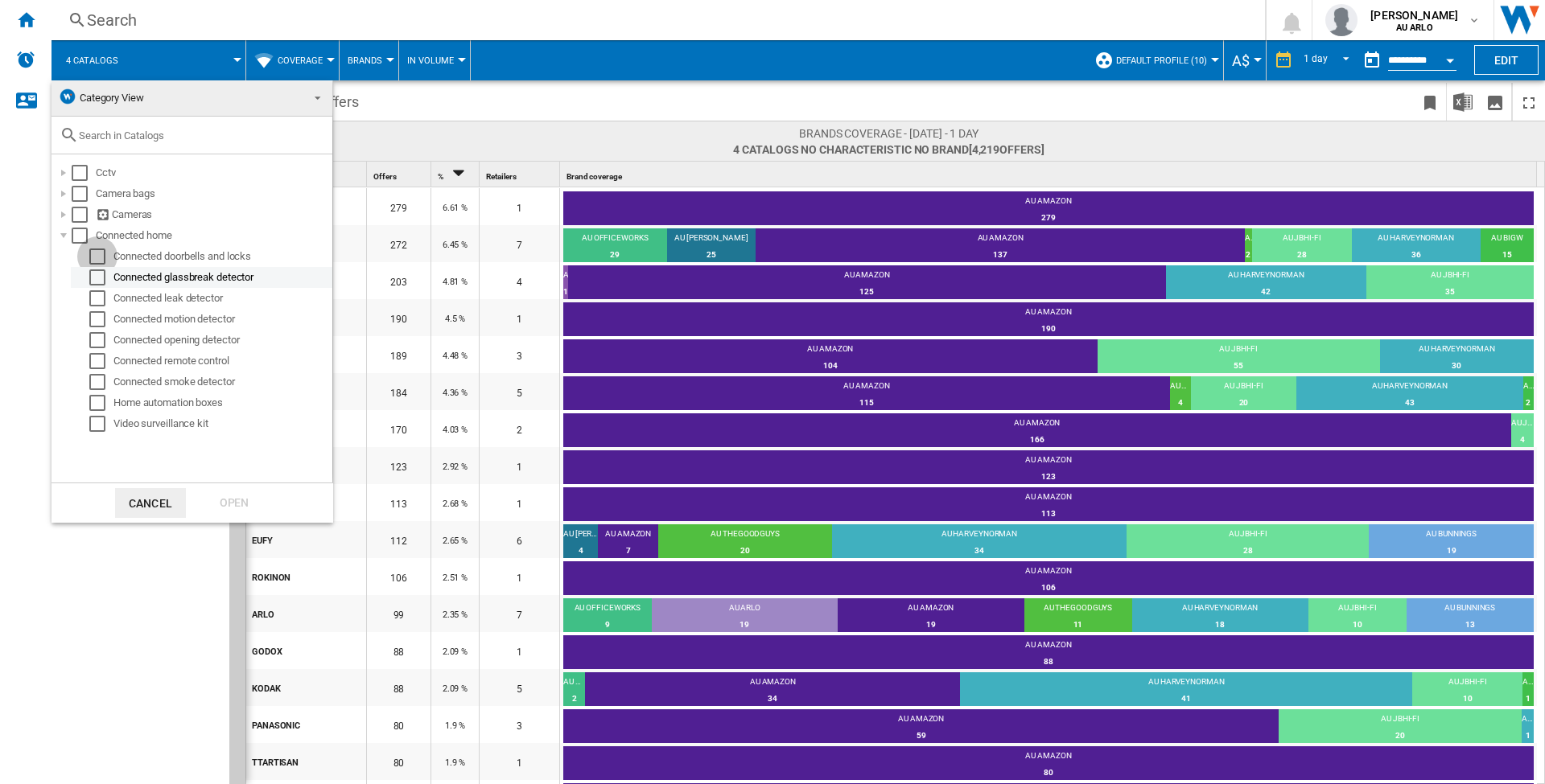
drag, startPoint x: 97, startPoint y: 256, endPoint x: 115, endPoint y: 279, distance: 29.2
click at [97, 256] on div "Select" at bounding box center [97, 257] width 16 height 16
click at [218, 500] on div "Open" at bounding box center [234, 503] width 70 height 30
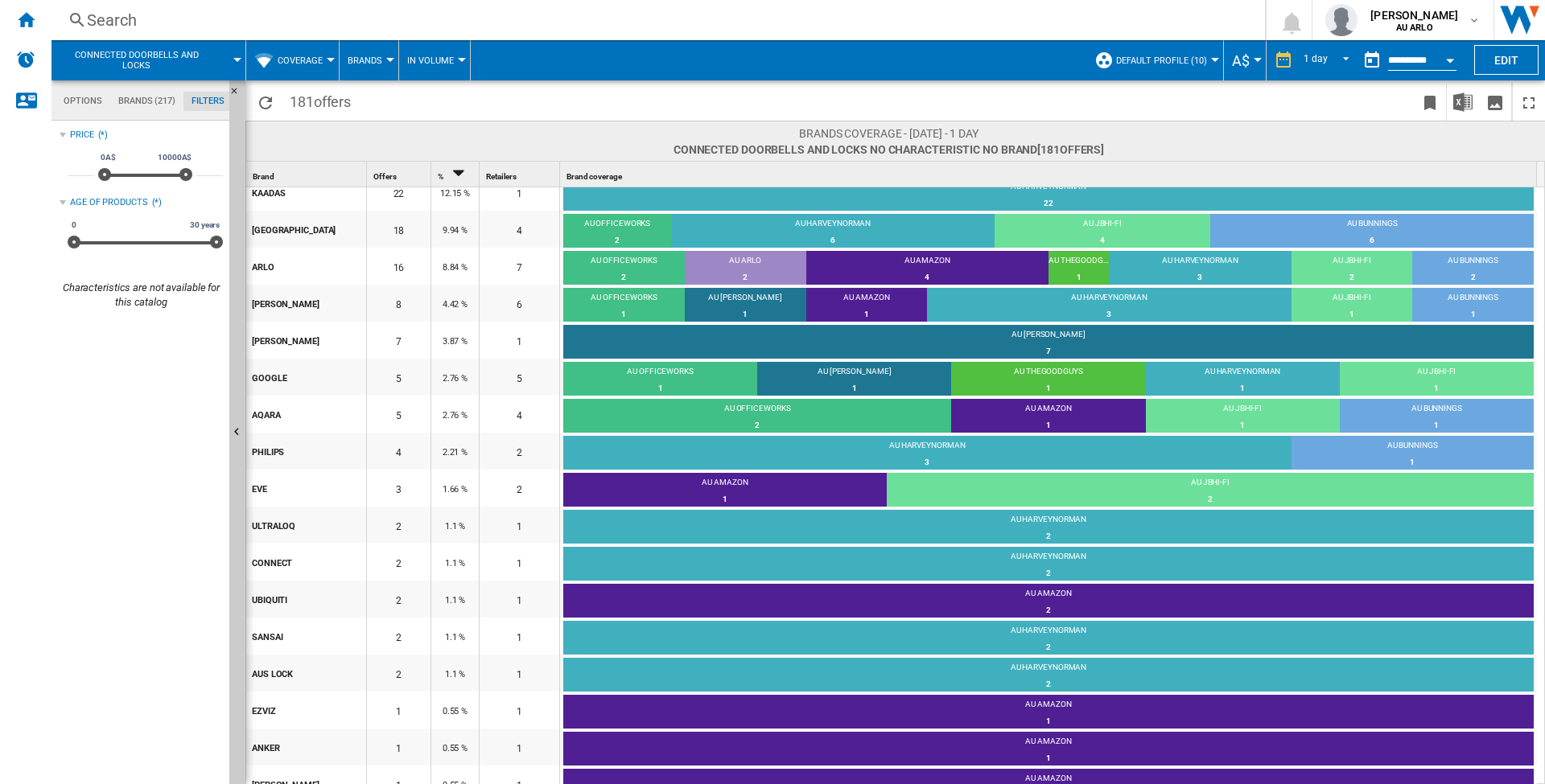
scroll to position [106, 0]
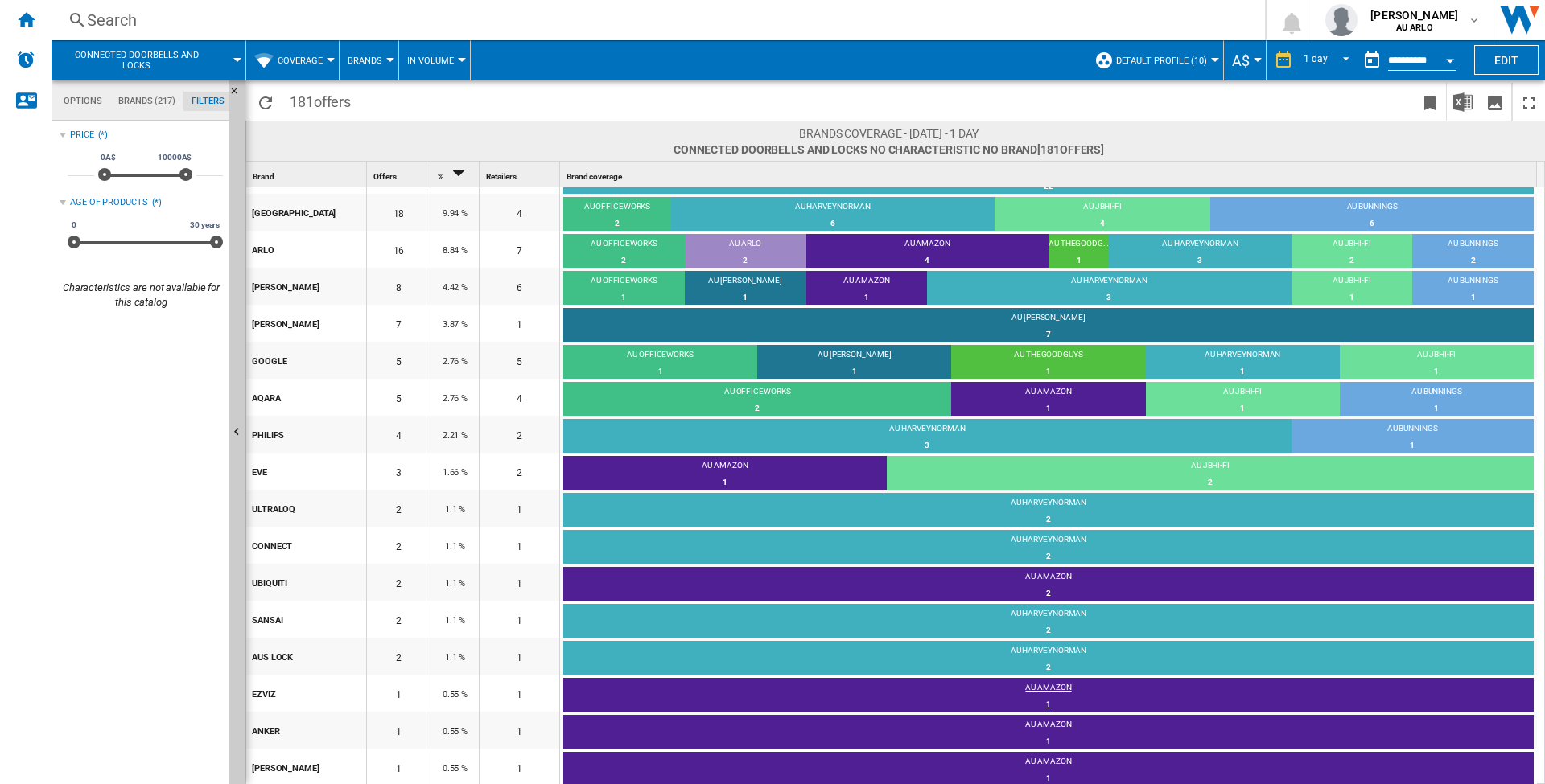
click at [1044, 692] on div "AU AMAZON" at bounding box center [1048, 689] width 970 height 14
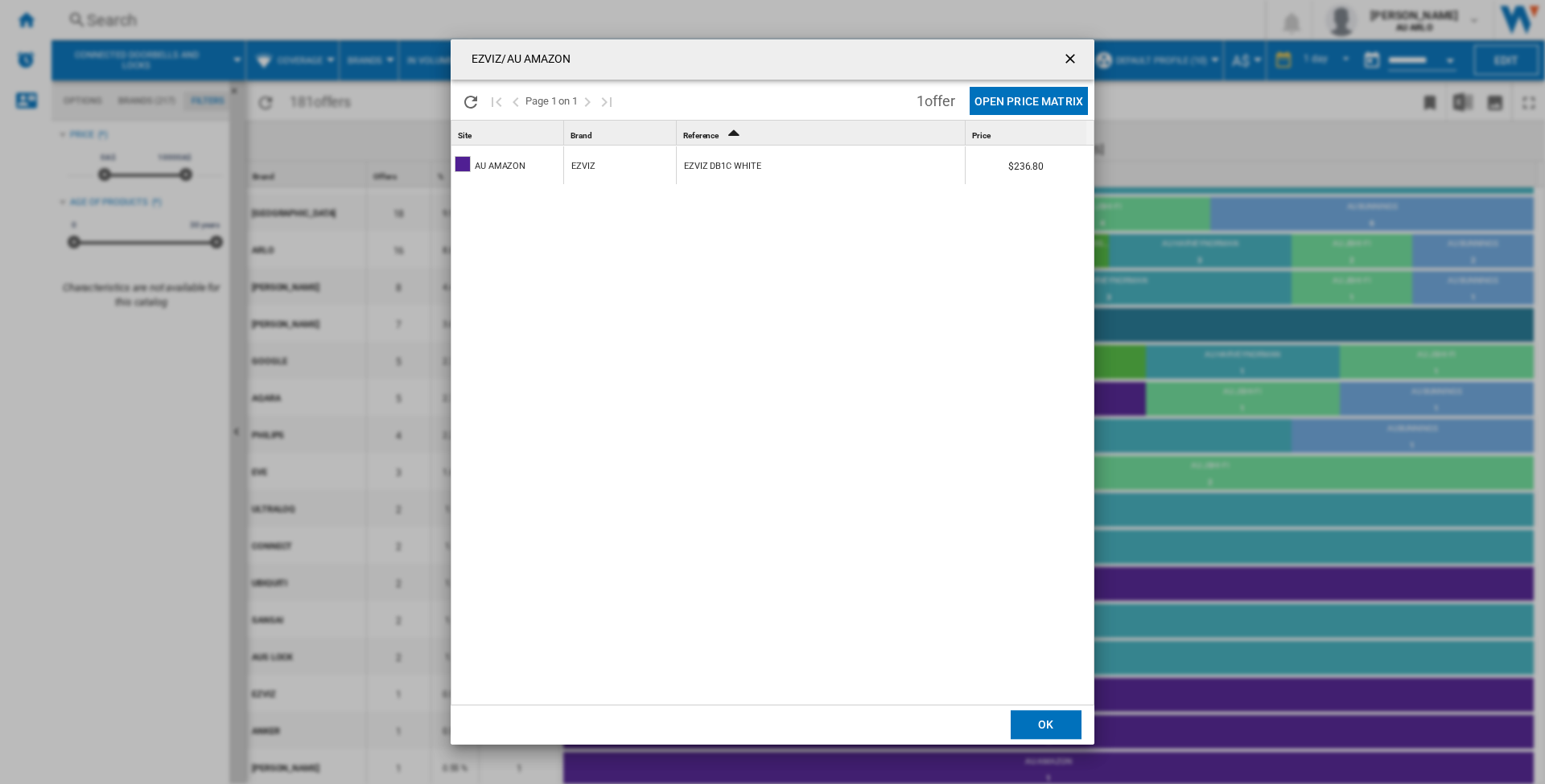
click at [726, 167] on div "EZVIZ DB1C WHITE" at bounding box center [722, 166] width 77 height 37
drag, startPoint x: 155, startPoint y: 390, endPoint x: 172, endPoint y: 375, distance: 22.7
click at [156, 390] on div "EZVIZ/AU AMAZON Please wait... Page 1 on 1 1 offer Open Price Matrix Site 1 Bra…" at bounding box center [772, 392] width 1545 height 784
